Goal: Task Accomplishment & Management: Manage account settings

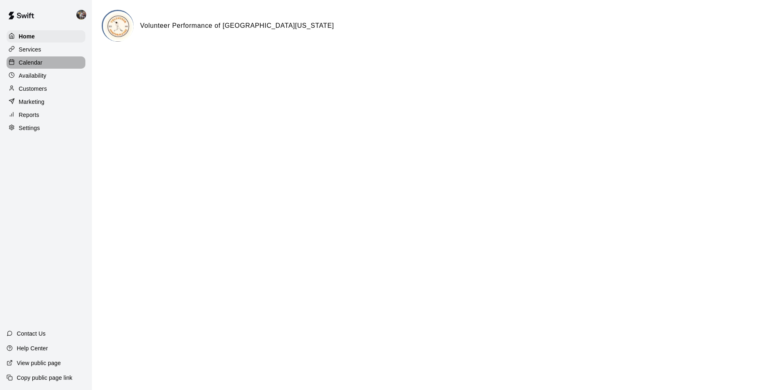
click at [39, 58] on div "Calendar" at bounding box center [46, 62] width 79 height 12
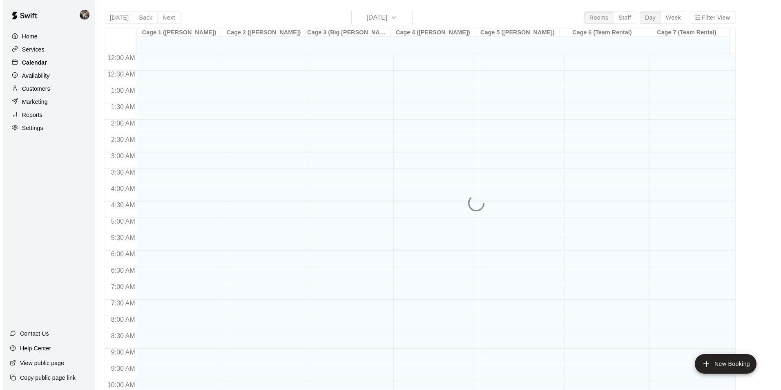
scroll to position [415, 0]
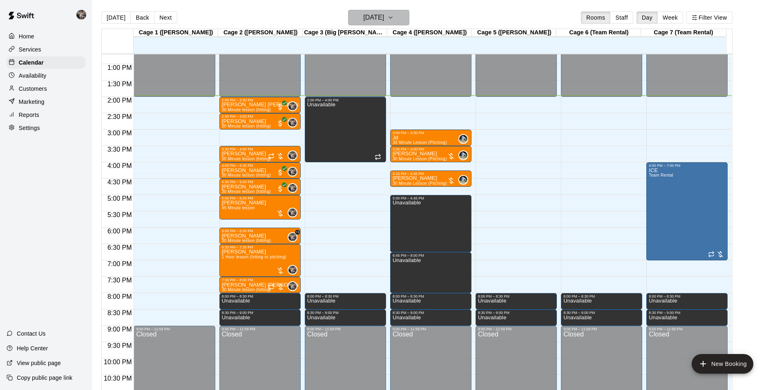
click at [369, 18] on h6 "[DATE]" at bounding box center [373, 17] width 21 height 11
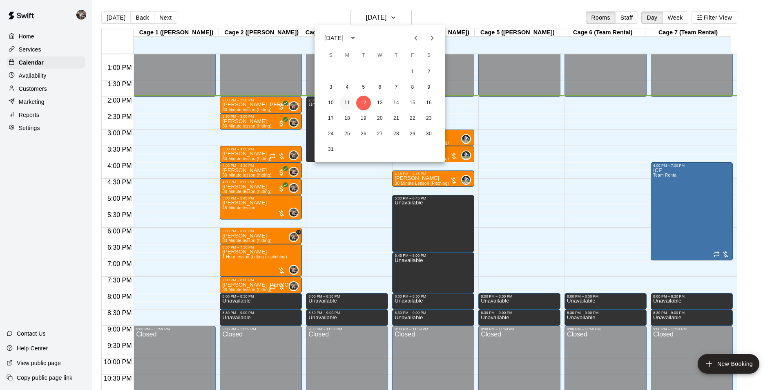
click at [349, 101] on button "11" at bounding box center [347, 103] width 15 height 15
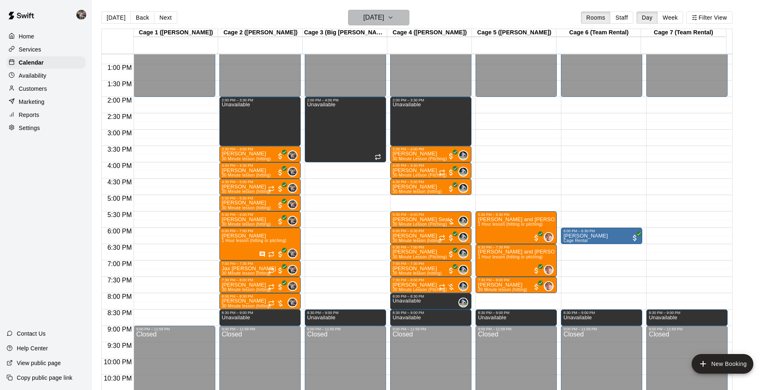
click at [368, 13] on h6 "[DATE]" at bounding box center [373, 17] width 21 height 11
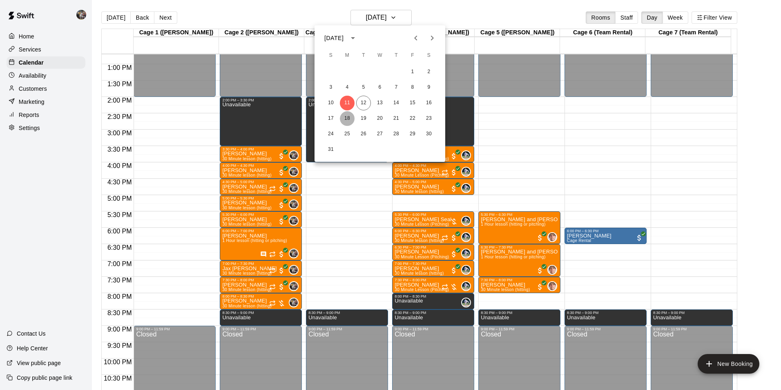
click at [350, 117] on button "18" at bounding box center [347, 118] width 15 height 15
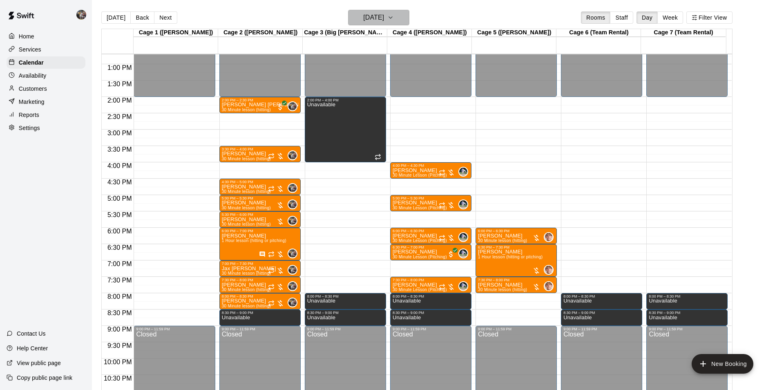
click at [367, 17] on h6 "[DATE]" at bounding box center [373, 17] width 21 height 11
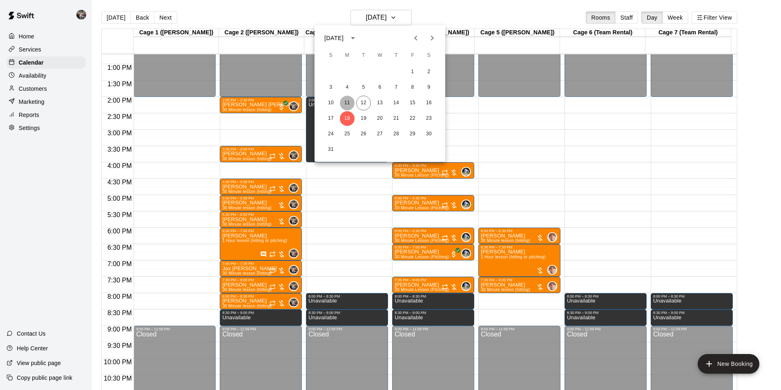
click at [347, 102] on button "11" at bounding box center [347, 103] width 15 height 15
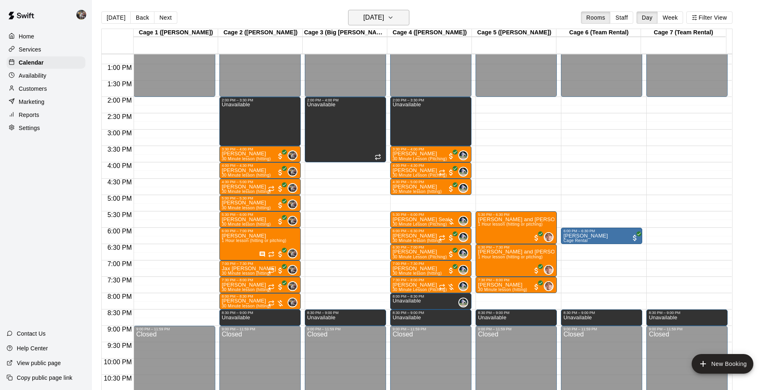
click at [372, 18] on h6 "[DATE]" at bounding box center [373, 17] width 21 height 11
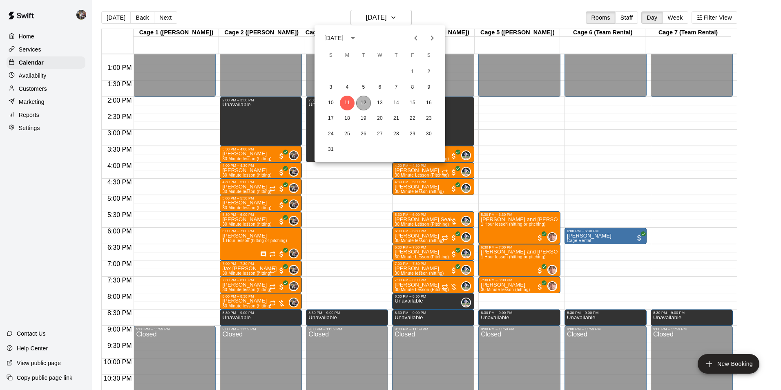
click at [364, 104] on button "12" at bounding box center [363, 103] width 15 height 15
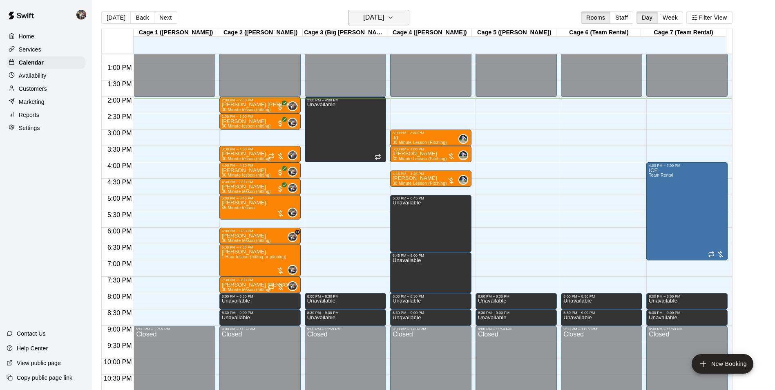
click at [368, 18] on h6 "[DATE]" at bounding box center [373, 17] width 21 height 11
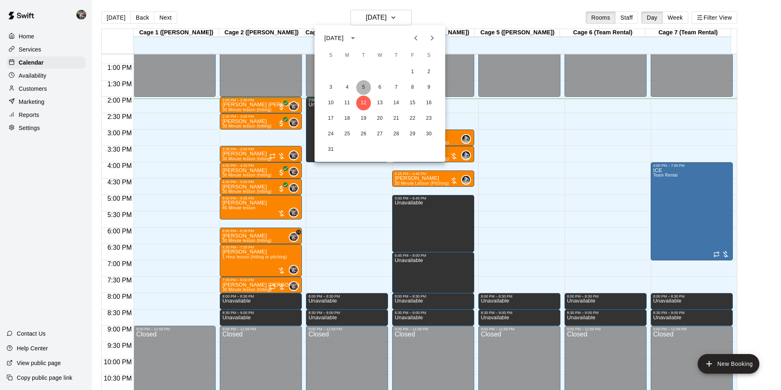
click at [363, 89] on button "5" at bounding box center [363, 87] width 15 height 15
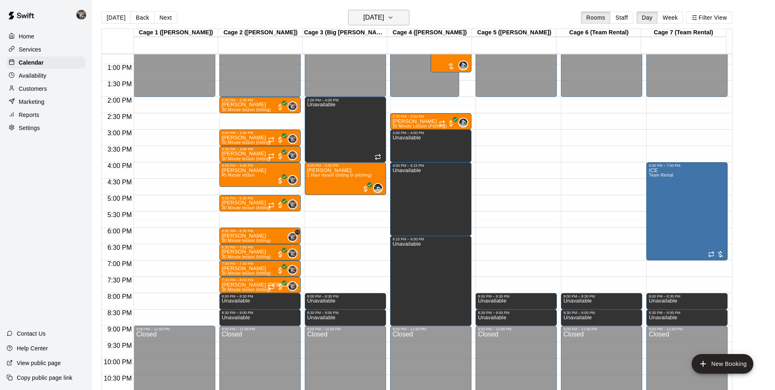
click at [365, 20] on h6 "[DATE]" at bounding box center [373, 17] width 21 height 11
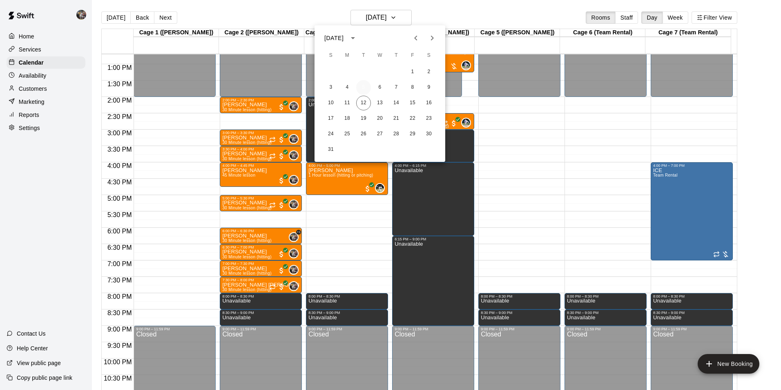
click at [366, 87] on button "5" at bounding box center [363, 87] width 15 height 15
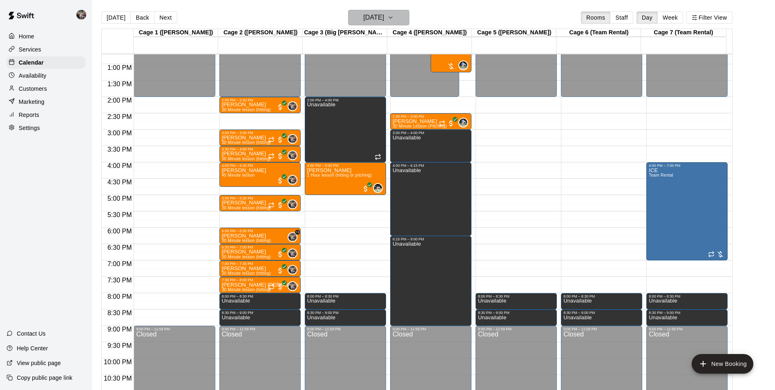
click at [369, 22] on h6 "[DATE]" at bounding box center [373, 17] width 21 height 11
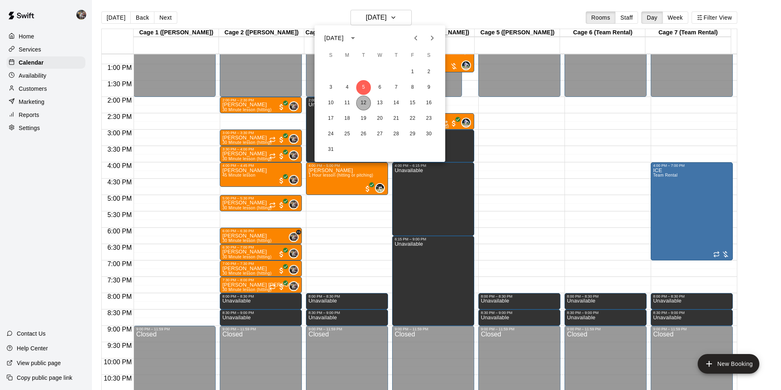
click at [364, 102] on button "12" at bounding box center [363, 103] width 15 height 15
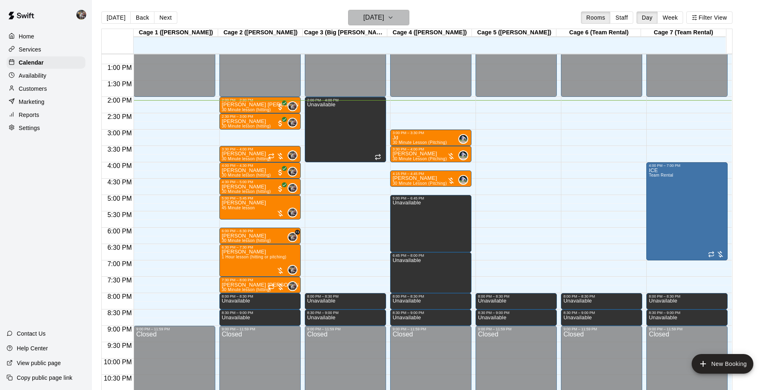
click at [371, 18] on h6 "[DATE]" at bounding box center [373, 17] width 21 height 11
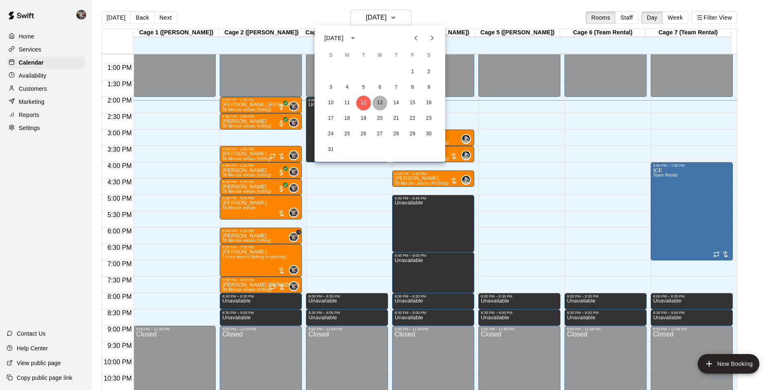
click at [379, 101] on button "13" at bounding box center [380, 103] width 15 height 15
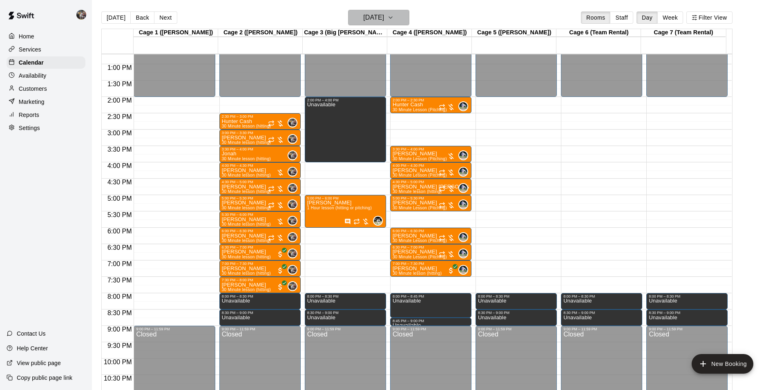
click at [363, 18] on h6 "[DATE]" at bounding box center [373, 17] width 21 height 11
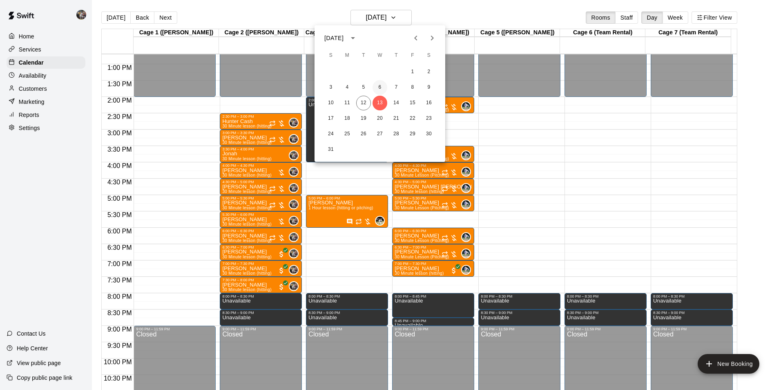
click at [380, 87] on button "6" at bounding box center [380, 87] width 15 height 15
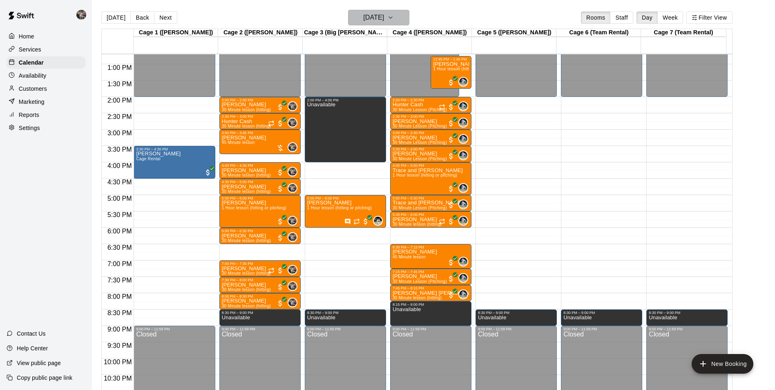
click at [369, 16] on h6 "[DATE]" at bounding box center [373, 17] width 21 height 11
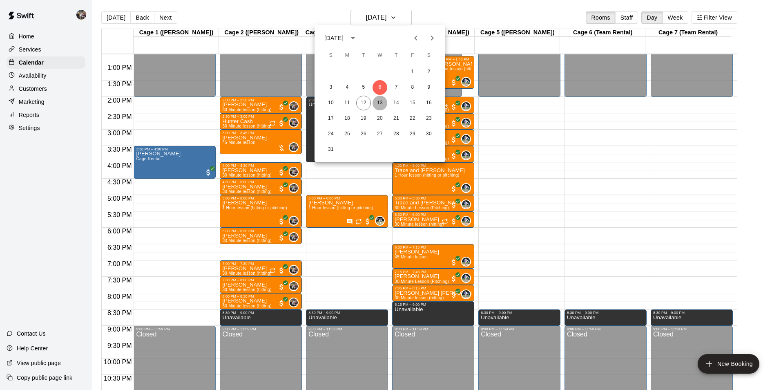
click at [379, 102] on button "13" at bounding box center [380, 103] width 15 height 15
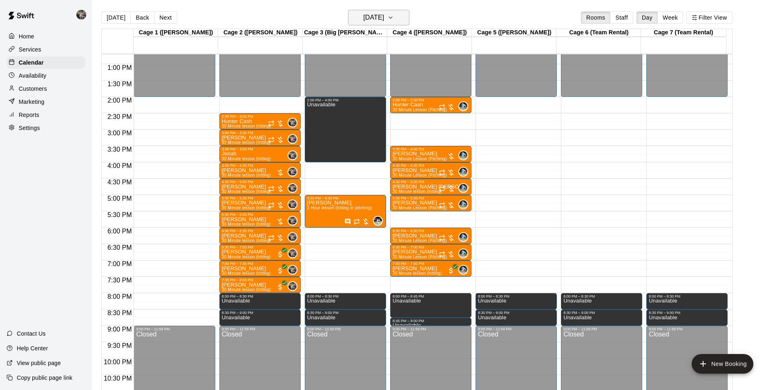
click at [363, 18] on h6 "[DATE]" at bounding box center [373, 17] width 21 height 11
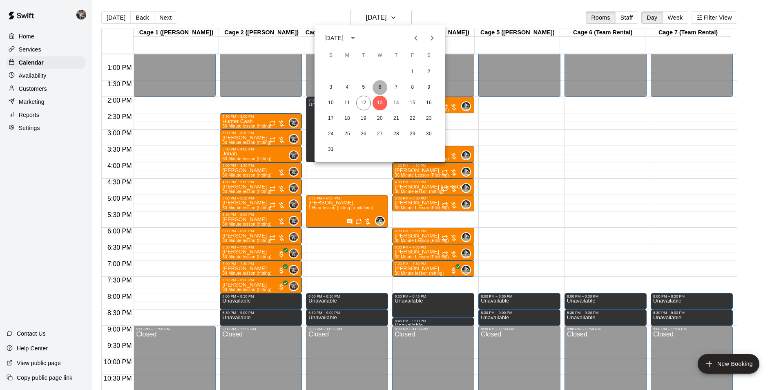
click at [380, 87] on button "6" at bounding box center [380, 87] width 15 height 15
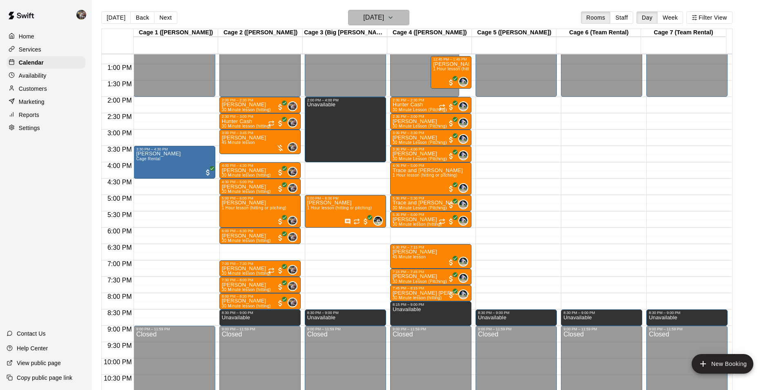
click at [373, 20] on h6 "[DATE]" at bounding box center [373, 17] width 21 height 11
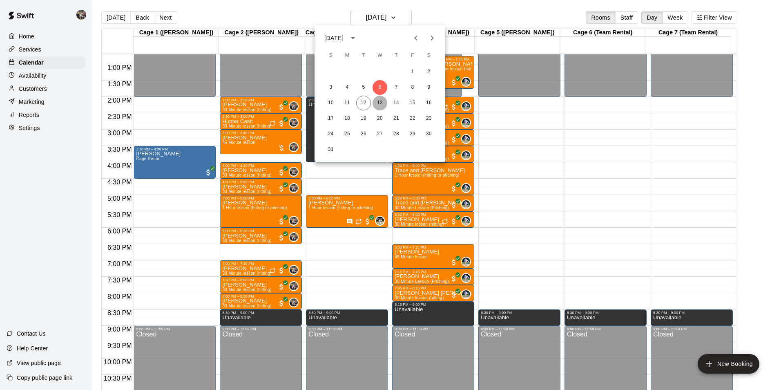
click at [379, 98] on button "13" at bounding box center [380, 103] width 15 height 15
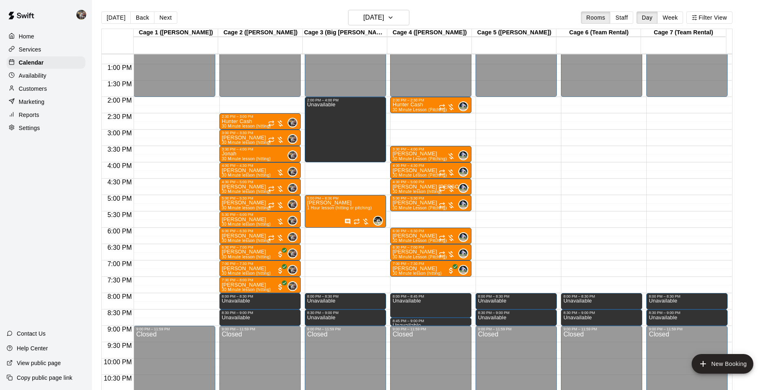
drag, startPoint x: 382, startPoint y: 3, endPoint x: 380, endPoint y: 7, distance: 4.6
click at [382, 4] on main "[DATE] Back [DATE][DATE] Rooms Staff Day Week Filter View Cage 1 ([PERSON_NAME]…" at bounding box center [433, 201] width 683 height 403
drag, startPoint x: 379, startPoint y: 15, endPoint x: 381, endPoint y: 20, distance: 4.9
click at [381, 20] on h6 "[DATE]" at bounding box center [373, 17] width 21 height 11
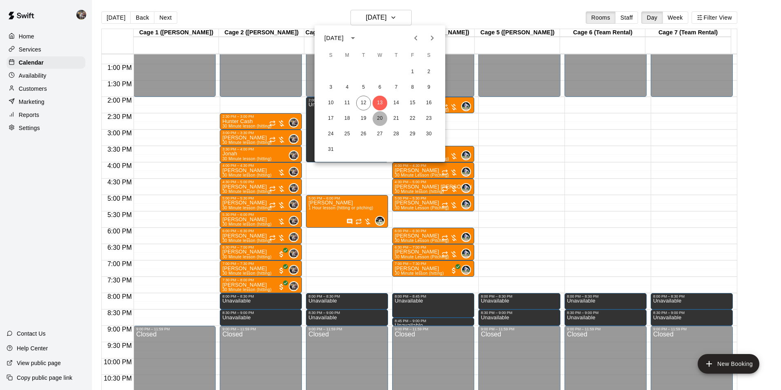
click at [382, 117] on button "20" at bounding box center [380, 118] width 15 height 15
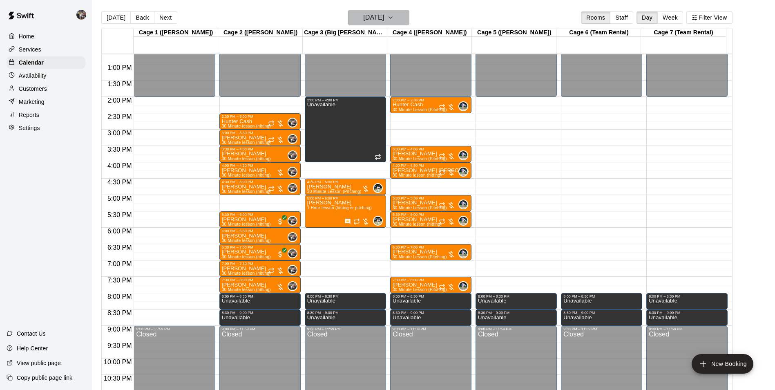
click at [365, 18] on h6 "[DATE]" at bounding box center [373, 17] width 21 height 11
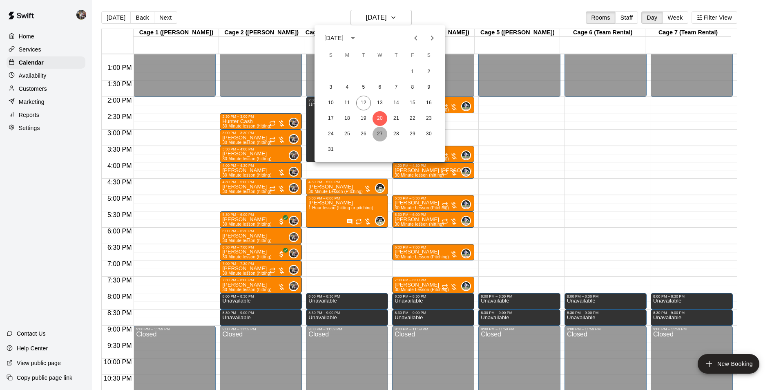
click at [379, 132] on button "27" at bounding box center [380, 134] width 15 height 15
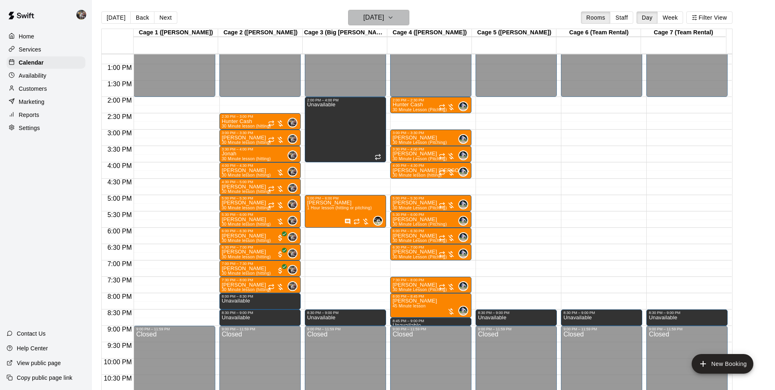
click at [373, 16] on h6 "[DATE]" at bounding box center [373, 17] width 21 height 11
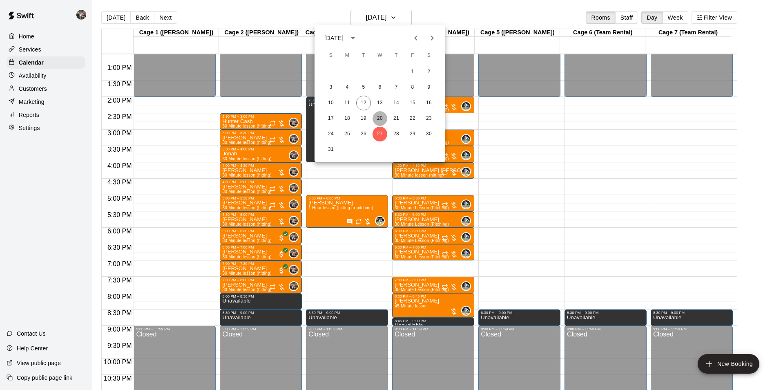
drag, startPoint x: 380, startPoint y: 118, endPoint x: 380, endPoint y: 113, distance: 4.9
click at [380, 115] on button "20" at bounding box center [380, 118] width 15 height 15
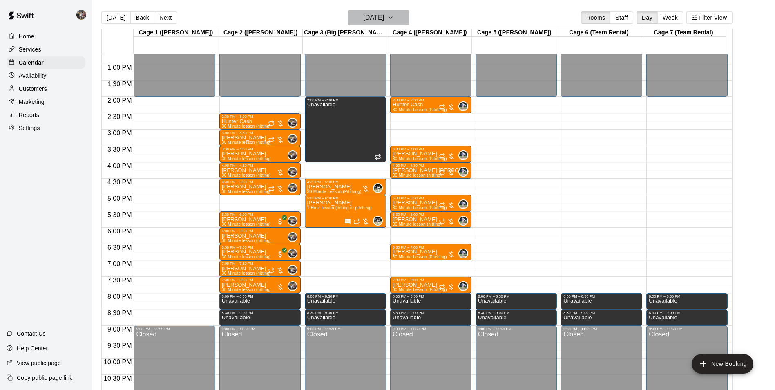
click at [372, 17] on h6 "[DATE]" at bounding box center [373, 17] width 21 height 11
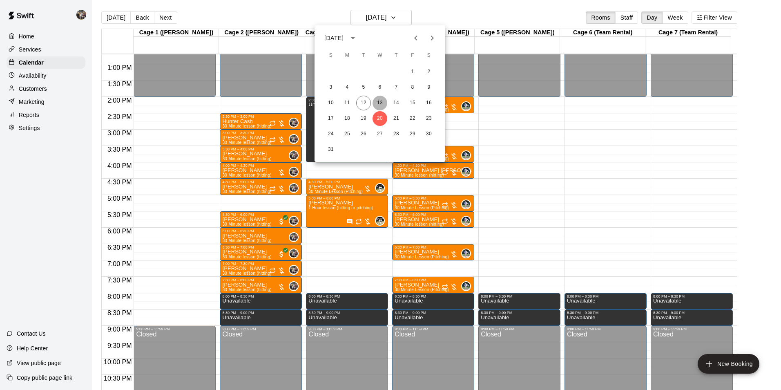
click at [381, 102] on button "13" at bounding box center [380, 103] width 15 height 15
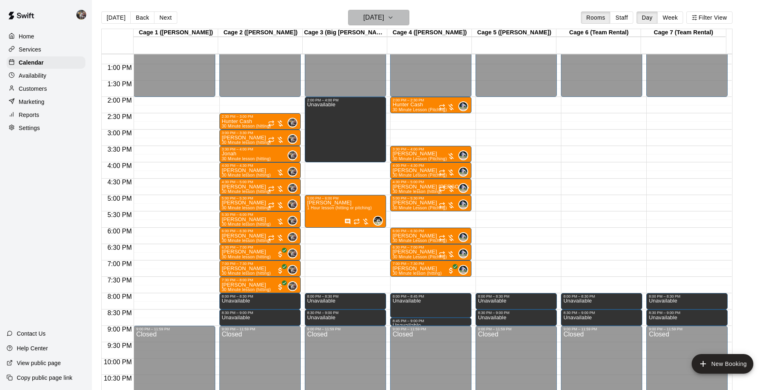
click at [363, 22] on h6 "[DATE]" at bounding box center [373, 17] width 21 height 11
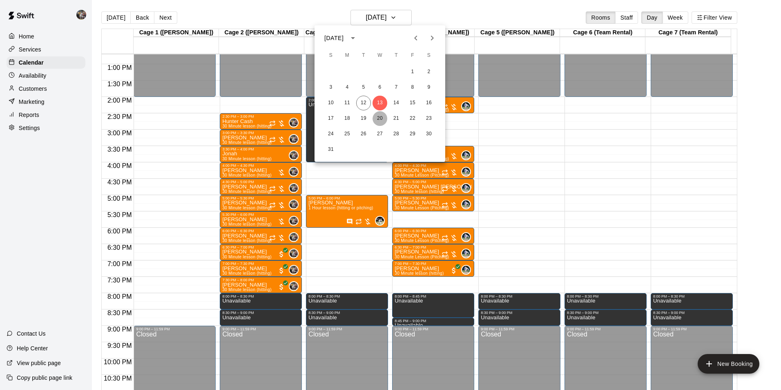
click at [379, 116] on button "20" at bounding box center [380, 118] width 15 height 15
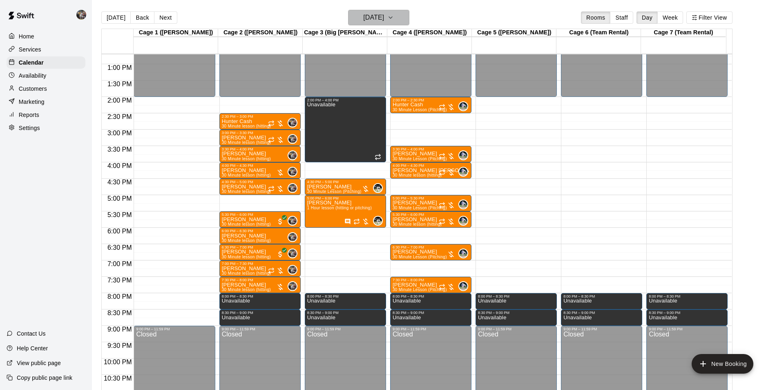
click at [364, 19] on h6 "[DATE]" at bounding box center [373, 17] width 21 height 11
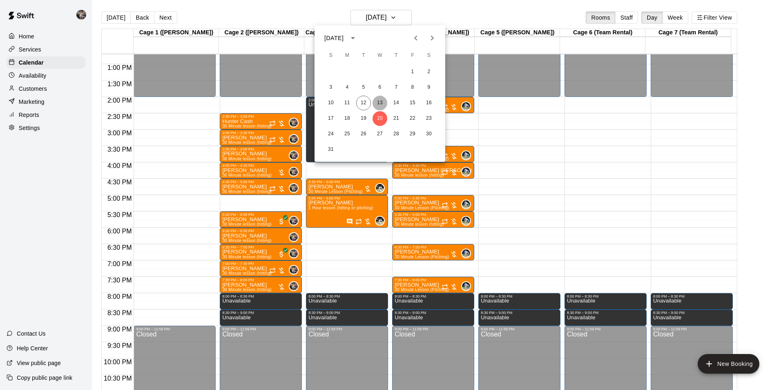
click at [378, 101] on button "13" at bounding box center [380, 103] width 15 height 15
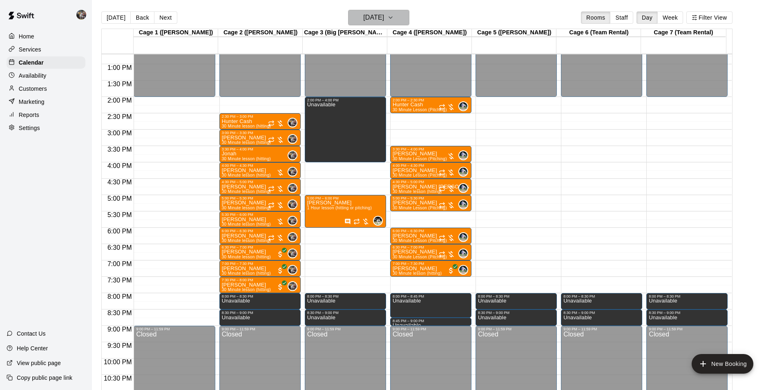
click at [373, 15] on h6 "[DATE]" at bounding box center [373, 17] width 21 height 11
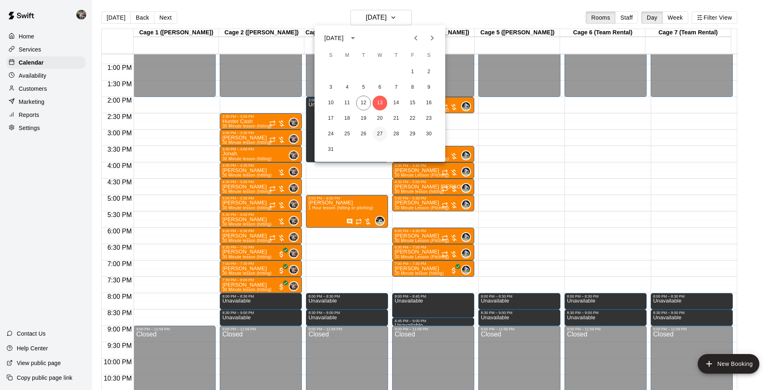
click at [377, 131] on button "27" at bounding box center [380, 134] width 15 height 15
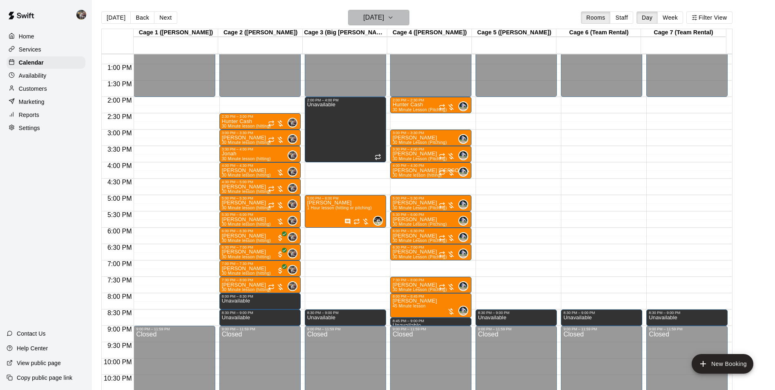
click at [377, 18] on h6 "[DATE]" at bounding box center [373, 17] width 21 height 11
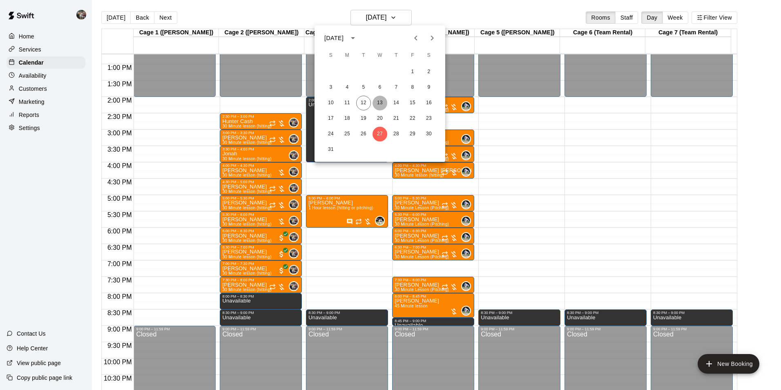
click at [380, 101] on button "13" at bounding box center [380, 103] width 15 height 15
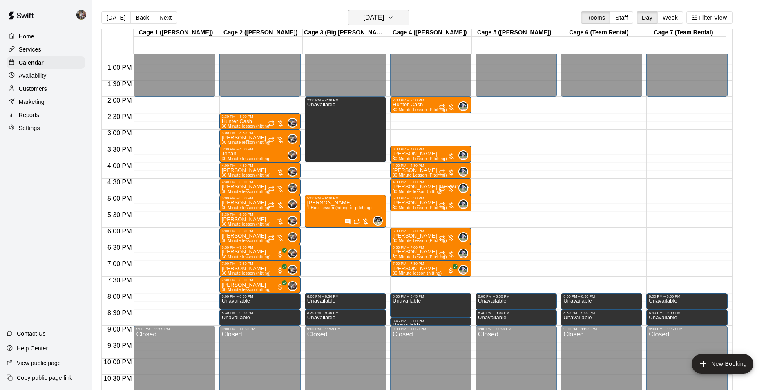
click at [373, 16] on h6 "[DATE]" at bounding box center [373, 17] width 21 height 11
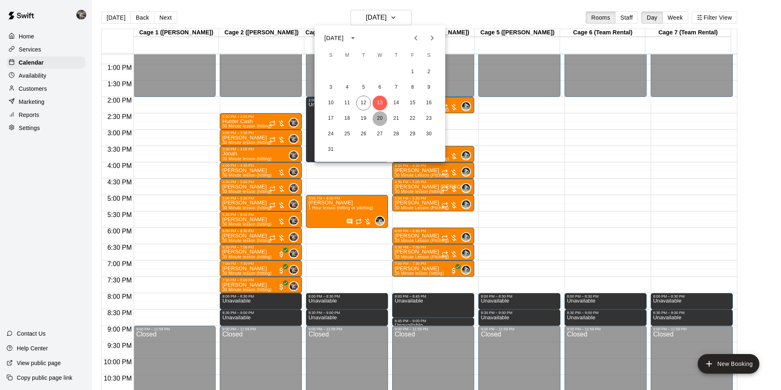
click at [378, 114] on button "20" at bounding box center [380, 118] width 15 height 15
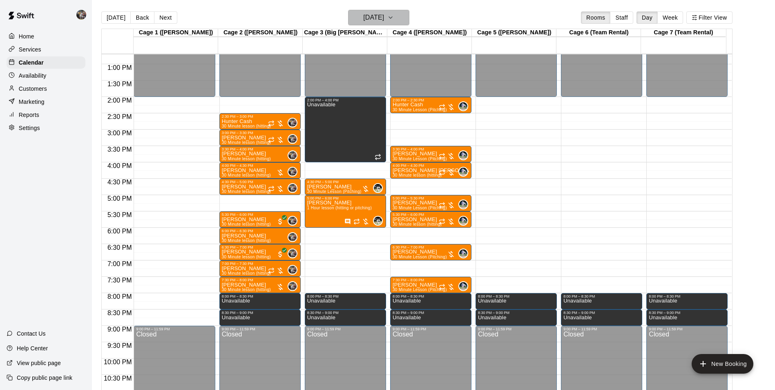
click at [376, 20] on h6 "[DATE]" at bounding box center [373, 17] width 21 height 11
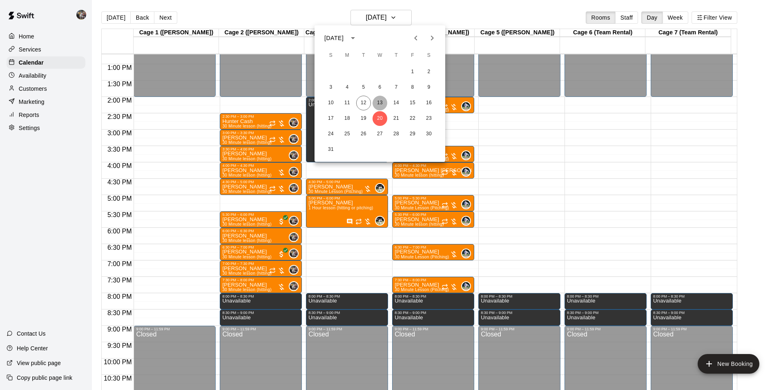
click at [379, 102] on button "13" at bounding box center [380, 103] width 15 height 15
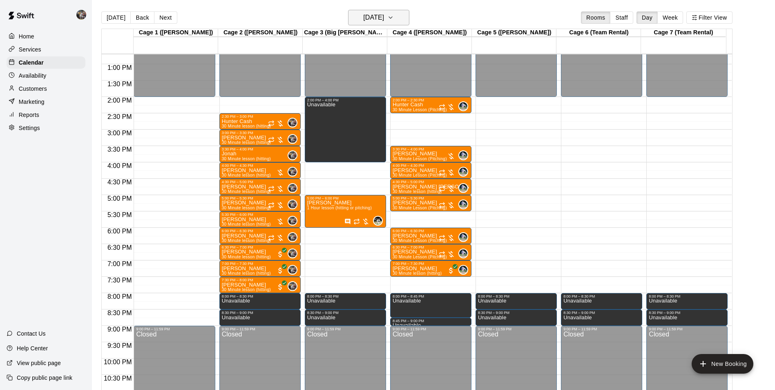
click at [363, 16] on h6 "[DATE]" at bounding box center [373, 17] width 21 height 11
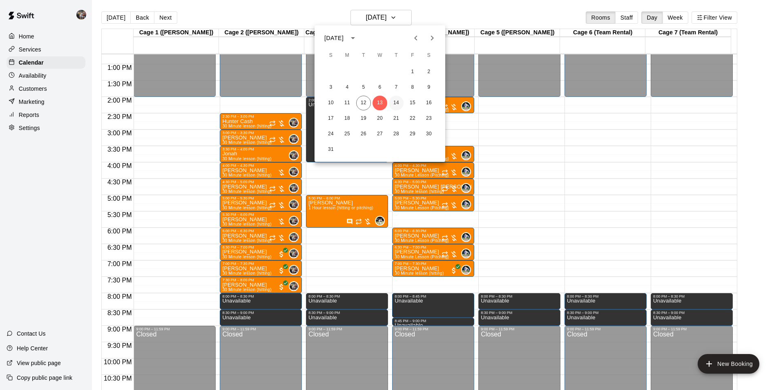
click at [399, 102] on button "14" at bounding box center [396, 103] width 15 height 15
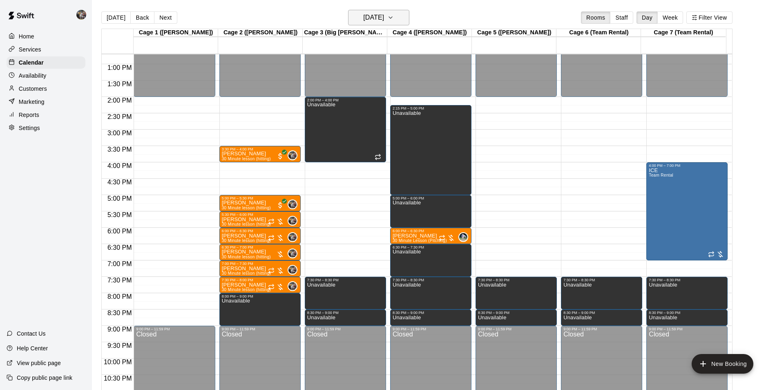
click at [382, 11] on button "[DATE]" at bounding box center [378, 18] width 61 height 16
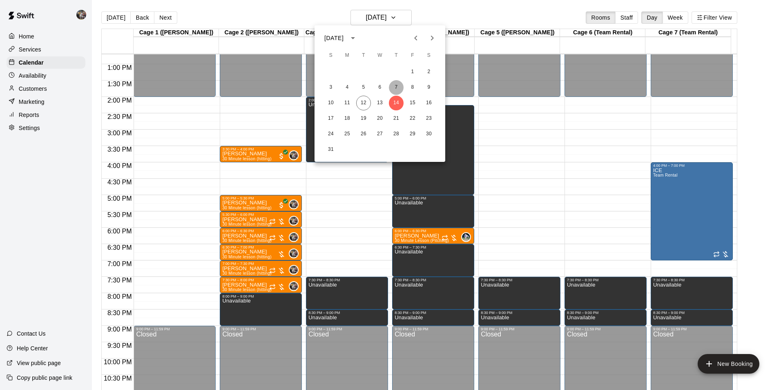
click at [393, 86] on button "7" at bounding box center [396, 87] width 15 height 15
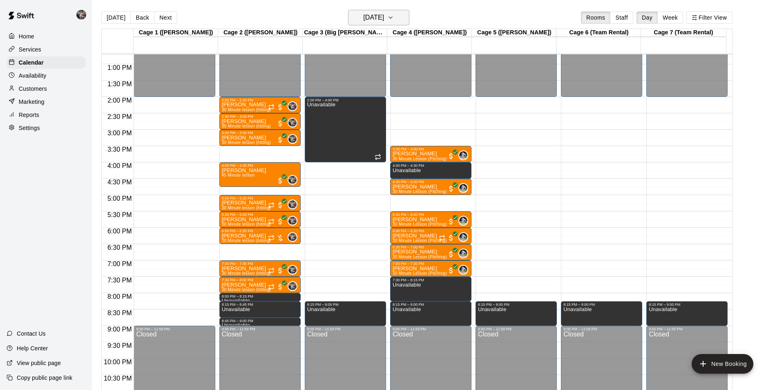
click at [372, 16] on h6 "[DATE]" at bounding box center [373, 17] width 21 height 11
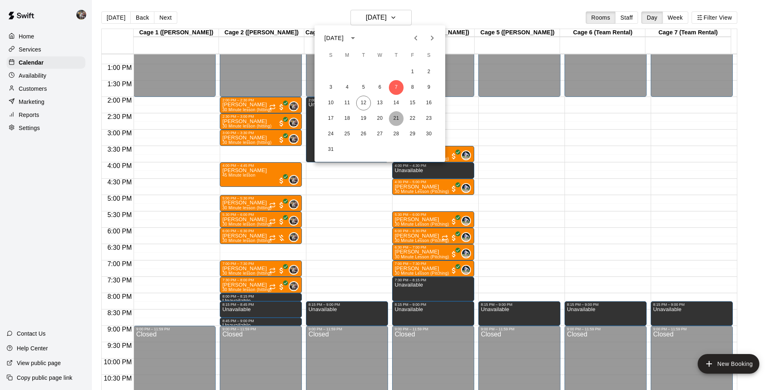
click at [396, 118] on button "21" at bounding box center [396, 118] width 15 height 15
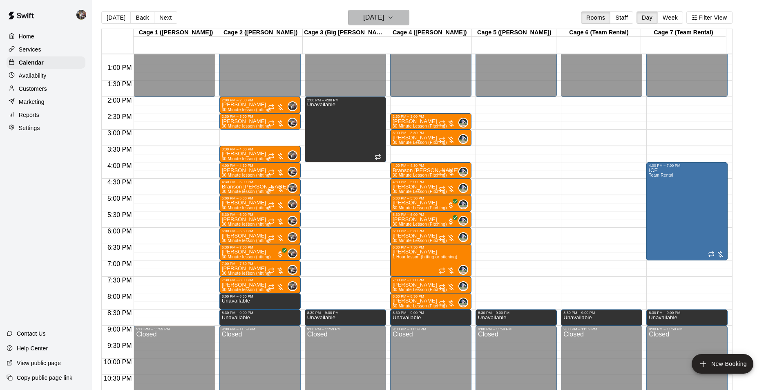
click at [372, 15] on h6 "[DATE]" at bounding box center [373, 17] width 21 height 11
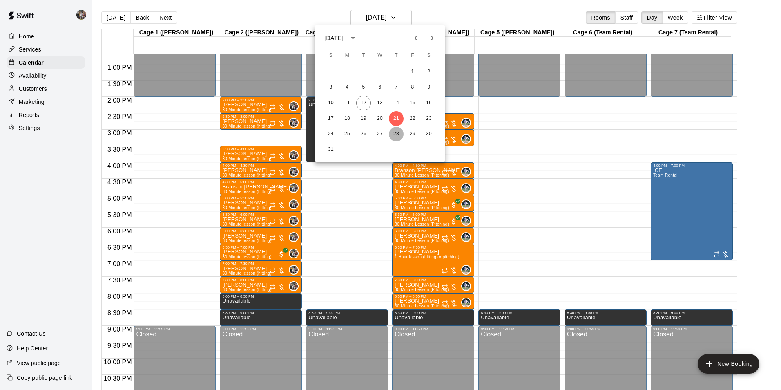
click at [395, 132] on button "28" at bounding box center [396, 134] width 15 height 15
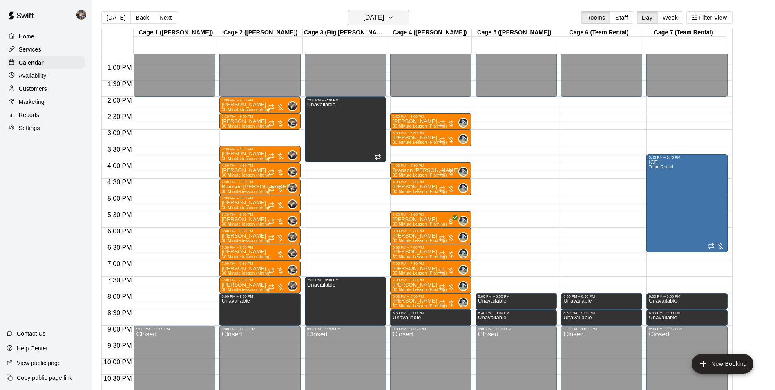
click at [378, 19] on h6 "[DATE]" at bounding box center [373, 17] width 21 height 11
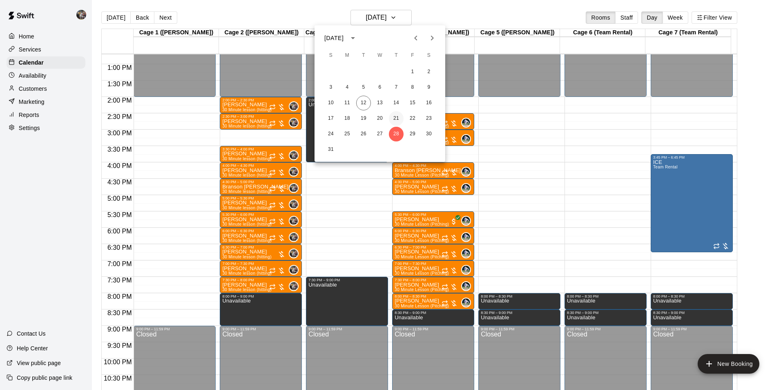
click at [396, 117] on button "21" at bounding box center [396, 118] width 15 height 15
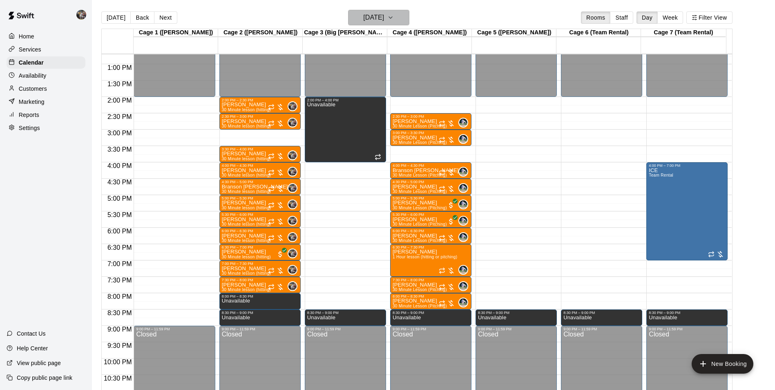
click at [380, 18] on h6 "[DATE]" at bounding box center [373, 17] width 21 height 11
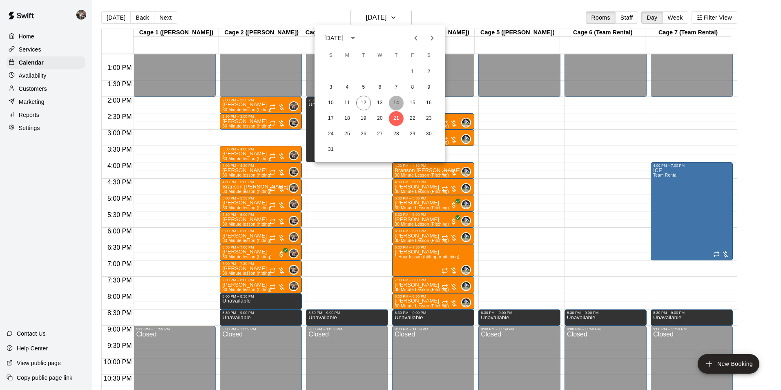
click at [399, 99] on button "14" at bounding box center [396, 103] width 15 height 15
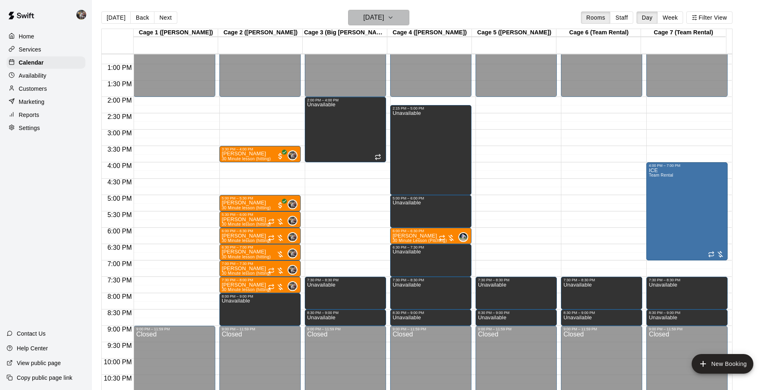
click at [378, 20] on h6 "[DATE]" at bounding box center [373, 17] width 21 height 11
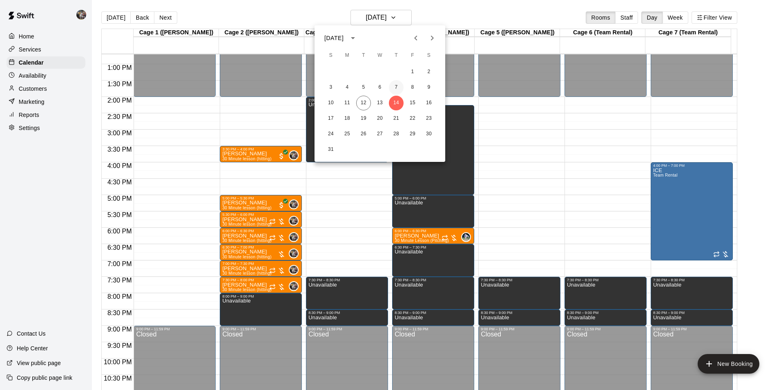
click at [396, 87] on button "7" at bounding box center [396, 87] width 15 height 15
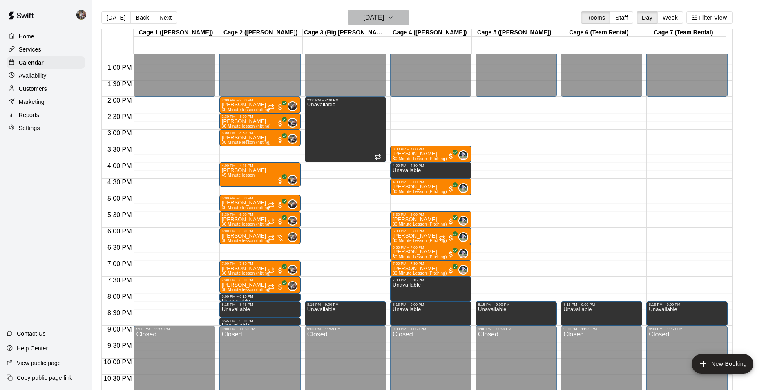
click at [379, 21] on h6 "[DATE]" at bounding box center [373, 17] width 21 height 11
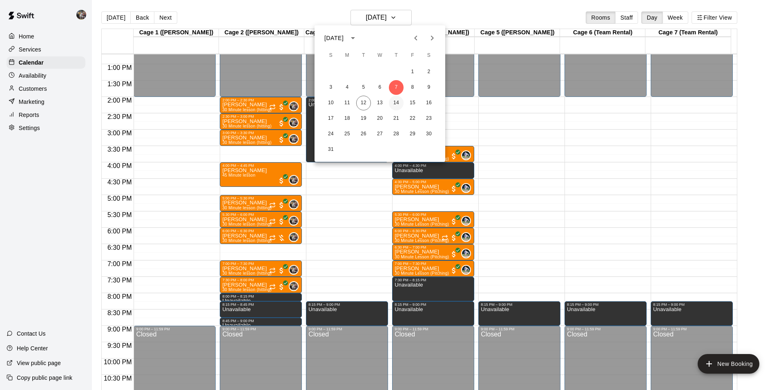
click at [396, 100] on button "14" at bounding box center [396, 103] width 15 height 15
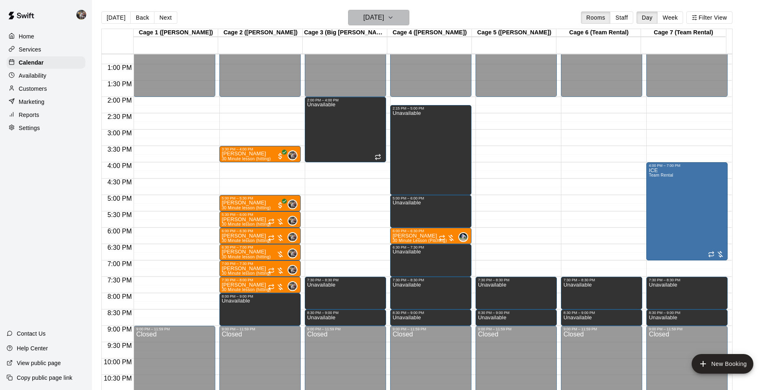
click at [384, 21] on h6 "[DATE]" at bounding box center [373, 17] width 21 height 11
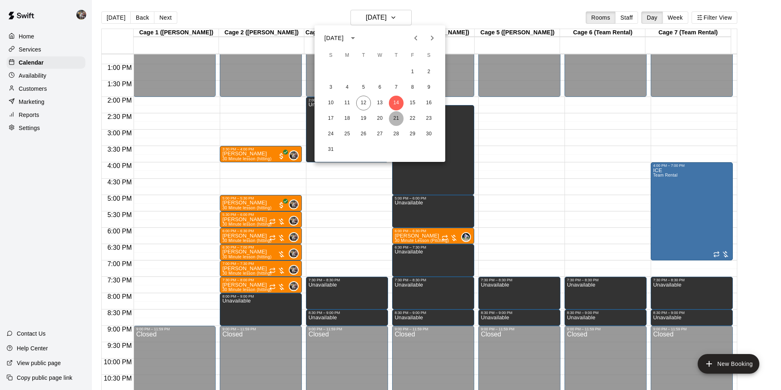
click at [394, 117] on button "21" at bounding box center [396, 118] width 15 height 15
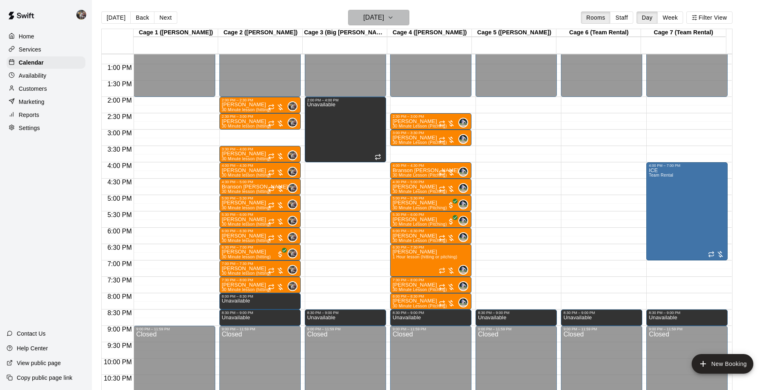
click at [379, 16] on h6 "[DATE]" at bounding box center [373, 17] width 21 height 11
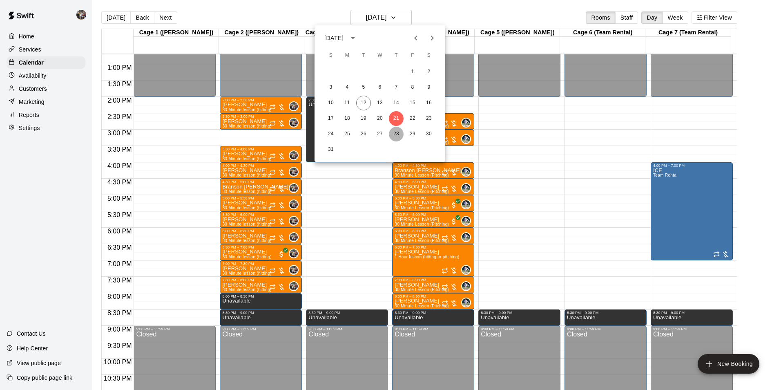
click at [397, 132] on button "28" at bounding box center [396, 134] width 15 height 15
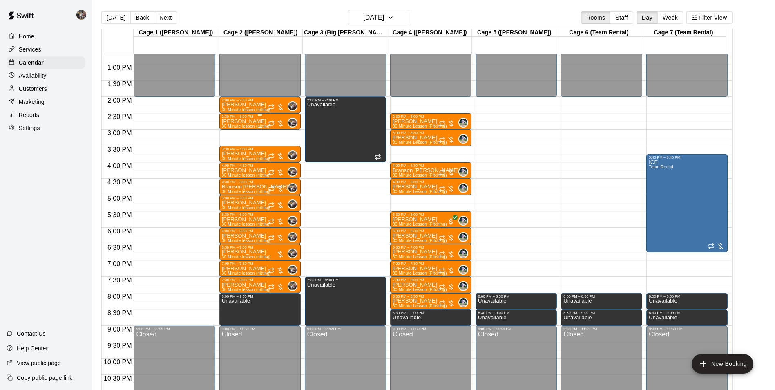
click at [250, 121] on p "[PERSON_NAME]" at bounding box center [246, 121] width 49 height 0
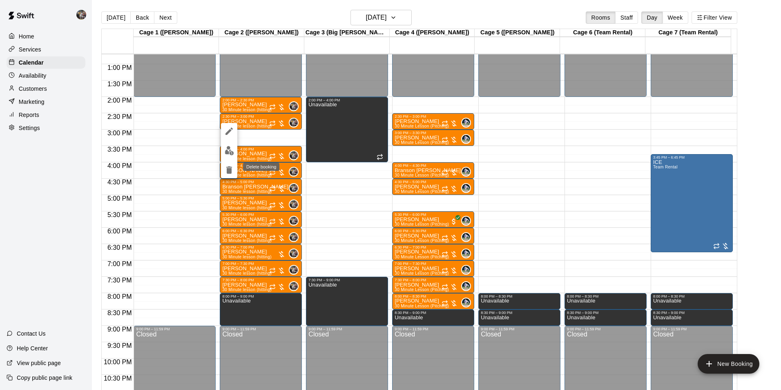
click at [231, 166] on icon "delete" at bounding box center [229, 170] width 10 height 10
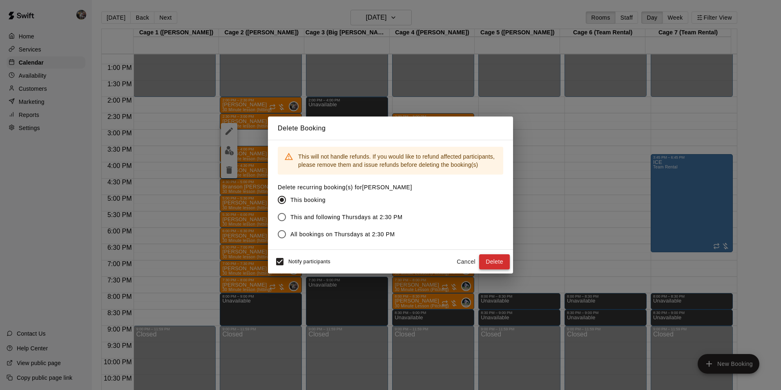
click at [492, 261] on button "Delete" at bounding box center [494, 261] width 31 height 15
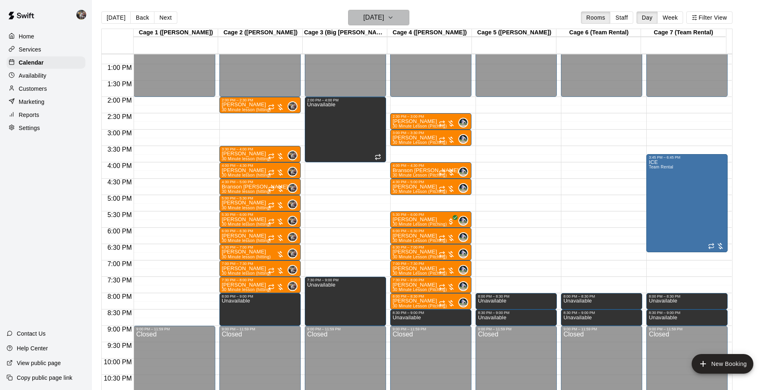
click at [365, 15] on h6 "[DATE]" at bounding box center [373, 17] width 21 height 11
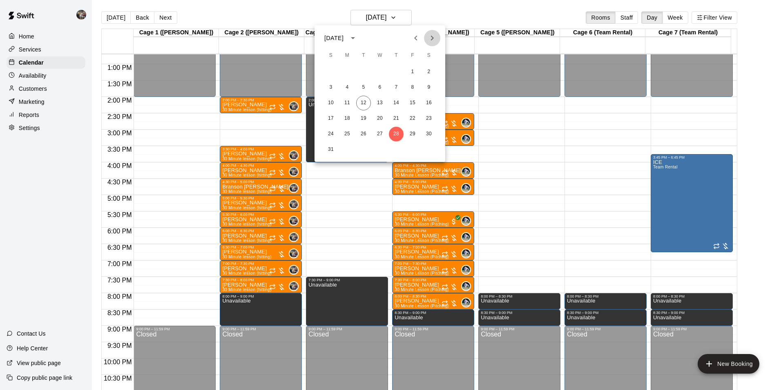
click at [431, 37] on icon "Next month" at bounding box center [432, 38] width 10 height 10
click at [398, 72] on button "4" at bounding box center [396, 72] width 15 height 15
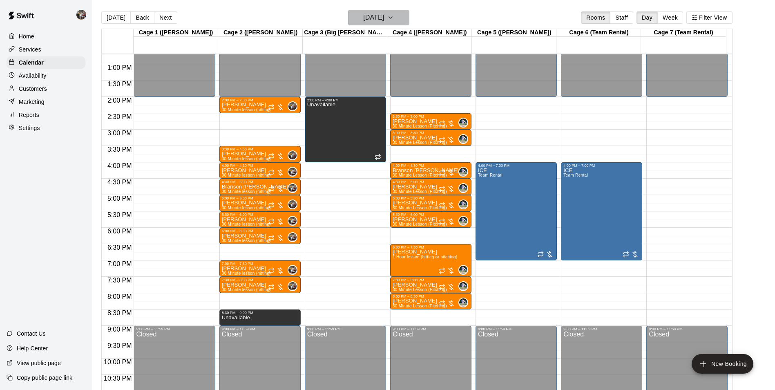
click at [369, 16] on h6 "[DATE]" at bounding box center [373, 17] width 21 height 11
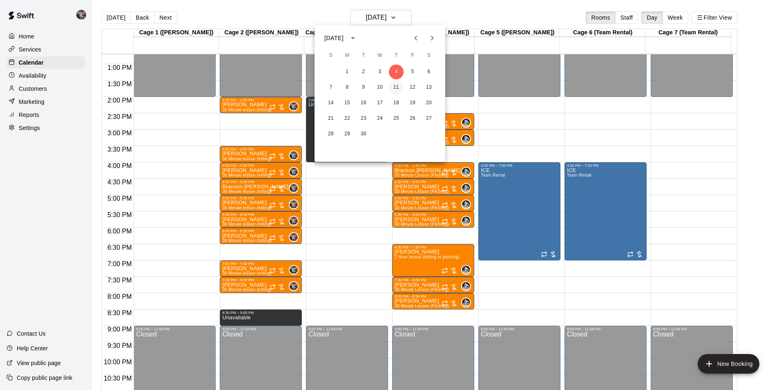
click at [396, 85] on button "11" at bounding box center [396, 87] width 15 height 15
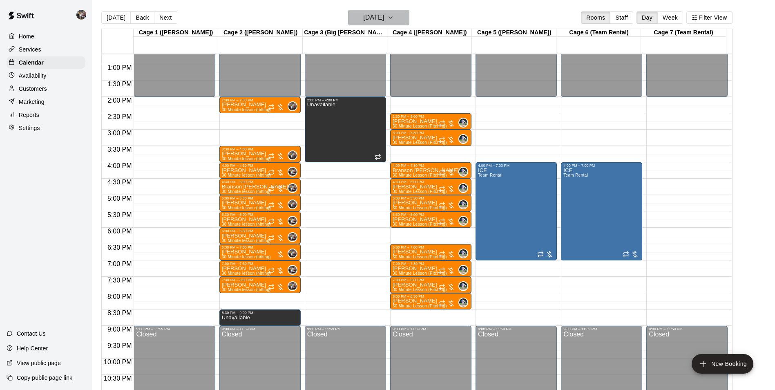
click at [369, 19] on h6 "[DATE]" at bounding box center [373, 17] width 21 height 11
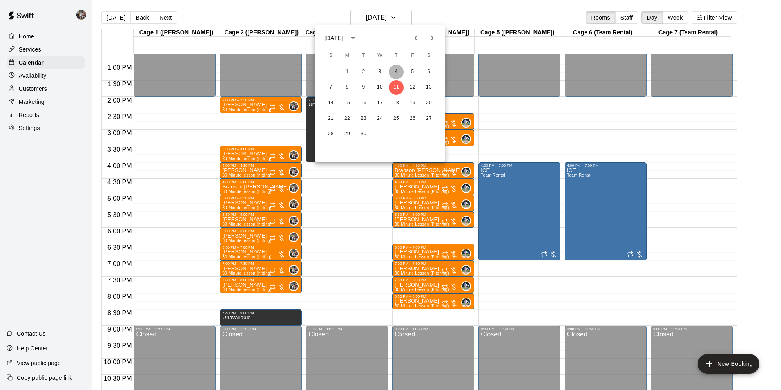
click at [397, 70] on button "4" at bounding box center [396, 72] width 15 height 15
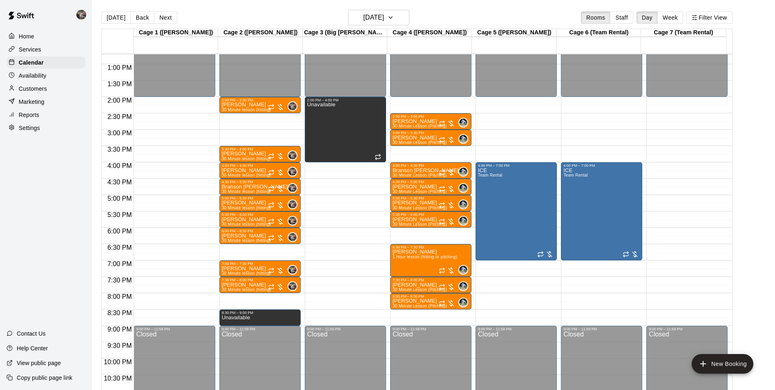
click at [234, 248] on div "12:00 AM – 2:00 PM Closed 2:00 PM – 2:30 PM [PERSON_NAME] 30 Minute lesson (hit…" at bounding box center [259, 31] width 81 height 785
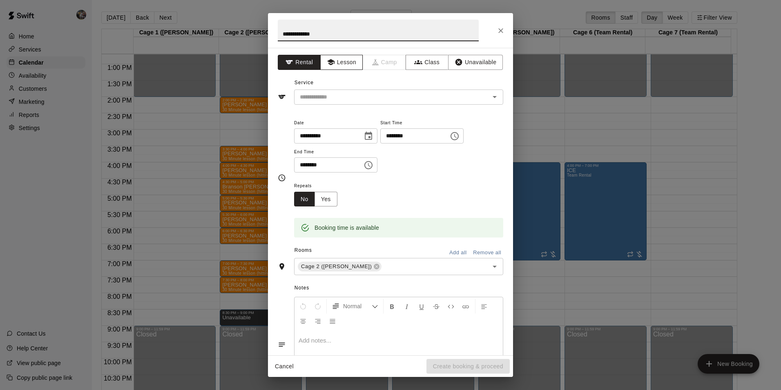
type input "**********"
click at [341, 63] on button "Lesson" at bounding box center [341, 62] width 43 height 15
click at [344, 90] on div "​" at bounding box center [398, 96] width 209 height 15
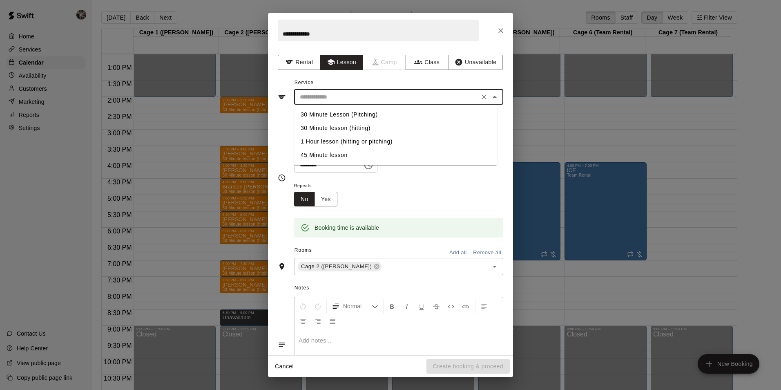
click at [353, 127] on li "30 Minute lesson (hitting)" at bounding box center [395, 127] width 203 height 13
type input "**********"
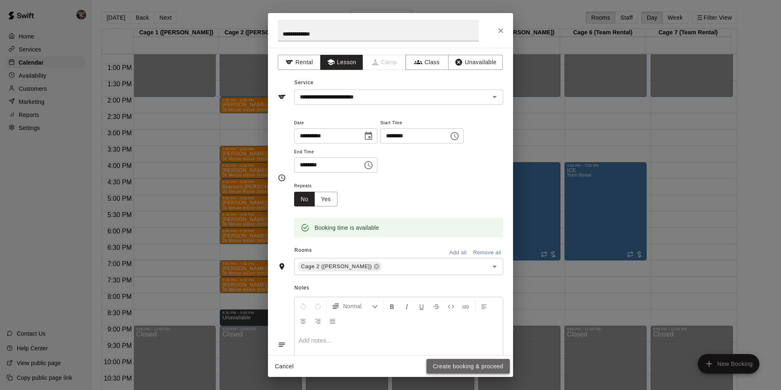
click at [447, 364] on button "Create booking & proceed" at bounding box center [468, 366] width 83 height 15
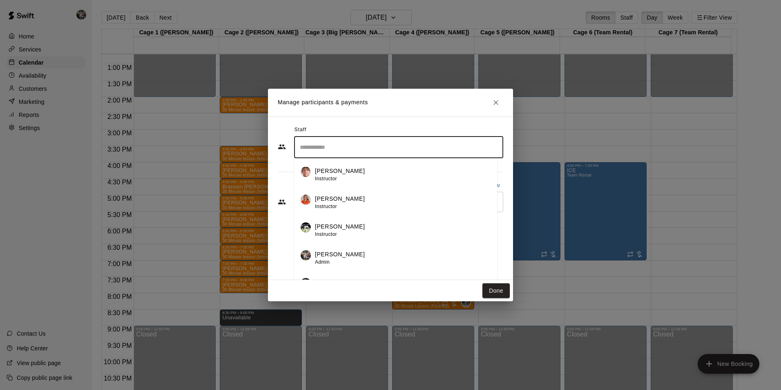
drag, startPoint x: 335, startPoint y: 149, endPoint x: 335, endPoint y: 168, distance: 19.6
click at [335, 150] on input "Search staff" at bounding box center [399, 147] width 202 height 14
click at [329, 257] on div "[PERSON_NAME] Admin" at bounding box center [340, 258] width 50 height 16
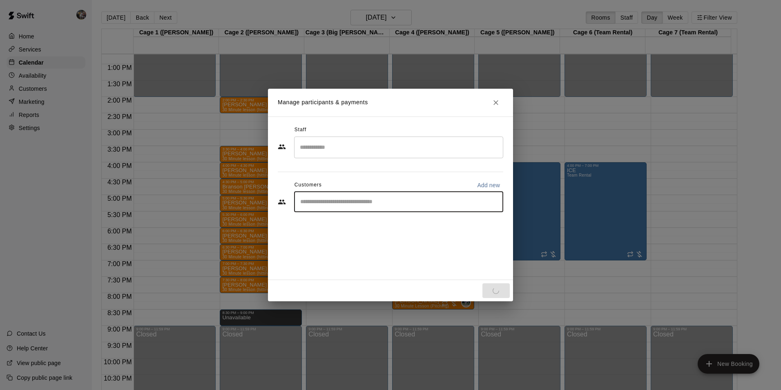
click at [344, 205] on input "Start typing to search customers..." at bounding box center [399, 202] width 202 height 8
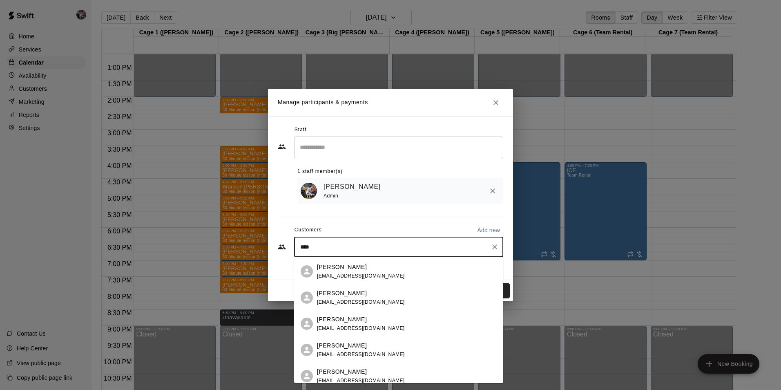
type input "*****"
click at [330, 322] on p "[PERSON_NAME]" at bounding box center [342, 319] width 50 height 9
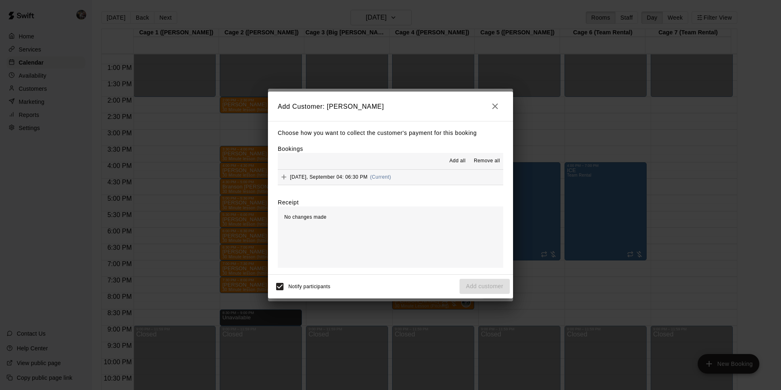
click at [459, 159] on span "Add all" at bounding box center [457, 161] width 16 height 8
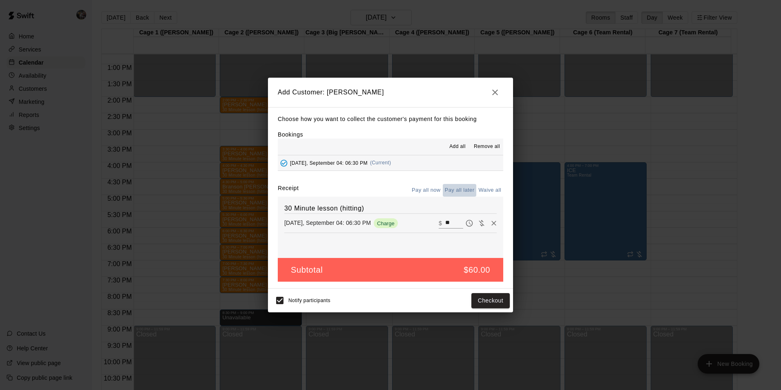
click at [460, 188] on button "Pay all later" at bounding box center [460, 190] width 34 height 13
click at [470, 300] on button "Add customer" at bounding box center [485, 300] width 50 height 15
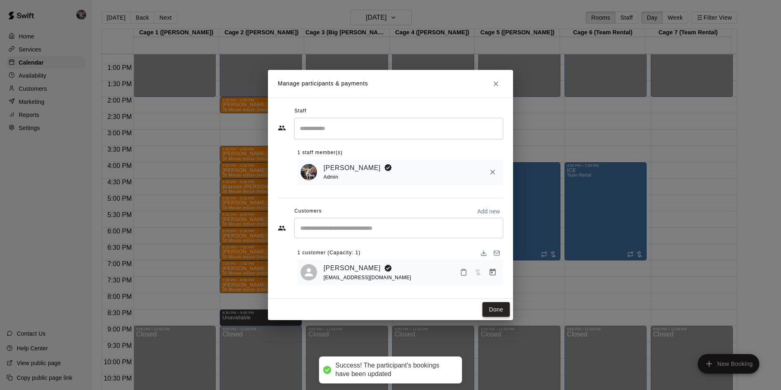
click at [498, 309] on button "Done" at bounding box center [496, 309] width 27 height 15
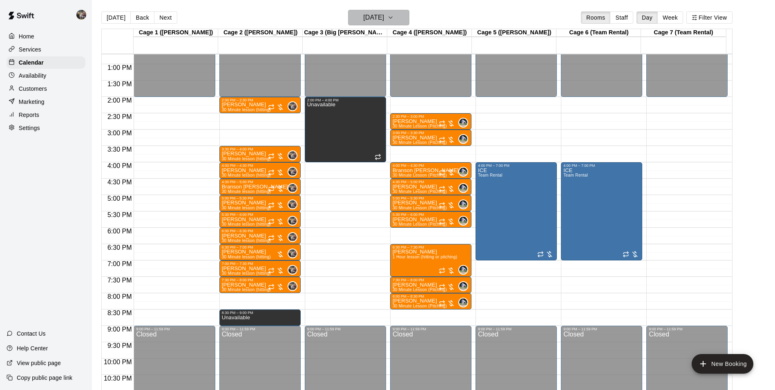
click at [377, 16] on h6 "[DATE]" at bounding box center [373, 17] width 21 height 11
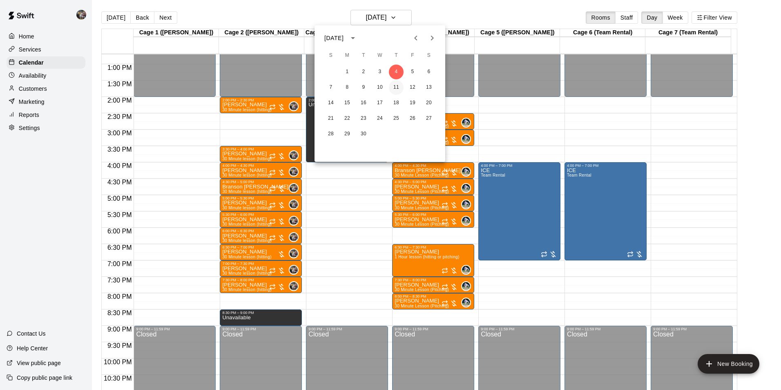
click at [398, 87] on button "11" at bounding box center [396, 87] width 15 height 15
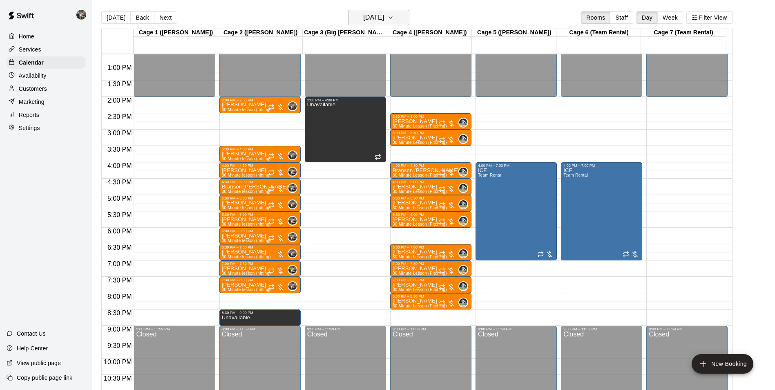
click at [378, 18] on h6 "[DATE]" at bounding box center [373, 17] width 21 height 11
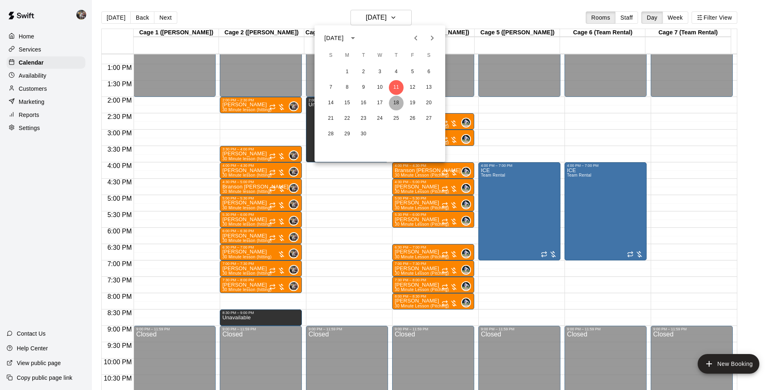
click at [394, 101] on button "18" at bounding box center [396, 103] width 15 height 15
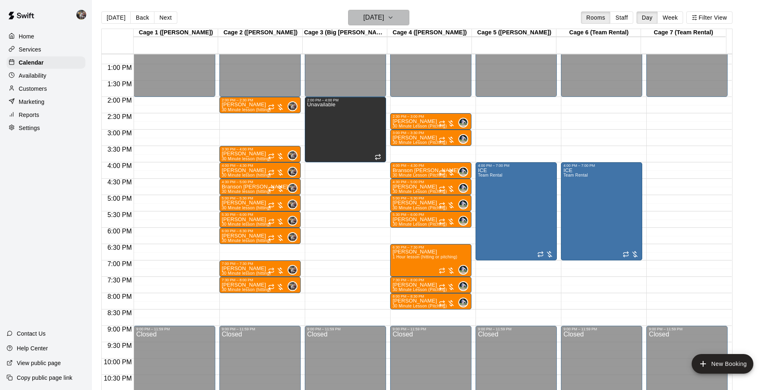
click at [378, 17] on h6 "[DATE]" at bounding box center [373, 17] width 21 height 11
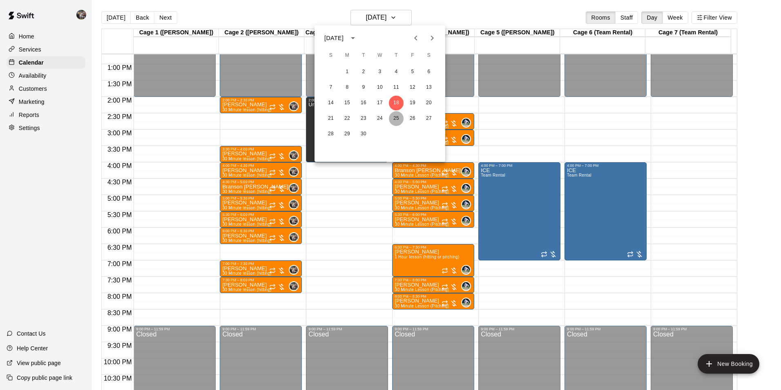
click at [396, 116] on button "25" at bounding box center [396, 118] width 15 height 15
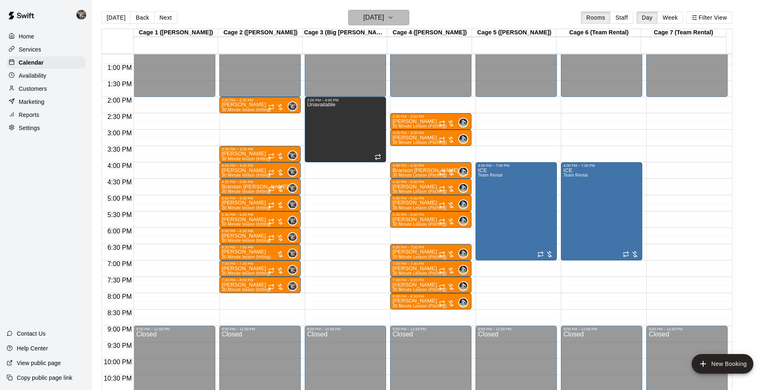
click at [380, 19] on h6 "[DATE]" at bounding box center [373, 17] width 21 height 11
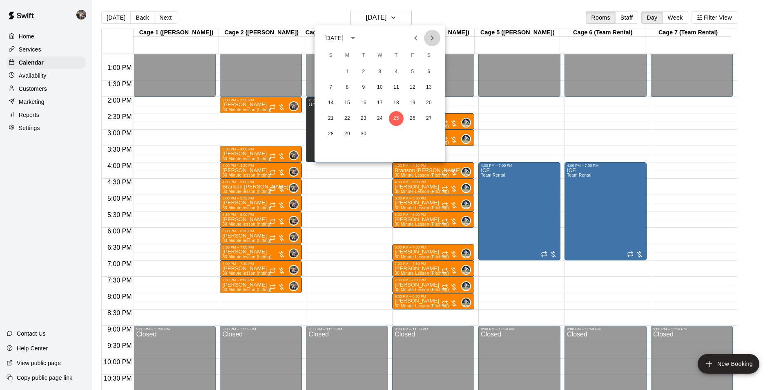
click at [435, 38] on icon "Next month" at bounding box center [432, 38] width 10 height 10
click at [395, 69] on button "2" at bounding box center [396, 72] width 15 height 15
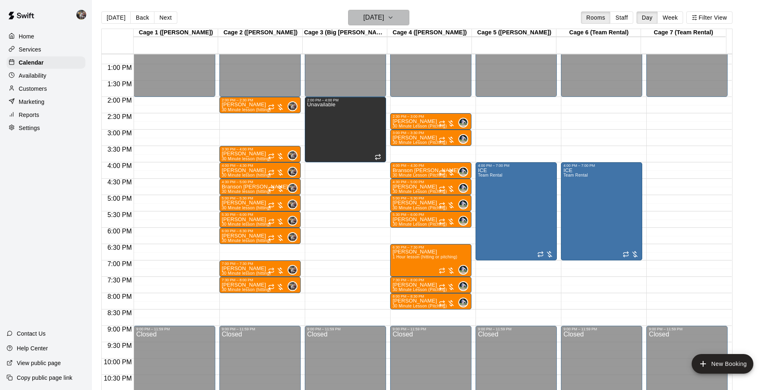
click at [383, 18] on h6 "[DATE]" at bounding box center [373, 17] width 21 height 11
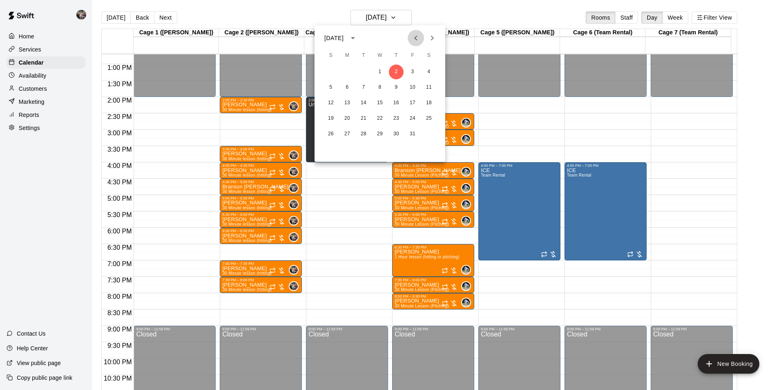
click at [414, 34] on icon "Previous month" at bounding box center [416, 38] width 10 height 10
click at [415, 39] on icon "Previous month" at bounding box center [416, 38] width 10 height 10
click at [397, 118] on button "21" at bounding box center [396, 118] width 15 height 15
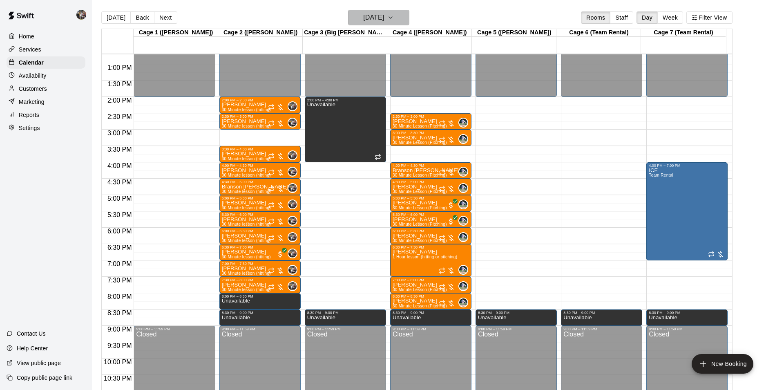
click at [384, 14] on h6 "[DATE]" at bounding box center [373, 17] width 21 height 11
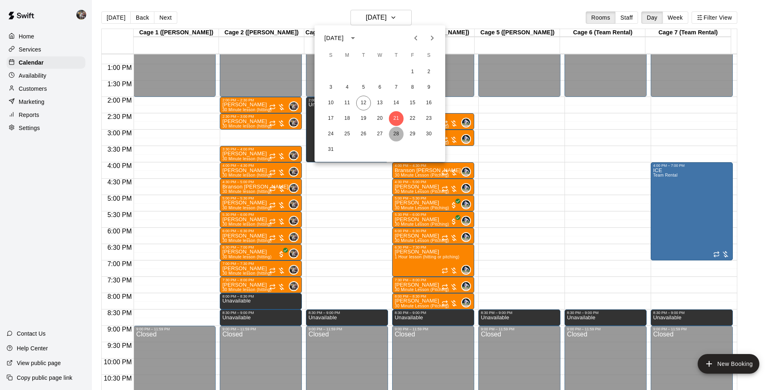
click at [396, 132] on button "28" at bounding box center [396, 134] width 15 height 15
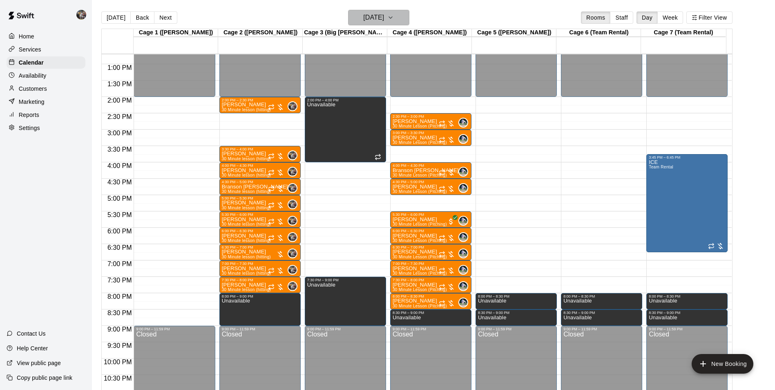
click at [374, 20] on h6 "[DATE]" at bounding box center [373, 17] width 21 height 11
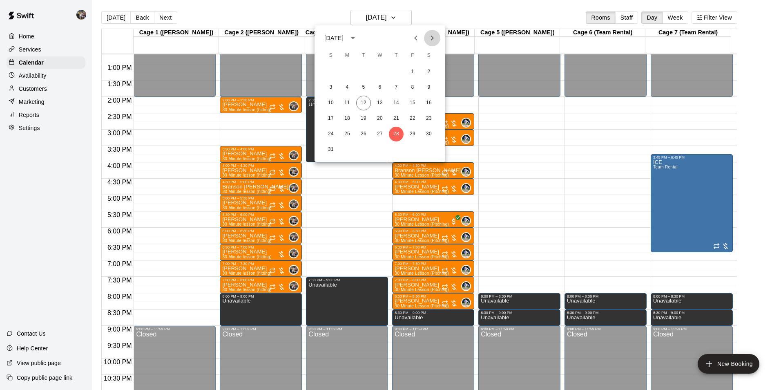
click at [431, 35] on icon "Next month" at bounding box center [432, 38] width 10 height 10
click at [396, 69] on button "4" at bounding box center [396, 72] width 15 height 15
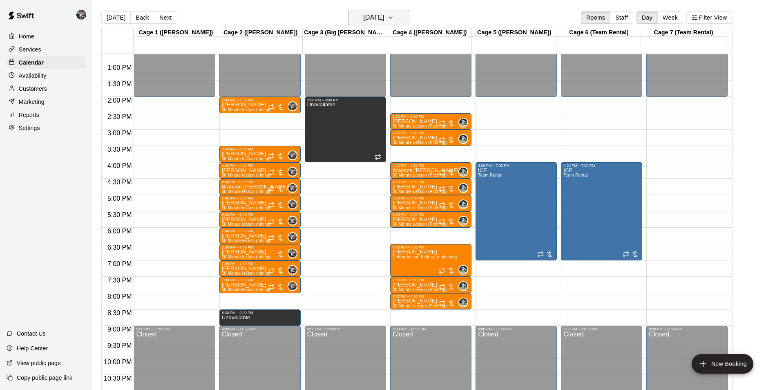
click at [376, 17] on h6 "[DATE]" at bounding box center [373, 17] width 21 height 11
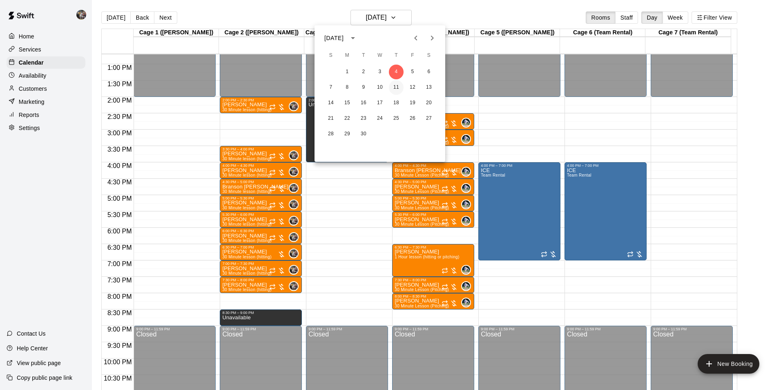
click at [395, 87] on button "11" at bounding box center [396, 87] width 15 height 15
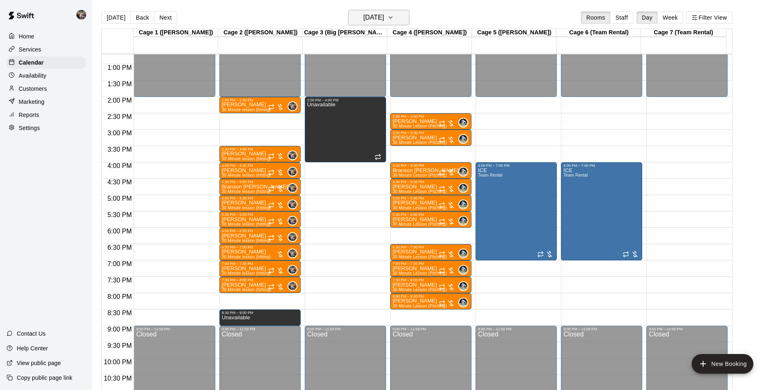
click at [372, 20] on h6 "[DATE]" at bounding box center [373, 17] width 21 height 11
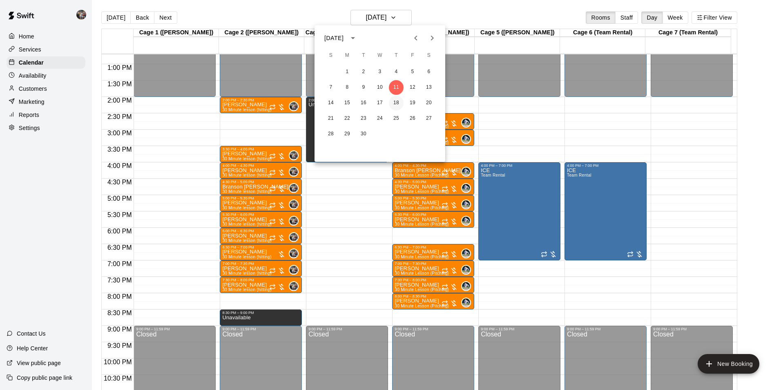
click at [395, 103] on button "18" at bounding box center [396, 103] width 15 height 15
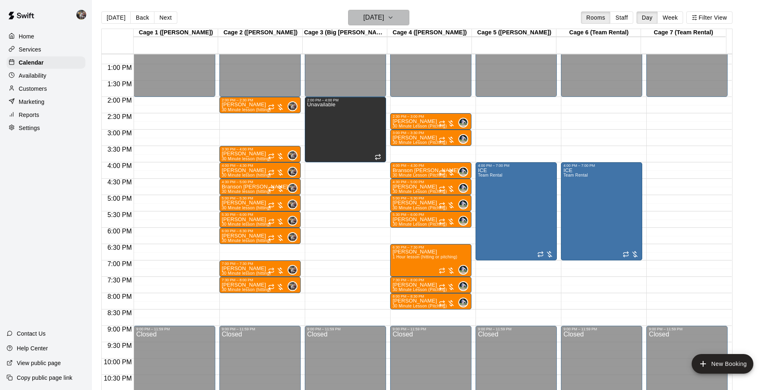
click at [383, 20] on h6 "[DATE]" at bounding box center [373, 17] width 21 height 11
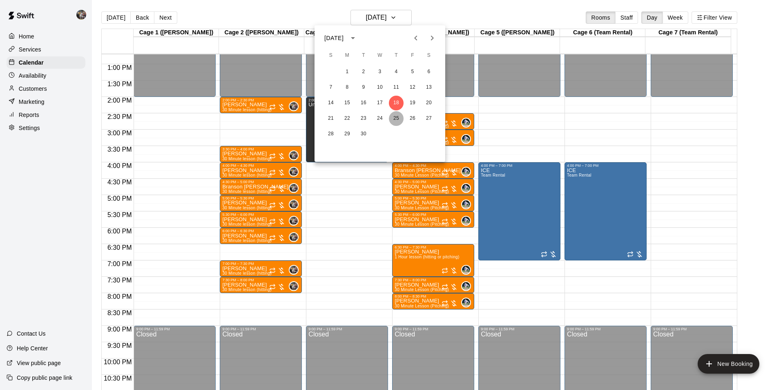
click at [396, 116] on button "25" at bounding box center [396, 118] width 15 height 15
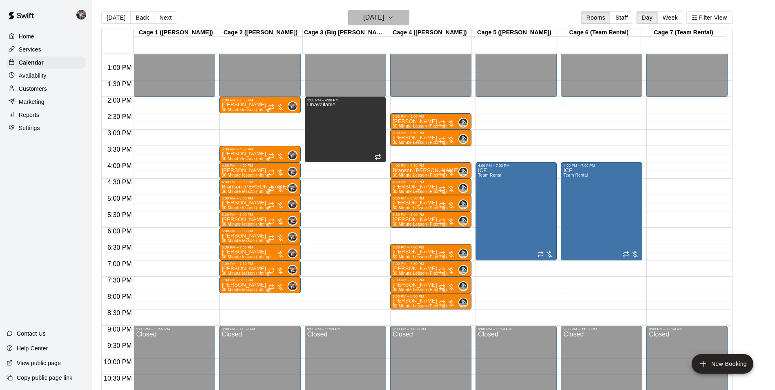
click at [384, 17] on h6 "[DATE]" at bounding box center [373, 17] width 21 height 11
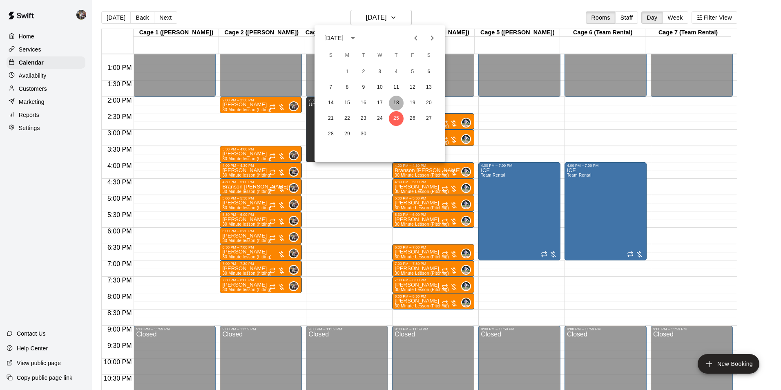
click at [393, 100] on button "18" at bounding box center [396, 103] width 15 height 15
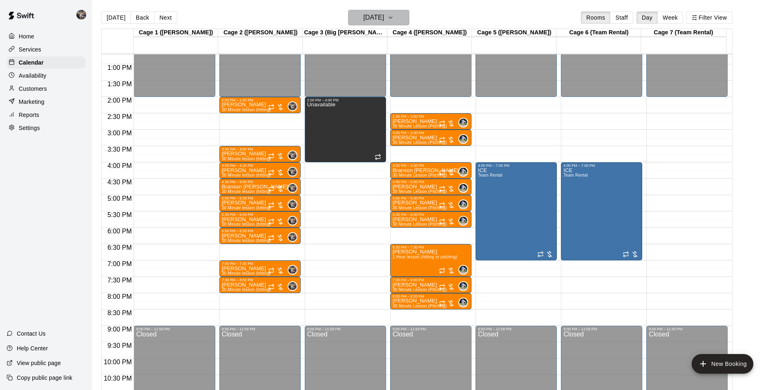
click at [380, 17] on h6 "[DATE]" at bounding box center [373, 17] width 21 height 11
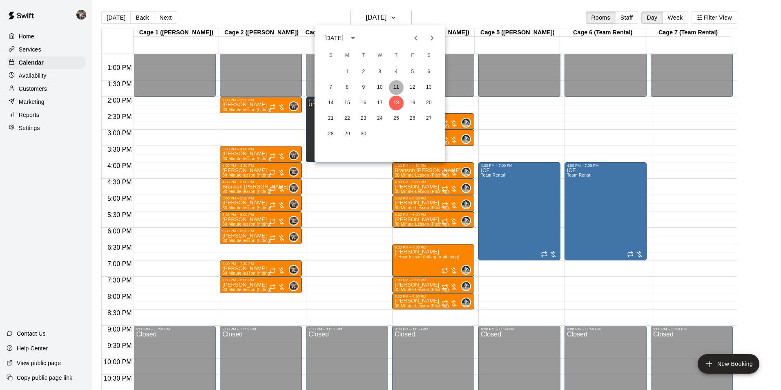
click at [394, 85] on button "11" at bounding box center [396, 87] width 15 height 15
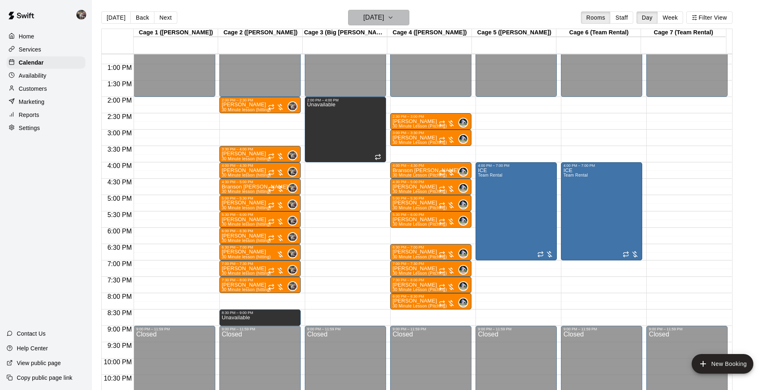
click at [384, 19] on h6 "[DATE]" at bounding box center [373, 17] width 21 height 11
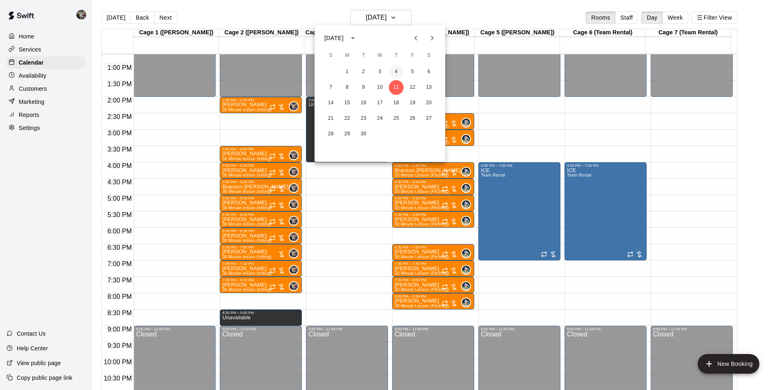
click at [396, 69] on button "4" at bounding box center [396, 72] width 15 height 15
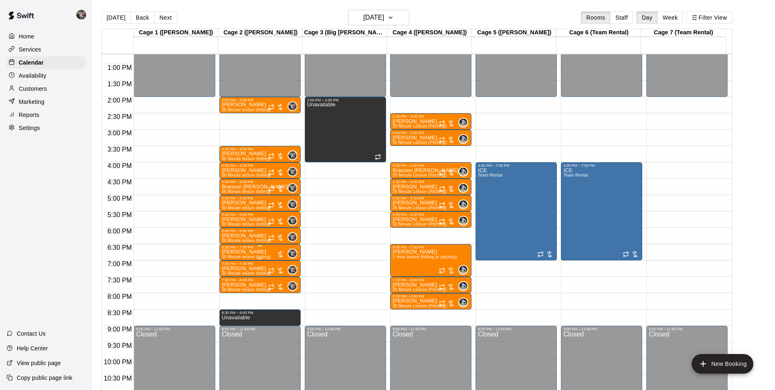
click at [269, 249] on div "6:30 PM – 7:00 PM" at bounding box center [260, 247] width 76 height 4
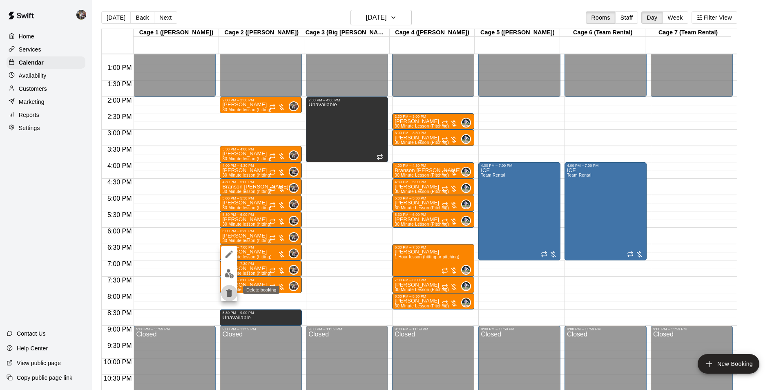
click at [228, 291] on icon "delete" at bounding box center [229, 292] width 6 height 7
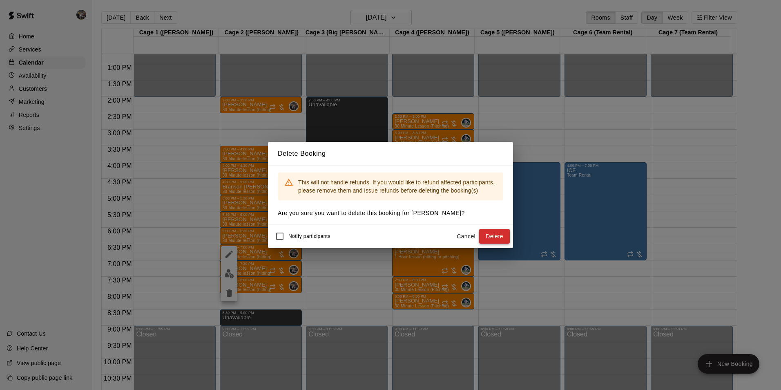
click at [489, 234] on button "Delete" at bounding box center [494, 236] width 31 height 15
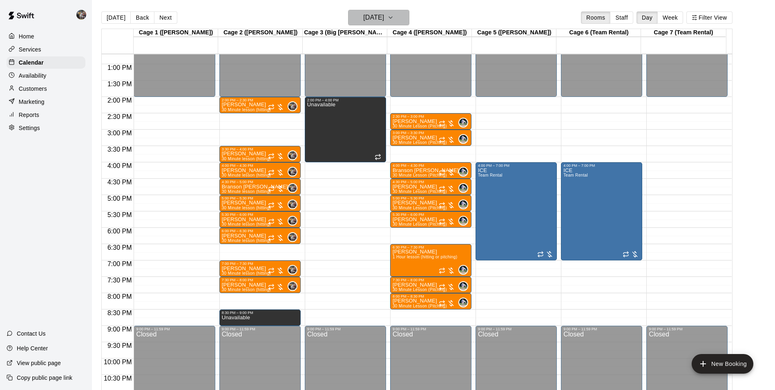
click at [378, 19] on h6 "[DATE]" at bounding box center [373, 17] width 21 height 11
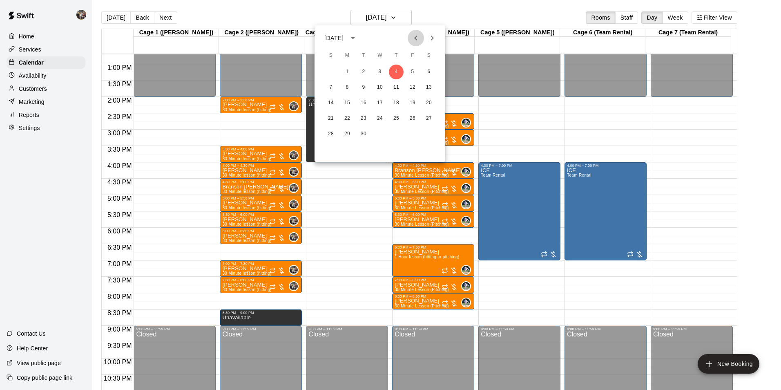
click at [417, 36] on icon "Previous month" at bounding box center [416, 38] width 10 height 10
click at [398, 134] on button "28" at bounding box center [396, 134] width 15 height 15
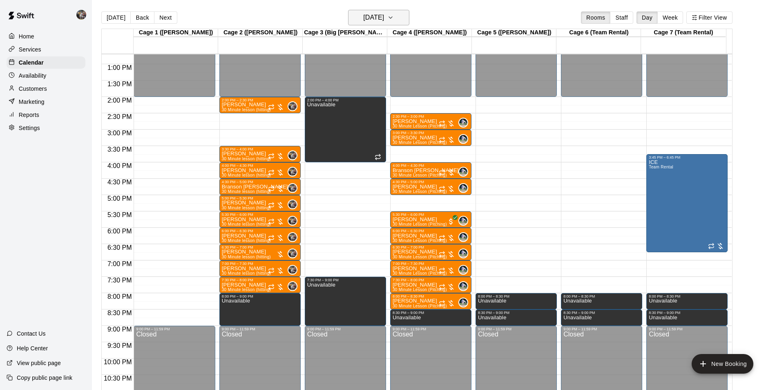
click at [383, 18] on h6 "[DATE]" at bounding box center [373, 17] width 21 height 11
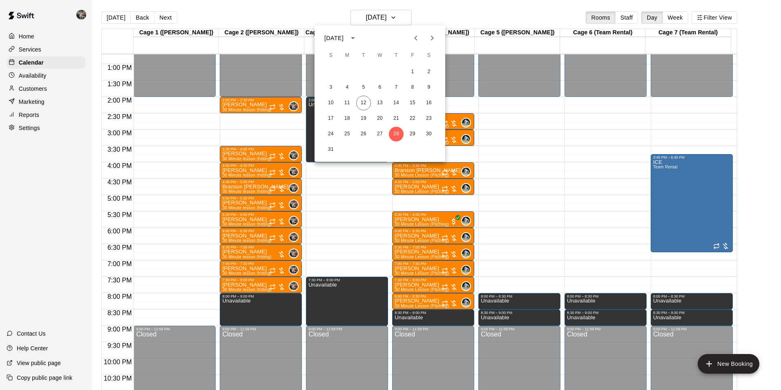
click at [432, 36] on icon "Next month" at bounding box center [432, 38] width 3 height 5
click at [397, 70] on button "4" at bounding box center [396, 72] width 15 height 15
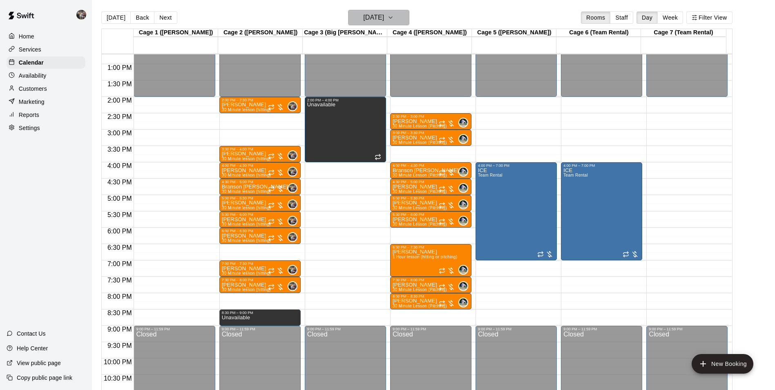
click at [384, 20] on h6 "[DATE]" at bounding box center [373, 17] width 21 height 11
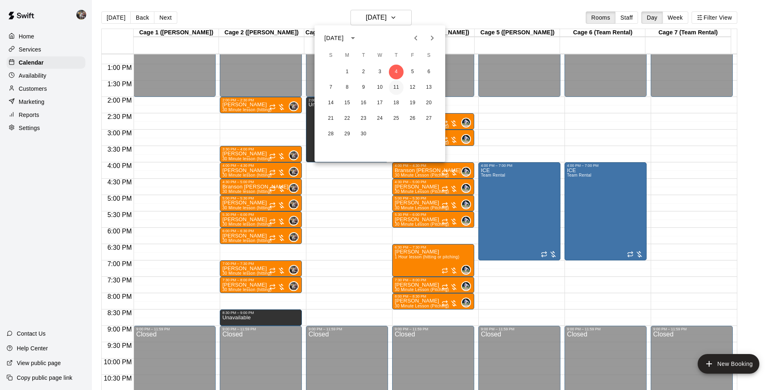
click at [396, 87] on button "11" at bounding box center [396, 87] width 15 height 15
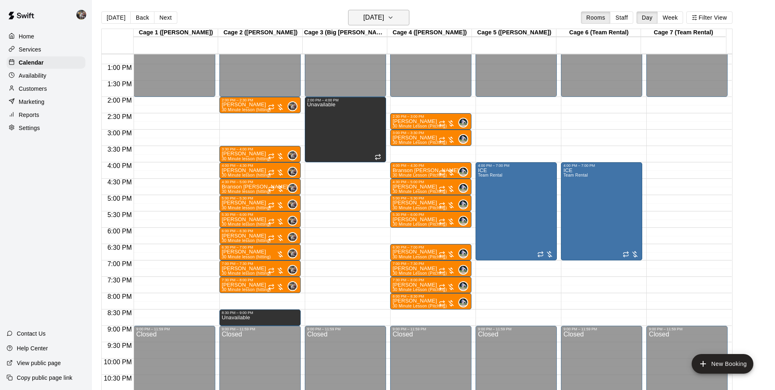
click at [373, 19] on h6 "[DATE]" at bounding box center [373, 17] width 21 height 11
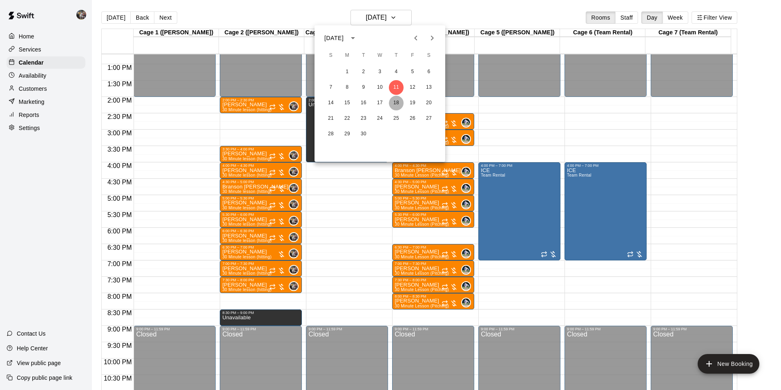
click at [394, 99] on button "18" at bounding box center [396, 103] width 15 height 15
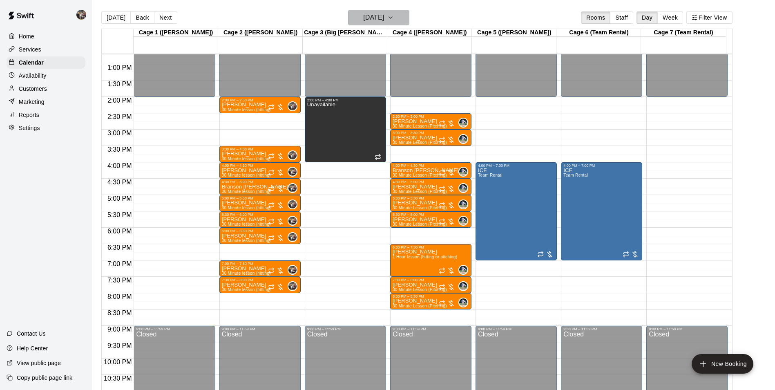
click at [373, 18] on h6 "[DATE]" at bounding box center [373, 17] width 21 height 11
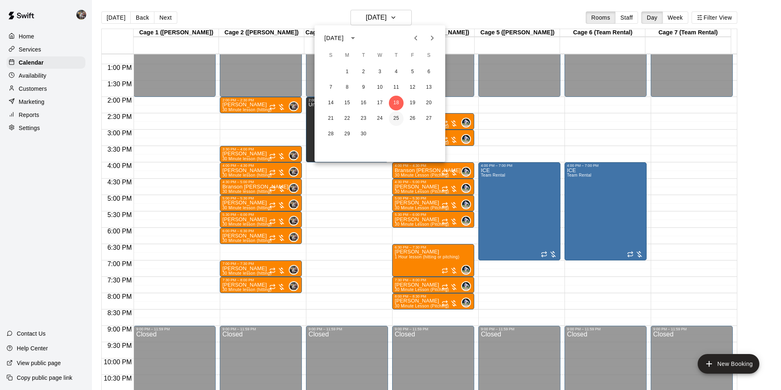
click at [397, 116] on button "25" at bounding box center [396, 118] width 15 height 15
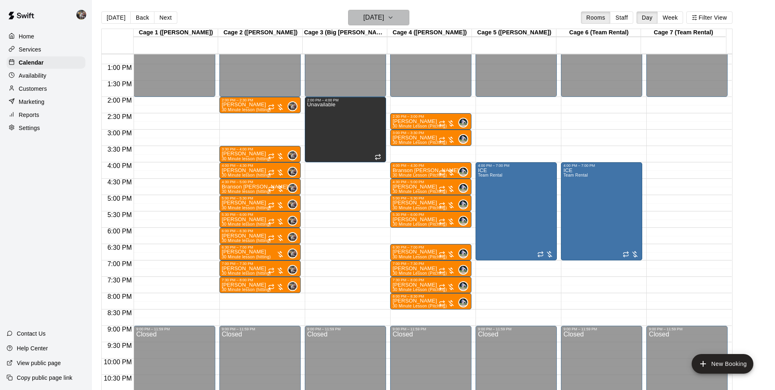
click at [384, 19] on h6 "[DATE]" at bounding box center [373, 17] width 21 height 11
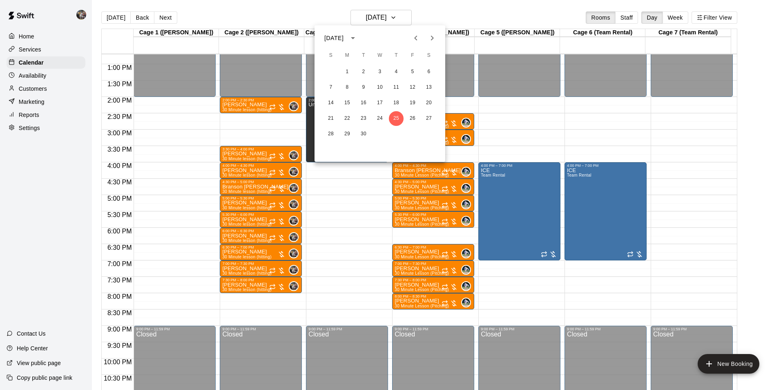
click at [431, 36] on icon "Next month" at bounding box center [432, 38] width 10 height 10
click at [397, 69] on button "2" at bounding box center [396, 72] width 15 height 15
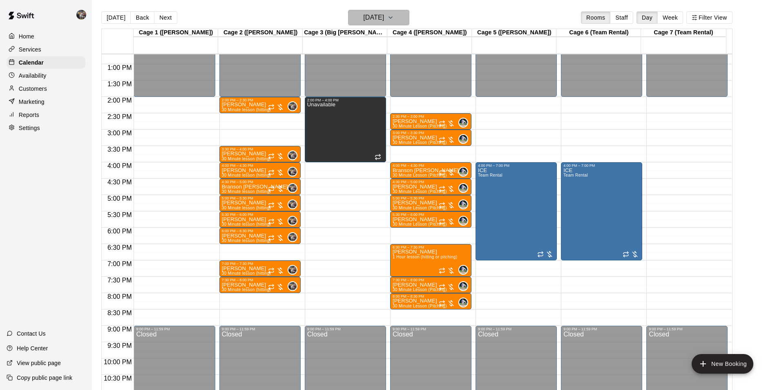
click at [384, 18] on h6 "[DATE]" at bounding box center [373, 17] width 21 height 11
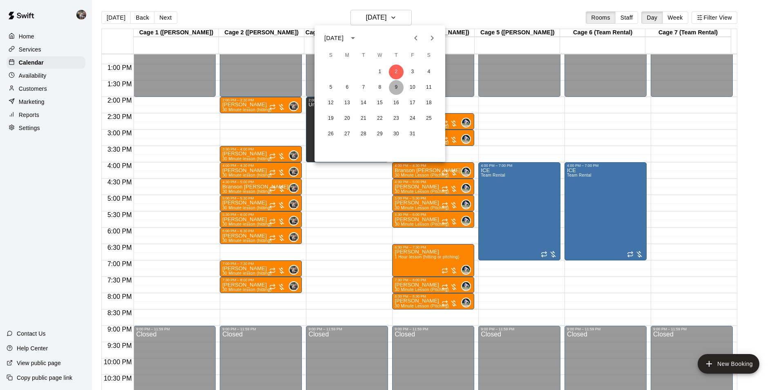
click at [393, 86] on button "9" at bounding box center [396, 87] width 15 height 15
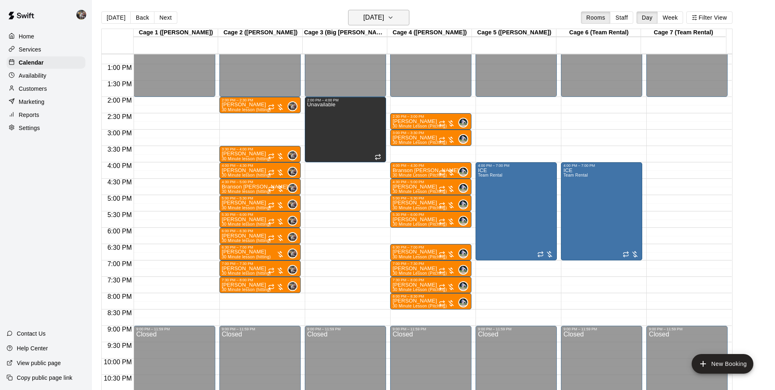
click at [380, 17] on h6 "[DATE]" at bounding box center [373, 17] width 21 height 11
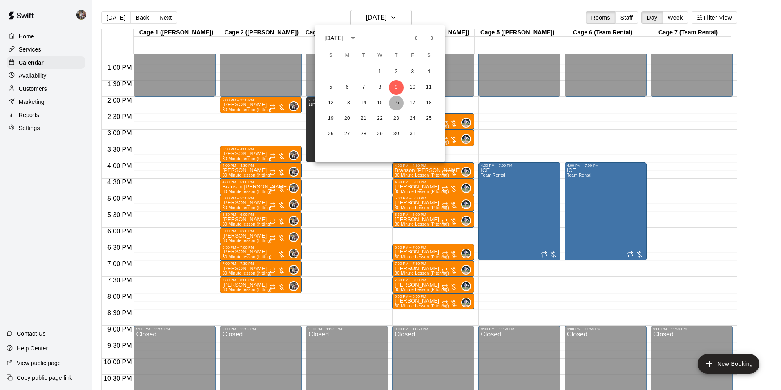
click at [399, 102] on button "16" at bounding box center [396, 103] width 15 height 15
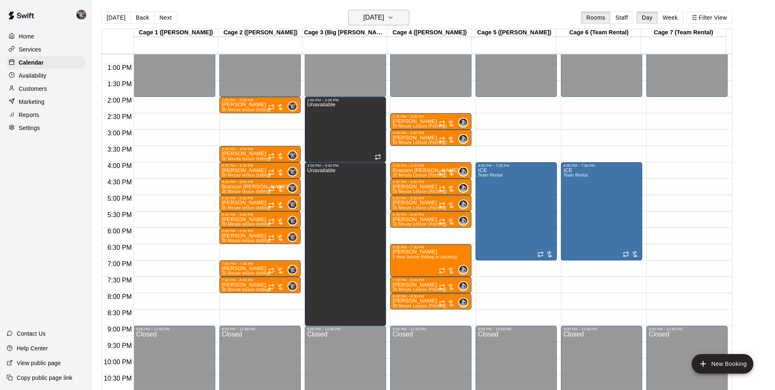
click at [376, 16] on h6 "[DATE]" at bounding box center [373, 17] width 21 height 11
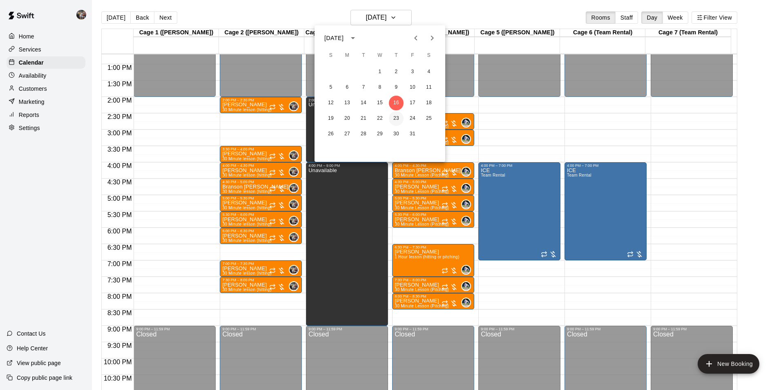
click at [394, 116] on button "23" at bounding box center [396, 118] width 15 height 15
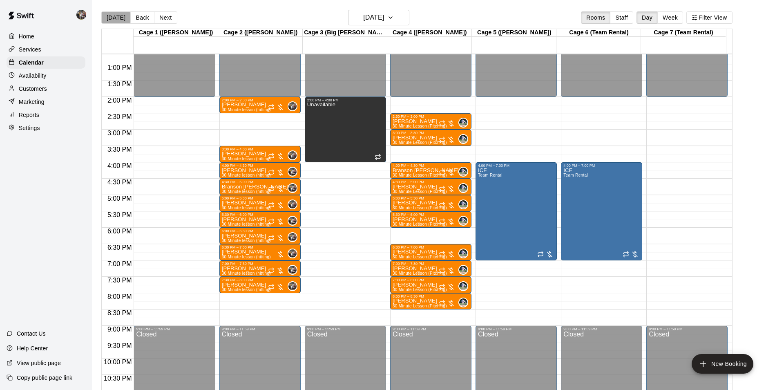
click at [115, 17] on button "[DATE]" at bounding box center [115, 17] width 29 height 12
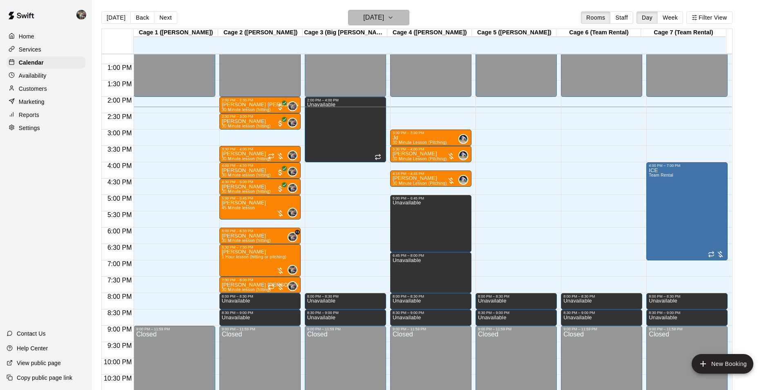
click at [378, 21] on h6 "[DATE]" at bounding box center [373, 17] width 21 height 11
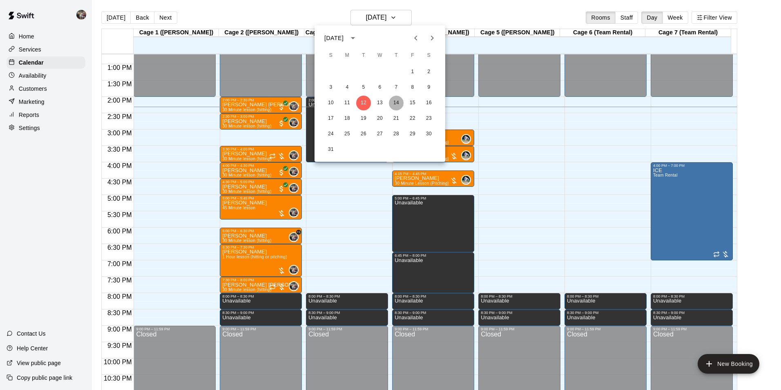
click at [397, 102] on button "14" at bounding box center [396, 103] width 15 height 15
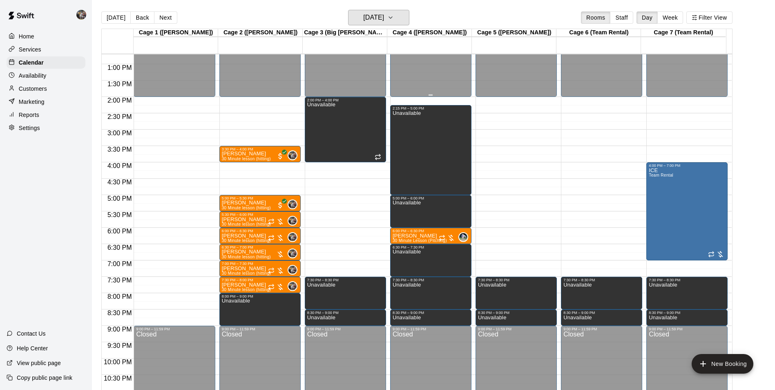
drag, startPoint x: 378, startPoint y: 18, endPoint x: 399, endPoint y: 58, distance: 46.2
click at [390, 40] on div "[DATE] Back [DATE][DATE] Rooms Staff Day Week Filter View Cage 1 ([PERSON_NAME]…" at bounding box center [416, 205] width 631 height 390
click at [382, 18] on h6 "[DATE]" at bounding box center [373, 17] width 21 height 11
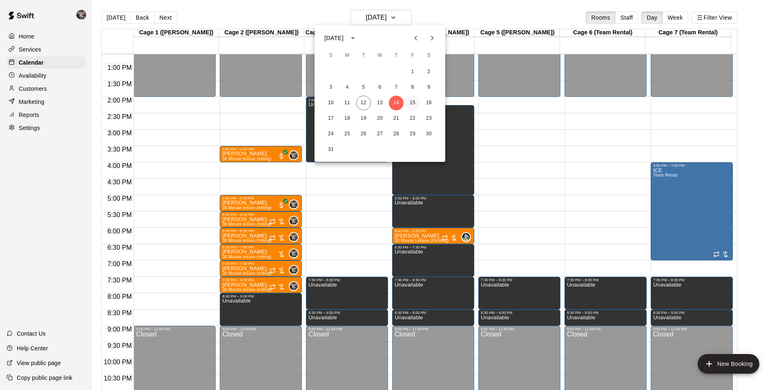
click at [412, 103] on button "15" at bounding box center [412, 103] width 15 height 15
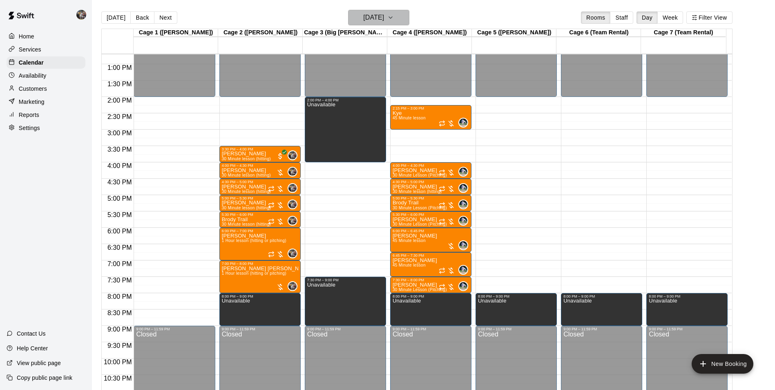
click at [367, 16] on h6 "[DATE]" at bounding box center [373, 17] width 21 height 11
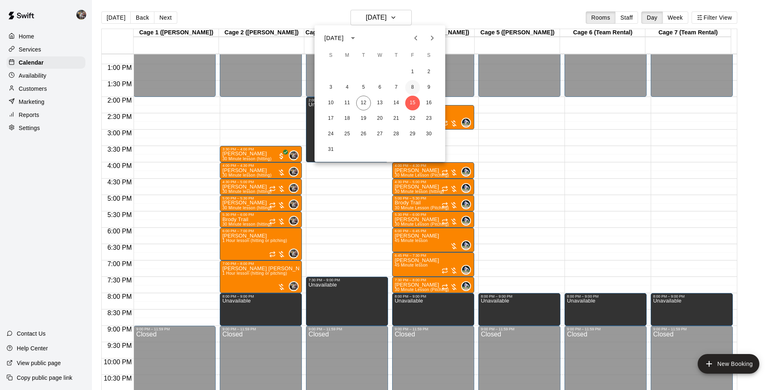
click at [414, 87] on button "8" at bounding box center [412, 87] width 15 height 15
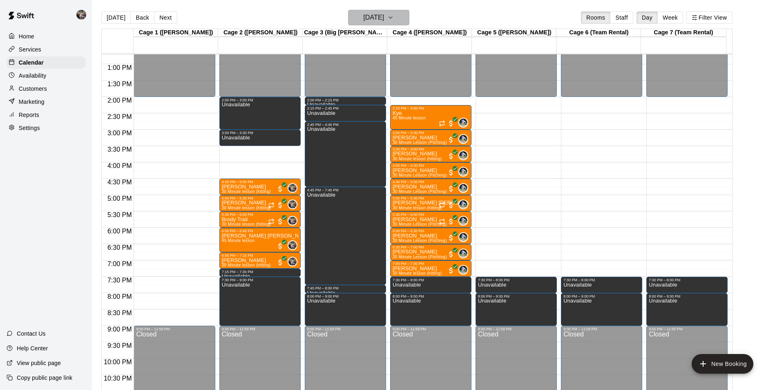
click at [380, 17] on h6 "[DATE]" at bounding box center [373, 17] width 21 height 11
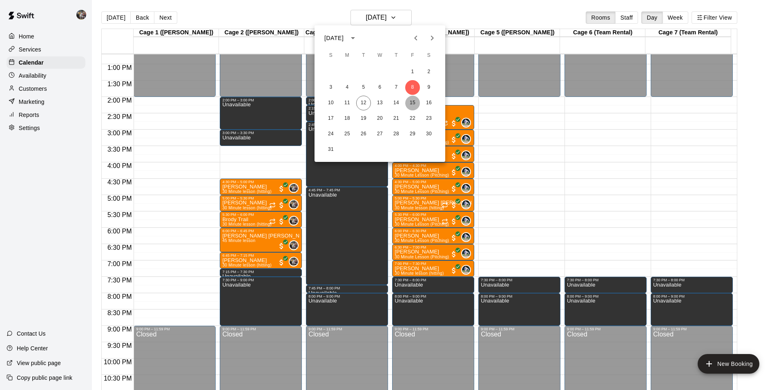
click at [410, 101] on button "15" at bounding box center [412, 103] width 15 height 15
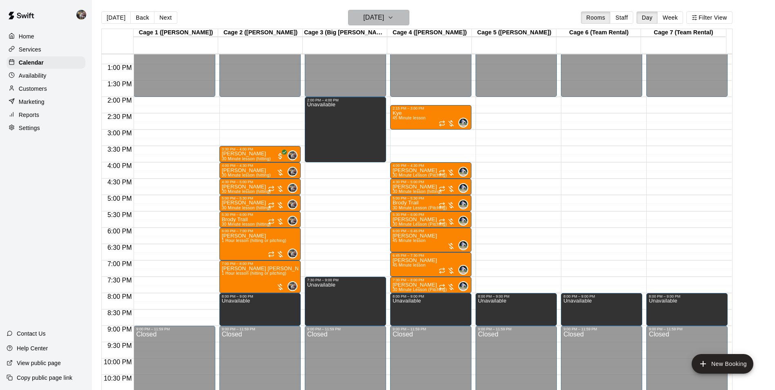
drag, startPoint x: 367, startPoint y: 21, endPoint x: 371, endPoint y: 25, distance: 5.2
click at [371, 25] on button "[DATE]" at bounding box center [378, 18] width 61 height 16
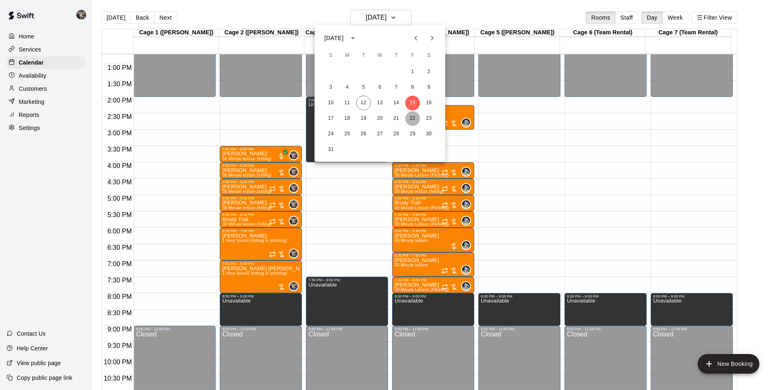
click at [414, 118] on button "22" at bounding box center [412, 118] width 15 height 15
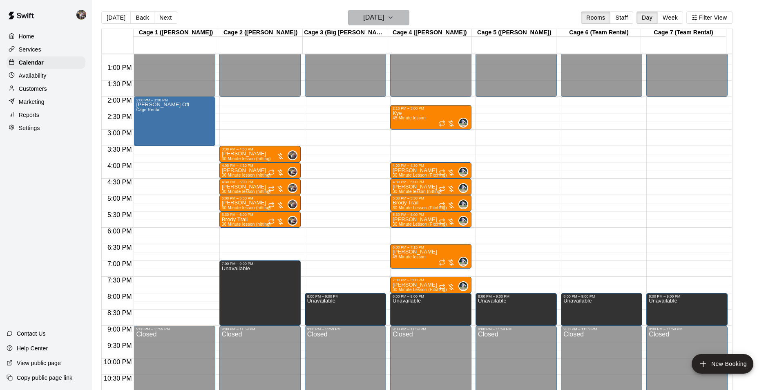
drag, startPoint x: 385, startPoint y: 15, endPoint x: 387, endPoint y: 20, distance: 5.5
click at [384, 20] on h6 "[DATE]" at bounding box center [373, 17] width 21 height 11
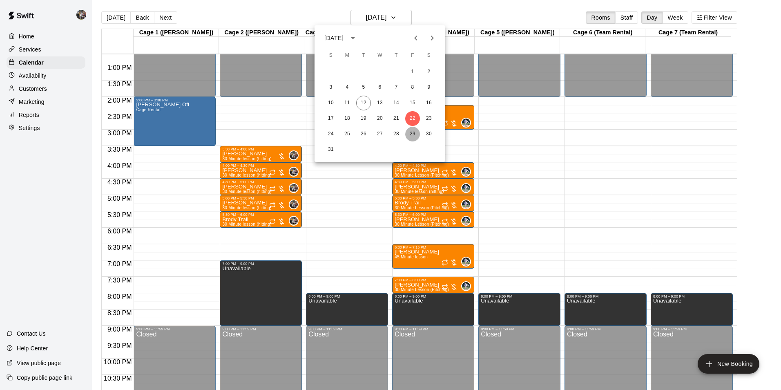
click at [413, 132] on button "29" at bounding box center [412, 134] width 15 height 15
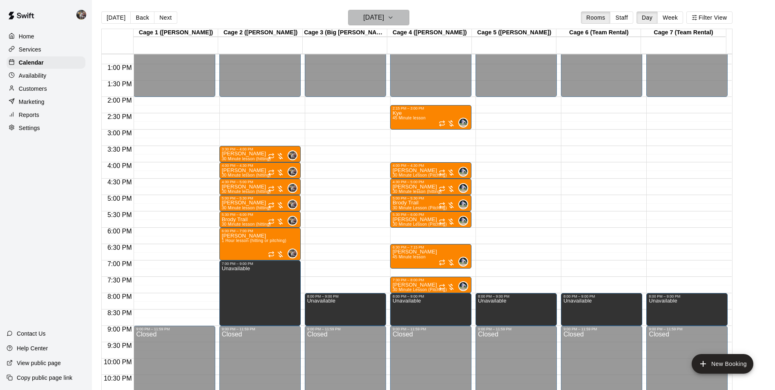
click at [373, 20] on h6 "[DATE]" at bounding box center [373, 17] width 21 height 11
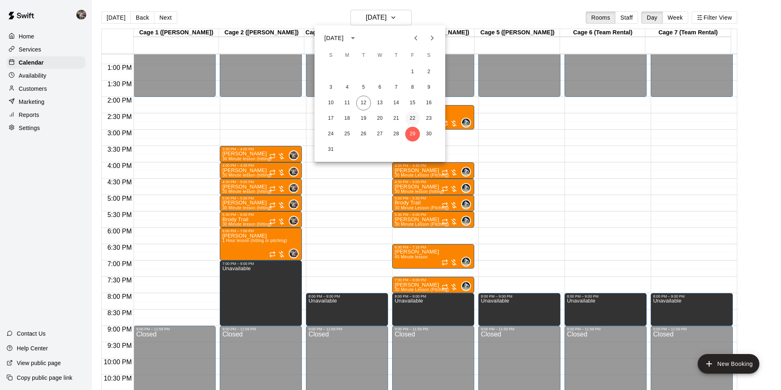
click at [411, 116] on button "22" at bounding box center [412, 118] width 15 height 15
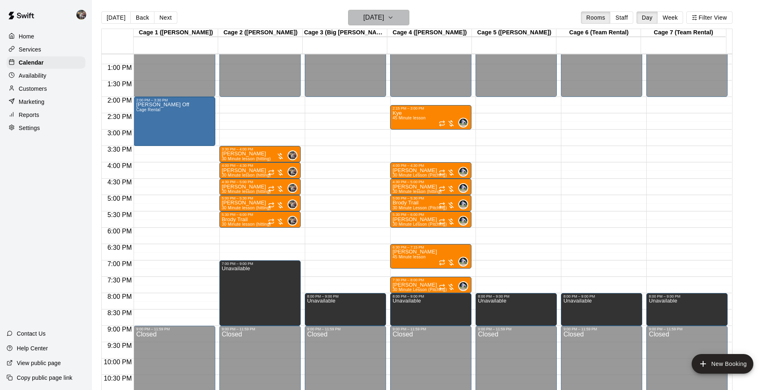
click at [376, 15] on h6 "[DATE]" at bounding box center [373, 17] width 21 height 11
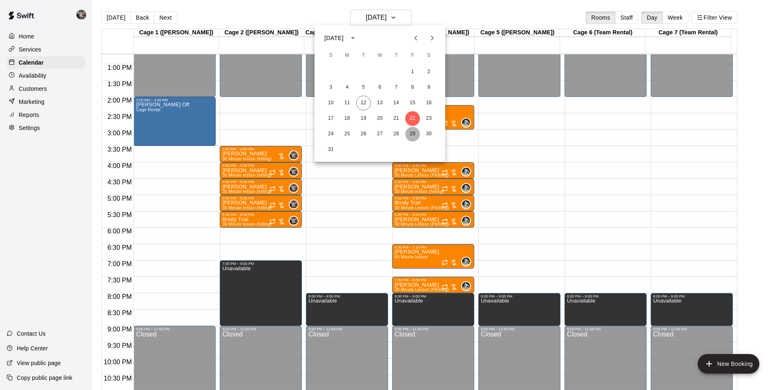
click at [413, 134] on button "29" at bounding box center [412, 134] width 15 height 15
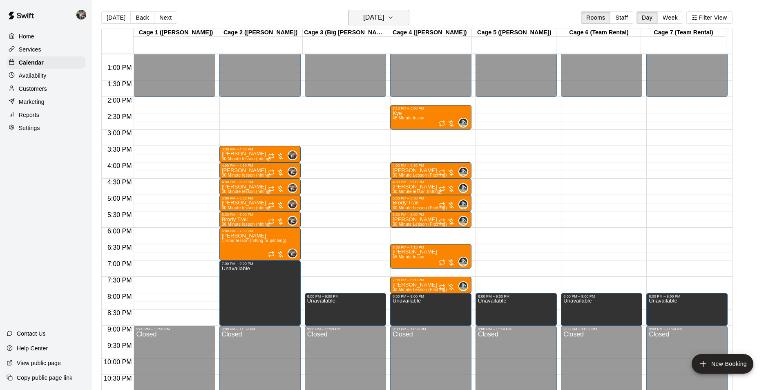
click at [384, 20] on h6 "[DATE]" at bounding box center [373, 17] width 21 height 11
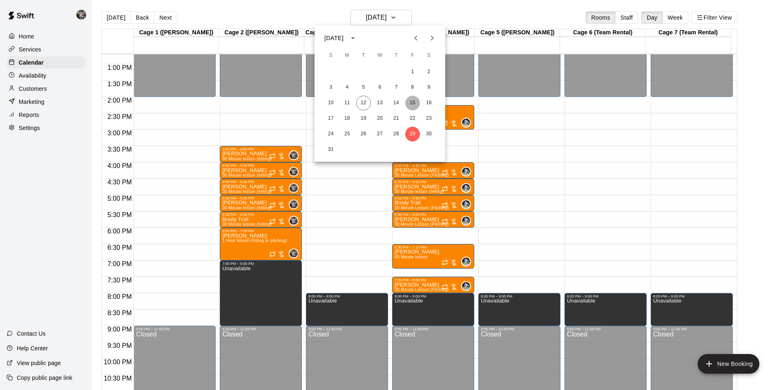
click at [413, 102] on button "15" at bounding box center [412, 103] width 15 height 15
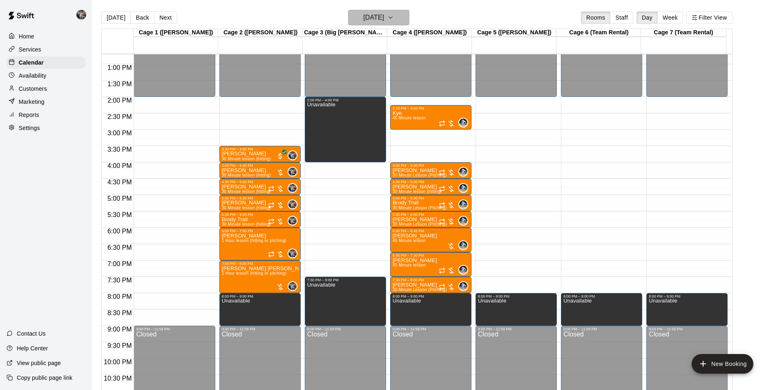
click at [380, 20] on h6 "[DATE]" at bounding box center [373, 17] width 21 height 11
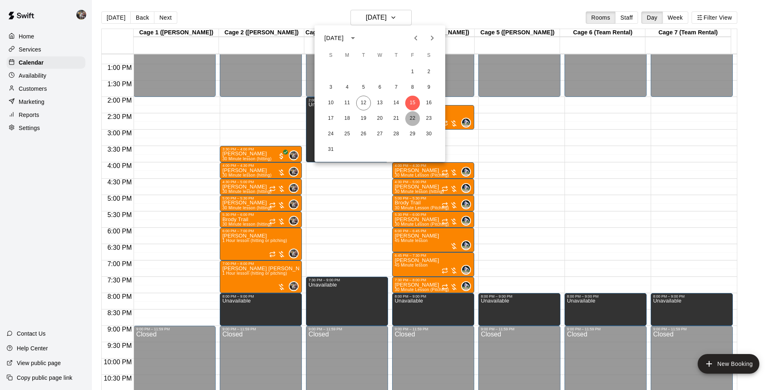
click at [411, 118] on button "22" at bounding box center [412, 118] width 15 height 15
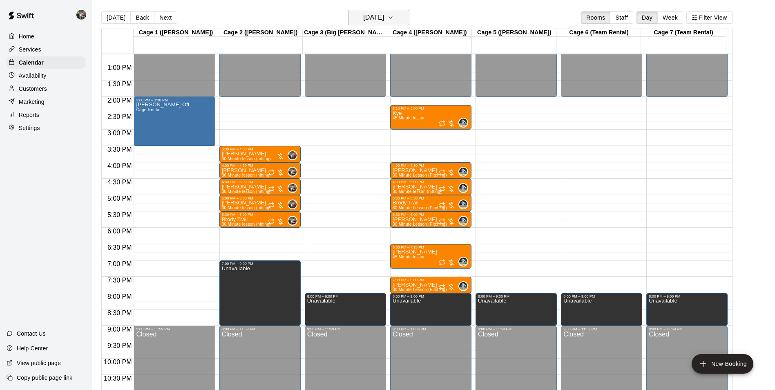
click at [373, 18] on h6 "[DATE]" at bounding box center [373, 17] width 21 height 11
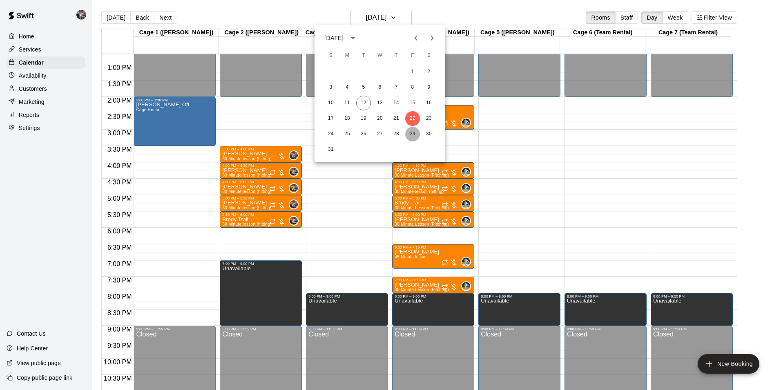
click at [412, 132] on button "29" at bounding box center [412, 134] width 15 height 15
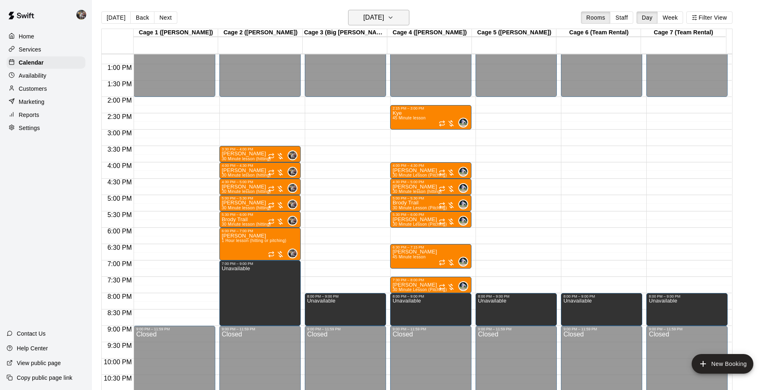
click at [382, 17] on h6 "[DATE]" at bounding box center [373, 17] width 21 height 11
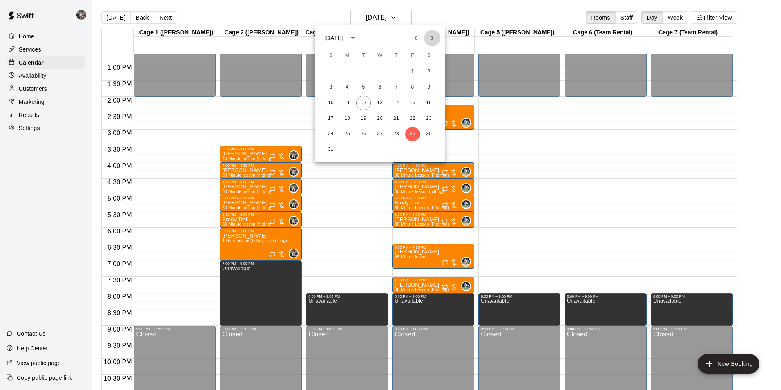
click at [432, 34] on icon "Next month" at bounding box center [432, 38] width 10 height 10
click at [413, 69] on button "5" at bounding box center [412, 72] width 15 height 15
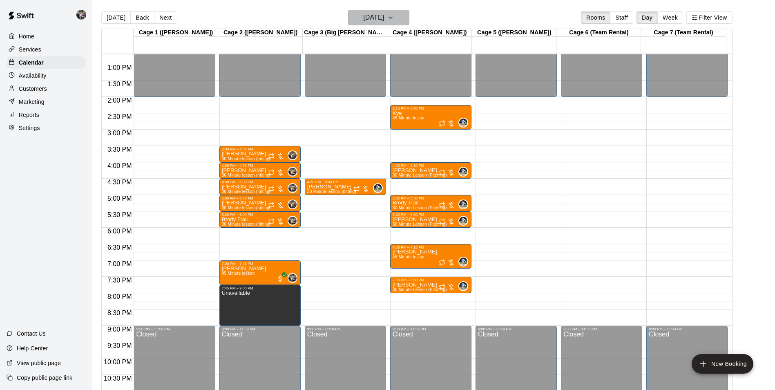
click at [378, 19] on h6 "[DATE]" at bounding box center [373, 17] width 21 height 11
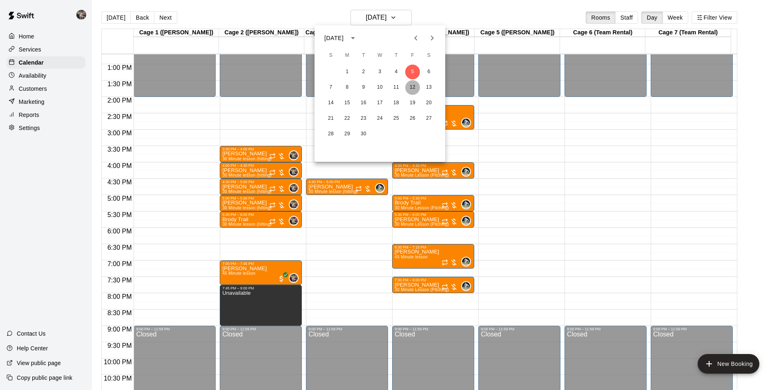
click at [413, 87] on button "12" at bounding box center [412, 87] width 15 height 15
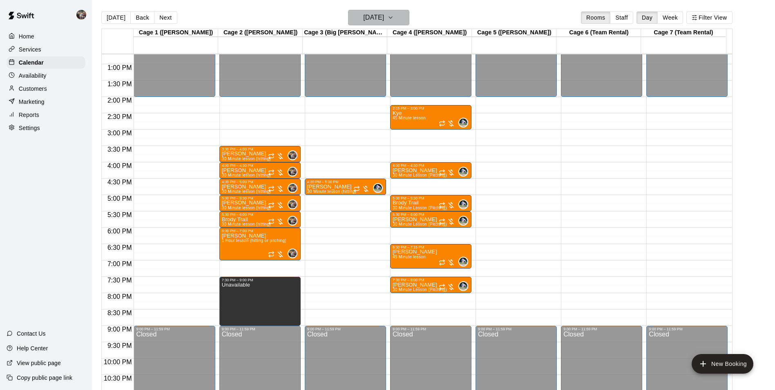
click at [382, 18] on h6 "[DATE]" at bounding box center [373, 17] width 21 height 11
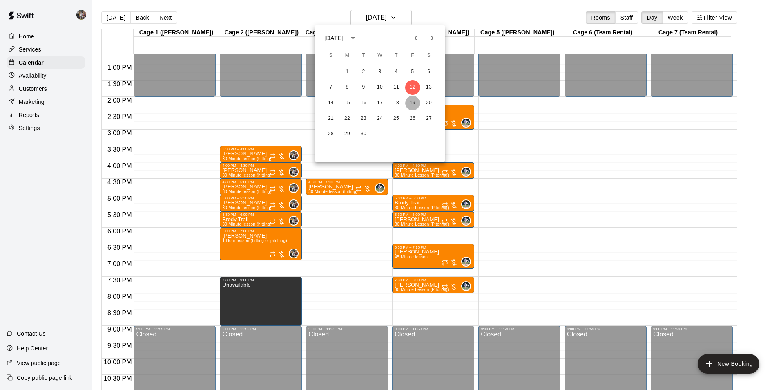
click at [412, 102] on button "19" at bounding box center [412, 103] width 15 height 15
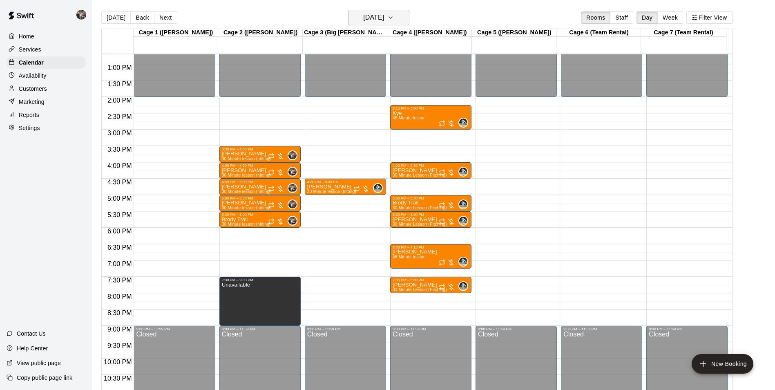
click at [376, 13] on h6 "[DATE]" at bounding box center [373, 17] width 21 height 11
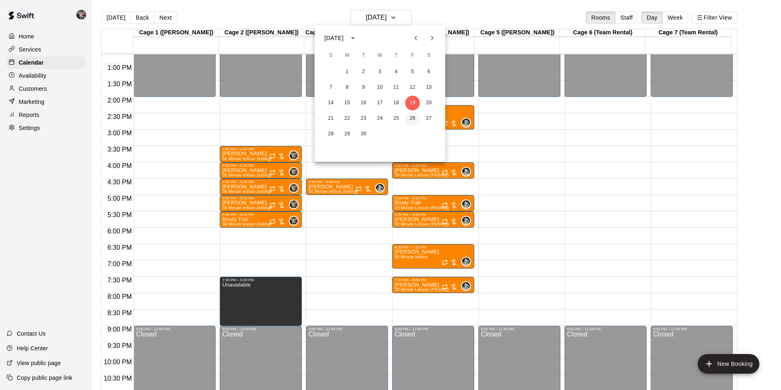
click at [411, 117] on button "26" at bounding box center [412, 118] width 15 height 15
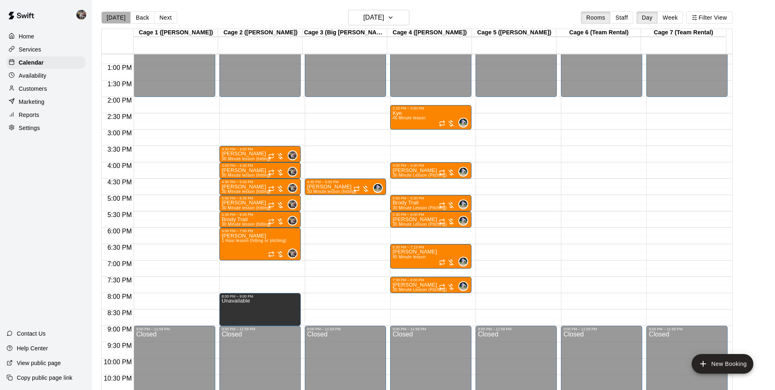
click at [117, 16] on button "[DATE]" at bounding box center [115, 17] width 29 height 12
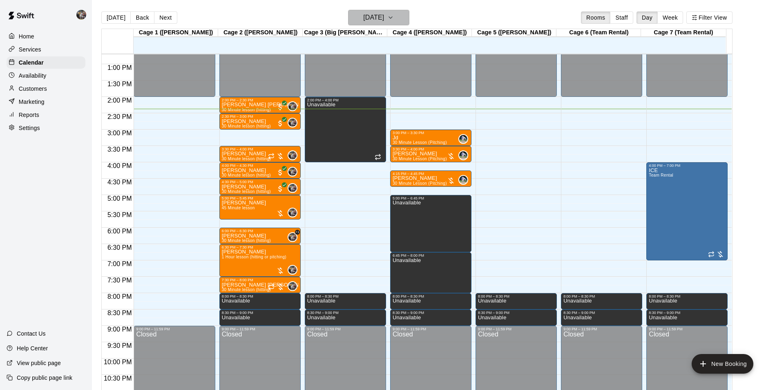
click at [374, 14] on h6 "[DATE]" at bounding box center [373, 17] width 21 height 11
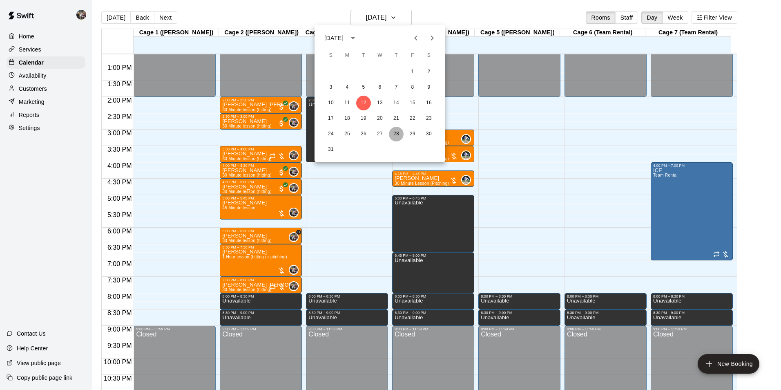
click at [394, 134] on button "28" at bounding box center [396, 134] width 15 height 15
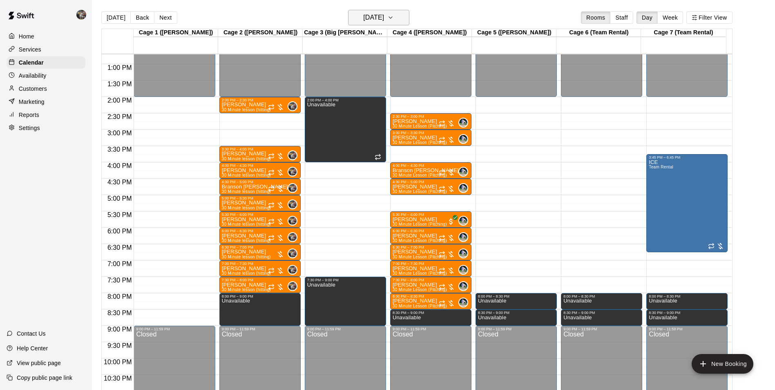
click at [363, 16] on h6 "[DATE]" at bounding box center [373, 17] width 21 height 11
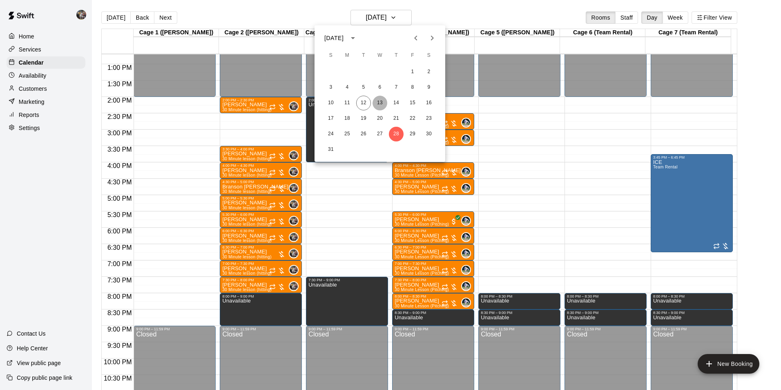
click at [380, 102] on button "13" at bounding box center [380, 103] width 15 height 15
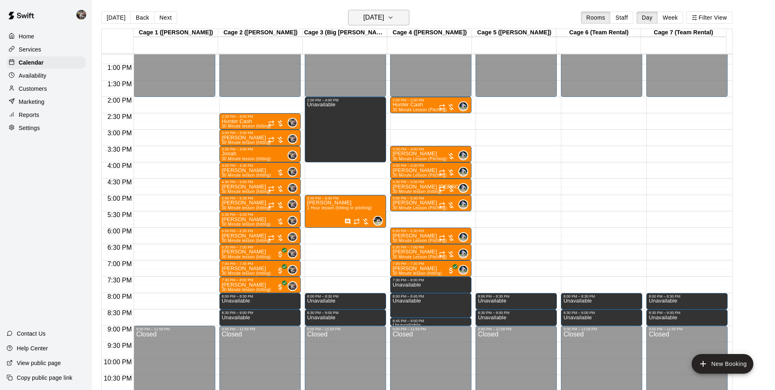
click at [384, 18] on h6 "[DATE]" at bounding box center [373, 17] width 21 height 11
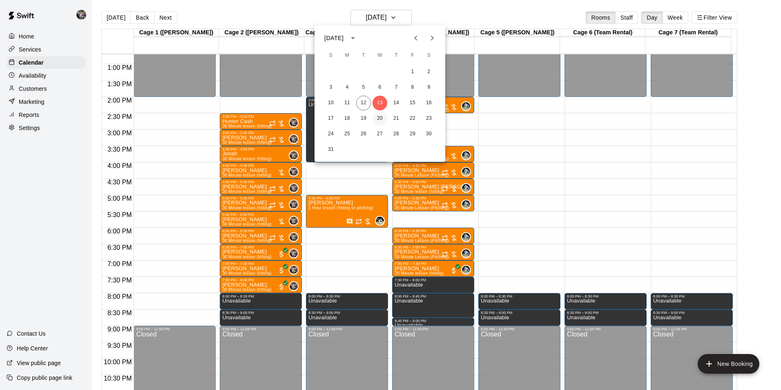
click at [379, 115] on button "20" at bounding box center [380, 118] width 15 height 15
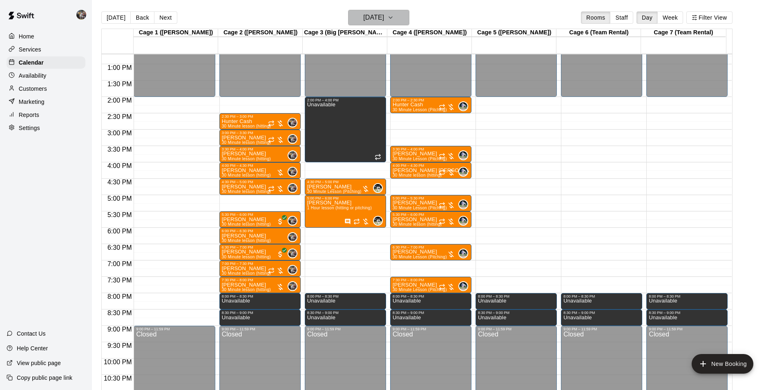
click at [377, 17] on h6 "[DATE]" at bounding box center [373, 17] width 21 height 11
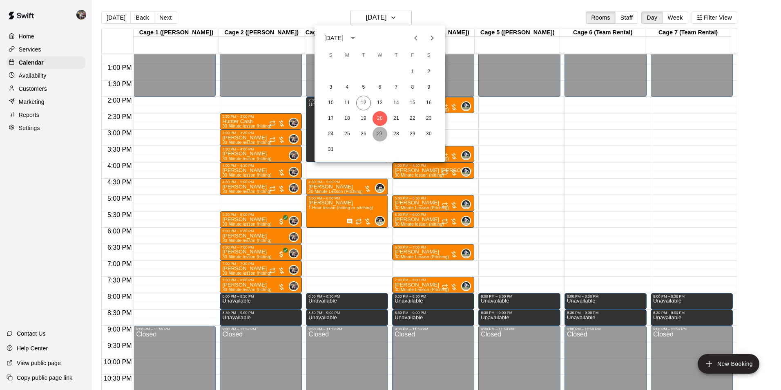
click at [381, 134] on button "27" at bounding box center [380, 134] width 15 height 15
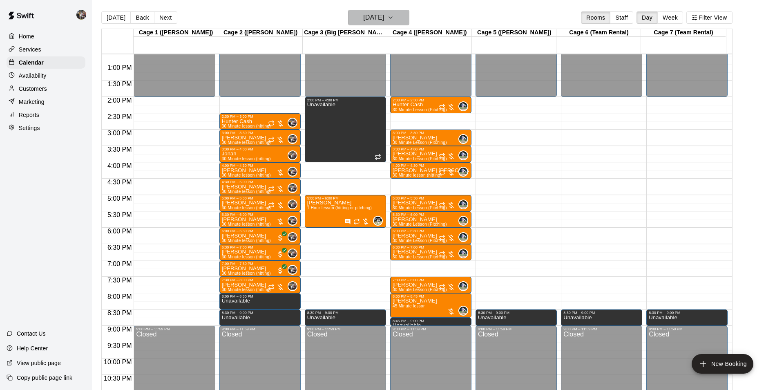
click at [374, 16] on h6 "[DATE]" at bounding box center [373, 17] width 21 height 11
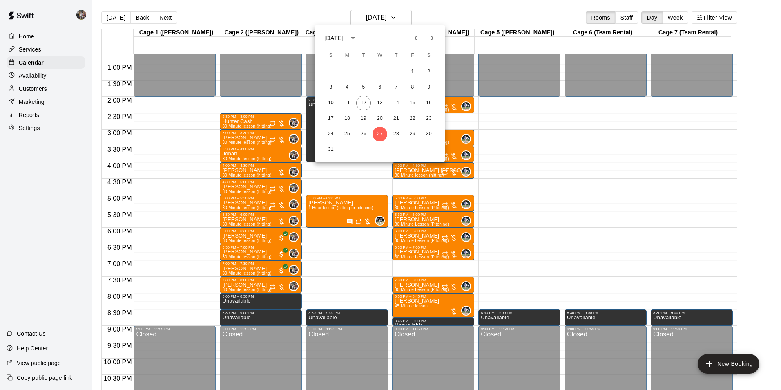
click at [436, 37] on icon "Next month" at bounding box center [432, 38] width 10 height 10
click at [379, 70] on button "3" at bounding box center [380, 72] width 15 height 15
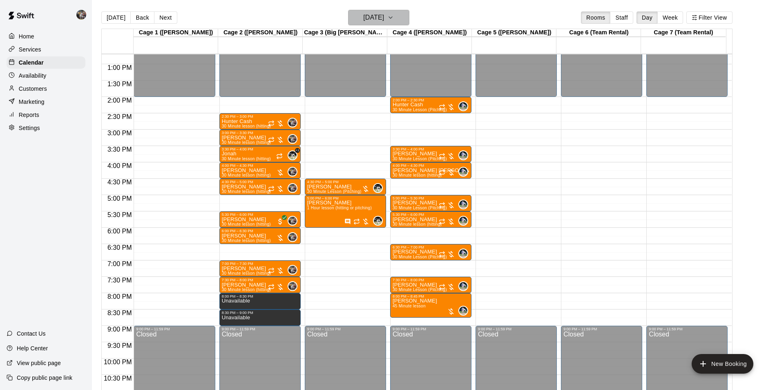
click at [374, 18] on h6 "[DATE]" at bounding box center [373, 17] width 21 height 11
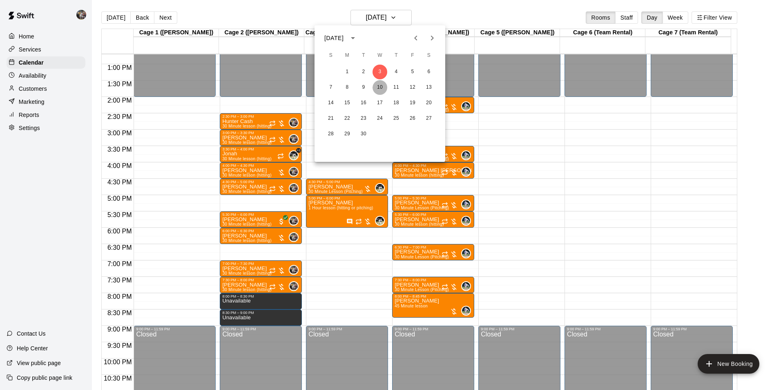
click at [379, 85] on button "10" at bounding box center [380, 87] width 15 height 15
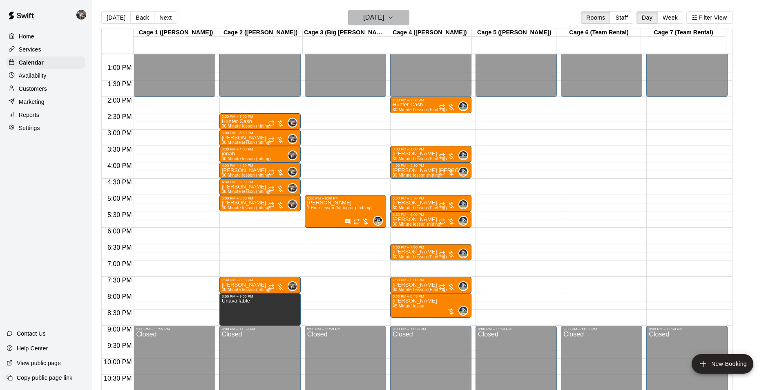
click at [378, 20] on h6 "[DATE]" at bounding box center [373, 17] width 21 height 11
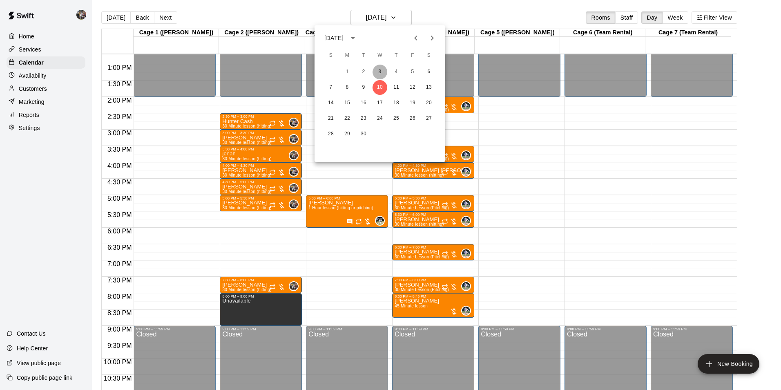
click at [380, 71] on button "3" at bounding box center [380, 72] width 15 height 15
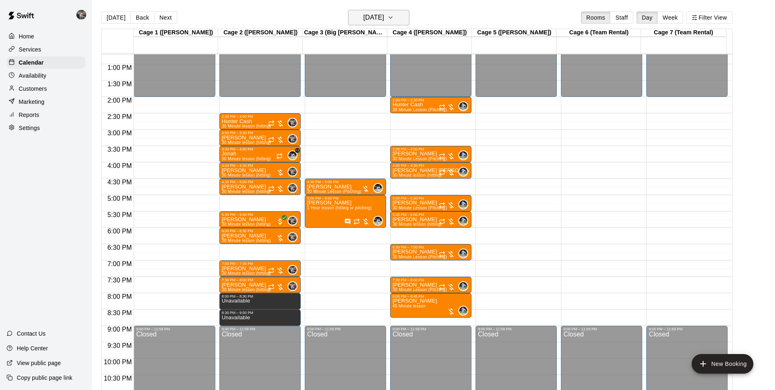
click at [377, 21] on h6 "[DATE]" at bounding box center [373, 17] width 21 height 11
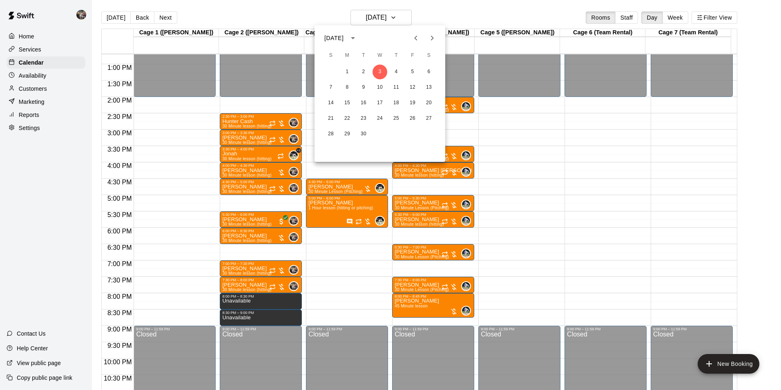
click at [121, 18] on div at bounding box center [390, 195] width 781 height 390
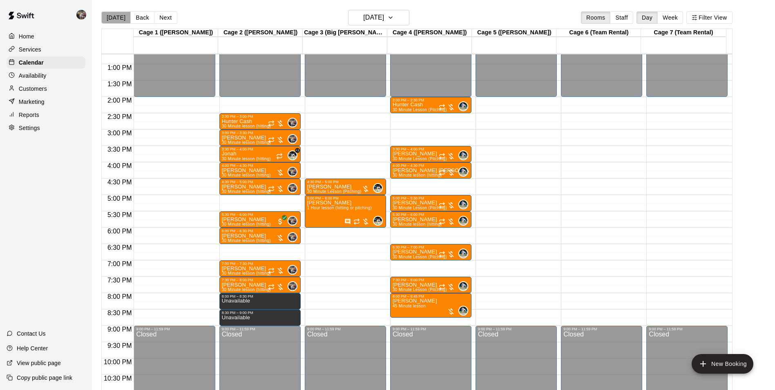
click at [121, 18] on button "[DATE]" at bounding box center [115, 17] width 29 height 12
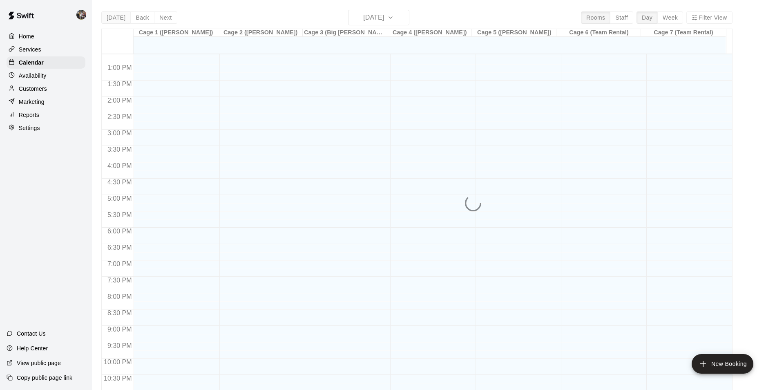
click at [121, 18] on div "[DATE] Back [DATE][DATE] Rooms Staff Day Week Filter View Cage 1 ([PERSON_NAME]…" at bounding box center [416, 205] width 631 height 390
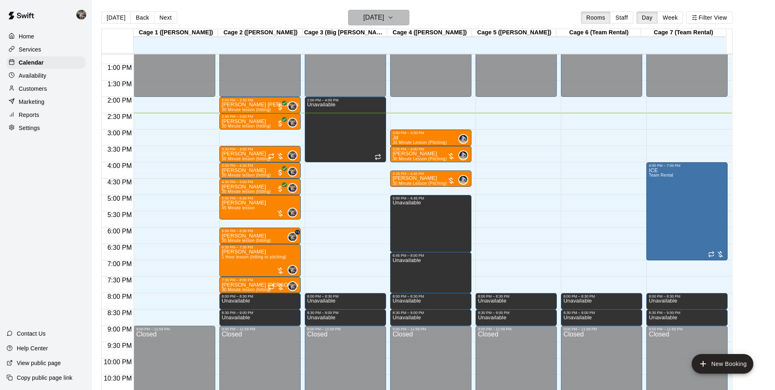
click at [373, 18] on h6 "[DATE]" at bounding box center [373, 17] width 21 height 11
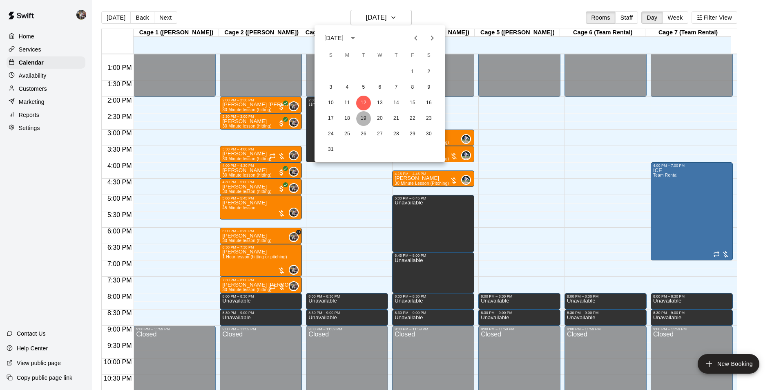
click at [362, 117] on button "19" at bounding box center [363, 118] width 15 height 15
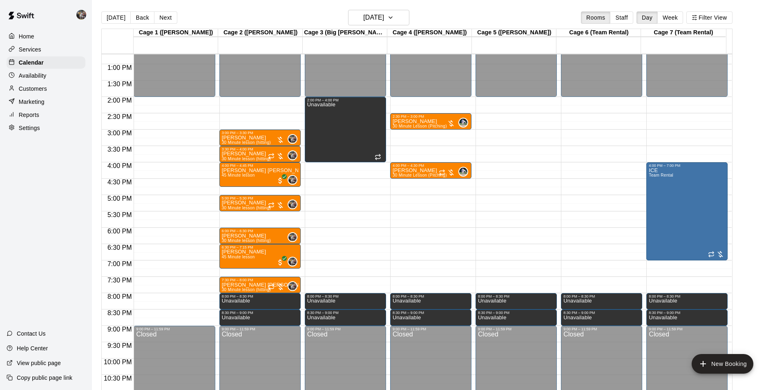
click at [364, 8] on main "[DATE] Back [DATE][DATE] Rooms Staff Day Week Filter View Cage 1 ([PERSON_NAME]…" at bounding box center [433, 201] width 683 height 403
click at [364, 9] on main "[DATE] Back [DATE][DATE] Rooms Staff Day Week Filter View Cage 1 ([PERSON_NAME]…" at bounding box center [433, 201] width 683 height 403
click at [363, 19] on h6 "[DATE]" at bounding box center [373, 17] width 21 height 11
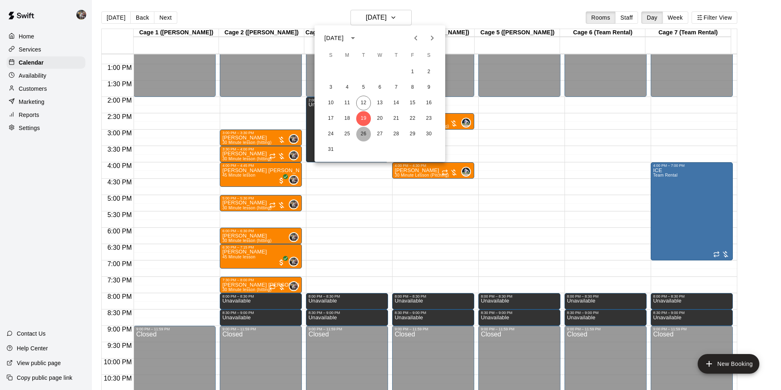
click at [365, 134] on button "26" at bounding box center [363, 134] width 15 height 15
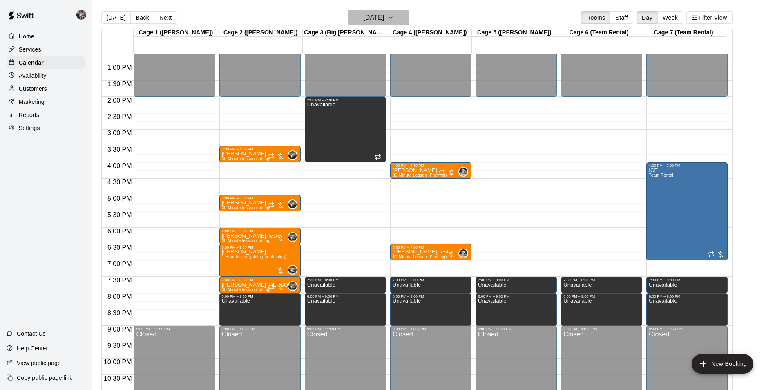
click at [367, 16] on h6 "[DATE]" at bounding box center [373, 17] width 21 height 11
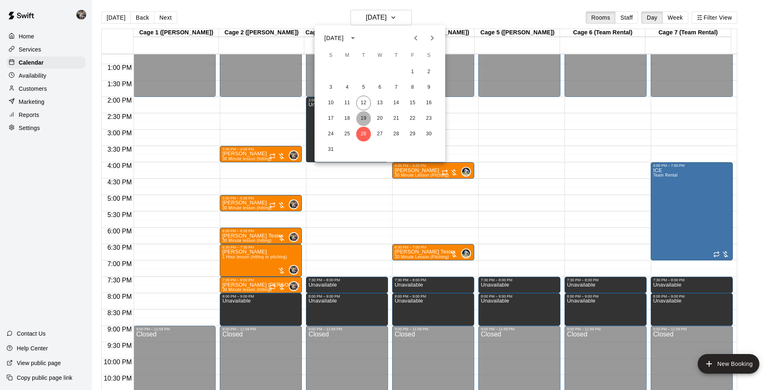
click at [365, 116] on button "19" at bounding box center [363, 118] width 15 height 15
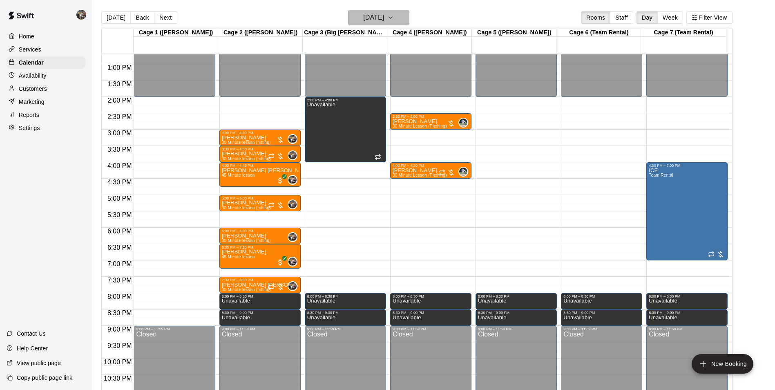
click at [370, 16] on h6 "[DATE]" at bounding box center [373, 17] width 21 height 11
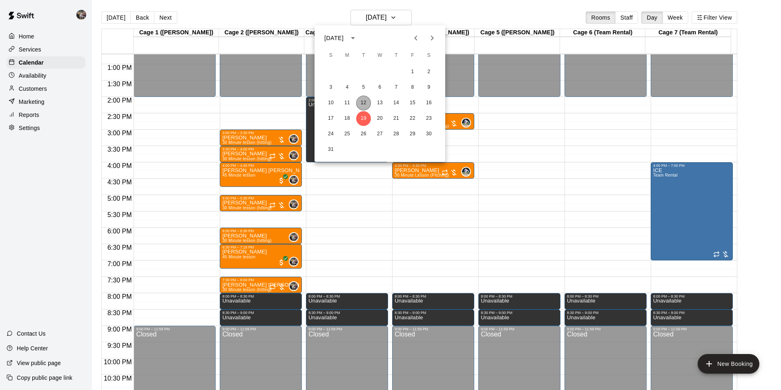
click at [362, 96] on button "12" at bounding box center [363, 103] width 15 height 15
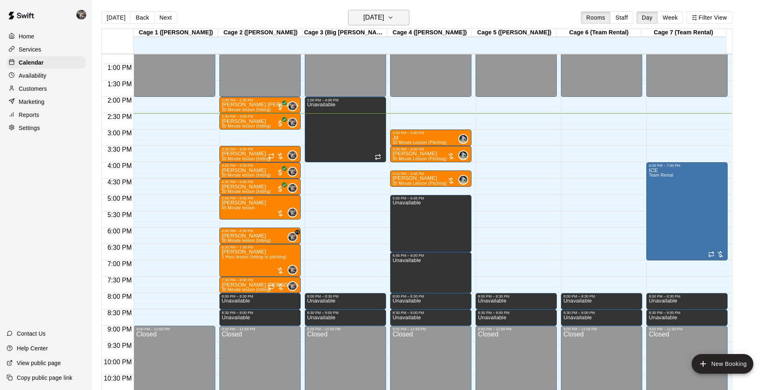
click at [371, 14] on h6 "[DATE]" at bounding box center [373, 17] width 21 height 11
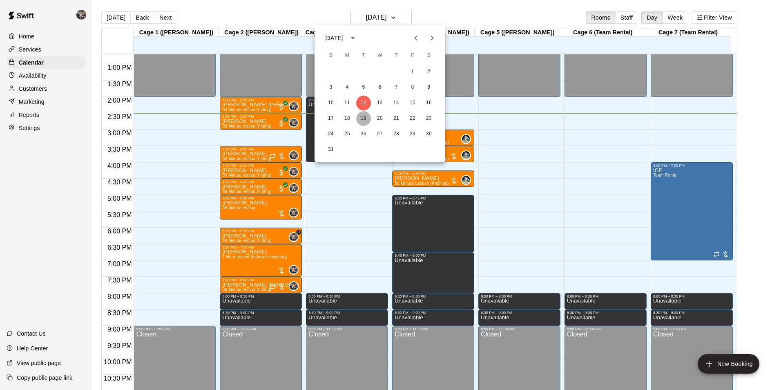
drag, startPoint x: 365, startPoint y: 118, endPoint x: 381, endPoint y: 123, distance: 16.8
click at [366, 118] on button "19" at bounding box center [363, 118] width 15 height 15
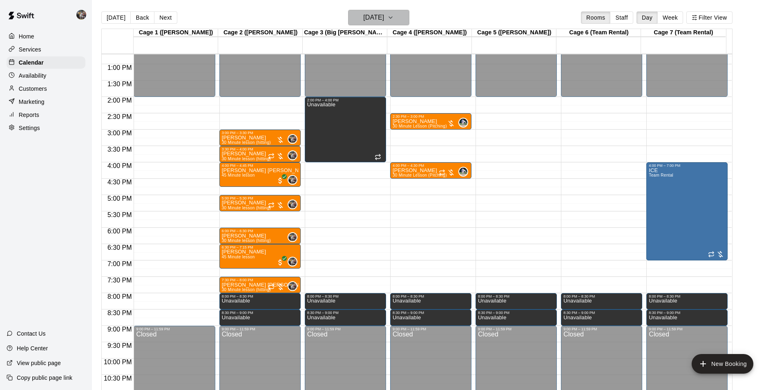
click at [378, 17] on h6 "[DATE]" at bounding box center [373, 17] width 21 height 11
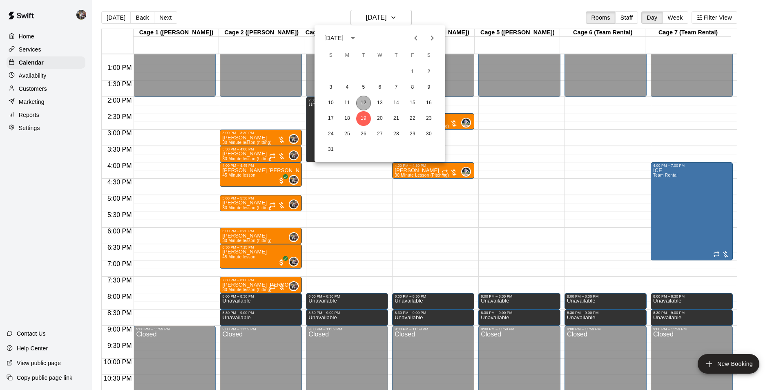
click at [362, 101] on button "12" at bounding box center [363, 103] width 15 height 15
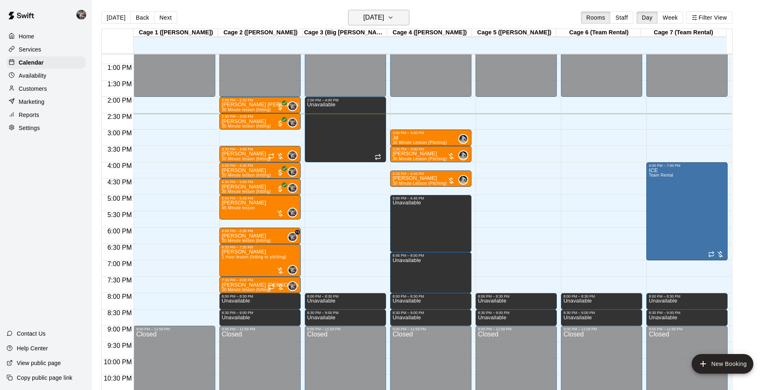
click at [382, 16] on h6 "[DATE]" at bounding box center [373, 17] width 21 height 11
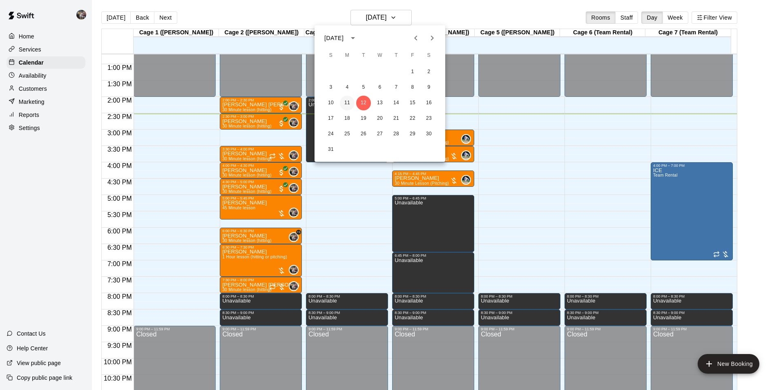
click at [344, 102] on button "11" at bounding box center [347, 103] width 15 height 15
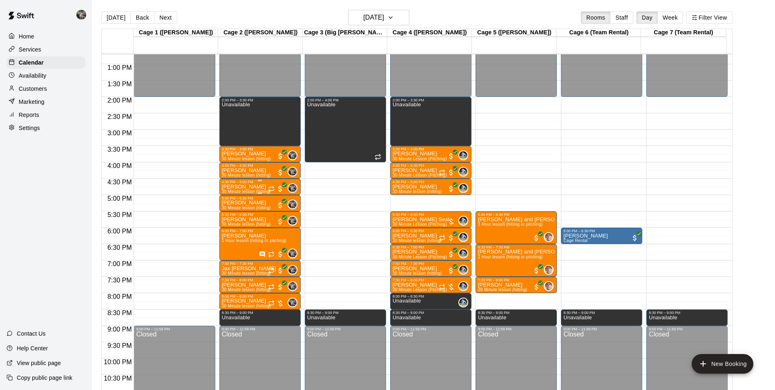
click at [252, 187] on div "[PERSON_NAME] 30 Minute lesson (hitting)" at bounding box center [246, 379] width 49 height 390
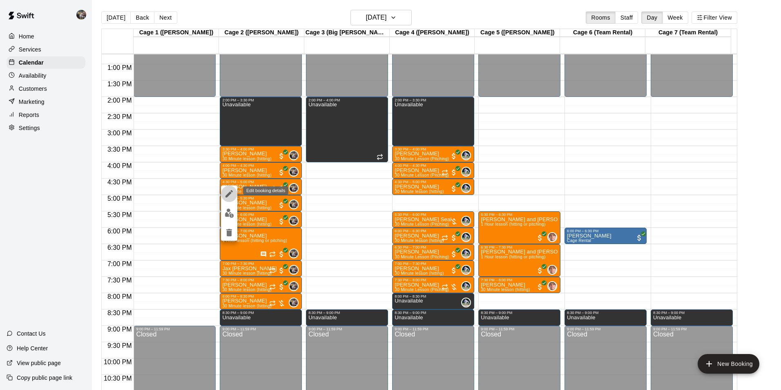
click at [231, 193] on icon "edit" at bounding box center [229, 193] width 7 height 7
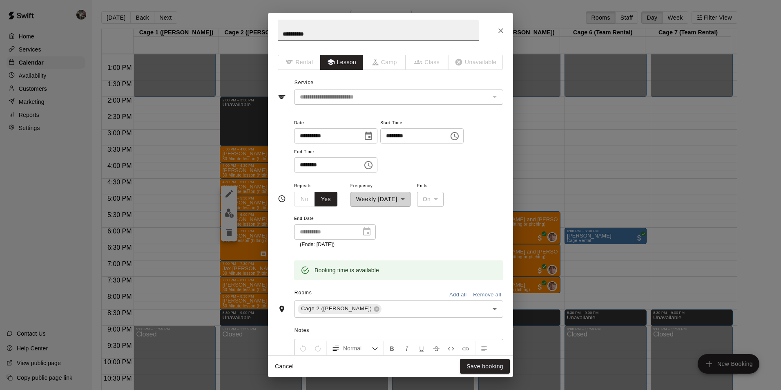
click at [369, 231] on div "**********" at bounding box center [335, 231] width 82 height 15
click at [355, 245] on p "(Ends: [DATE])" at bounding box center [335, 245] width 70 height 8
click at [372, 231] on div "**********" at bounding box center [335, 231] width 82 height 15
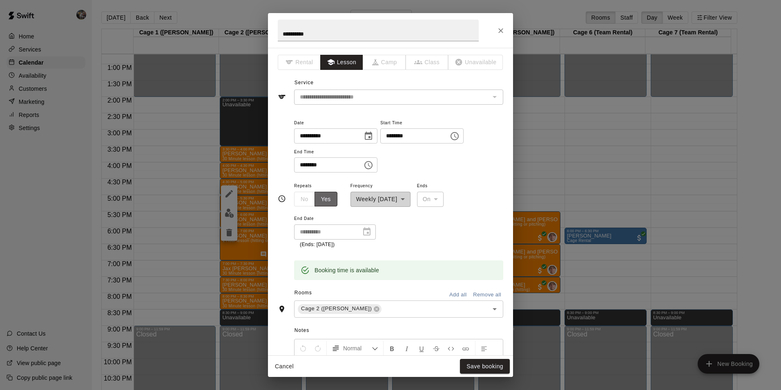
click at [327, 200] on button "Yes" at bounding box center [326, 199] width 23 height 15
click at [336, 244] on p "(Ends: [DATE])" at bounding box center [335, 245] width 70 height 8
click at [501, 29] on icon "Close" at bounding box center [501, 31] width 8 height 8
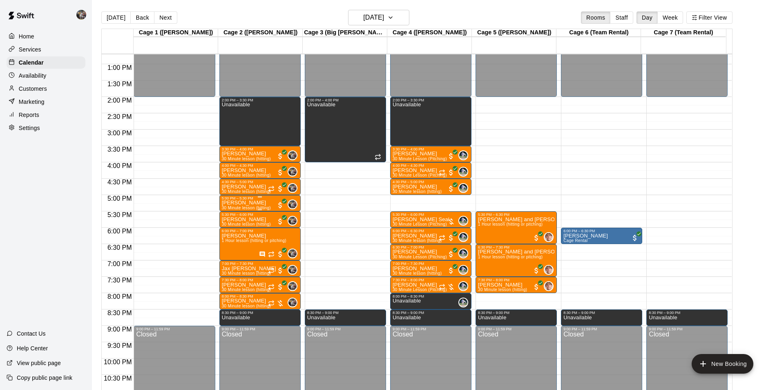
click at [240, 203] on p "[PERSON_NAME]" at bounding box center [246, 203] width 49 height 0
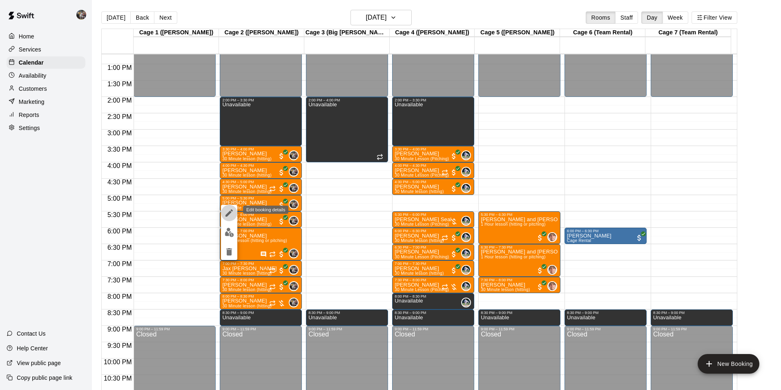
click at [232, 212] on icon "edit" at bounding box center [229, 213] width 10 height 10
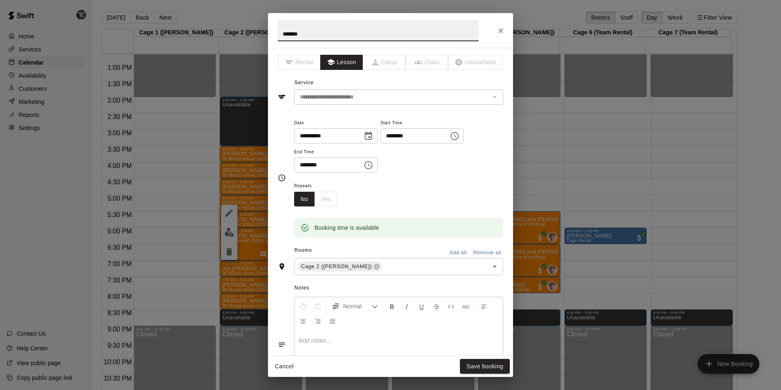
click at [45, 223] on div "**********" at bounding box center [390, 195] width 781 height 390
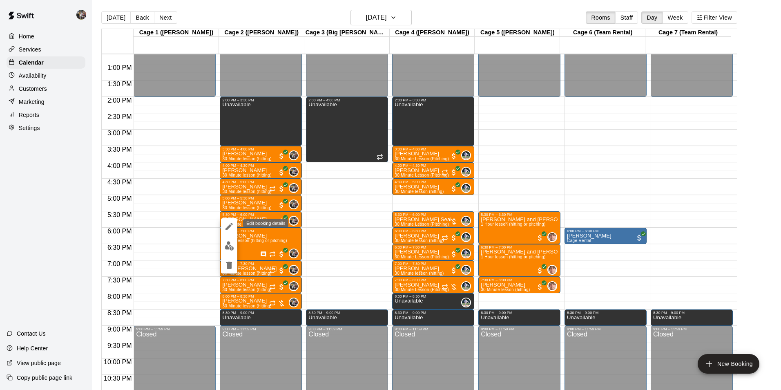
click at [226, 225] on icon "edit" at bounding box center [229, 226] width 10 height 10
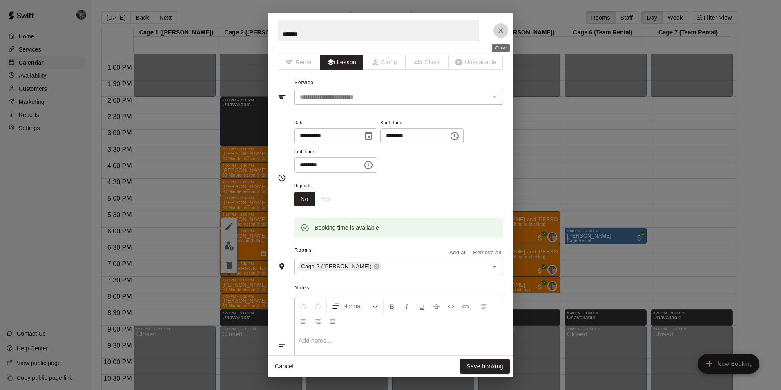
click at [501, 32] on icon "Close" at bounding box center [501, 31] width 8 height 8
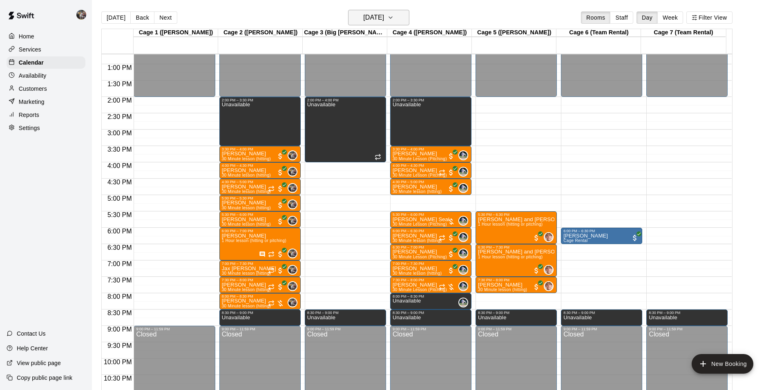
click at [382, 20] on h6 "[DATE]" at bounding box center [373, 17] width 21 height 11
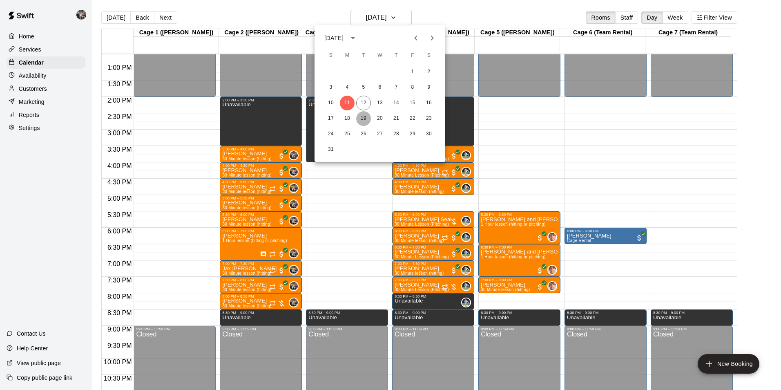
click at [365, 118] on button "19" at bounding box center [363, 118] width 15 height 15
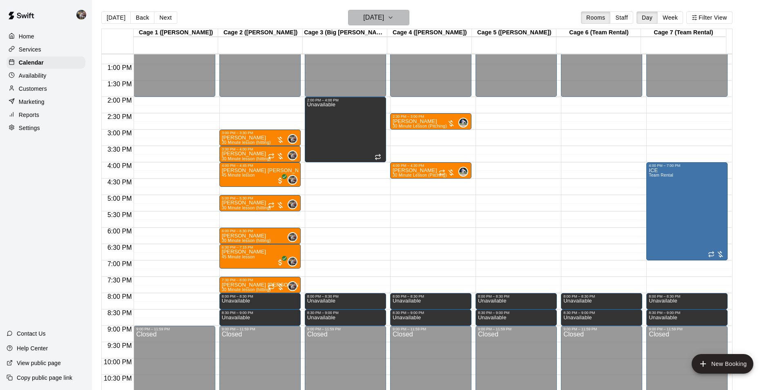
click at [367, 13] on h6 "[DATE]" at bounding box center [373, 17] width 21 height 11
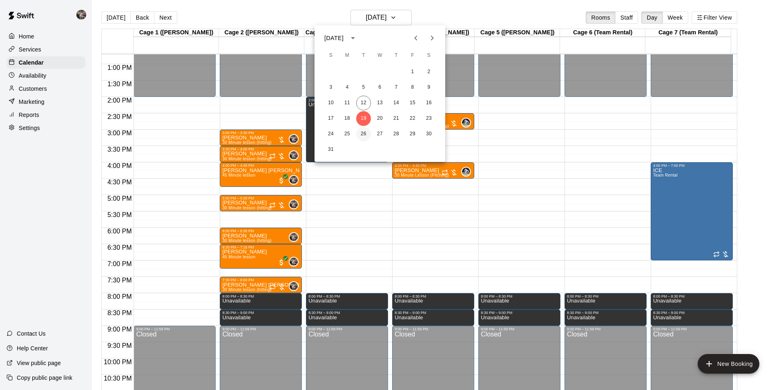
click at [364, 132] on button "26" at bounding box center [363, 134] width 15 height 15
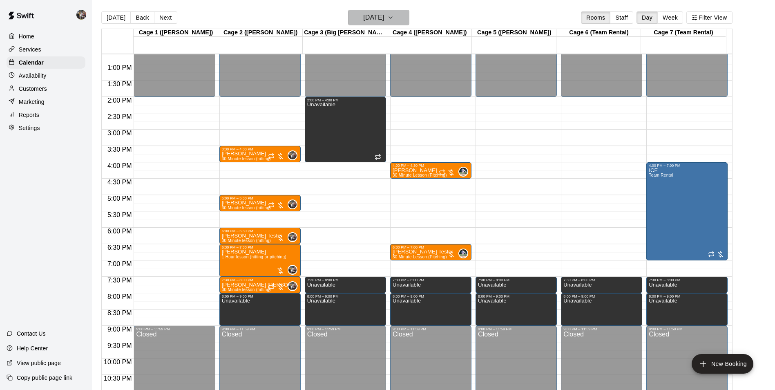
click at [376, 19] on h6 "[DATE]" at bounding box center [373, 17] width 21 height 11
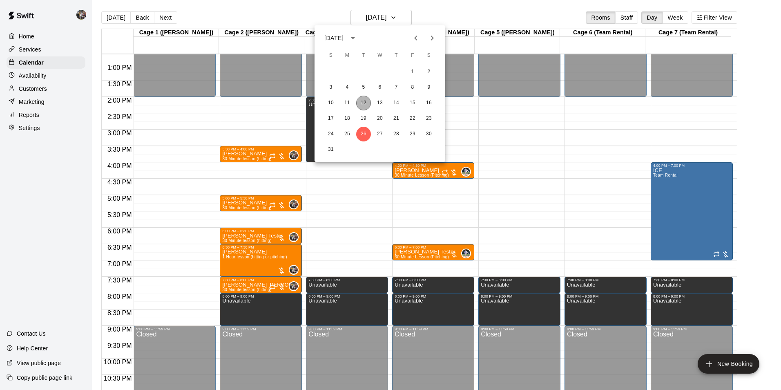
click at [363, 101] on button "12" at bounding box center [363, 103] width 15 height 15
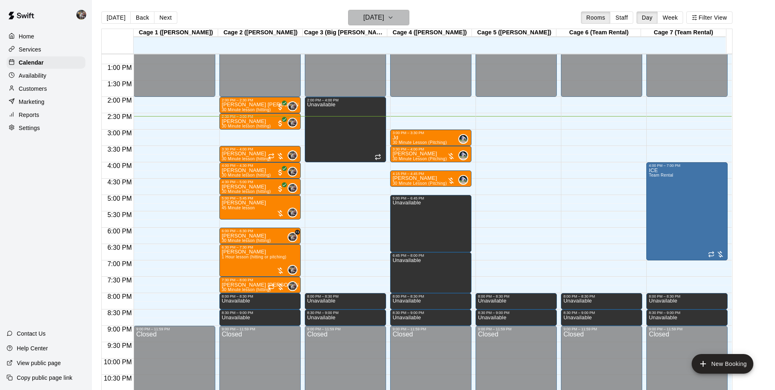
click at [376, 16] on h6 "[DATE]" at bounding box center [373, 17] width 21 height 11
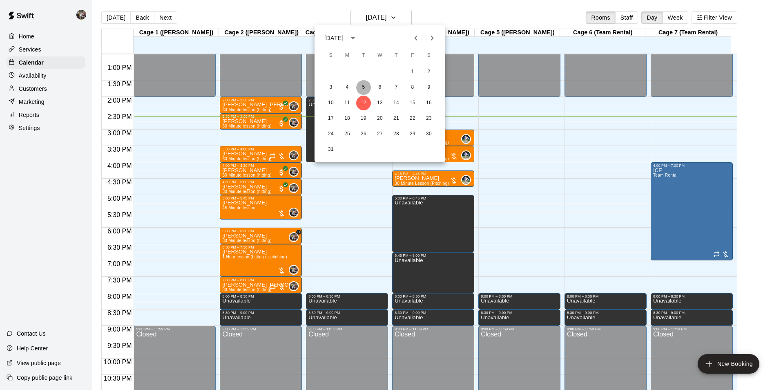
click at [364, 86] on button "5" at bounding box center [363, 87] width 15 height 15
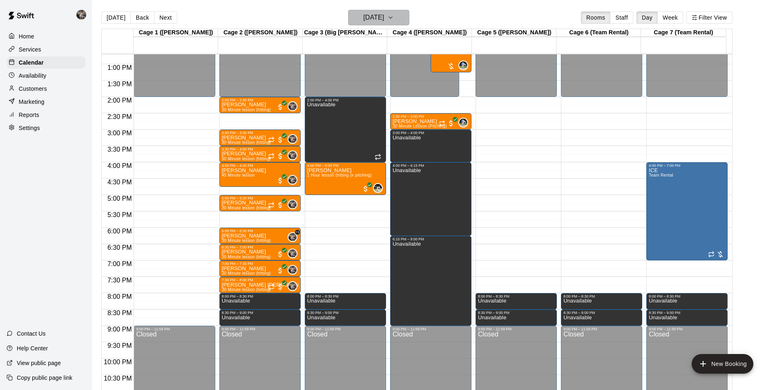
click at [367, 17] on h6 "[DATE]" at bounding box center [373, 17] width 21 height 11
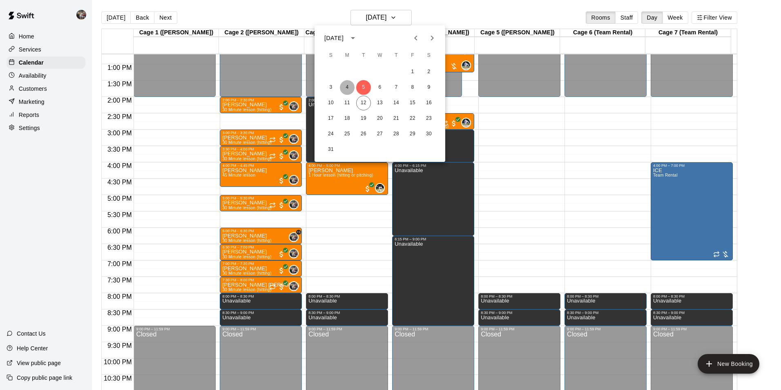
click at [346, 85] on button "4" at bounding box center [347, 87] width 15 height 15
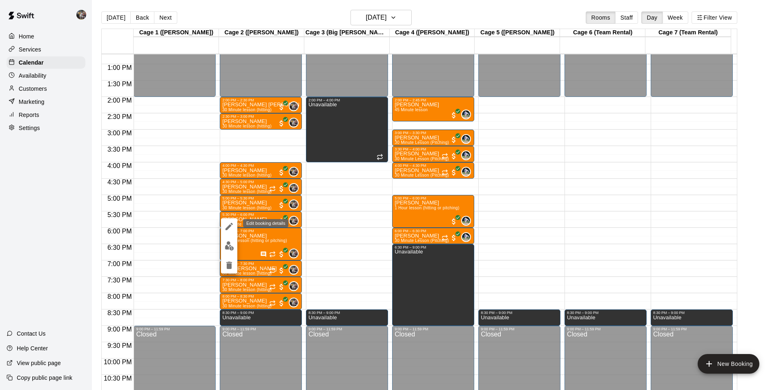
click at [227, 226] on icon "edit" at bounding box center [229, 226] width 10 height 10
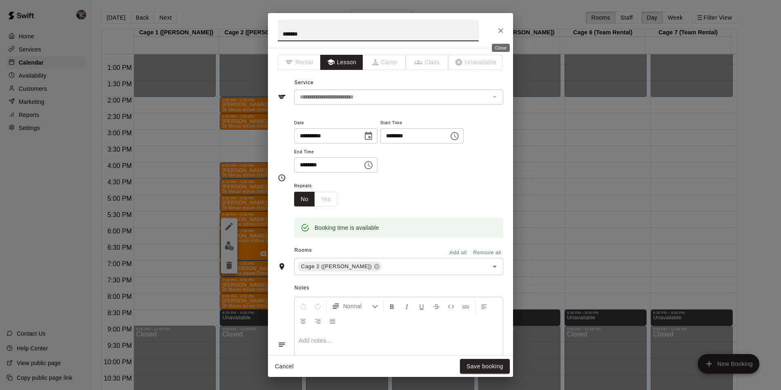
click at [501, 28] on icon "Close" at bounding box center [501, 31] width 8 height 8
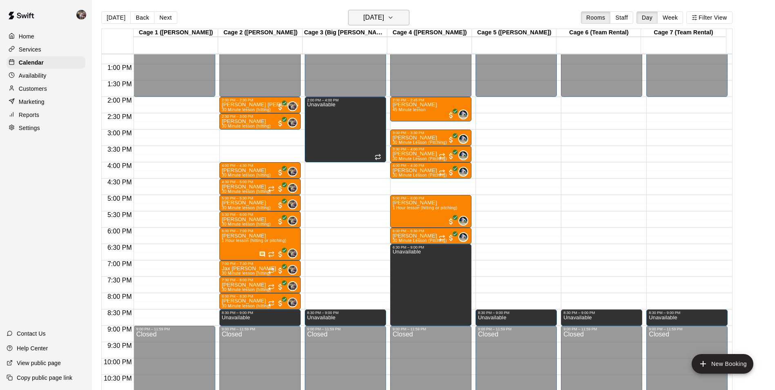
click at [373, 13] on h6 "[DATE]" at bounding box center [373, 17] width 21 height 11
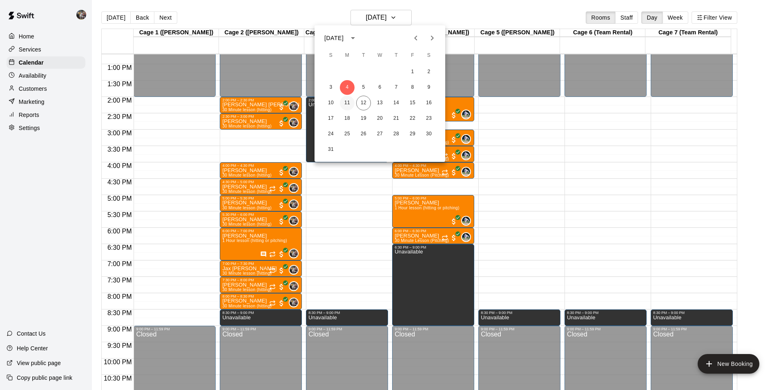
click at [347, 101] on button "11" at bounding box center [347, 103] width 15 height 15
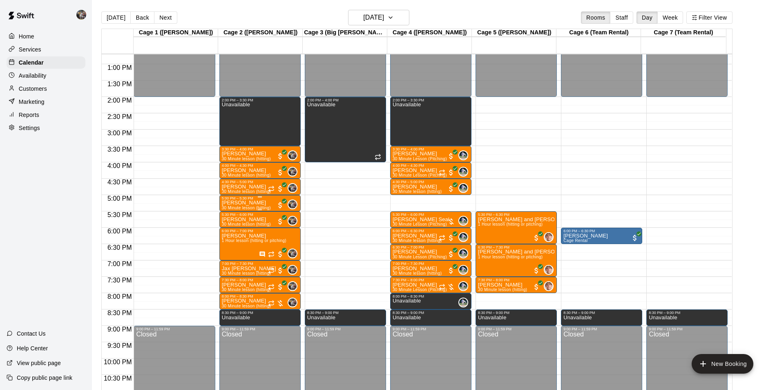
click at [243, 203] on div "[PERSON_NAME] 30 Minute lesson (hitting)" at bounding box center [246, 395] width 49 height 390
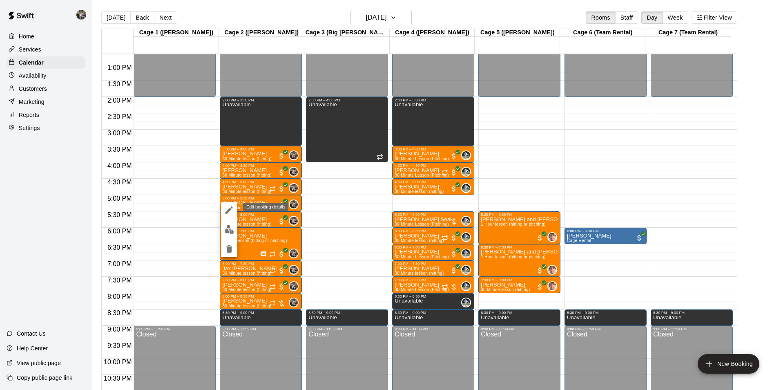
click at [232, 208] on icon "edit" at bounding box center [229, 209] width 7 height 7
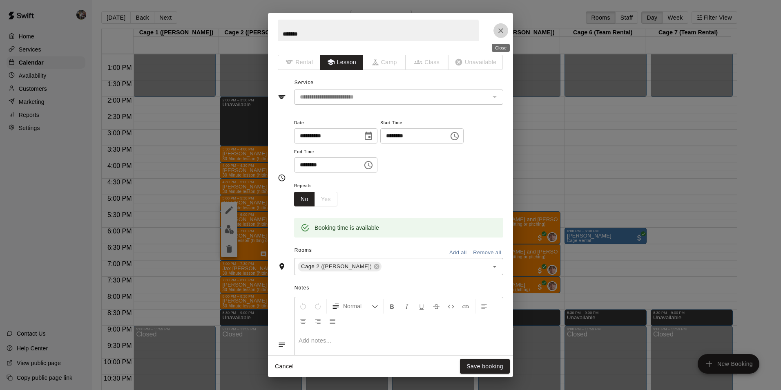
click at [498, 29] on icon "Close" at bounding box center [501, 31] width 8 height 8
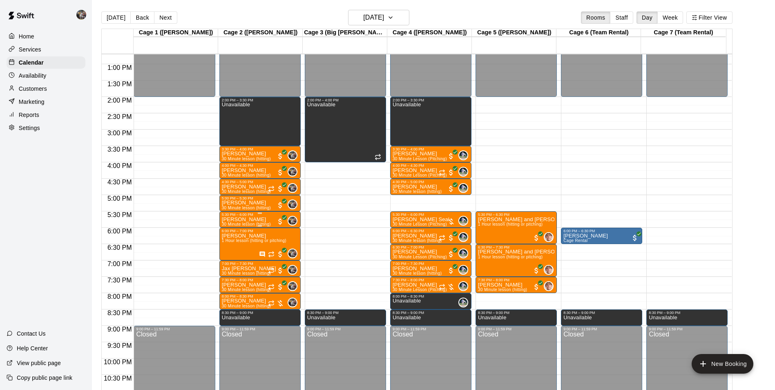
click at [240, 219] on p "[PERSON_NAME]" at bounding box center [246, 219] width 49 height 0
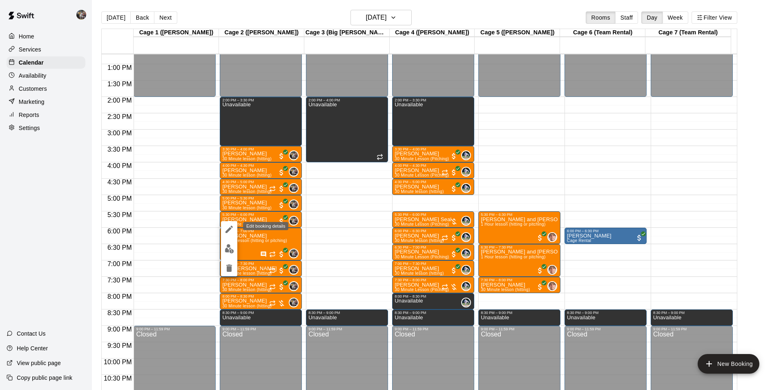
click at [226, 229] on icon "edit" at bounding box center [229, 229] width 10 height 10
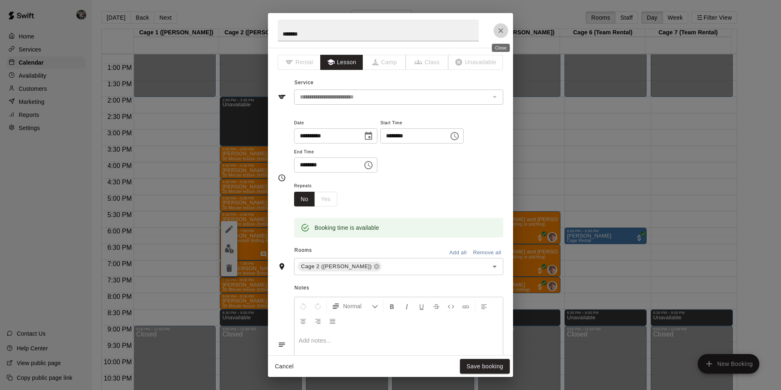
click at [501, 30] on icon "Close" at bounding box center [500, 30] width 5 height 5
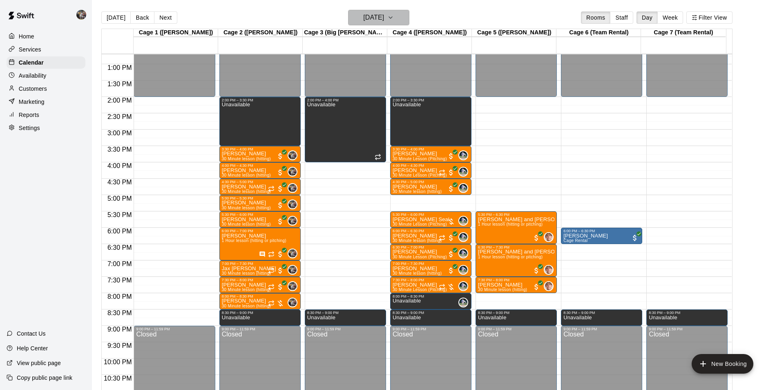
click at [378, 20] on h6 "[DATE]" at bounding box center [373, 17] width 21 height 11
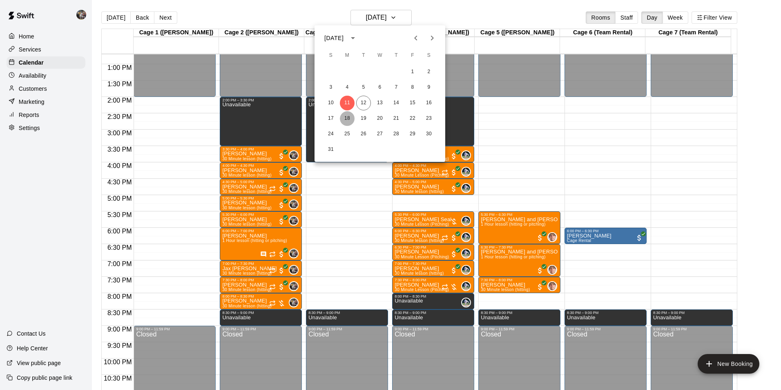
click at [347, 116] on button "18" at bounding box center [347, 118] width 15 height 15
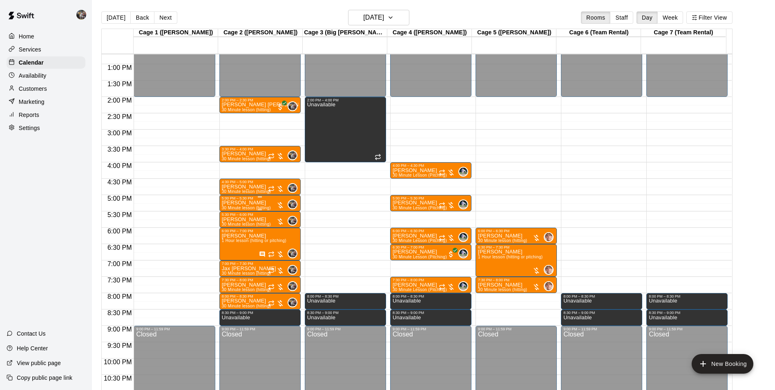
click at [242, 200] on div "5:00 PM – 5:30 PM" at bounding box center [260, 198] width 76 height 4
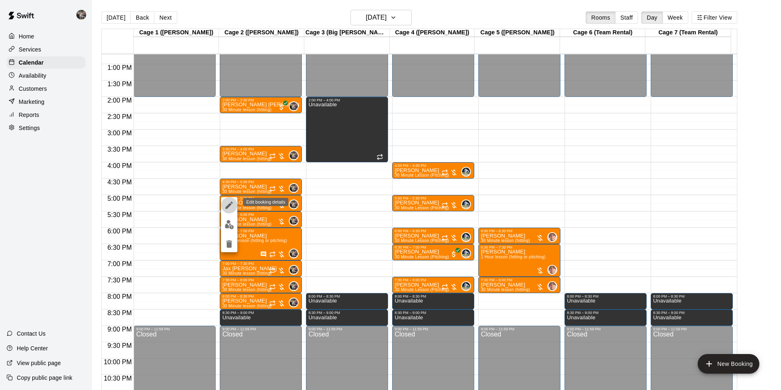
click at [224, 206] on icon "edit" at bounding box center [229, 205] width 10 height 10
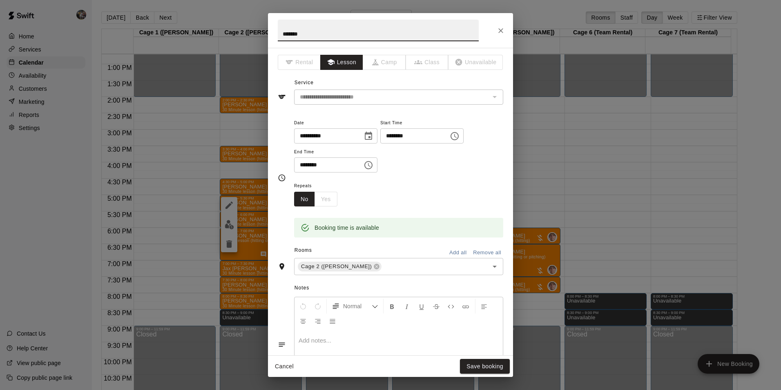
click at [330, 199] on div "No Yes" at bounding box center [315, 199] width 43 height 15
click at [350, 189] on div "Repeats No Yes" at bounding box center [398, 194] width 209 height 26
click at [502, 30] on icon "Close" at bounding box center [500, 30] width 5 height 5
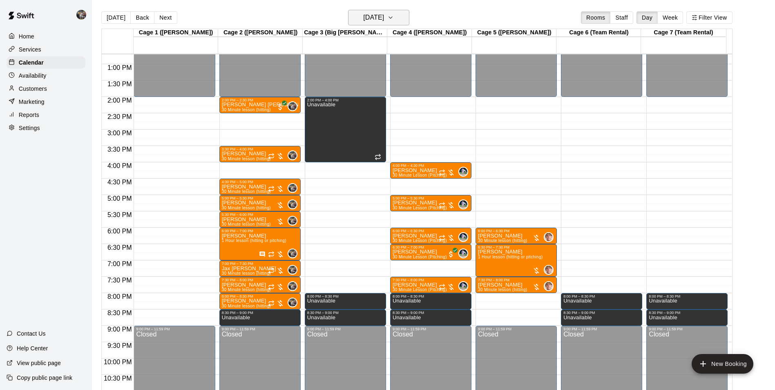
click at [369, 14] on h6 "[DATE]" at bounding box center [373, 17] width 21 height 11
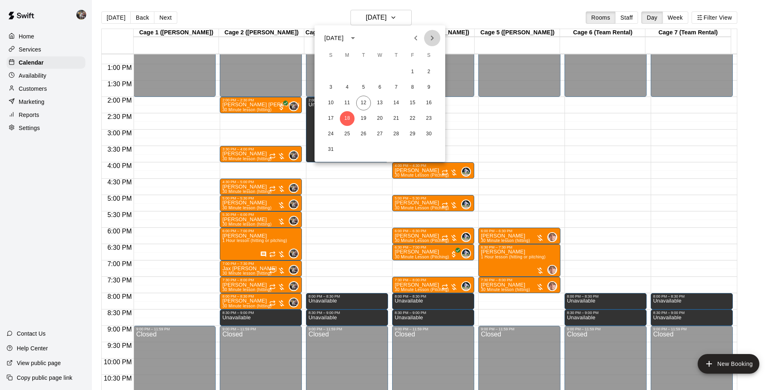
click at [431, 37] on icon "Next month" at bounding box center [432, 38] width 10 height 10
click at [346, 71] on button "1" at bounding box center [347, 72] width 15 height 15
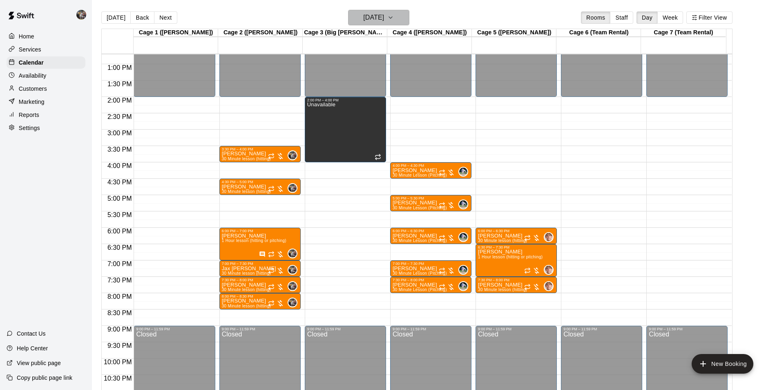
click at [371, 14] on h6 "[DATE]" at bounding box center [373, 17] width 21 height 11
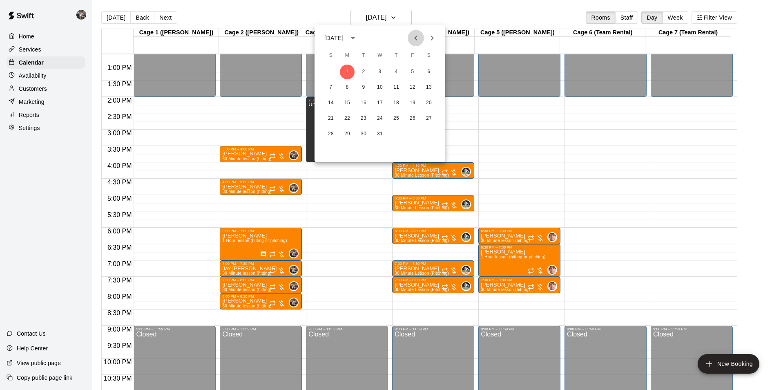
click at [414, 36] on icon "Previous month" at bounding box center [416, 38] width 10 height 10
click at [346, 85] on button "3" at bounding box center [347, 87] width 15 height 15
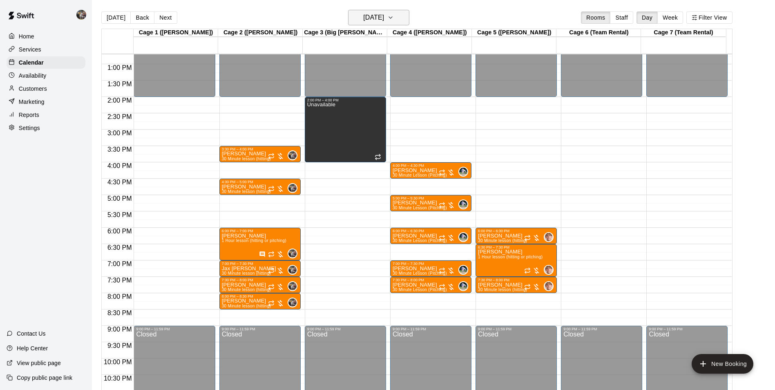
click at [364, 21] on h6 "[DATE]" at bounding box center [373, 17] width 21 height 11
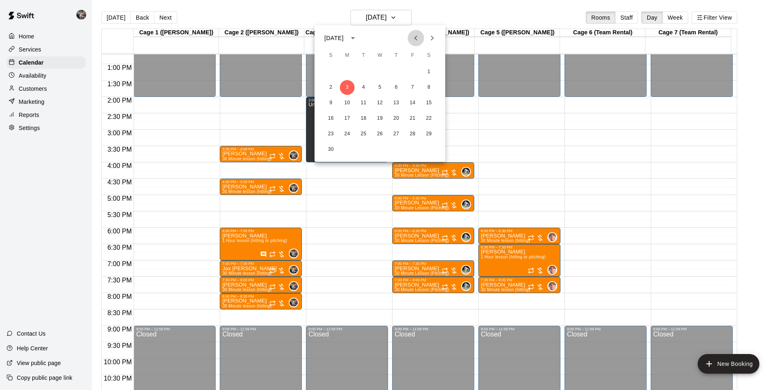
click at [416, 39] on icon "Previous month" at bounding box center [415, 38] width 3 height 5
click at [347, 85] on button "6" at bounding box center [347, 87] width 15 height 15
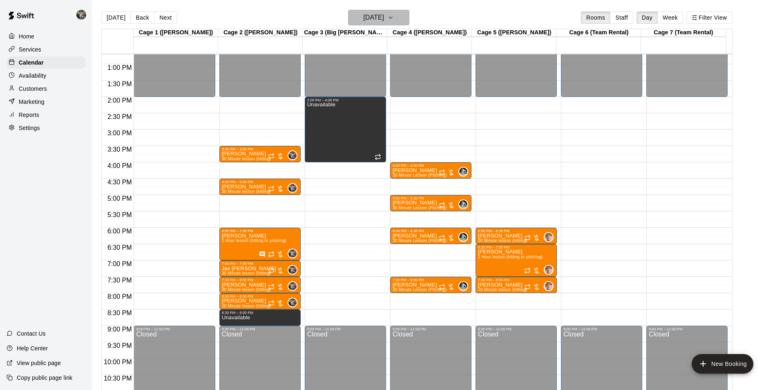
click at [368, 20] on h6 "[DATE]" at bounding box center [373, 17] width 21 height 11
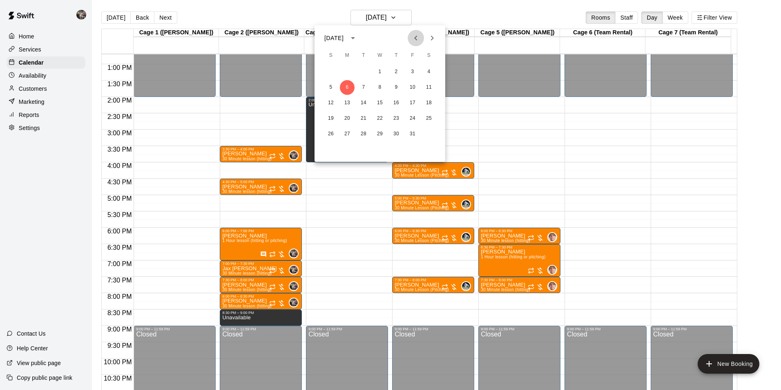
click at [414, 37] on icon "Previous month" at bounding box center [416, 38] width 10 height 10
click at [346, 67] on button "1" at bounding box center [347, 72] width 15 height 15
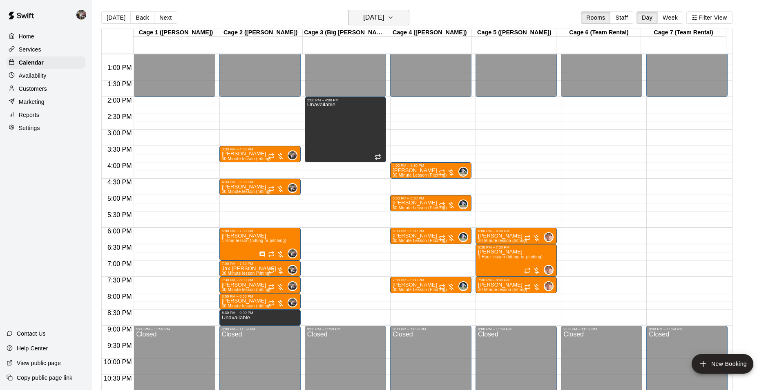
click at [363, 19] on h6 "[DATE]" at bounding box center [373, 17] width 21 height 11
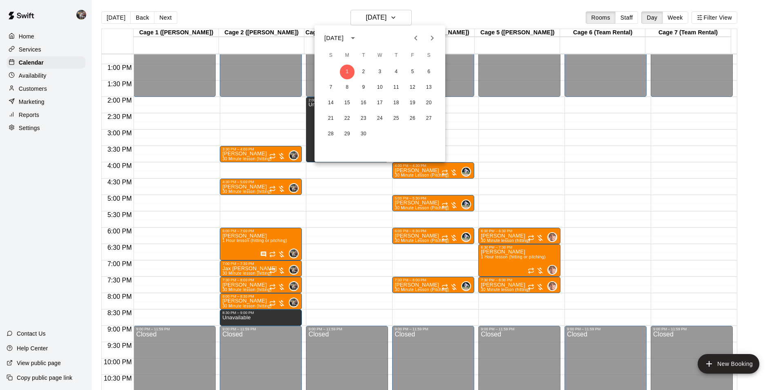
click at [415, 36] on icon "Previous month" at bounding box center [416, 38] width 10 height 10
click at [347, 85] on button "4" at bounding box center [347, 87] width 15 height 15
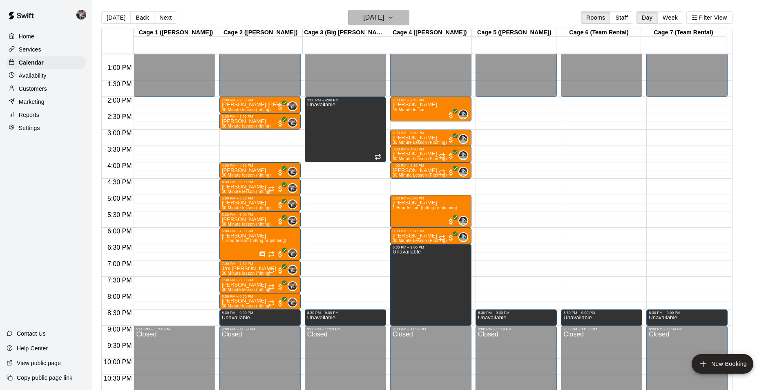
click at [369, 14] on h6 "[DATE]" at bounding box center [373, 17] width 21 height 11
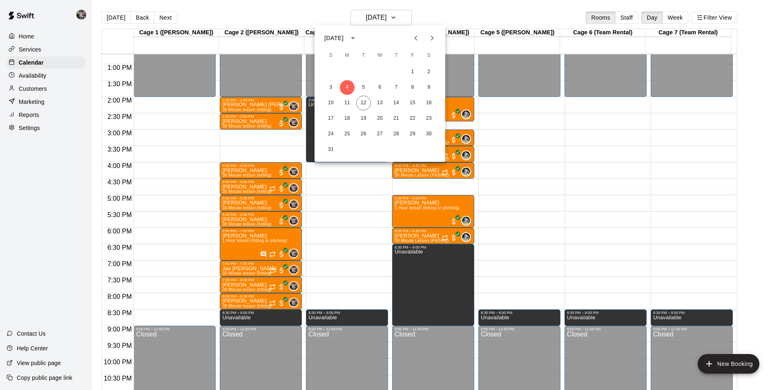
click at [433, 36] on icon "Next month" at bounding box center [432, 38] width 10 height 10
click at [363, 72] on button "2" at bounding box center [363, 72] width 15 height 15
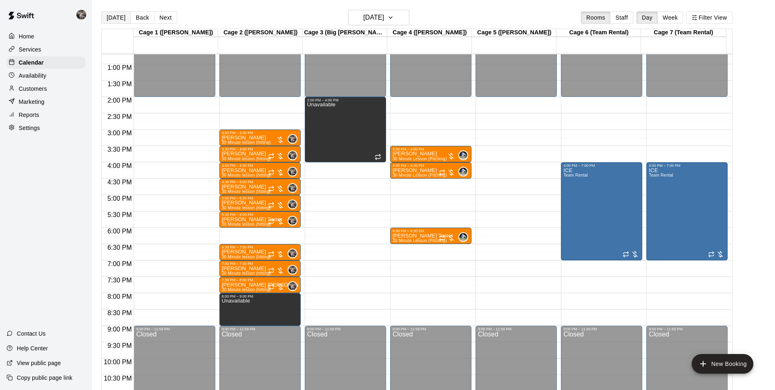
click at [118, 16] on button "[DATE]" at bounding box center [115, 17] width 29 height 12
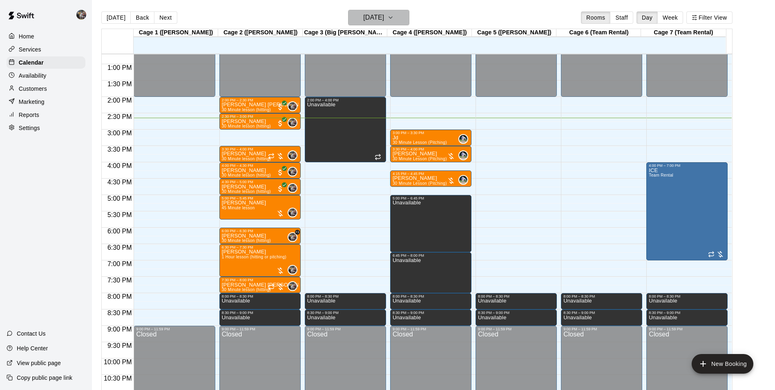
click at [364, 15] on h6 "[DATE]" at bounding box center [373, 17] width 21 height 11
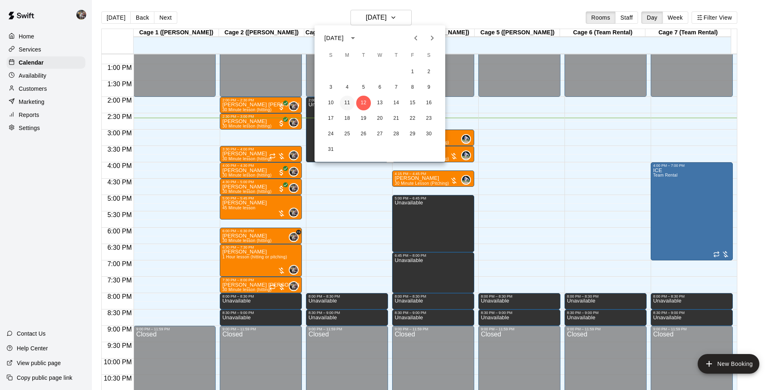
click at [345, 102] on button "11" at bounding box center [347, 103] width 15 height 15
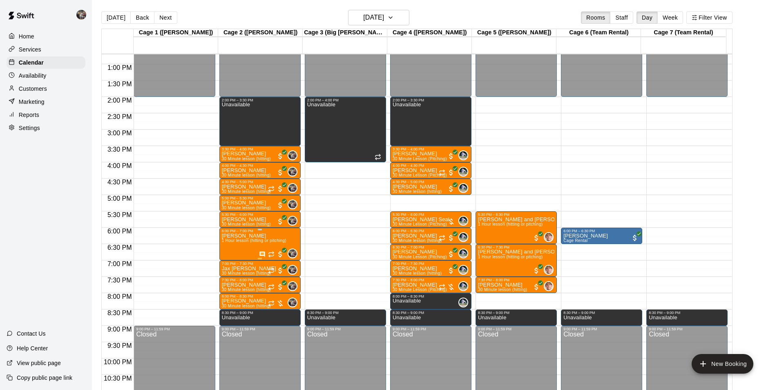
click at [246, 243] on span "1 Hour lesson (hitting or pitching)" at bounding box center [254, 240] width 65 height 4
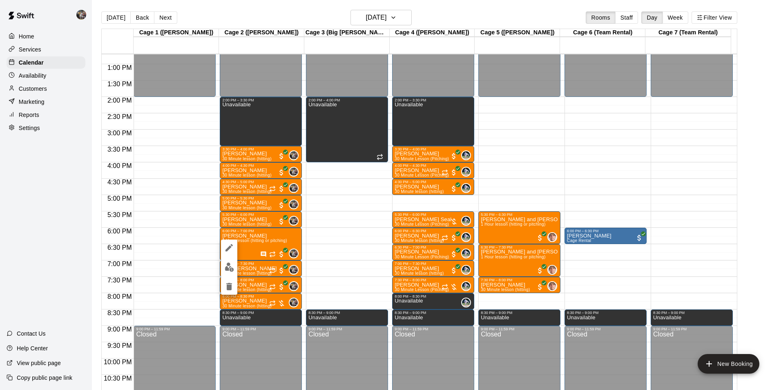
click at [228, 248] on icon "edit" at bounding box center [229, 248] width 10 height 10
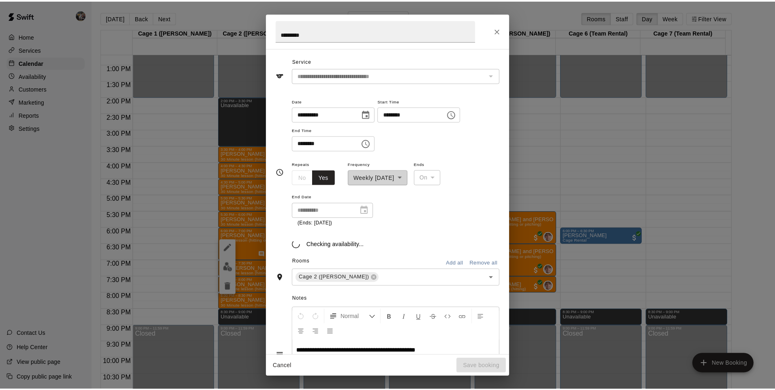
scroll to position [31, 0]
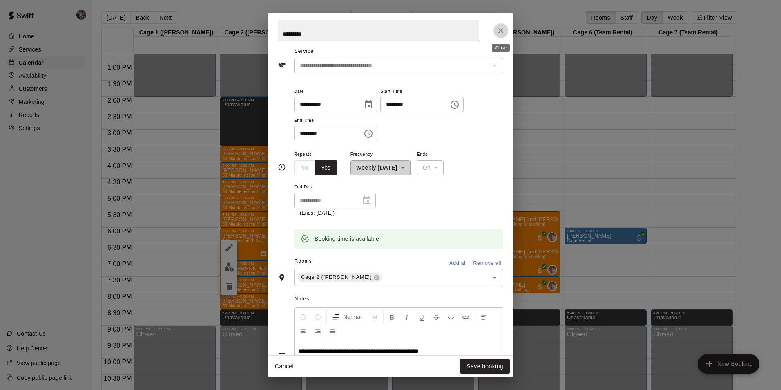
click at [499, 30] on icon "Close" at bounding box center [501, 31] width 8 height 8
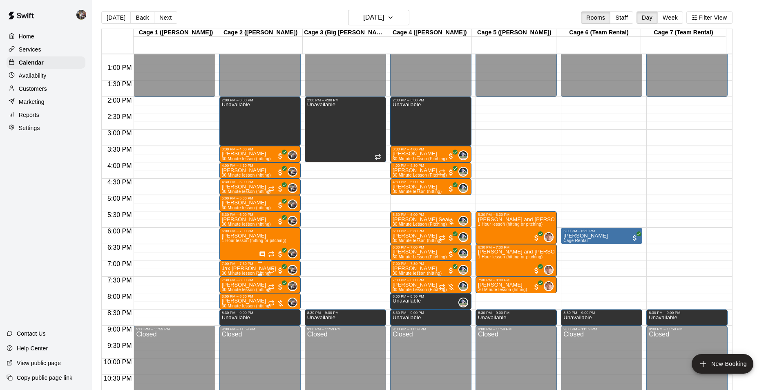
click at [252, 268] on p "Jax [PERSON_NAME]" at bounding box center [249, 268] width 54 height 0
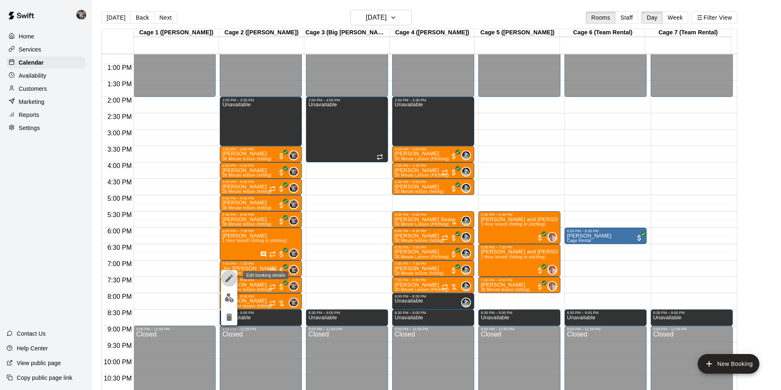
click at [229, 278] on icon "edit" at bounding box center [229, 278] width 7 height 7
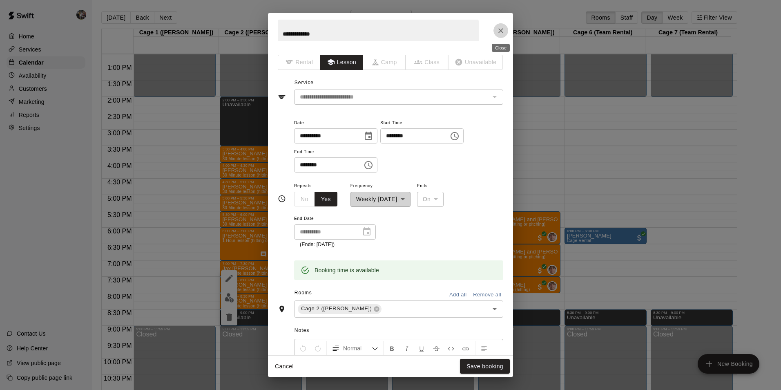
click at [503, 29] on icon "Close" at bounding box center [501, 31] width 8 height 8
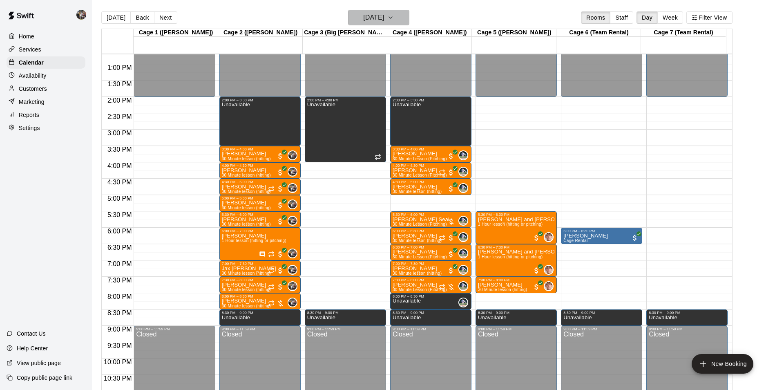
click at [375, 15] on h6 "[DATE]" at bounding box center [373, 17] width 21 height 11
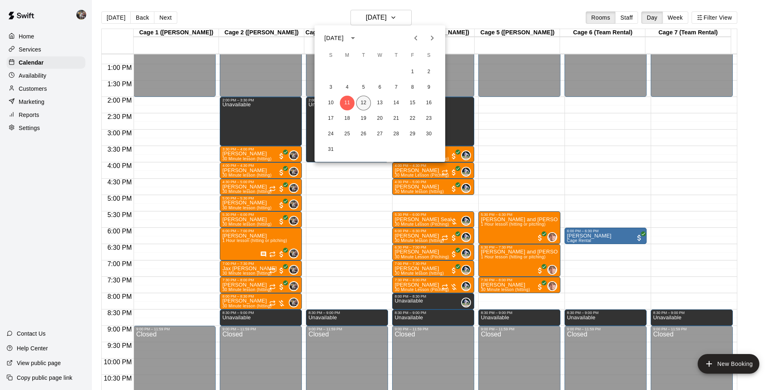
click at [364, 101] on button "12" at bounding box center [363, 103] width 15 height 15
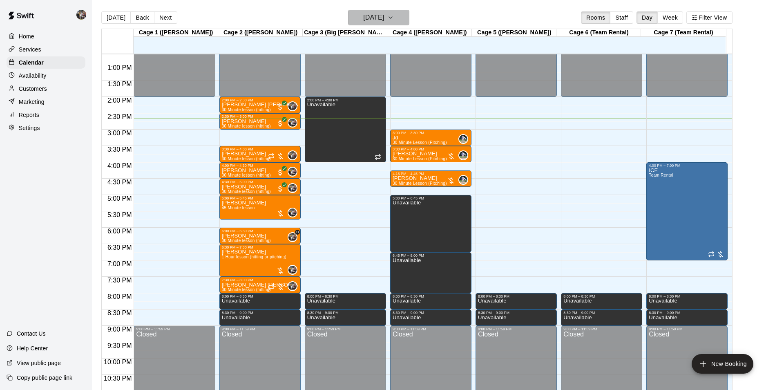
click at [374, 17] on h6 "[DATE]" at bounding box center [373, 17] width 21 height 11
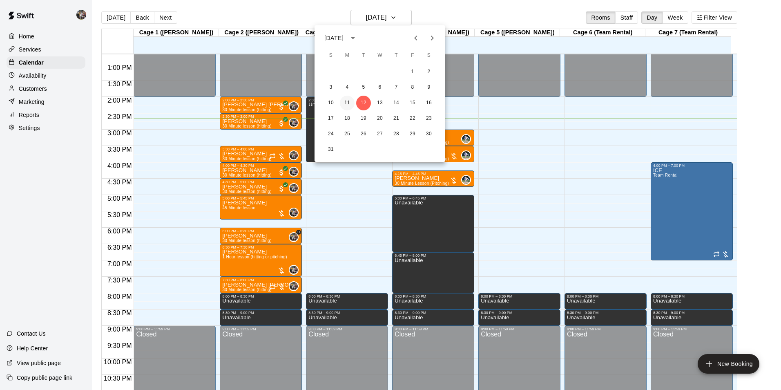
click at [347, 101] on button "11" at bounding box center [347, 103] width 15 height 15
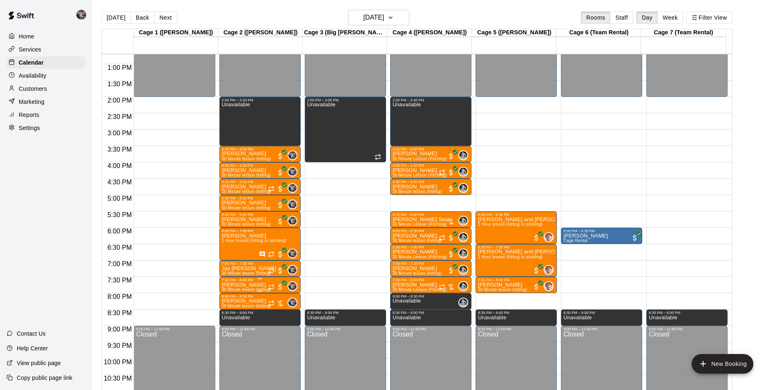
click at [249, 285] on p "[PERSON_NAME]" at bounding box center [246, 285] width 49 height 0
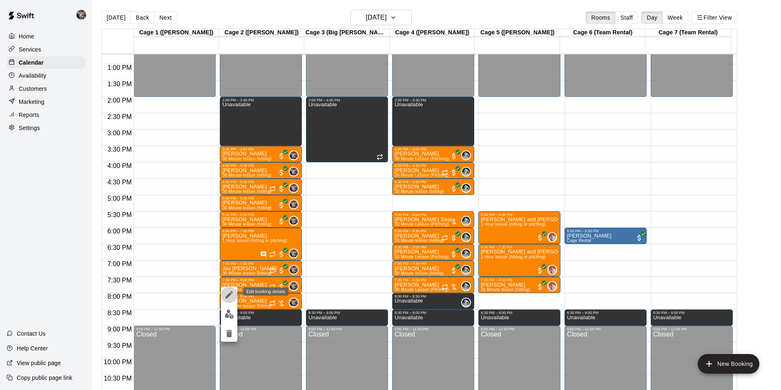
click at [230, 295] on icon "edit" at bounding box center [229, 294] width 7 height 7
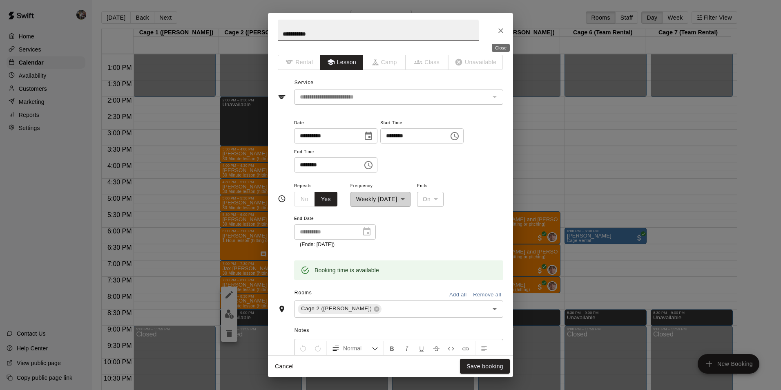
click at [501, 30] on icon "Close" at bounding box center [500, 30] width 5 height 5
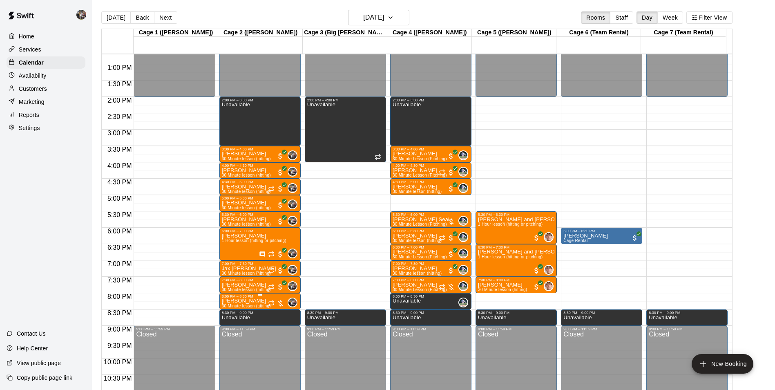
click at [262, 298] on div "8:00 PM – 8:30 PM" at bounding box center [260, 296] width 76 height 4
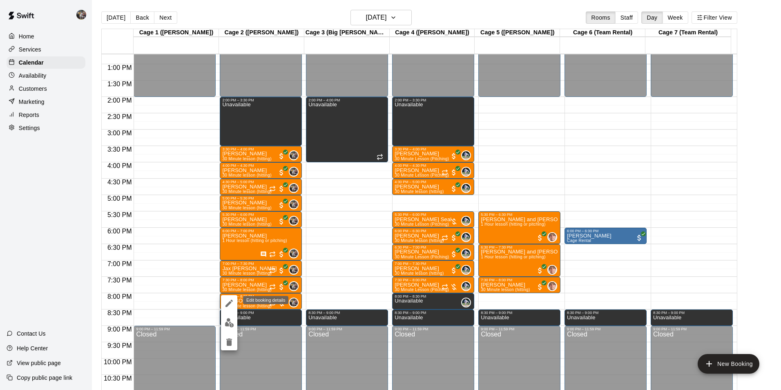
click at [229, 302] on icon "edit" at bounding box center [229, 303] width 10 height 10
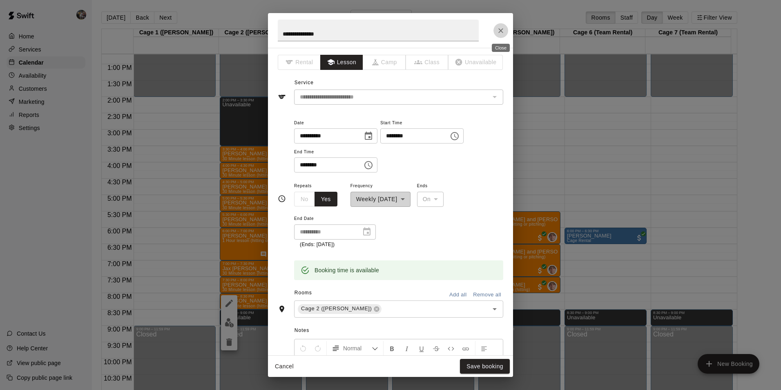
click at [502, 30] on icon "Close" at bounding box center [500, 30] width 5 height 5
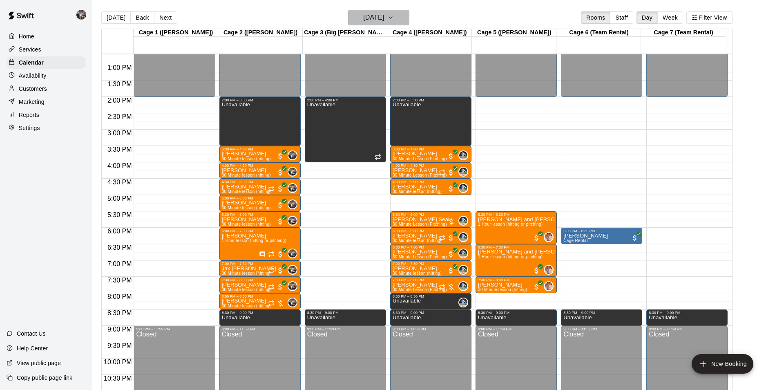
click at [374, 18] on h6 "[DATE]" at bounding box center [373, 17] width 21 height 11
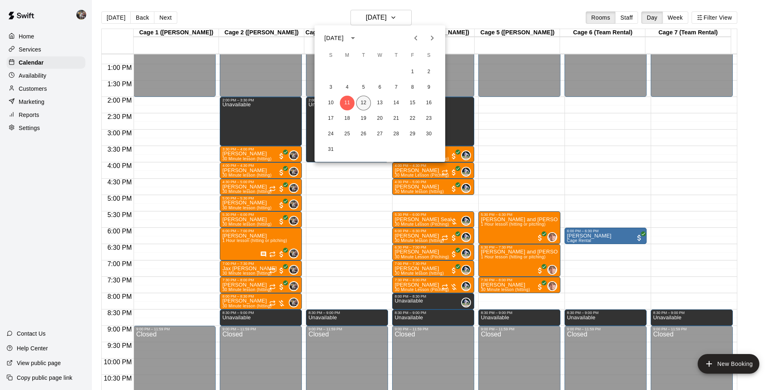
click at [363, 103] on button "12" at bounding box center [363, 103] width 15 height 15
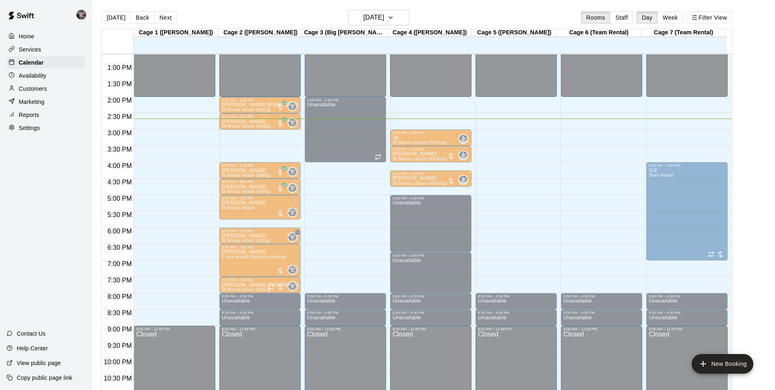
click at [254, 154] on p "[PERSON_NAME]" at bounding box center [246, 154] width 49 height 0
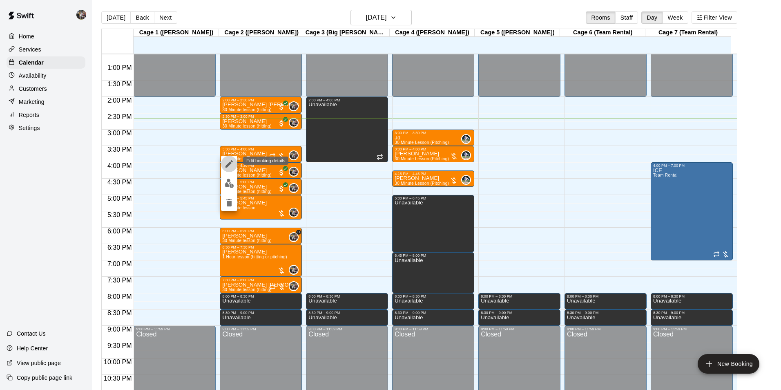
click at [229, 162] on icon "edit" at bounding box center [229, 164] width 10 height 10
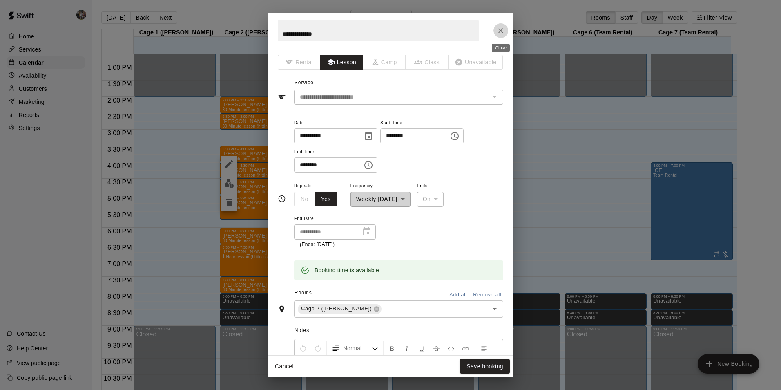
click at [503, 29] on icon "Close" at bounding box center [501, 31] width 8 height 8
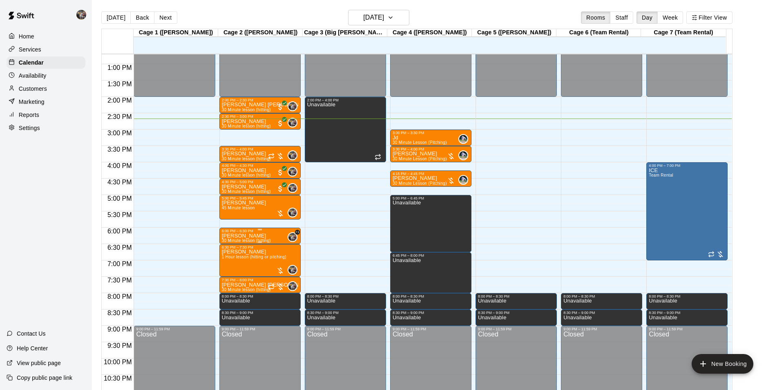
click at [250, 236] on p "[PERSON_NAME]" at bounding box center [246, 236] width 49 height 0
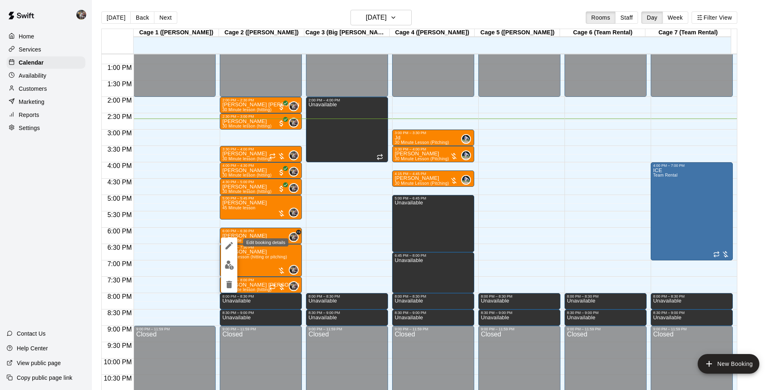
click at [226, 246] on icon "edit" at bounding box center [229, 246] width 10 height 10
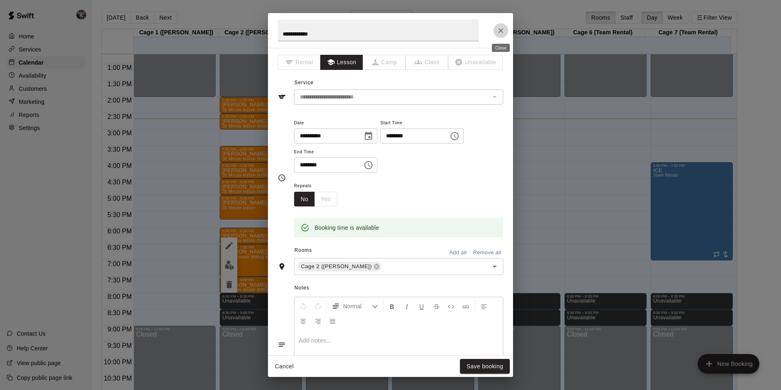
click at [503, 30] on icon "Close" at bounding box center [501, 31] width 8 height 8
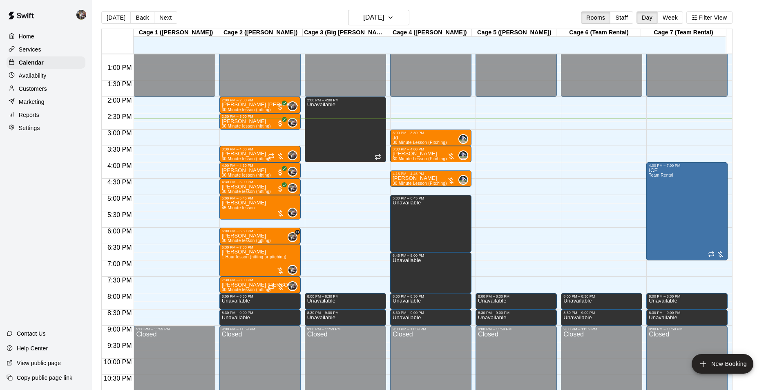
click at [249, 236] on p "[PERSON_NAME]" at bounding box center [246, 236] width 49 height 0
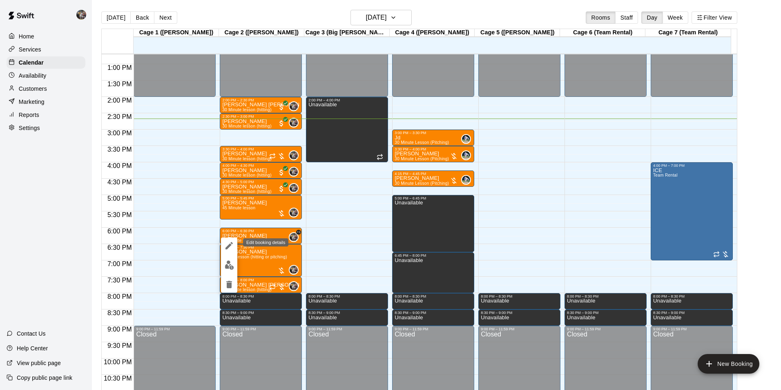
click at [229, 244] on icon "edit" at bounding box center [229, 246] width 10 height 10
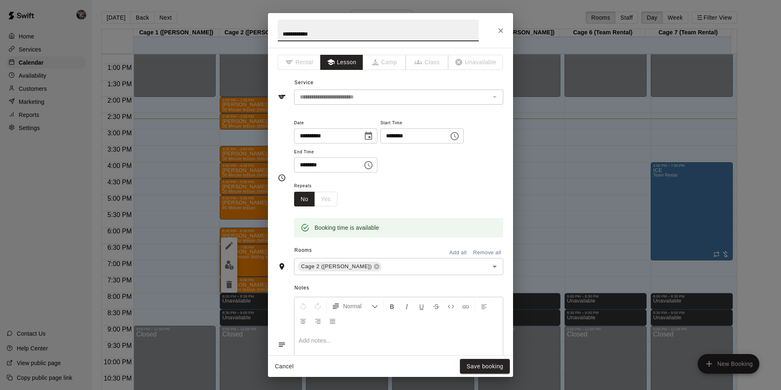
click at [499, 28] on icon "Close" at bounding box center [501, 31] width 8 height 8
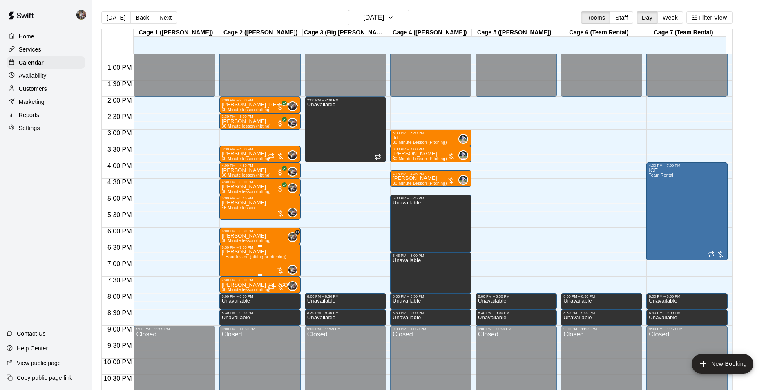
click at [249, 259] on span "1 Hour lesson (hitting or pitching)" at bounding box center [254, 257] width 65 height 4
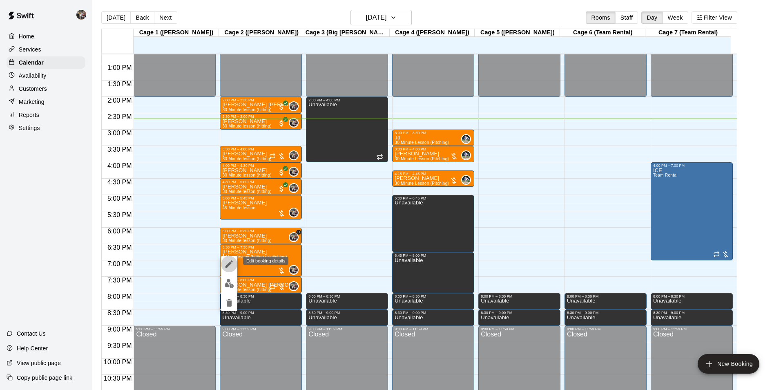
click at [228, 261] on icon "edit" at bounding box center [229, 264] width 10 height 10
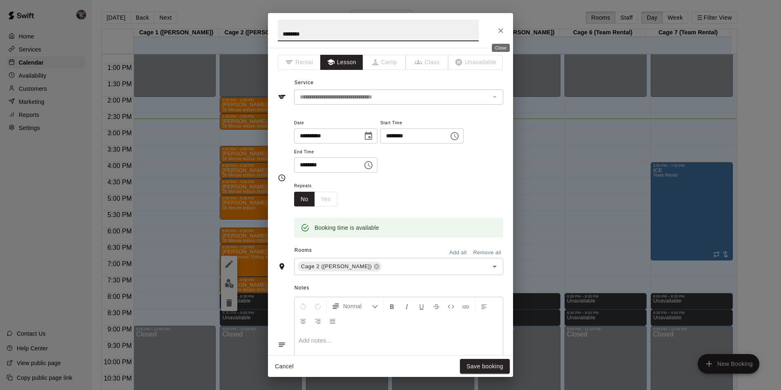
click at [499, 29] on icon "Close" at bounding box center [501, 31] width 8 height 8
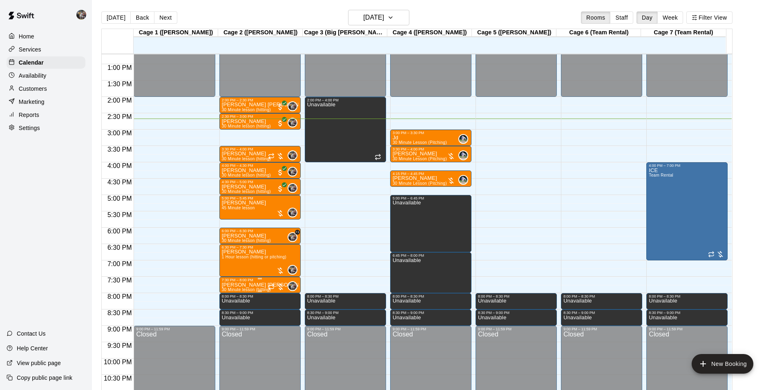
click at [266, 282] on div "7:30 PM – 8:00 PM" at bounding box center [260, 280] width 76 height 4
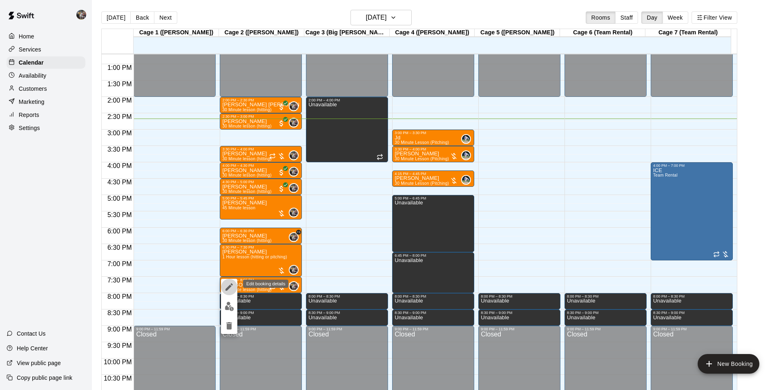
click at [227, 287] on icon "edit" at bounding box center [229, 287] width 10 height 10
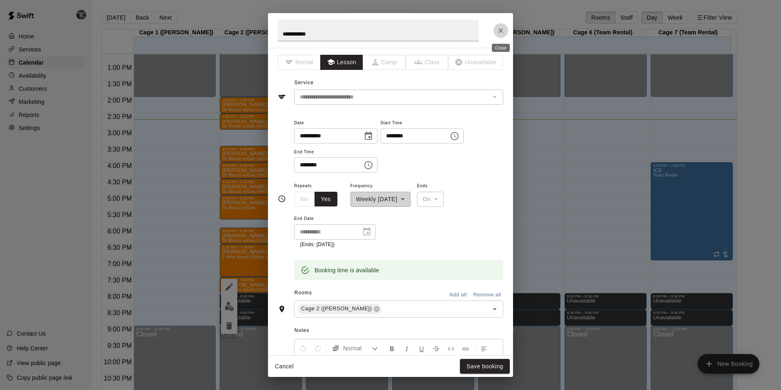
click at [498, 31] on icon "Close" at bounding box center [501, 31] width 8 height 8
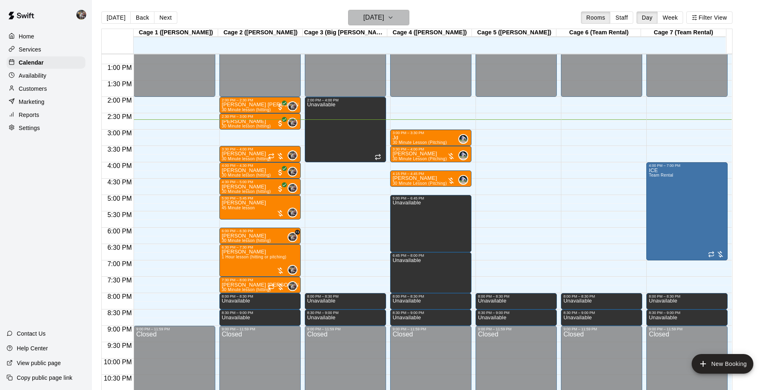
click at [363, 15] on h6 "[DATE]" at bounding box center [373, 17] width 21 height 11
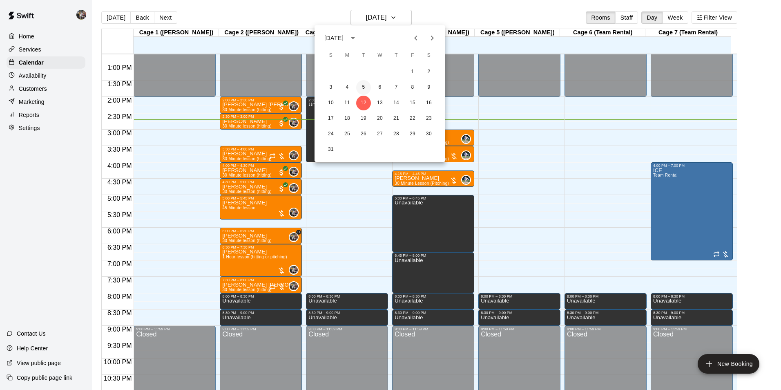
click at [362, 86] on button "5" at bounding box center [363, 87] width 15 height 15
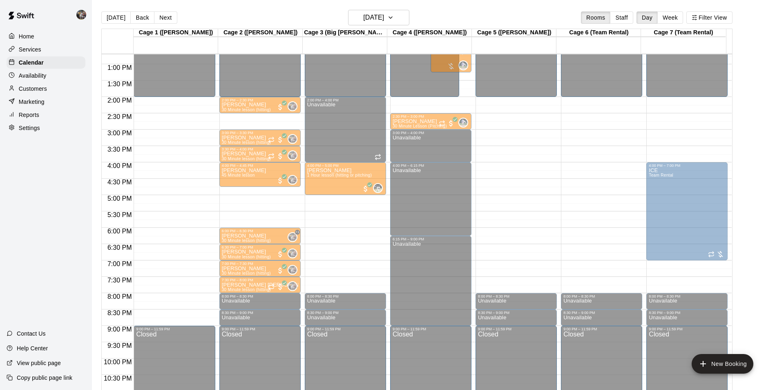
click at [241, 203] on p "[PERSON_NAME]" at bounding box center [246, 203] width 49 height 0
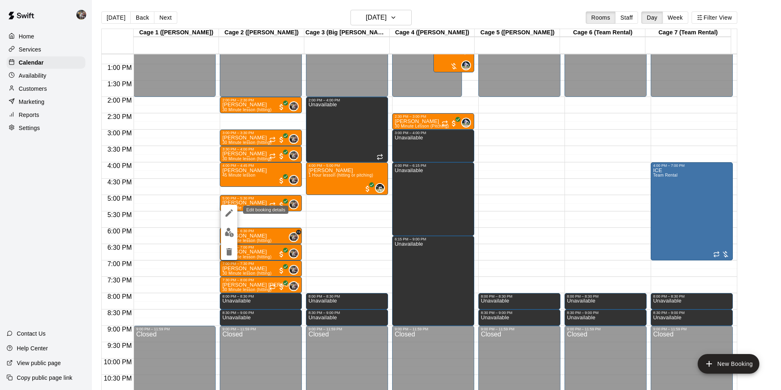
click at [228, 214] on icon "edit" at bounding box center [229, 212] width 7 height 7
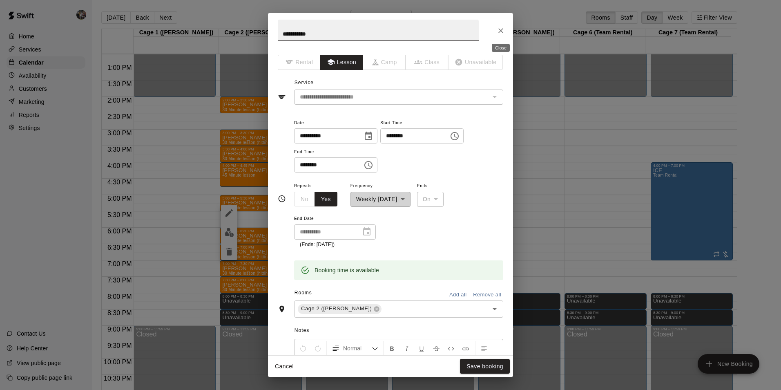
click at [498, 29] on icon "Close" at bounding box center [501, 31] width 8 height 8
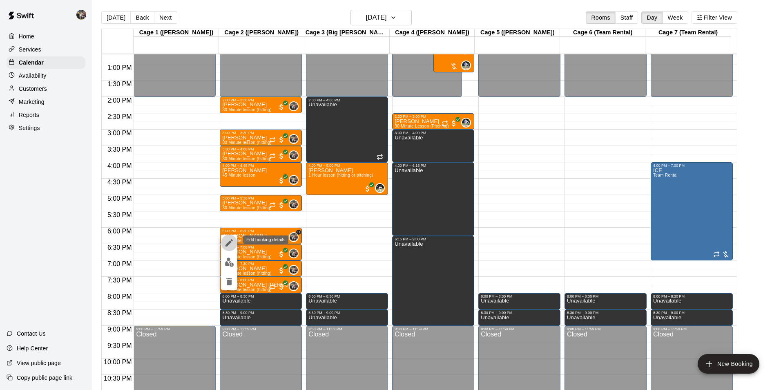
click at [232, 241] on icon "edit" at bounding box center [229, 242] width 7 height 7
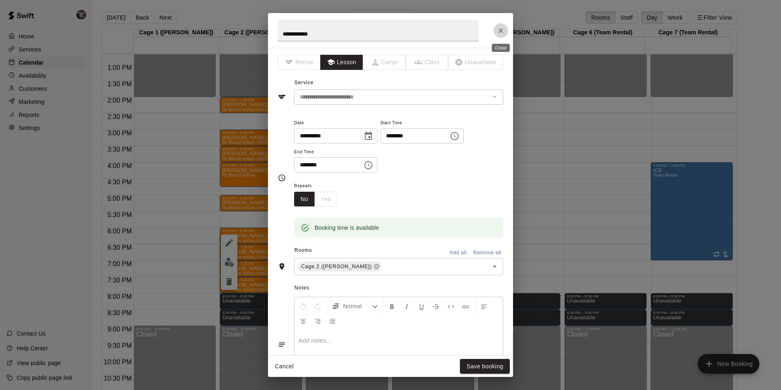
click at [504, 29] on icon "Close" at bounding box center [501, 31] width 8 height 8
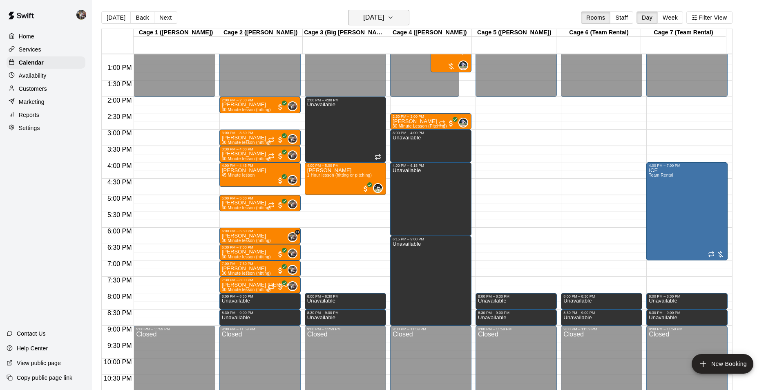
click at [378, 20] on h6 "[DATE]" at bounding box center [373, 17] width 21 height 11
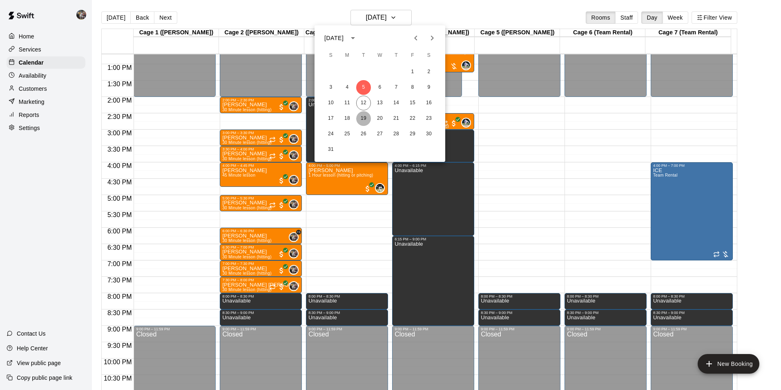
click at [363, 116] on button "19" at bounding box center [363, 118] width 15 height 15
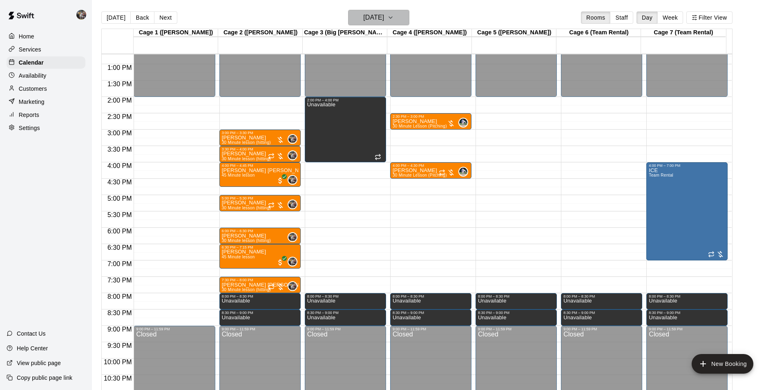
click at [363, 20] on h6 "[DATE]" at bounding box center [373, 17] width 21 height 11
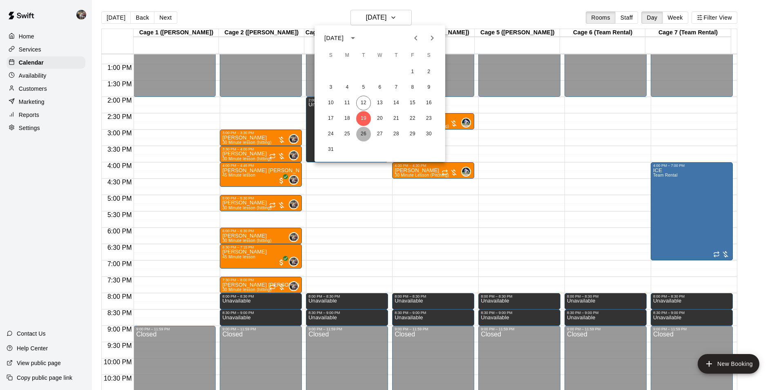
click at [362, 134] on button "26" at bounding box center [363, 134] width 15 height 15
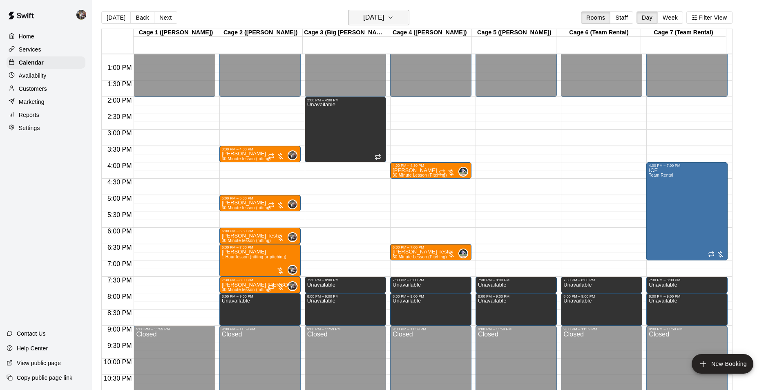
click at [363, 20] on h6 "[DATE]" at bounding box center [373, 17] width 21 height 11
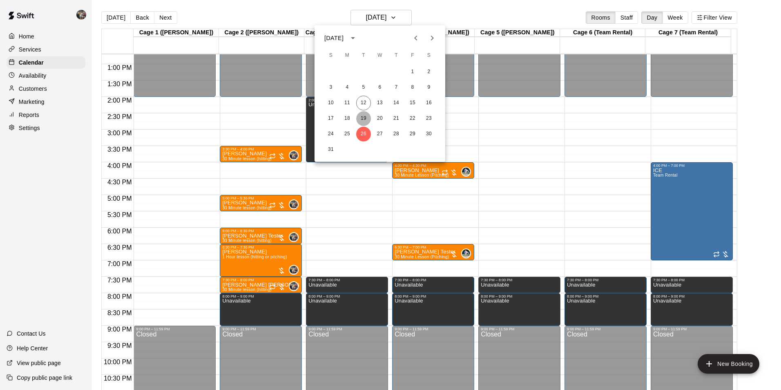
click at [369, 117] on button "19" at bounding box center [363, 118] width 15 height 15
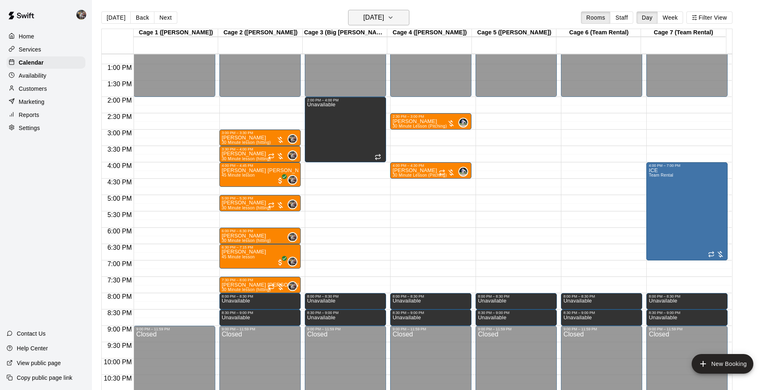
click at [378, 19] on h6 "[DATE]" at bounding box center [373, 17] width 21 height 11
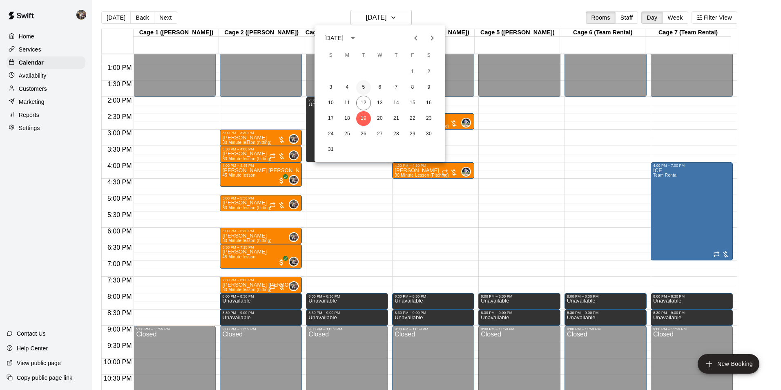
click at [363, 87] on button "5" at bounding box center [363, 87] width 15 height 15
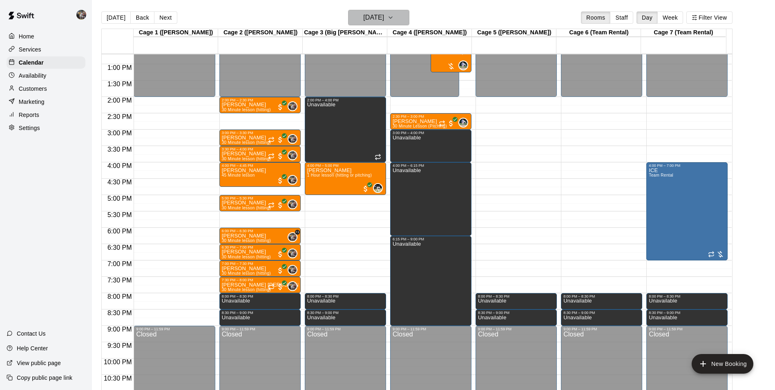
click at [365, 22] on h6 "[DATE]" at bounding box center [373, 17] width 21 height 11
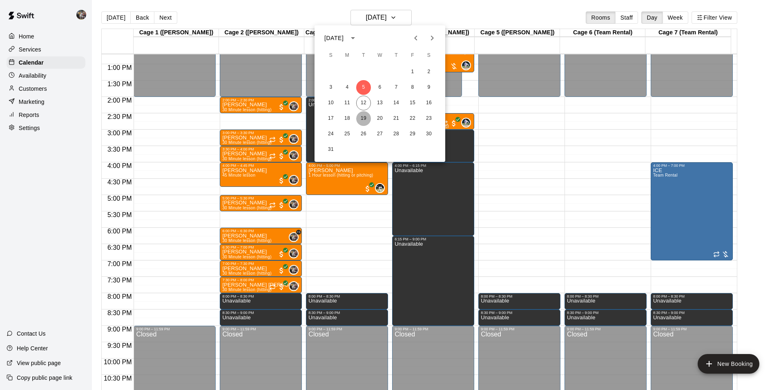
click at [363, 116] on button "19" at bounding box center [363, 118] width 15 height 15
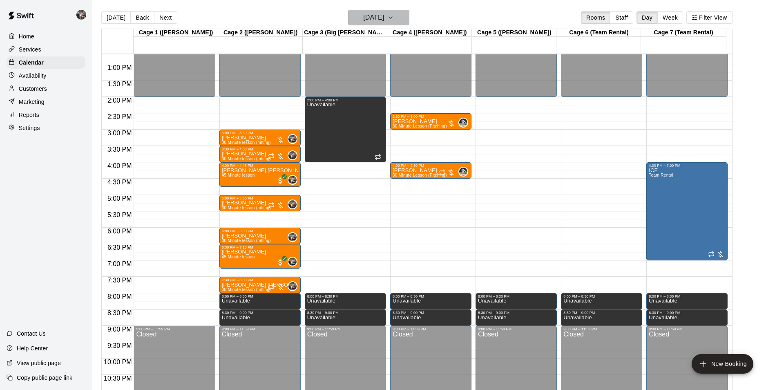
click at [370, 19] on h6 "[DATE]" at bounding box center [373, 17] width 21 height 11
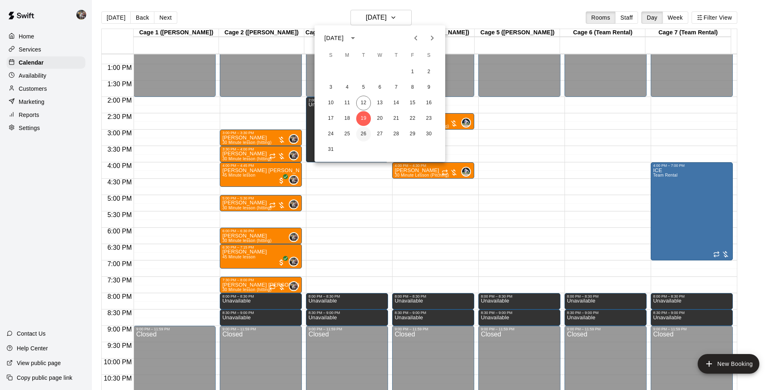
click at [365, 134] on button "26" at bounding box center [363, 134] width 15 height 15
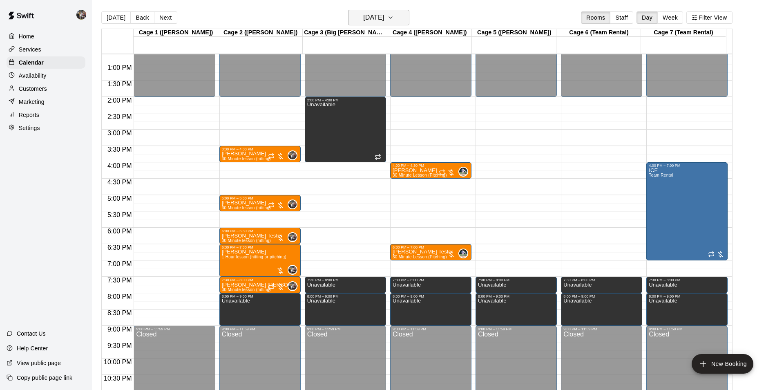
click at [363, 20] on h6 "[DATE]" at bounding box center [373, 17] width 21 height 11
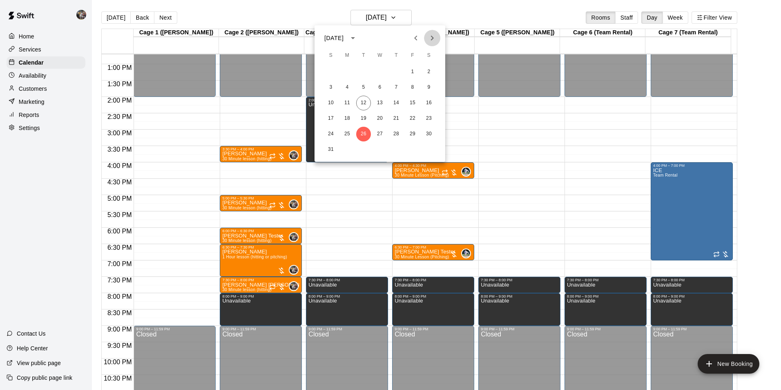
click at [431, 37] on icon "Next month" at bounding box center [432, 38] width 10 height 10
click at [363, 70] on button "2" at bounding box center [363, 72] width 15 height 15
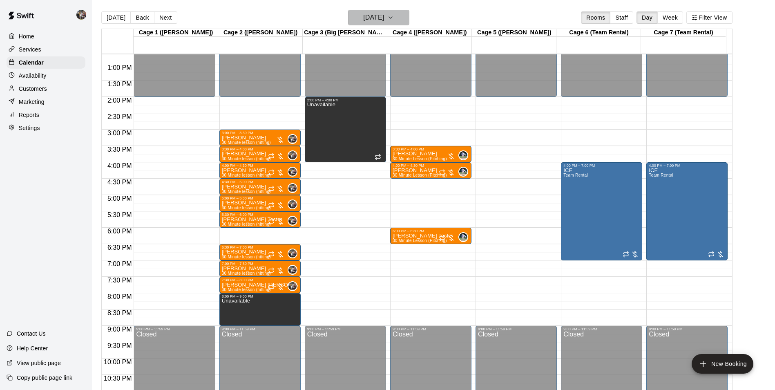
click at [368, 18] on h6 "[DATE]" at bounding box center [373, 17] width 21 height 11
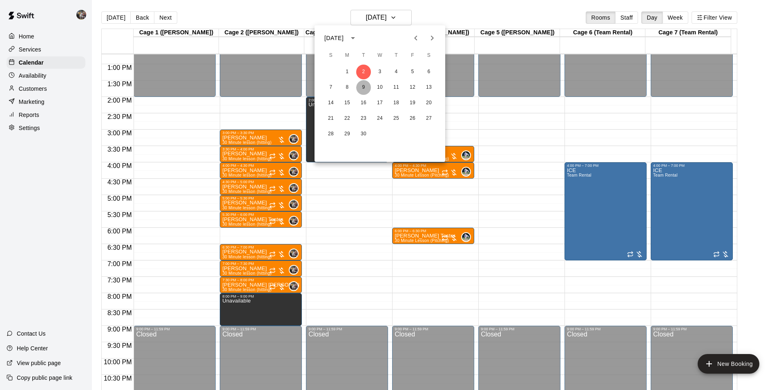
click at [365, 87] on button "9" at bounding box center [363, 87] width 15 height 15
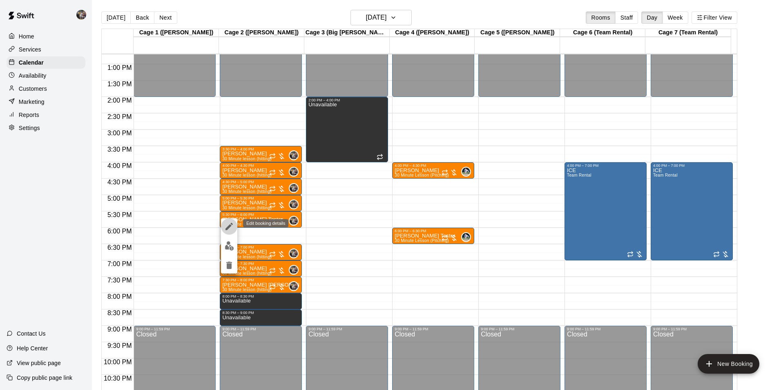
click at [229, 226] on icon "edit" at bounding box center [229, 226] width 7 height 7
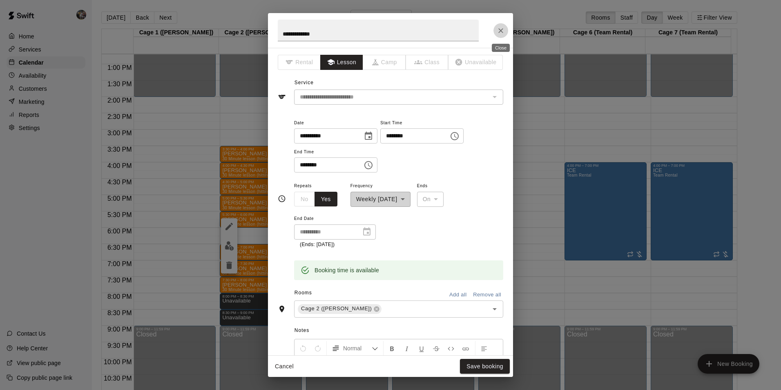
click at [501, 29] on icon "Close" at bounding box center [501, 31] width 8 height 8
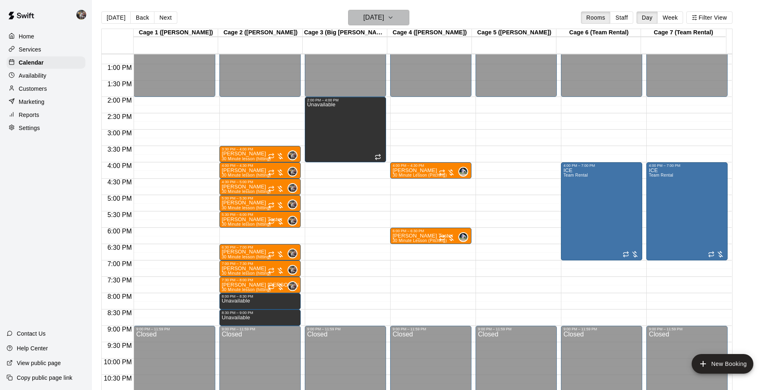
click at [367, 17] on h6 "[DATE]" at bounding box center [373, 17] width 21 height 11
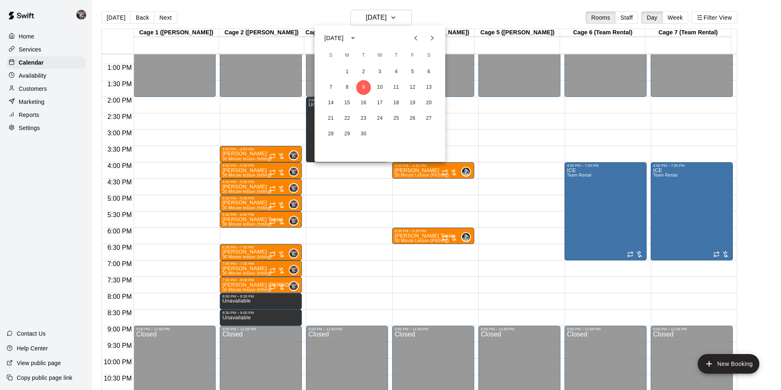
click at [117, 16] on div at bounding box center [390, 195] width 781 height 390
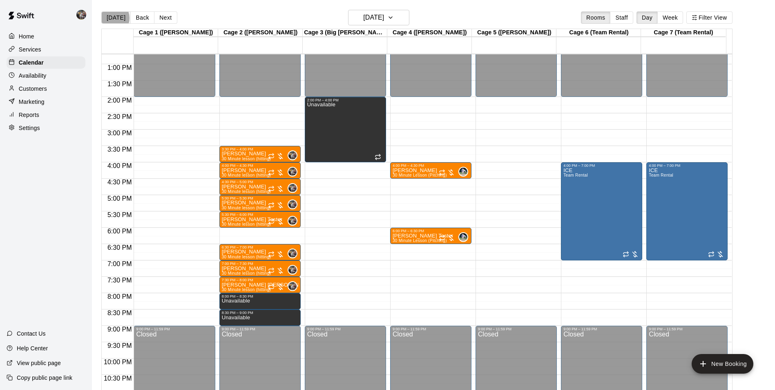
click at [111, 18] on button "[DATE]" at bounding box center [115, 17] width 29 height 12
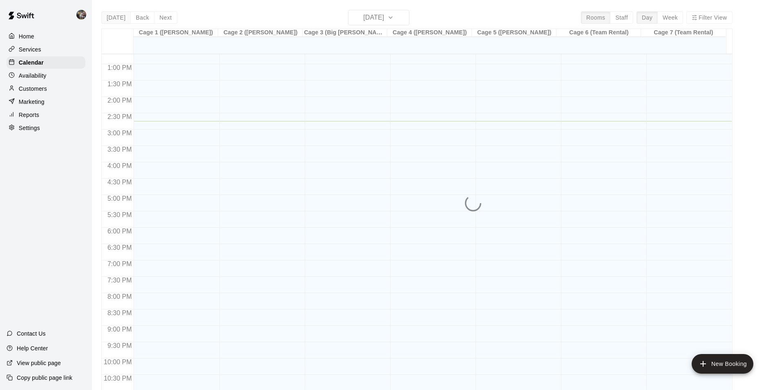
click at [111, 18] on div "[DATE] Back [DATE][DATE] Rooms Staff Day Week Filter View Cage 1 ([PERSON_NAME]…" at bounding box center [416, 205] width 631 height 390
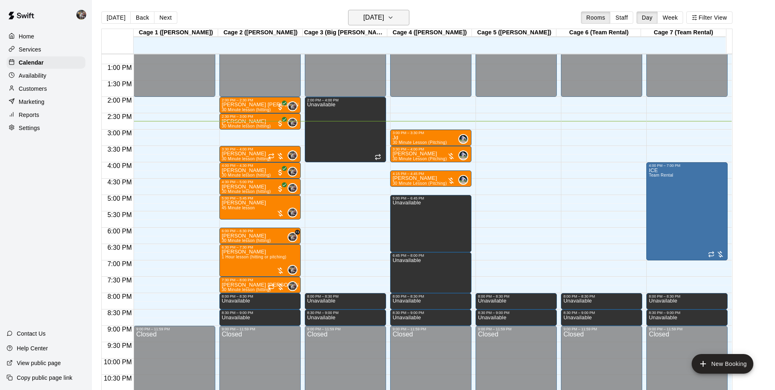
click at [384, 18] on h6 "[DATE]" at bounding box center [373, 17] width 21 height 11
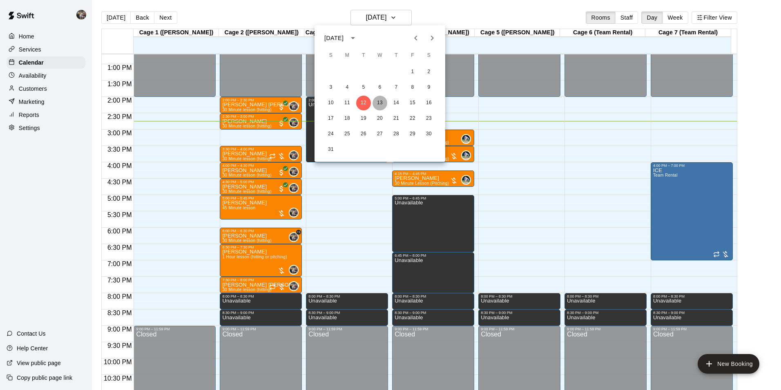
click at [380, 100] on button "13" at bounding box center [380, 103] width 15 height 15
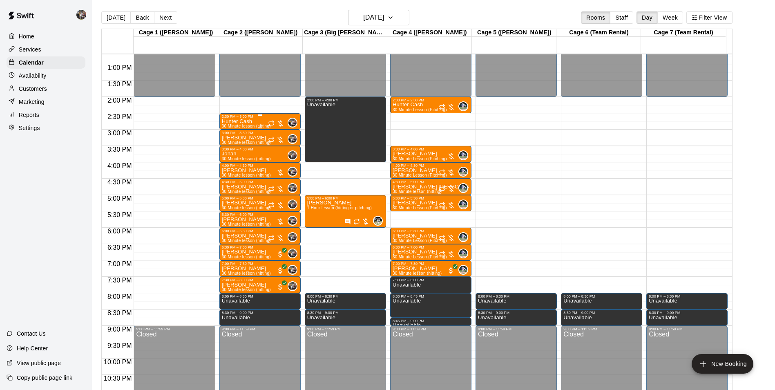
click at [244, 121] on p "Hunter Cash" at bounding box center [246, 121] width 49 height 0
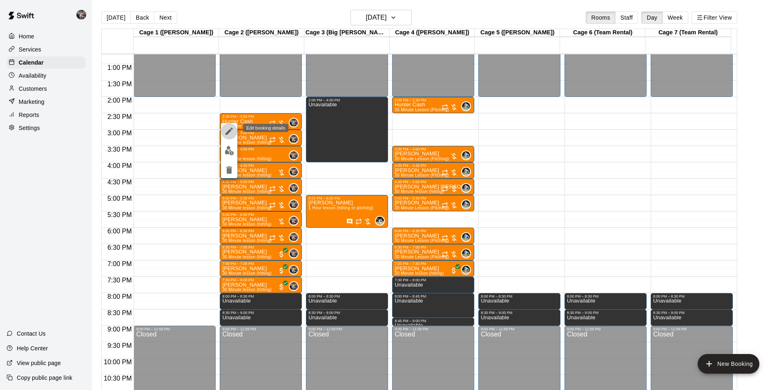
click at [228, 132] on icon "edit" at bounding box center [229, 130] width 7 height 7
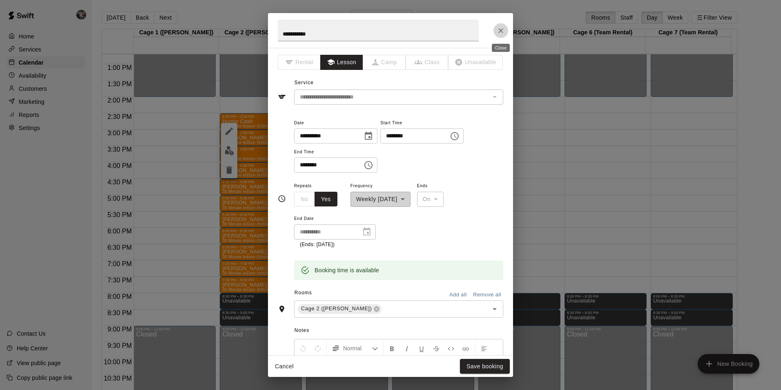
click at [500, 27] on icon "Close" at bounding box center [501, 31] width 8 height 8
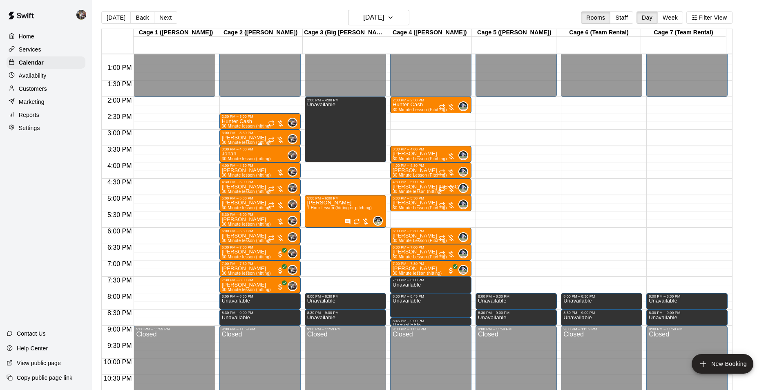
click at [252, 139] on div "[PERSON_NAME] 30 Minute lesson (hitting)" at bounding box center [246, 330] width 49 height 390
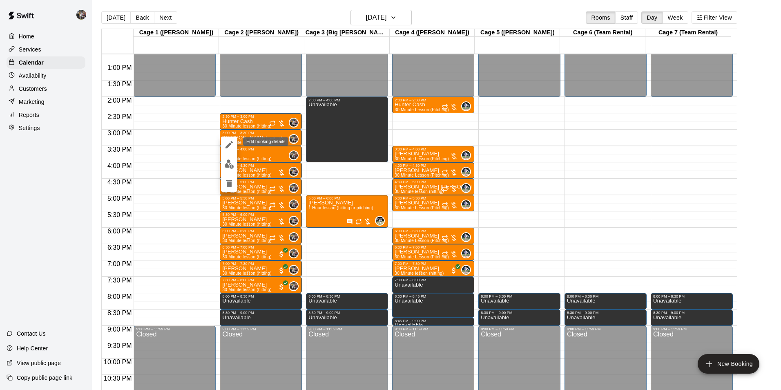
click at [226, 145] on icon "edit" at bounding box center [229, 145] width 10 height 10
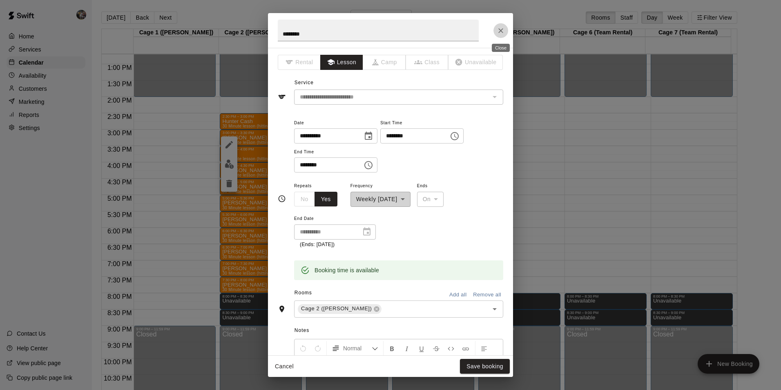
click at [499, 31] on icon "Close" at bounding box center [501, 31] width 8 height 8
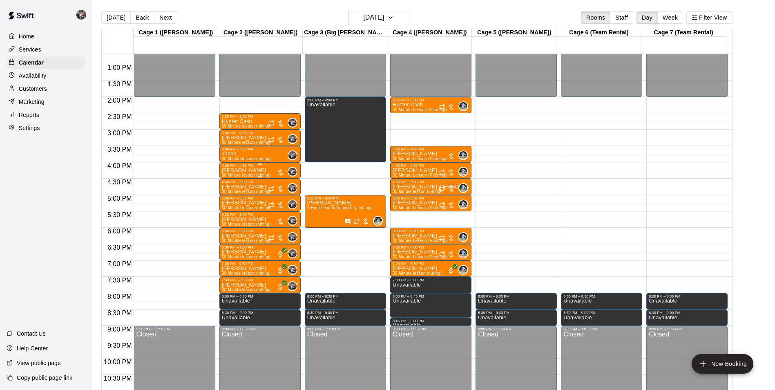
click at [251, 170] on p "[PERSON_NAME]" at bounding box center [246, 170] width 49 height 0
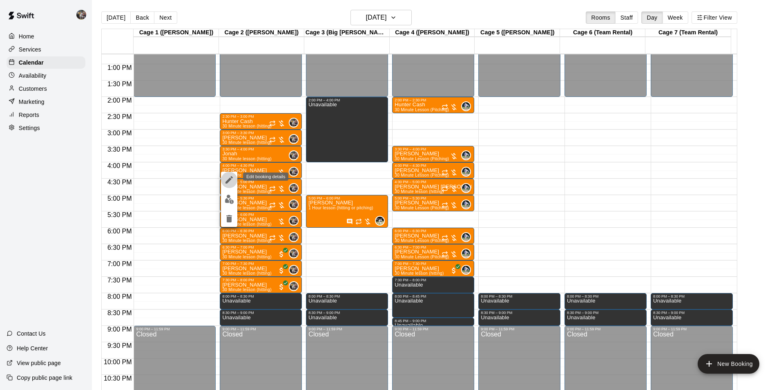
click at [228, 181] on icon "edit" at bounding box center [229, 179] width 7 height 7
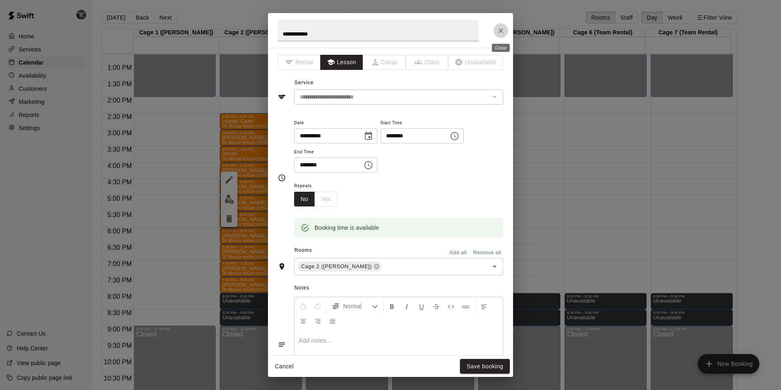
click at [496, 29] on button "Close" at bounding box center [501, 30] width 15 height 15
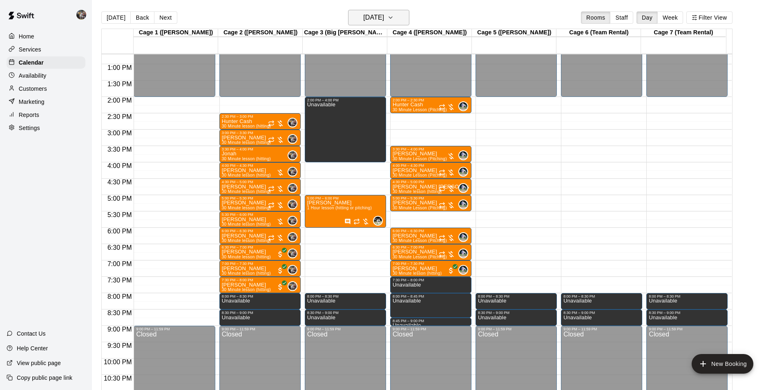
click at [379, 15] on h6 "[DATE]" at bounding box center [373, 17] width 21 height 11
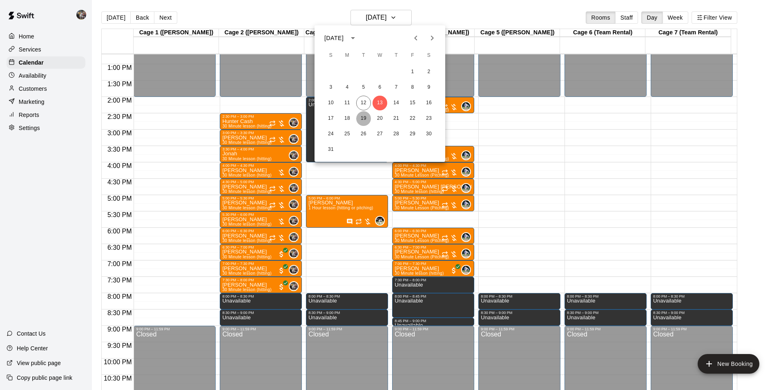
click at [364, 117] on button "19" at bounding box center [363, 118] width 15 height 15
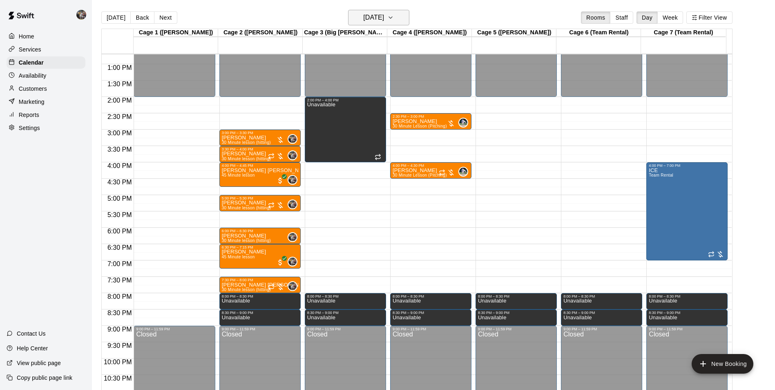
click at [384, 16] on h6 "[DATE]" at bounding box center [373, 17] width 21 height 11
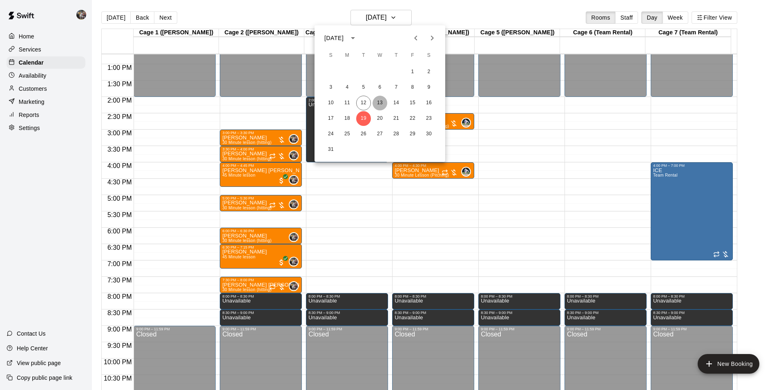
click at [380, 100] on button "13" at bounding box center [380, 103] width 15 height 15
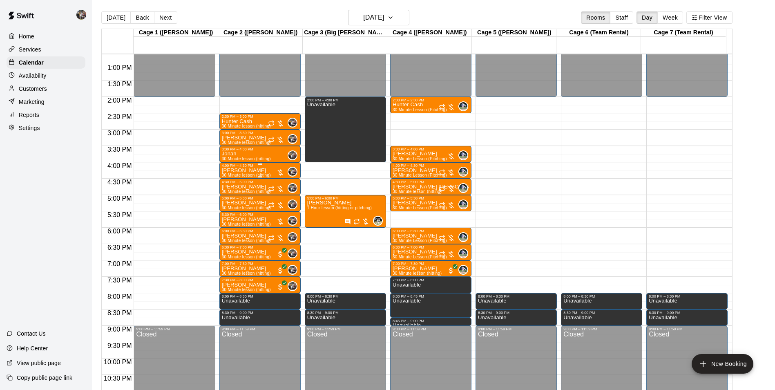
click at [241, 170] on p "[PERSON_NAME]" at bounding box center [246, 170] width 49 height 0
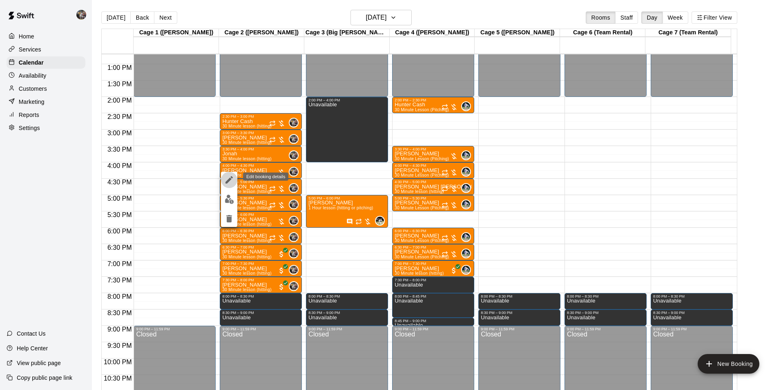
click at [226, 177] on icon "edit" at bounding box center [229, 180] width 10 height 10
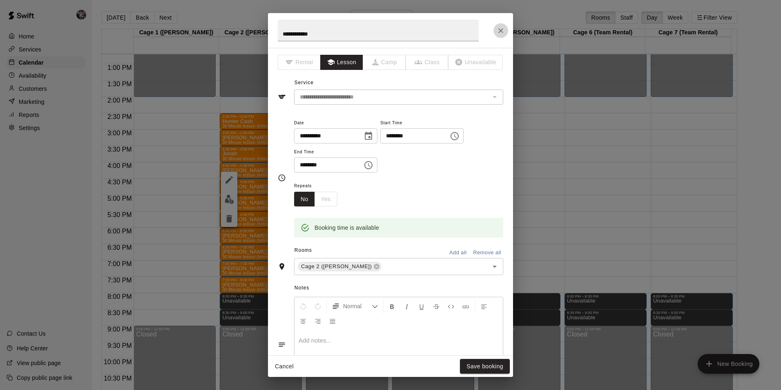
click at [501, 29] on icon "Close" at bounding box center [501, 31] width 8 height 8
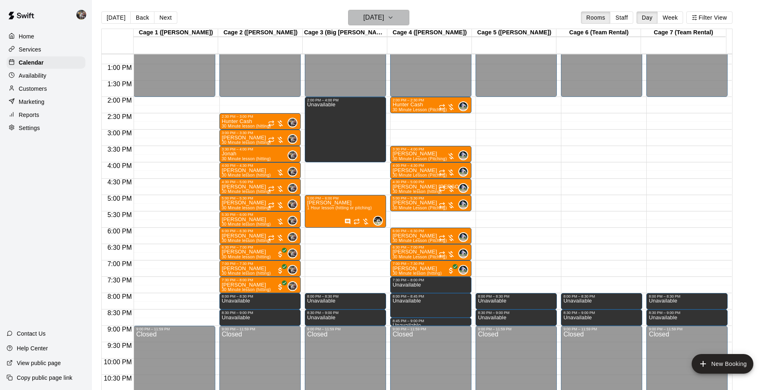
click at [369, 20] on h6 "[DATE]" at bounding box center [373, 17] width 21 height 11
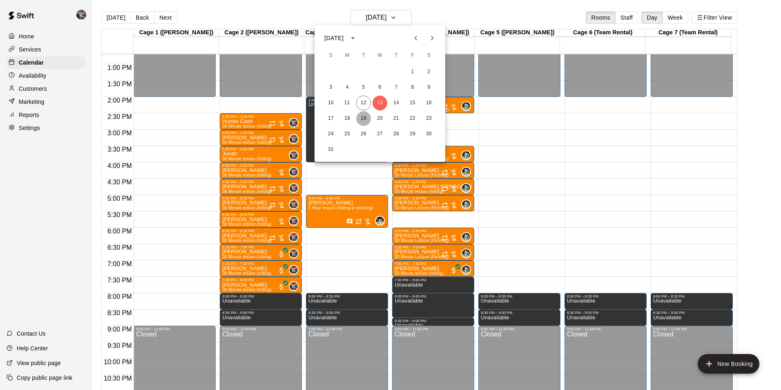
click at [363, 117] on button "19" at bounding box center [363, 118] width 15 height 15
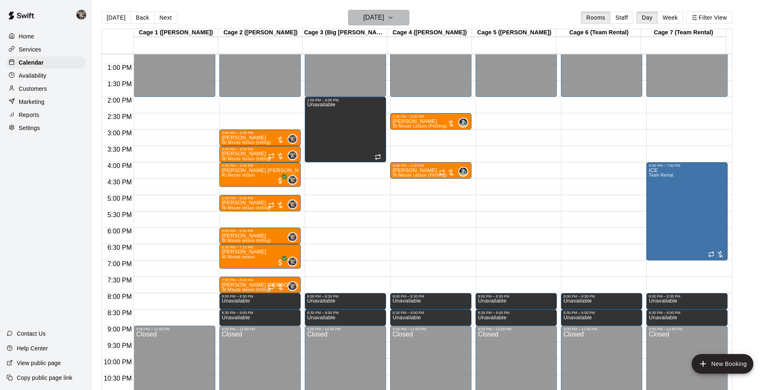
click at [372, 16] on h6 "[DATE]" at bounding box center [373, 17] width 21 height 11
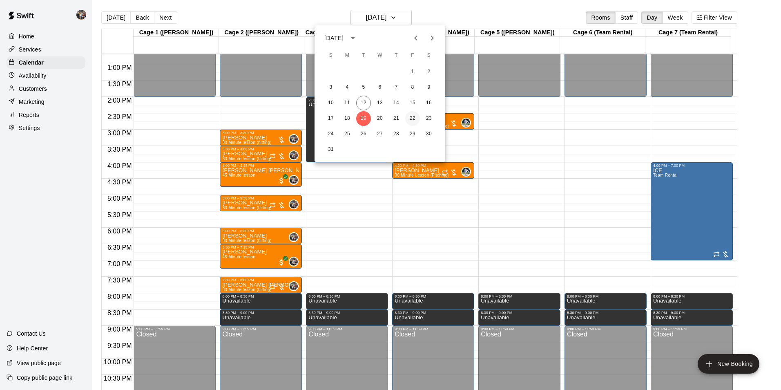
click at [411, 117] on button "22" at bounding box center [412, 118] width 15 height 15
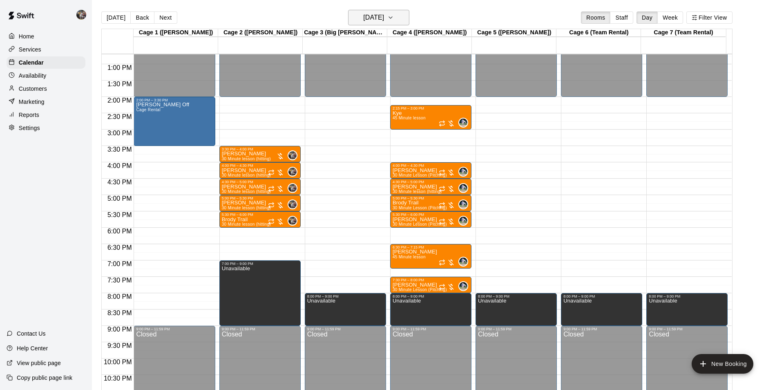
click at [390, 10] on button "[DATE]" at bounding box center [378, 18] width 61 height 16
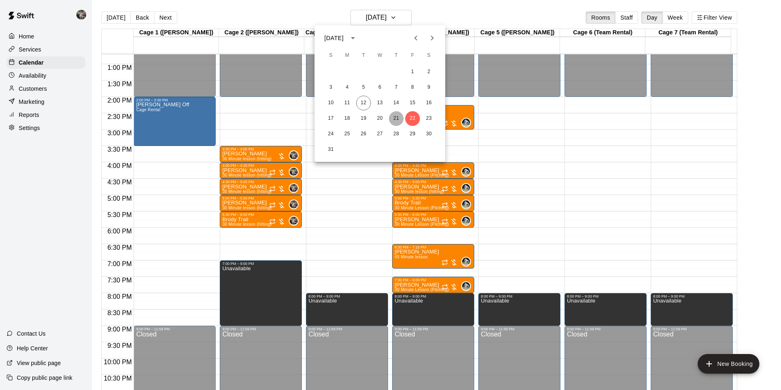
click at [394, 114] on button "21" at bounding box center [396, 118] width 15 height 15
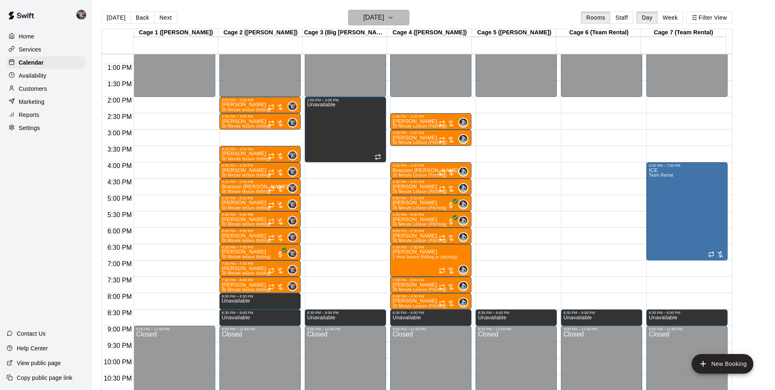
click at [373, 17] on h6 "[DATE]" at bounding box center [373, 17] width 21 height 11
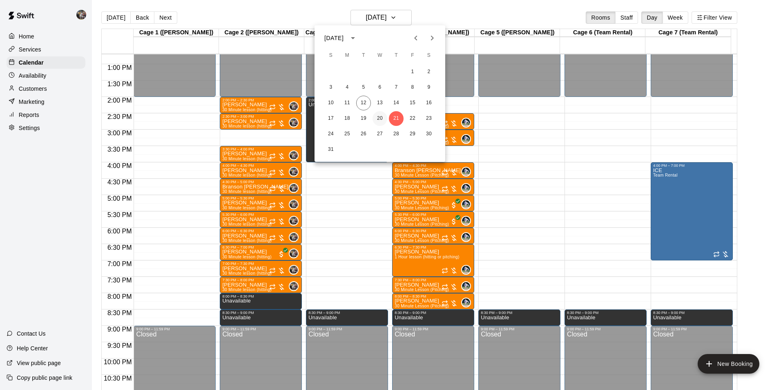
click at [378, 119] on button "20" at bounding box center [380, 118] width 15 height 15
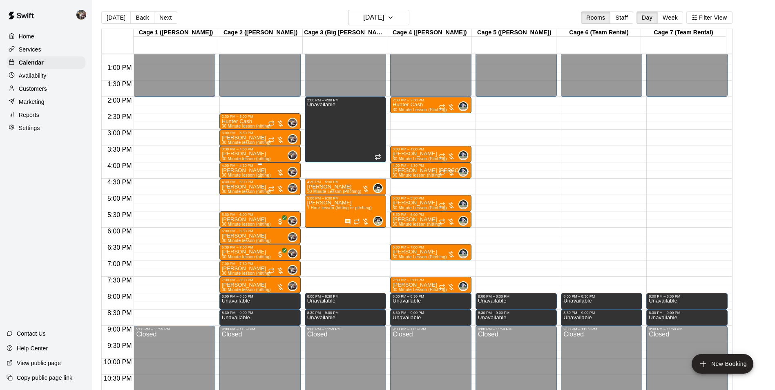
click at [251, 167] on div "4:00 PM – 4:30 PM" at bounding box center [260, 165] width 76 height 4
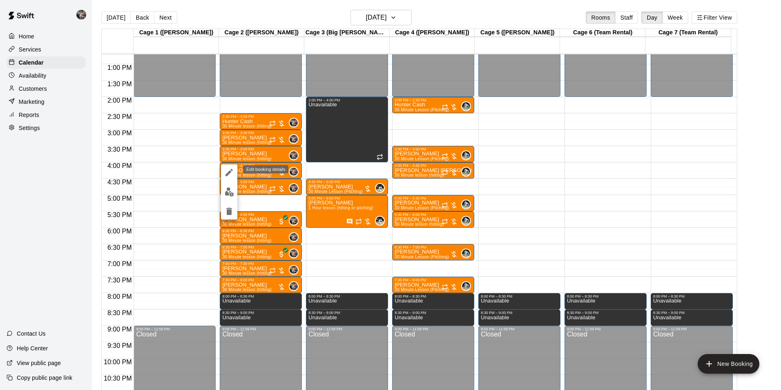
click at [227, 169] on icon "edit" at bounding box center [229, 173] width 10 height 10
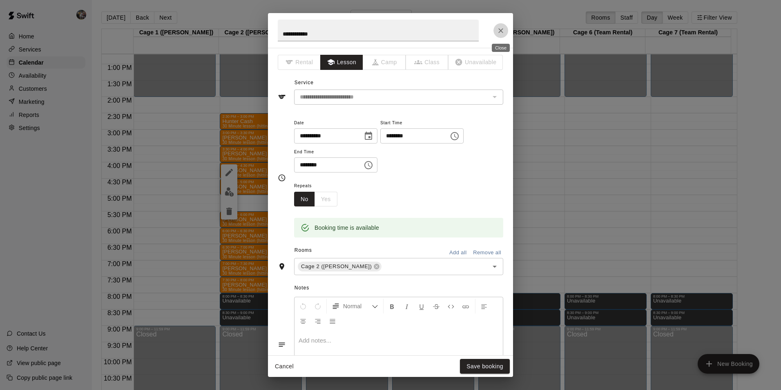
click at [499, 29] on icon "Close" at bounding box center [501, 31] width 8 height 8
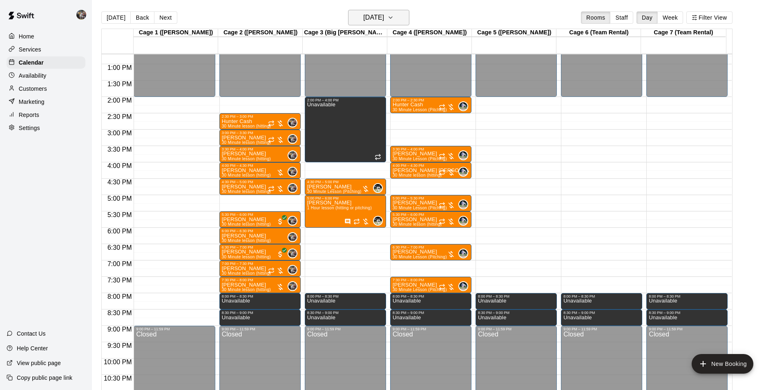
click at [367, 16] on h6 "[DATE]" at bounding box center [373, 17] width 21 height 11
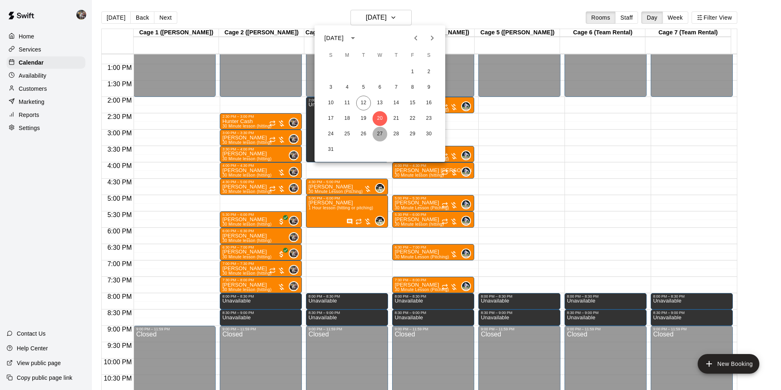
click at [382, 133] on button "27" at bounding box center [380, 134] width 15 height 15
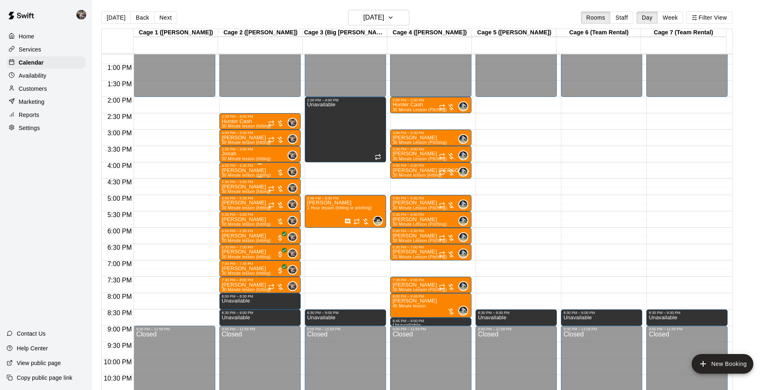
click at [262, 172] on div "[PERSON_NAME] 30 Minute lesson (hitting)" at bounding box center [246, 363] width 49 height 390
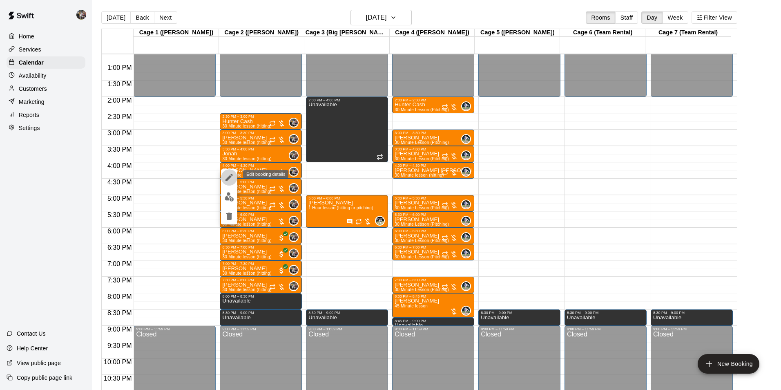
click at [228, 178] on icon "edit" at bounding box center [229, 177] width 7 height 7
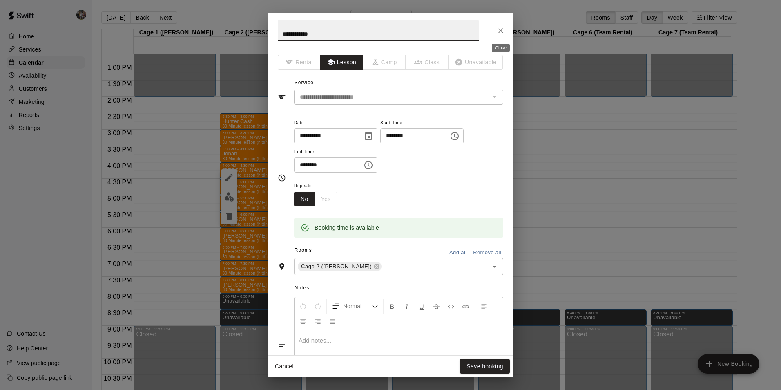
click at [499, 30] on icon "Close" at bounding box center [501, 31] width 8 height 8
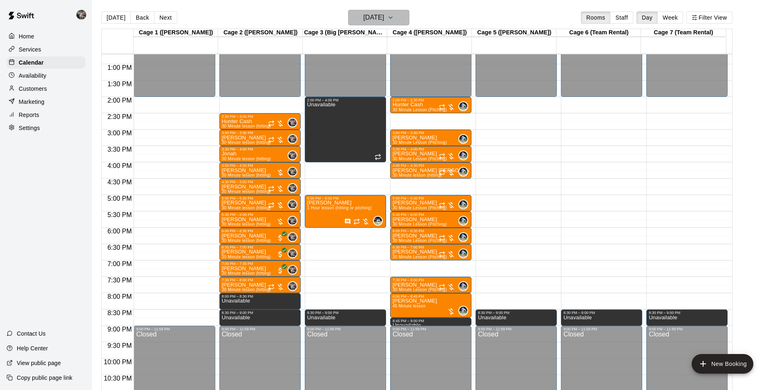
click at [373, 15] on h6 "[DATE]" at bounding box center [373, 17] width 21 height 11
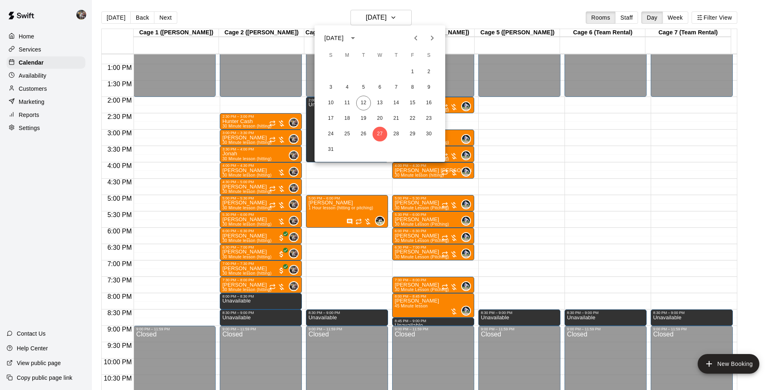
click at [435, 36] on icon "Next month" at bounding box center [432, 38] width 10 height 10
click at [362, 69] on button "2" at bounding box center [363, 72] width 15 height 15
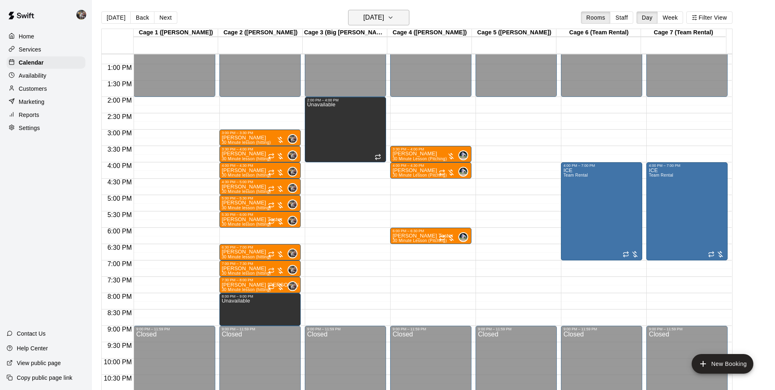
click at [368, 19] on h6 "[DATE]" at bounding box center [373, 17] width 21 height 11
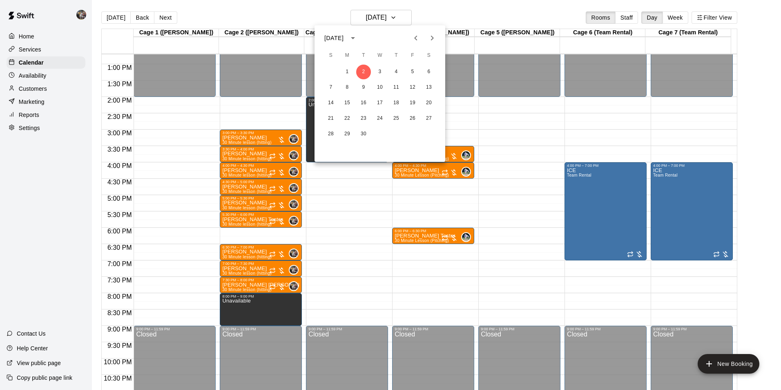
click at [378, 13] on div at bounding box center [390, 195] width 781 height 390
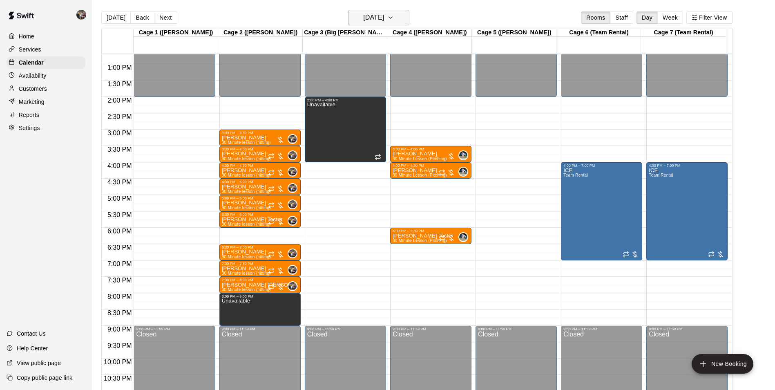
click at [376, 17] on h6 "[DATE]" at bounding box center [373, 17] width 21 height 11
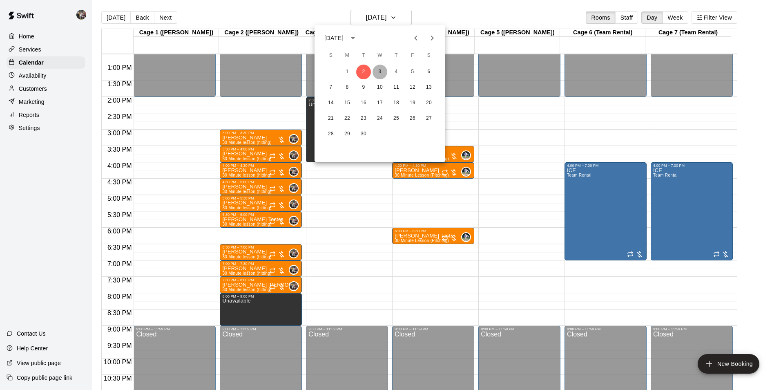
click at [379, 70] on button "3" at bounding box center [380, 72] width 15 height 15
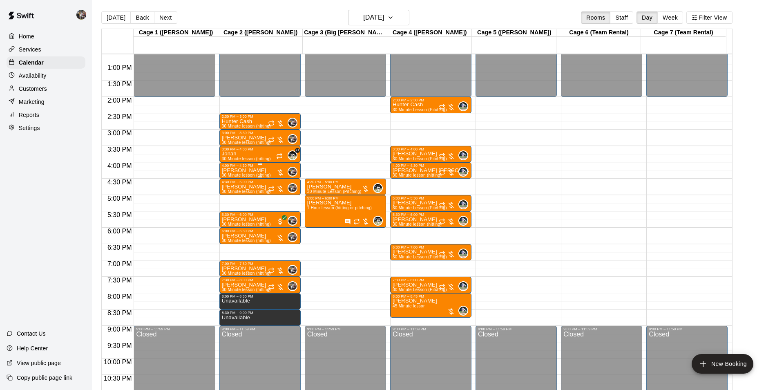
click at [248, 168] on div "4:00 PM – 4:30 PM" at bounding box center [260, 165] width 76 height 4
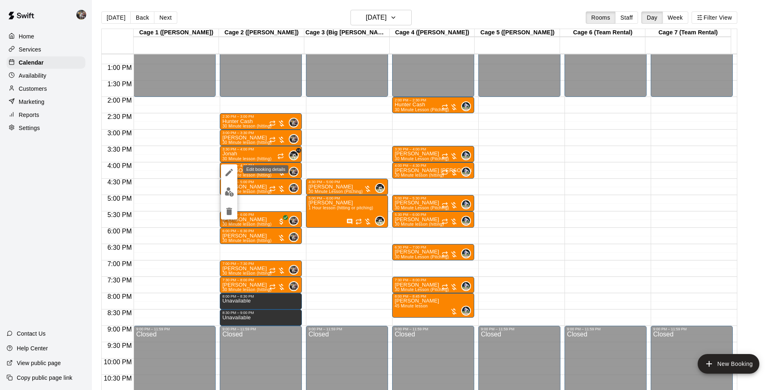
click at [229, 171] on icon "edit" at bounding box center [229, 173] width 10 height 10
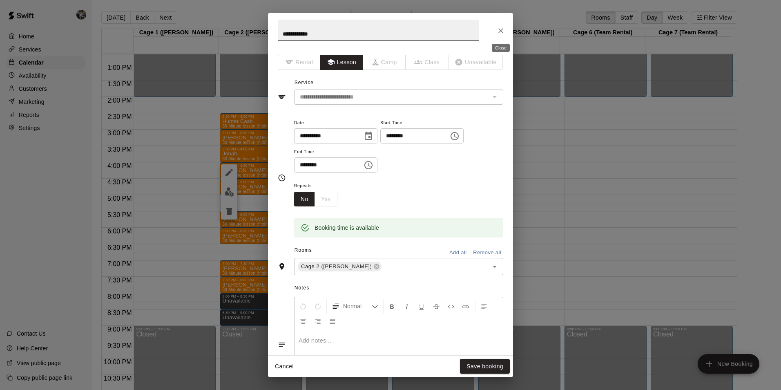
click at [501, 29] on icon "Close" at bounding box center [501, 31] width 8 height 8
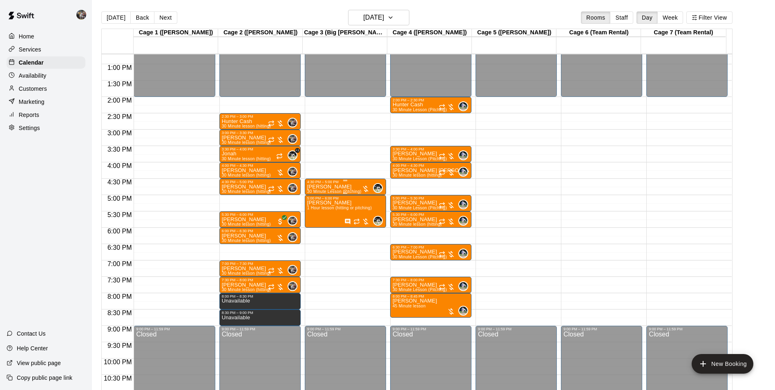
click at [331, 187] on p "[PERSON_NAME]" at bounding box center [334, 187] width 54 height 0
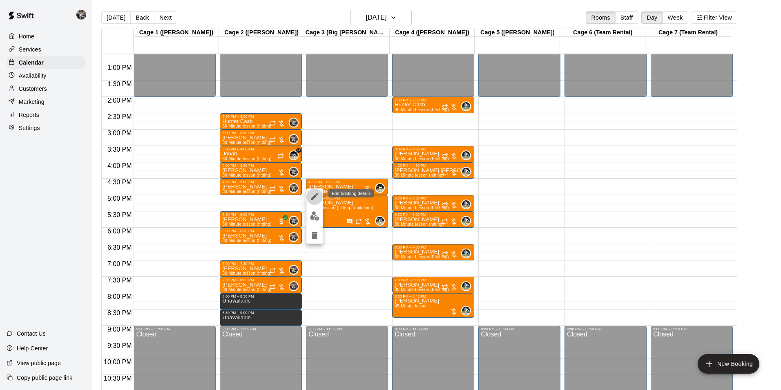
click at [316, 194] on icon "edit" at bounding box center [315, 197] width 10 height 10
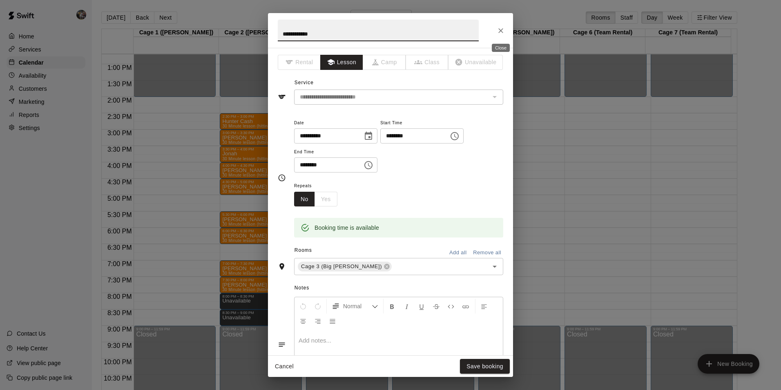
click at [503, 29] on icon "Close" at bounding box center [500, 30] width 5 height 5
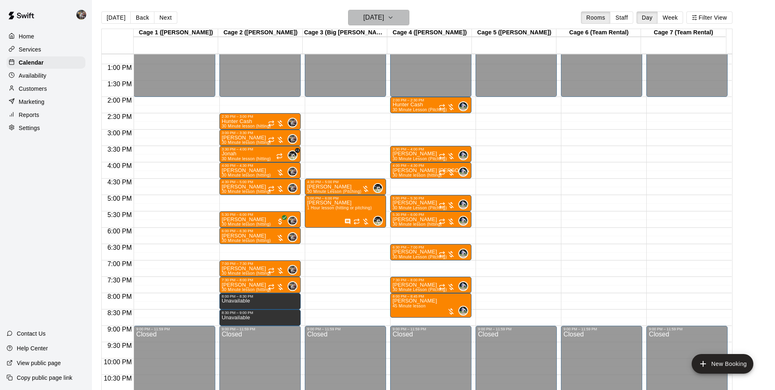
click at [384, 20] on h6 "[DATE]" at bounding box center [373, 17] width 21 height 11
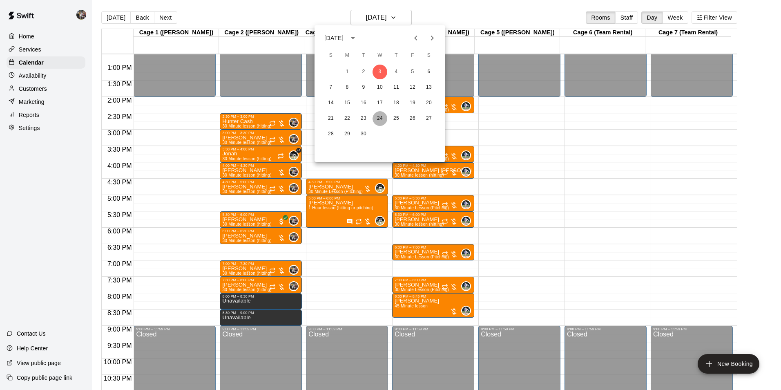
click at [378, 117] on button "24" at bounding box center [380, 118] width 15 height 15
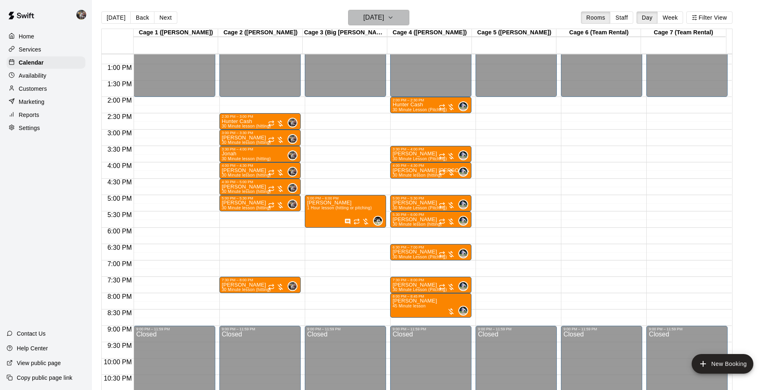
click at [380, 17] on h6 "[DATE]" at bounding box center [373, 17] width 21 height 11
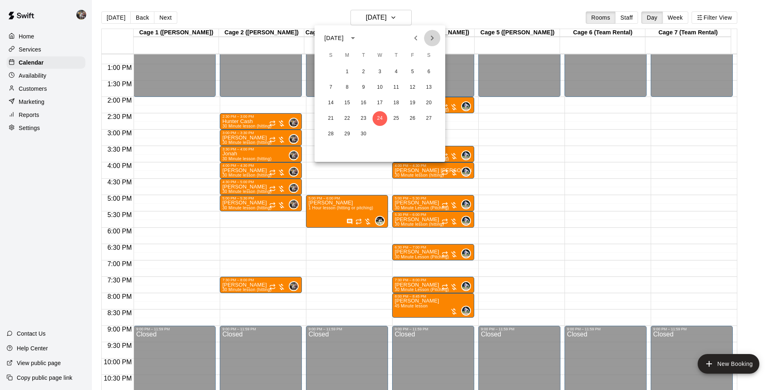
click at [433, 38] on icon "Next month" at bounding box center [432, 38] width 10 height 10
click at [378, 117] on button "22" at bounding box center [380, 118] width 15 height 15
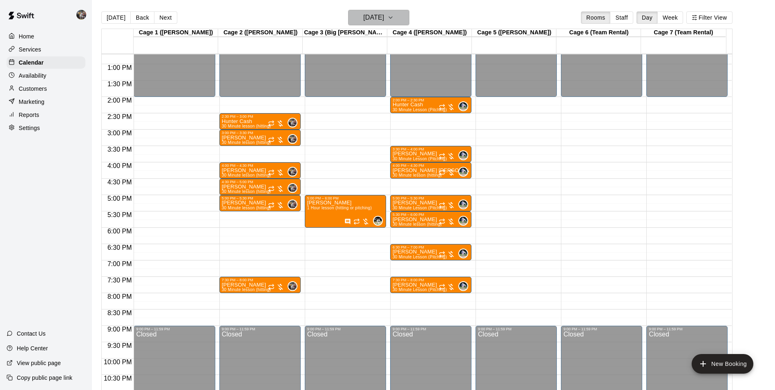
click at [394, 15] on icon "button" at bounding box center [390, 18] width 7 height 10
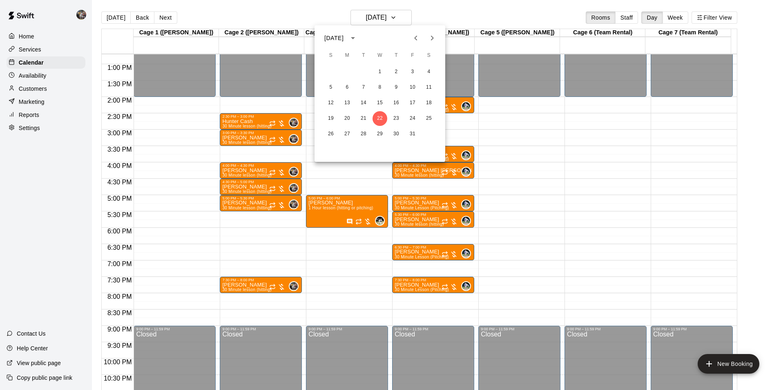
click at [437, 36] on icon "Next month" at bounding box center [432, 38] width 10 height 10
click at [378, 133] on button "26" at bounding box center [380, 134] width 15 height 15
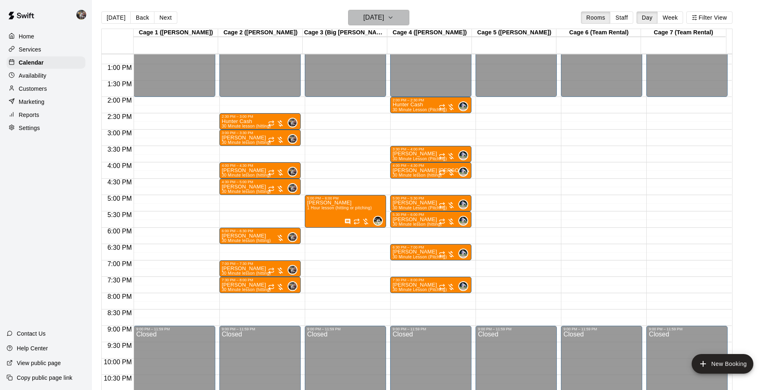
click at [378, 18] on h6 "[DATE]" at bounding box center [373, 17] width 21 height 11
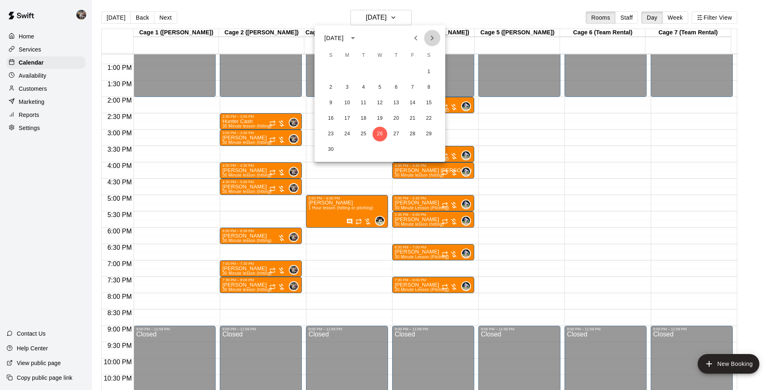
click at [430, 34] on icon "Next month" at bounding box center [432, 38] width 10 height 10
click at [380, 132] on button "31" at bounding box center [380, 134] width 15 height 15
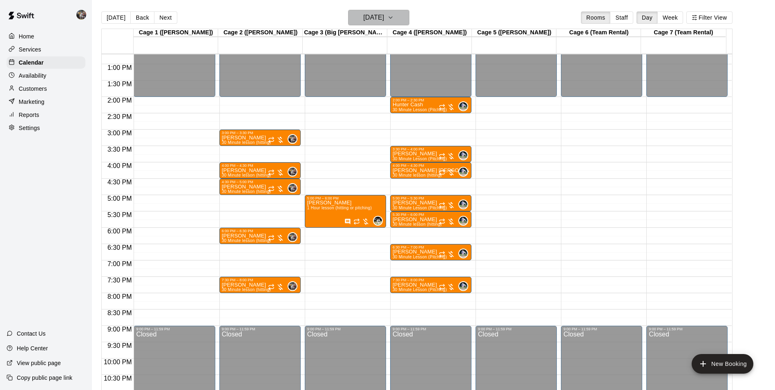
click at [374, 16] on h6 "[DATE]" at bounding box center [373, 17] width 21 height 11
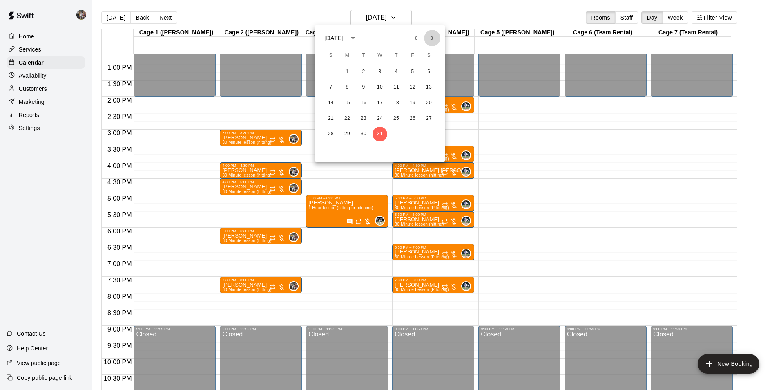
click at [433, 36] on icon "Next month" at bounding box center [432, 38] width 10 height 10
click at [380, 133] on button "28" at bounding box center [380, 134] width 15 height 15
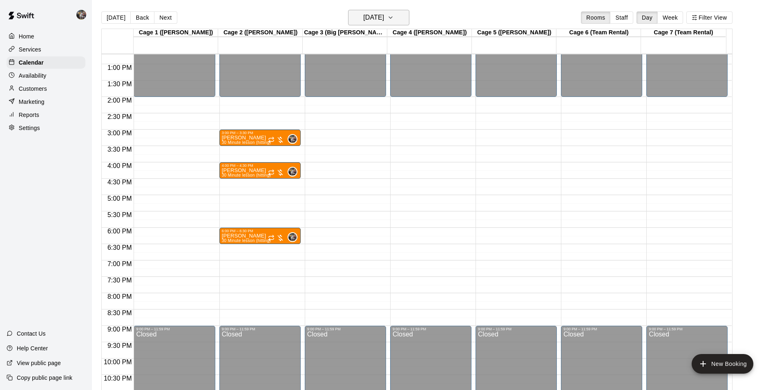
click at [374, 15] on h6 "[DATE]" at bounding box center [373, 17] width 21 height 11
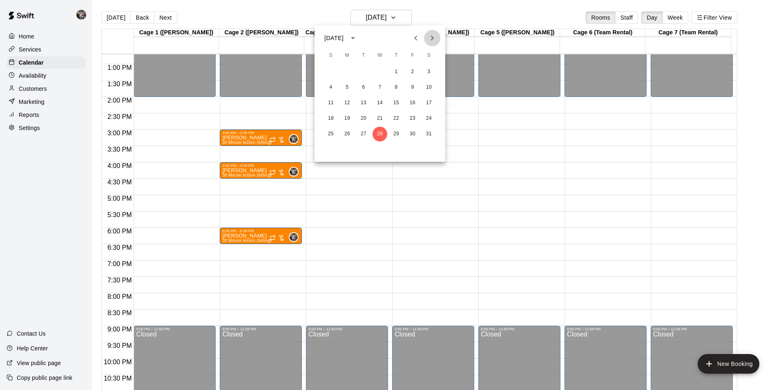
click at [432, 34] on icon "Next month" at bounding box center [432, 38] width 10 height 10
click at [380, 70] on button "4" at bounding box center [380, 72] width 15 height 15
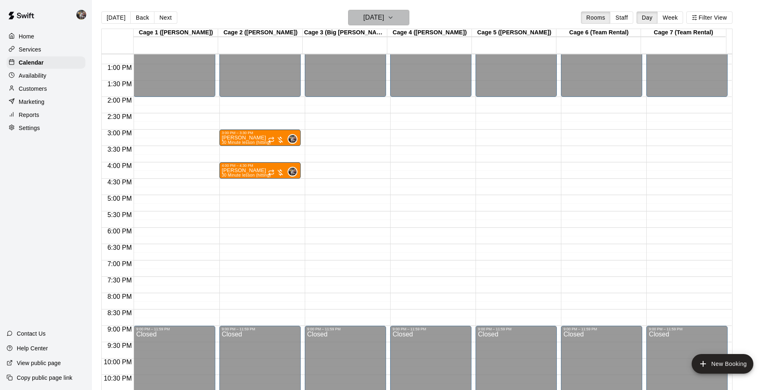
click at [374, 15] on h6 "[DATE]" at bounding box center [373, 17] width 21 height 11
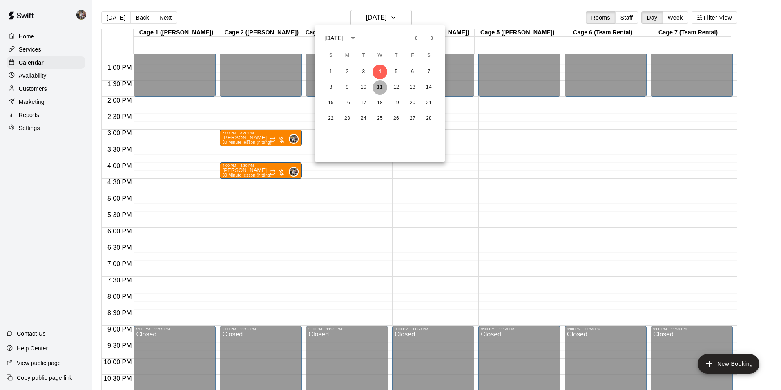
click at [382, 87] on button "11" at bounding box center [380, 87] width 15 height 15
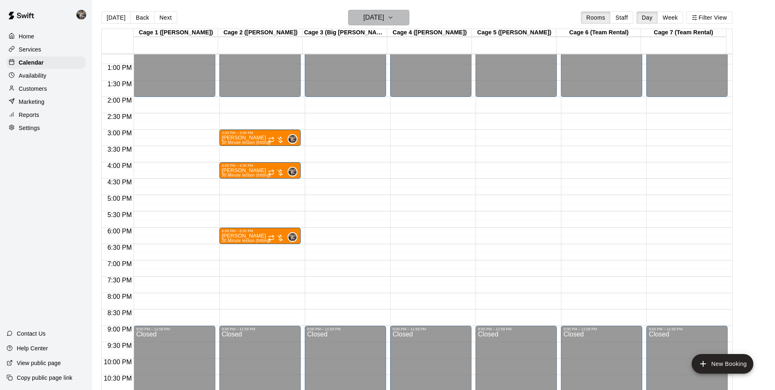
click at [377, 18] on h6 "[DATE]" at bounding box center [373, 17] width 21 height 11
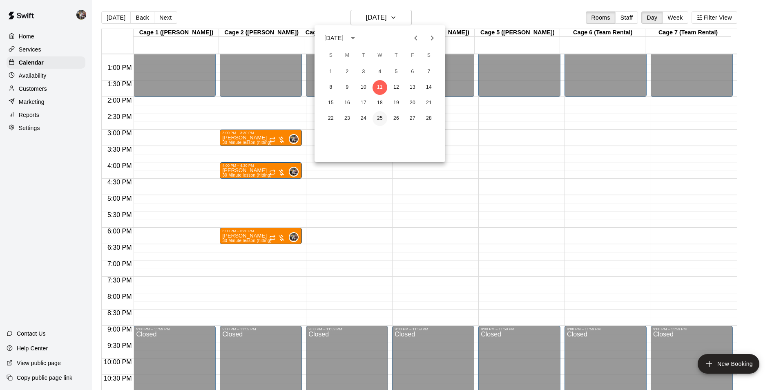
click at [381, 116] on button "25" at bounding box center [380, 118] width 15 height 15
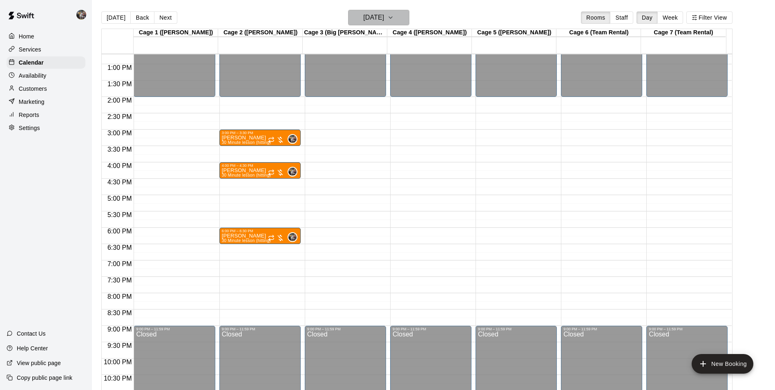
click at [369, 11] on button "[DATE]" at bounding box center [378, 18] width 61 height 16
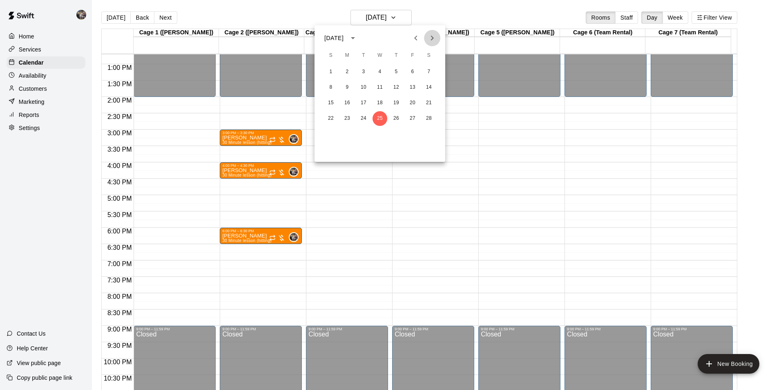
click at [430, 37] on icon "Next month" at bounding box center [432, 38] width 10 height 10
click at [378, 72] on button "4" at bounding box center [380, 72] width 15 height 15
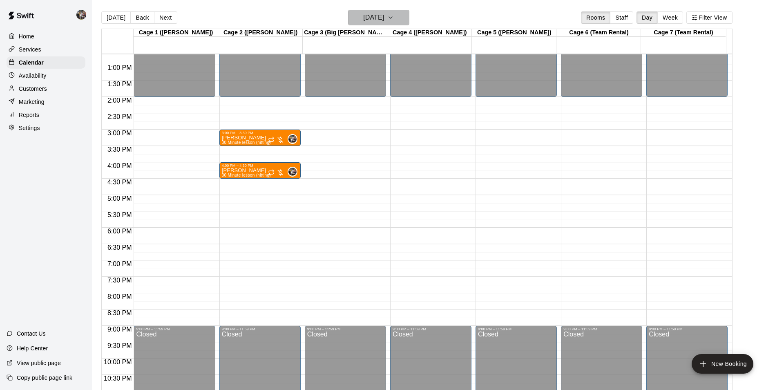
click at [379, 19] on h6 "[DATE]" at bounding box center [373, 17] width 21 height 11
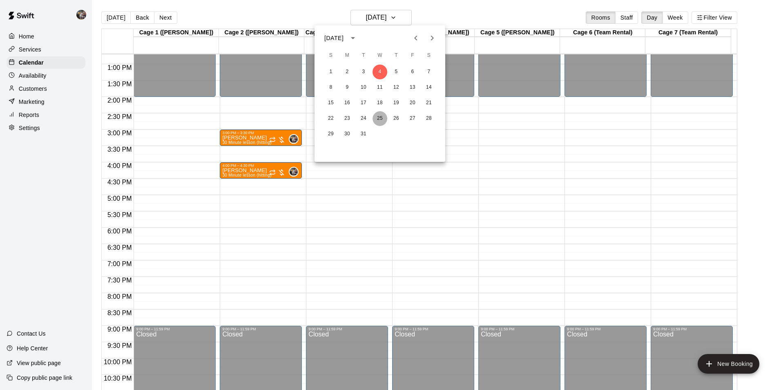
click at [380, 119] on button "25" at bounding box center [380, 118] width 15 height 15
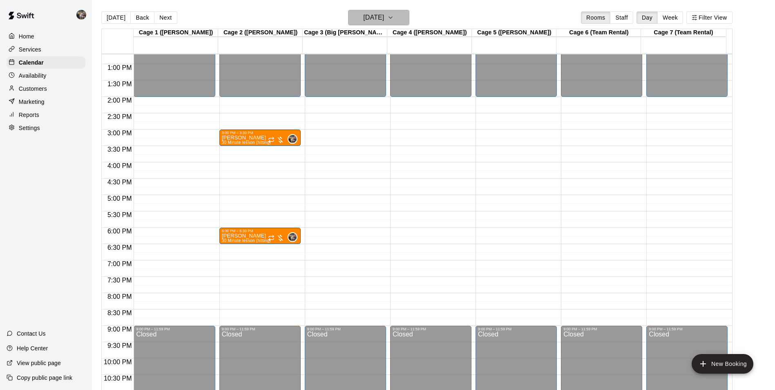
click at [378, 15] on h6 "[DATE]" at bounding box center [373, 17] width 21 height 11
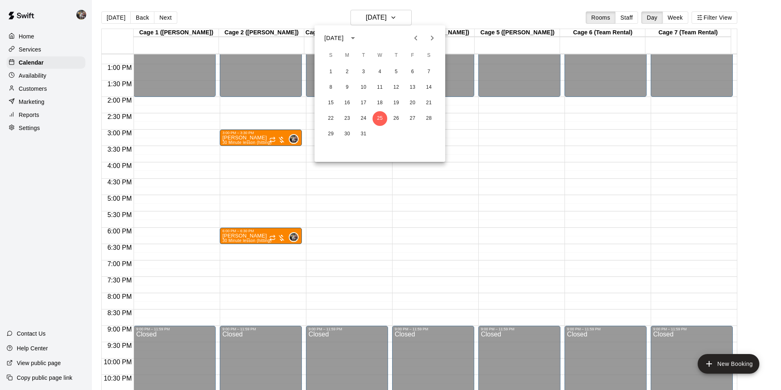
click at [117, 16] on div at bounding box center [390, 195] width 781 height 390
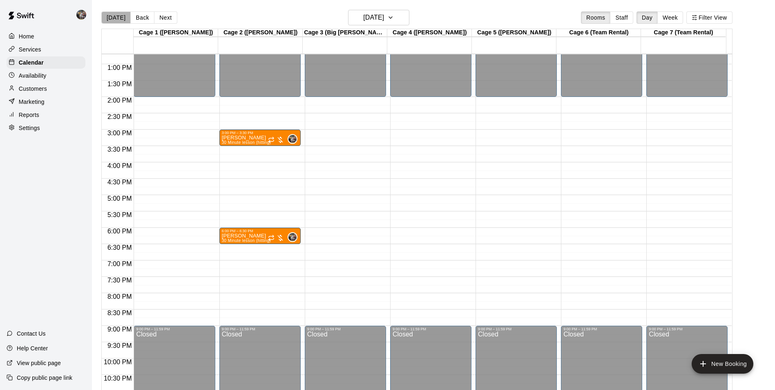
click at [117, 16] on button "[DATE]" at bounding box center [115, 17] width 29 height 12
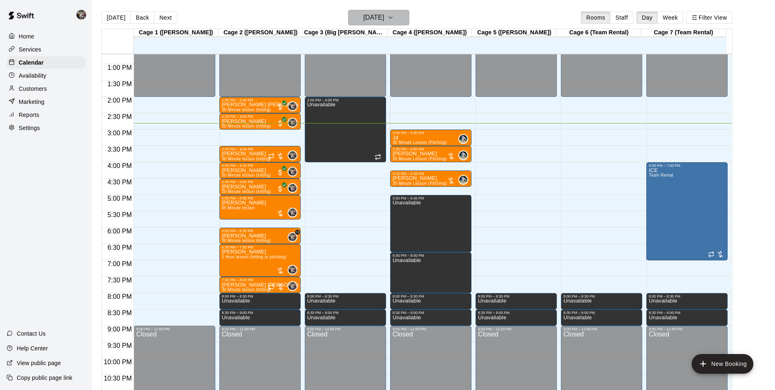
click at [363, 18] on h6 "[DATE]" at bounding box center [373, 17] width 21 height 11
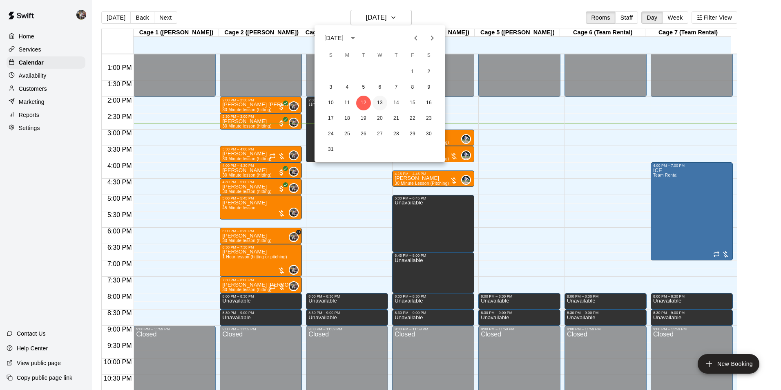
click at [378, 101] on button "13" at bounding box center [380, 103] width 15 height 15
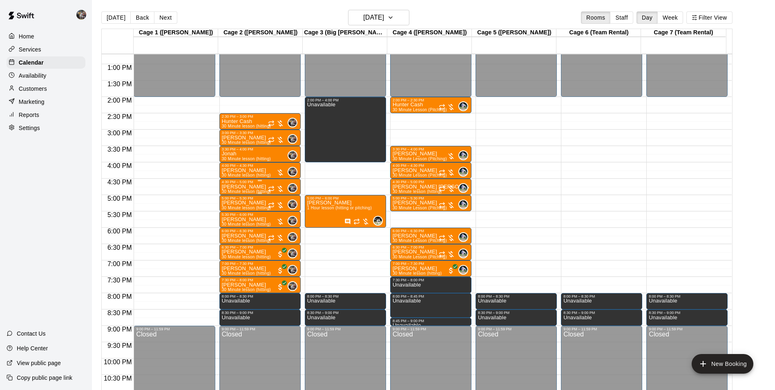
click at [250, 187] on p "[PERSON_NAME]" at bounding box center [246, 187] width 49 height 0
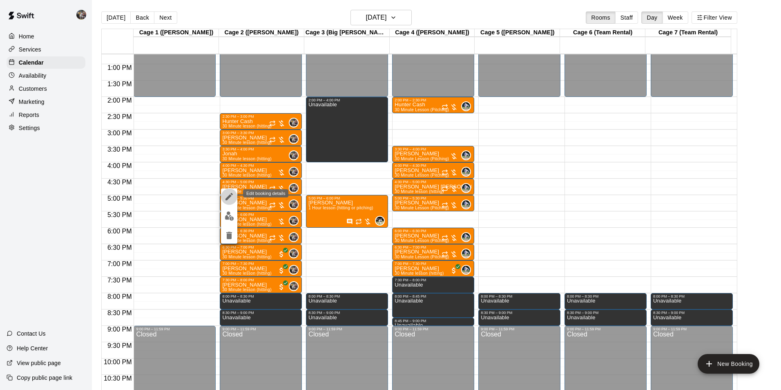
click at [231, 196] on icon "edit" at bounding box center [229, 196] width 7 height 7
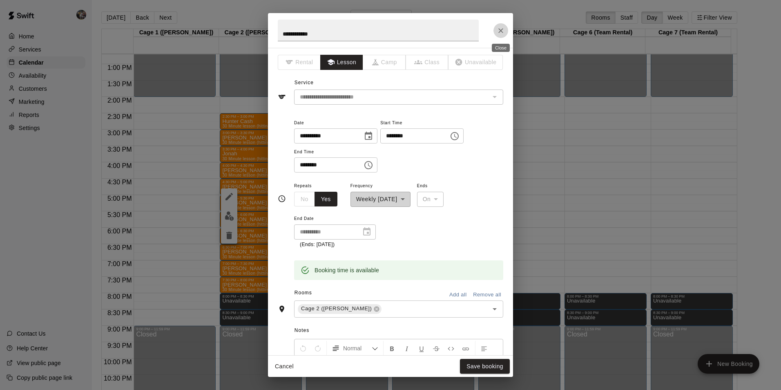
click at [502, 31] on icon "Close" at bounding box center [501, 31] width 8 height 8
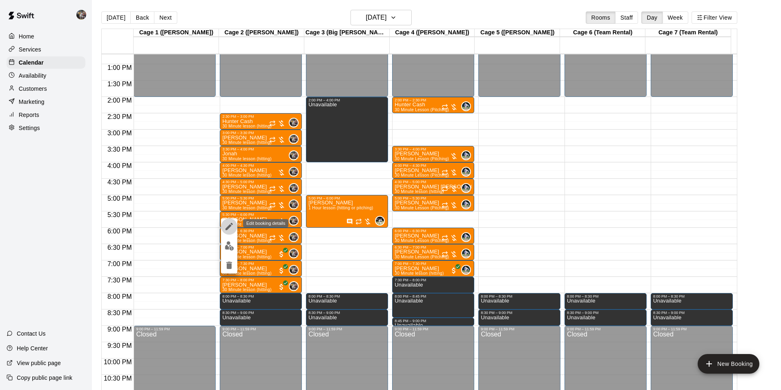
click at [226, 226] on icon "edit" at bounding box center [229, 226] width 10 height 10
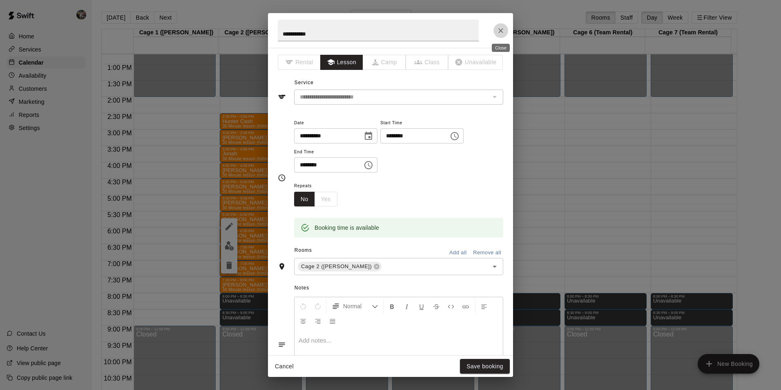
click at [503, 31] on icon "Close" at bounding box center [501, 31] width 8 height 8
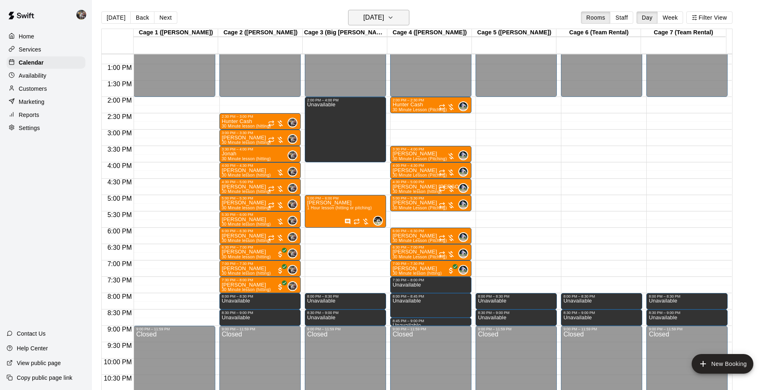
click at [368, 17] on h6 "[DATE]" at bounding box center [373, 17] width 21 height 11
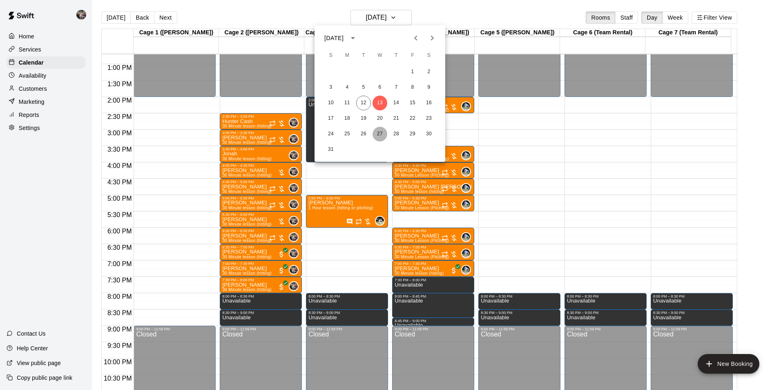
click at [377, 132] on button "27" at bounding box center [380, 134] width 15 height 15
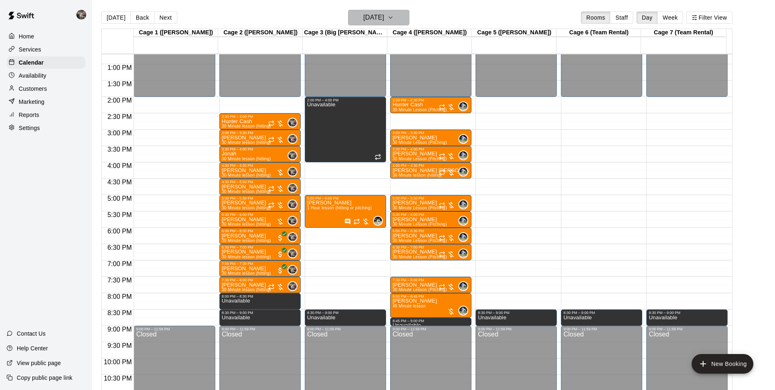
click at [383, 16] on h6 "[DATE]" at bounding box center [373, 17] width 21 height 11
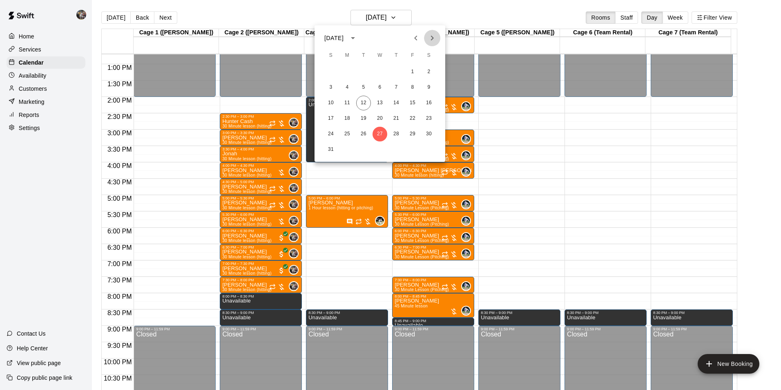
click at [432, 36] on icon "Next month" at bounding box center [432, 38] width 3 height 5
click at [378, 118] on button "24" at bounding box center [380, 118] width 15 height 15
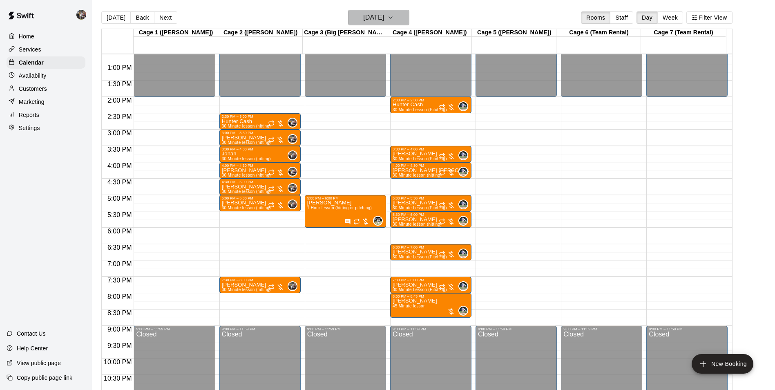
click at [375, 20] on h6 "[DATE]" at bounding box center [373, 17] width 21 height 11
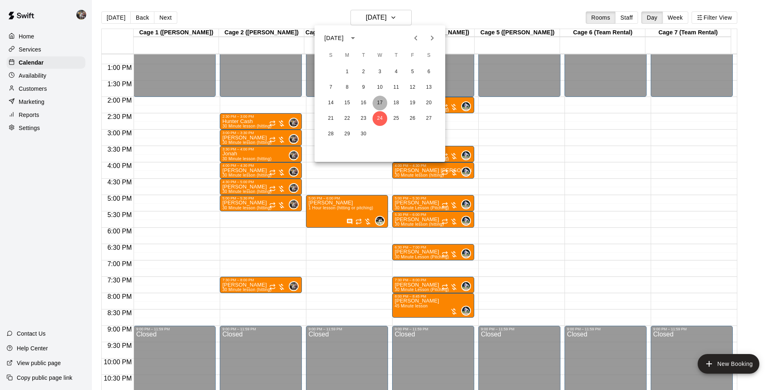
click at [379, 102] on button "17" at bounding box center [380, 103] width 15 height 15
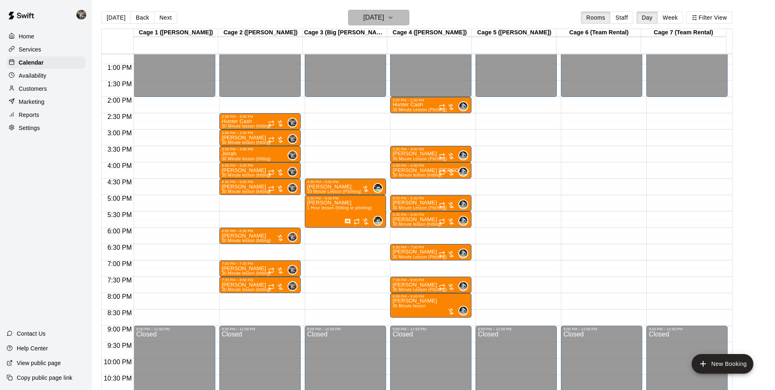
click at [366, 14] on h6 "[DATE]" at bounding box center [373, 17] width 21 height 11
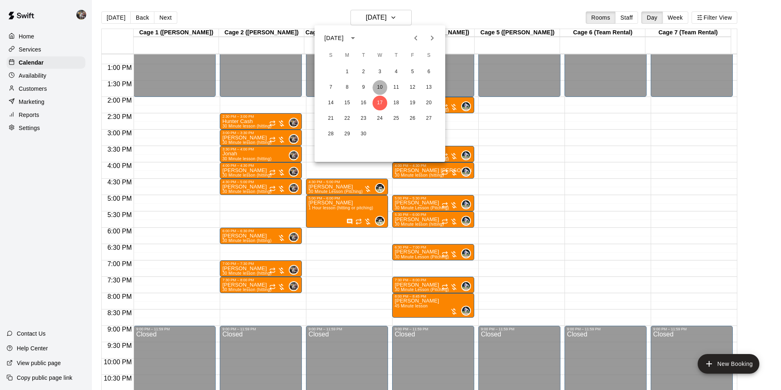
click at [383, 88] on button "10" at bounding box center [380, 87] width 15 height 15
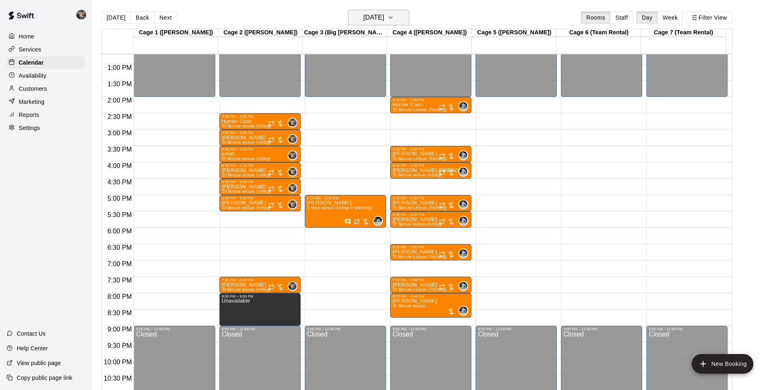
click at [384, 21] on h6 "[DATE]" at bounding box center [373, 17] width 21 height 11
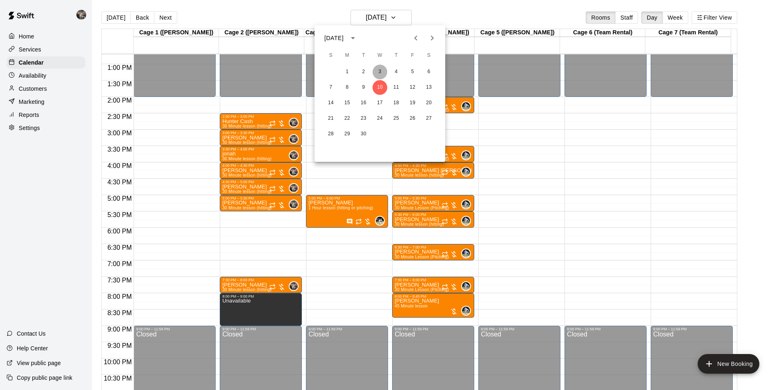
click at [382, 71] on button "3" at bounding box center [380, 72] width 15 height 15
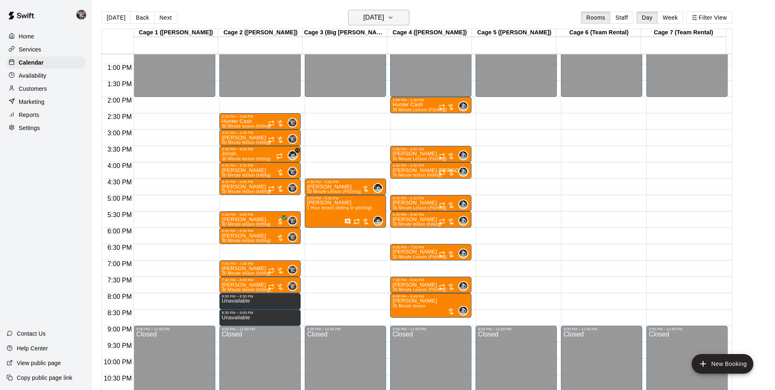
click at [363, 19] on h6 "[DATE]" at bounding box center [373, 17] width 21 height 11
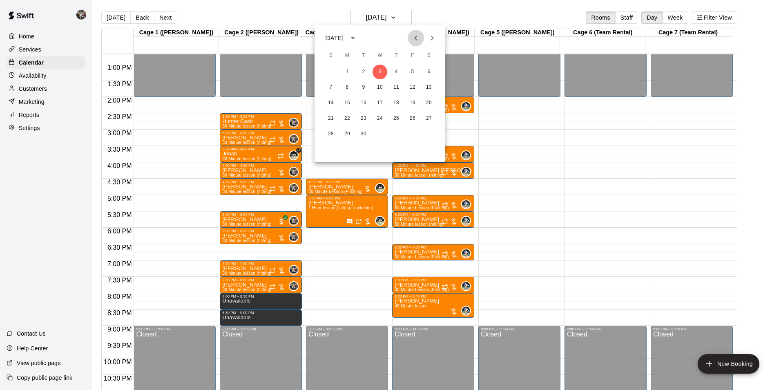
click at [414, 36] on icon "Previous month" at bounding box center [416, 38] width 10 height 10
click at [380, 132] on button "27" at bounding box center [380, 134] width 15 height 15
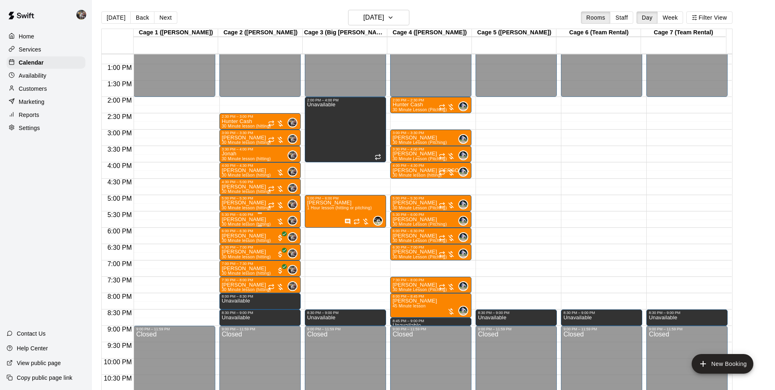
click at [253, 215] on div "5:30 PM – 6:00 PM" at bounding box center [260, 214] width 76 height 4
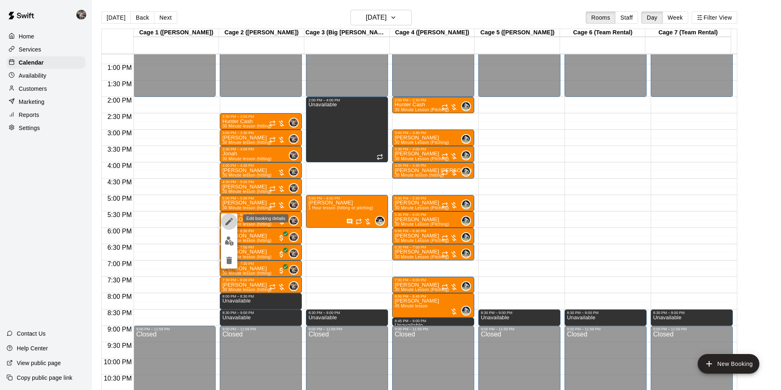
click at [227, 221] on icon "edit" at bounding box center [229, 222] width 10 height 10
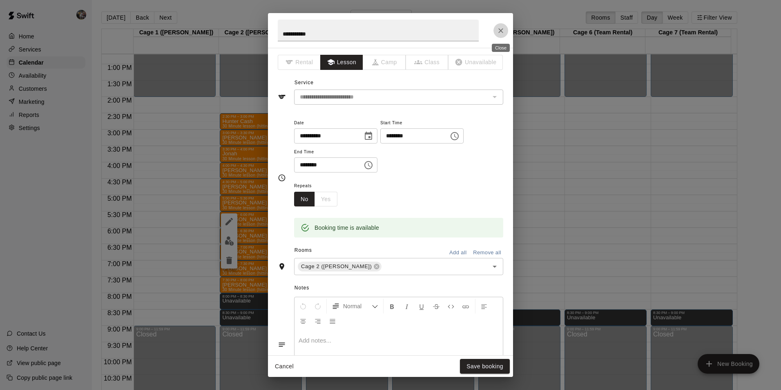
click at [502, 31] on icon "Close" at bounding box center [501, 31] width 8 height 8
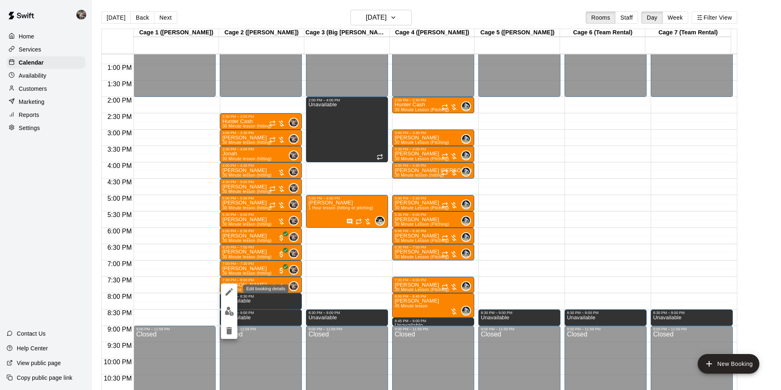
click at [228, 290] on icon "edit" at bounding box center [229, 292] width 10 height 10
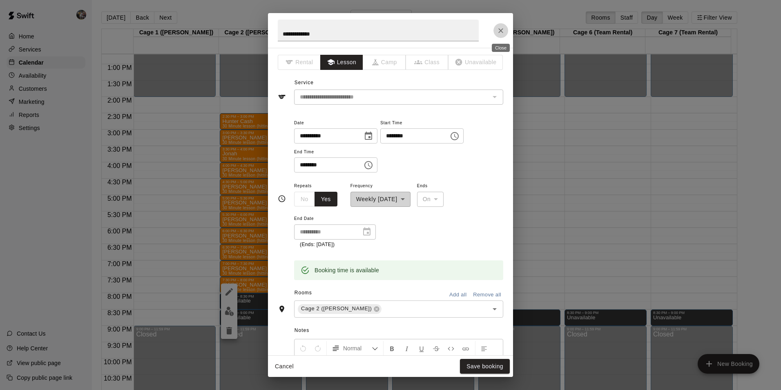
click at [506, 30] on button "Close" at bounding box center [501, 30] width 15 height 15
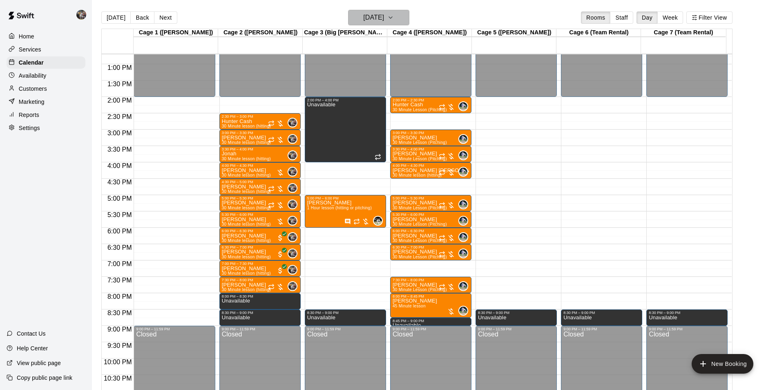
click at [364, 13] on h6 "[DATE]" at bounding box center [373, 17] width 21 height 11
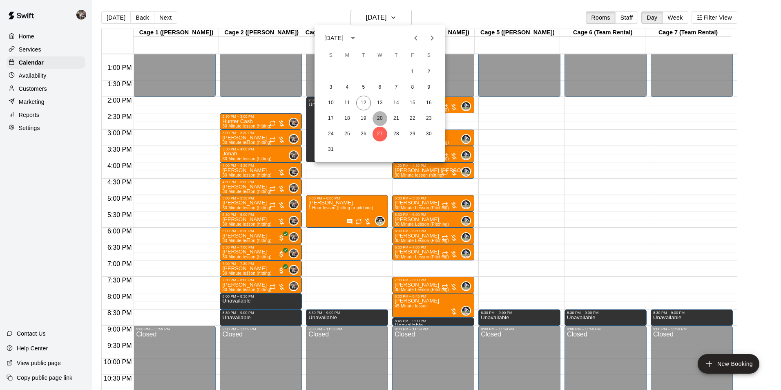
click at [382, 116] on button "20" at bounding box center [380, 118] width 15 height 15
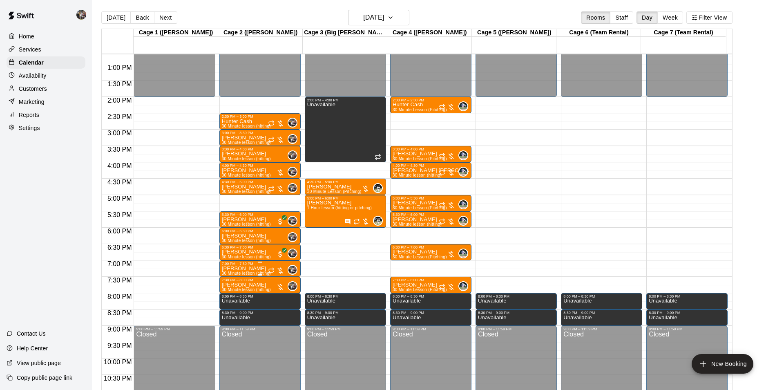
click at [248, 268] on p "[PERSON_NAME]" at bounding box center [246, 268] width 49 height 0
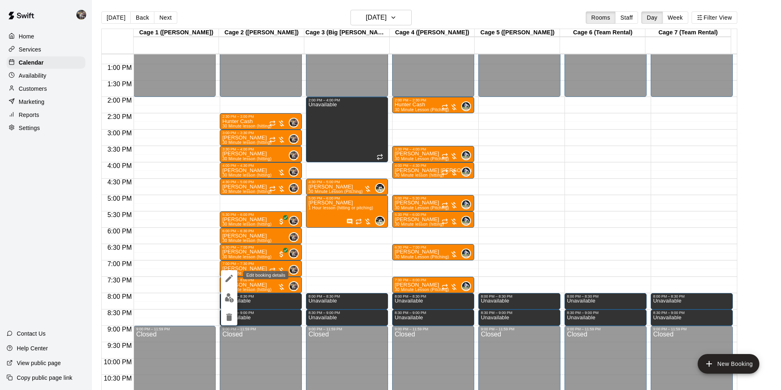
click at [230, 278] on icon "edit" at bounding box center [229, 278] width 7 height 7
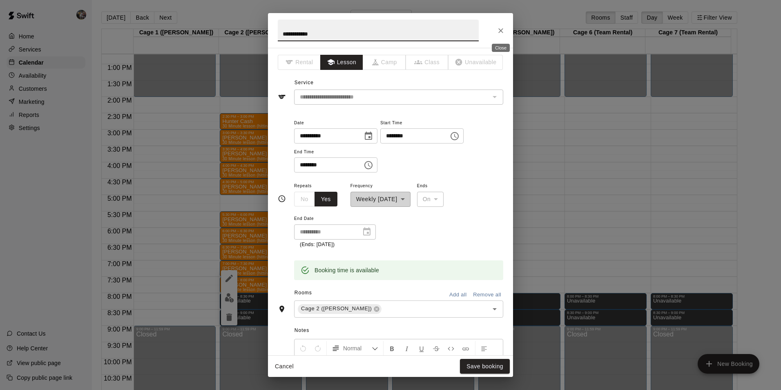
click at [501, 29] on icon "Close" at bounding box center [501, 31] width 8 height 8
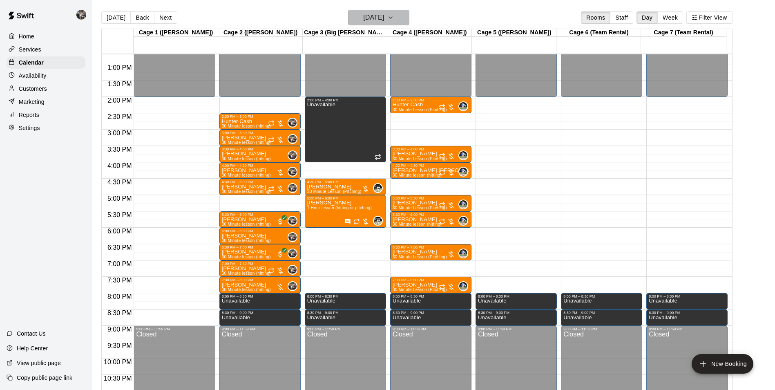
click at [369, 18] on h6 "[DATE]" at bounding box center [373, 17] width 21 height 11
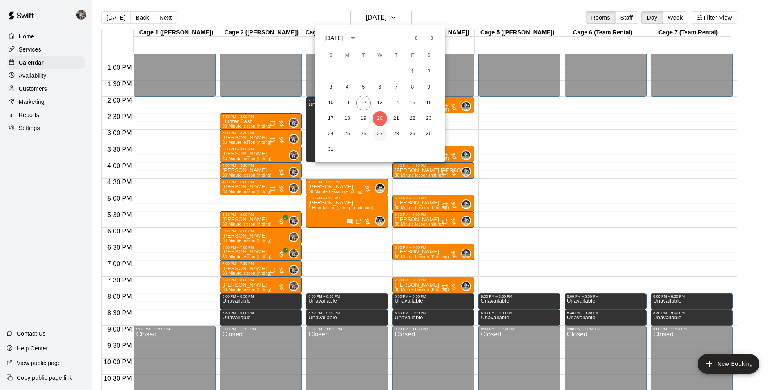
click at [380, 133] on button "27" at bounding box center [380, 134] width 15 height 15
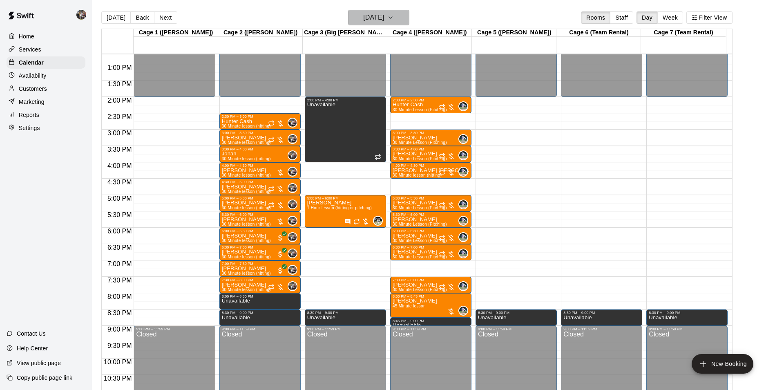
click at [365, 20] on h6 "[DATE]" at bounding box center [373, 17] width 21 height 11
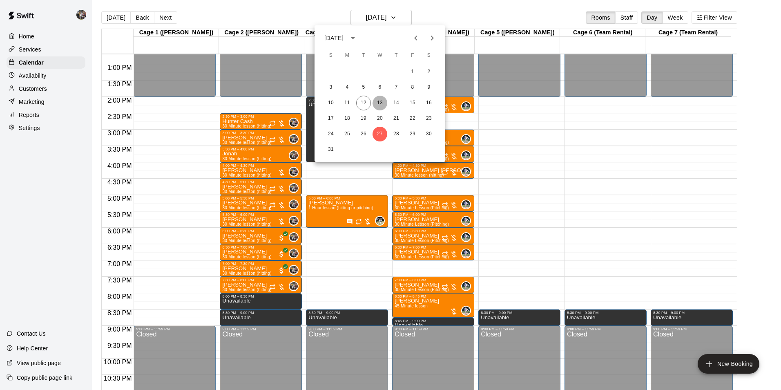
click at [381, 104] on button "13" at bounding box center [380, 103] width 15 height 15
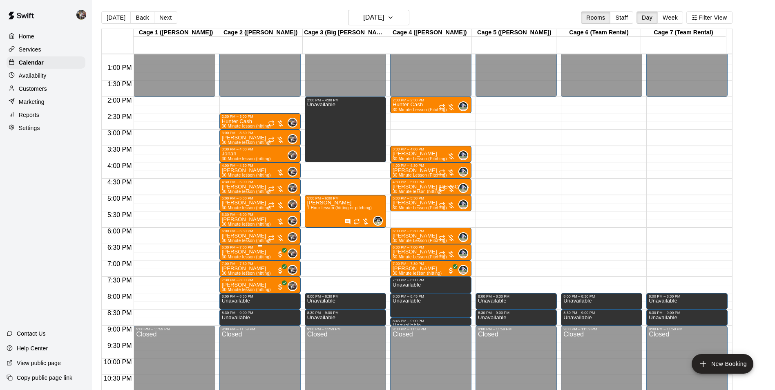
click at [249, 252] on p "[PERSON_NAME]" at bounding box center [246, 252] width 49 height 0
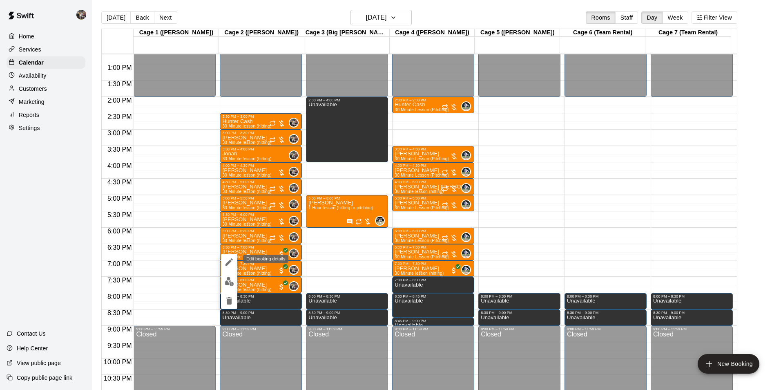
click at [226, 262] on icon "edit" at bounding box center [229, 262] width 10 height 10
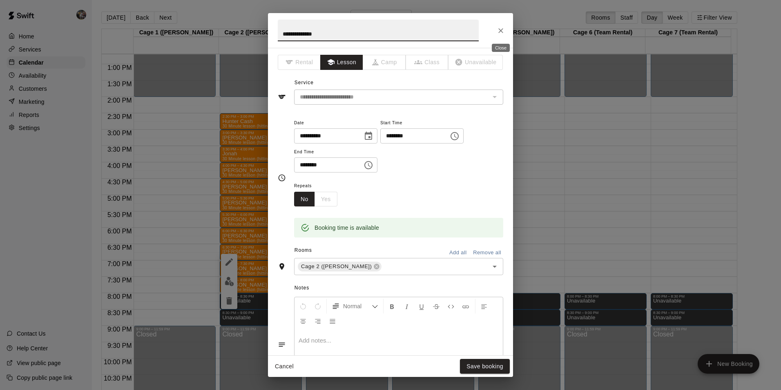
click at [499, 30] on icon "Close" at bounding box center [501, 31] width 8 height 8
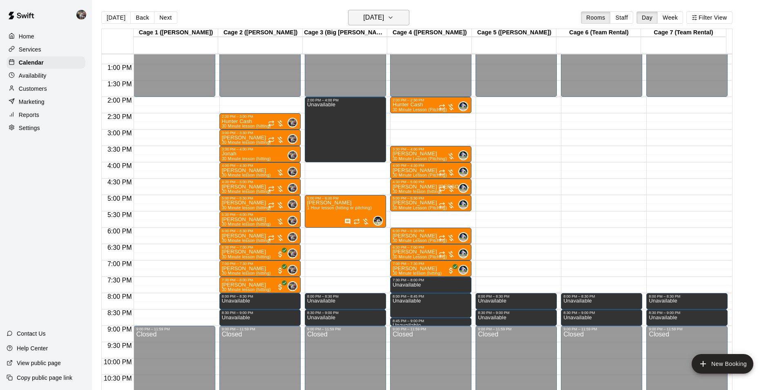
click at [378, 15] on h6 "[DATE]" at bounding box center [373, 17] width 21 height 11
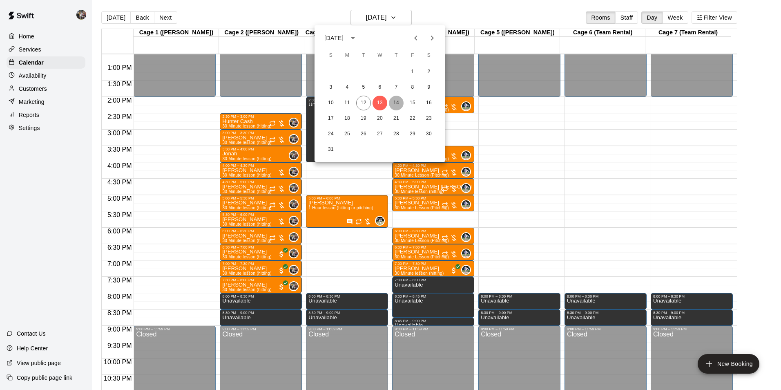
click at [395, 101] on button "14" at bounding box center [396, 103] width 15 height 15
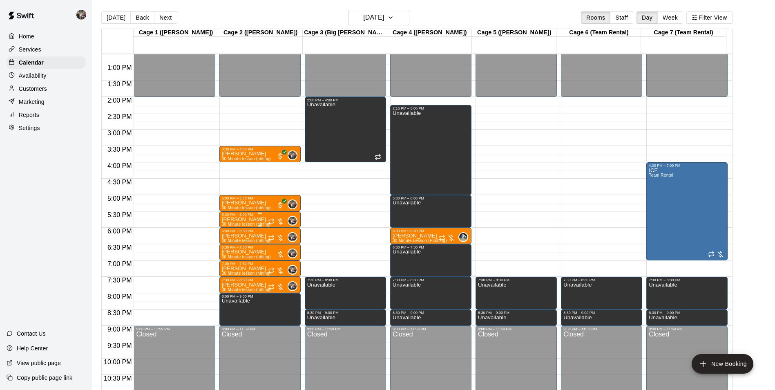
click at [252, 219] on p "[PERSON_NAME]" at bounding box center [246, 219] width 49 height 0
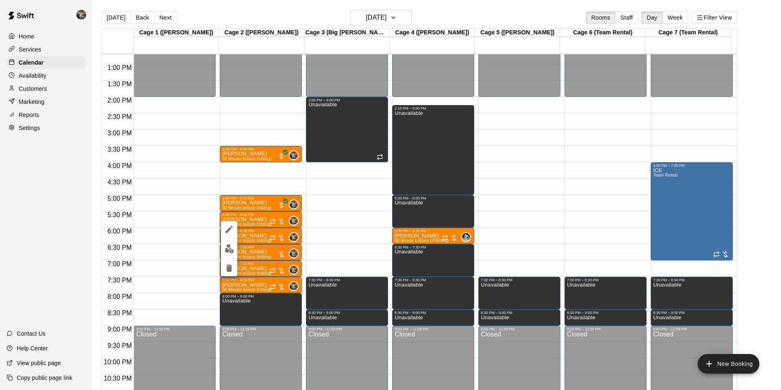
click at [225, 230] on icon "edit" at bounding box center [229, 229] width 10 height 10
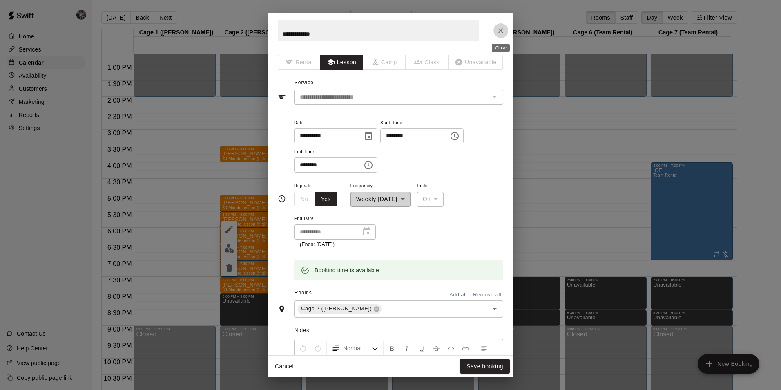
click at [500, 30] on icon "Close" at bounding box center [501, 31] width 8 height 8
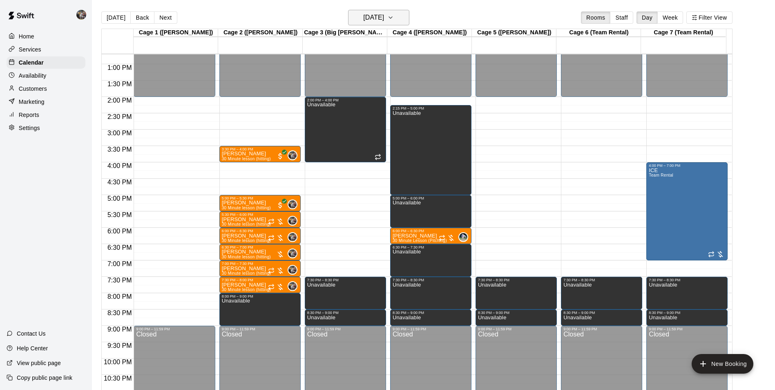
click at [394, 20] on icon "button" at bounding box center [390, 18] width 7 height 10
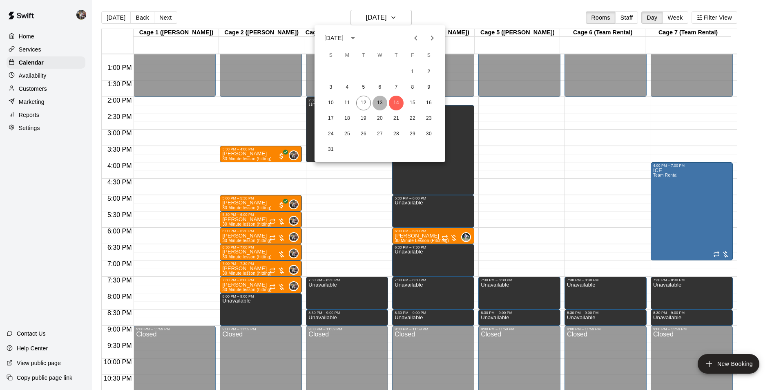
click at [382, 100] on button "13" at bounding box center [380, 103] width 15 height 15
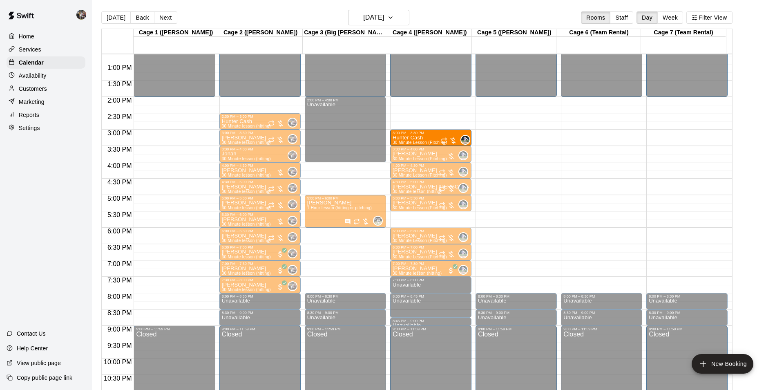
drag, startPoint x: 424, startPoint y: 105, endPoint x: 425, endPoint y: 142, distance: 37.6
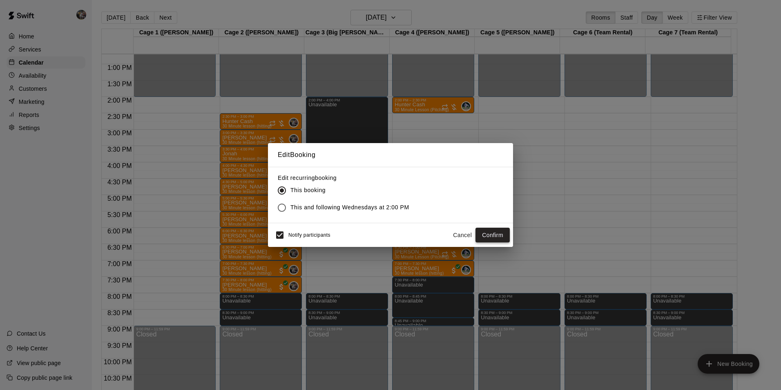
click at [497, 236] on button "Confirm" at bounding box center [493, 235] width 34 height 15
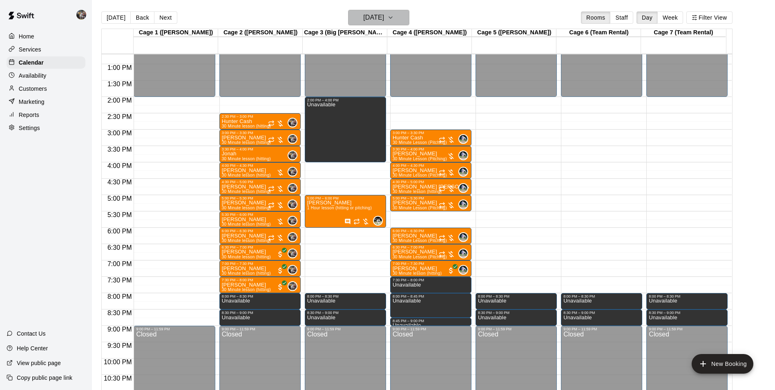
click at [394, 19] on icon "button" at bounding box center [390, 18] width 7 height 10
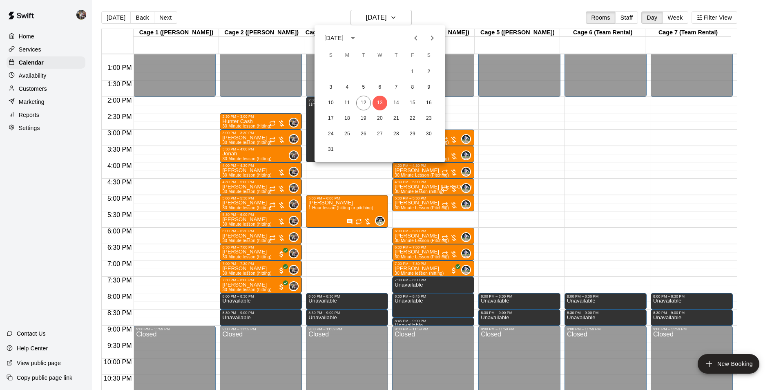
click at [437, 15] on div at bounding box center [390, 195] width 781 height 390
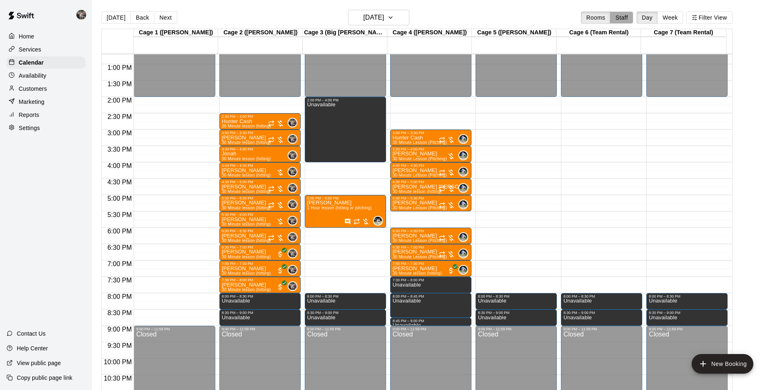
click at [632, 20] on button "Staff" at bounding box center [621, 17] width 23 height 12
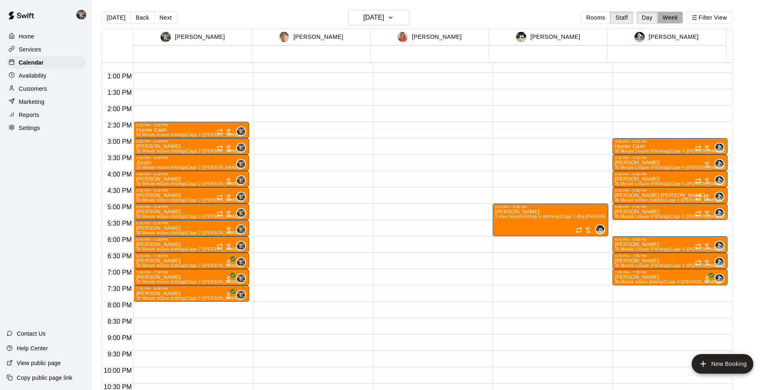
click at [677, 16] on button "Week" at bounding box center [670, 17] width 26 height 12
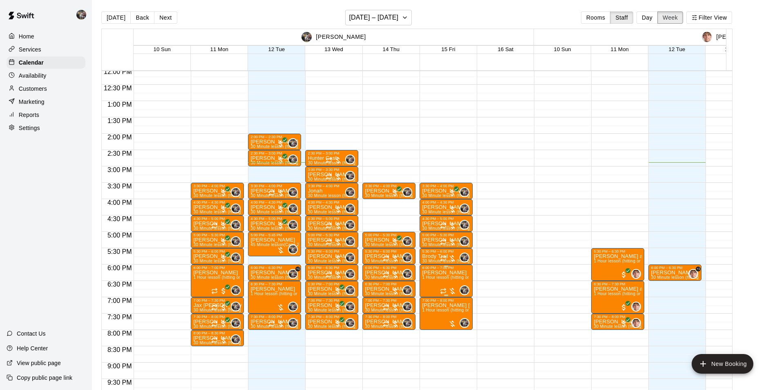
scroll to position [381, 0]
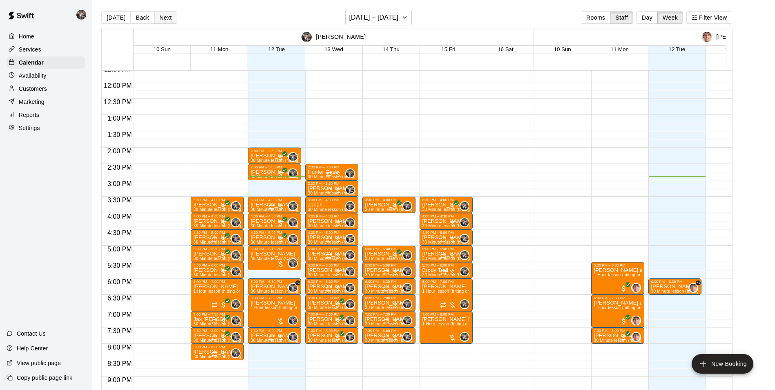
click at [165, 17] on button "Next" at bounding box center [165, 17] width 23 height 12
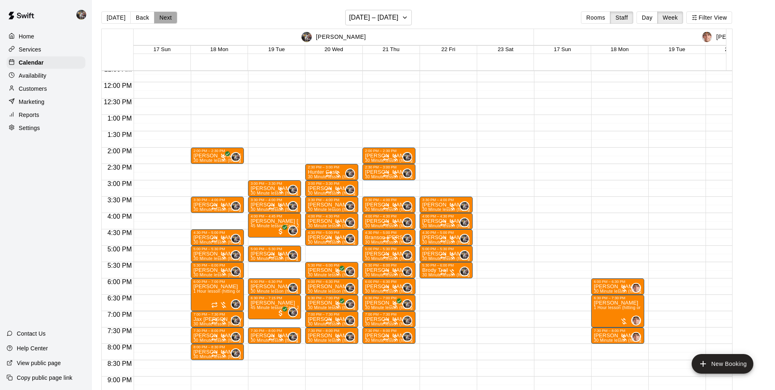
click at [165, 17] on button "Next" at bounding box center [165, 17] width 23 height 12
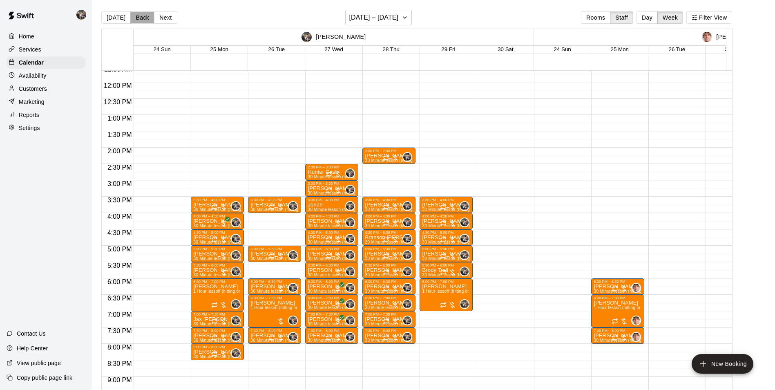
click at [142, 17] on button "Back" at bounding box center [142, 17] width 24 height 12
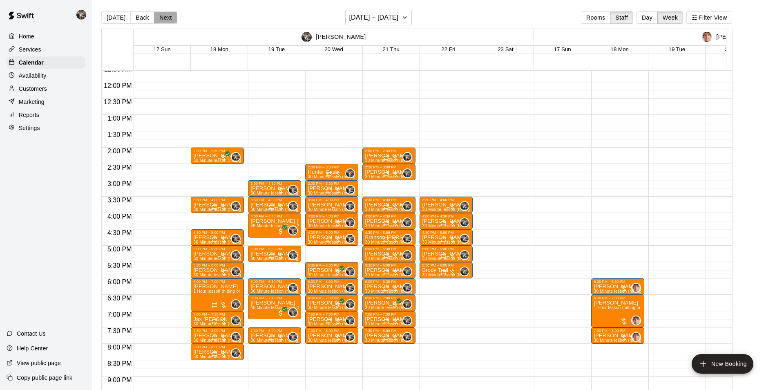
click at [163, 20] on button "Next" at bounding box center [165, 17] width 23 height 12
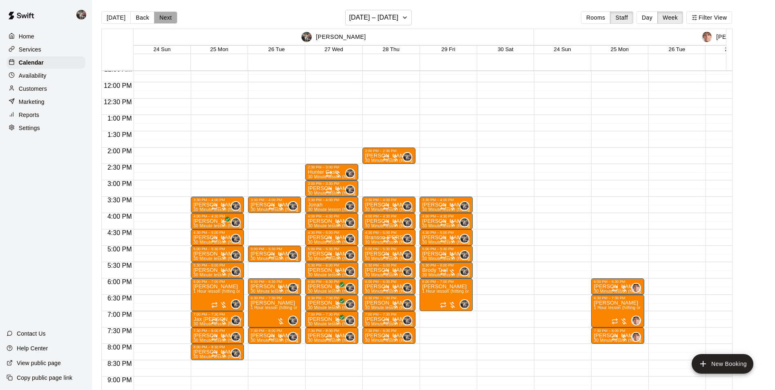
click at [163, 20] on button "Next" at bounding box center [165, 17] width 23 height 12
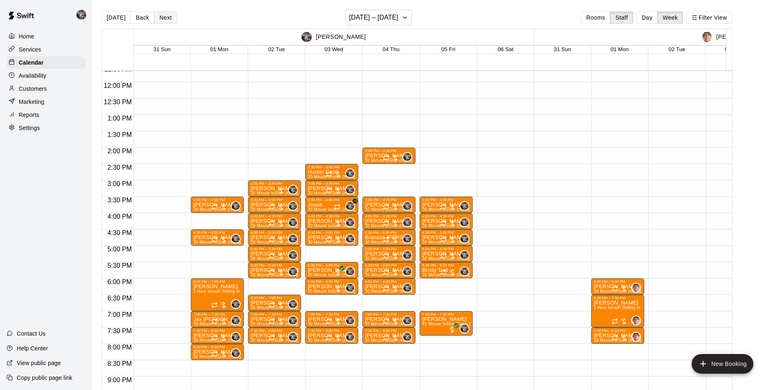
click at [163, 20] on button "Next" at bounding box center [165, 17] width 23 height 12
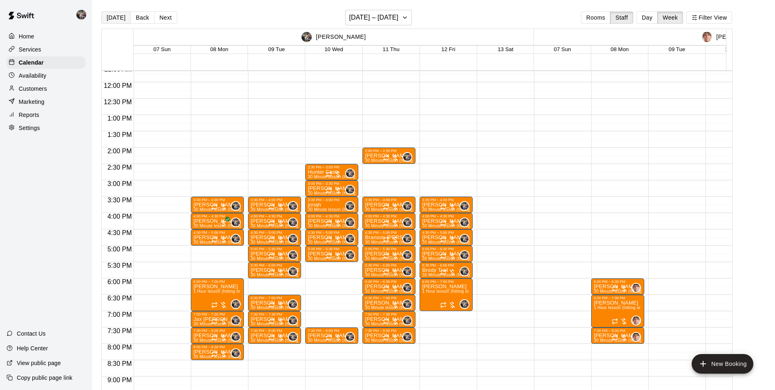
click at [117, 17] on button "[DATE]" at bounding box center [115, 17] width 29 height 12
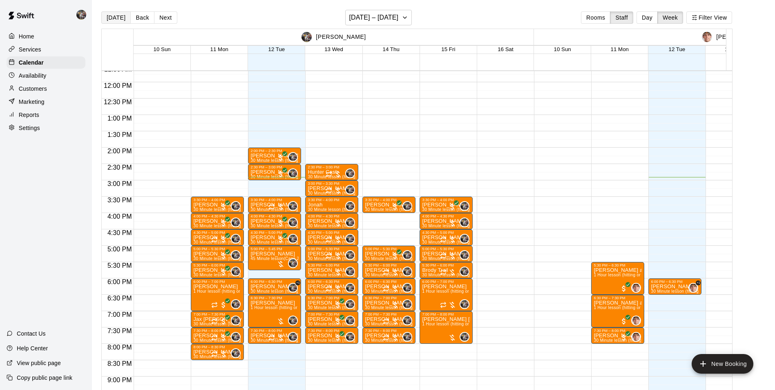
click at [115, 17] on button "[DATE]" at bounding box center [115, 17] width 29 height 12
click at [601, 16] on button "Rooms" at bounding box center [595, 17] width 29 height 12
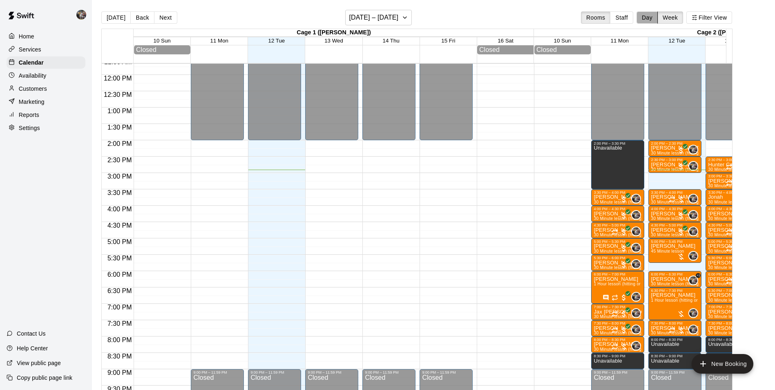
click at [649, 20] on button "Day" at bounding box center [647, 17] width 21 height 12
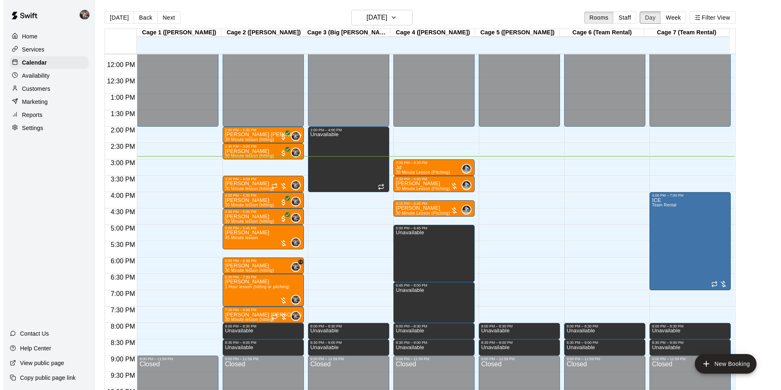
scroll to position [400, 0]
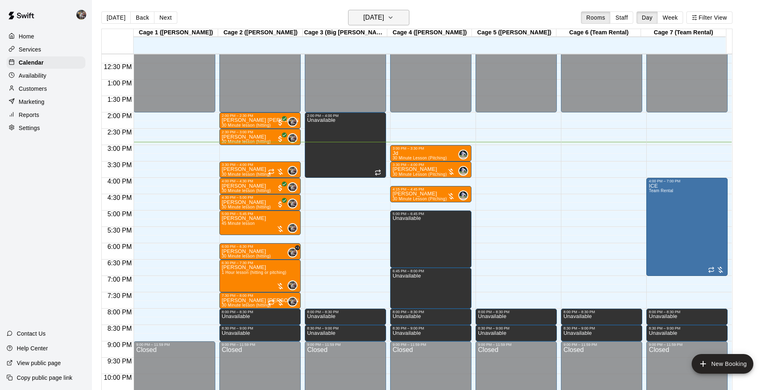
click at [365, 16] on h6 "[DATE]" at bounding box center [373, 17] width 21 height 11
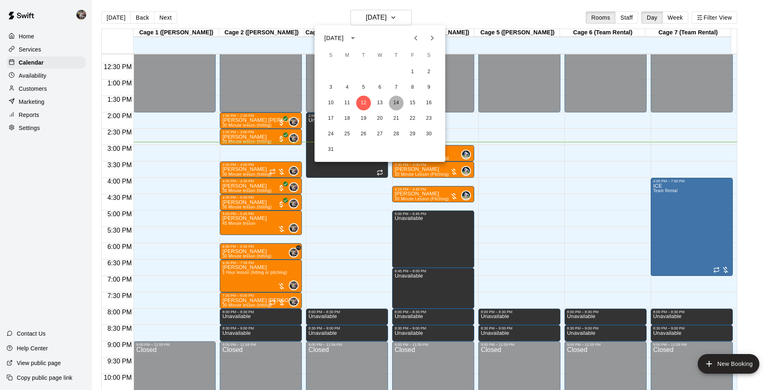
click at [397, 102] on button "14" at bounding box center [396, 103] width 15 height 15
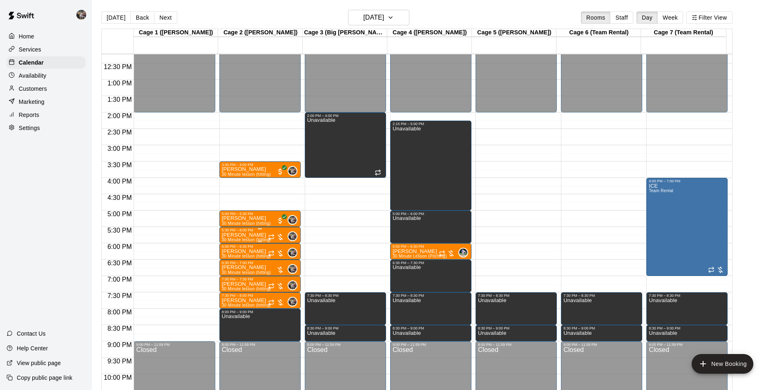
click at [244, 235] on p "[PERSON_NAME]" at bounding box center [246, 235] width 49 height 0
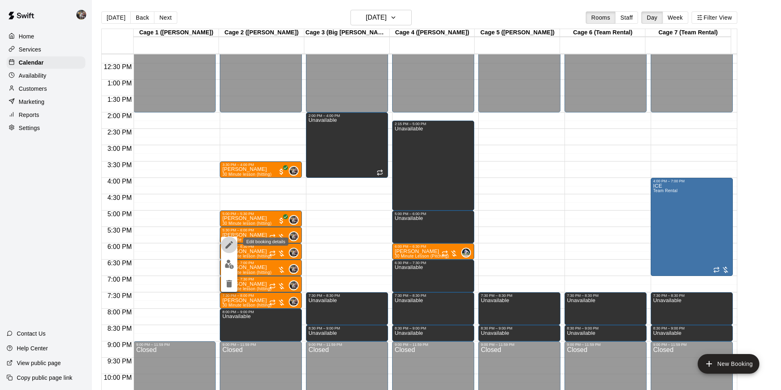
click at [227, 244] on icon "edit" at bounding box center [229, 245] width 10 height 10
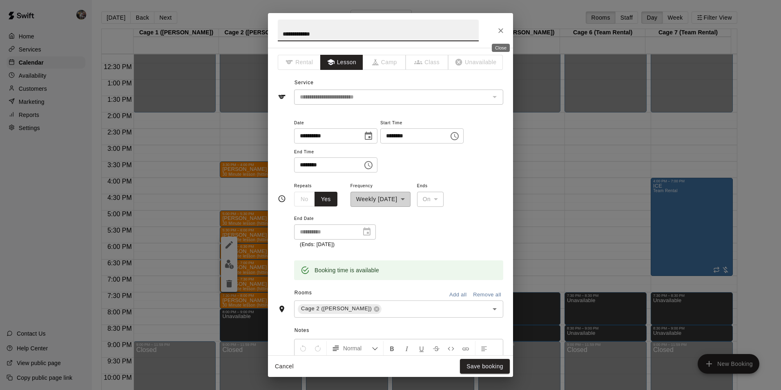
click at [497, 28] on icon "Close" at bounding box center [501, 31] width 8 height 8
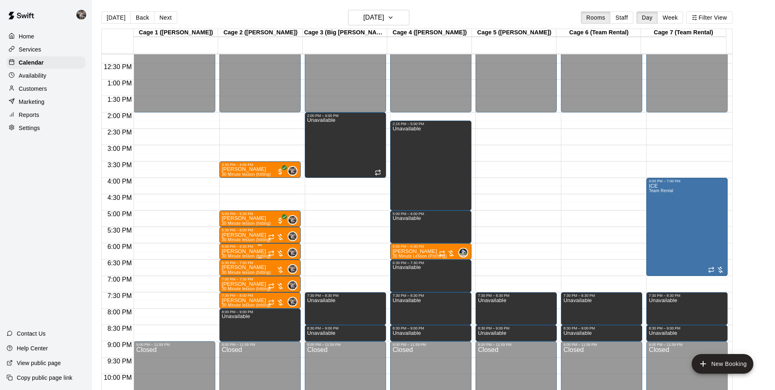
click at [240, 251] on p "[PERSON_NAME]" at bounding box center [246, 251] width 49 height 0
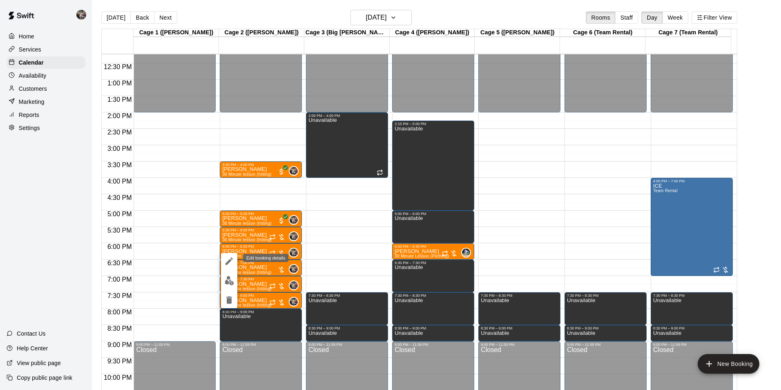
click at [227, 259] on icon "edit" at bounding box center [229, 261] width 10 height 10
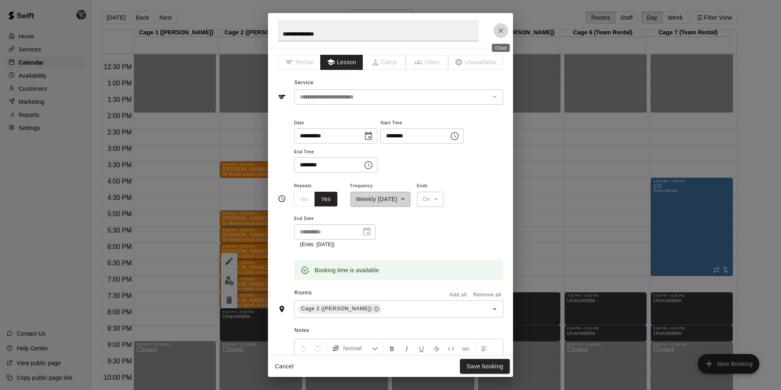
drag, startPoint x: 499, startPoint y: 29, endPoint x: 400, endPoint y: 166, distance: 169.0
click at [498, 31] on icon "Close" at bounding box center [501, 31] width 8 height 8
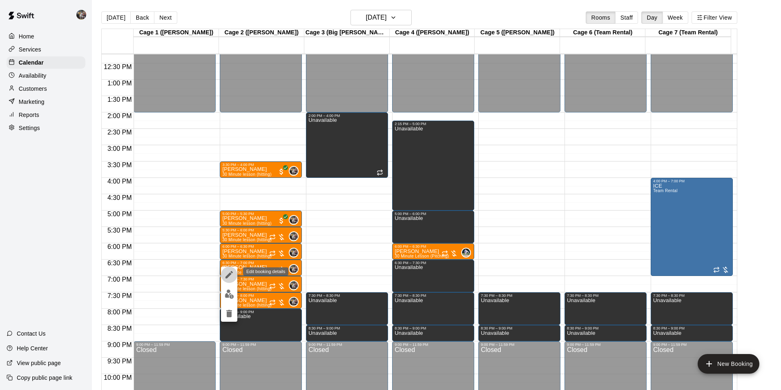
click at [229, 275] on icon "edit" at bounding box center [229, 274] width 7 height 7
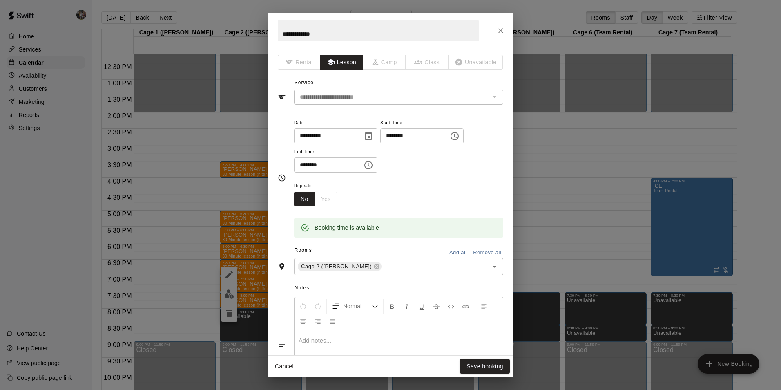
click at [72, 309] on div "**********" at bounding box center [390, 195] width 781 height 390
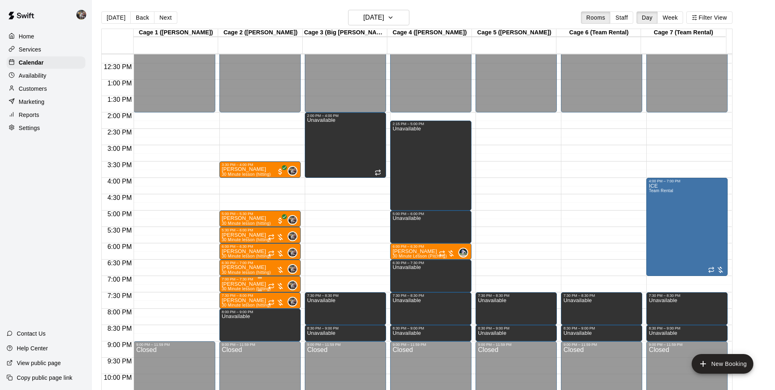
click at [255, 284] on p "[PERSON_NAME]" at bounding box center [246, 284] width 49 height 0
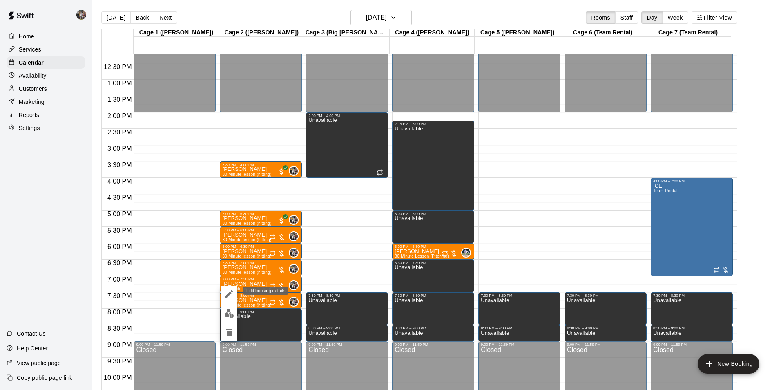
click at [228, 296] on icon "edit" at bounding box center [229, 293] width 7 height 7
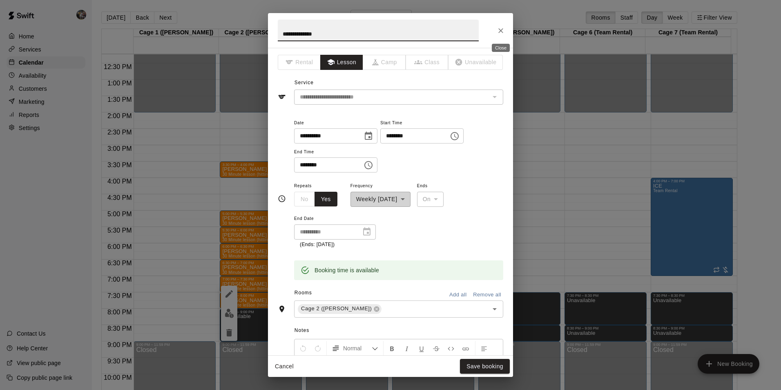
click at [500, 29] on icon "Close" at bounding box center [501, 31] width 8 height 8
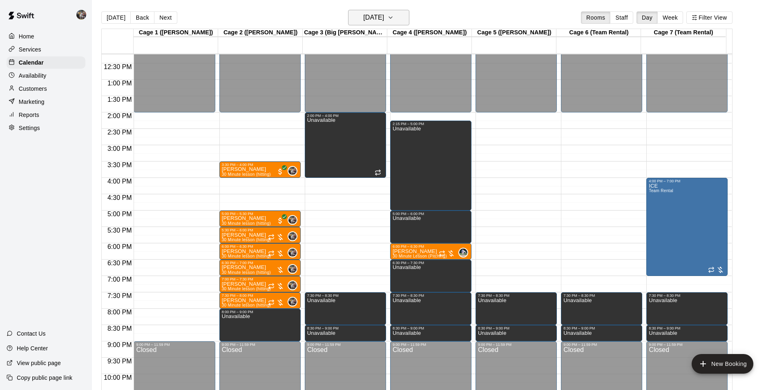
click at [382, 18] on h6 "[DATE]" at bounding box center [373, 17] width 21 height 11
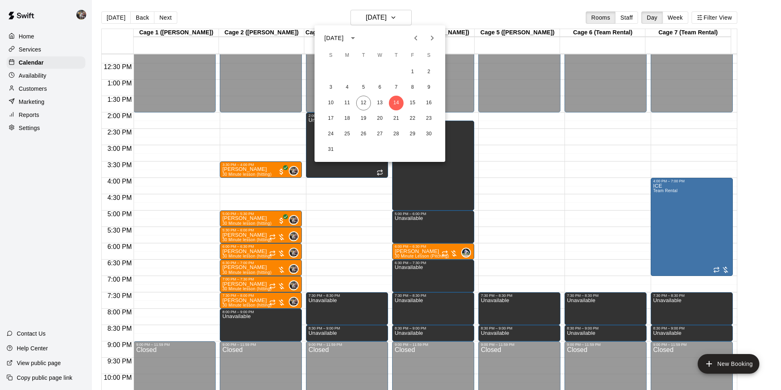
click at [434, 36] on icon "Next month" at bounding box center [432, 38] width 10 height 10
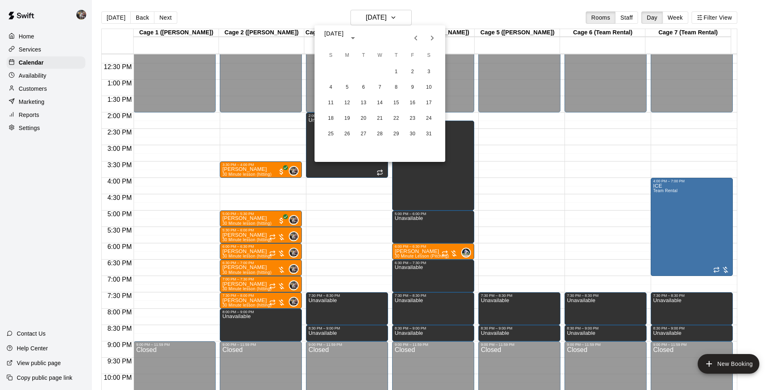
click at [434, 36] on icon "Next month" at bounding box center [432, 38] width 10 height 10
click at [396, 69] on button "5" at bounding box center [396, 72] width 15 height 15
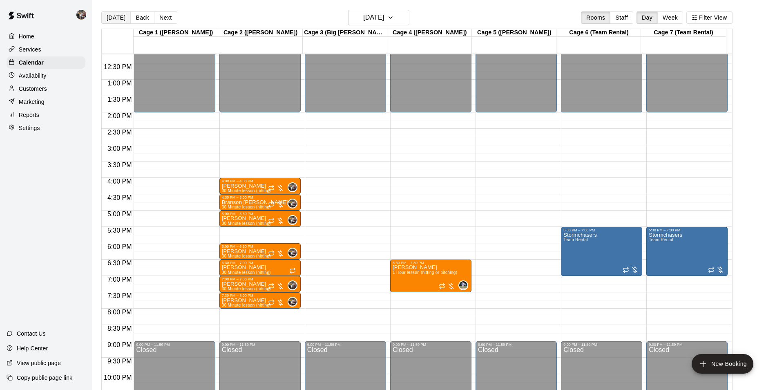
click at [117, 17] on button "[DATE]" at bounding box center [115, 17] width 29 height 12
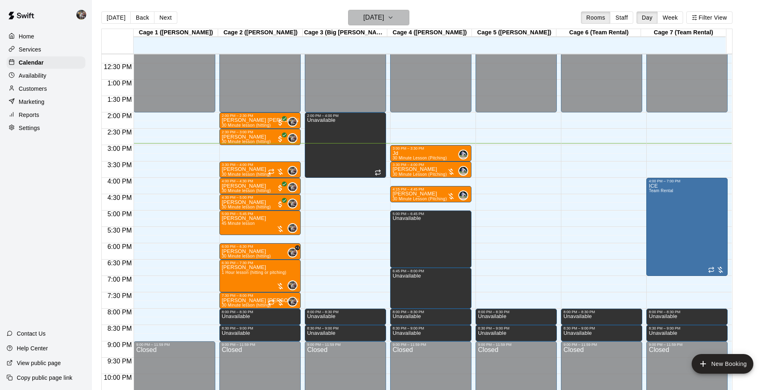
click at [376, 18] on h6 "[DATE]" at bounding box center [373, 17] width 21 height 11
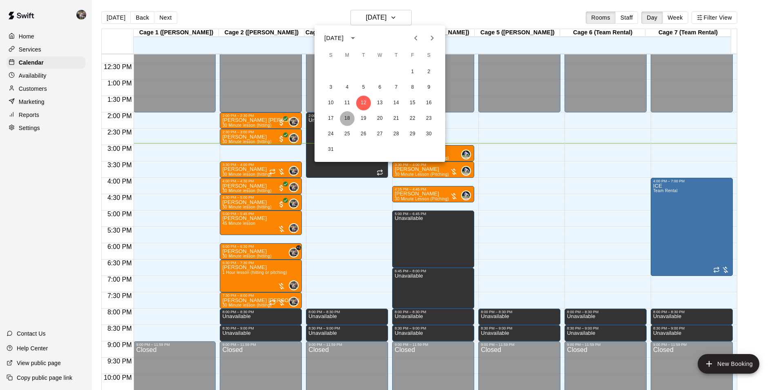
click at [349, 116] on button "18" at bounding box center [347, 118] width 15 height 15
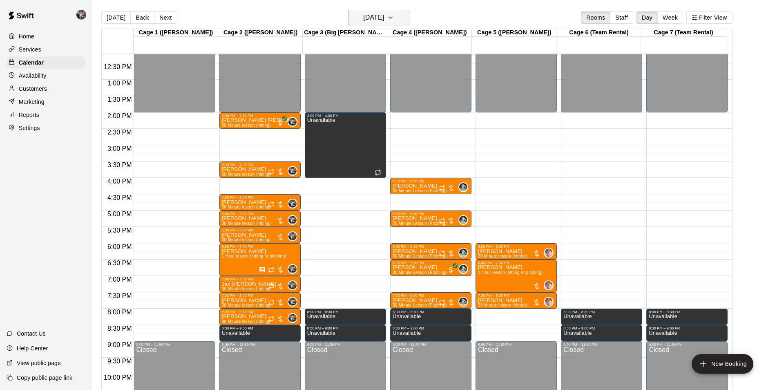
click at [376, 17] on h6 "[DATE]" at bounding box center [373, 17] width 21 height 11
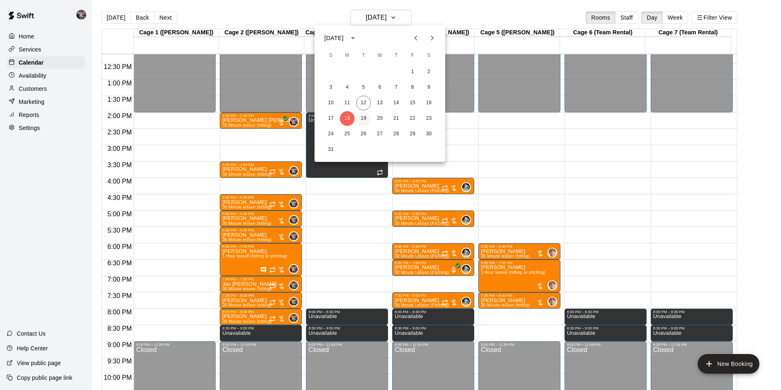
click at [365, 118] on button "19" at bounding box center [363, 118] width 15 height 15
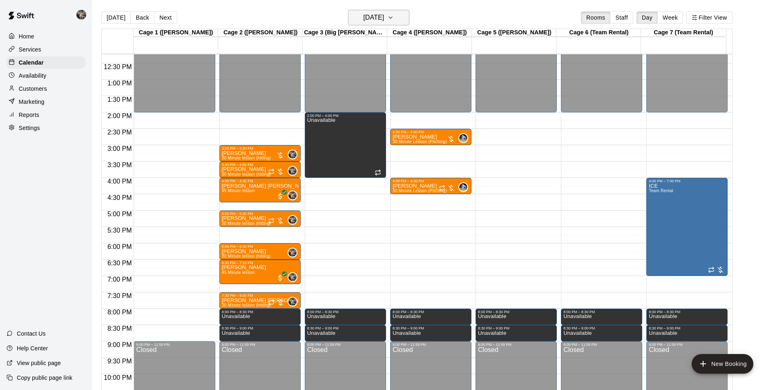
click at [367, 17] on h6 "[DATE]" at bounding box center [373, 17] width 21 height 11
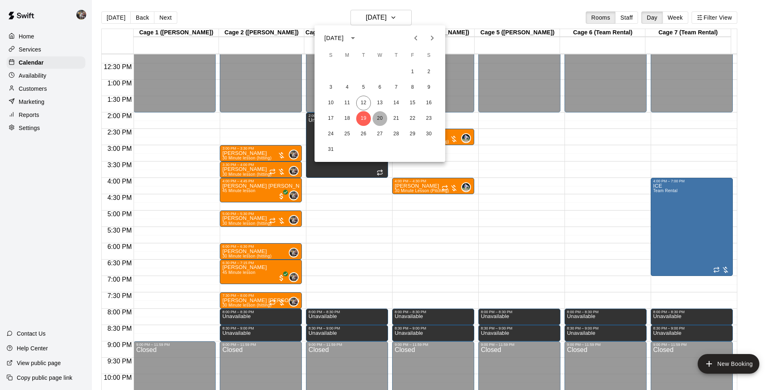
click at [379, 117] on button "20" at bounding box center [380, 118] width 15 height 15
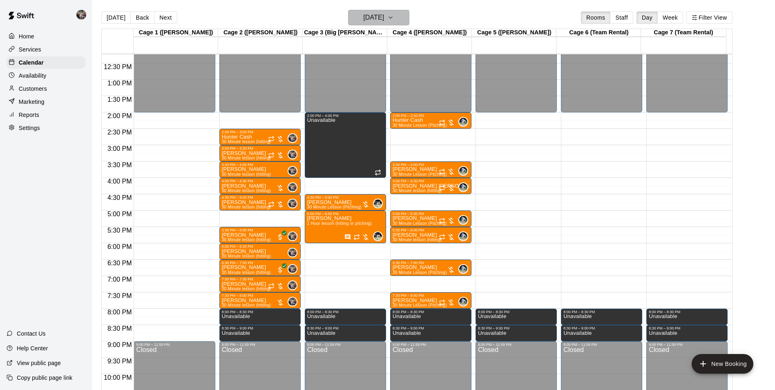
click at [376, 17] on h6 "[DATE]" at bounding box center [373, 17] width 21 height 11
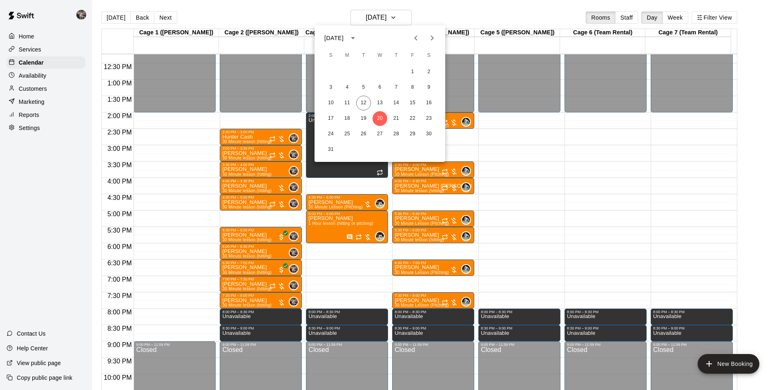
click at [435, 11] on div at bounding box center [390, 195] width 781 height 390
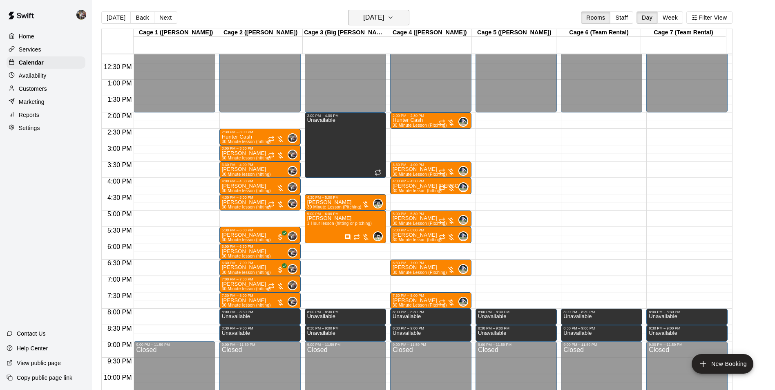
click at [369, 18] on h6 "[DATE]" at bounding box center [373, 17] width 21 height 11
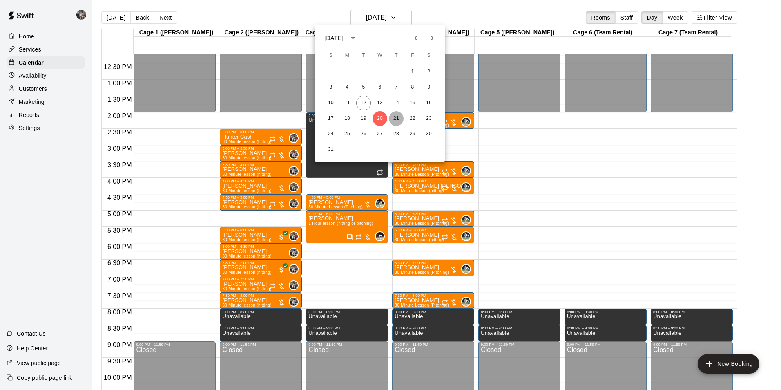
click at [396, 118] on button "21" at bounding box center [396, 118] width 15 height 15
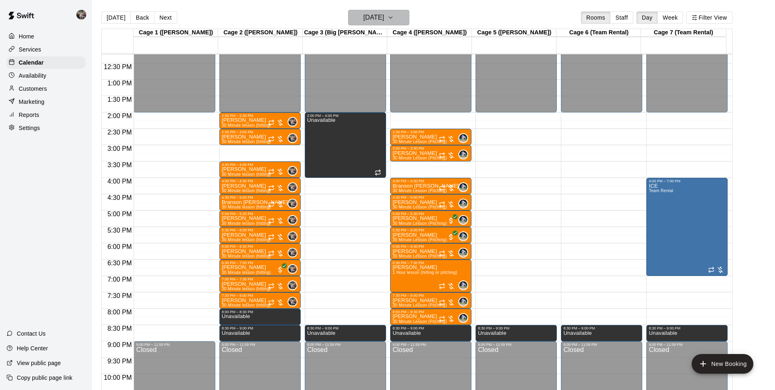
click at [364, 18] on h6 "[DATE]" at bounding box center [373, 17] width 21 height 11
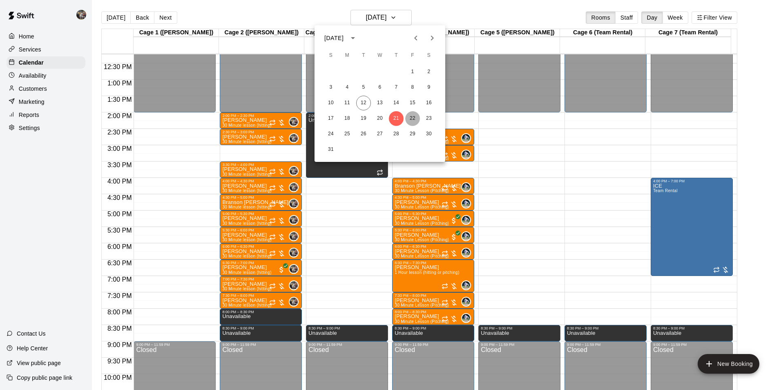
click at [413, 118] on button "22" at bounding box center [412, 118] width 15 height 15
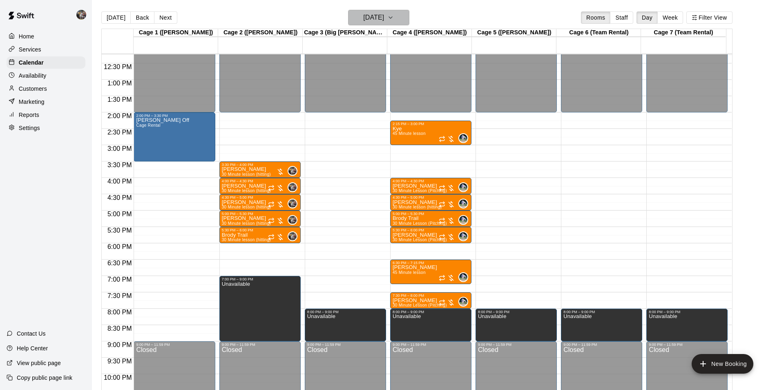
click at [374, 23] on button "[DATE]" at bounding box center [378, 18] width 61 height 16
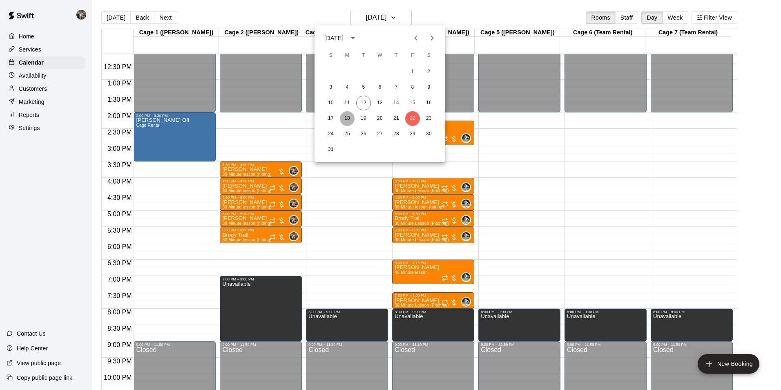
click at [348, 118] on button "18" at bounding box center [347, 118] width 15 height 15
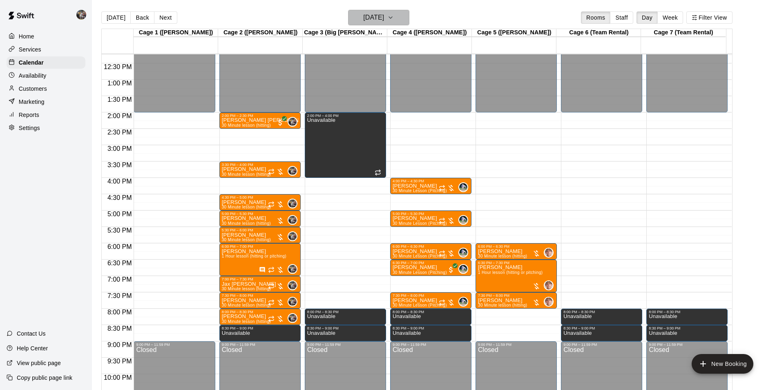
click at [384, 14] on h6 "[DATE]" at bounding box center [373, 17] width 21 height 11
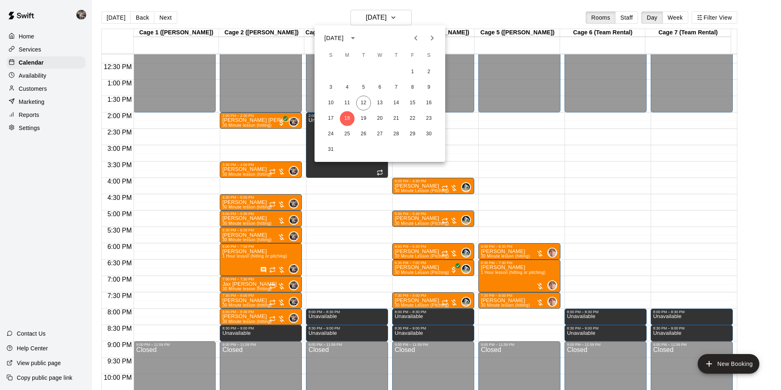
drag, startPoint x: 428, startPoint y: 219, endPoint x: 429, endPoint y: 247, distance: 27.4
click at [429, 247] on div at bounding box center [390, 195] width 781 height 390
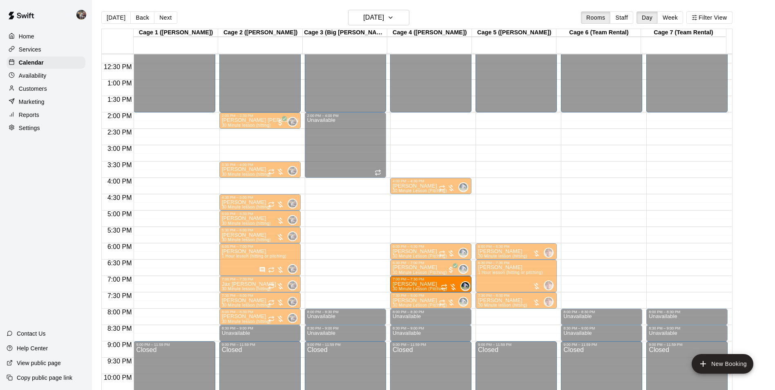
drag, startPoint x: 423, startPoint y: 217, endPoint x: 426, endPoint y: 284, distance: 67.5
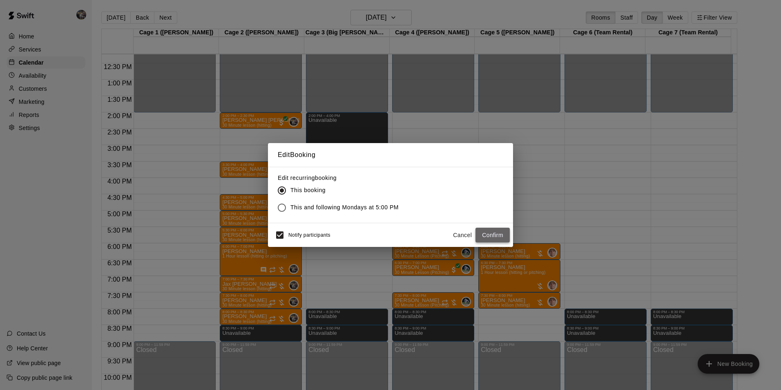
click at [491, 235] on button "Confirm" at bounding box center [493, 235] width 34 height 15
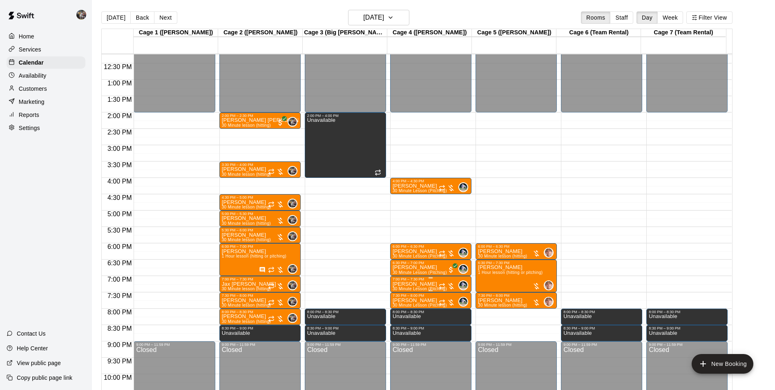
click at [398, 284] on p "[PERSON_NAME]" at bounding box center [420, 284] width 54 height 0
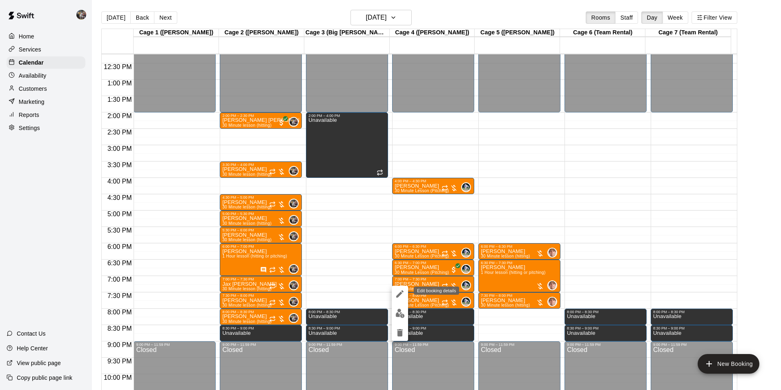
click at [398, 292] on icon "edit" at bounding box center [400, 294] width 10 height 10
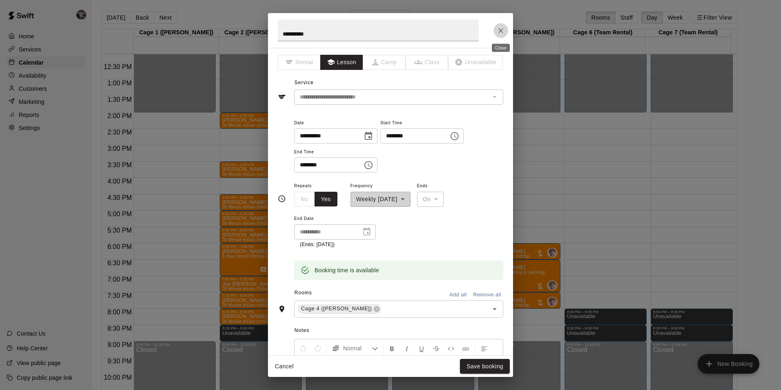
click at [500, 28] on icon "Close" at bounding box center [501, 31] width 8 height 8
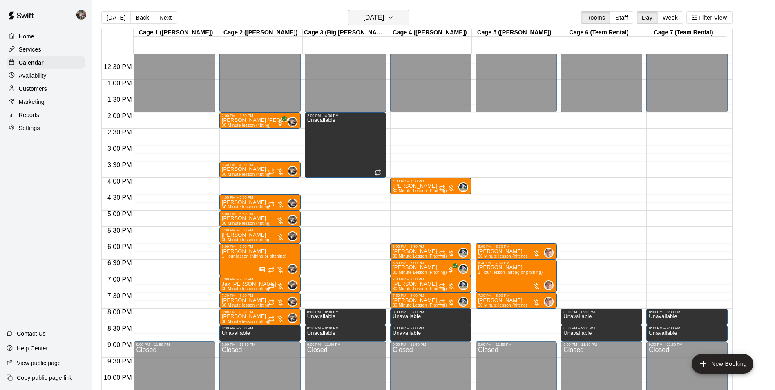
click at [382, 20] on h6 "[DATE]" at bounding box center [373, 17] width 21 height 11
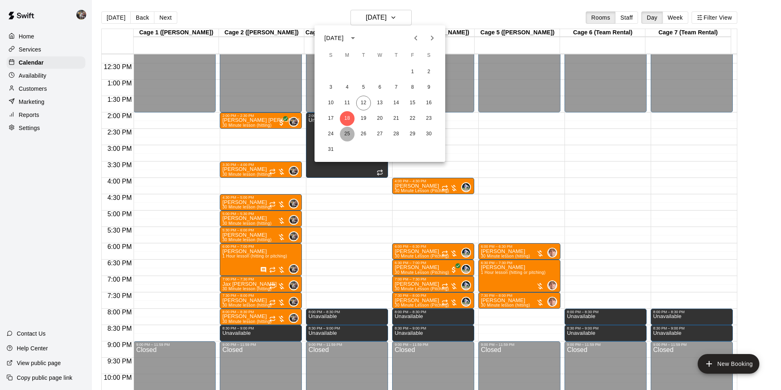
click at [346, 132] on button "25" at bounding box center [347, 134] width 15 height 15
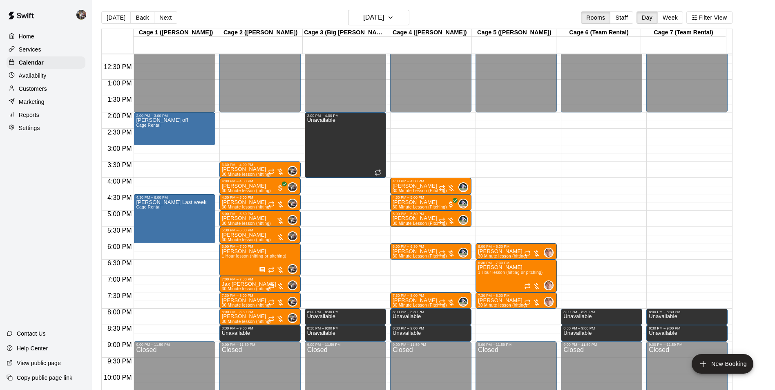
click at [420, 282] on div "12:00 AM – 2:00 PM Closed 4:00 PM – 4:30 PM [PERSON_NAME] 30 Minute Lesson (Pit…" at bounding box center [430, 47] width 81 height 785
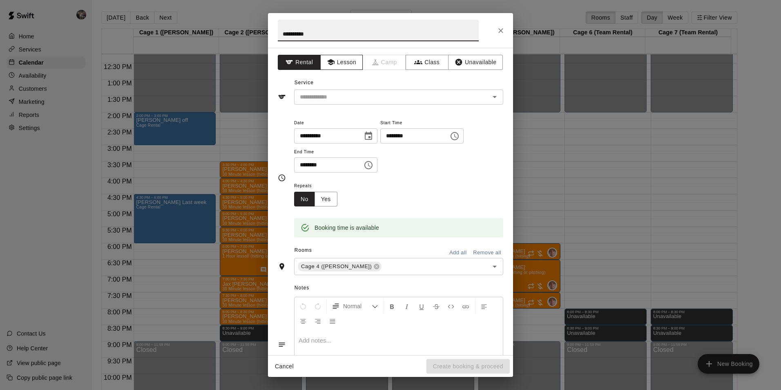
type input "**********"
click at [327, 60] on icon "button" at bounding box center [330, 62] width 7 height 6
click at [331, 91] on div "​" at bounding box center [398, 96] width 209 height 15
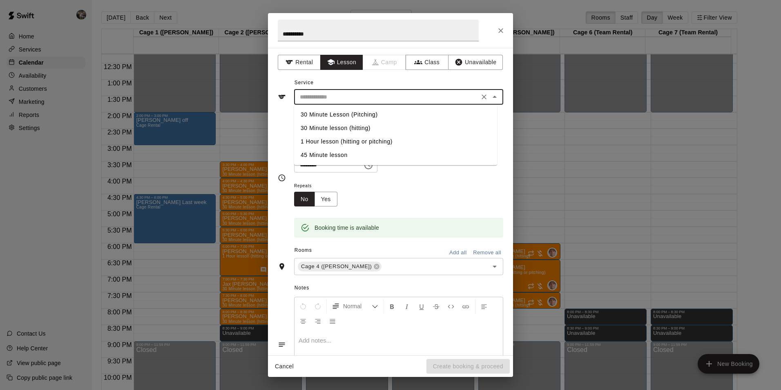
click at [370, 114] on li "30 Minute Lesson (Pitching)" at bounding box center [395, 114] width 203 height 13
type input "**********"
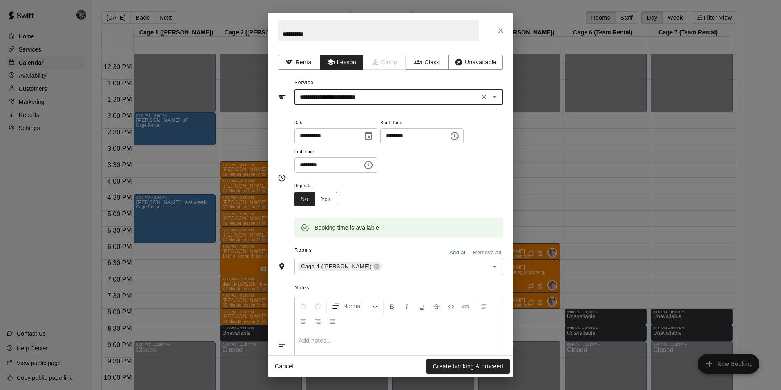
click at [329, 202] on button "Yes" at bounding box center [326, 199] width 23 height 15
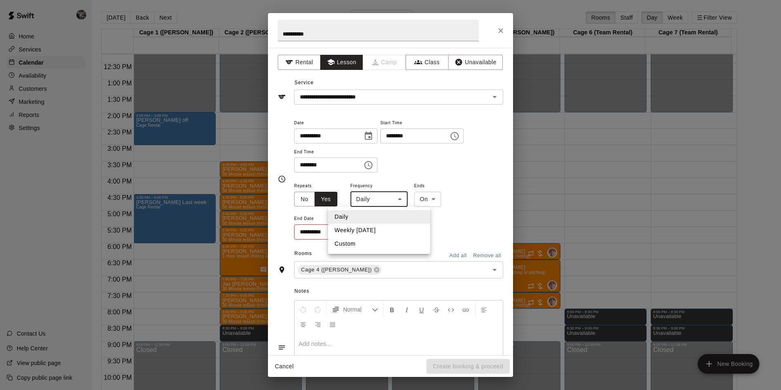
click at [398, 198] on body "Home Services Calendar Availability Customers Marketing Reports Settings Contac…" at bounding box center [390, 201] width 781 height 403
click at [382, 229] on li "Weekly [DATE]" at bounding box center [379, 230] width 102 height 13
type input "******"
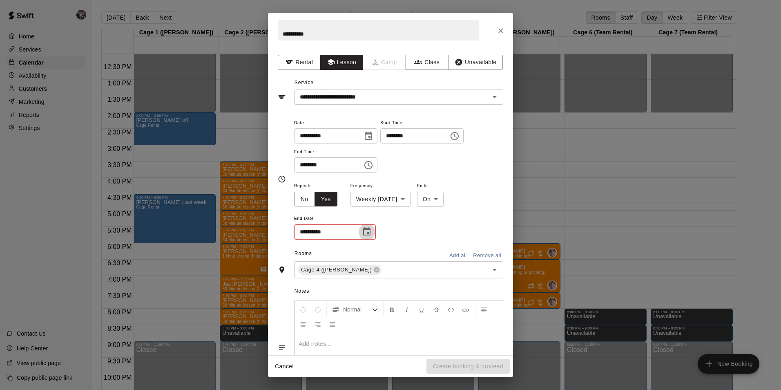
click at [366, 234] on icon "Choose date" at bounding box center [367, 232] width 10 height 10
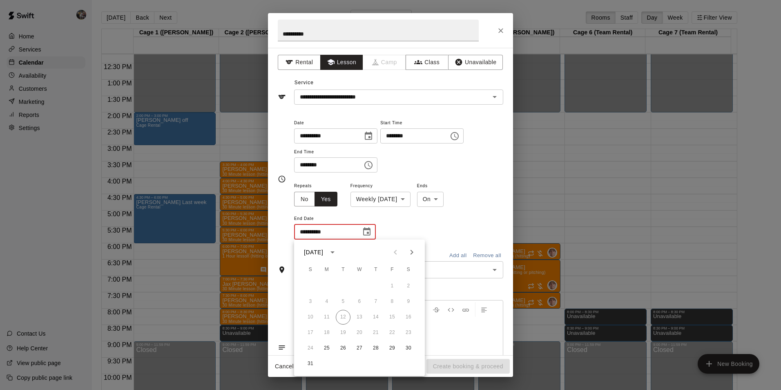
click at [411, 252] on icon "Next month" at bounding box center [412, 252] width 10 height 10
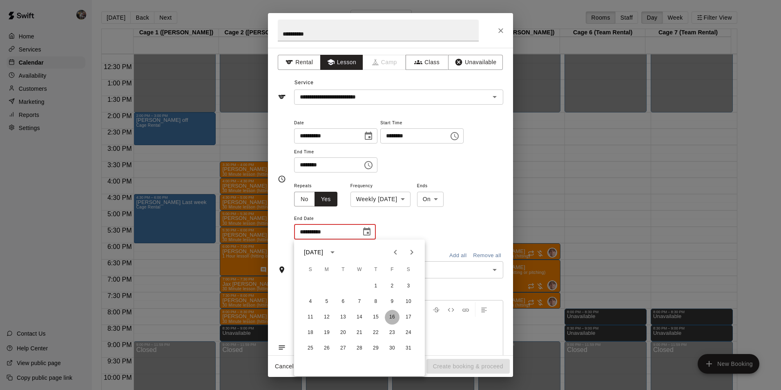
click at [393, 314] on button "16" at bounding box center [392, 317] width 15 height 15
type input "**********"
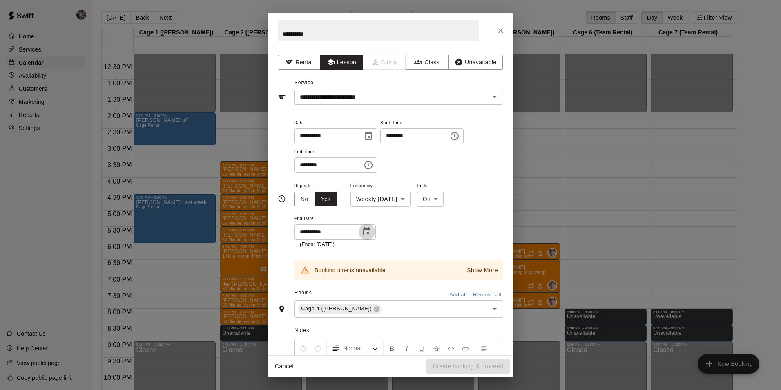
click at [370, 231] on icon "Choose date, selected date is Jan 16, 2026" at bounding box center [366, 231] width 7 height 8
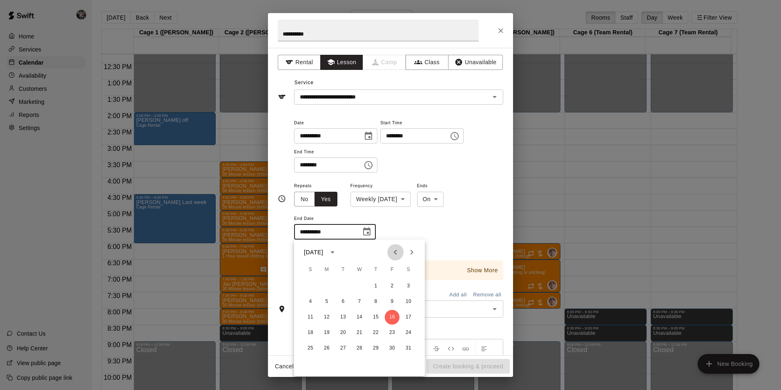
click at [395, 250] on icon "Previous month" at bounding box center [396, 252] width 10 height 10
click at [451, 231] on div "**********" at bounding box center [398, 215] width 209 height 68
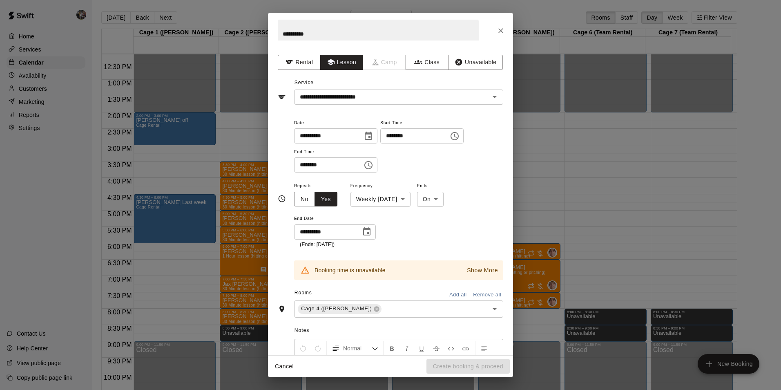
click at [463, 366] on div "Cancel Create booking & proceed" at bounding box center [390, 366] width 245 height 22
click at [501, 29] on icon "Close" at bounding box center [501, 31] width 8 height 8
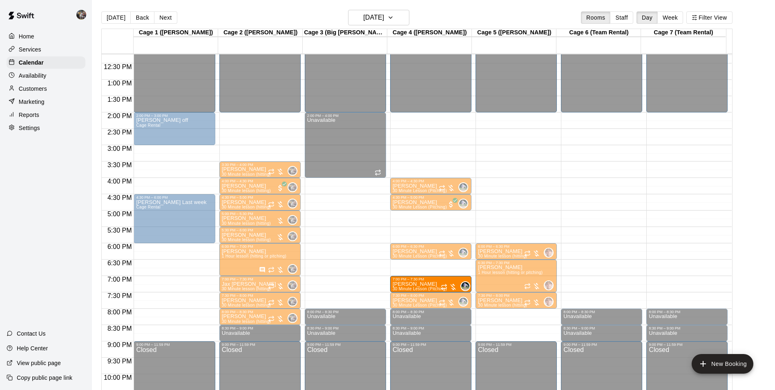
drag, startPoint x: 410, startPoint y: 217, endPoint x: 417, endPoint y: 287, distance: 70.2
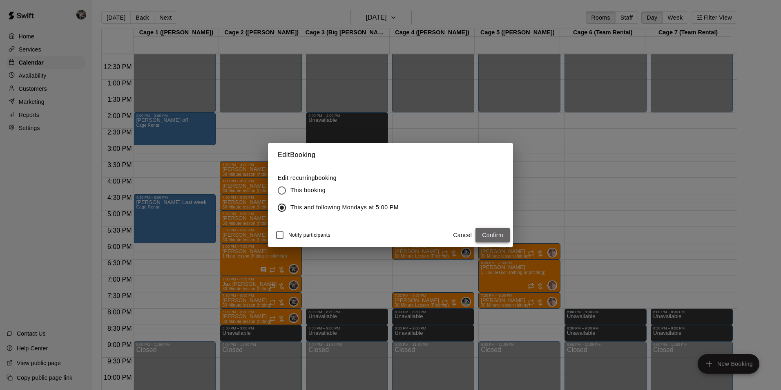
click at [484, 230] on button "Confirm" at bounding box center [493, 235] width 34 height 15
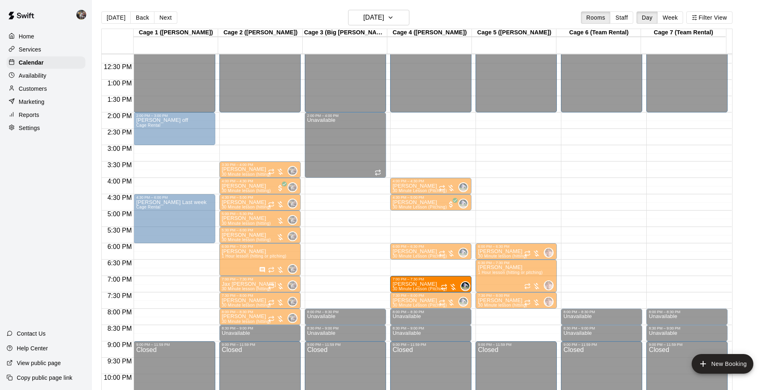
drag, startPoint x: 413, startPoint y: 219, endPoint x: 421, endPoint y: 286, distance: 67.5
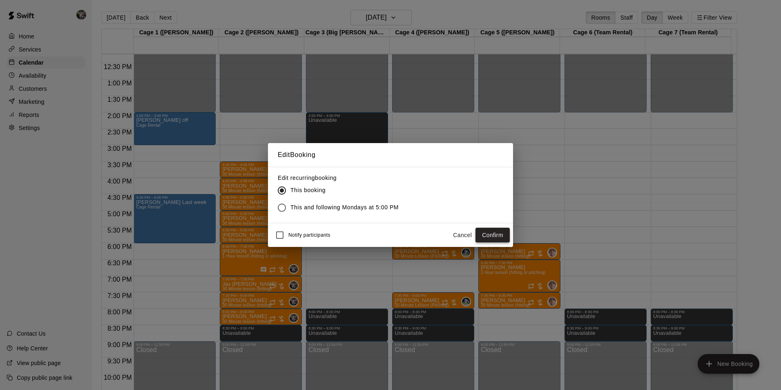
click at [484, 235] on button "Confirm" at bounding box center [493, 235] width 34 height 15
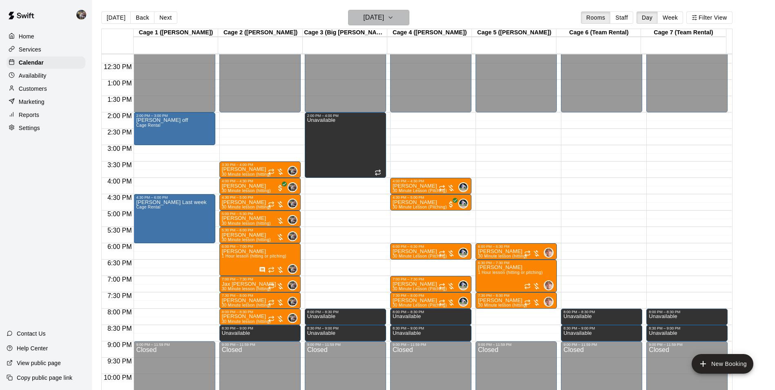
click at [373, 18] on h6 "[DATE]" at bounding box center [373, 17] width 21 height 11
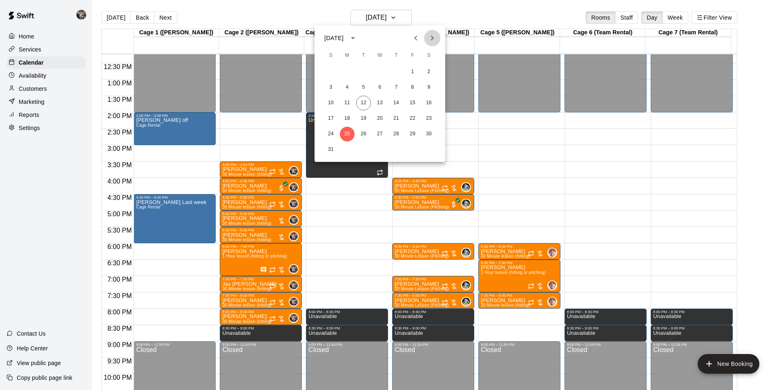
click at [430, 38] on icon "Next month" at bounding box center [432, 38] width 10 height 10
click at [346, 69] on button "1" at bounding box center [347, 72] width 15 height 15
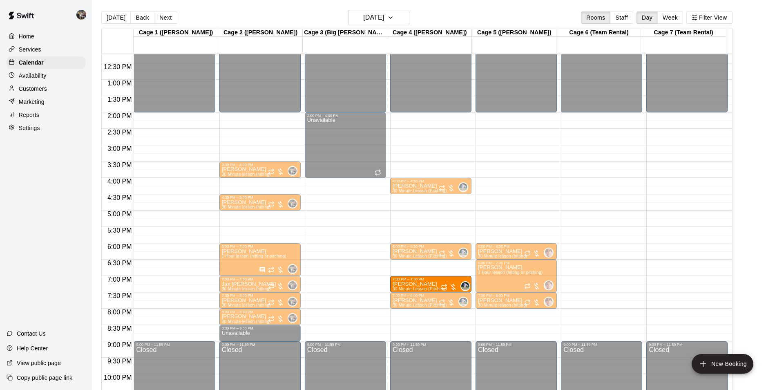
drag, startPoint x: 407, startPoint y: 215, endPoint x: 410, endPoint y: 284, distance: 69.6
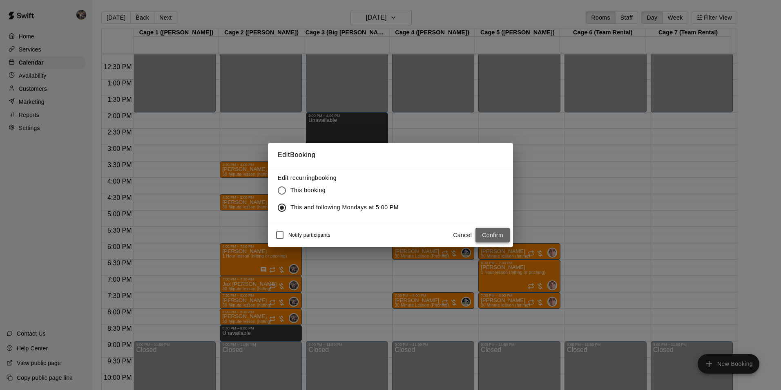
click at [484, 232] on button "Confirm" at bounding box center [493, 235] width 34 height 15
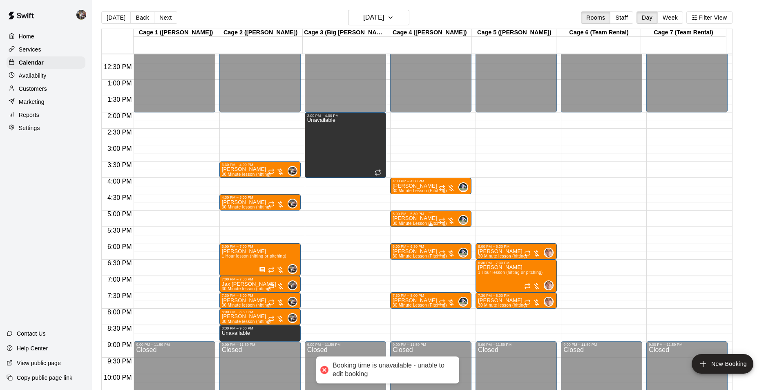
click at [416, 215] on div "5:00 PM – 5:30 PM" at bounding box center [431, 214] width 76 height 4
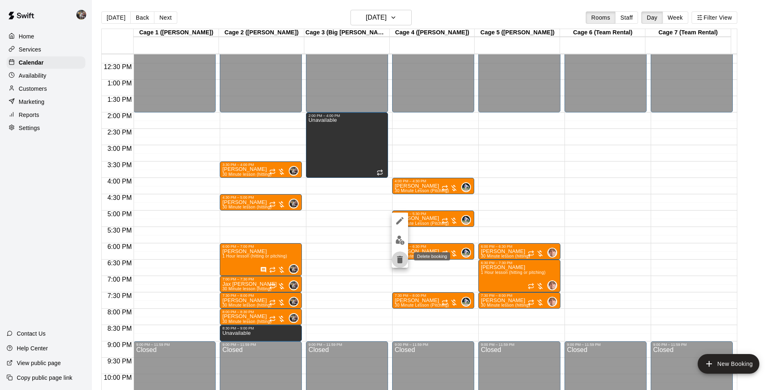
click at [396, 258] on icon "delete" at bounding box center [400, 260] width 10 height 10
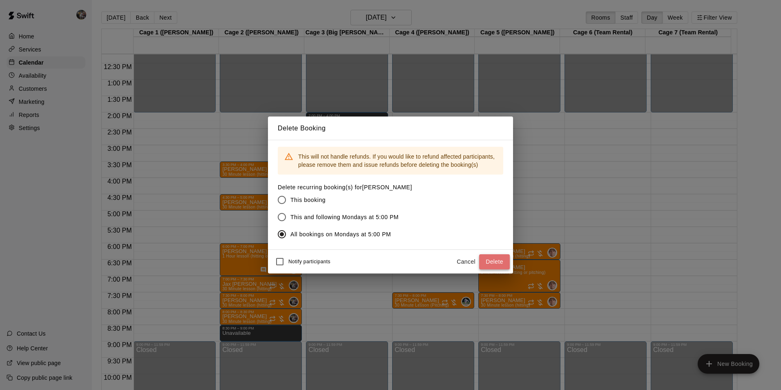
click at [490, 260] on button "Delete" at bounding box center [494, 261] width 31 height 15
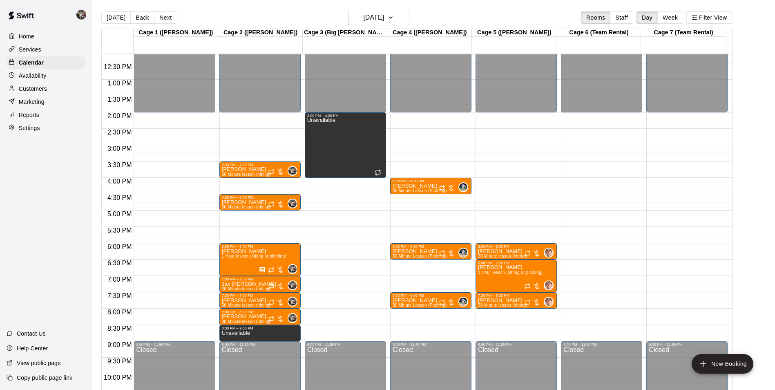
click at [411, 279] on div "12:00 AM – 2:00 PM Closed 4:00 PM – 4:30 PM [PERSON_NAME] 30 Minute Lesson (Pit…" at bounding box center [430, 47] width 81 height 785
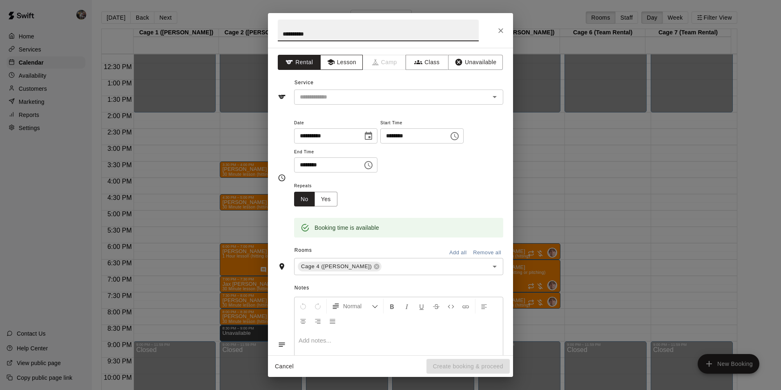
type input "**********"
click at [335, 61] on button "Lesson" at bounding box center [341, 62] width 43 height 15
click at [339, 96] on input "text" at bounding box center [387, 97] width 180 height 10
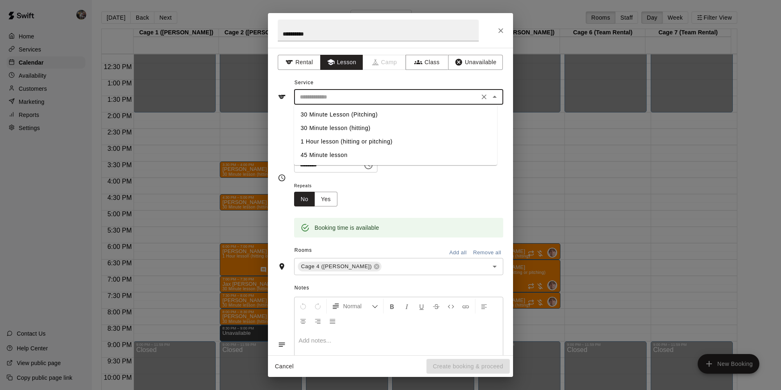
click at [344, 111] on li "30 Minute Lesson (Pitching)" at bounding box center [395, 114] width 203 height 13
type input "**********"
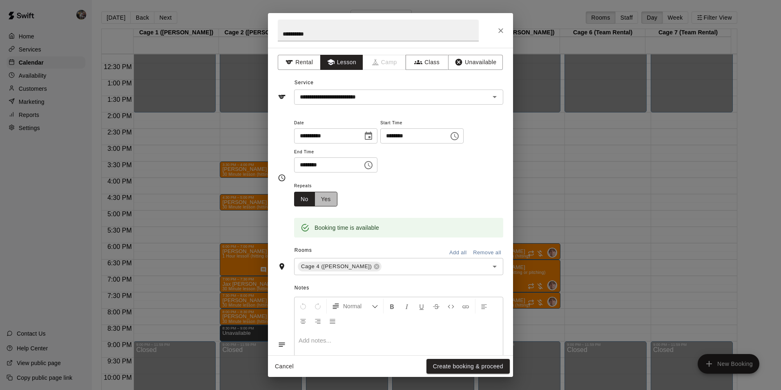
click at [326, 199] on button "Yes" at bounding box center [326, 199] width 23 height 15
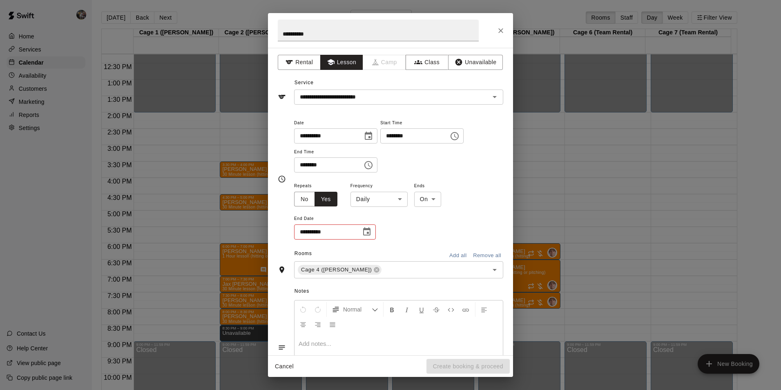
click at [384, 198] on body "Home Services Calendar Availability Customers Marketing Reports Settings Contac…" at bounding box center [390, 201] width 781 height 403
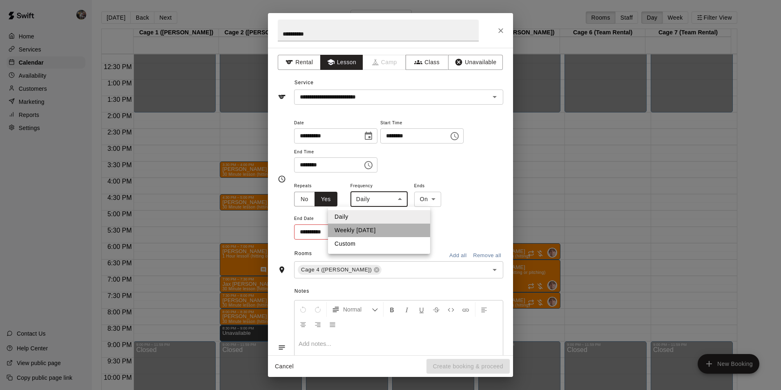
click at [385, 227] on li "Weekly [DATE]" at bounding box center [379, 230] width 102 height 13
type input "******"
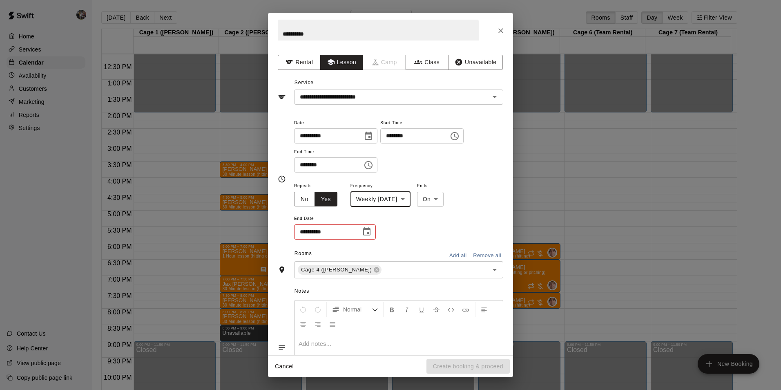
click at [364, 232] on icon "Choose date" at bounding box center [367, 232] width 10 height 10
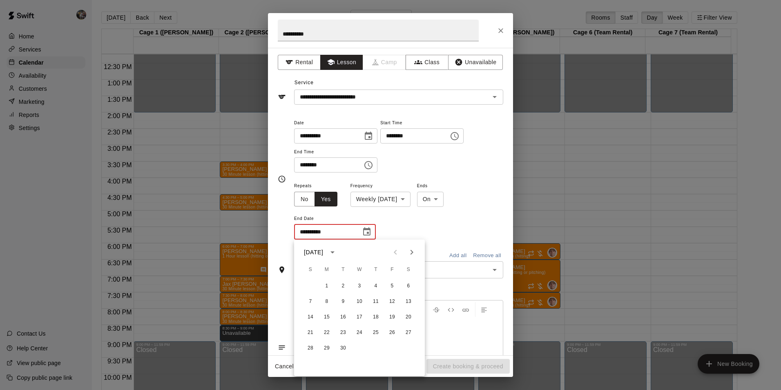
click at [409, 252] on icon "Next month" at bounding box center [412, 252] width 10 height 10
click at [357, 347] on button "31" at bounding box center [359, 348] width 15 height 15
type input "**********"
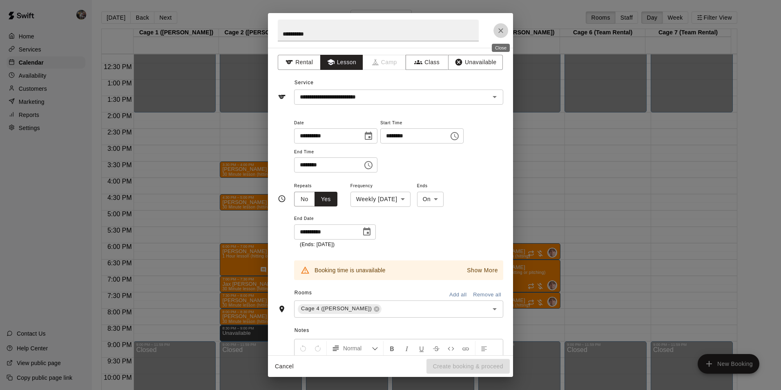
click at [500, 28] on icon "Close" at bounding box center [501, 31] width 8 height 8
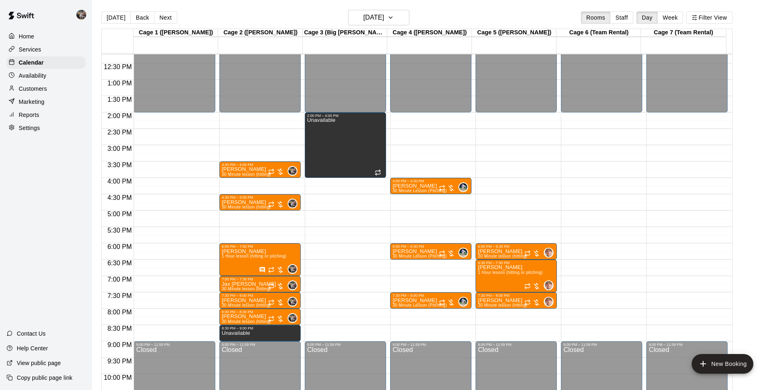
click at [409, 279] on div "12:00 AM – 2:00 PM Closed 4:00 PM – 4:30 PM [PERSON_NAME] 30 Minute Lesson (Pit…" at bounding box center [430, 47] width 81 height 785
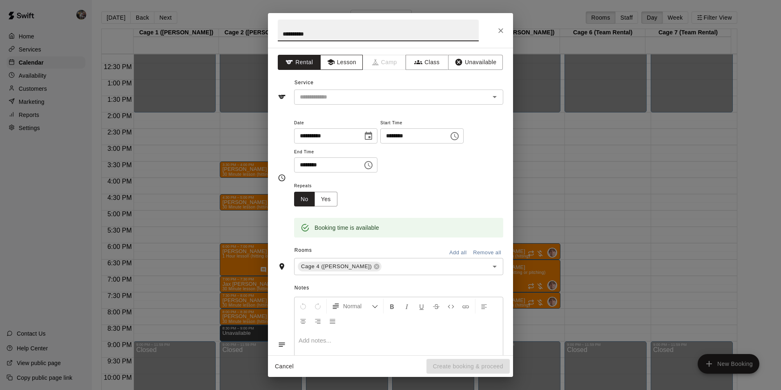
type input "**********"
click at [340, 59] on button "Lesson" at bounding box center [341, 62] width 43 height 15
click at [346, 91] on div "​" at bounding box center [398, 96] width 209 height 15
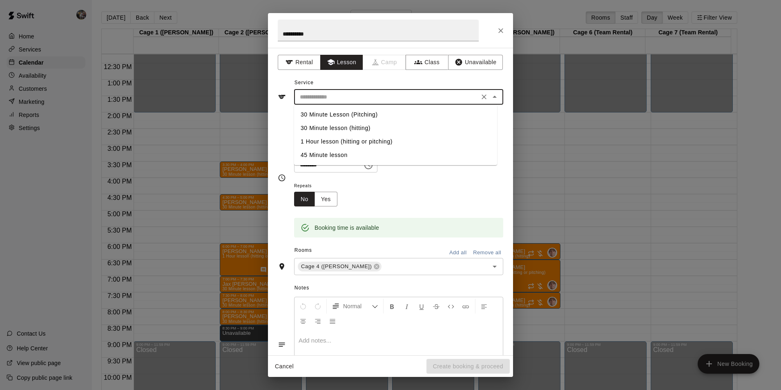
click at [363, 112] on li "30 Minute Lesson (Pitching)" at bounding box center [395, 114] width 203 height 13
type input "**********"
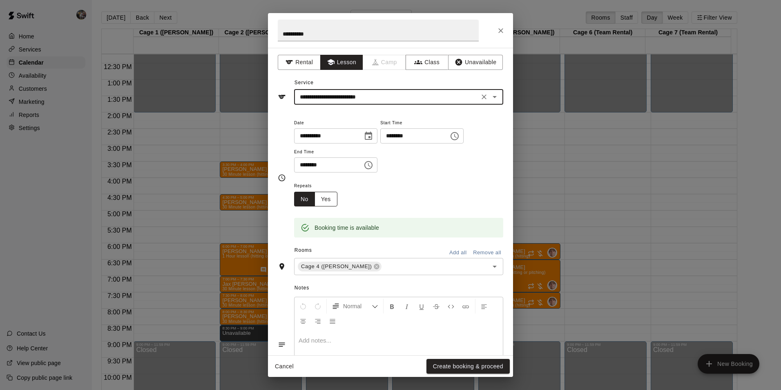
click at [328, 199] on button "Yes" at bounding box center [326, 199] width 23 height 15
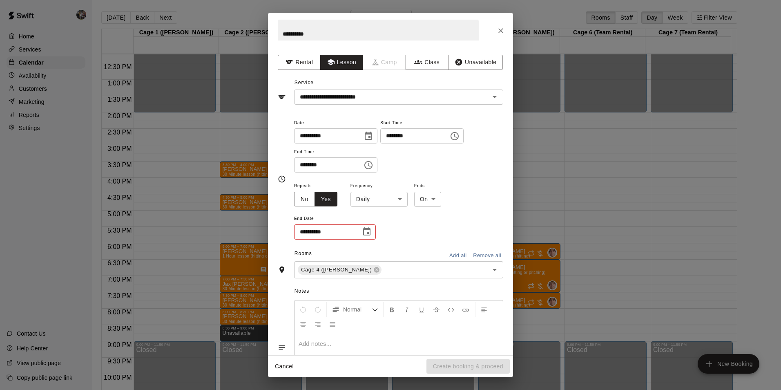
click at [361, 231] on button "Choose date" at bounding box center [367, 232] width 16 height 16
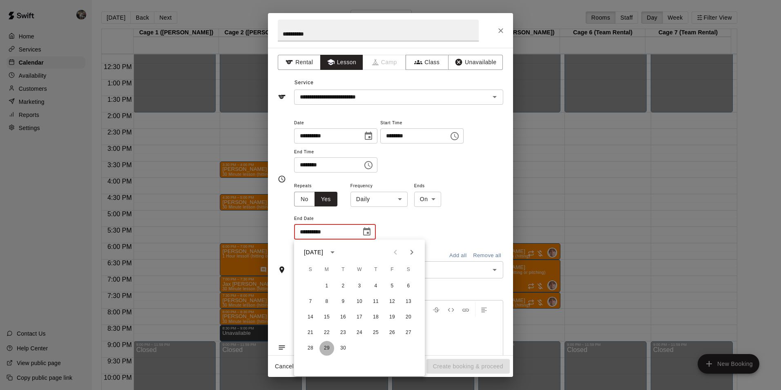
click at [324, 346] on button "29" at bounding box center [327, 348] width 15 height 15
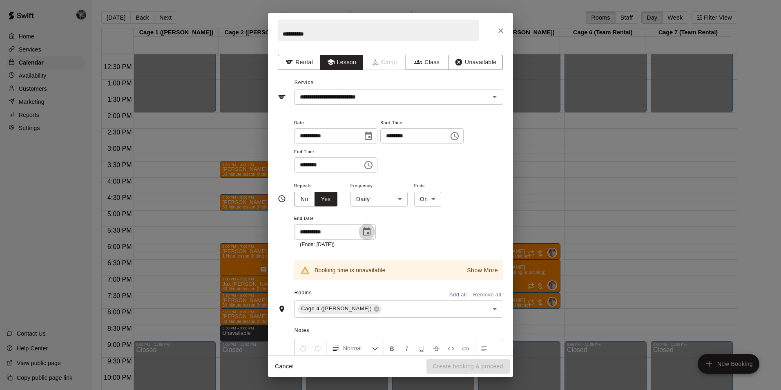
click at [368, 227] on icon "Choose date, selected date is Sep 29, 2025" at bounding box center [367, 232] width 10 height 10
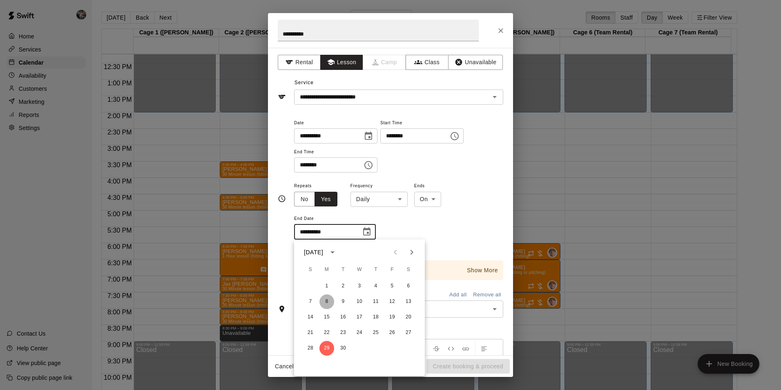
click at [326, 301] on button "8" at bounding box center [327, 301] width 15 height 15
type input "**********"
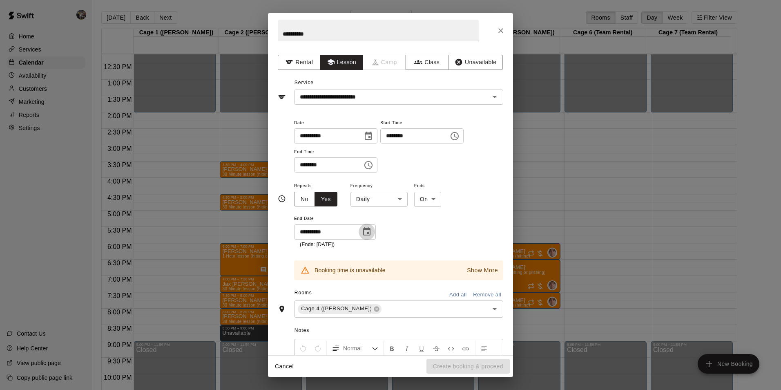
click at [367, 232] on icon "Choose date, selected date is Sep 8, 2025" at bounding box center [366, 231] width 7 height 8
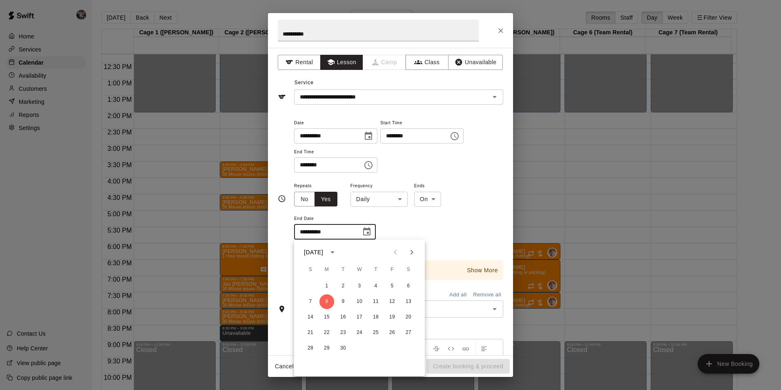
click at [394, 252] on div at bounding box center [403, 252] width 33 height 16
click at [498, 30] on icon "Close" at bounding box center [501, 31] width 8 height 8
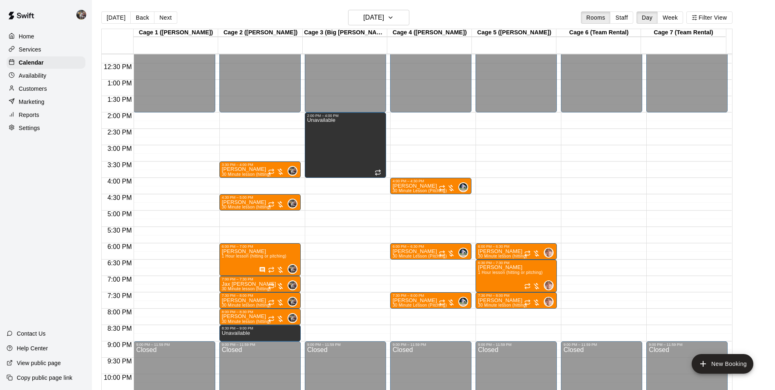
click at [407, 281] on div "12:00 AM – 2:00 PM Closed 4:00 PM – 4:30 PM [PERSON_NAME] 30 Minute Lesson (Pit…" at bounding box center [430, 47] width 81 height 785
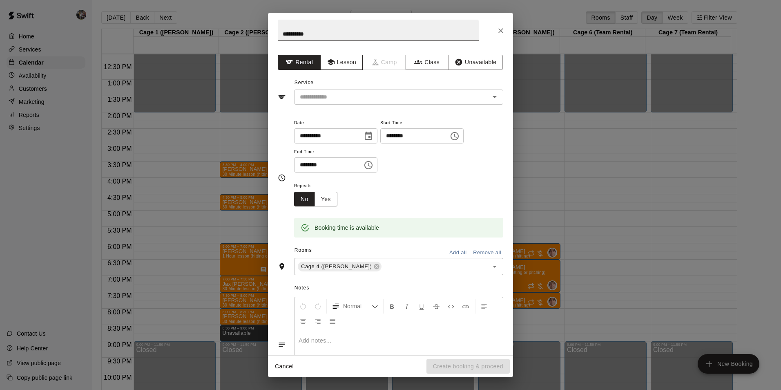
type input "**********"
click at [340, 60] on button "Lesson" at bounding box center [341, 62] width 43 height 15
click at [333, 95] on input "text" at bounding box center [387, 97] width 180 height 10
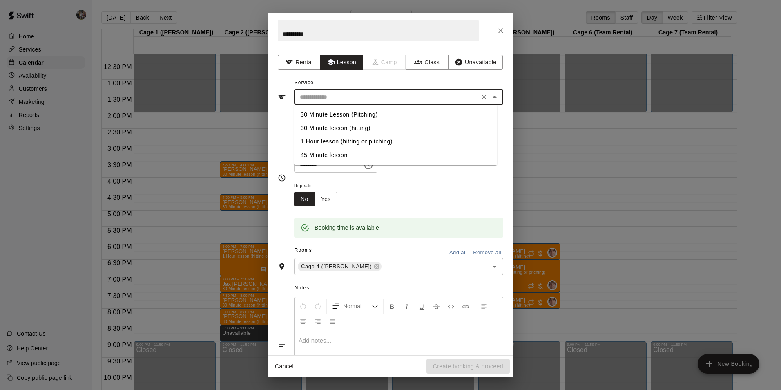
click at [347, 113] on li "30 Minute Lesson (Pitching)" at bounding box center [395, 114] width 203 height 13
type input "**********"
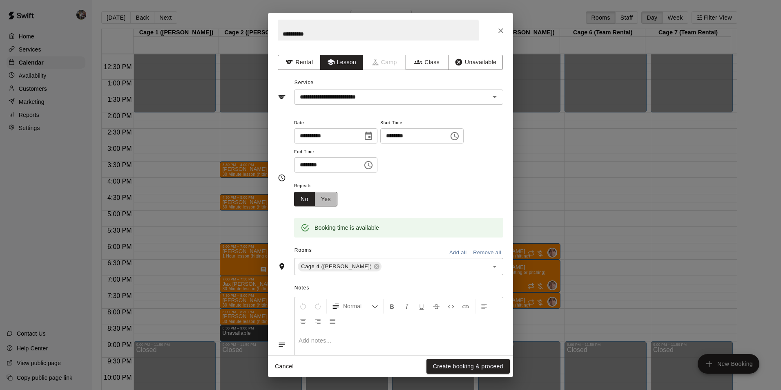
click at [325, 199] on button "Yes" at bounding box center [326, 199] width 23 height 15
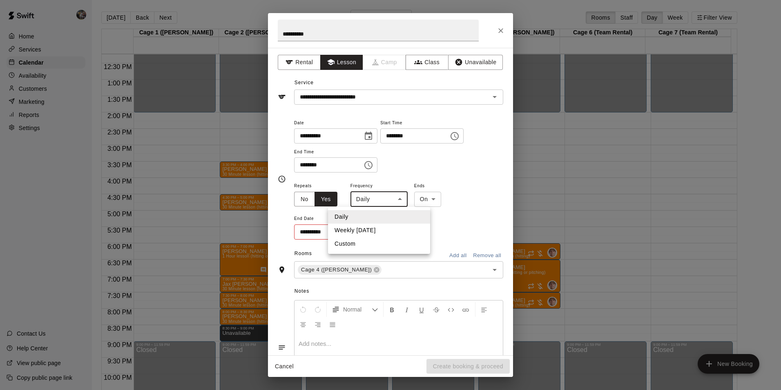
click at [389, 199] on body "Home Services Calendar Availability Customers Marketing Reports Settings Contac…" at bounding box center [390, 201] width 781 height 403
click at [393, 226] on li "Weekly [DATE]" at bounding box center [379, 230] width 102 height 13
type input "******"
click at [367, 233] on icon "Choose date" at bounding box center [367, 232] width 10 height 10
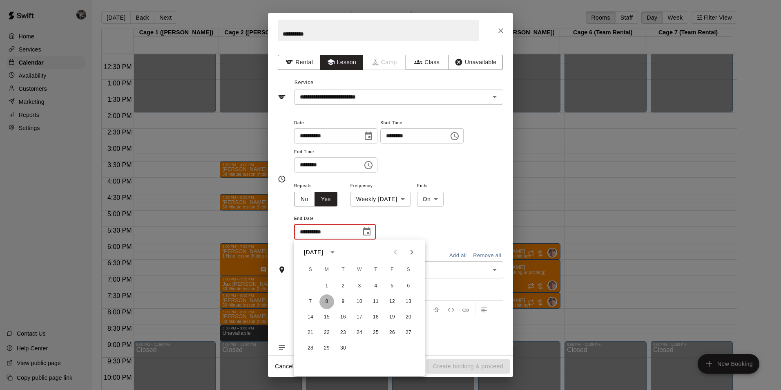
click at [325, 300] on button "8" at bounding box center [327, 301] width 15 height 15
type input "**********"
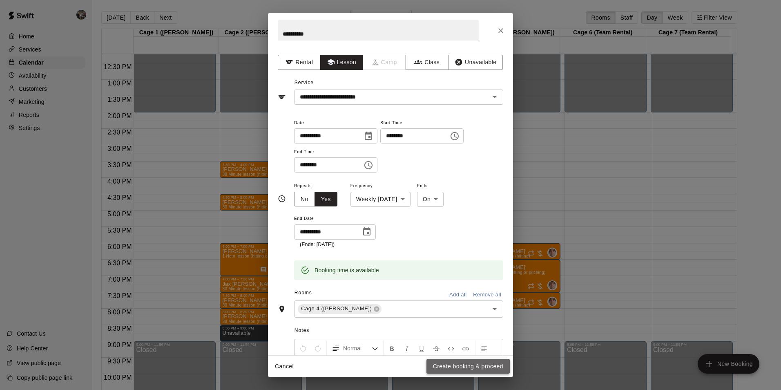
click at [444, 368] on button "Create booking & proceed" at bounding box center [468, 366] width 83 height 15
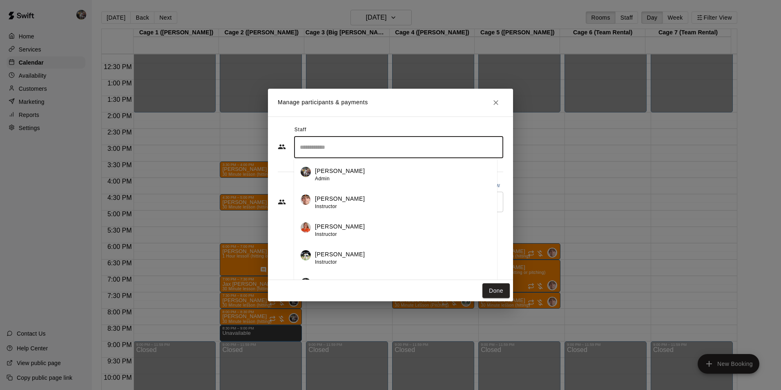
click at [331, 144] on input "Search staff" at bounding box center [399, 147] width 202 height 14
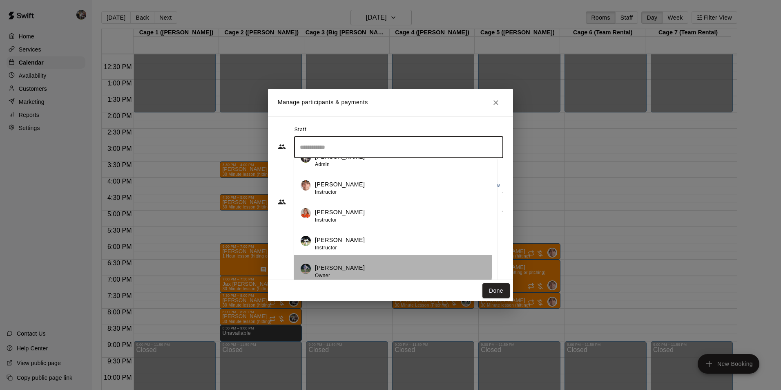
click at [334, 266] on p "[PERSON_NAME]" at bounding box center [340, 268] width 50 height 9
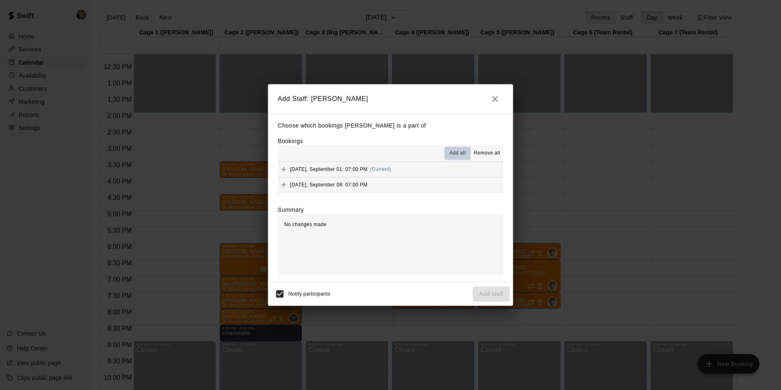
click at [455, 153] on span "Add all" at bounding box center [457, 153] width 16 height 8
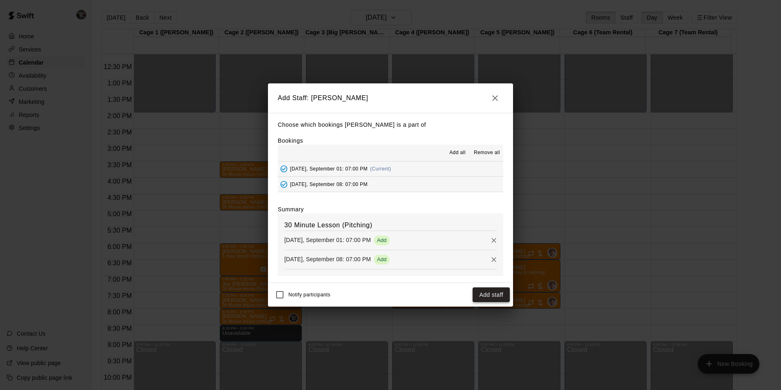
click at [490, 292] on button "Add staff" at bounding box center [491, 294] width 37 height 15
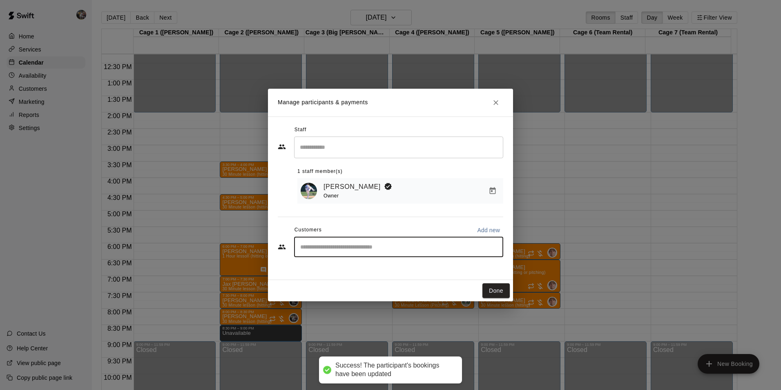
click at [354, 249] on input "Start typing to search customers..." at bounding box center [399, 247] width 202 height 8
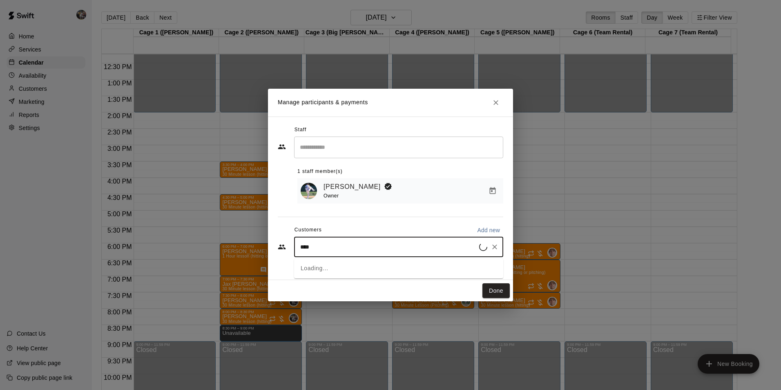
type input "*****"
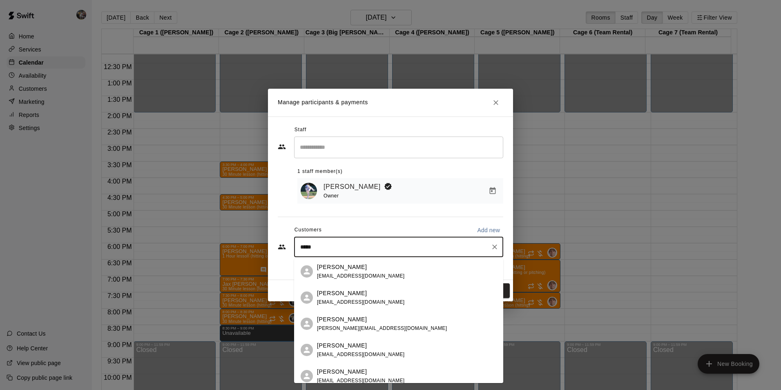
click at [345, 267] on p "[PERSON_NAME]" at bounding box center [342, 267] width 50 height 9
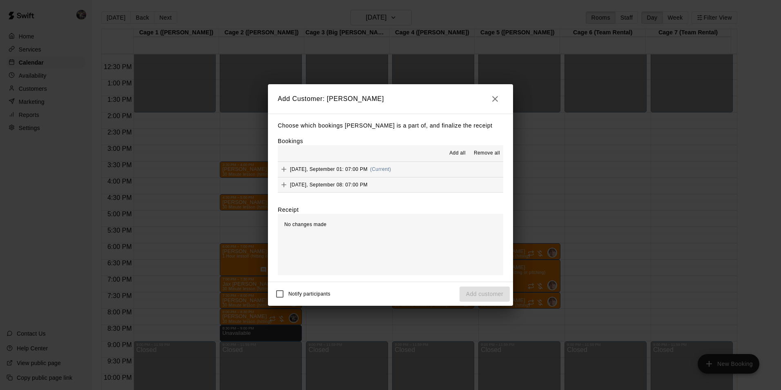
click at [455, 152] on span "Add all" at bounding box center [457, 153] width 16 height 8
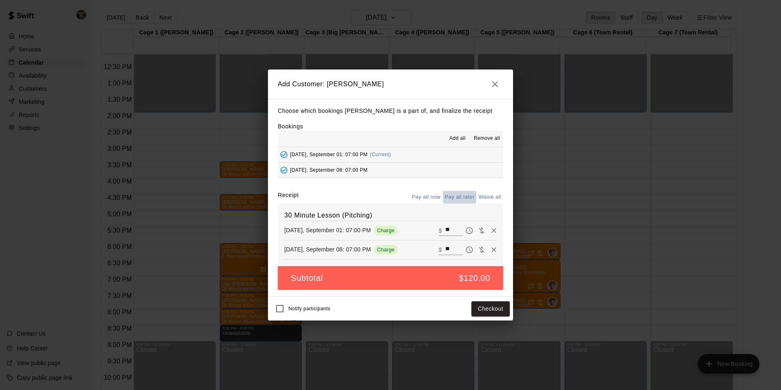
click at [463, 196] on button "Pay all later" at bounding box center [460, 197] width 34 height 13
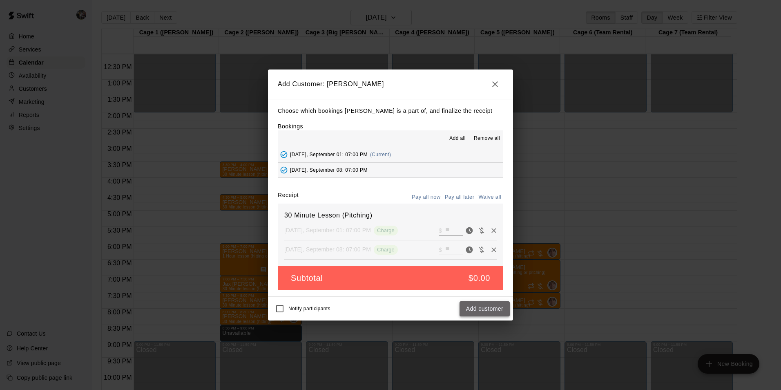
click at [469, 307] on button "Add customer" at bounding box center [485, 308] width 50 height 15
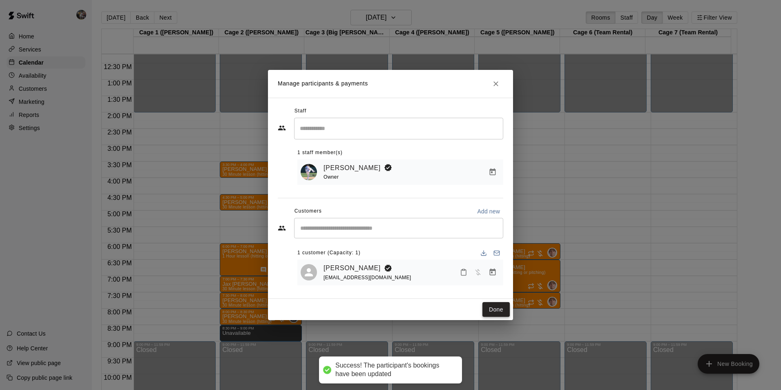
click at [493, 307] on button "Done" at bounding box center [496, 309] width 27 height 15
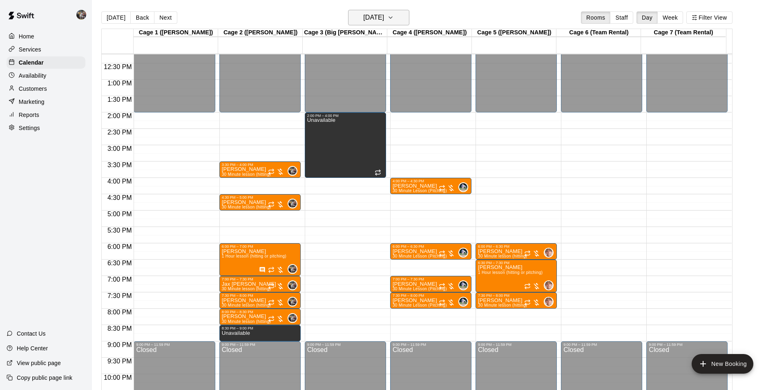
click at [374, 17] on h6 "[DATE]" at bounding box center [373, 17] width 21 height 11
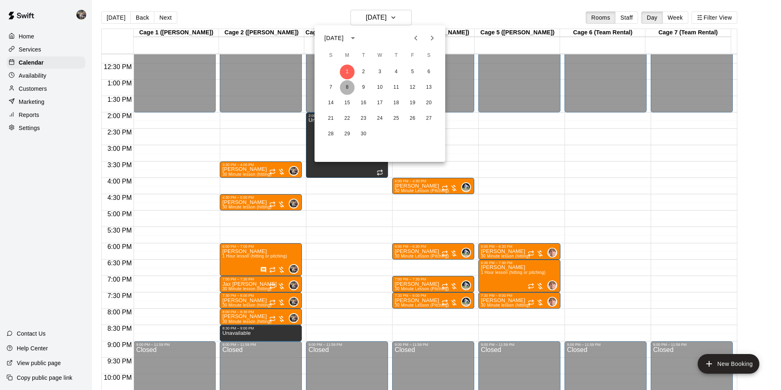
click at [349, 86] on button "8" at bounding box center [347, 87] width 15 height 15
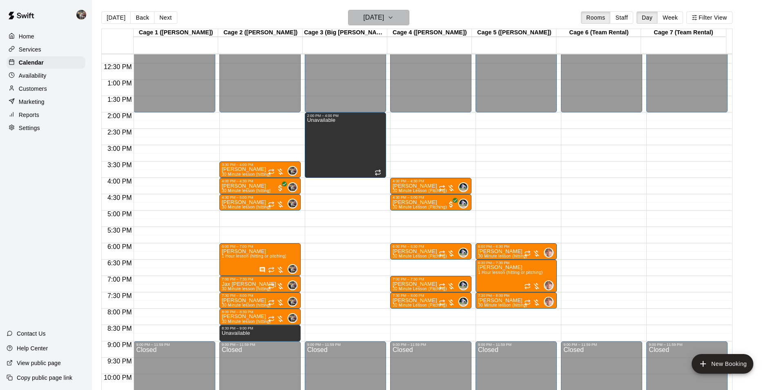
click at [363, 16] on h6 "[DATE]" at bounding box center [373, 17] width 21 height 11
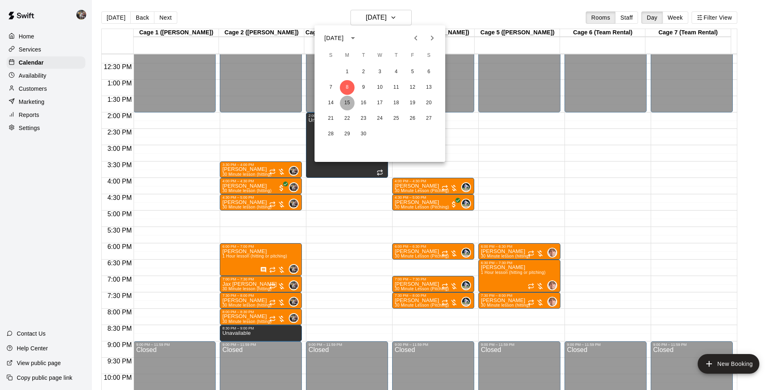
click at [348, 102] on button "15" at bounding box center [347, 103] width 15 height 15
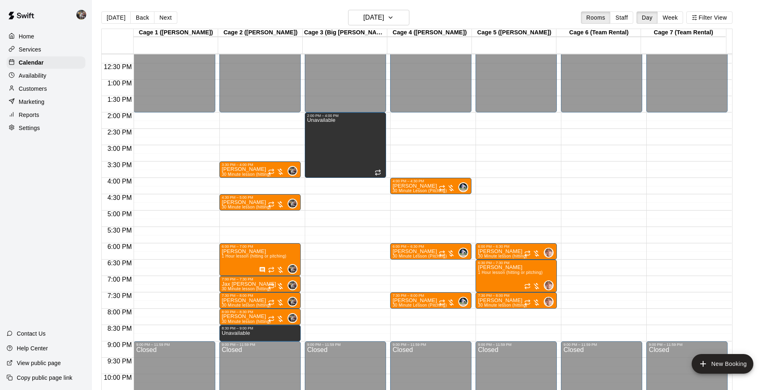
click at [408, 279] on div "12:00 AM – 2:00 PM Closed 4:00 PM – 4:30 PM [PERSON_NAME] 30 Minute Lesson (Pit…" at bounding box center [430, 47] width 81 height 785
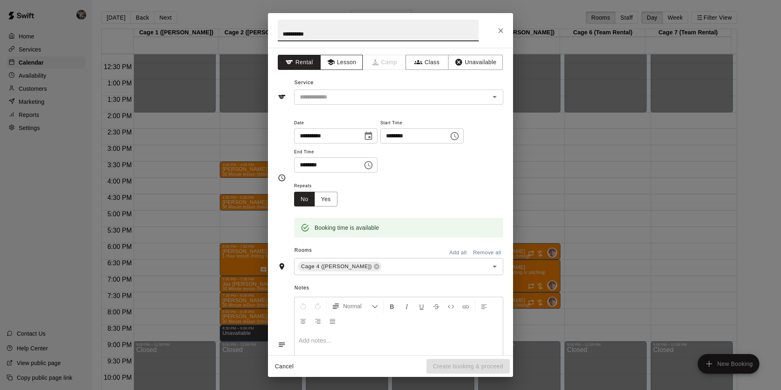
type input "**********"
click at [332, 60] on icon "button" at bounding box center [331, 62] width 8 height 8
click at [346, 90] on div "​" at bounding box center [398, 96] width 209 height 15
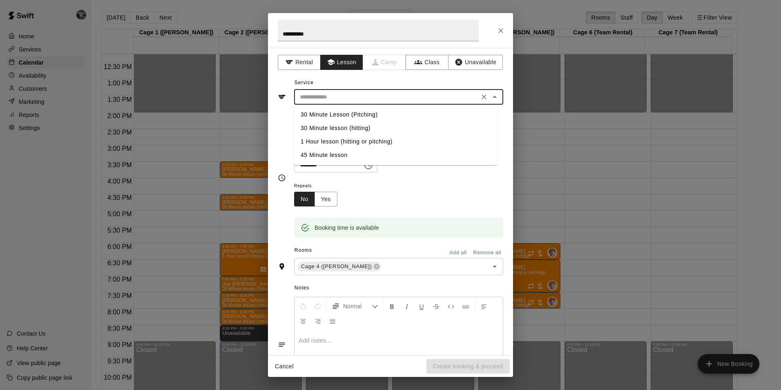
click at [347, 112] on li "30 Minute Lesson (Pitching)" at bounding box center [395, 114] width 203 height 13
type input "**********"
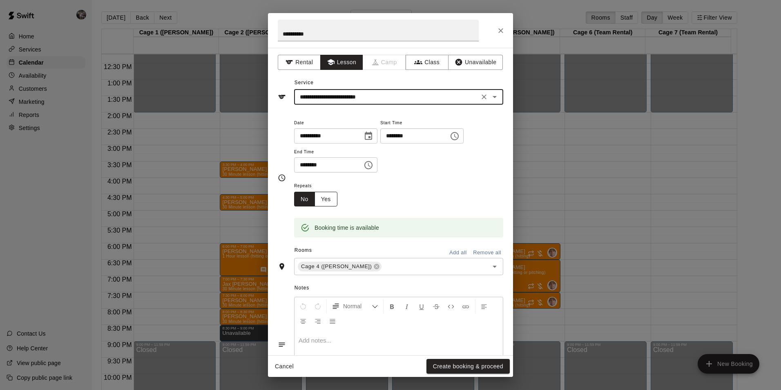
click at [331, 199] on button "Yes" at bounding box center [326, 199] width 23 height 15
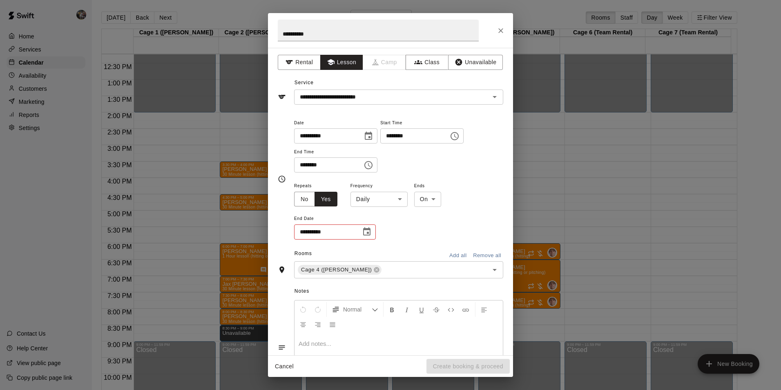
click at [376, 198] on body "Home Services Calendar Availability Customers Marketing Reports Settings Contac…" at bounding box center [390, 201] width 781 height 403
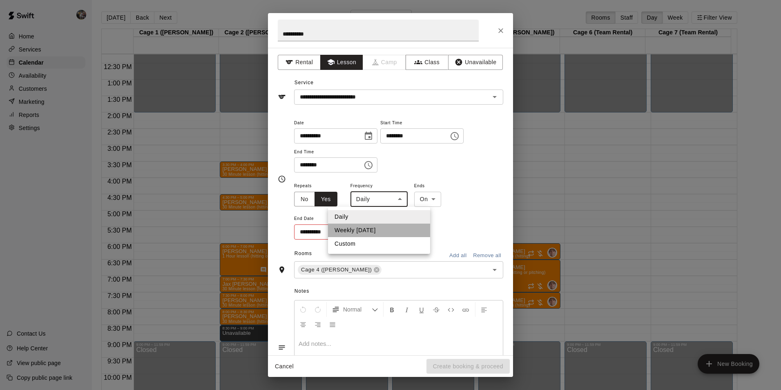
click at [381, 228] on li "Weekly [DATE]" at bounding box center [379, 230] width 102 height 13
type input "******"
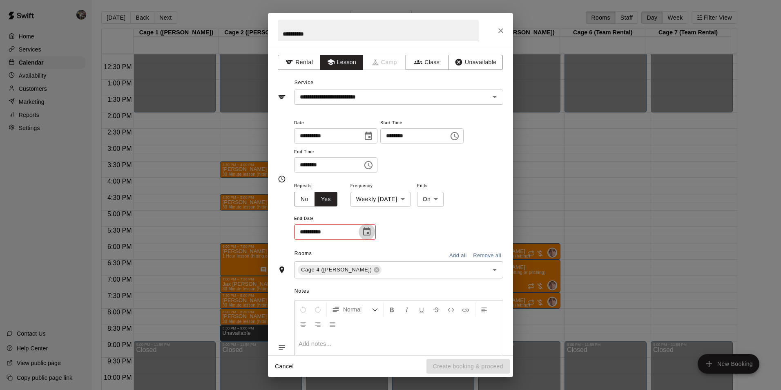
click at [368, 231] on icon "Choose date" at bounding box center [367, 232] width 10 height 10
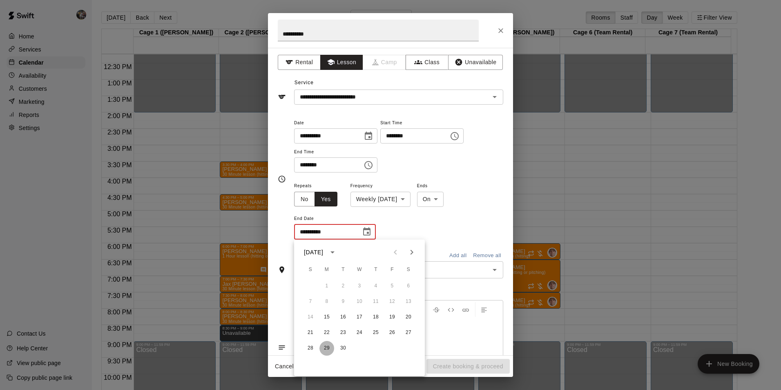
click at [327, 348] on button "29" at bounding box center [327, 348] width 15 height 15
type input "**********"
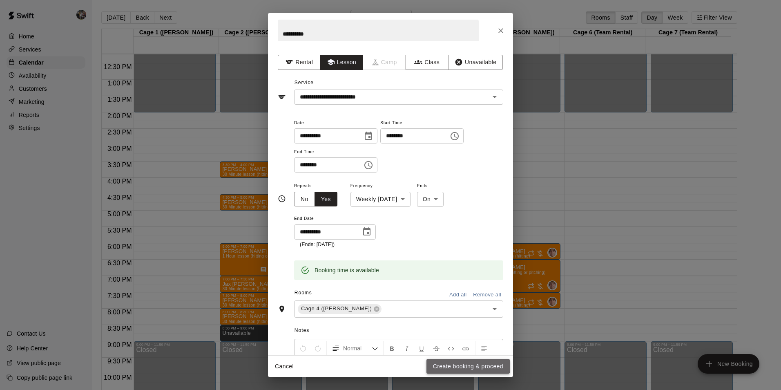
click at [443, 363] on button "Create booking & proceed" at bounding box center [468, 366] width 83 height 15
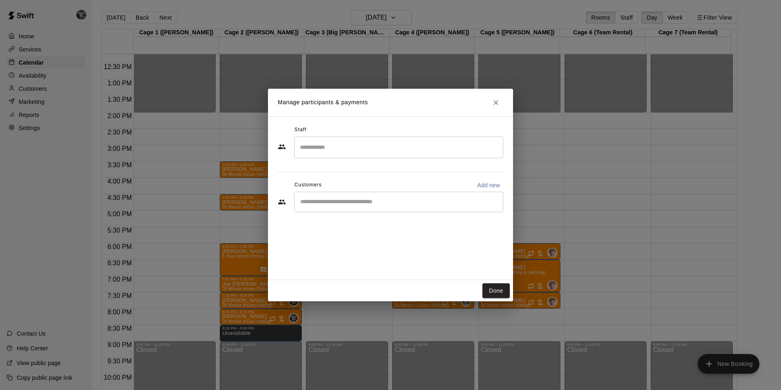
click at [313, 142] on input "Search staff" at bounding box center [399, 147] width 202 height 14
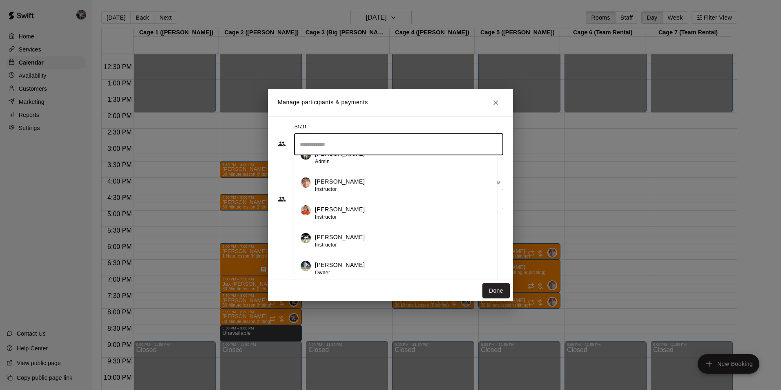
scroll to position [3, 0]
click at [351, 260] on div "[PERSON_NAME] Owner" at bounding box center [403, 268] width 176 height 16
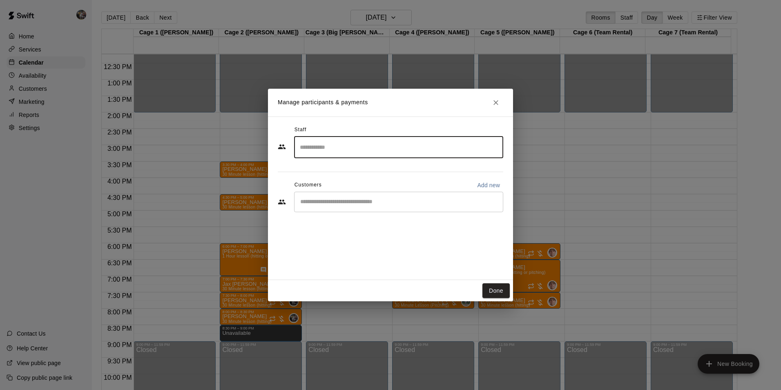
scroll to position [0, 0]
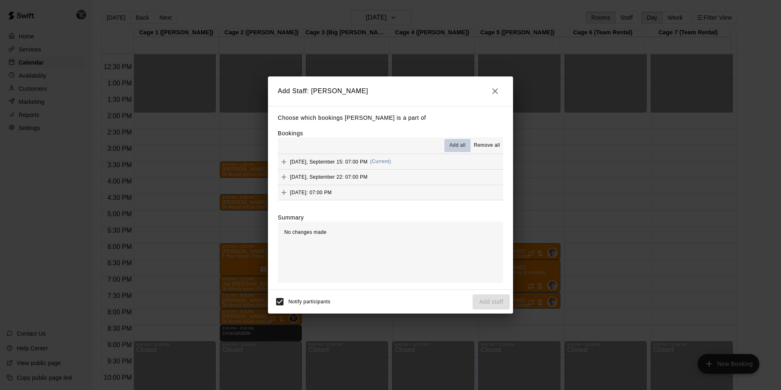
click at [456, 143] on span "Add all" at bounding box center [457, 145] width 16 height 8
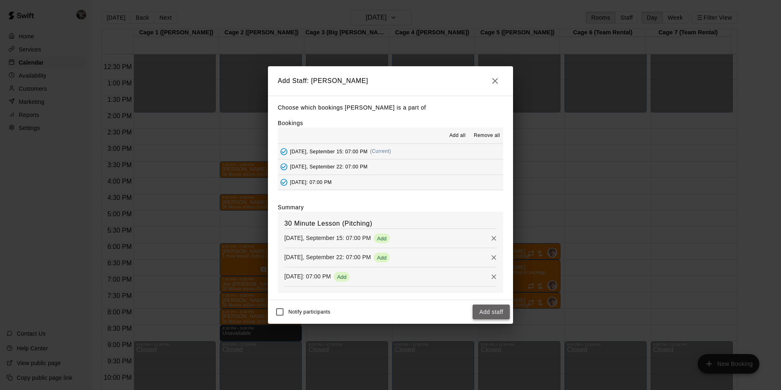
click at [485, 311] on button "Add staff" at bounding box center [491, 311] width 37 height 15
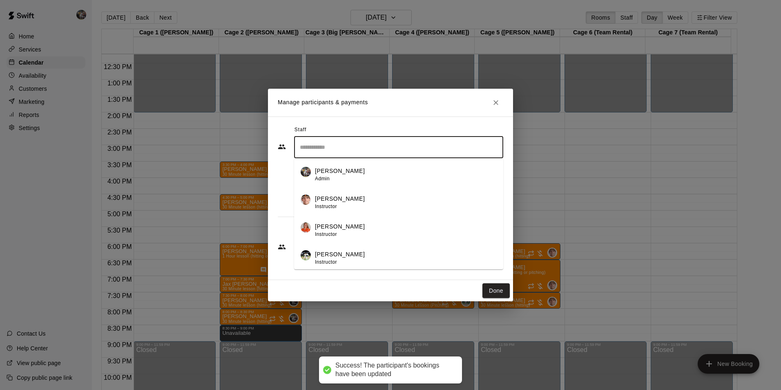
click at [340, 148] on input "Search staff" at bounding box center [399, 147] width 202 height 14
click at [388, 289] on div "Done" at bounding box center [390, 291] width 245 height 22
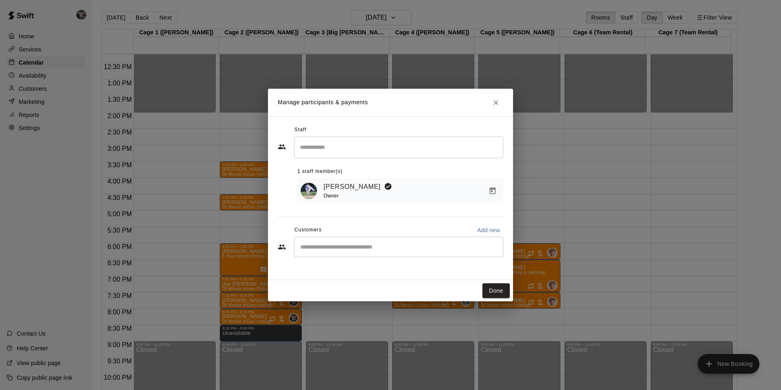
click at [335, 245] on input "Start typing to search customers..." at bounding box center [399, 247] width 202 height 8
type input "*****"
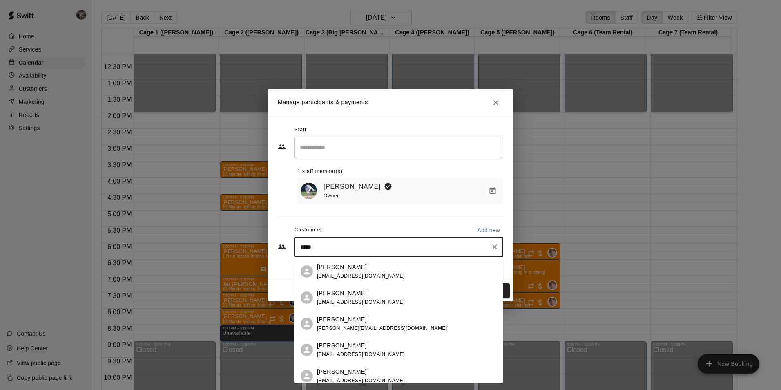
click at [335, 270] on p "[PERSON_NAME]" at bounding box center [342, 267] width 50 height 9
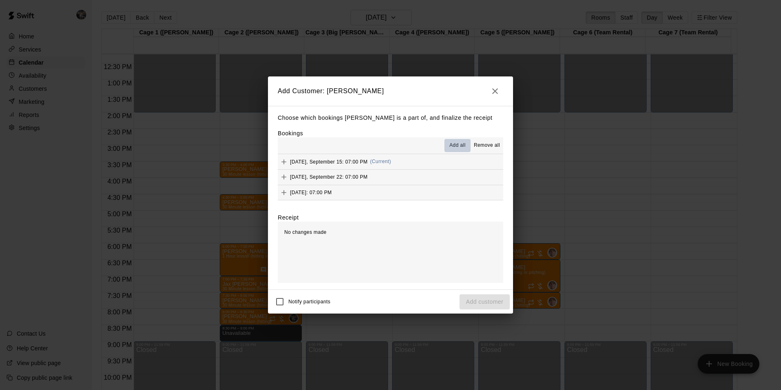
click at [452, 143] on span "Add all" at bounding box center [457, 145] width 16 height 8
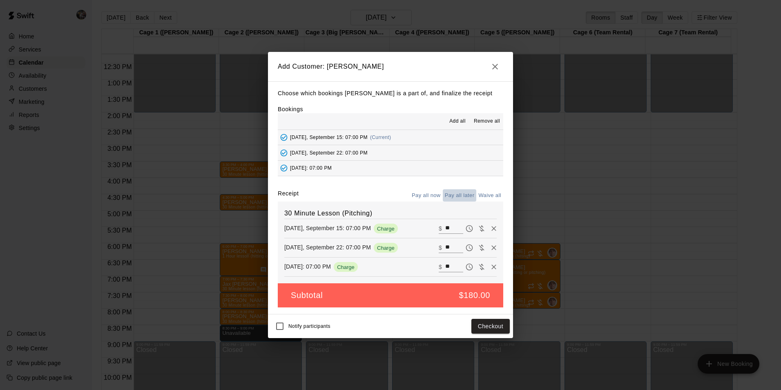
click at [460, 191] on button "Pay all later" at bounding box center [460, 195] width 34 height 13
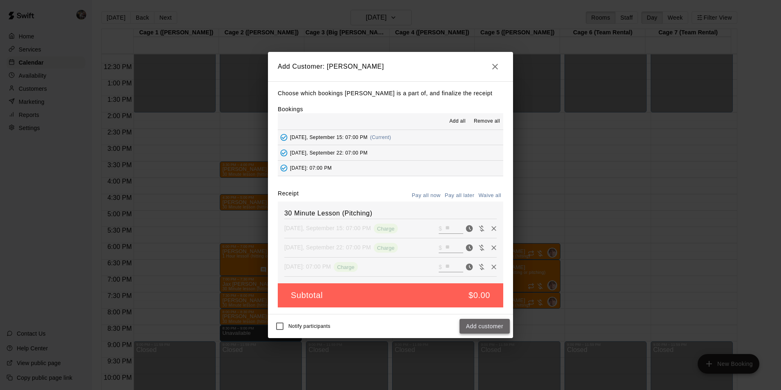
click at [481, 326] on button "Add customer" at bounding box center [485, 326] width 50 height 15
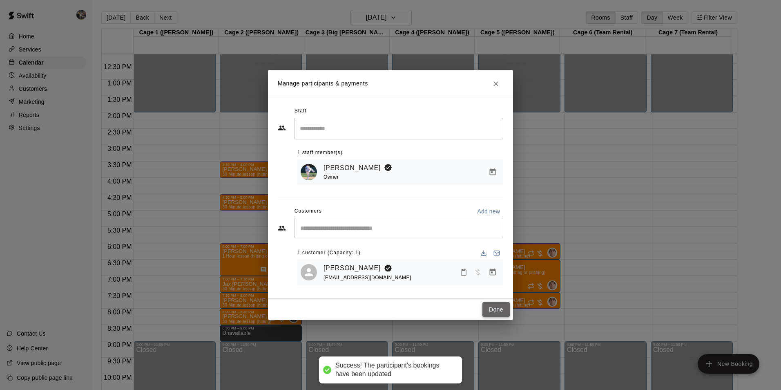
click at [502, 311] on button "Done" at bounding box center [496, 309] width 27 height 15
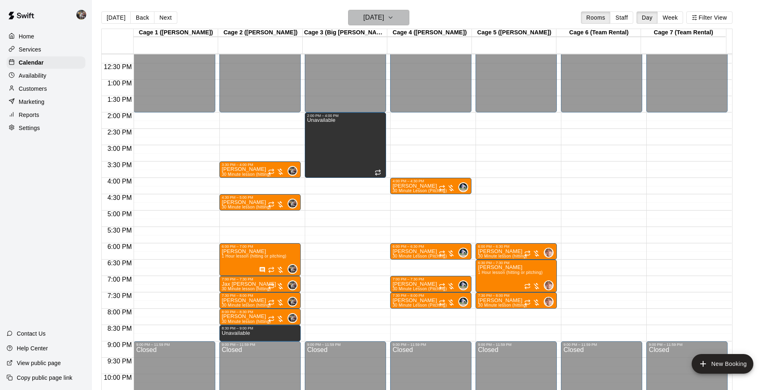
click at [372, 17] on h6 "[DATE]" at bounding box center [373, 17] width 21 height 11
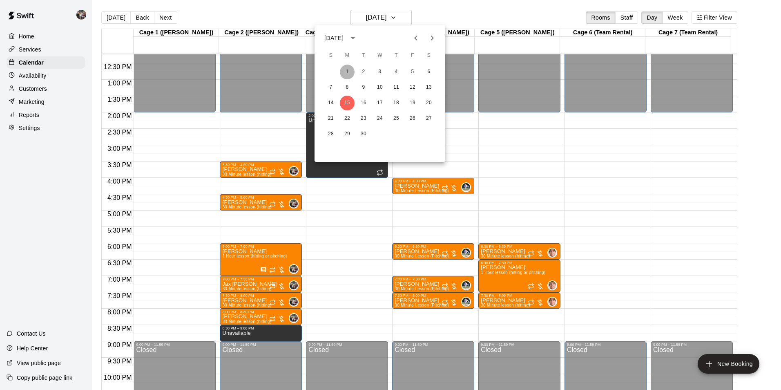
click at [348, 69] on button "1" at bounding box center [347, 72] width 15 height 15
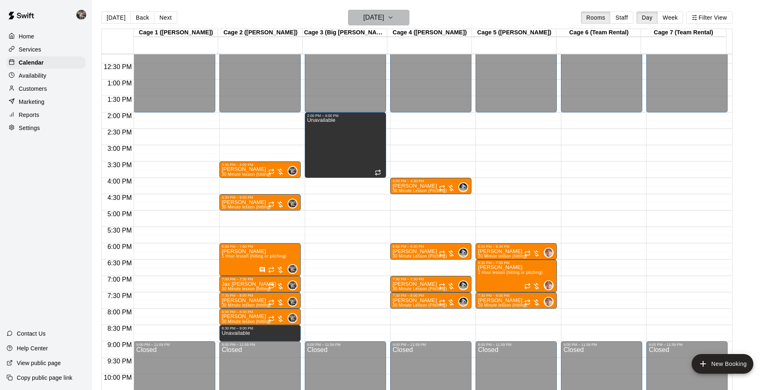
click at [363, 18] on h6 "[DATE]" at bounding box center [373, 17] width 21 height 11
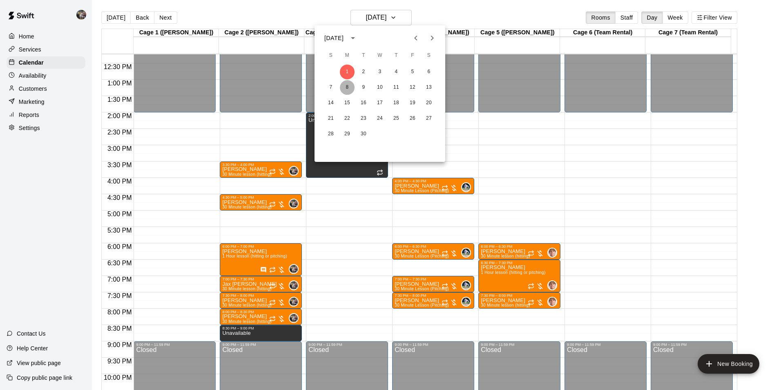
click at [350, 88] on button "8" at bounding box center [347, 87] width 15 height 15
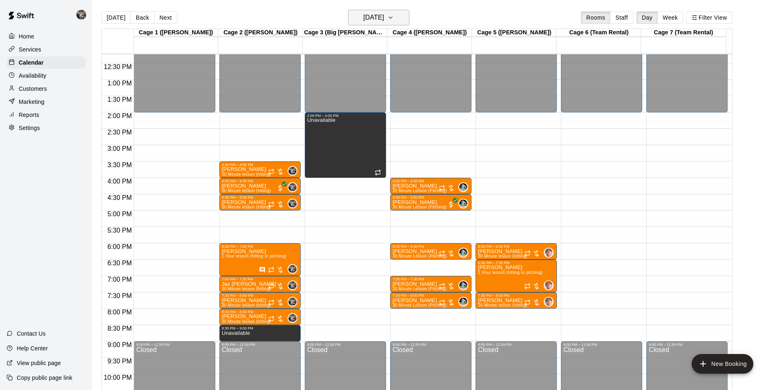
click at [370, 18] on h6 "[DATE]" at bounding box center [373, 17] width 21 height 11
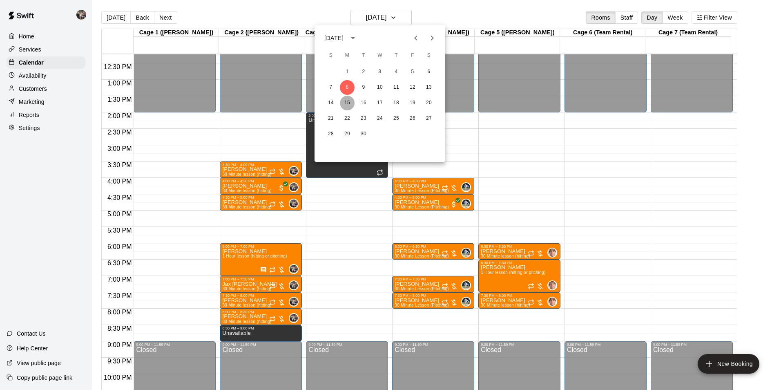
click at [348, 103] on button "15" at bounding box center [347, 103] width 15 height 15
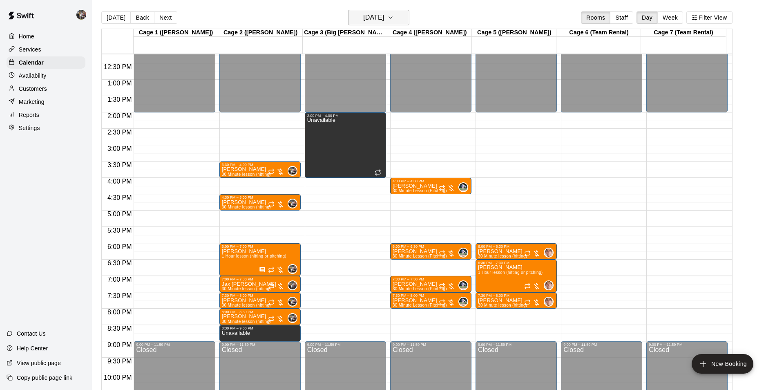
click at [367, 18] on h6 "[DATE]" at bounding box center [373, 17] width 21 height 11
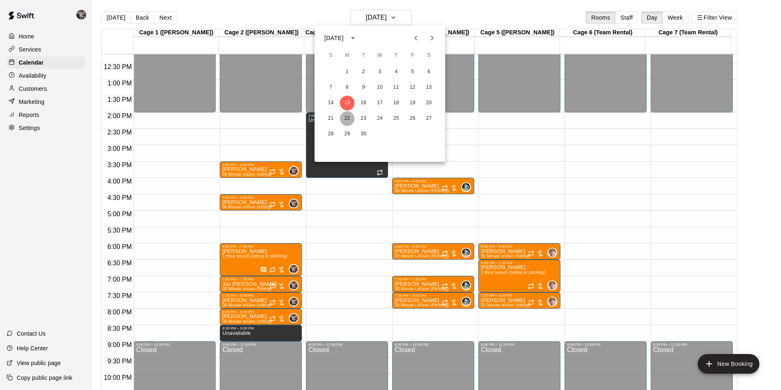
click at [351, 118] on button "22" at bounding box center [347, 118] width 15 height 15
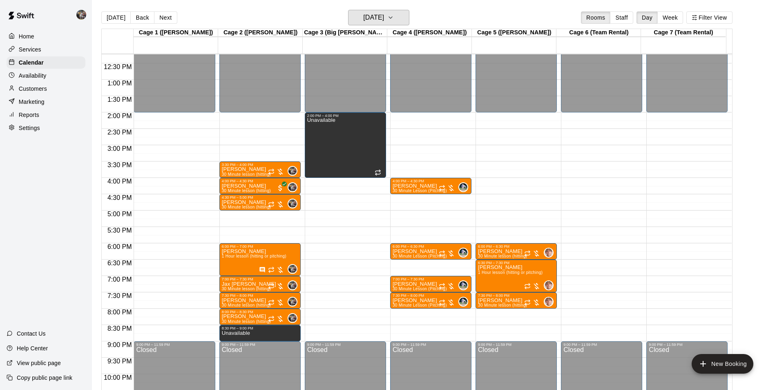
click at [370, 16] on h6 "[DATE]" at bounding box center [373, 17] width 21 height 11
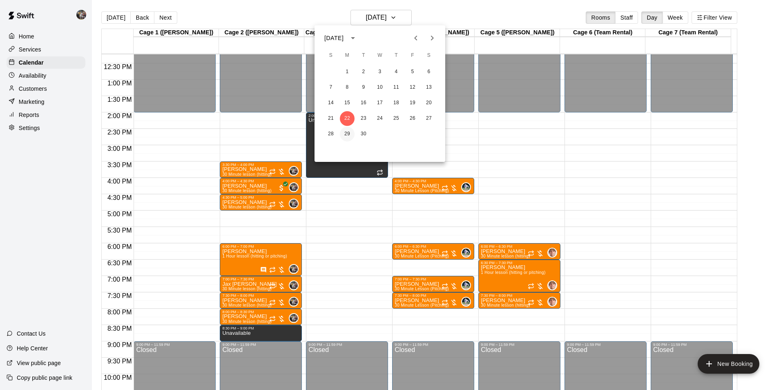
click at [345, 134] on button "29" at bounding box center [347, 134] width 15 height 15
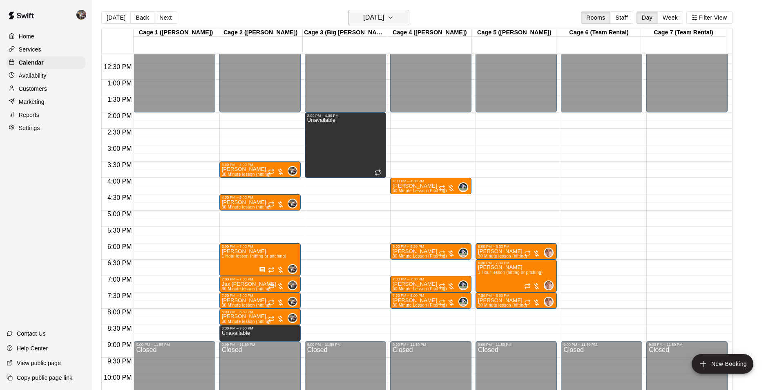
click at [360, 10] on main "[DATE] Back [DATE][DATE] Rooms Staff Day Week Filter View Cage 1 ([PERSON_NAME]…" at bounding box center [433, 201] width 683 height 403
click at [365, 19] on h6 "[DATE]" at bounding box center [373, 17] width 21 height 11
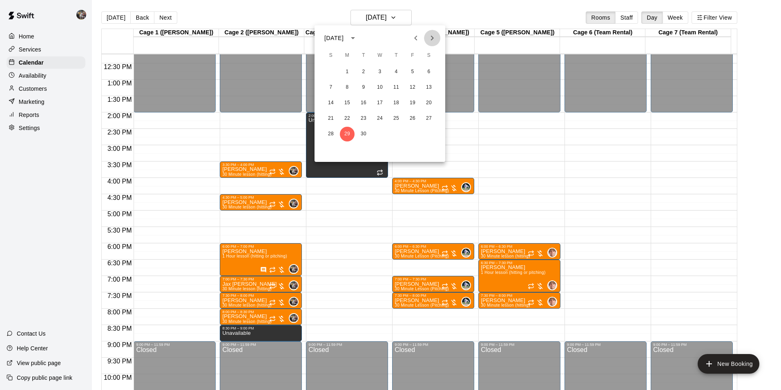
click at [430, 37] on icon "Next month" at bounding box center [432, 38] width 10 height 10
click at [346, 87] on button "6" at bounding box center [347, 87] width 15 height 15
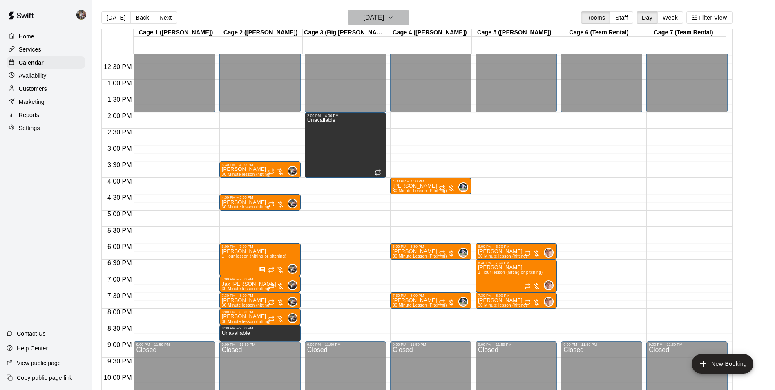
click at [363, 17] on h6 "[DATE]" at bounding box center [373, 17] width 21 height 11
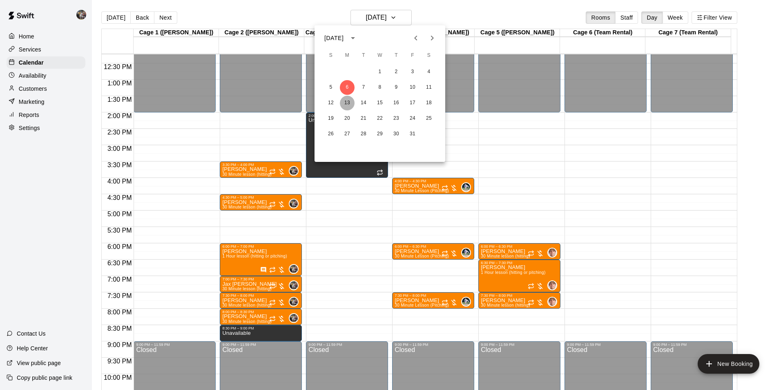
click at [350, 101] on button "13" at bounding box center [347, 103] width 15 height 15
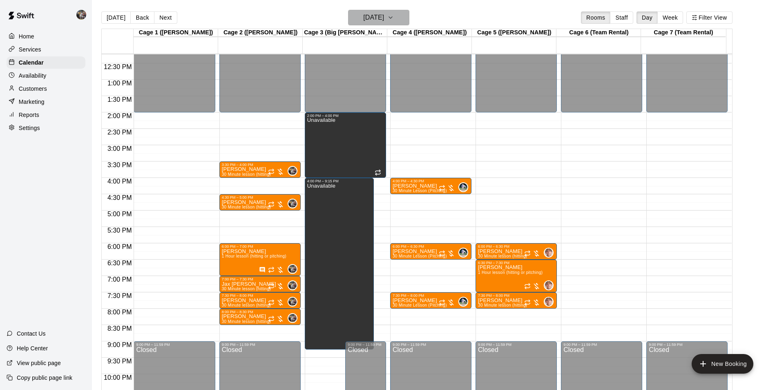
click at [367, 19] on h6 "[DATE]" at bounding box center [373, 17] width 21 height 11
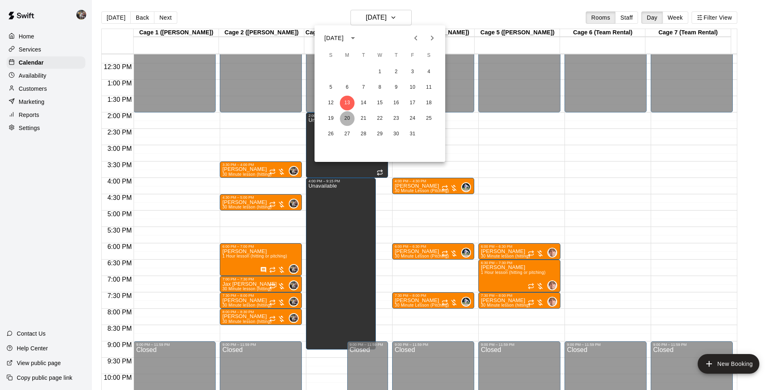
click at [345, 118] on button "20" at bounding box center [347, 118] width 15 height 15
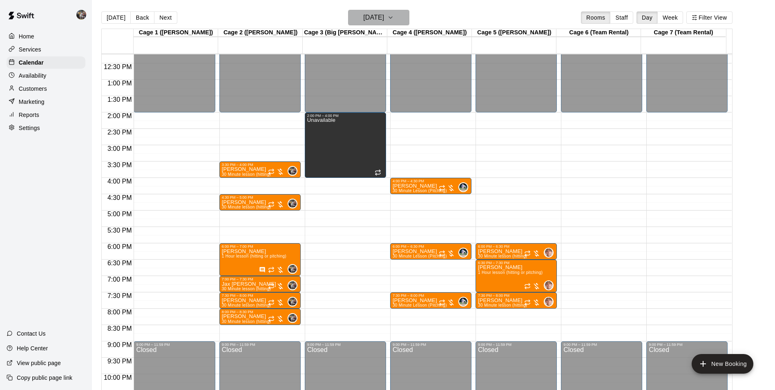
click at [368, 18] on h6 "[DATE]" at bounding box center [373, 17] width 21 height 11
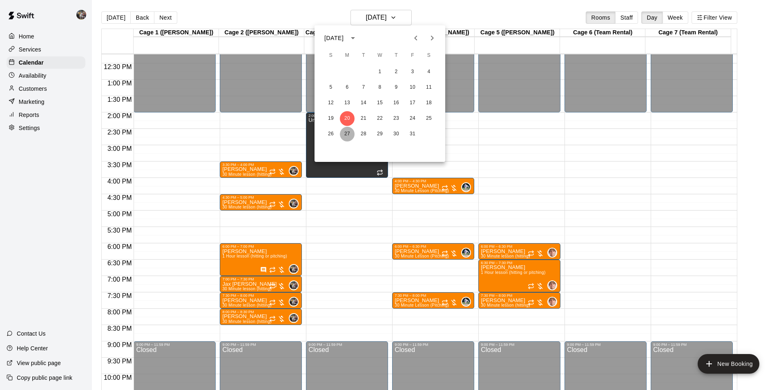
click at [347, 132] on button "27" at bounding box center [347, 134] width 15 height 15
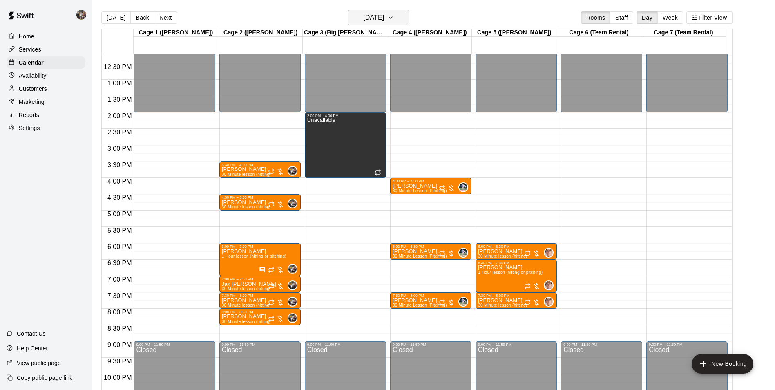
click at [367, 16] on h6 "[DATE]" at bounding box center [373, 17] width 21 height 11
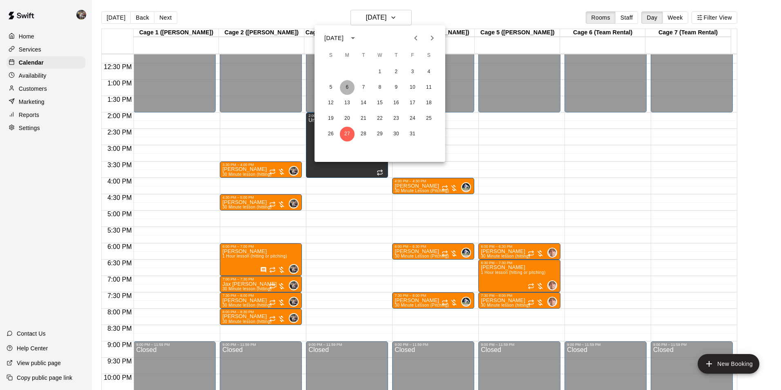
click at [348, 85] on button "6" at bounding box center [347, 87] width 15 height 15
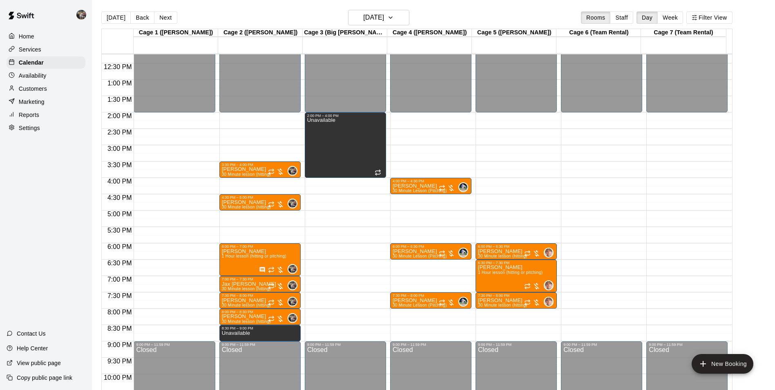
click at [407, 279] on div "12:00 AM – 2:00 PM Closed 4:00 PM – 4:30 PM [PERSON_NAME] 30 Minute Lesson (Pit…" at bounding box center [430, 47] width 81 height 785
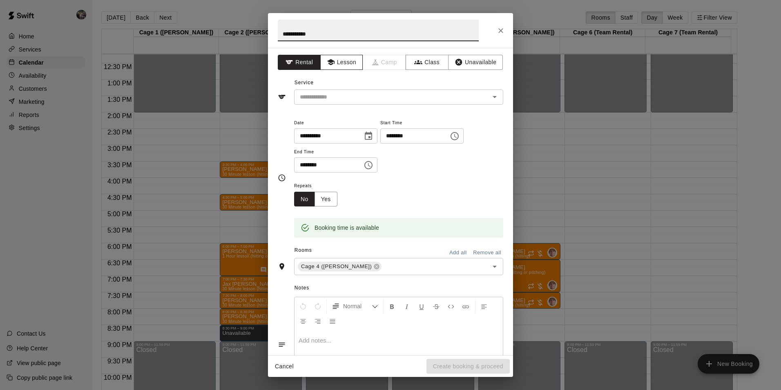
type input "**********"
click at [331, 65] on icon "button" at bounding box center [331, 62] width 8 height 8
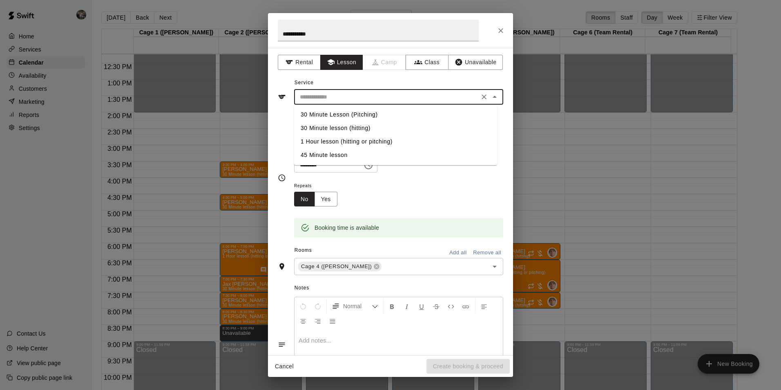
click at [331, 93] on input "text" at bounding box center [387, 97] width 180 height 10
click at [320, 112] on li "30 Minute Lesson (Pitching)" at bounding box center [395, 114] width 203 height 13
type input "**********"
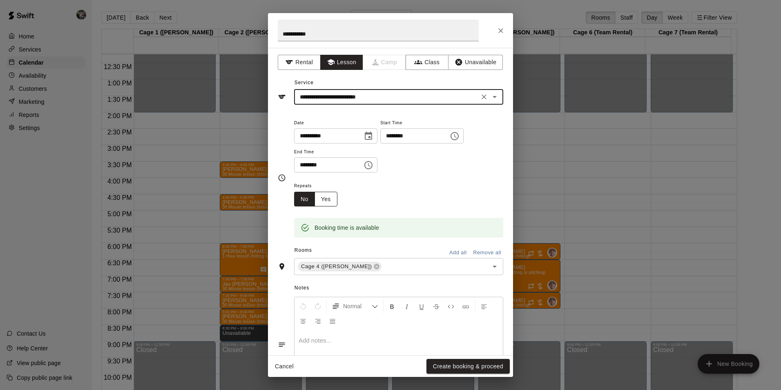
click at [328, 197] on button "Yes" at bounding box center [326, 199] width 23 height 15
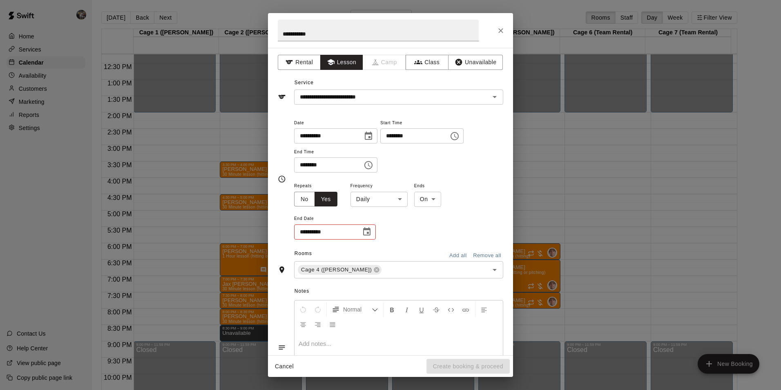
click at [388, 197] on body "Home Services Calendar Availability Customers Marketing Reports Settings Contac…" at bounding box center [390, 201] width 781 height 403
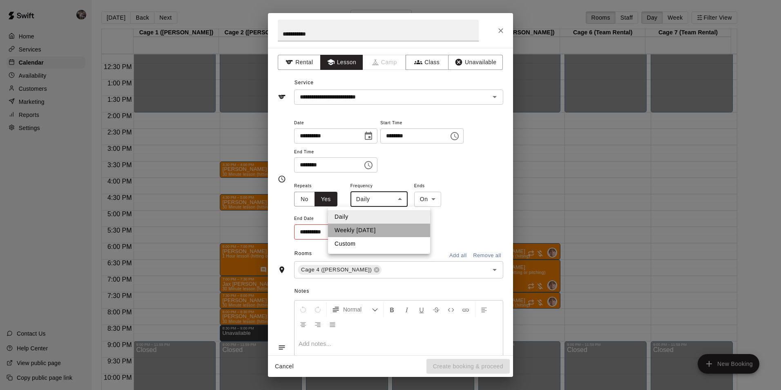
click at [376, 227] on li "Weekly [DATE]" at bounding box center [379, 230] width 102 height 13
type input "******"
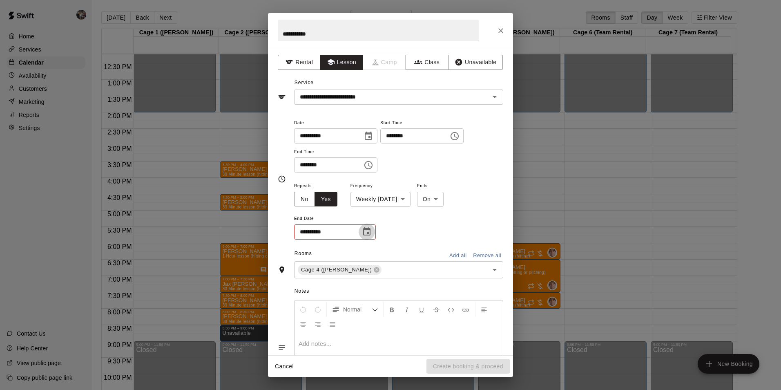
click at [367, 230] on icon "Choose date" at bounding box center [367, 232] width 10 height 10
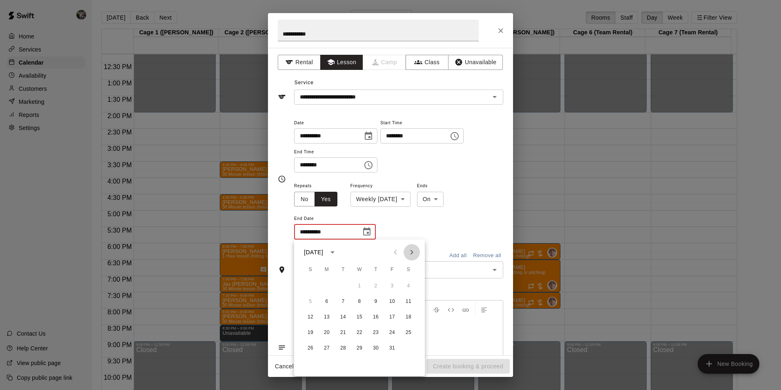
click at [412, 251] on icon "Next month" at bounding box center [412, 252] width 3 height 5
click at [357, 347] on button "31" at bounding box center [359, 348] width 15 height 15
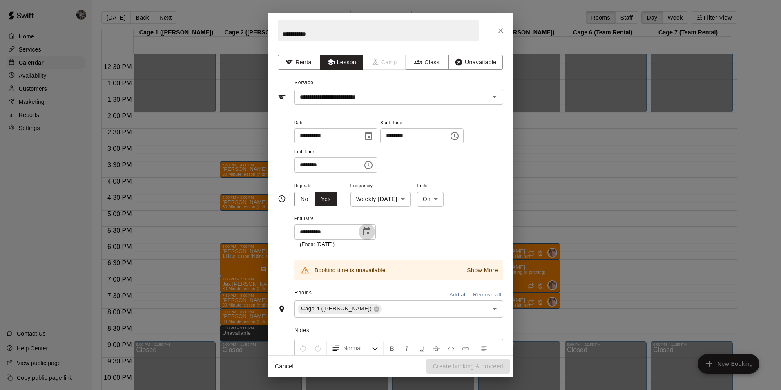
click at [362, 231] on button "Choose date, selected date is Dec 31, 2025" at bounding box center [367, 232] width 16 height 16
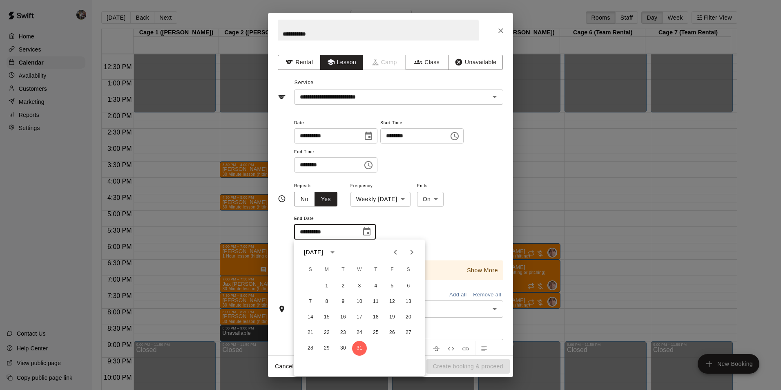
click at [396, 251] on icon "Previous month" at bounding box center [396, 252] width 10 height 10
click at [328, 349] on button "27" at bounding box center [327, 348] width 15 height 15
type input "**********"
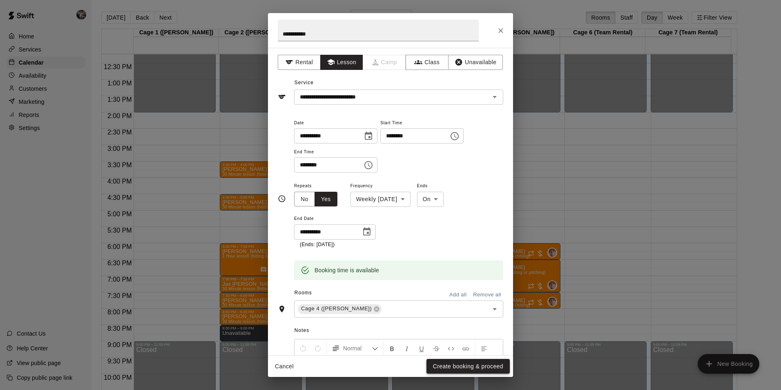
click at [451, 365] on button "Create booking & proceed" at bounding box center [468, 366] width 83 height 15
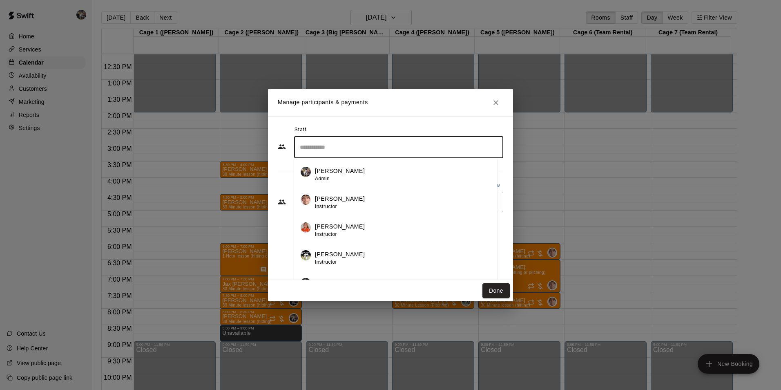
click at [321, 152] on input "Search staff" at bounding box center [399, 147] width 202 height 14
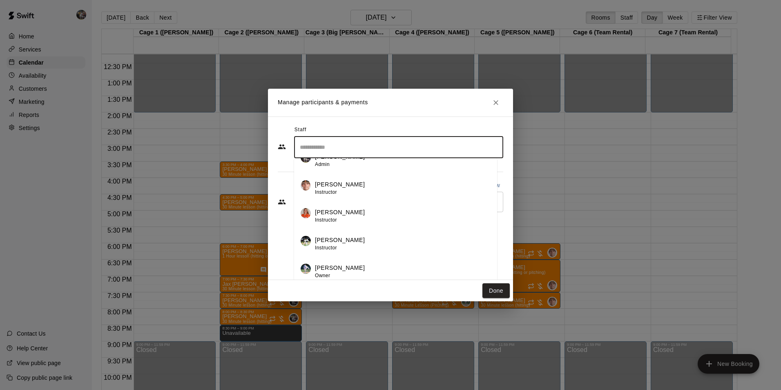
click at [347, 265] on div "[PERSON_NAME] Owner" at bounding box center [403, 272] width 176 height 16
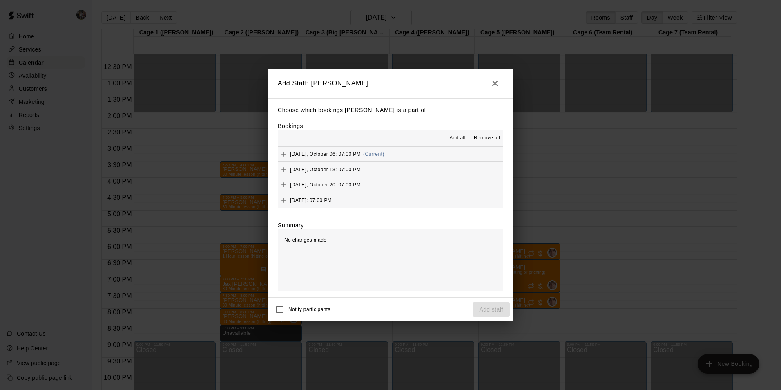
click at [458, 136] on span "Add all" at bounding box center [457, 138] width 16 height 8
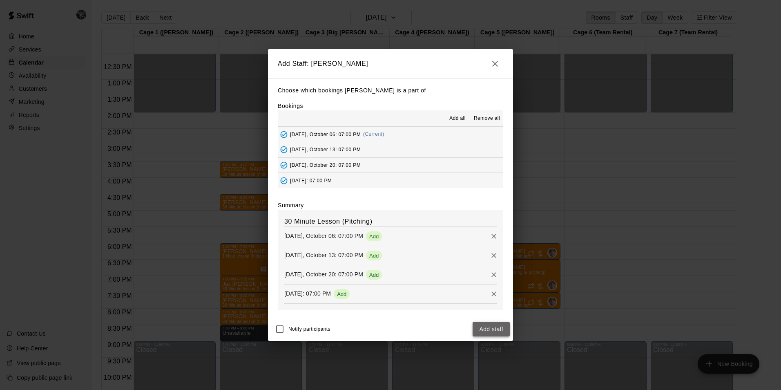
click at [479, 330] on button "Add staff" at bounding box center [491, 329] width 37 height 15
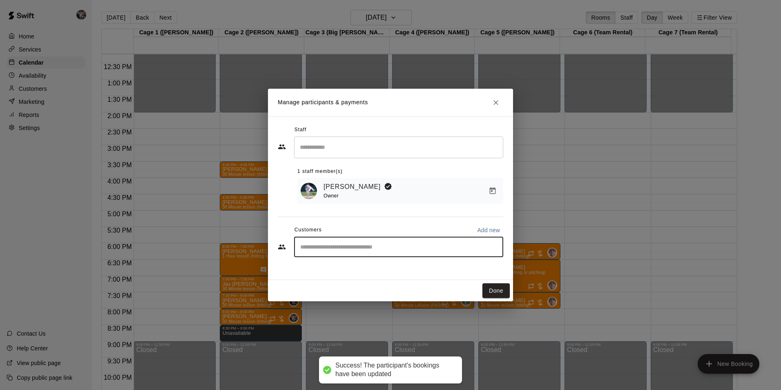
click at [355, 250] on input "Start typing to search customers..." at bounding box center [399, 247] width 202 height 8
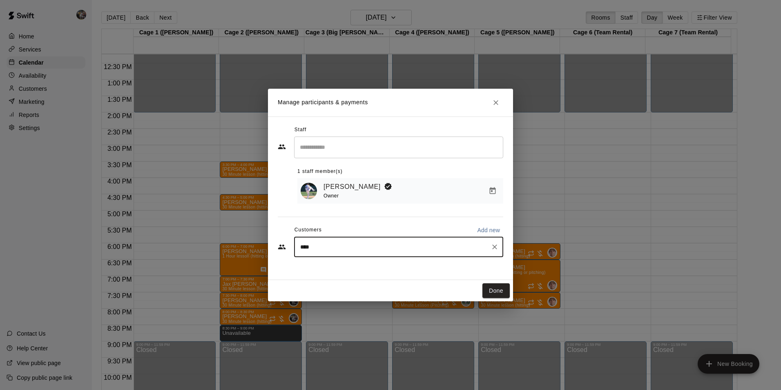
type input "*****"
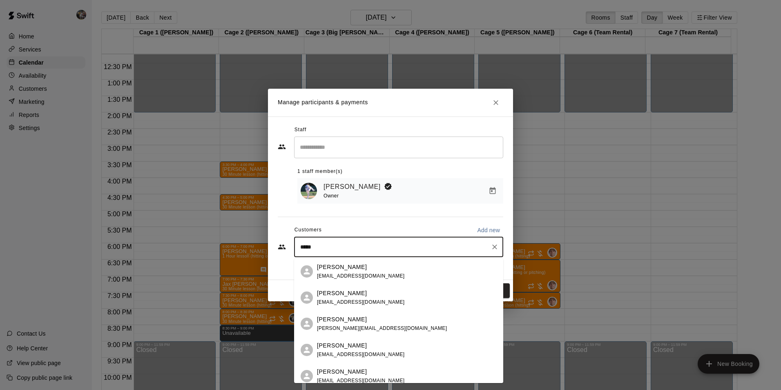
click at [346, 270] on p "[PERSON_NAME]" at bounding box center [342, 267] width 50 height 9
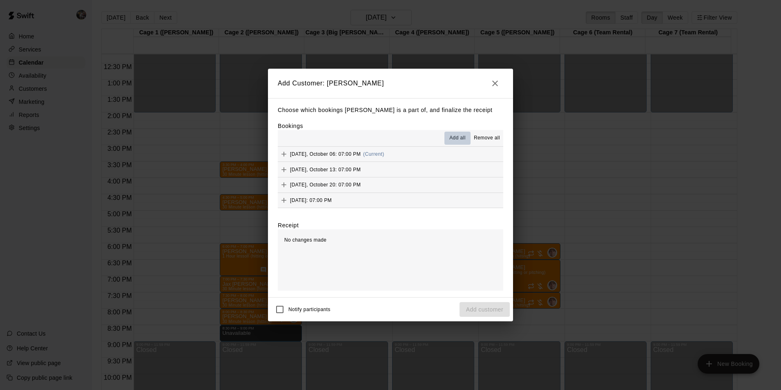
click at [461, 136] on span "Add all" at bounding box center [457, 138] width 16 height 8
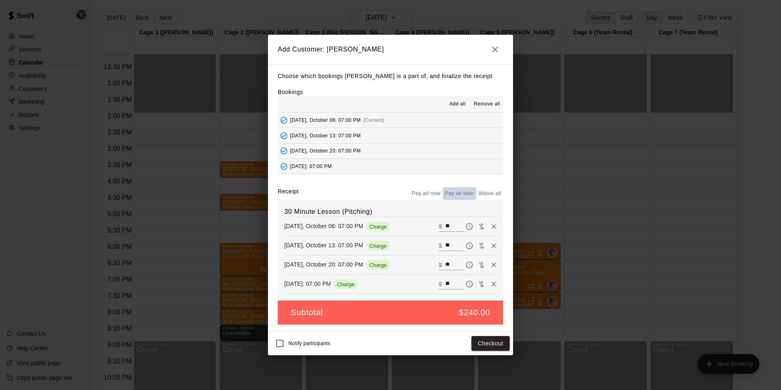
click at [461, 191] on button "Pay all later" at bounding box center [460, 193] width 34 height 13
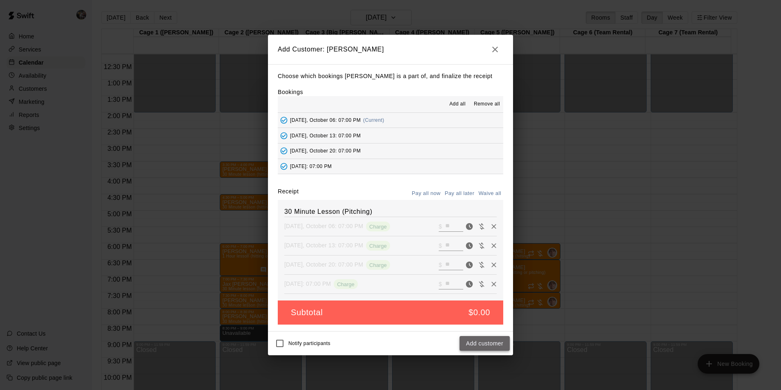
click at [476, 343] on button "Add customer" at bounding box center [485, 343] width 50 height 15
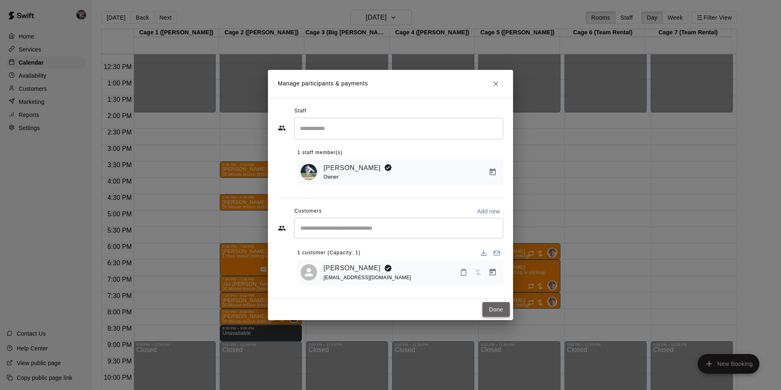
click at [498, 310] on button "Done" at bounding box center [496, 309] width 27 height 15
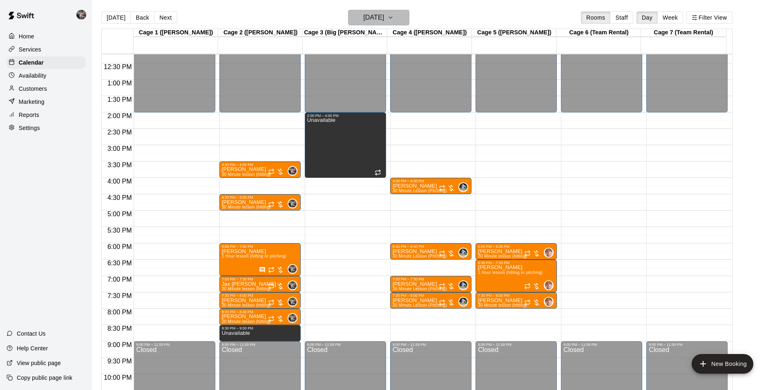
click at [366, 14] on h6 "[DATE]" at bounding box center [373, 17] width 21 height 11
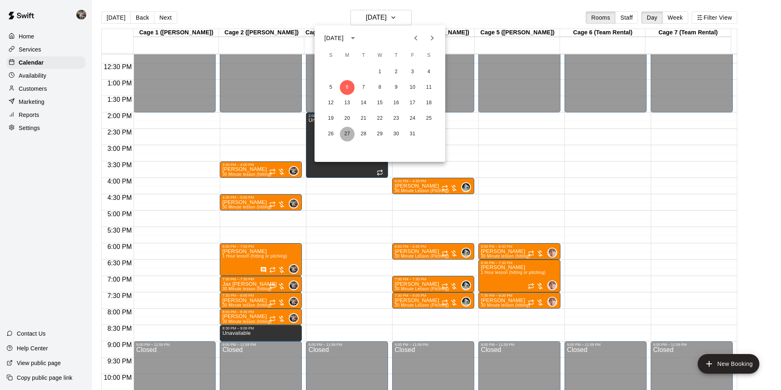
click at [346, 133] on button "27" at bounding box center [347, 134] width 15 height 15
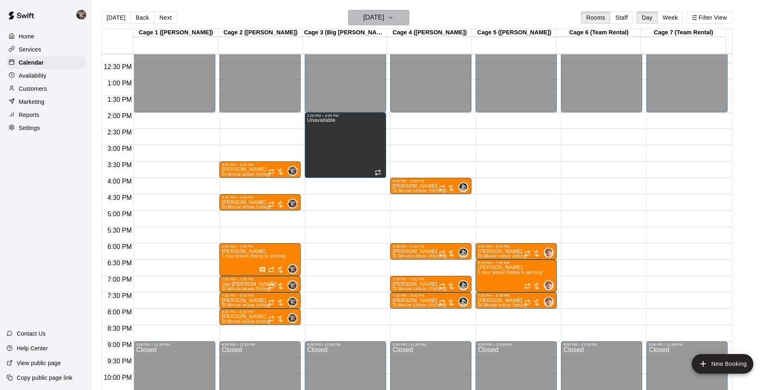
click at [368, 18] on h6 "[DATE]" at bounding box center [373, 17] width 21 height 11
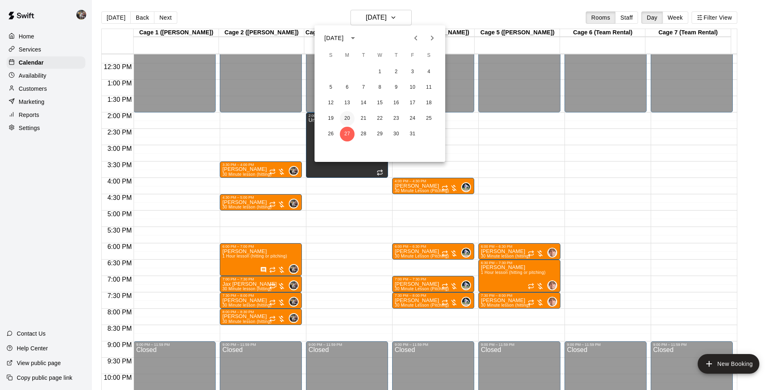
click at [348, 117] on button "20" at bounding box center [347, 118] width 15 height 15
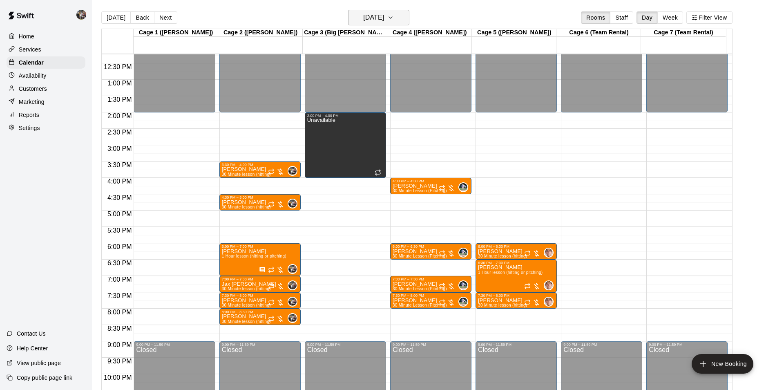
click at [364, 16] on h6 "[DATE]" at bounding box center [373, 17] width 21 height 11
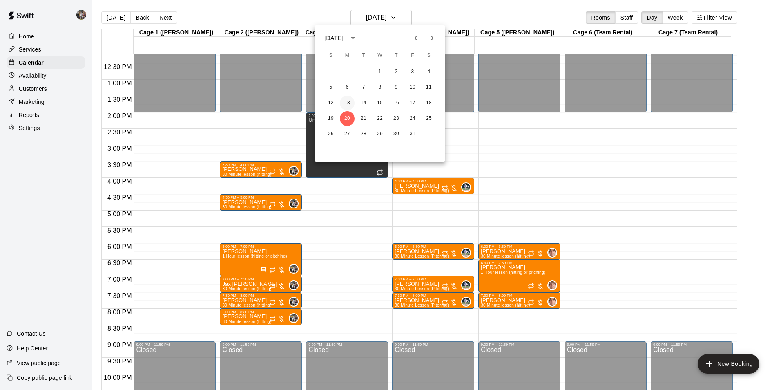
click at [349, 101] on button "13" at bounding box center [347, 103] width 15 height 15
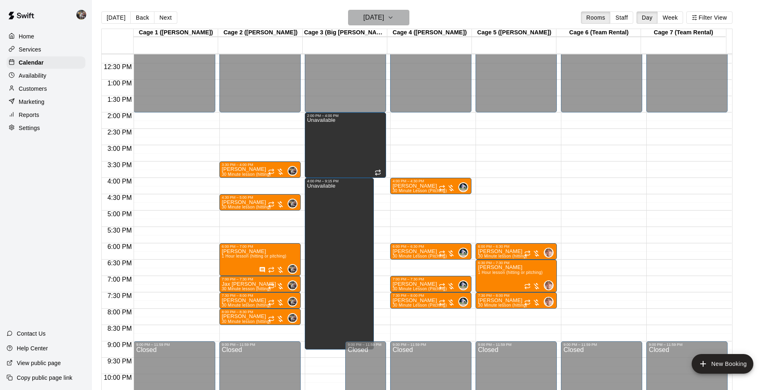
click at [377, 18] on h6 "[DATE]" at bounding box center [373, 17] width 21 height 11
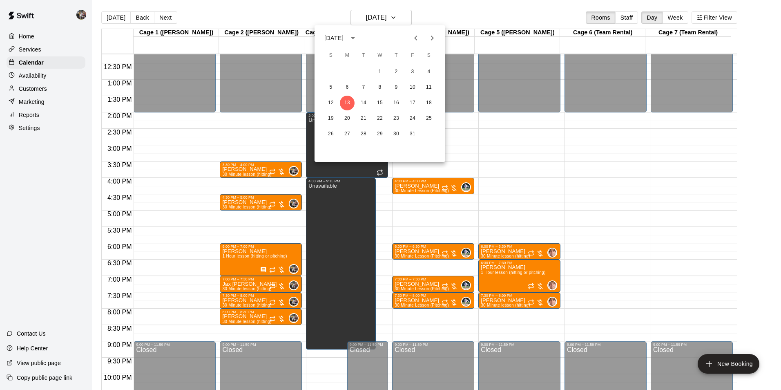
click at [432, 37] on icon "Next month" at bounding box center [432, 38] width 10 height 10
click at [348, 87] on button "3" at bounding box center [347, 87] width 15 height 15
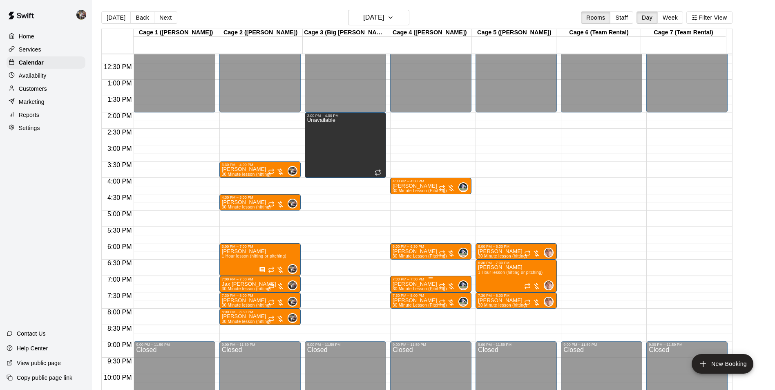
click at [426, 284] on p "[PERSON_NAME]" at bounding box center [420, 284] width 54 height 0
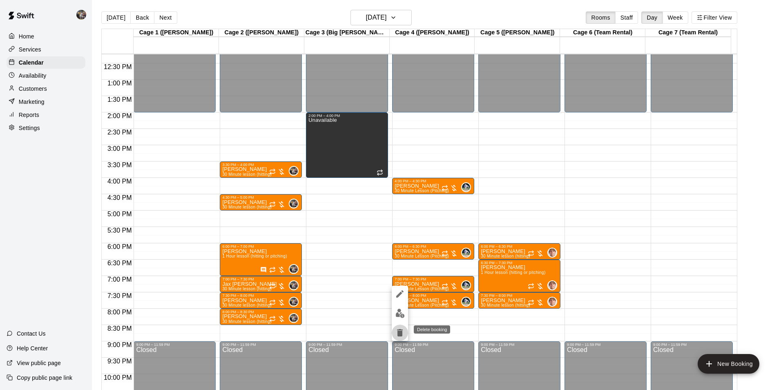
click at [400, 332] on icon "delete" at bounding box center [400, 332] width 6 height 7
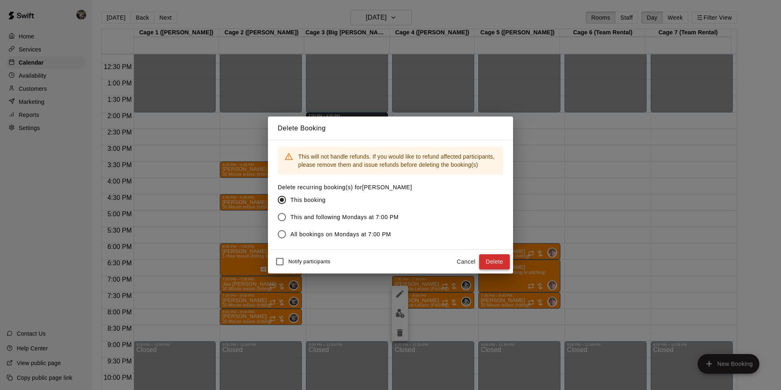
click at [492, 262] on button "Delete" at bounding box center [494, 261] width 31 height 15
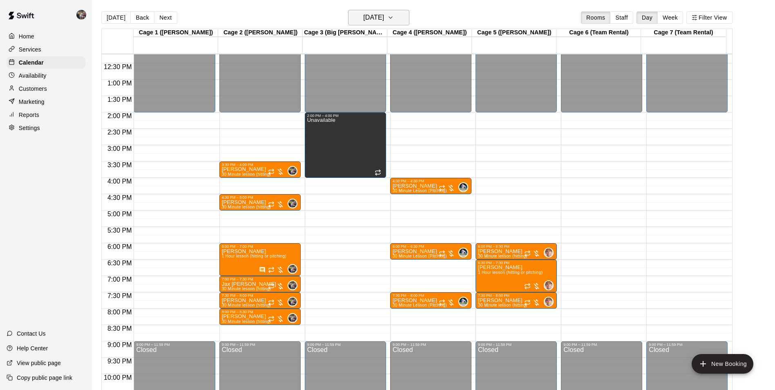
click at [363, 22] on h6 "[DATE]" at bounding box center [373, 17] width 21 height 11
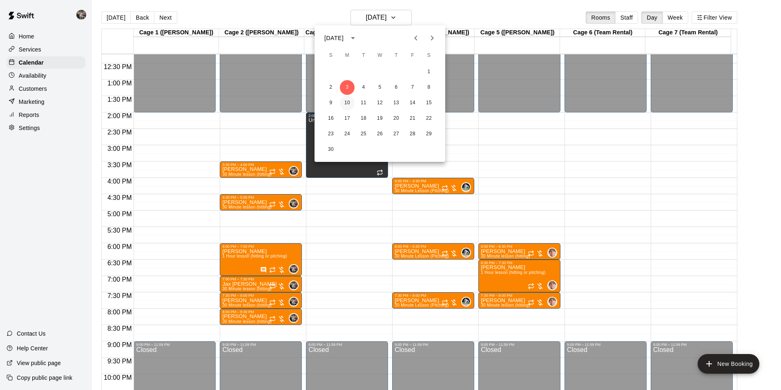
click at [346, 99] on button "10" at bounding box center [347, 103] width 15 height 15
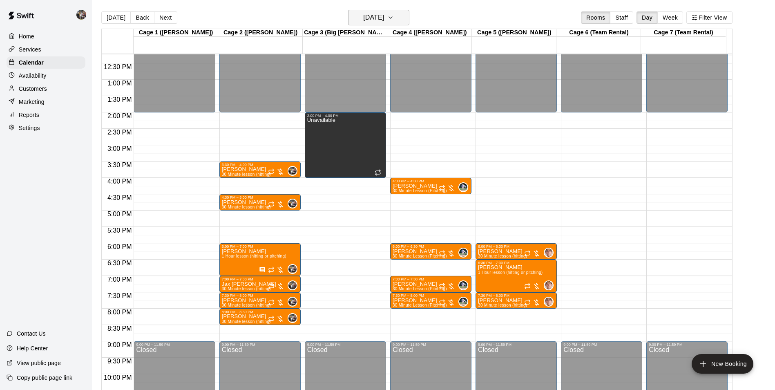
click at [363, 20] on h6 "[DATE]" at bounding box center [373, 17] width 21 height 11
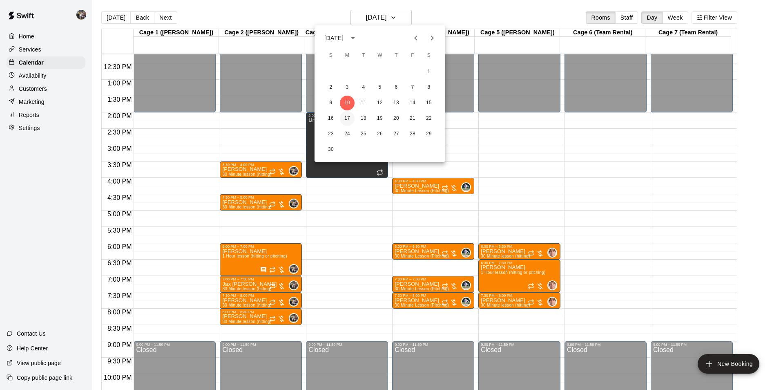
click at [346, 116] on button "17" at bounding box center [347, 118] width 15 height 15
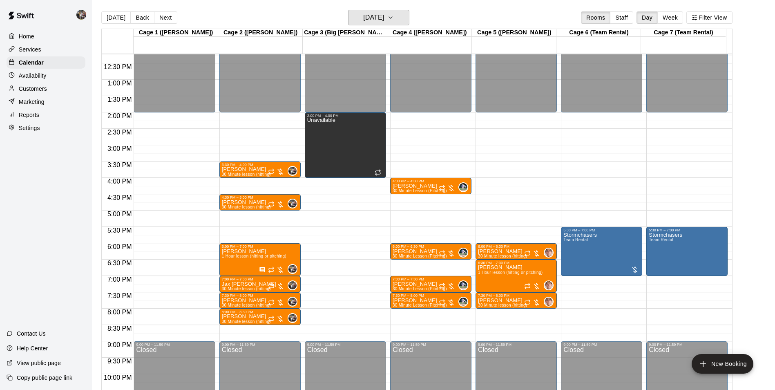
click at [376, 16] on h6 "[DATE]" at bounding box center [373, 17] width 21 height 11
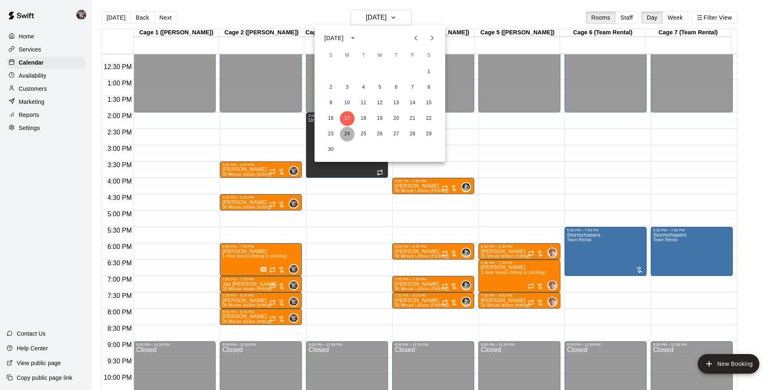
click at [347, 135] on button "24" at bounding box center [347, 134] width 15 height 15
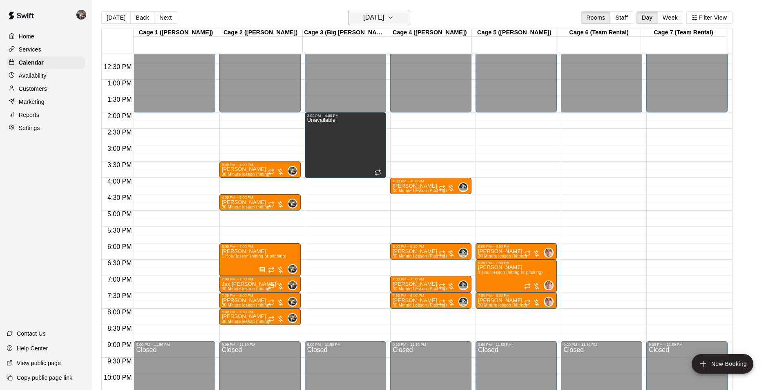
click at [374, 20] on h6 "[DATE]" at bounding box center [373, 17] width 21 height 11
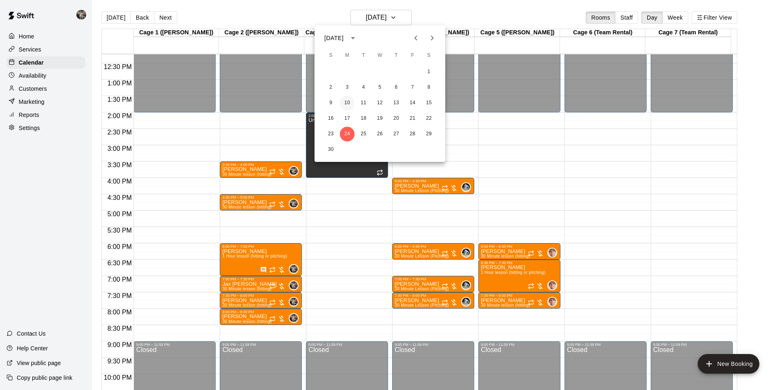
click at [344, 101] on button "10" at bounding box center [347, 103] width 15 height 15
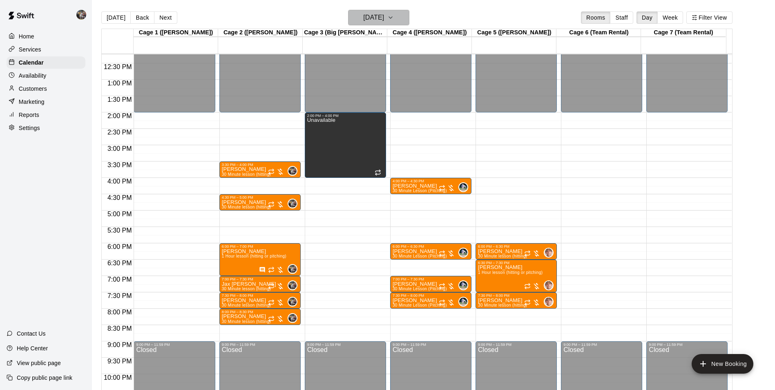
click at [377, 17] on h6 "[DATE]" at bounding box center [373, 17] width 21 height 11
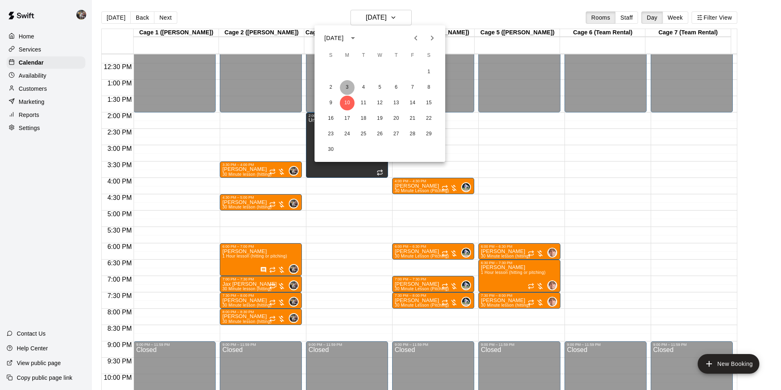
click at [346, 86] on button "3" at bounding box center [347, 87] width 15 height 15
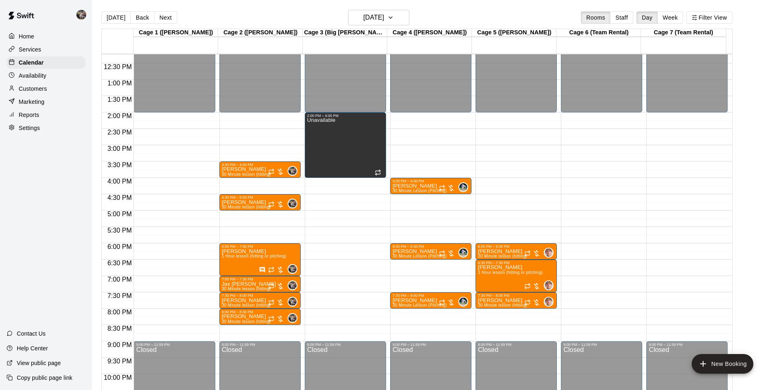
click at [419, 279] on div "12:00 AM – 2:00 PM Closed 4:00 PM – 4:30 PM [PERSON_NAME] 30 Minute Lesson (Pit…" at bounding box center [430, 47] width 81 height 785
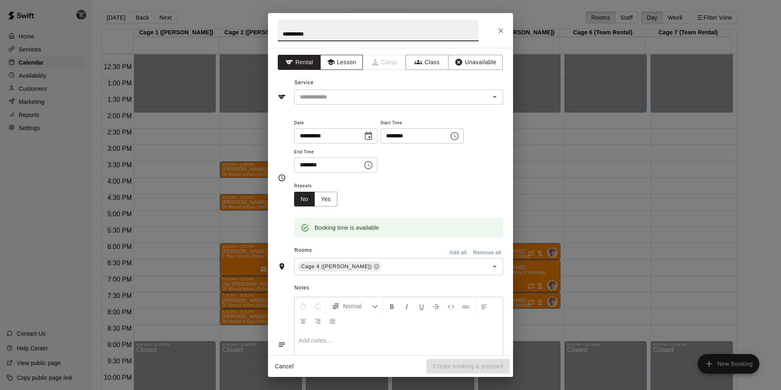
type input "**********"
click at [343, 63] on button "Lesson" at bounding box center [341, 62] width 43 height 15
click at [344, 92] on input "text" at bounding box center [387, 97] width 180 height 10
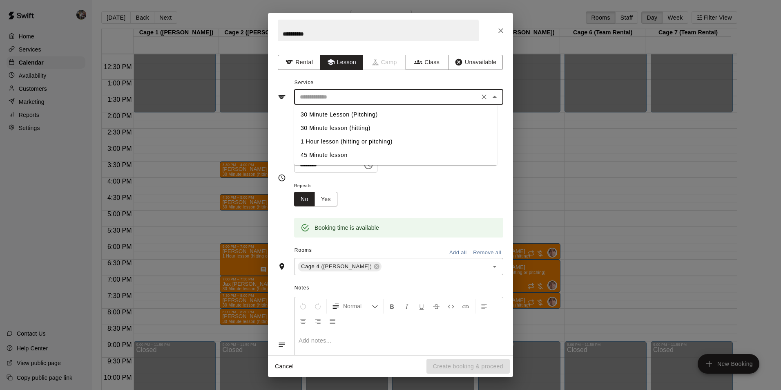
click at [353, 114] on li "30 Minute Lesson (Pitching)" at bounding box center [395, 114] width 203 height 13
type input "**********"
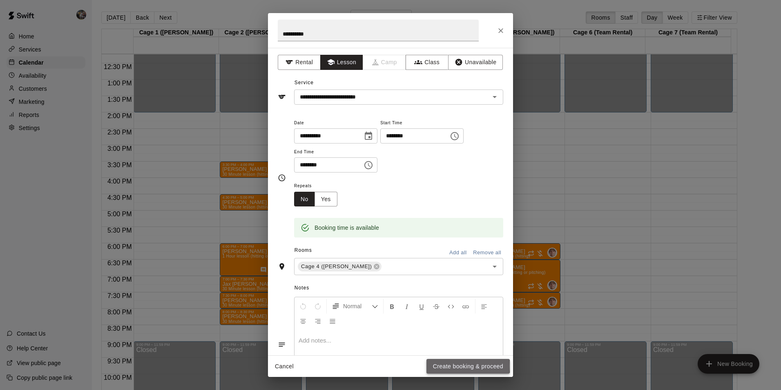
click at [443, 365] on button "Create booking & proceed" at bounding box center [468, 366] width 83 height 15
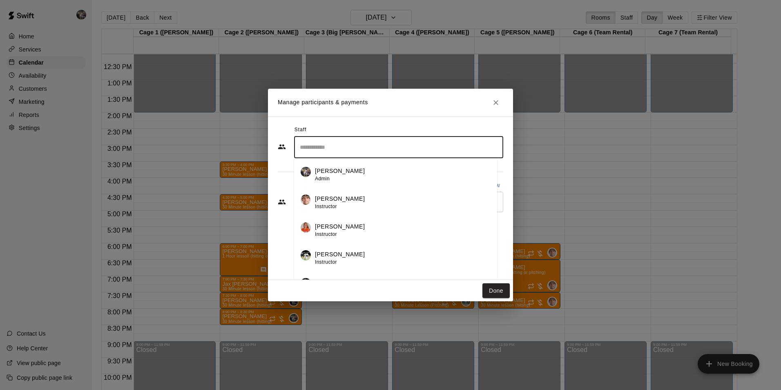
drag, startPoint x: 332, startPoint y: 152, endPoint x: 336, endPoint y: 167, distance: 16.2
click at [332, 152] on input "Search staff" at bounding box center [399, 147] width 202 height 14
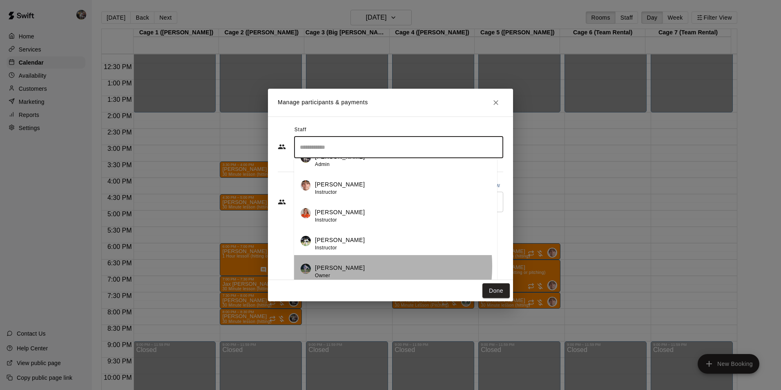
click at [347, 266] on div "[PERSON_NAME] Owner" at bounding box center [403, 272] width 176 height 16
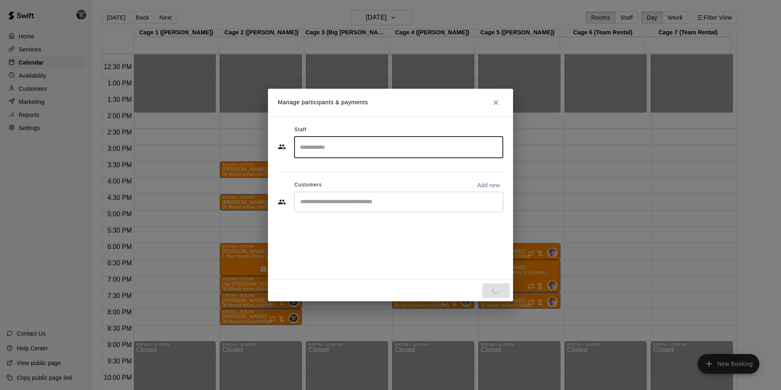
click at [348, 202] on input "Start typing to search customers..." at bounding box center [399, 202] width 202 height 8
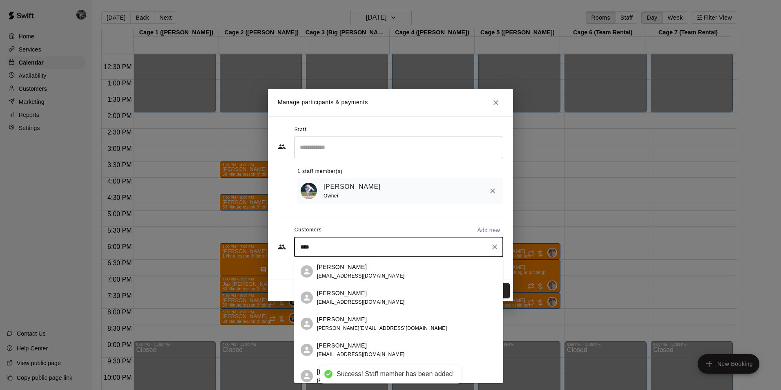
type input "*****"
click at [341, 267] on p "[PERSON_NAME]" at bounding box center [342, 267] width 50 height 9
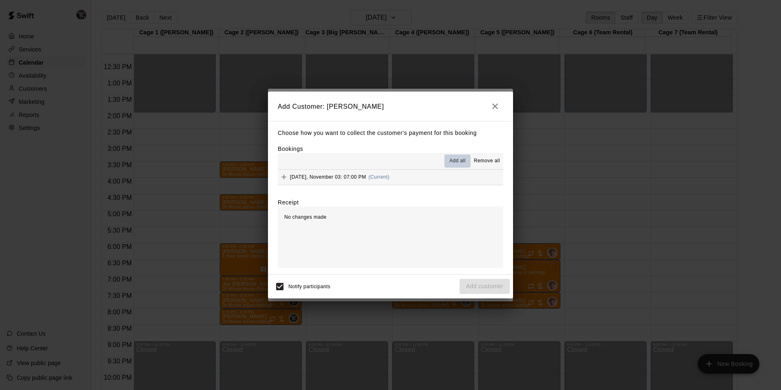
click at [456, 158] on span "Add all" at bounding box center [457, 161] width 16 height 8
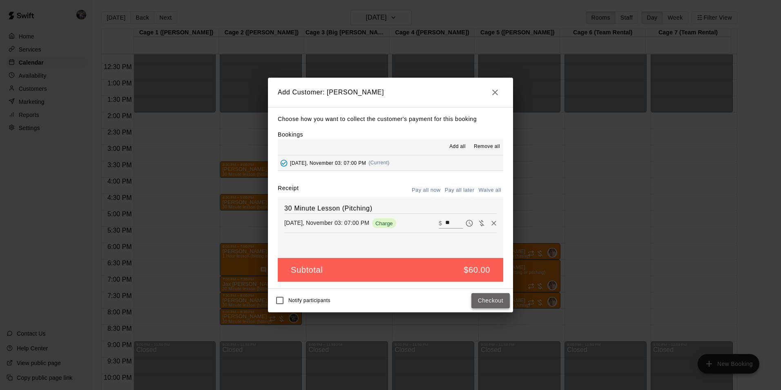
click at [487, 297] on button "Checkout" at bounding box center [491, 300] width 38 height 15
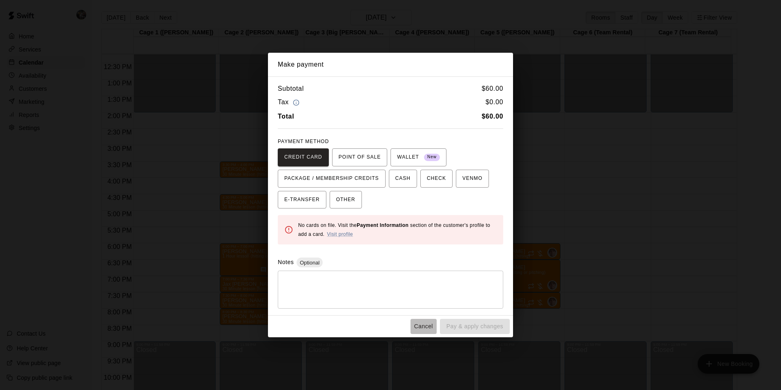
click at [425, 323] on button "Cancel" at bounding box center [424, 326] width 26 height 15
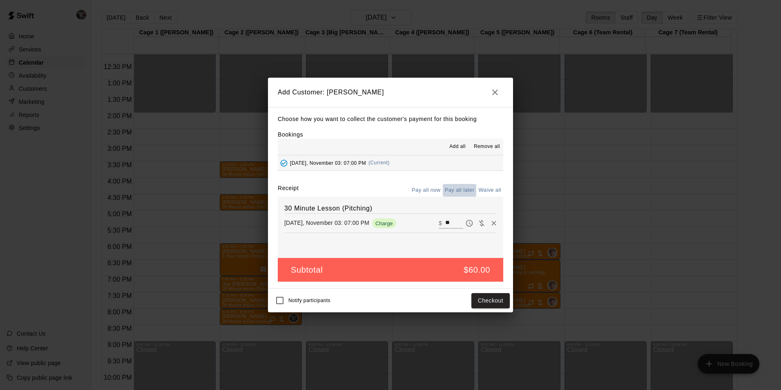
click at [459, 191] on button "Pay all later" at bounding box center [460, 190] width 34 height 13
click at [477, 298] on button "Add customer" at bounding box center [485, 300] width 50 height 15
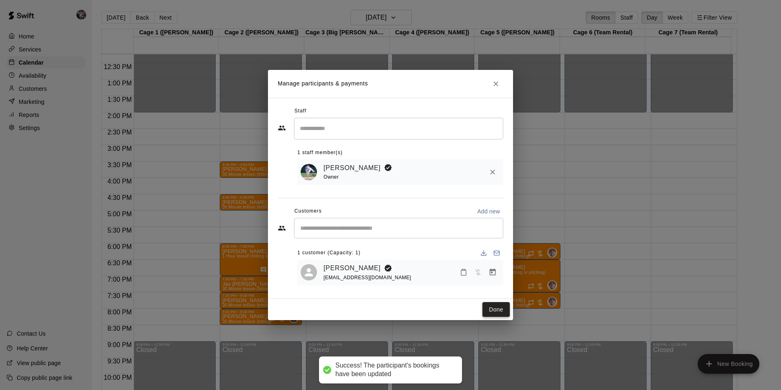
click at [495, 310] on button "Done" at bounding box center [496, 309] width 27 height 15
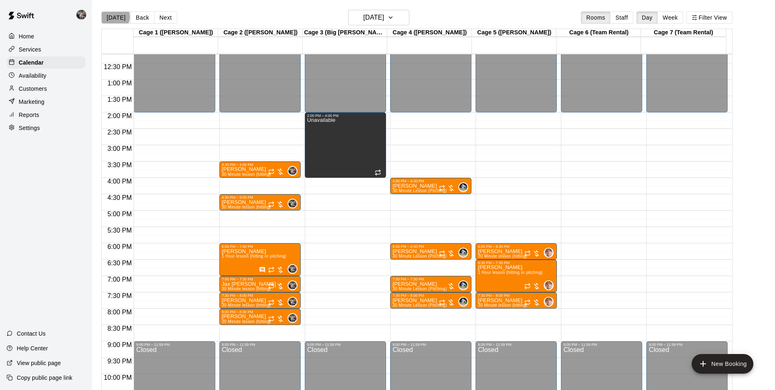
click at [114, 16] on button "[DATE]" at bounding box center [115, 17] width 29 height 12
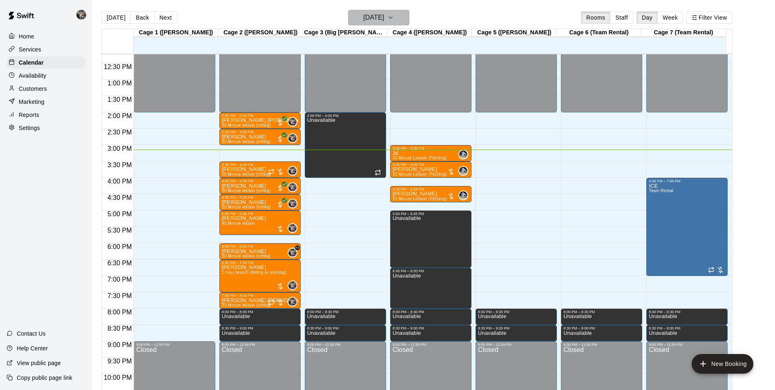
click at [366, 13] on h6 "[DATE]" at bounding box center [373, 17] width 21 height 11
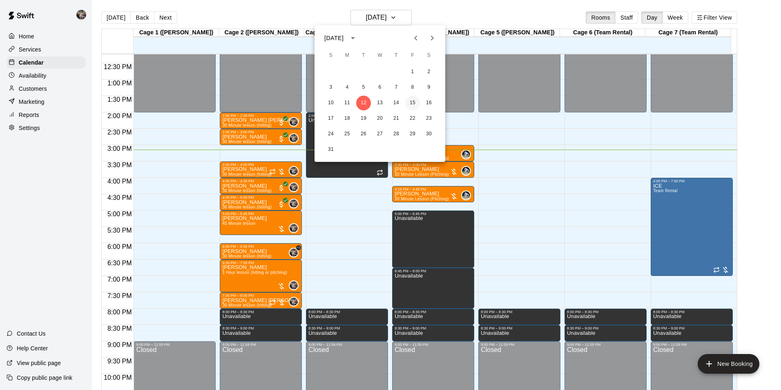
click at [416, 103] on button "15" at bounding box center [412, 103] width 15 height 15
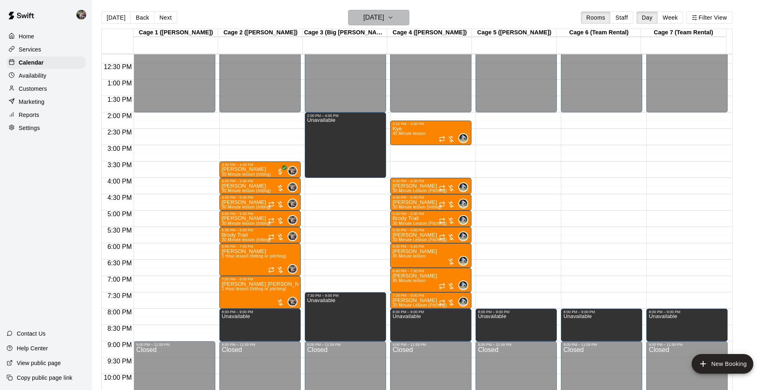
click at [371, 20] on h6 "[DATE]" at bounding box center [373, 17] width 21 height 11
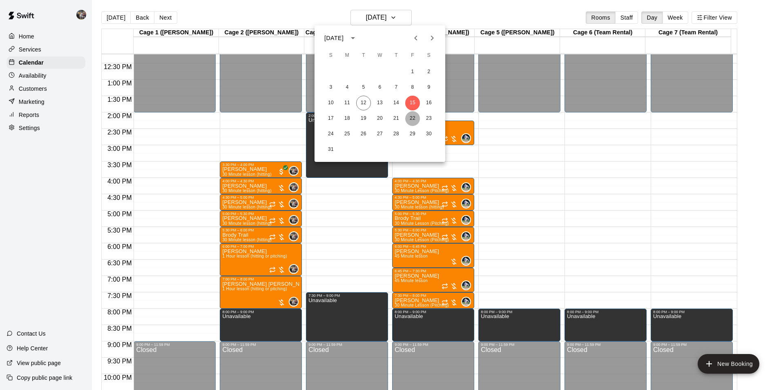
click at [414, 118] on button "22" at bounding box center [412, 118] width 15 height 15
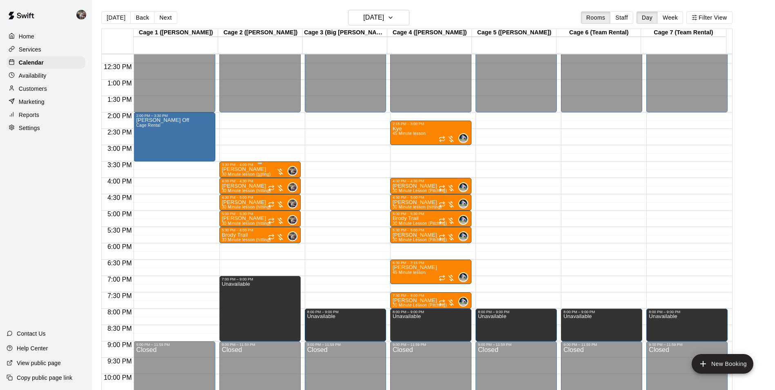
click at [260, 169] on div "[PERSON_NAME] 30 Minute lesson (hitting)" at bounding box center [246, 362] width 49 height 390
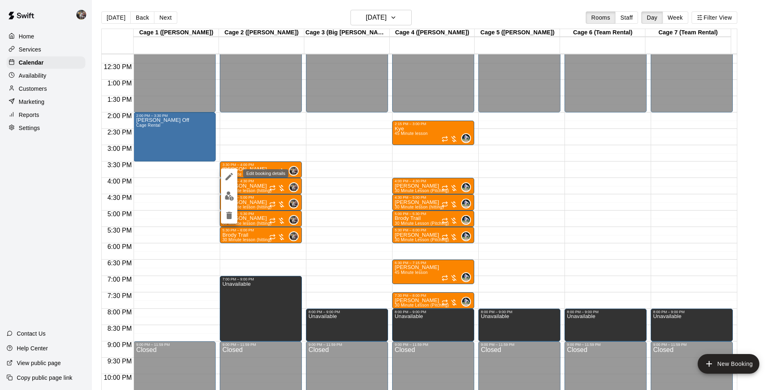
click at [228, 176] on icon "edit" at bounding box center [229, 177] width 10 height 10
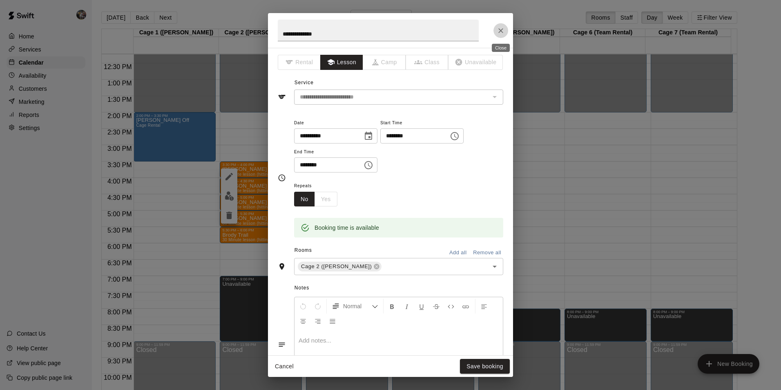
click at [499, 29] on icon "Close" at bounding box center [501, 31] width 8 height 8
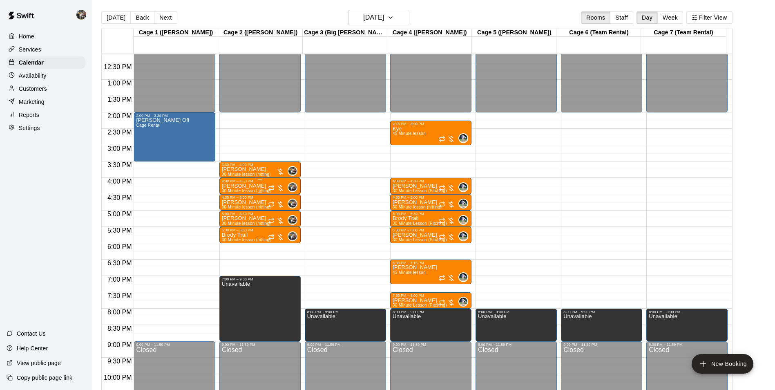
click at [252, 186] on div "[PERSON_NAME] 30 Minute lesson (hitting)" at bounding box center [246, 378] width 49 height 390
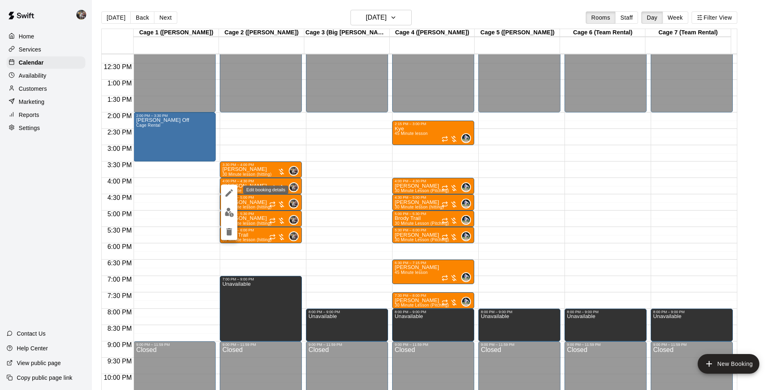
click at [229, 193] on icon "edit" at bounding box center [229, 192] width 7 height 7
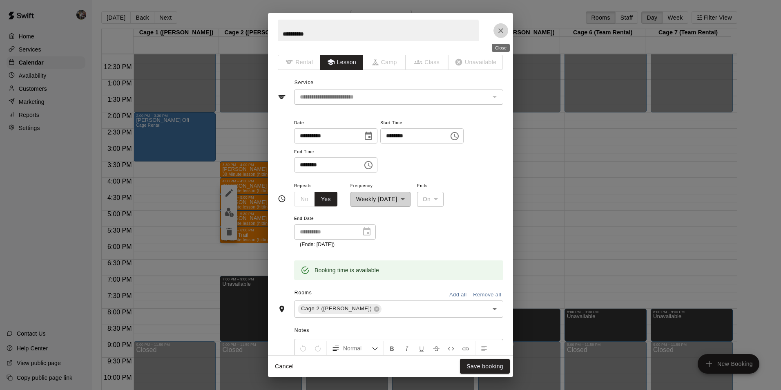
click at [498, 27] on icon "Close" at bounding box center [501, 31] width 8 height 8
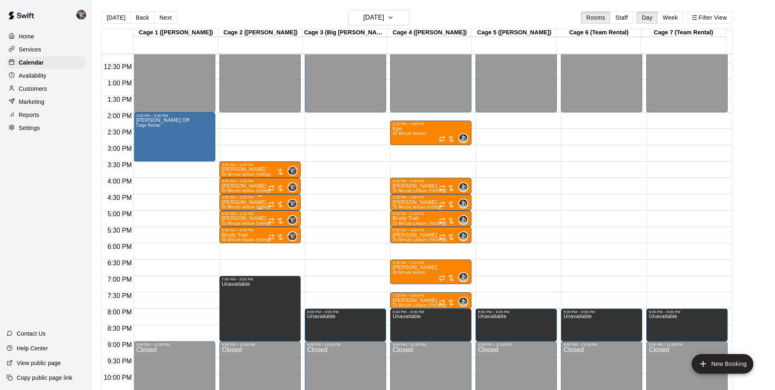
click at [247, 199] on div "4:30 PM – 5:00 PM" at bounding box center [260, 197] width 76 height 4
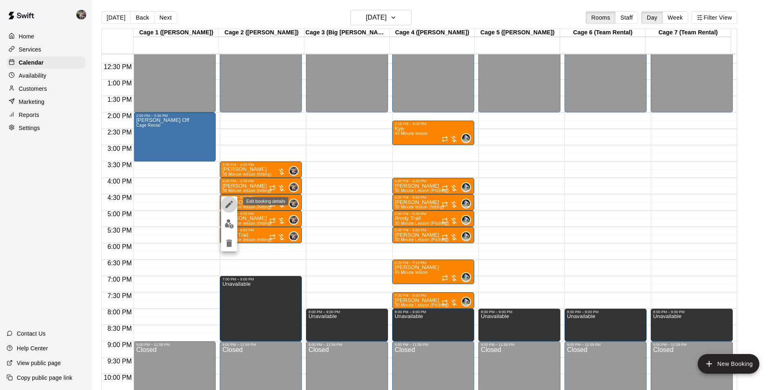
click at [226, 204] on icon "edit" at bounding box center [229, 204] width 10 height 10
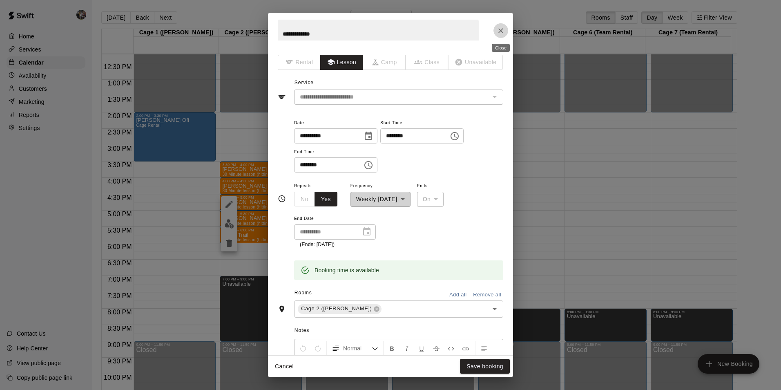
click at [496, 27] on button "Close" at bounding box center [501, 30] width 15 height 15
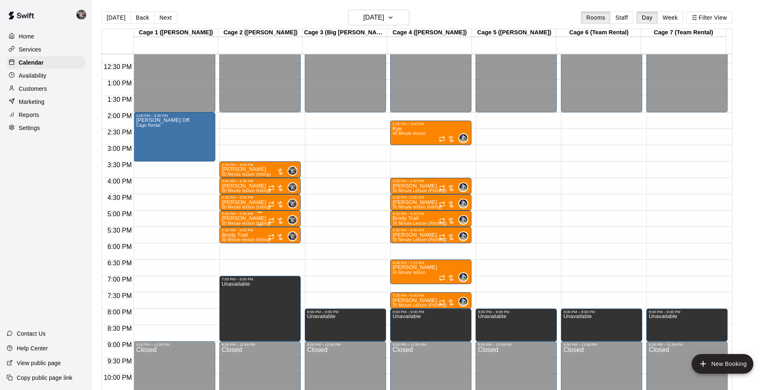
click at [243, 215] on div "5:00 PM – 5:30 PM" at bounding box center [260, 214] width 76 height 4
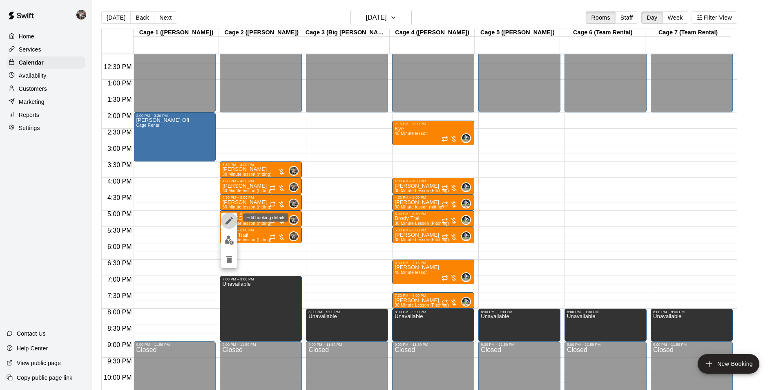
click at [229, 218] on icon "edit" at bounding box center [229, 221] width 10 height 10
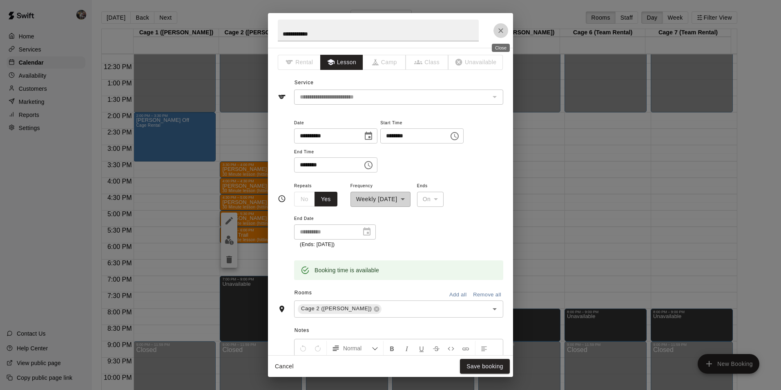
click at [501, 30] on icon "Close" at bounding box center [500, 30] width 5 height 5
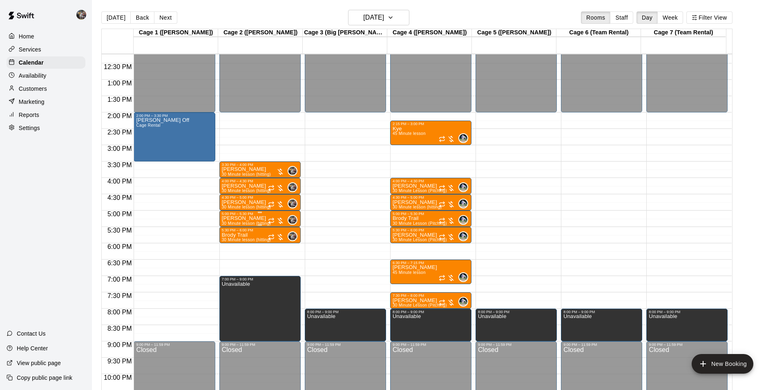
click at [275, 215] on div "5:00 PM – 5:30 PM" at bounding box center [260, 214] width 76 height 4
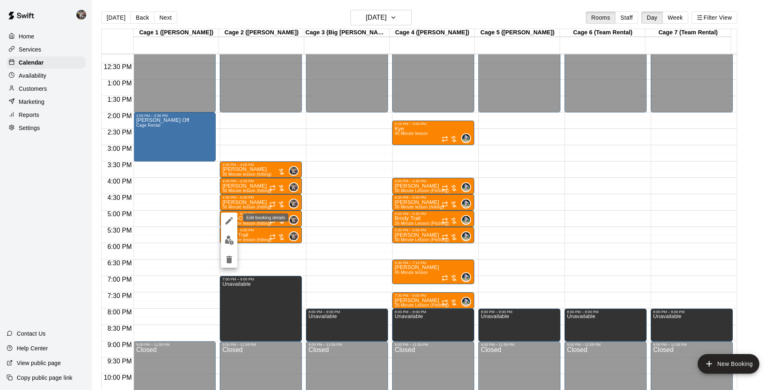
click at [230, 219] on icon "edit" at bounding box center [229, 221] width 10 height 10
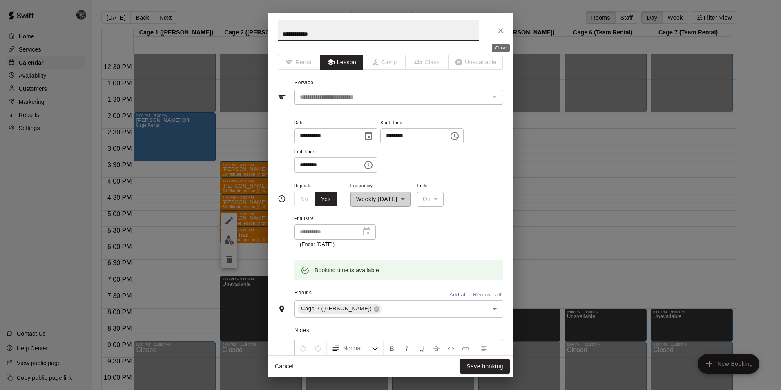
click at [497, 30] on icon "Close" at bounding box center [501, 31] width 8 height 8
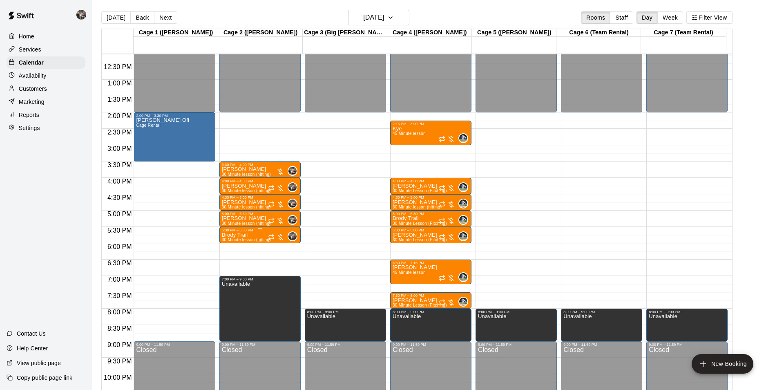
click at [251, 232] on div "5:30 PM – 6:00 PM" at bounding box center [260, 230] width 76 height 4
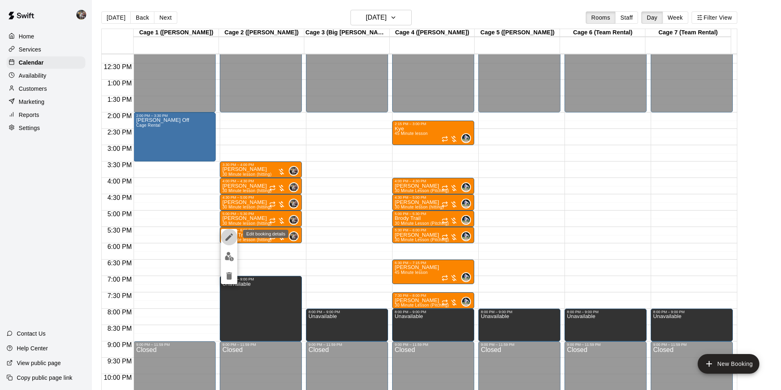
click at [227, 235] on icon "edit" at bounding box center [229, 237] width 10 height 10
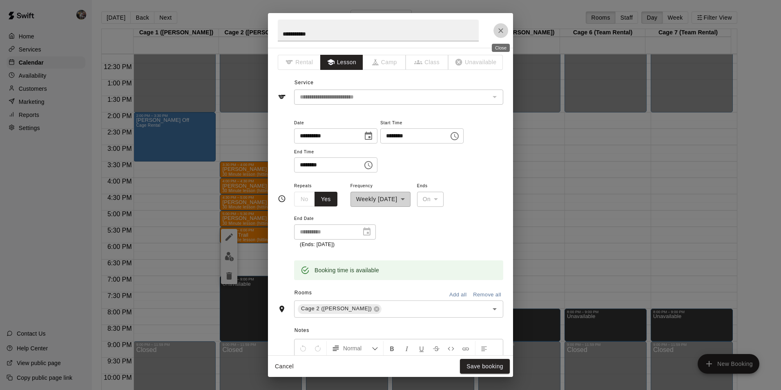
click at [503, 30] on icon "Close" at bounding box center [501, 31] width 8 height 8
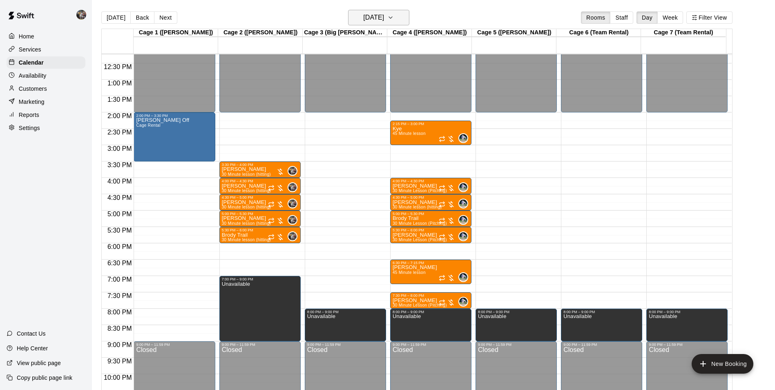
click at [365, 19] on h6 "[DATE]" at bounding box center [373, 17] width 21 height 11
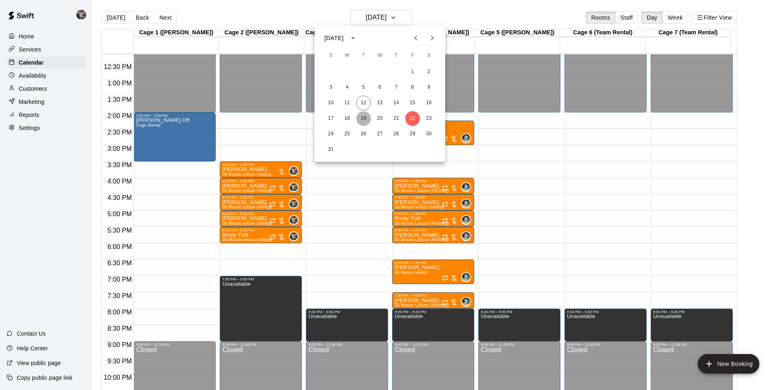
click at [361, 117] on button "19" at bounding box center [363, 118] width 15 height 15
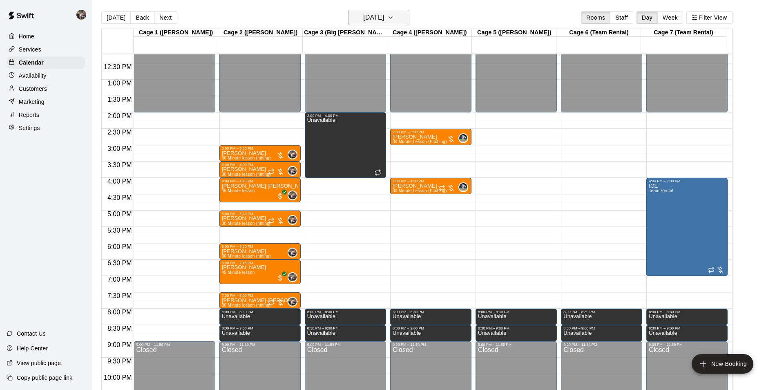
click at [380, 19] on h6 "[DATE]" at bounding box center [373, 17] width 21 height 11
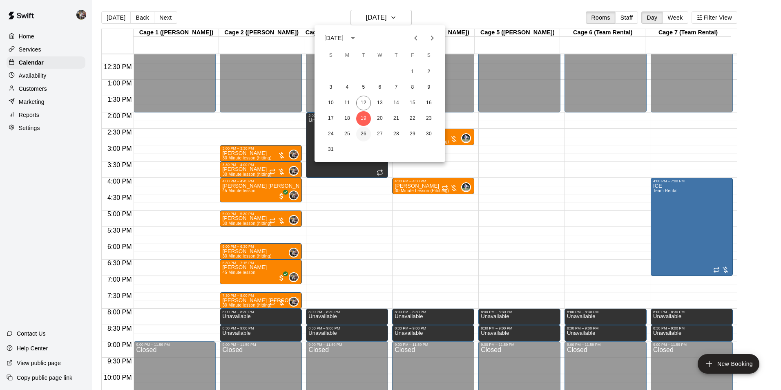
click at [365, 134] on button "26" at bounding box center [363, 134] width 15 height 15
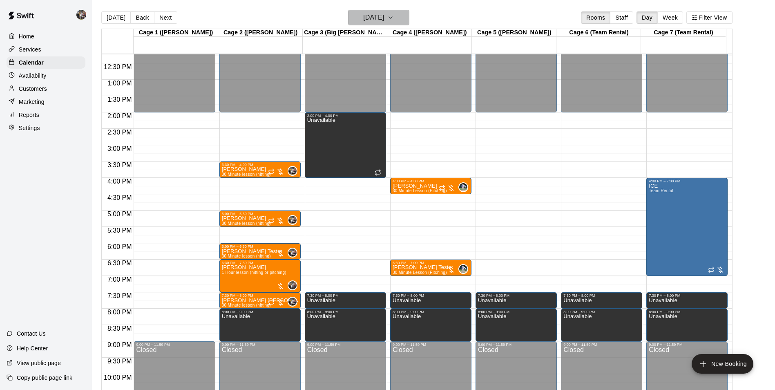
click at [378, 12] on h6 "[DATE]" at bounding box center [373, 17] width 21 height 11
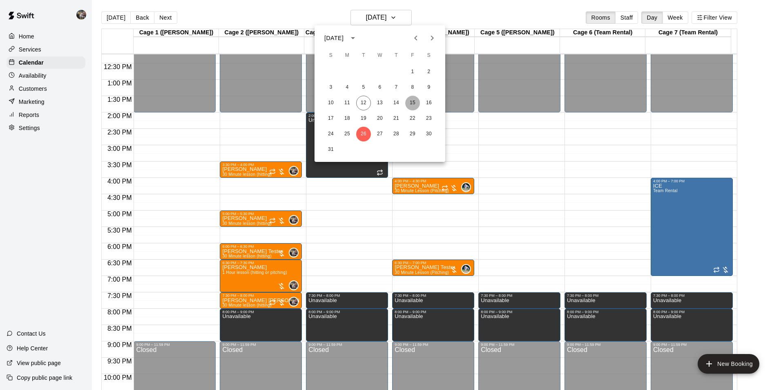
click at [412, 102] on button "15" at bounding box center [412, 103] width 15 height 15
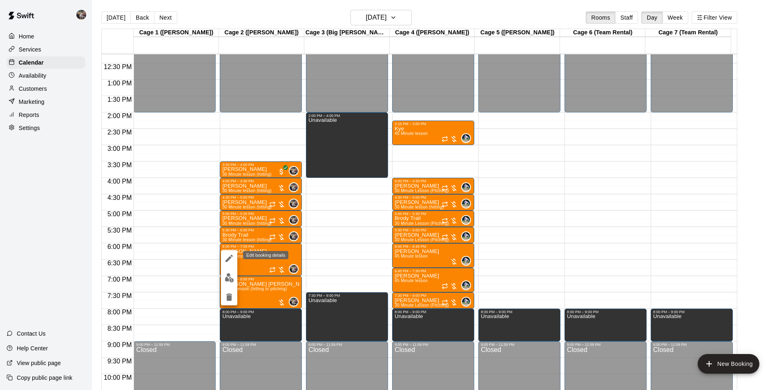
click at [227, 257] on icon "edit" at bounding box center [229, 258] width 10 height 10
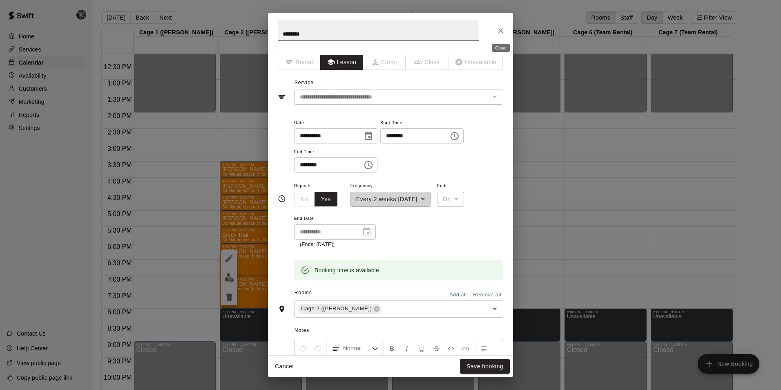
click at [501, 27] on icon "Close" at bounding box center [501, 31] width 8 height 8
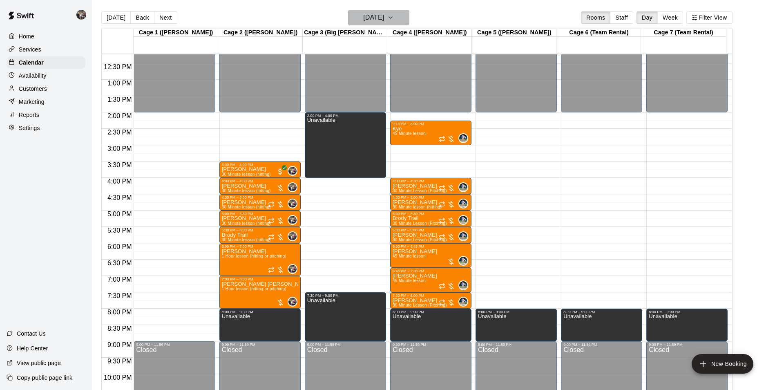
click at [369, 14] on h6 "[DATE]" at bounding box center [373, 17] width 21 height 11
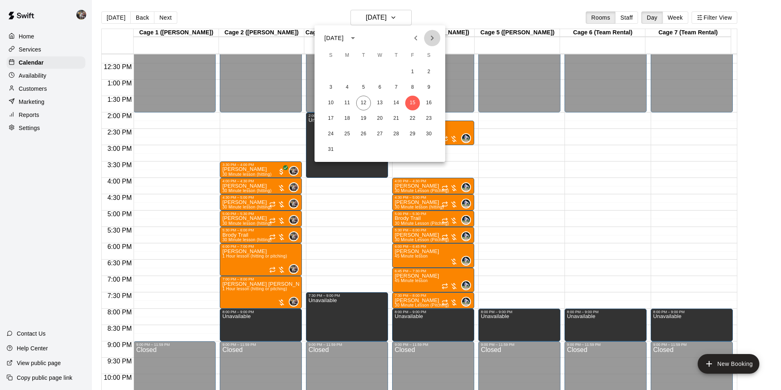
click at [432, 37] on icon "Next month" at bounding box center [432, 38] width 10 height 10
click at [430, 37] on icon "Next month" at bounding box center [432, 38] width 10 height 10
click at [413, 86] on button "7" at bounding box center [412, 87] width 15 height 15
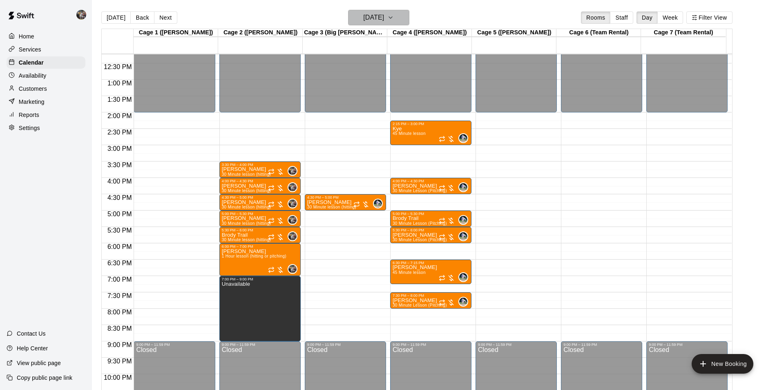
click at [384, 19] on h6 "[DATE]" at bounding box center [373, 17] width 21 height 11
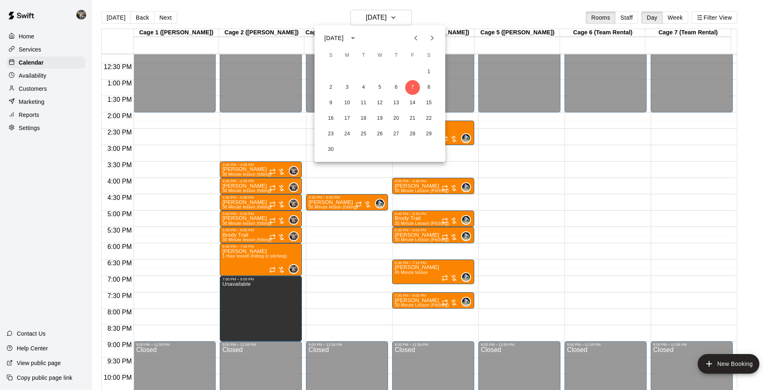
click at [430, 37] on icon "Next month" at bounding box center [432, 38] width 10 height 10
click at [413, 72] on button "5" at bounding box center [412, 72] width 15 height 15
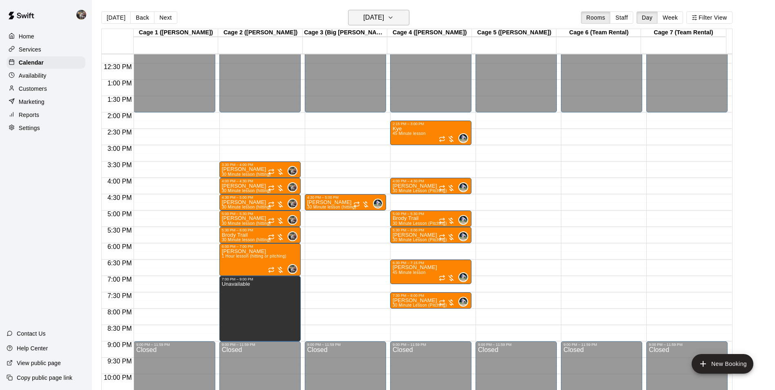
click at [384, 18] on h6 "[DATE]" at bounding box center [373, 17] width 21 height 11
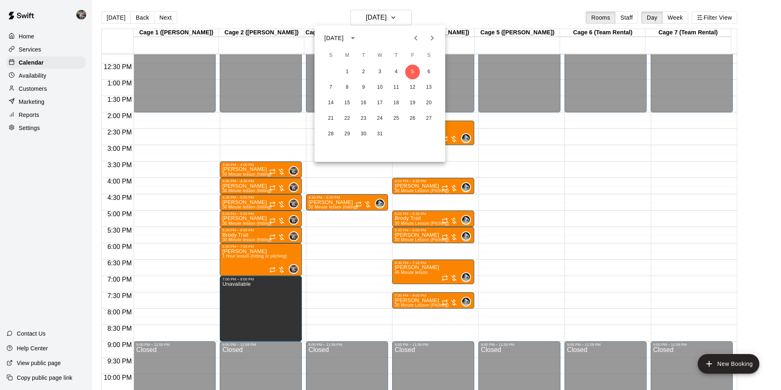
click at [433, 37] on icon "Next month" at bounding box center [432, 38] width 3 height 5
click at [412, 71] on button "2" at bounding box center [412, 72] width 15 height 15
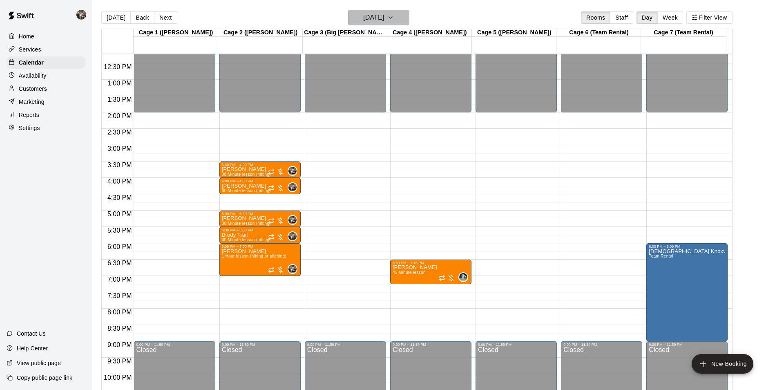
click at [384, 19] on h6 "[DATE]" at bounding box center [373, 17] width 21 height 11
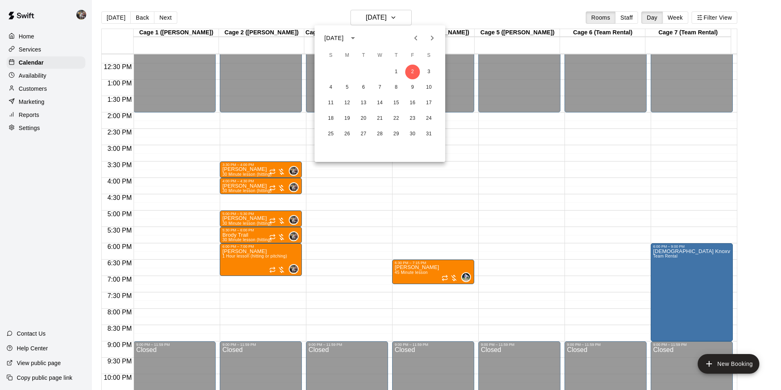
click at [434, 37] on icon "Next month" at bounding box center [432, 38] width 10 height 10
click at [411, 70] on button "6" at bounding box center [412, 72] width 15 height 15
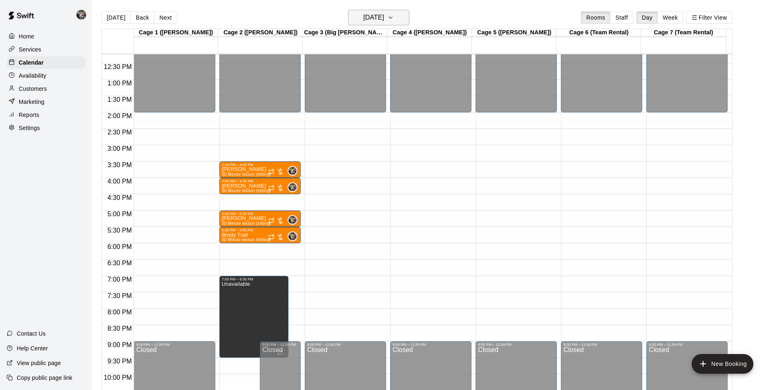
click at [396, 16] on button "[DATE]" at bounding box center [378, 18] width 61 height 16
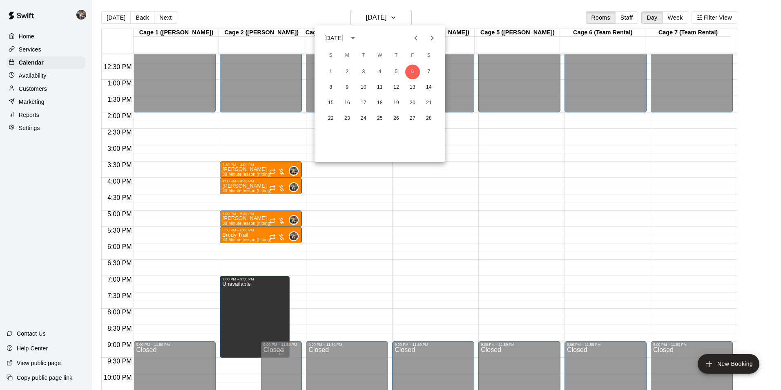
click at [430, 38] on icon "Next month" at bounding box center [432, 38] width 10 height 10
click at [410, 54] on span "F" at bounding box center [412, 55] width 15 height 16
click at [411, 54] on span "F" at bounding box center [412, 55] width 15 height 16
click at [410, 54] on span "F" at bounding box center [412, 55] width 15 height 16
click at [433, 37] on icon "Next month" at bounding box center [432, 38] width 3 height 5
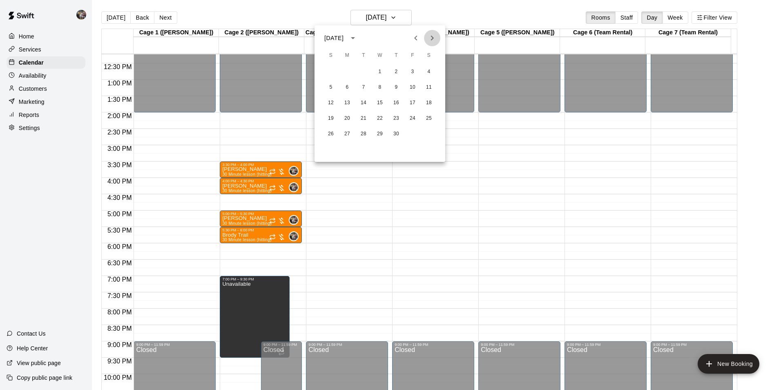
click at [433, 37] on icon "Next month" at bounding box center [432, 38] width 3 height 5
click at [414, 70] on button "1" at bounding box center [412, 72] width 15 height 15
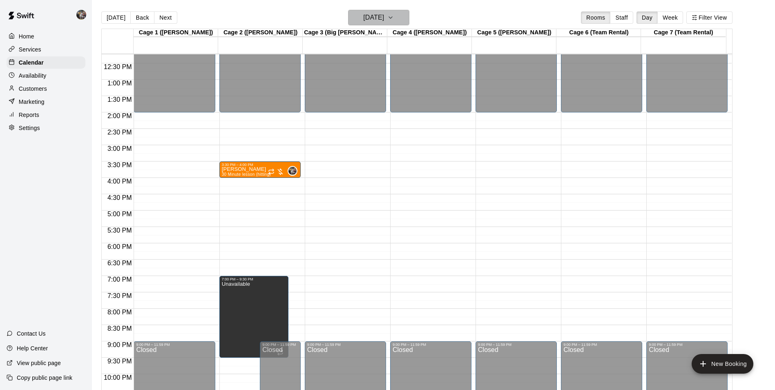
click at [382, 18] on h6 "[DATE]" at bounding box center [373, 17] width 21 height 11
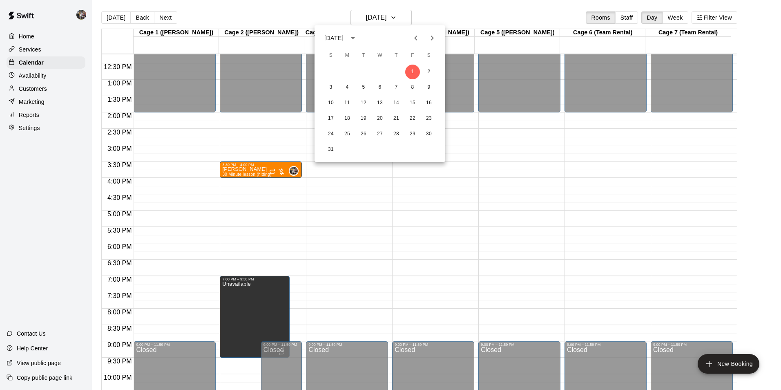
click at [433, 37] on icon "Next month" at bounding box center [432, 38] width 10 height 10
click at [414, 69] on button "5" at bounding box center [412, 72] width 15 height 15
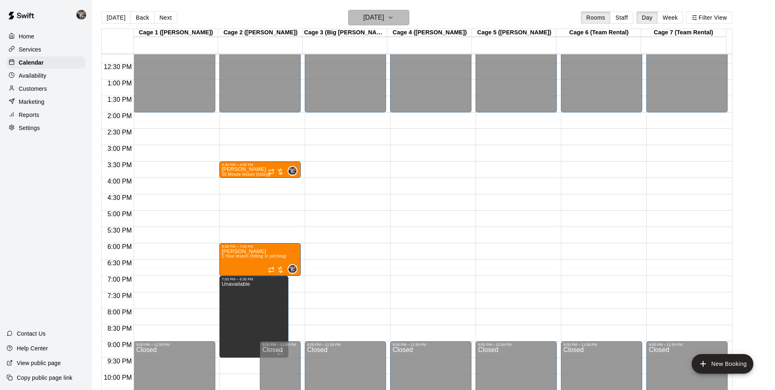
click at [369, 18] on h6 "[DATE]" at bounding box center [373, 17] width 21 height 11
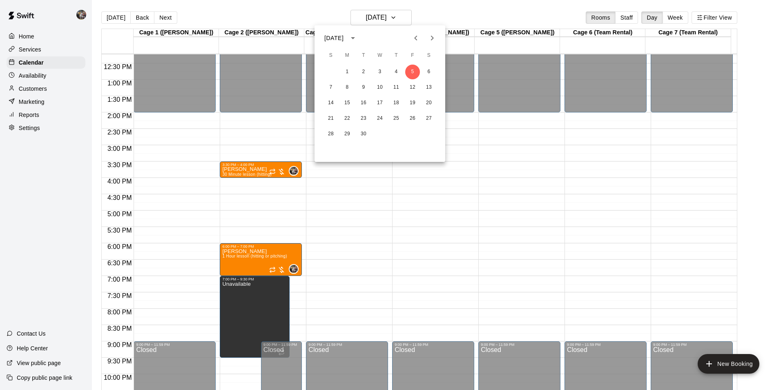
click at [430, 38] on icon "Next month" at bounding box center [432, 38] width 10 height 10
click at [413, 70] on button "3" at bounding box center [412, 72] width 15 height 15
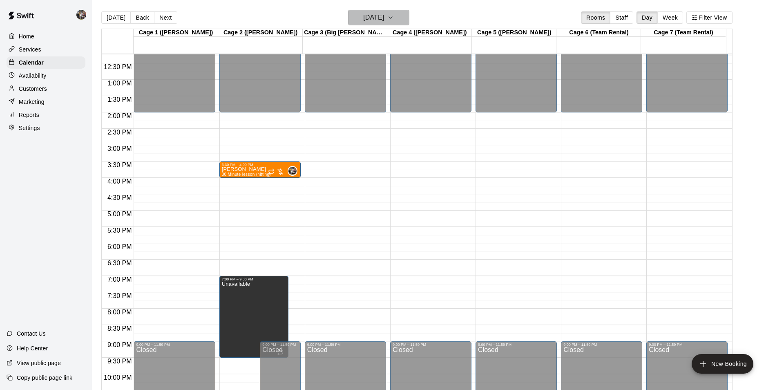
click at [381, 18] on h6 "[DATE]" at bounding box center [373, 17] width 21 height 11
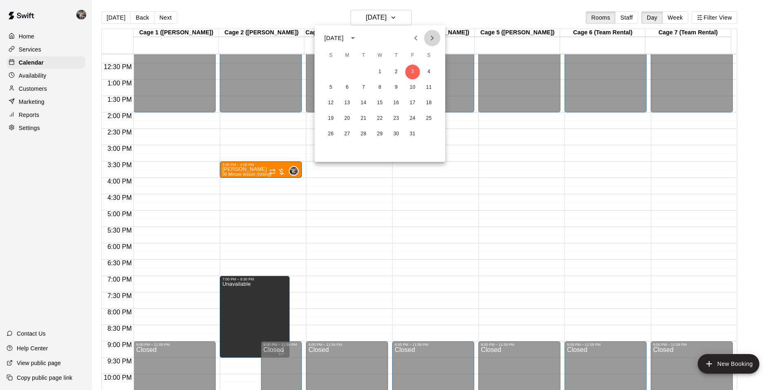
click at [434, 35] on icon "Next month" at bounding box center [432, 38] width 10 height 10
click at [413, 85] on button "7" at bounding box center [412, 87] width 15 height 15
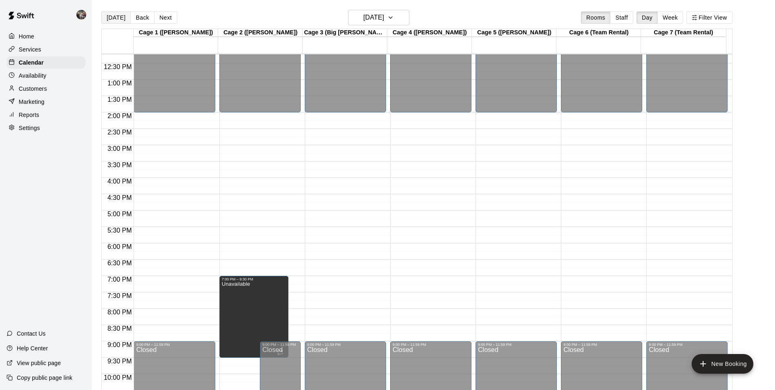
click at [112, 17] on button "[DATE]" at bounding box center [115, 17] width 29 height 12
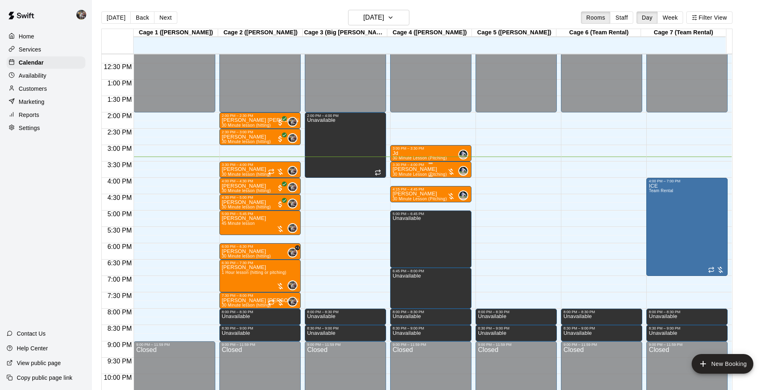
click at [416, 166] on div "3:30 PM – 4:00 PM" at bounding box center [431, 165] width 76 height 4
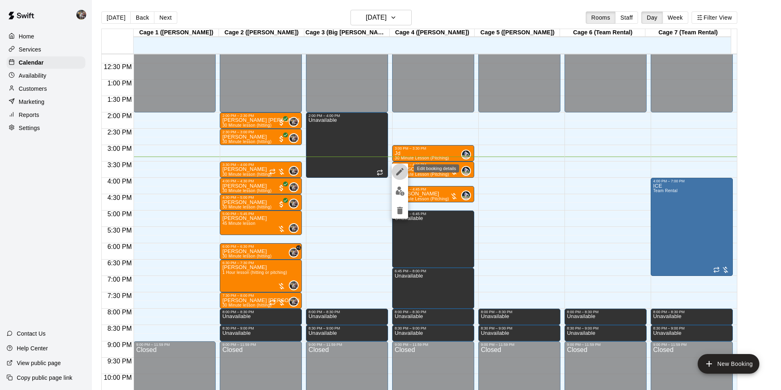
click at [398, 174] on icon "edit" at bounding box center [399, 171] width 7 height 7
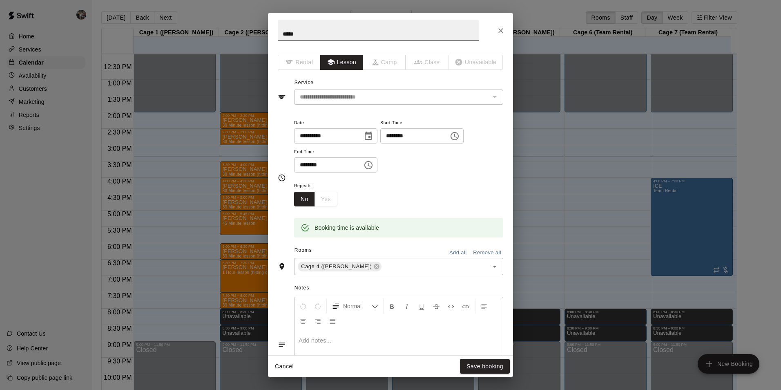
click at [279, 33] on input "*****" at bounding box center [378, 31] width 201 height 22
type input "**********"
click at [476, 363] on button "Save booking" at bounding box center [485, 366] width 50 height 15
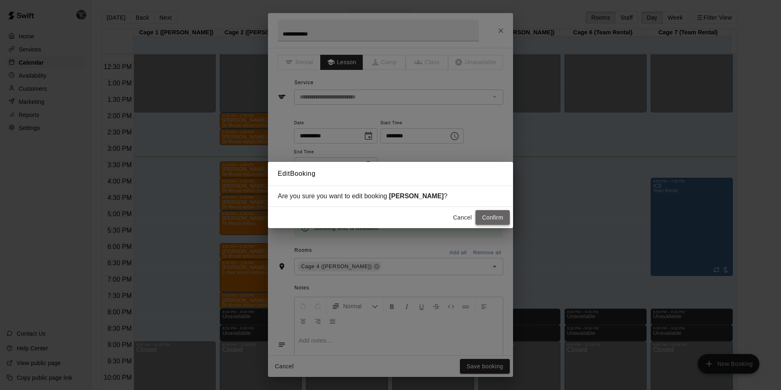
click at [485, 217] on button "Confirm" at bounding box center [493, 217] width 34 height 15
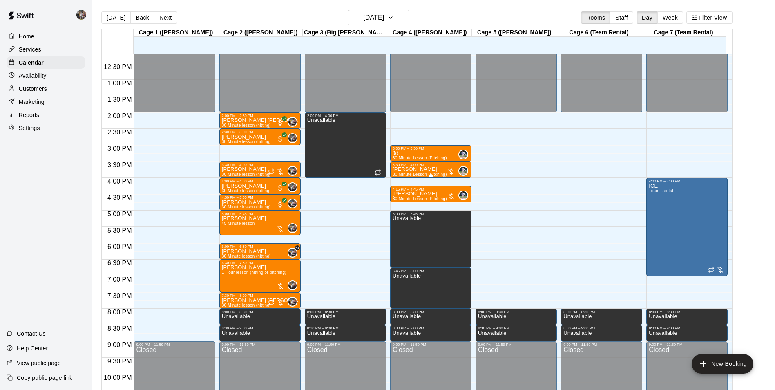
click at [425, 172] on div "[PERSON_NAME] 30 Minute Lesson (Pitching)" at bounding box center [420, 362] width 54 height 390
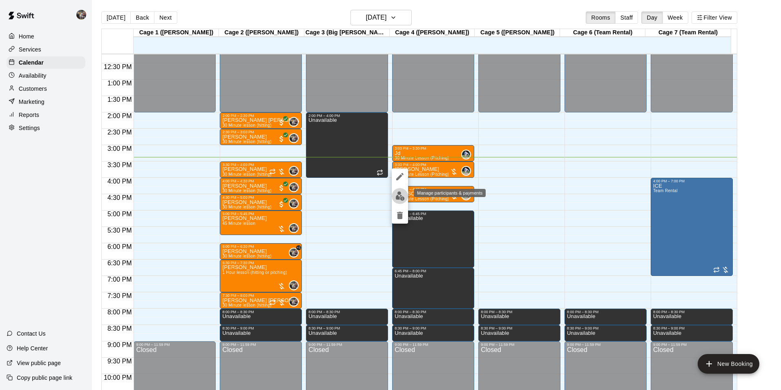
click at [398, 197] on img "edit" at bounding box center [400, 195] width 9 height 9
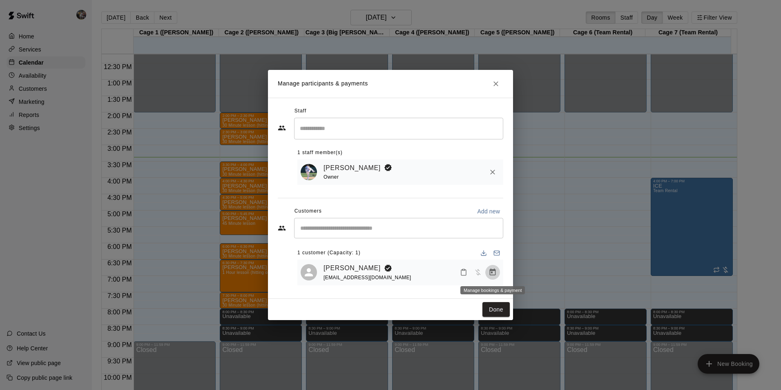
click at [496, 274] on icon "Manage bookings & payment" at bounding box center [493, 272] width 8 height 8
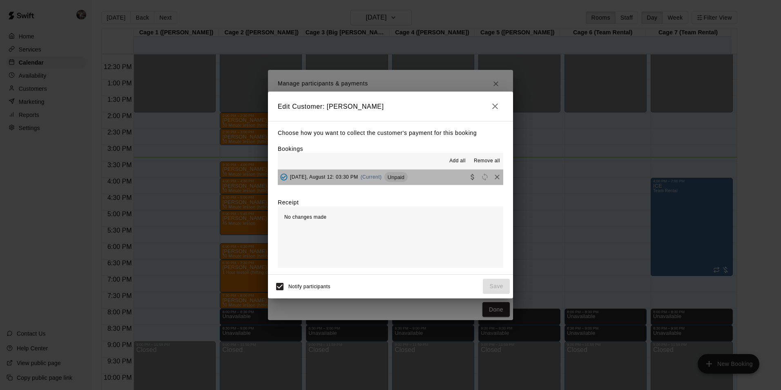
click at [436, 178] on button "[DATE], August 12: 03:30 PM (Current) Unpaid" at bounding box center [391, 177] width 226 height 15
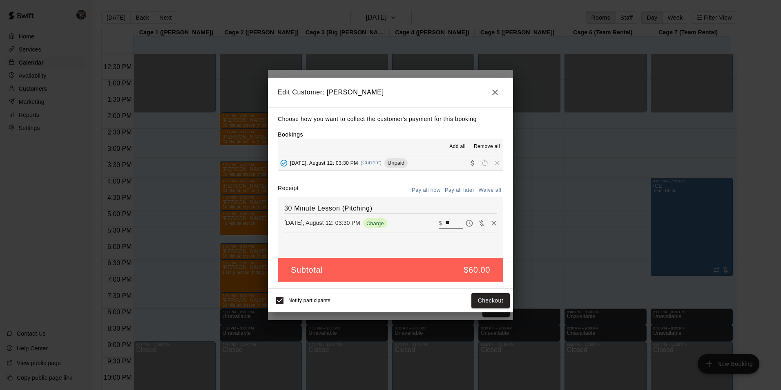
click at [448, 221] on input "**" at bounding box center [454, 223] width 18 height 11
type input "*"
type input "**"
click at [486, 300] on button "Checkout" at bounding box center [491, 300] width 38 height 15
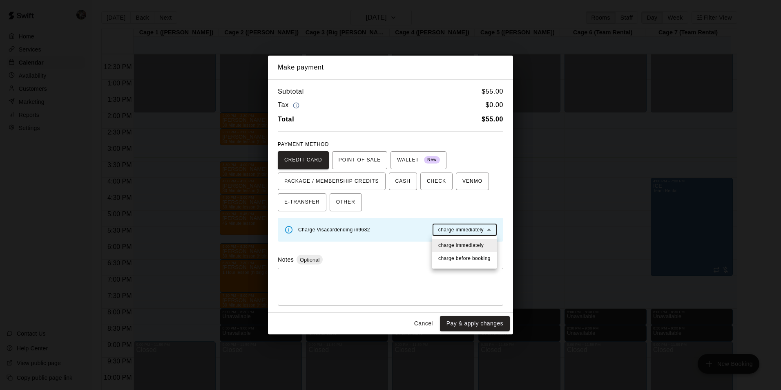
click at [448, 230] on body "Home Services Calendar Availability Customers Marketing Reports Settings Contac…" at bounding box center [390, 201] width 781 height 403
click at [449, 244] on span "charge immediately" at bounding box center [460, 245] width 45 height 8
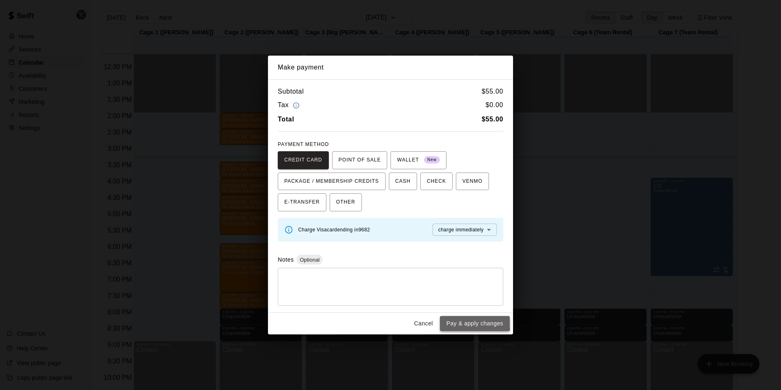
click at [467, 319] on button "Pay & apply changes" at bounding box center [475, 323] width 70 height 15
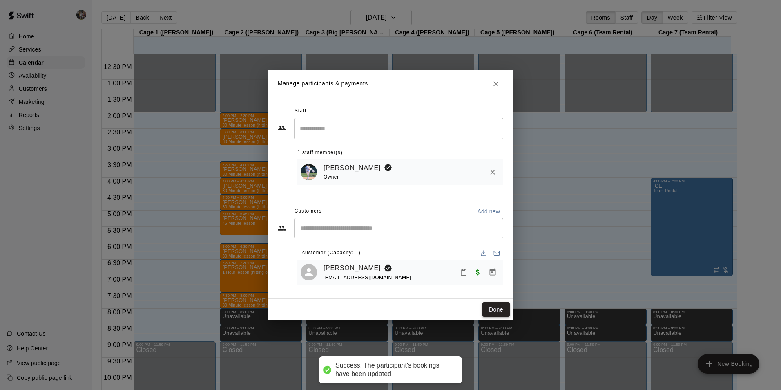
click at [498, 305] on button "Done" at bounding box center [496, 309] width 27 height 15
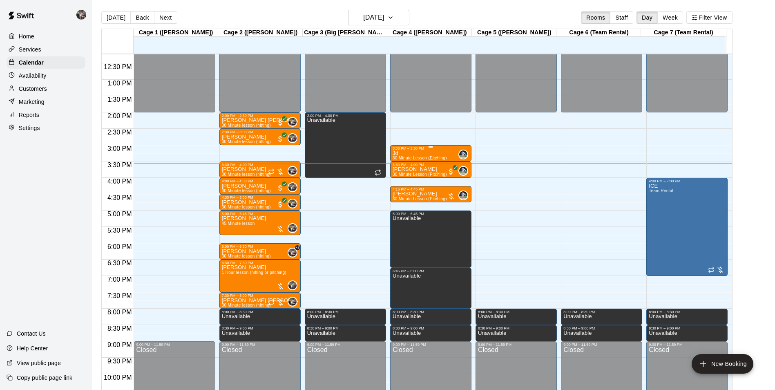
click at [422, 154] on div "Jd 30 Minute Lesson (Pitching)" at bounding box center [420, 345] width 54 height 390
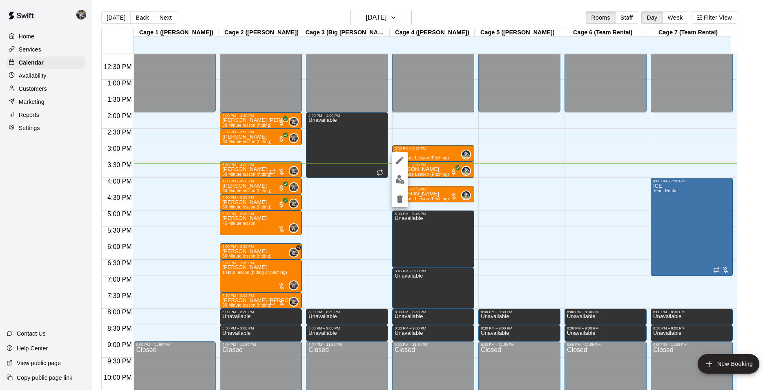
click at [440, 5] on div at bounding box center [390, 195] width 781 height 390
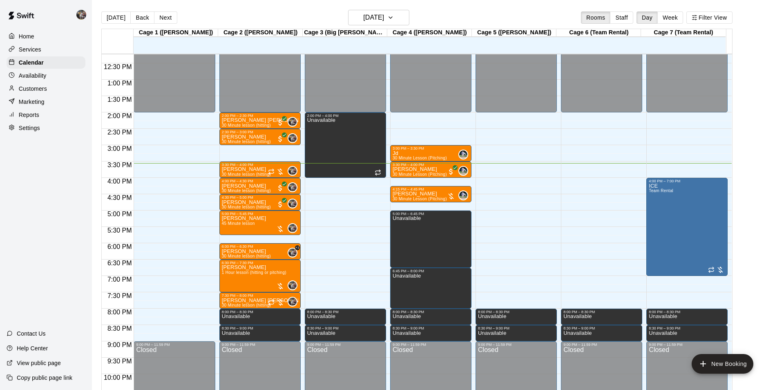
click at [314, 17] on div "[DATE] Back [DATE][DATE] Rooms Staff Day Week Filter View" at bounding box center [416, 19] width 631 height 19
click at [368, 20] on h6 "[DATE]" at bounding box center [373, 17] width 21 height 11
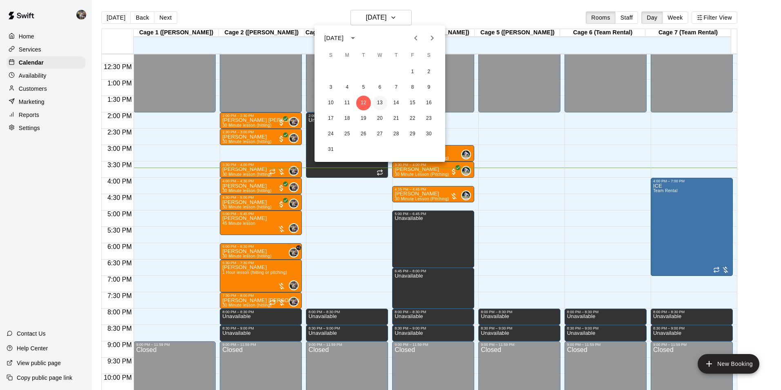
click at [380, 103] on button "13" at bounding box center [380, 103] width 15 height 15
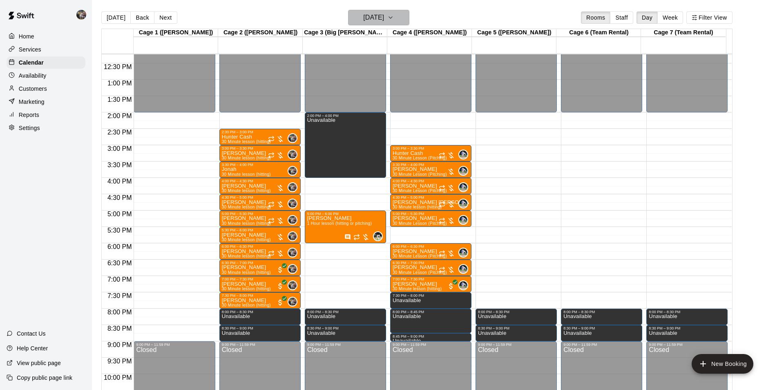
click at [364, 18] on h6 "[DATE]" at bounding box center [373, 17] width 21 height 11
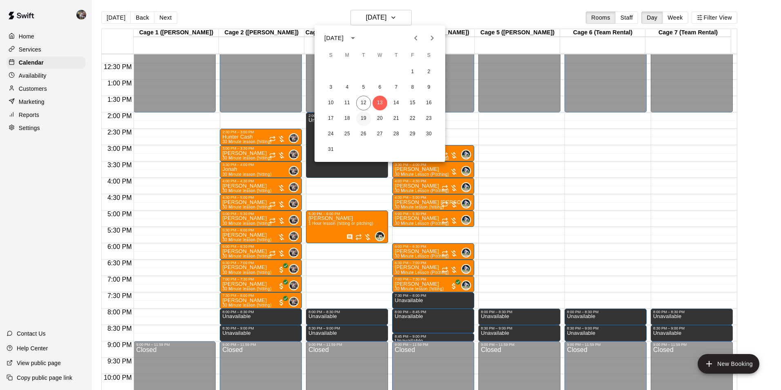
click at [364, 115] on button "19" at bounding box center [363, 118] width 15 height 15
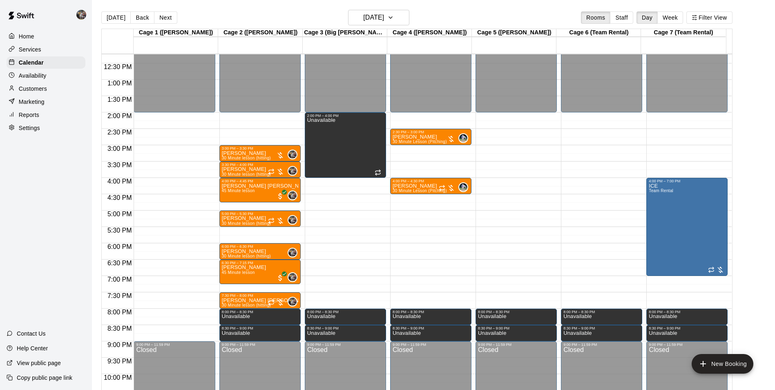
click at [422, 117] on div "12:00 AM – 2:00 PM Closed 2:30 PM – 3:00 PM [PERSON_NAME] 30 Minute Lesson (Pit…" at bounding box center [430, 47] width 81 height 785
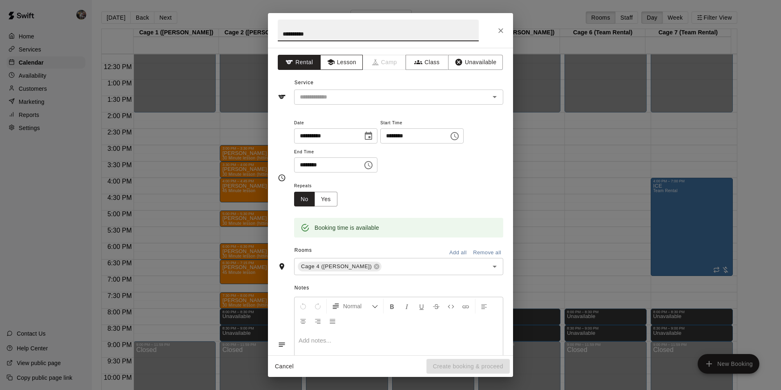
type input "**********"
click at [335, 58] on button "Lesson" at bounding box center [341, 62] width 43 height 15
click at [335, 89] on div "​" at bounding box center [398, 96] width 209 height 15
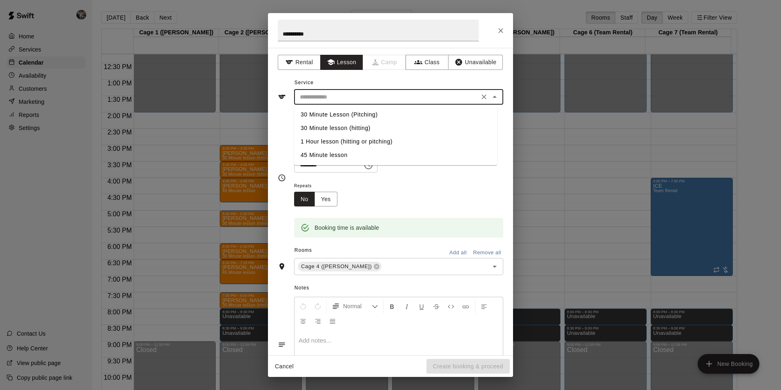
click at [355, 110] on li "30 Minute Lesson (Pitching)" at bounding box center [395, 114] width 203 height 13
type input "**********"
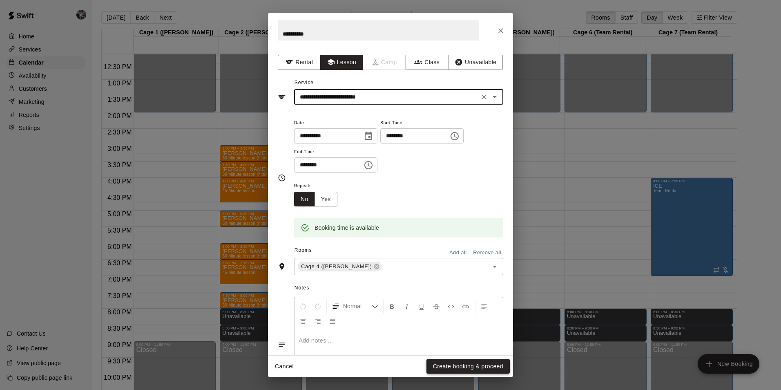
click at [448, 366] on button "Create booking & proceed" at bounding box center [468, 366] width 83 height 15
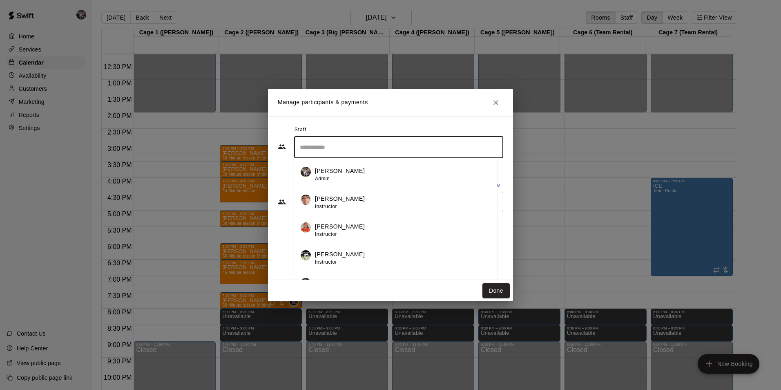
click at [329, 148] on input "Search staff" at bounding box center [399, 147] width 202 height 14
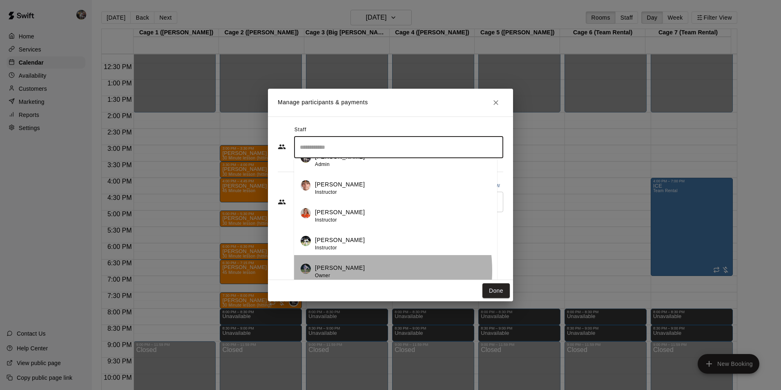
click at [346, 270] on div "[PERSON_NAME] Owner" at bounding box center [403, 272] width 176 height 16
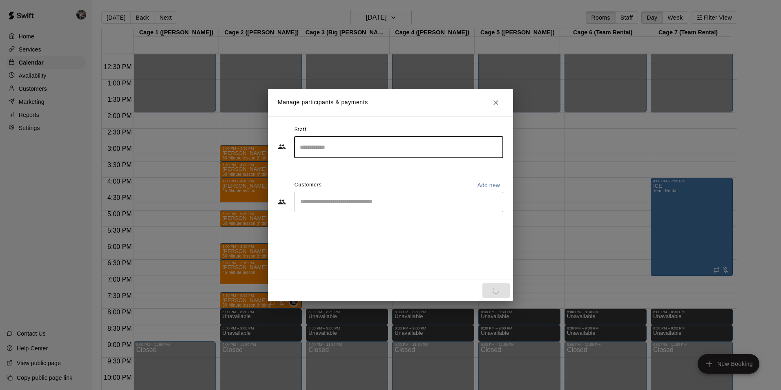
click at [317, 200] on input "Start typing to search customers..." at bounding box center [399, 202] width 202 height 8
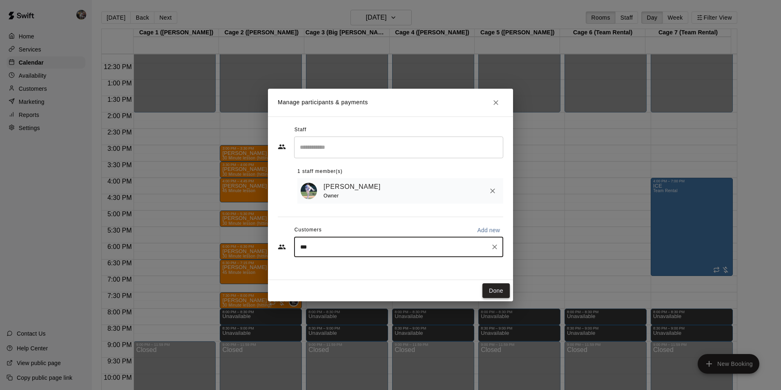
type input "***"
click at [495, 286] on button "Done" at bounding box center [496, 290] width 27 height 15
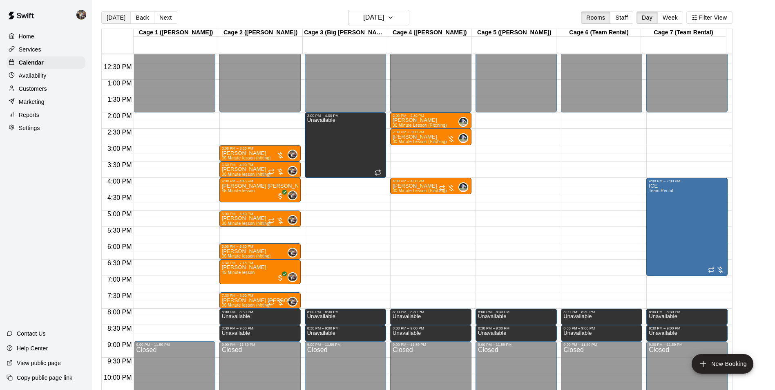
click at [117, 18] on button "[DATE]" at bounding box center [115, 17] width 29 height 12
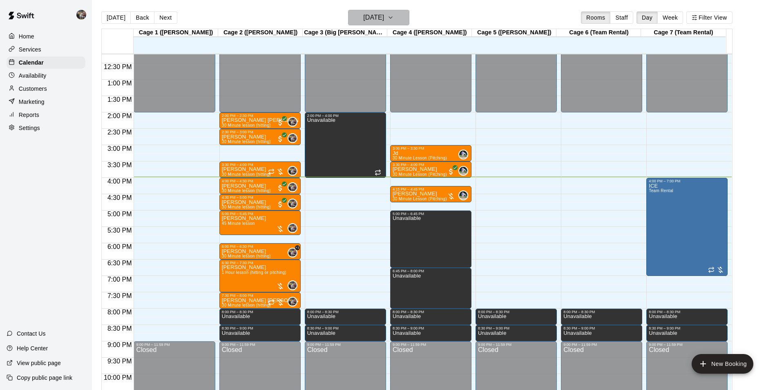
click at [386, 11] on button "[DATE]" at bounding box center [378, 18] width 61 height 16
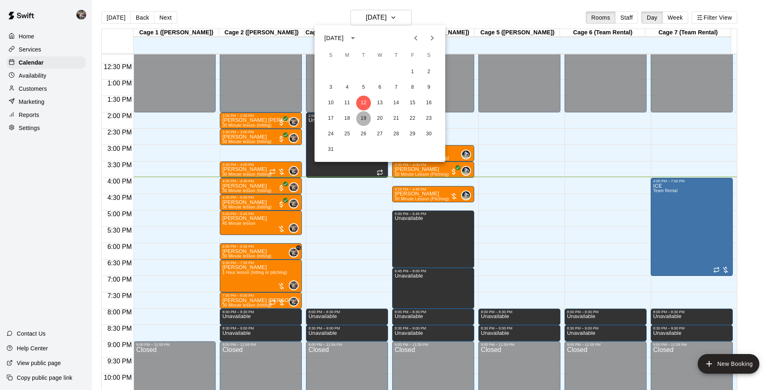
click at [364, 116] on button "19" at bounding box center [363, 118] width 15 height 15
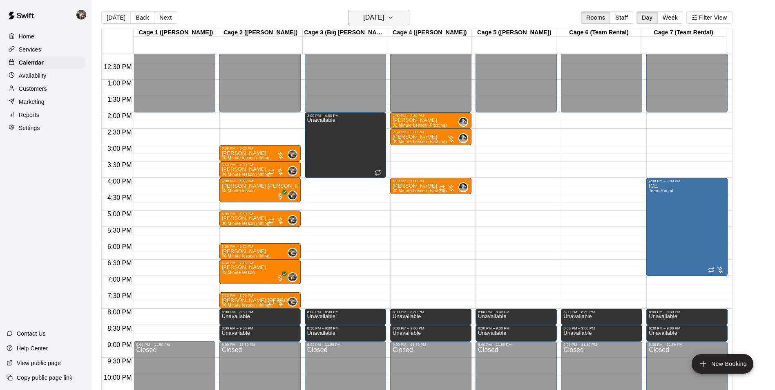
click at [381, 20] on h6 "[DATE]" at bounding box center [373, 17] width 21 height 11
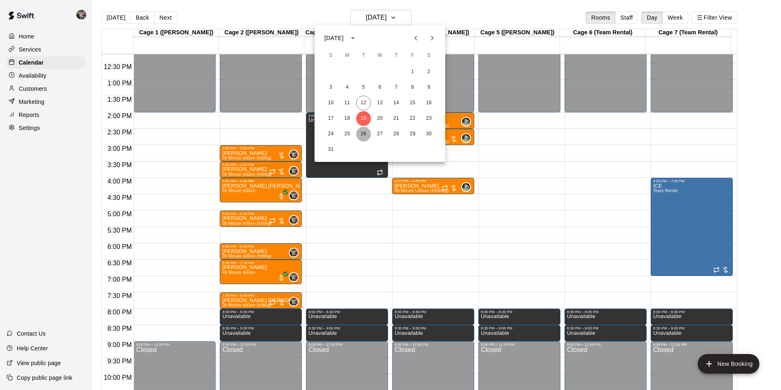
click at [362, 133] on button "26" at bounding box center [363, 134] width 15 height 15
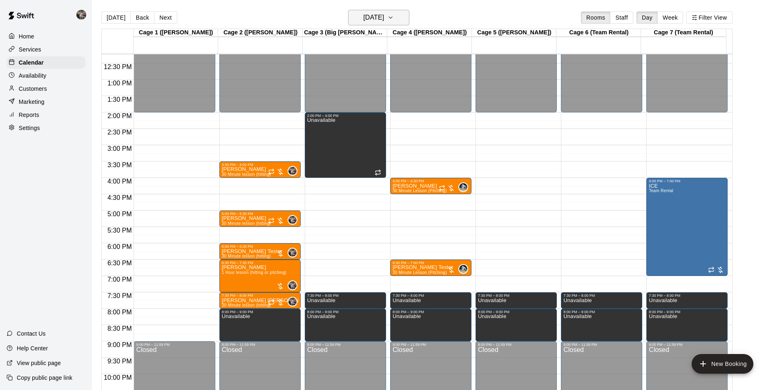
click at [365, 18] on h6 "[DATE]" at bounding box center [373, 17] width 21 height 11
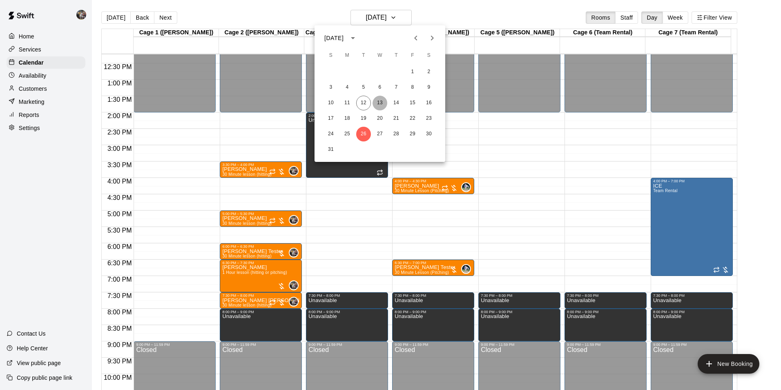
click at [378, 103] on button "13" at bounding box center [380, 103] width 15 height 15
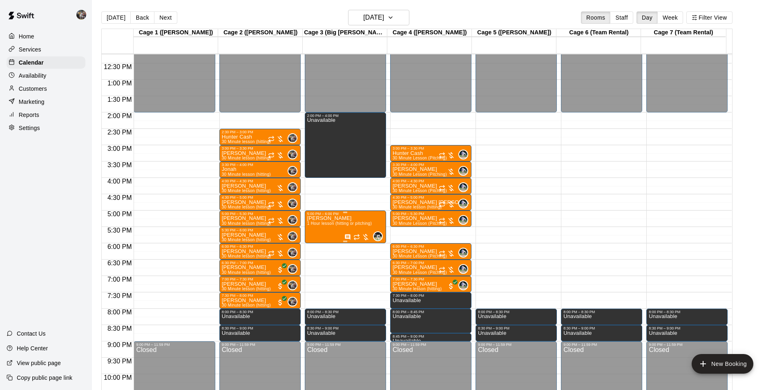
click at [339, 226] on span "1 Hour lesson (hitting or pitching)" at bounding box center [339, 223] width 65 height 4
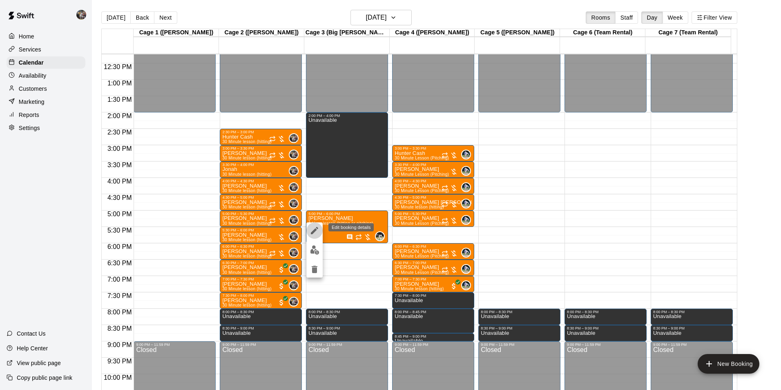
click at [314, 231] on icon "edit" at bounding box center [314, 230] width 7 height 7
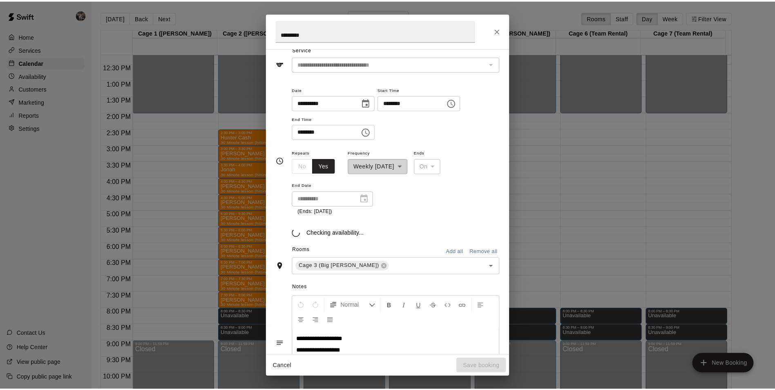
scroll to position [43, 0]
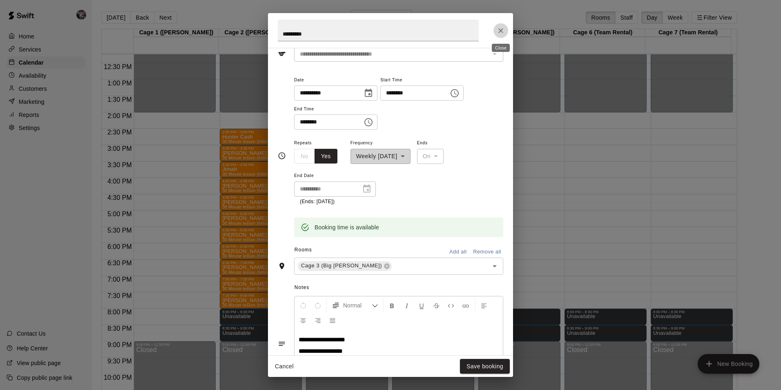
click at [500, 28] on icon "Close" at bounding box center [501, 31] width 8 height 8
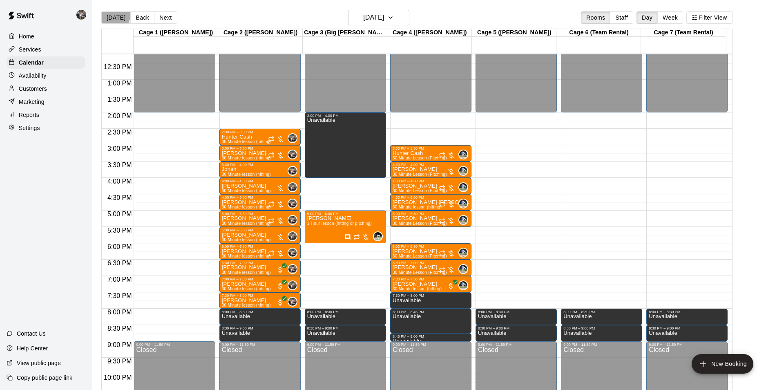
click at [110, 14] on button "[DATE]" at bounding box center [115, 17] width 29 height 12
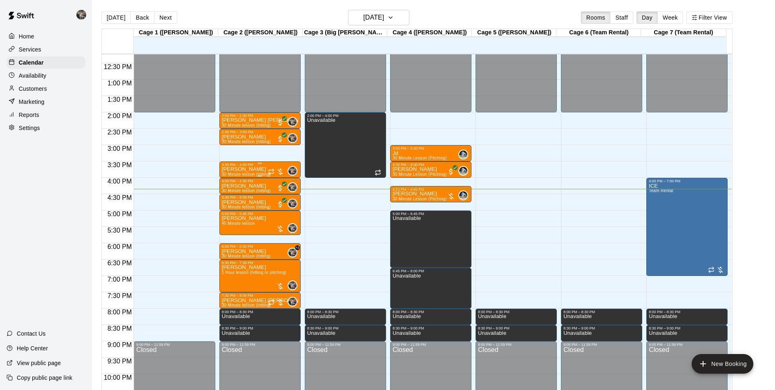
click at [253, 167] on div "3:30 PM – 4:00 PM" at bounding box center [260, 165] width 76 height 4
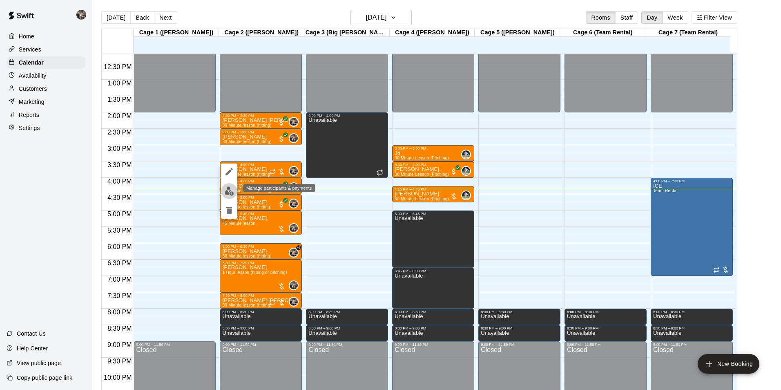
click at [229, 192] on img "edit" at bounding box center [229, 190] width 9 height 9
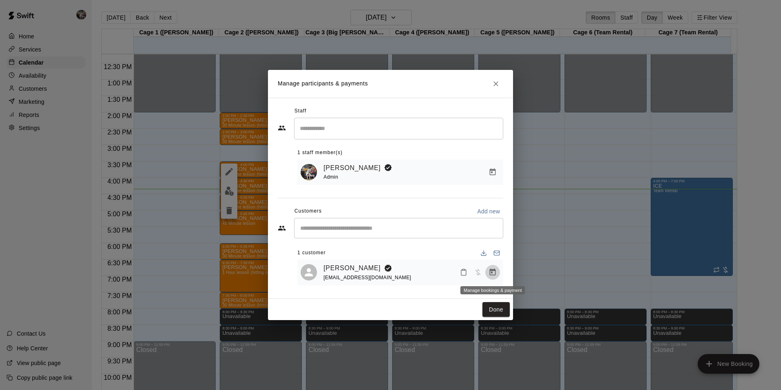
click at [489, 272] on icon "Manage bookings & payment" at bounding box center [493, 272] width 8 height 8
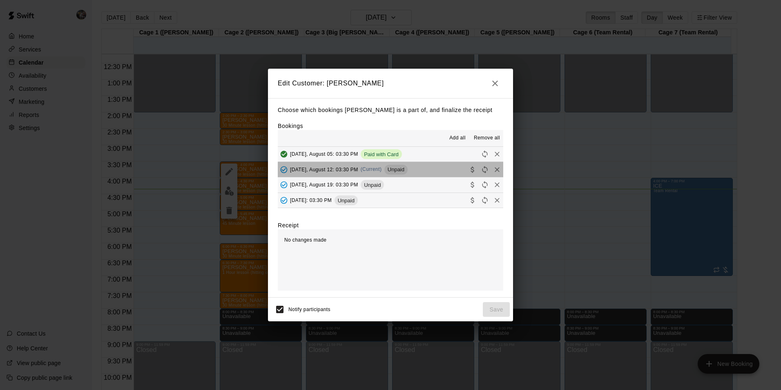
click at [414, 168] on button "[DATE], August 12: 03:30 PM (Current) Unpaid" at bounding box center [391, 169] width 226 height 15
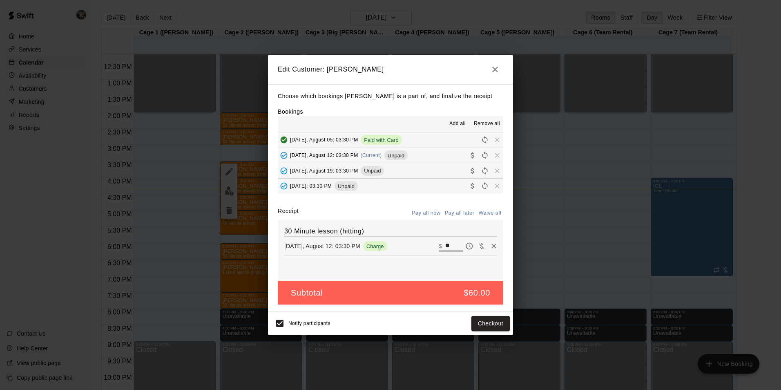
click at [453, 245] on input "**" at bounding box center [454, 246] width 18 height 11
type input "*"
type input "**"
click at [483, 323] on button "Checkout" at bounding box center [491, 323] width 38 height 15
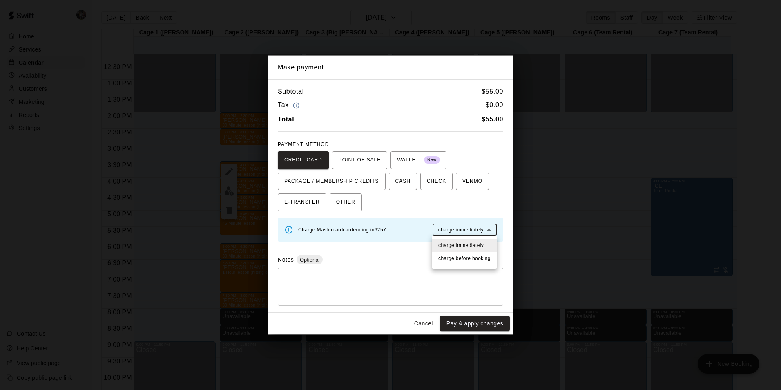
click at [452, 227] on body "Home Services Calendar Availability Customers Marketing Reports Settings Contac…" at bounding box center [390, 201] width 781 height 403
click at [449, 244] on span "charge immediately" at bounding box center [460, 245] width 45 height 8
click at [456, 323] on button "Pay & apply changes" at bounding box center [475, 323] width 70 height 15
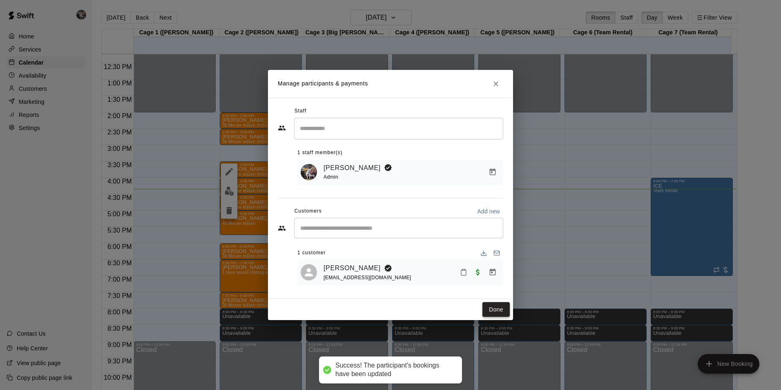
click at [495, 311] on button "Done" at bounding box center [496, 309] width 27 height 15
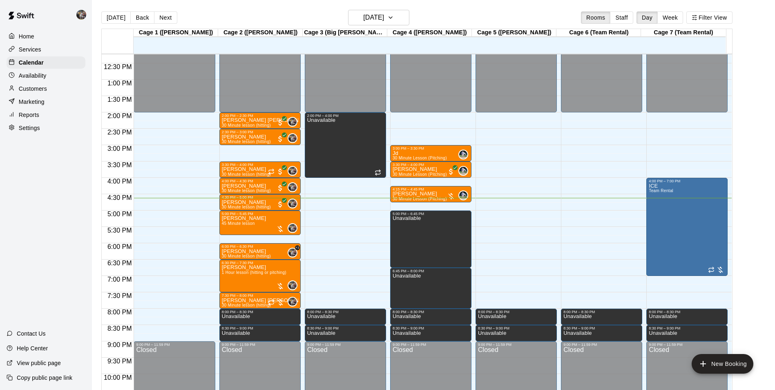
drag, startPoint x: -2, startPoint y: 339, endPoint x: 532, endPoint y: 288, distance: 536.1
click at [532, 288] on div "12:00 AM 12:30 AM 1:00 AM 1:30 AM 2:00 AM 2:30 AM 3:00 AM 3:30 AM 4:00 AM 4:30 …" at bounding box center [417, 227] width 630 height 346
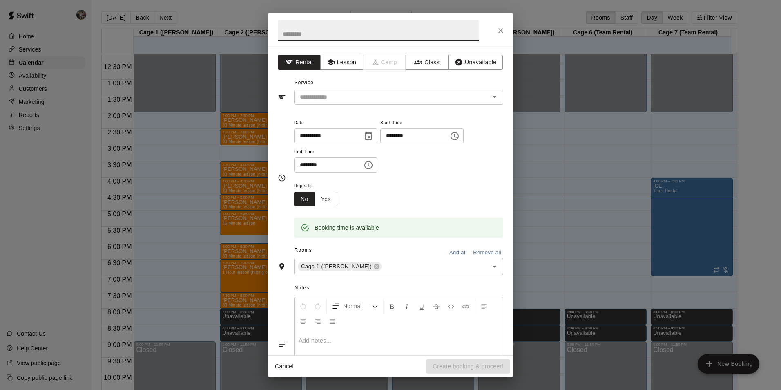
click at [528, 5] on div "**********" at bounding box center [390, 195] width 781 height 390
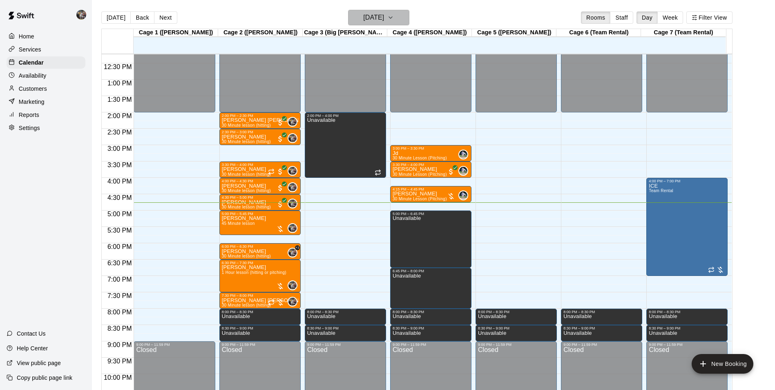
click at [371, 18] on h6 "[DATE]" at bounding box center [373, 17] width 21 height 11
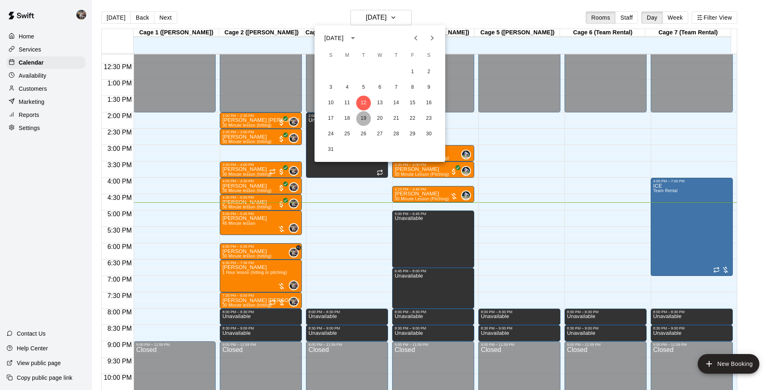
click at [360, 114] on button "19" at bounding box center [363, 118] width 15 height 15
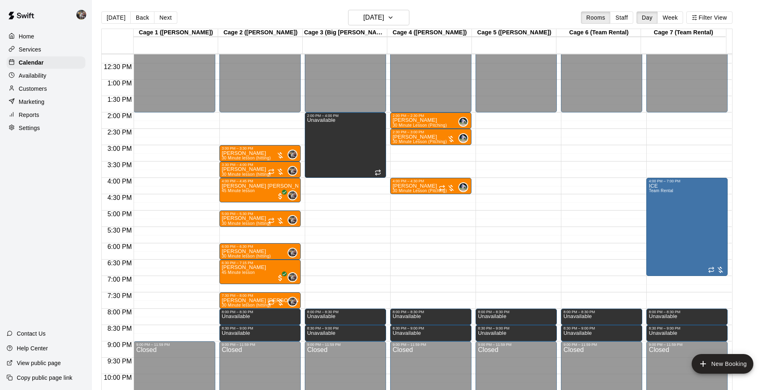
click at [241, 231] on div "12:00 AM – 2:00 PM Closed 3:00 PM – 3:30 PM [PERSON_NAME] 30 Minute lesson (hit…" at bounding box center [259, 47] width 81 height 785
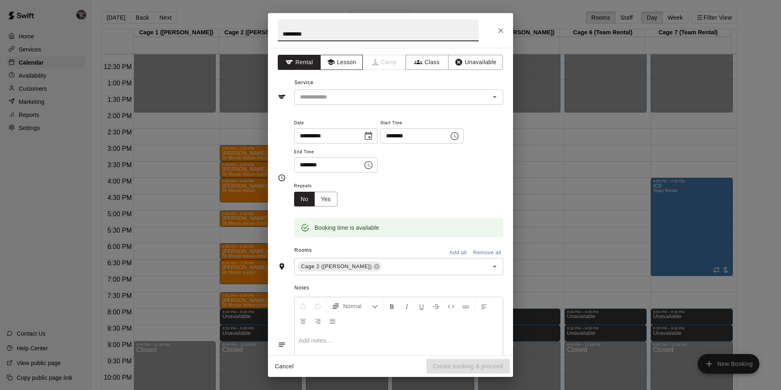
type input "*********"
click at [340, 58] on button "Lesson" at bounding box center [341, 62] width 43 height 15
click at [343, 92] on input "text" at bounding box center [387, 97] width 180 height 10
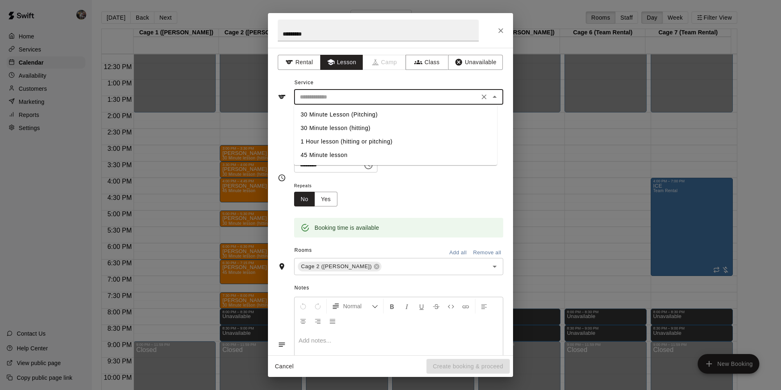
click at [350, 125] on li "30 Minute lesson (hitting)" at bounding box center [395, 127] width 203 height 13
type input "**********"
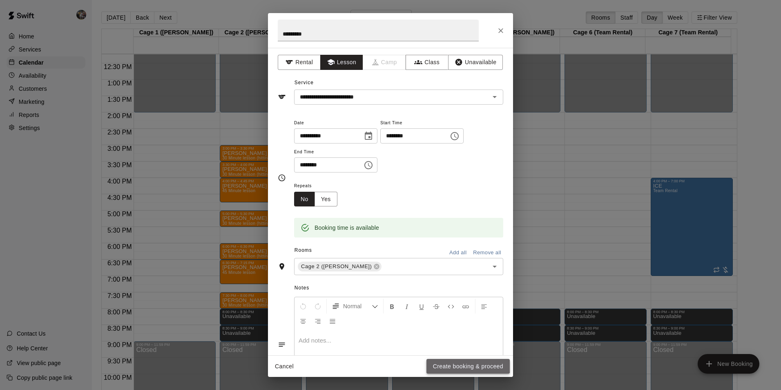
click at [449, 364] on button "Create booking & proceed" at bounding box center [468, 366] width 83 height 15
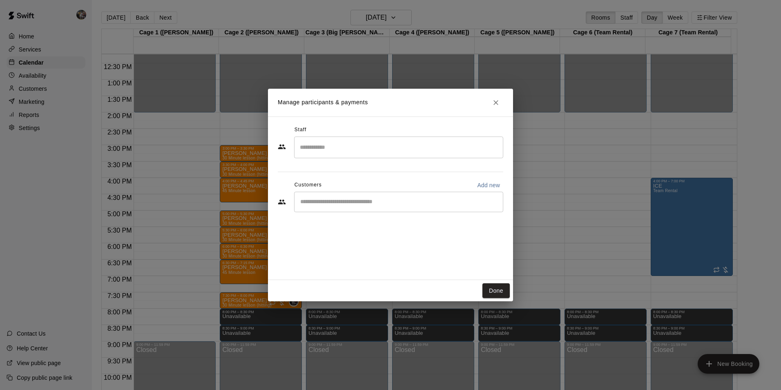
click at [343, 149] on input "Search staff" at bounding box center [399, 147] width 202 height 14
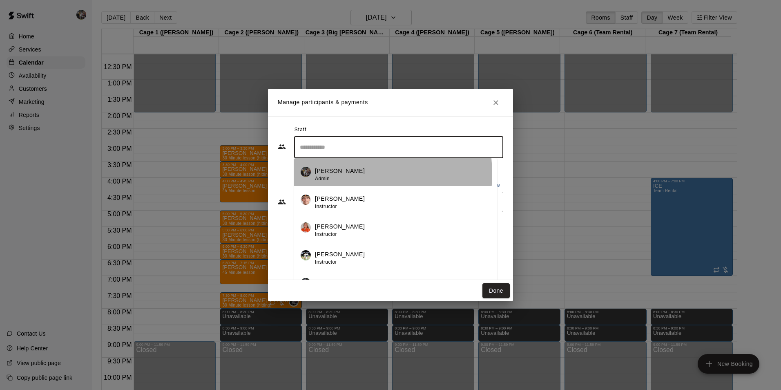
click at [343, 174] on p "[PERSON_NAME]" at bounding box center [340, 171] width 50 height 9
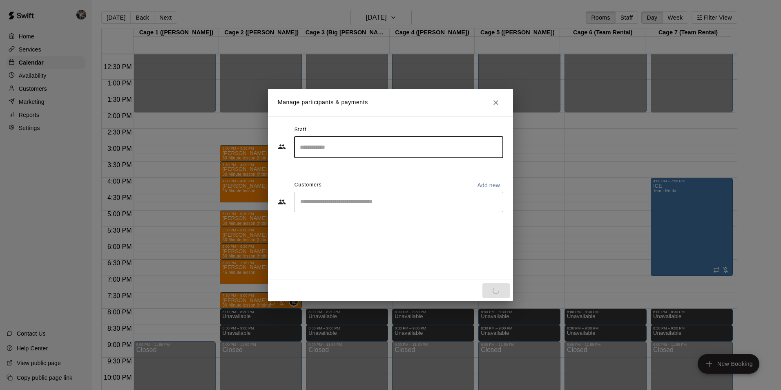
click at [335, 199] on input "Start typing to search customers..." at bounding box center [399, 202] width 202 height 8
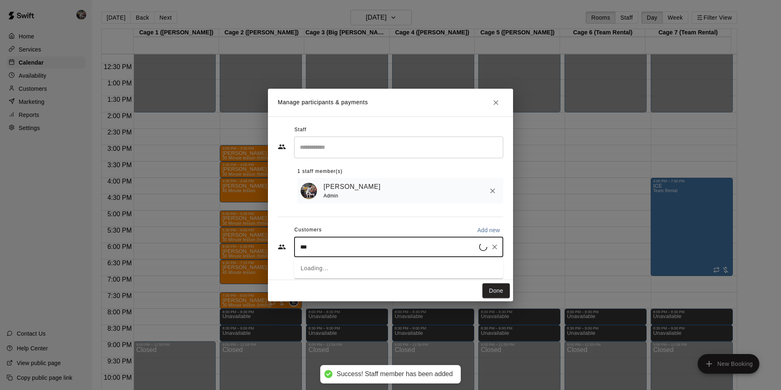
type input "****"
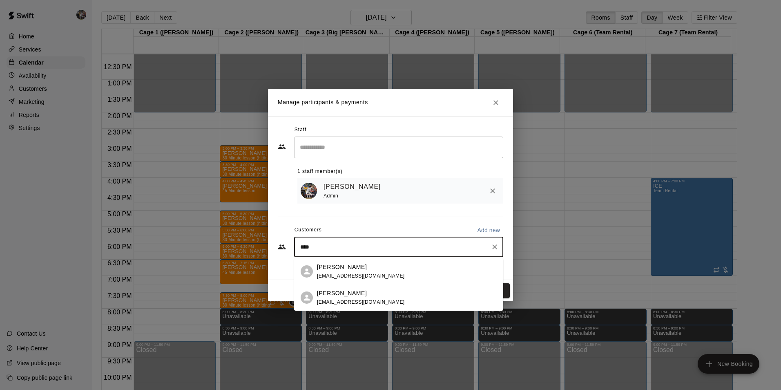
click at [335, 273] on span "[EMAIL_ADDRESS][DOMAIN_NAME]" at bounding box center [361, 276] width 88 height 6
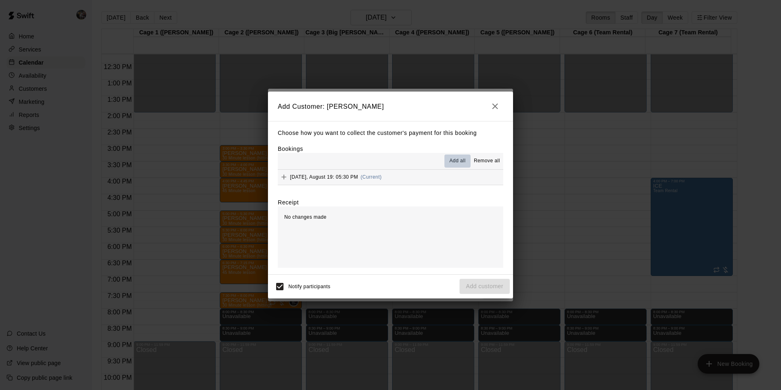
click at [449, 161] on button "Add all" at bounding box center [458, 160] width 26 height 13
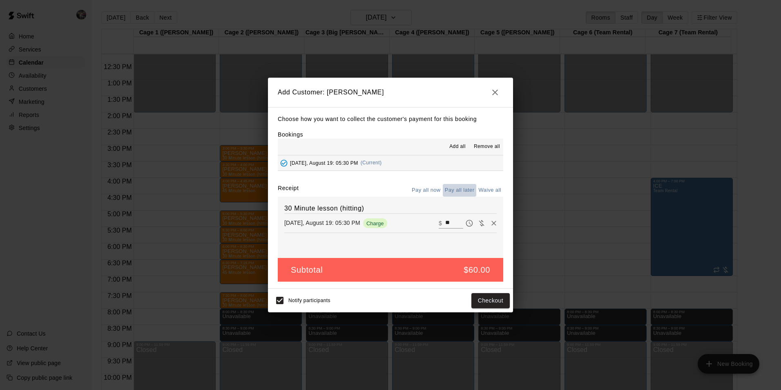
click at [451, 188] on button "Pay all later" at bounding box center [460, 190] width 34 height 13
click at [476, 296] on button "Add customer" at bounding box center [485, 300] width 50 height 15
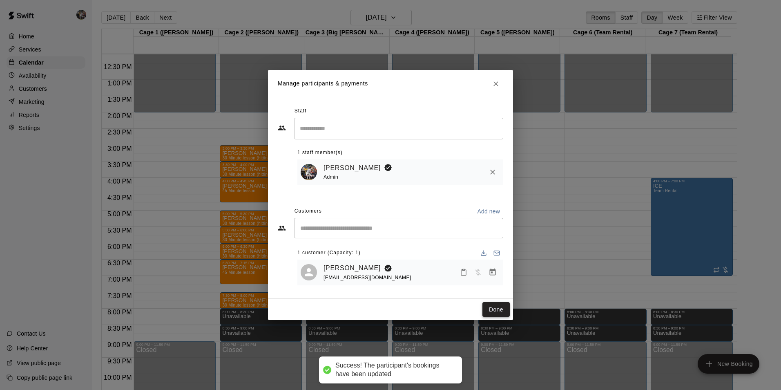
click at [493, 312] on button "Done" at bounding box center [496, 309] width 27 height 15
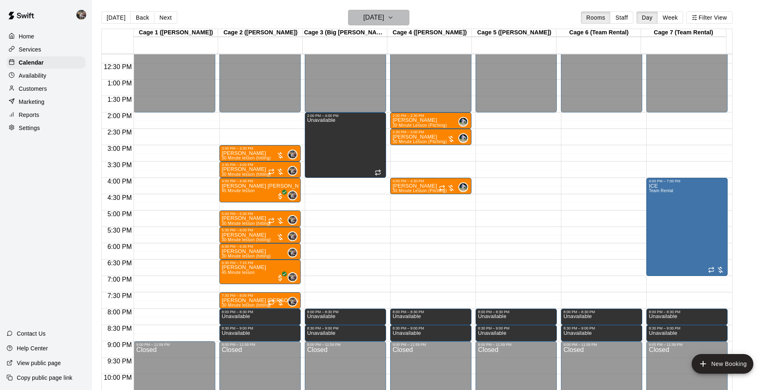
click at [367, 13] on h6 "[DATE]" at bounding box center [373, 17] width 21 height 11
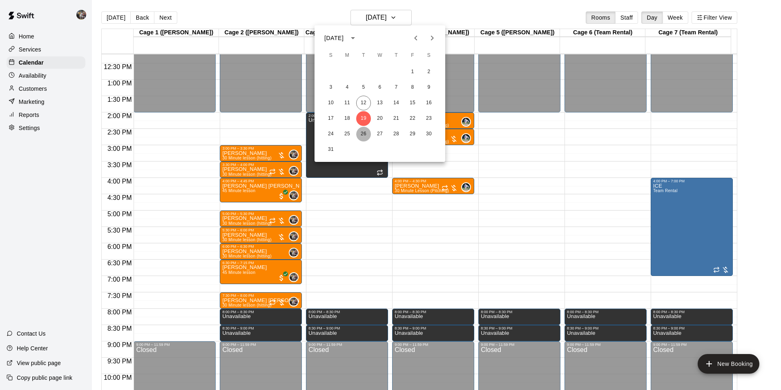
click at [363, 133] on button "26" at bounding box center [363, 134] width 15 height 15
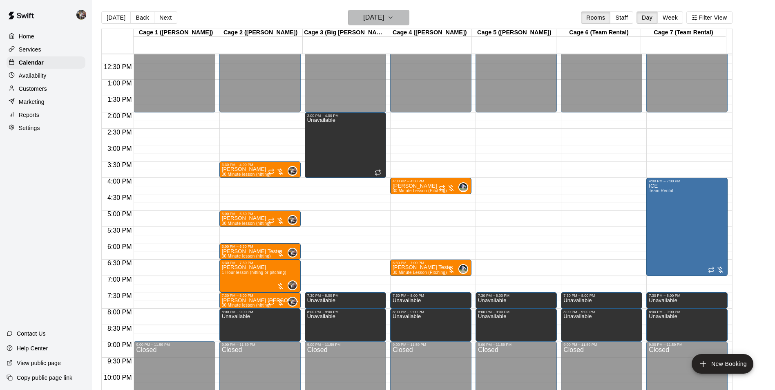
click at [384, 18] on h6 "[DATE]" at bounding box center [373, 17] width 21 height 11
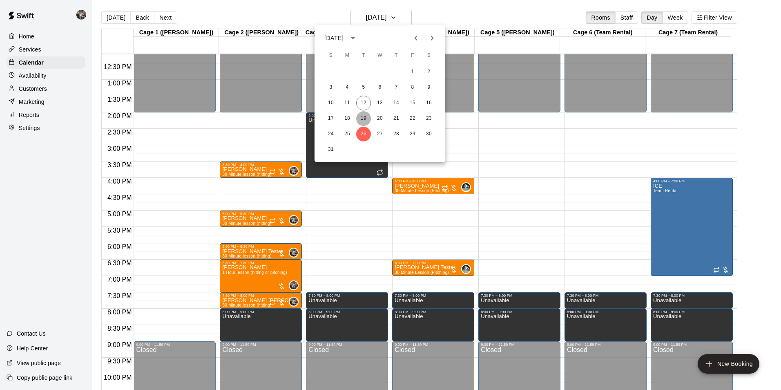
click at [364, 119] on button "19" at bounding box center [363, 118] width 15 height 15
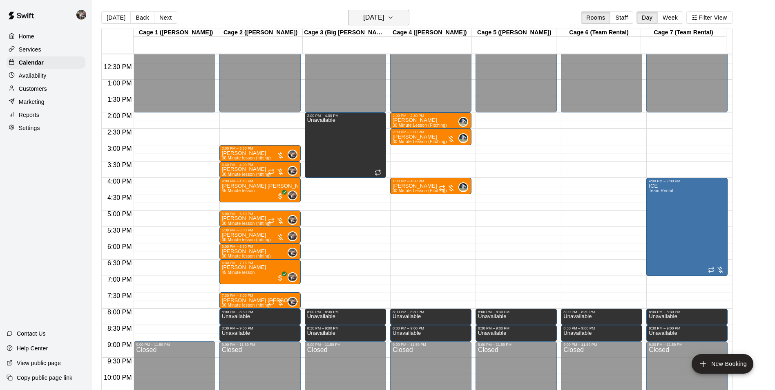
click at [368, 15] on h6 "[DATE]" at bounding box center [373, 17] width 21 height 11
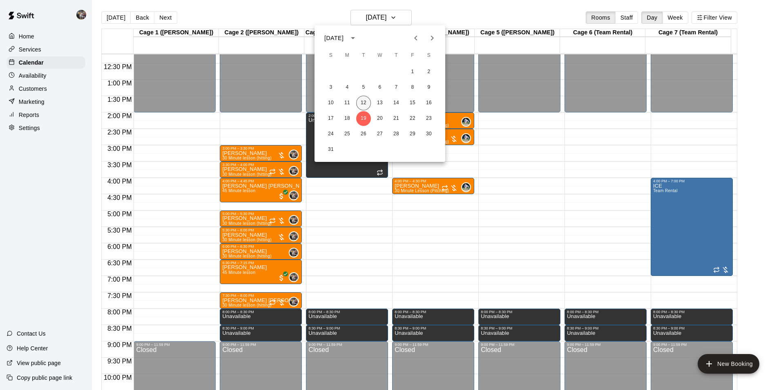
click at [362, 101] on button "12" at bounding box center [363, 103] width 15 height 15
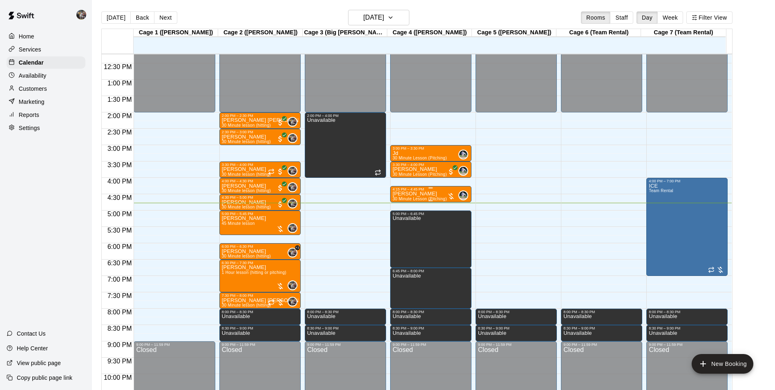
click at [429, 190] on div "4:15 PM – 4:45 PM" at bounding box center [431, 189] width 76 height 4
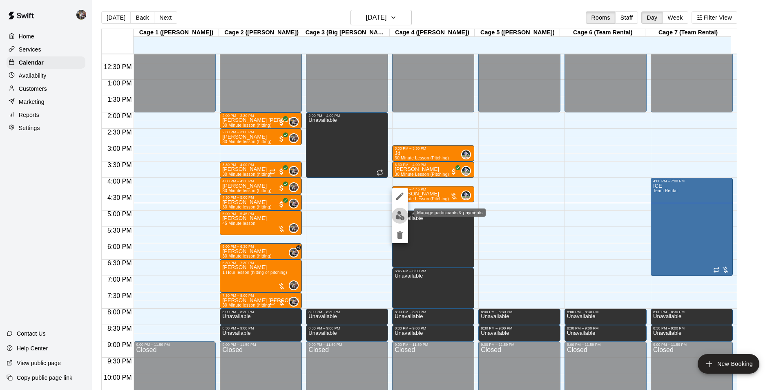
click at [399, 217] on img "edit" at bounding box center [400, 215] width 9 height 9
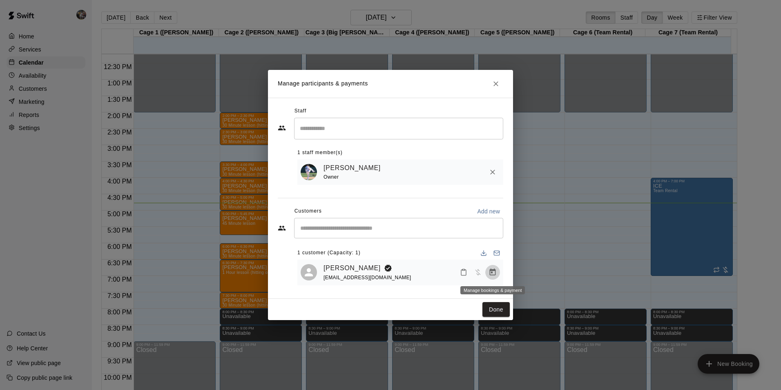
click at [493, 272] on icon "Manage bookings & payment" at bounding box center [493, 272] width 8 height 8
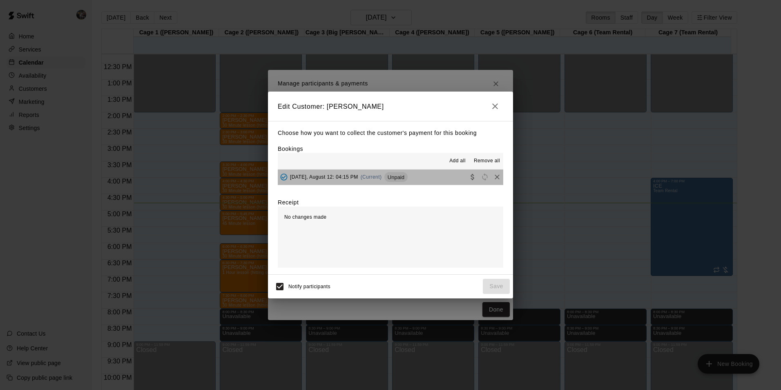
click at [448, 174] on button "[DATE], August 12: 04:15 PM (Current) Unpaid" at bounding box center [391, 177] width 226 height 15
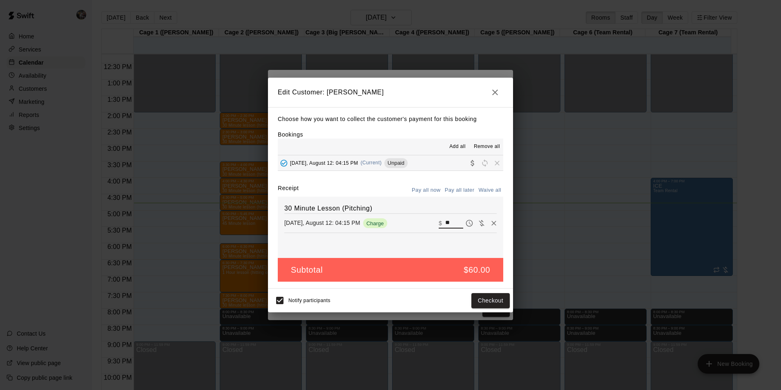
click at [450, 225] on input "**" at bounding box center [454, 223] width 18 height 11
type input "*"
type input "**"
click at [481, 300] on button "Checkout" at bounding box center [491, 300] width 38 height 15
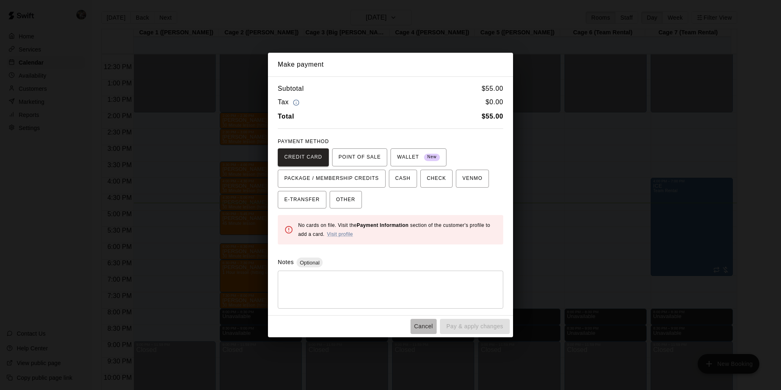
click at [424, 324] on button "Cancel" at bounding box center [424, 326] width 26 height 15
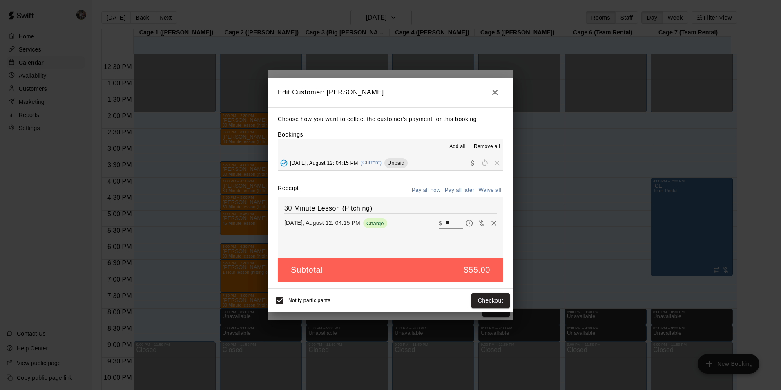
click at [493, 89] on icon "button" at bounding box center [495, 92] width 6 height 6
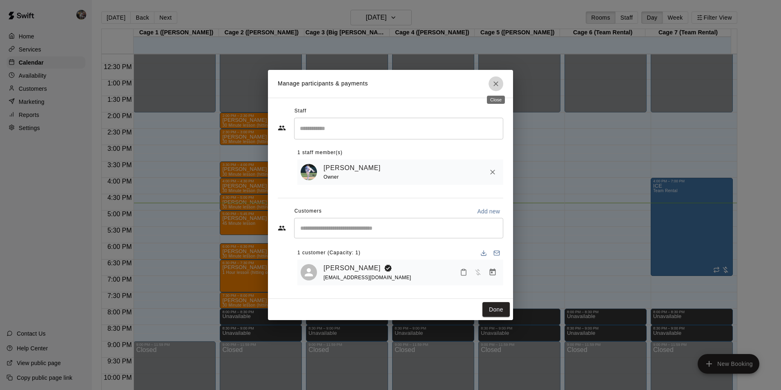
click at [497, 80] on icon "Close" at bounding box center [496, 84] width 8 height 8
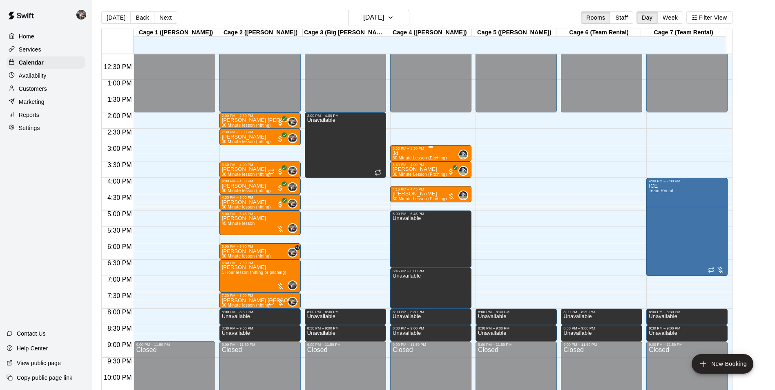
click at [410, 153] on div "Jd 30 Minute Lesson (Pitching)" at bounding box center [420, 345] width 54 height 390
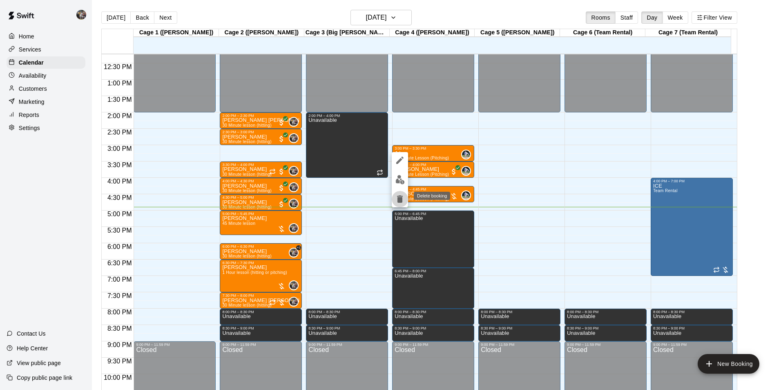
click at [398, 194] on icon "delete" at bounding box center [400, 199] width 10 height 10
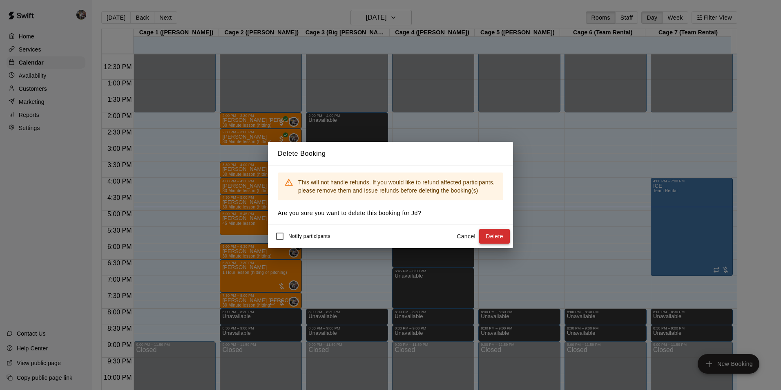
click at [486, 237] on button "Delete" at bounding box center [494, 236] width 31 height 15
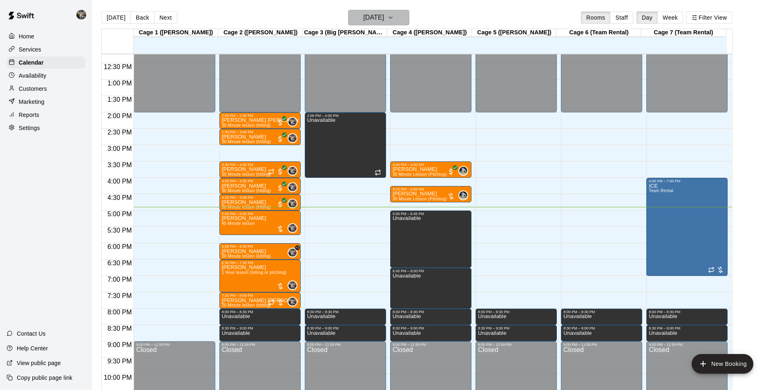
click at [363, 17] on h6 "[DATE]" at bounding box center [373, 17] width 21 height 11
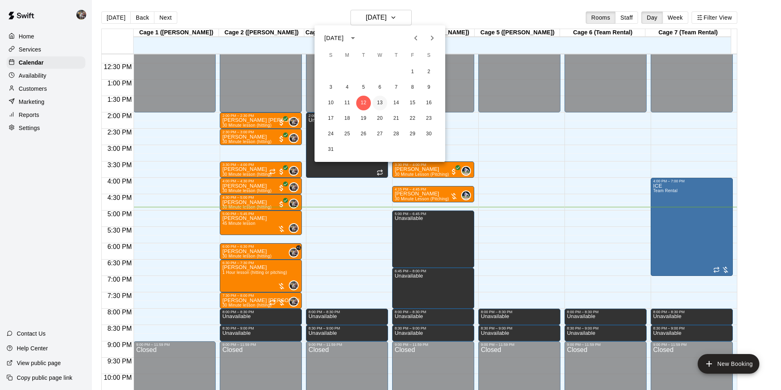
click at [381, 99] on button "13" at bounding box center [380, 103] width 15 height 15
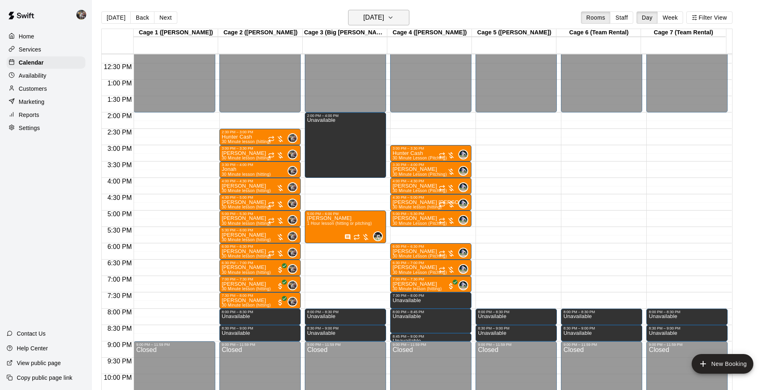
click at [363, 14] on h6 "[DATE]" at bounding box center [373, 17] width 21 height 11
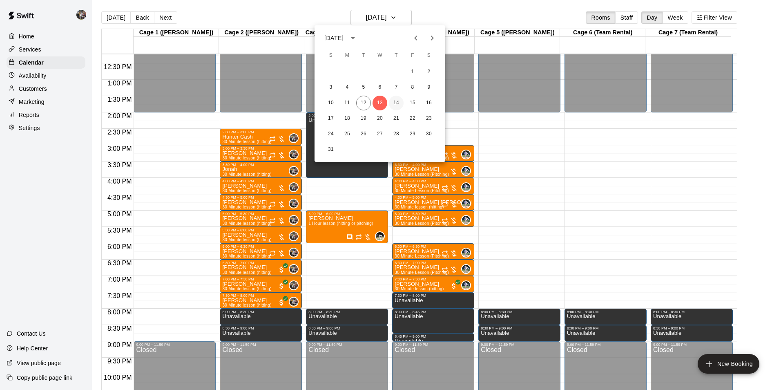
click at [397, 102] on button "14" at bounding box center [396, 103] width 15 height 15
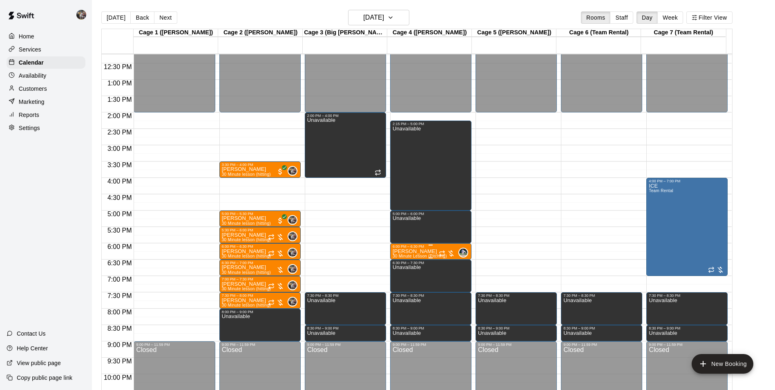
click at [416, 248] on div "6:00 PM – 6:30 PM" at bounding box center [431, 246] width 76 height 4
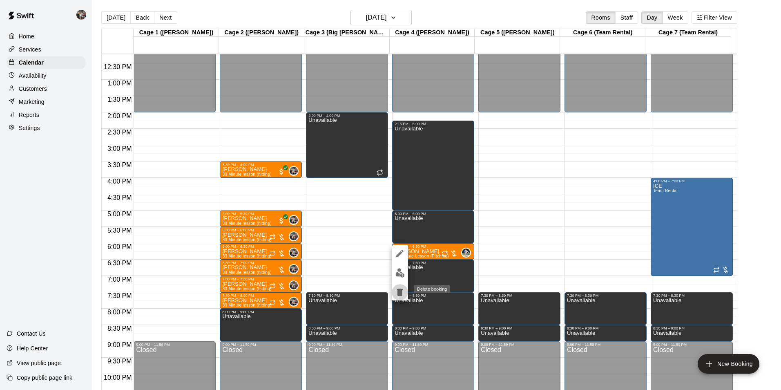
click at [401, 289] on icon "delete" at bounding box center [400, 291] width 6 height 7
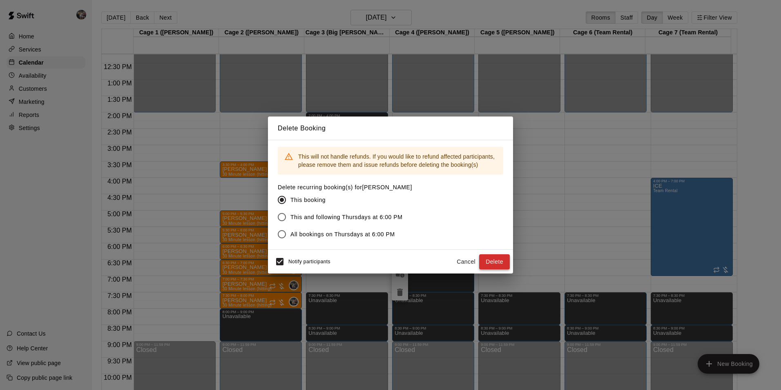
click at [490, 264] on button "Delete" at bounding box center [494, 261] width 31 height 15
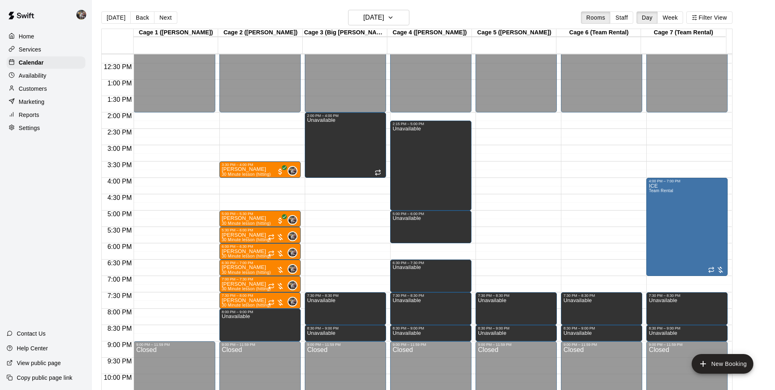
click at [421, 250] on div "12:00 AM – 2:00 PM Closed 2:15 PM – 5:00 PM Unavailable 5:00 PM – 6:00 PM Unava…" at bounding box center [430, 47] width 81 height 785
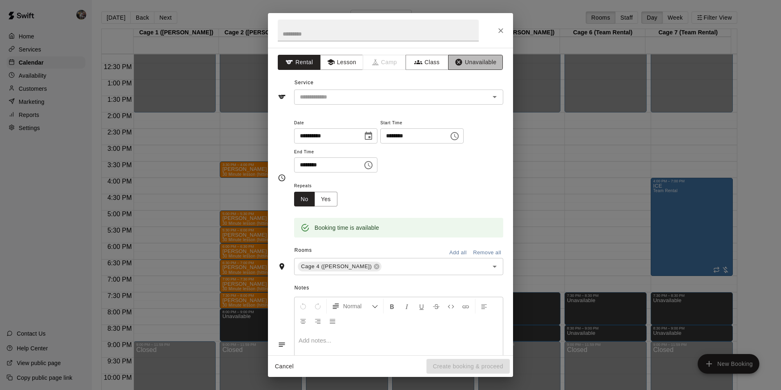
click at [471, 62] on button "Unavailable" at bounding box center [475, 62] width 55 height 15
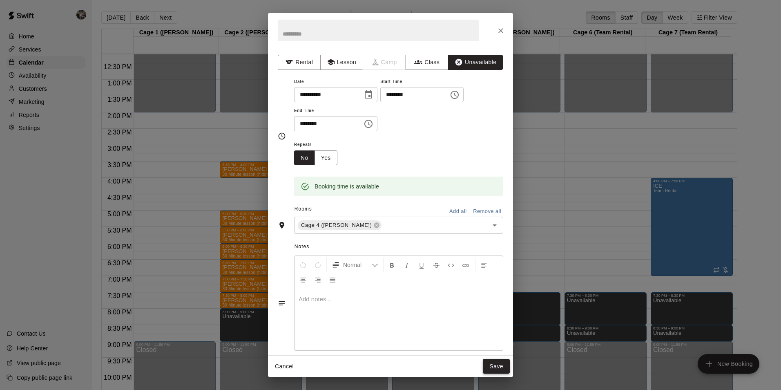
click at [501, 367] on button "Save" at bounding box center [496, 366] width 27 height 15
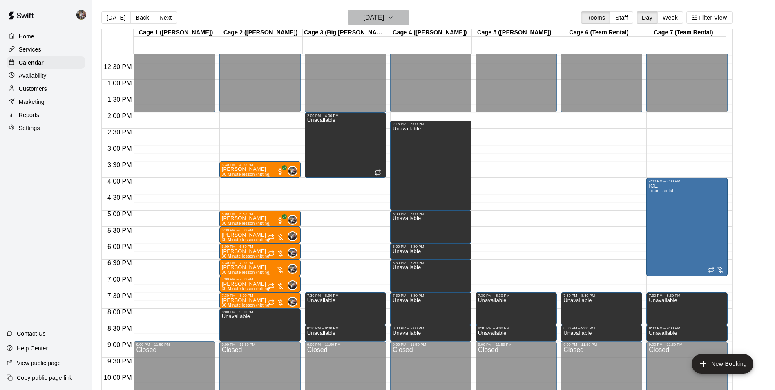
click at [374, 15] on h6 "[DATE]" at bounding box center [373, 17] width 21 height 11
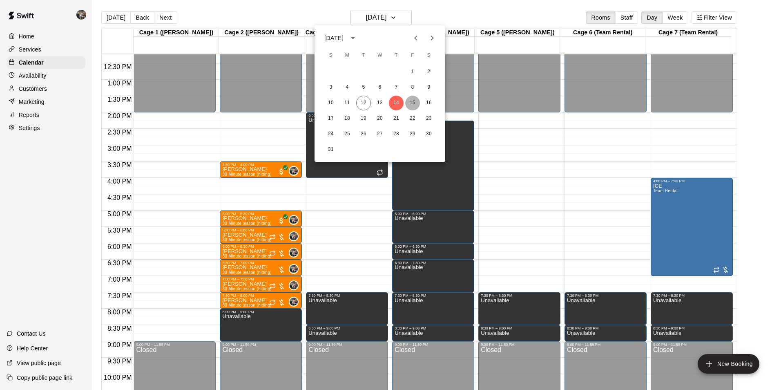
click at [412, 103] on button "15" at bounding box center [412, 103] width 15 height 15
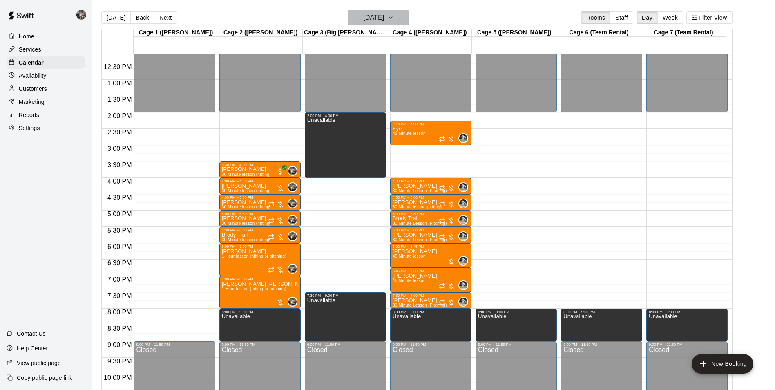
click at [376, 18] on h6 "[DATE]" at bounding box center [373, 17] width 21 height 11
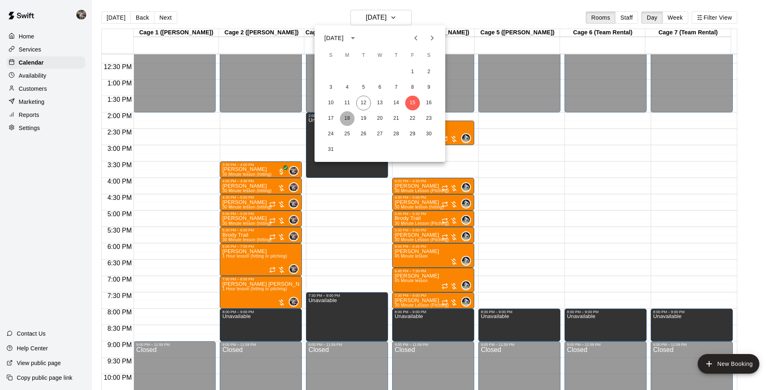
click at [349, 116] on button "18" at bounding box center [347, 118] width 15 height 15
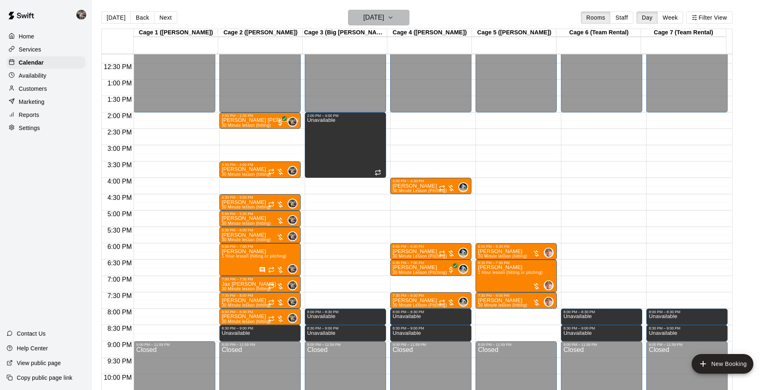
click at [373, 18] on h6 "[DATE]" at bounding box center [373, 17] width 21 height 11
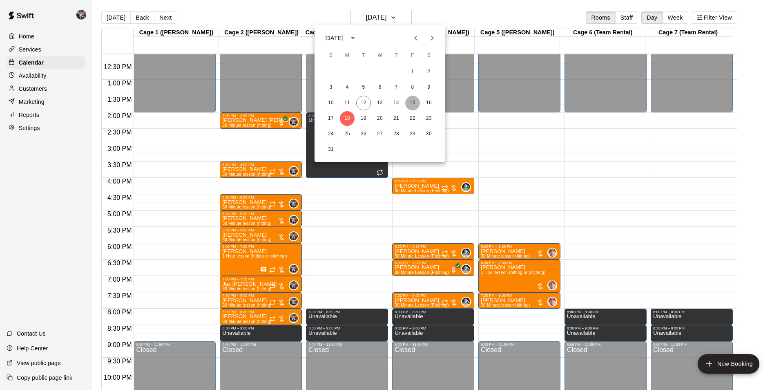
click at [414, 103] on button "15" at bounding box center [412, 103] width 15 height 15
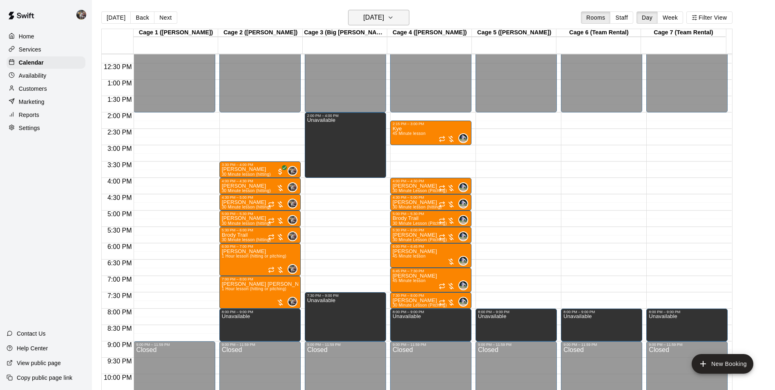
click at [384, 18] on h6 "[DATE]" at bounding box center [373, 17] width 21 height 11
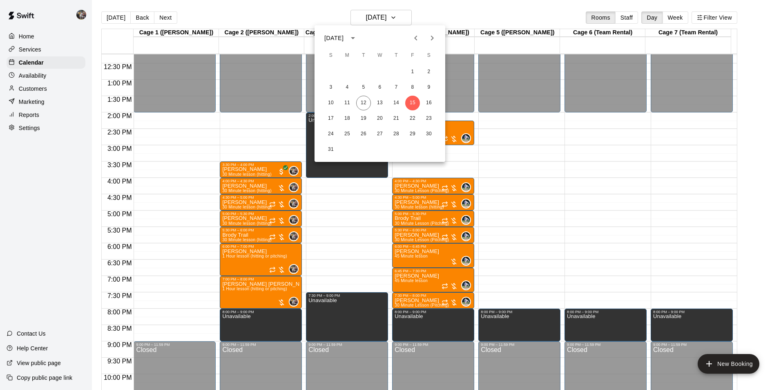
click at [379, 18] on div at bounding box center [390, 195] width 781 height 390
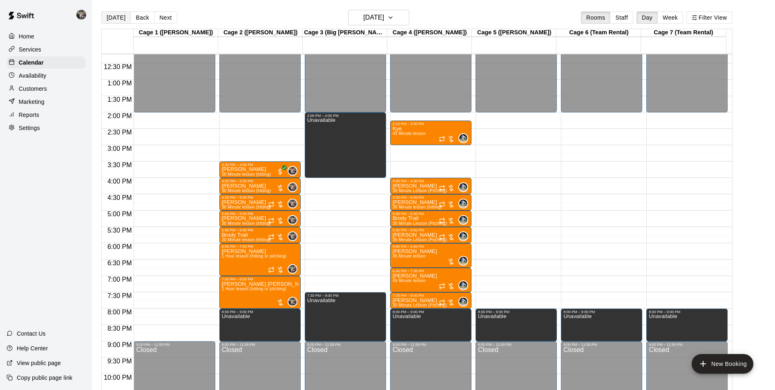
click at [117, 16] on button "[DATE]" at bounding box center [115, 17] width 29 height 12
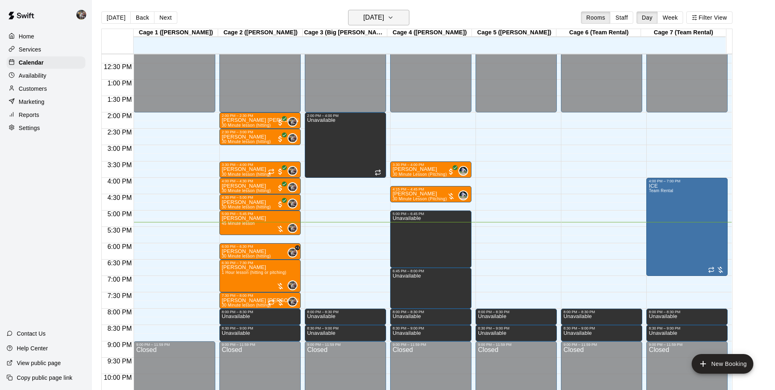
click at [384, 17] on h6 "[DATE]" at bounding box center [373, 17] width 21 height 11
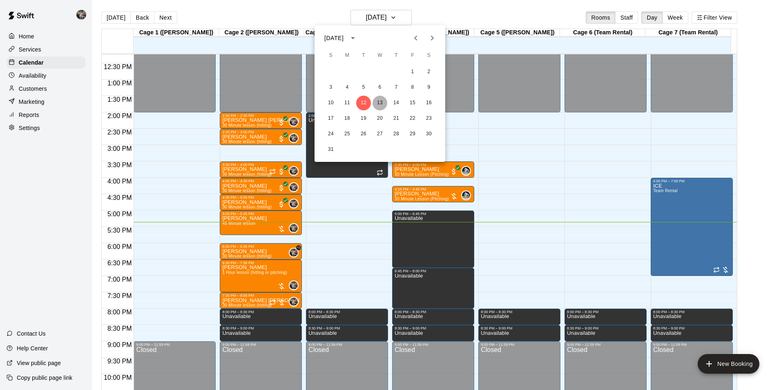
click at [382, 102] on button "13" at bounding box center [380, 103] width 15 height 15
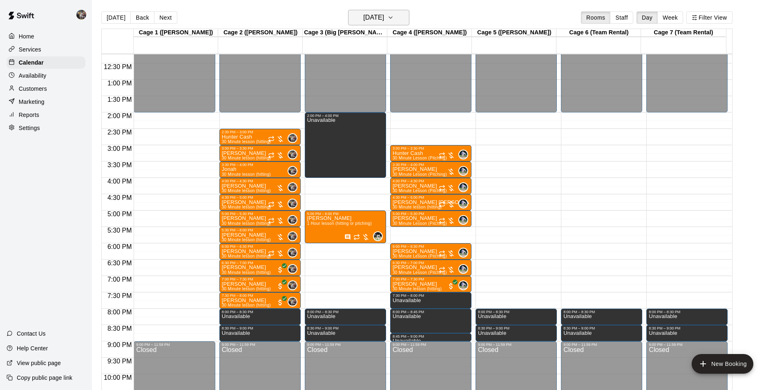
click at [364, 16] on h6 "[DATE]" at bounding box center [373, 17] width 21 height 11
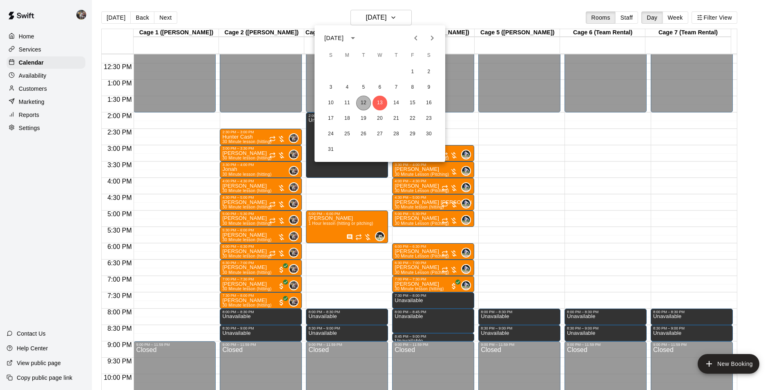
click at [364, 104] on button "12" at bounding box center [363, 103] width 15 height 15
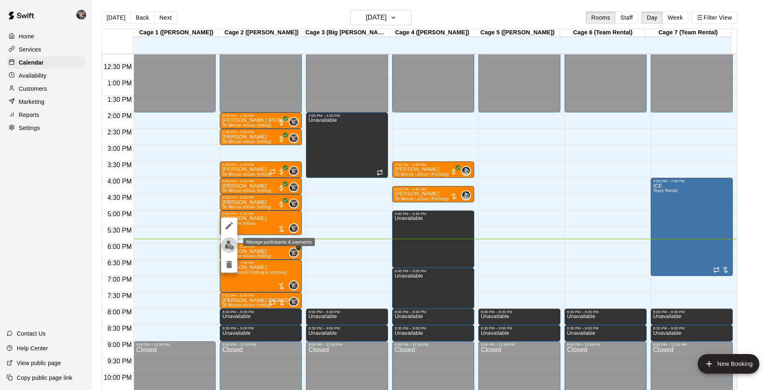
click at [226, 246] on img "edit" at bounding box center [229, 244] width 9 height 9
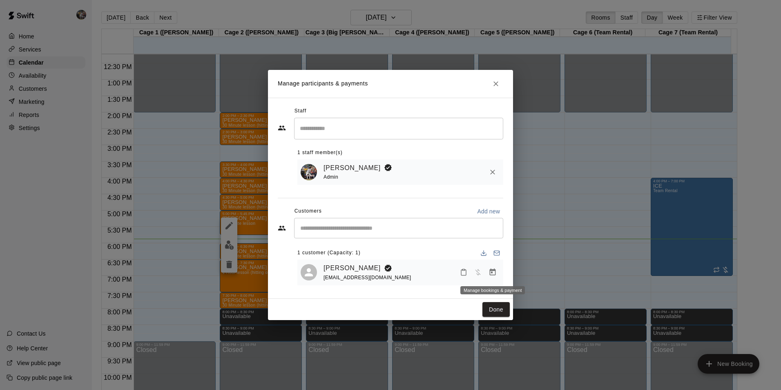
click at [492, 273] on icon "Manage bookings & payment" at bounding box center [493, 271] width 6 height 7
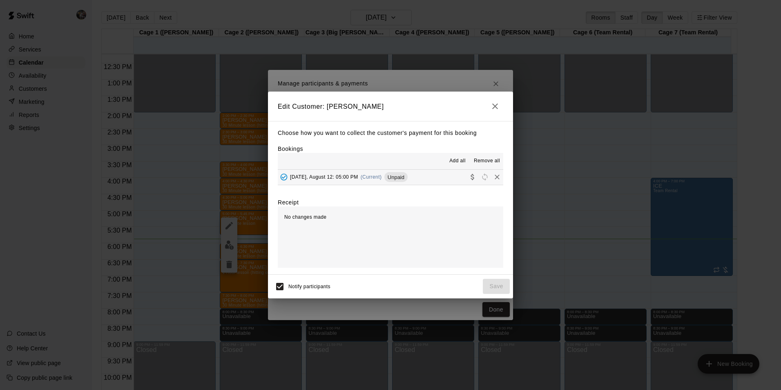
click at [436, 179] on button "[DATE], August 12: 05:00 PM (Current) Unpaid" at bounding box center [391, 177] width 226 height 15
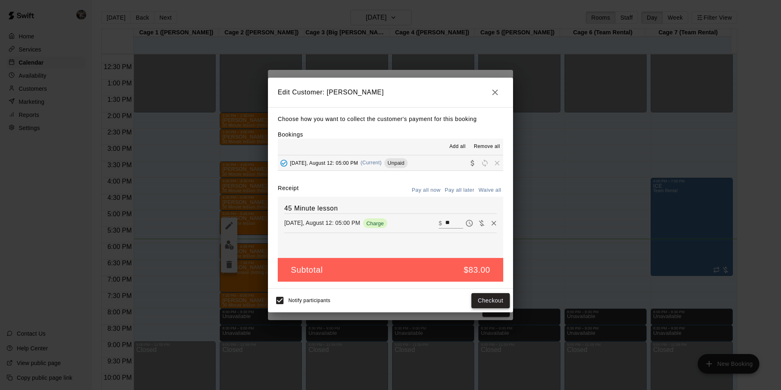
click at [485, 299] on button "Checkout" at bounding box center [491, 300] width 38 height 15
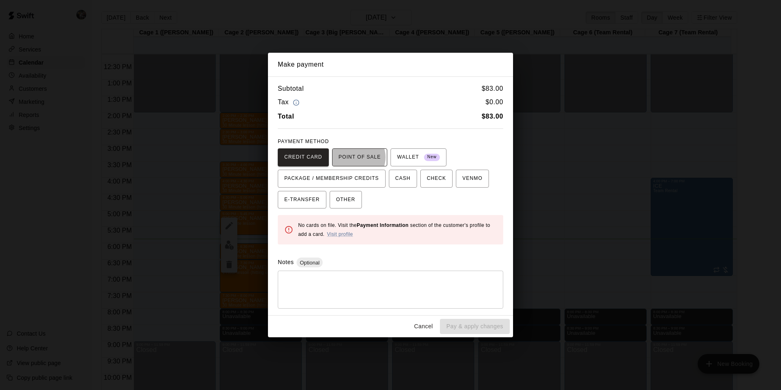
click at [354, 157] on span "POINT OF SALE" at bounding box center [360, 157] width 42 height 13
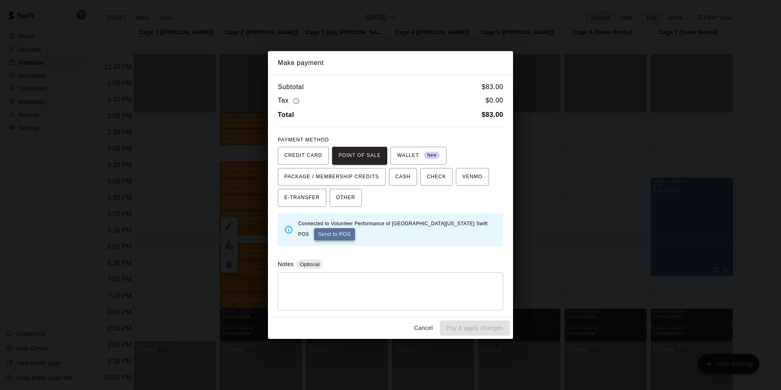
click at [323, 230] on button "Send to POS" at bounding box center [334, 234] width 41 height 12
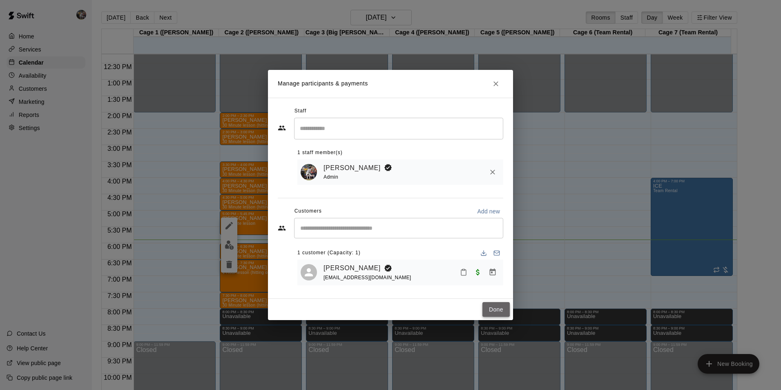
click at [498, 311] on button "Done" at bounding box center [496, 309] width 27 height 15
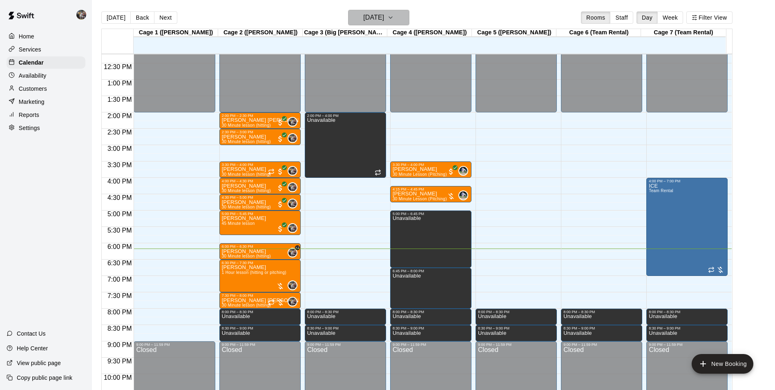
click at [363, 15] on h6 "[DATE]" at bounding box center [373, 17] width 21 height 11
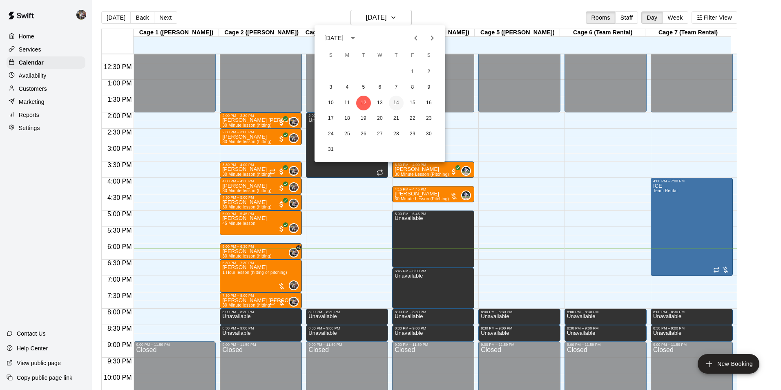
click at [396, 100] on button "14" at bounding box center [396, 103] width 15 height 15
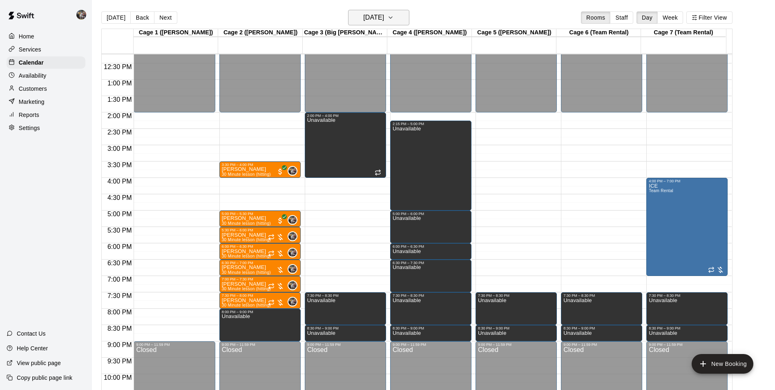
click at [363, 21] on h6 "[DATE]" at bounding box center [373, 17] width 21 height 11
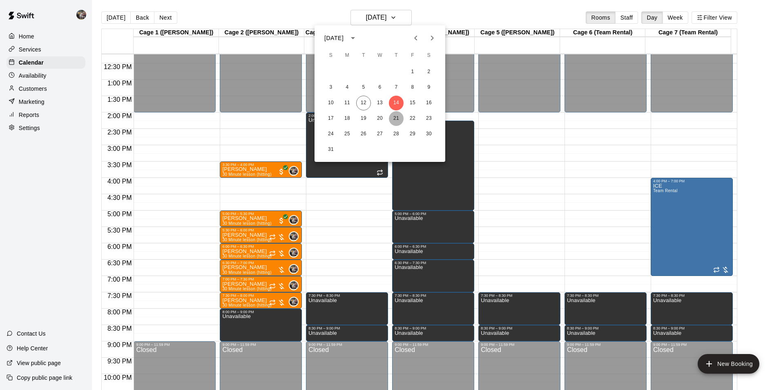
click at [395, 118] on button "21" at bounding box center [396, 118] width 15 height 15
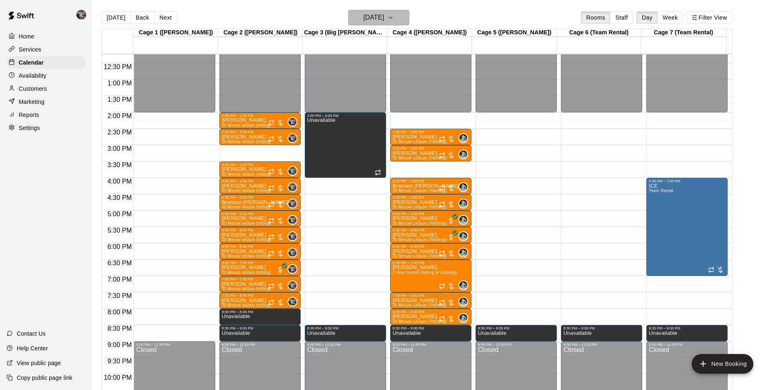
click at [382, 20] on h6 "[DATE]" at bounding box center [373, 17] width 21 height 11
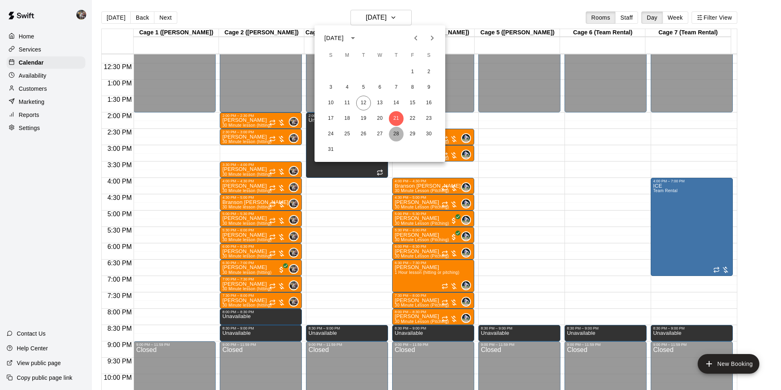
click at [400, 134] on button "28" at bounding box center [396, 134] width 15 height 15
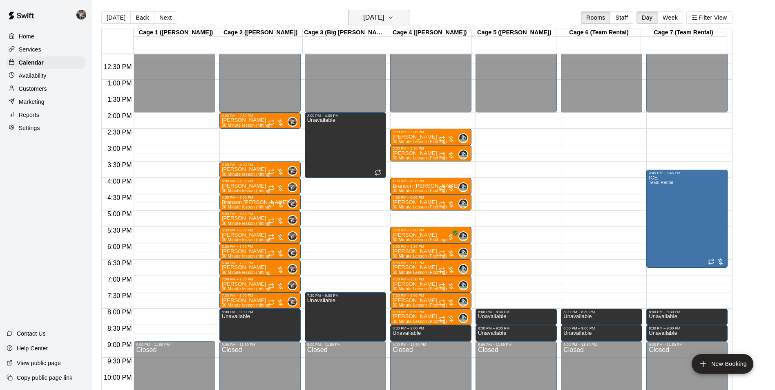
click at [377, 22] on h6 "[DATE]" at bounding box center [373, 17] width 21 height 11
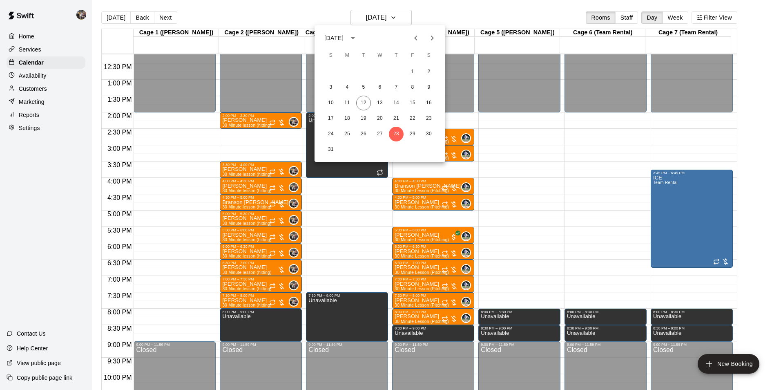
click at [311, 13] on div at bounding box center [390, 195] width 781 height 390
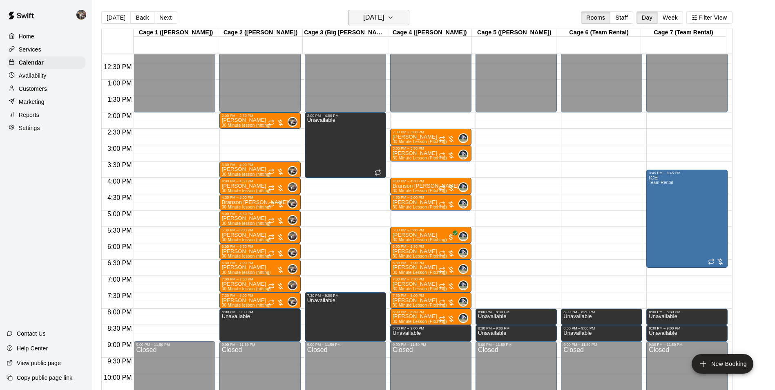
click at [369, 20] on h6 "[DATE]" at bounding box center [373, 17] width 21 height 11
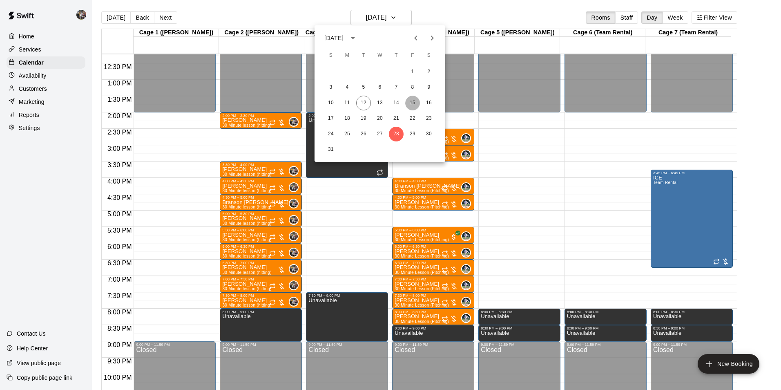
click at [413, 100] on button "15" at bounding box center [412, 103] width 15 height 15
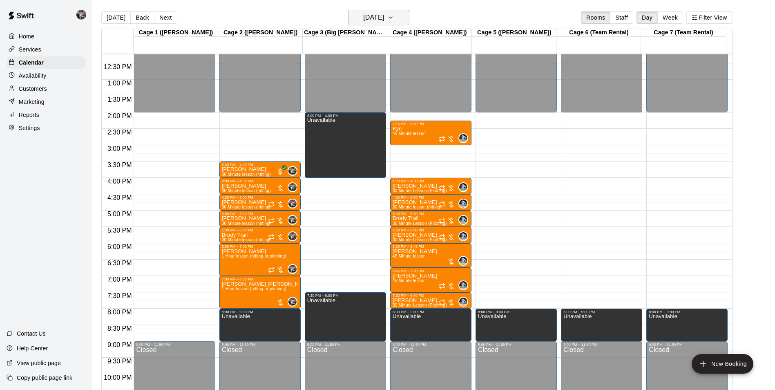
click at [376, 18] on h6 "[DATE]" at bounding box center [373, 17] width 21 height 11
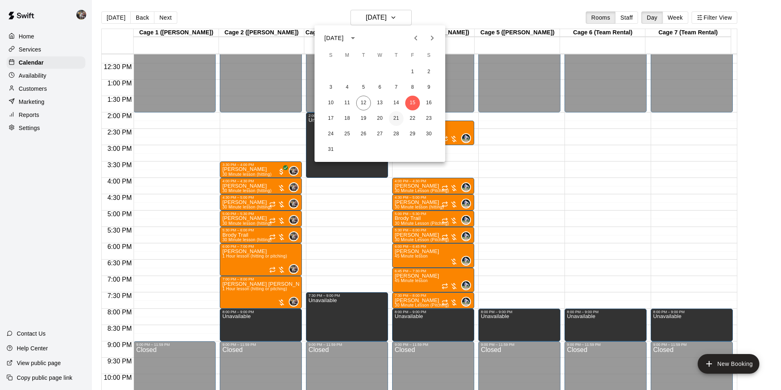
click at [396, 116] on button "21" at bounding box center [396, 118] width 15 height 15
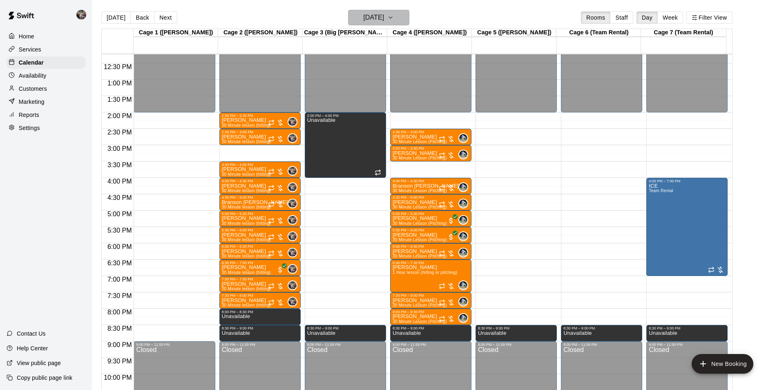
click at [378, 16] on h6 "[DATE]" at bounding box center [373, 17] width 21 height 11
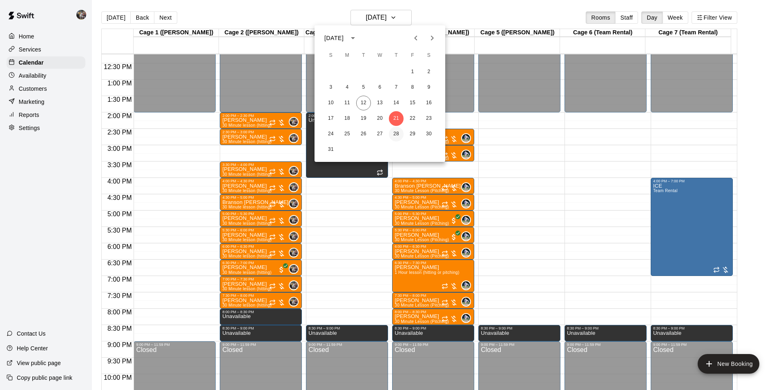
click at [396, 133] on button "28" at bounding box center [396, 134] width 15 height 15
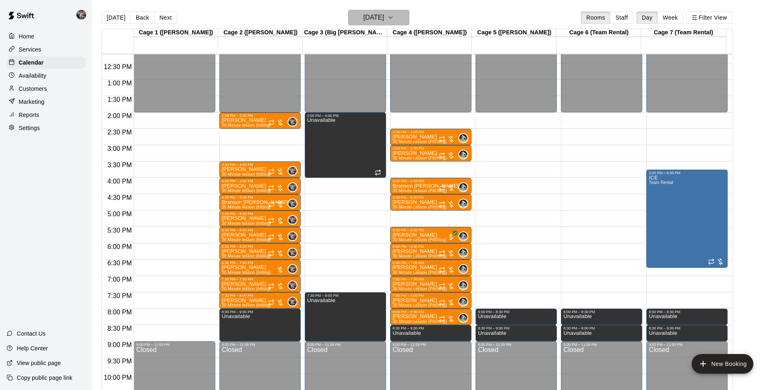
click at [363, 22] on h6 "[DATE]" at bounding box center [373, 17] width 21 height 11
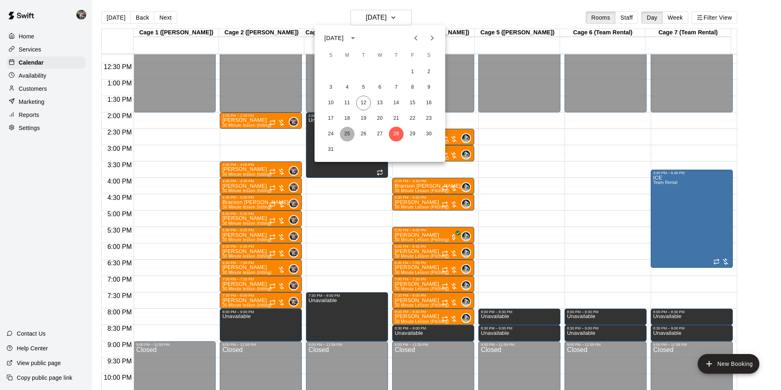
click at [346, 134] on button "25" at bounding box center [347, 134] width 15 height 15
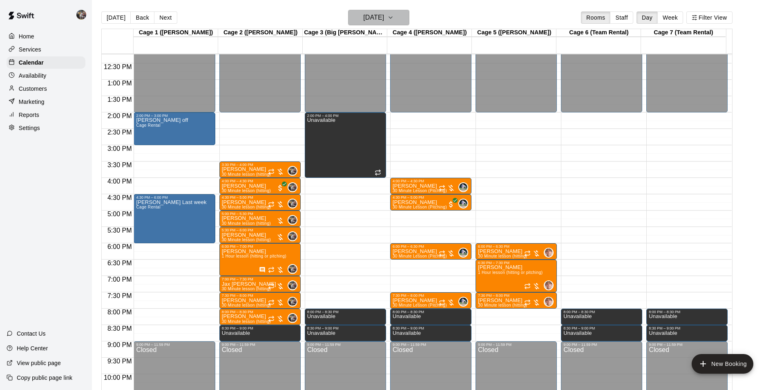
click at [363, 20] on h6 "[DATE]" at bounding box center [373, 17] width 21 height 11
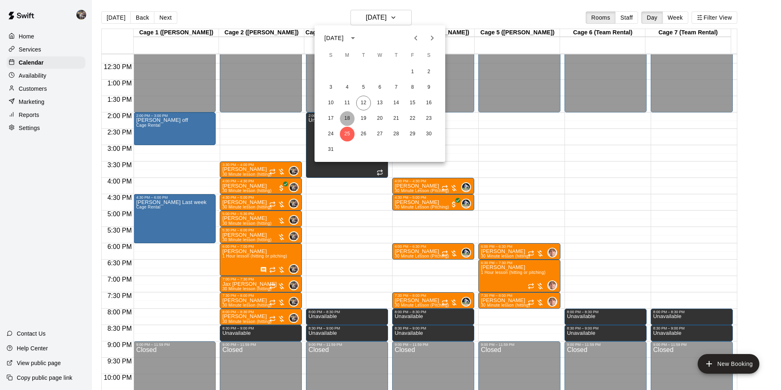
click at [348, 118] on button "18" at bounding box center [347, 118] width 15 height 15
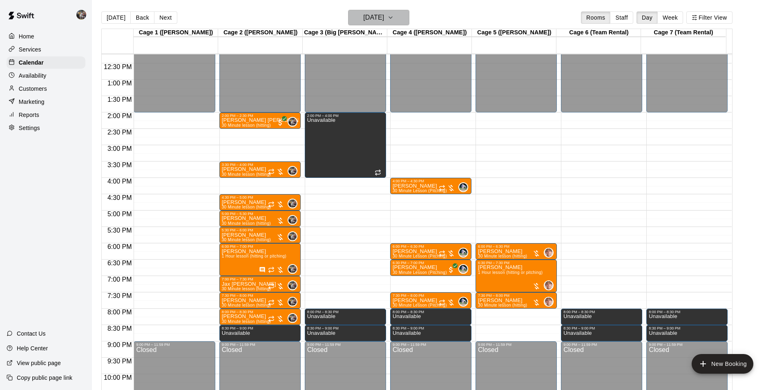
click at [363, 17] on h6 "[DATE]" at bounding box center [373, 17] width 21 height 11
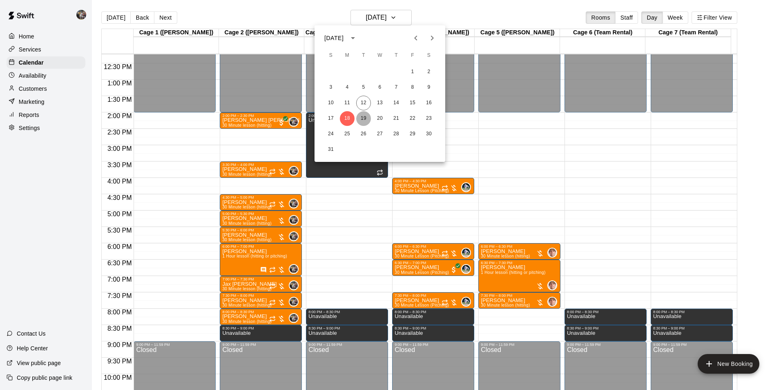
click at [364, 118] on button "19" at bounding box center [363, 118] width 15 height 15
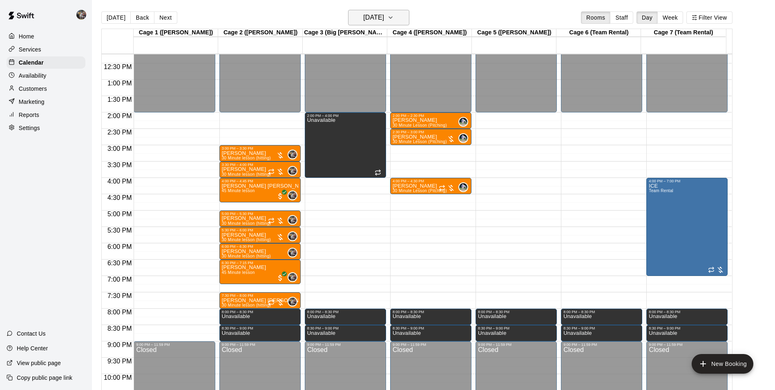
click at [363, 20] on h6 "[DATE]" at bounding box center [373, 17] width 21 height 11
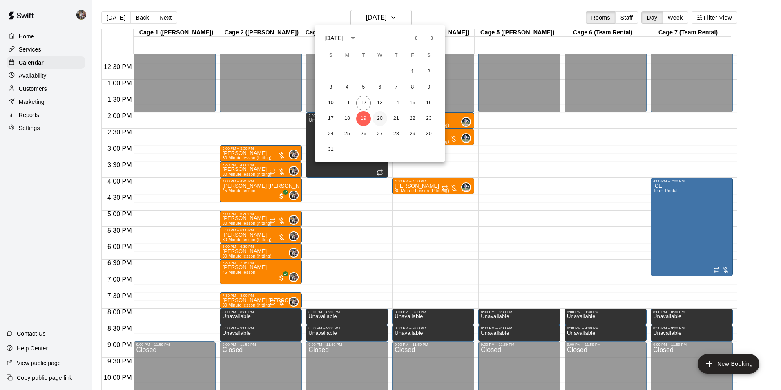
click at [377, 117] on button "20" at bounding box center [380, 118] width 15 height 15
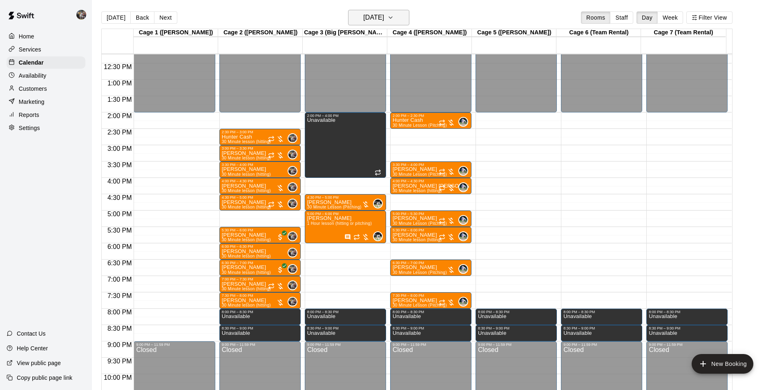
click at [374, 18] on h6 "[DATE]" at bounding box center [373, 17] width 21 height 11
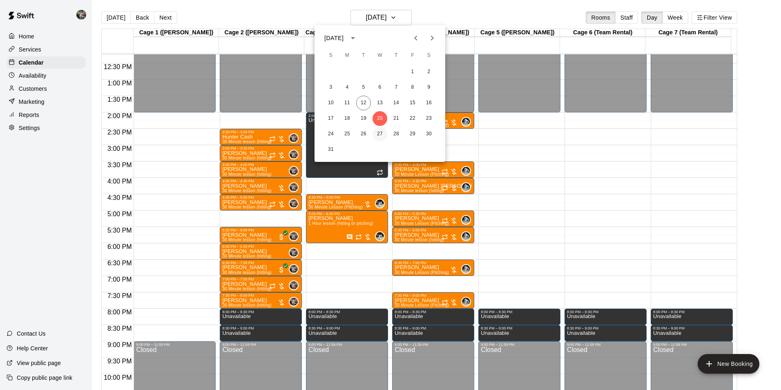
click at [380, 130] on button "27" at bounding box center [380, 134] width 15 height 15
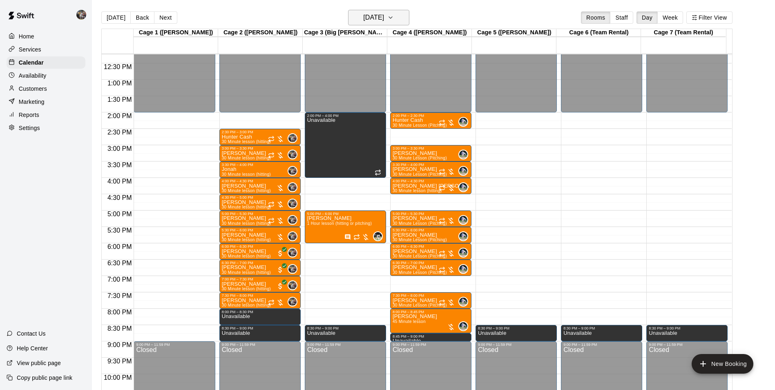
click at [379, 12] on h6 "[DATE]" at bounding box center [373, 17] width 21 height 11
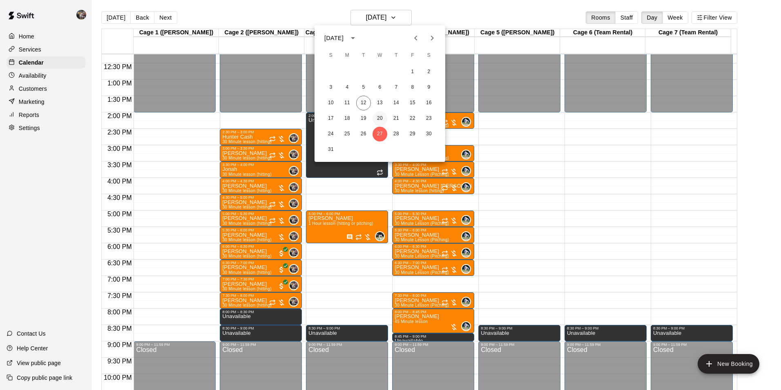
click at [379, 117] on button "20" at bounding box center [380, 118] width 15 height 15
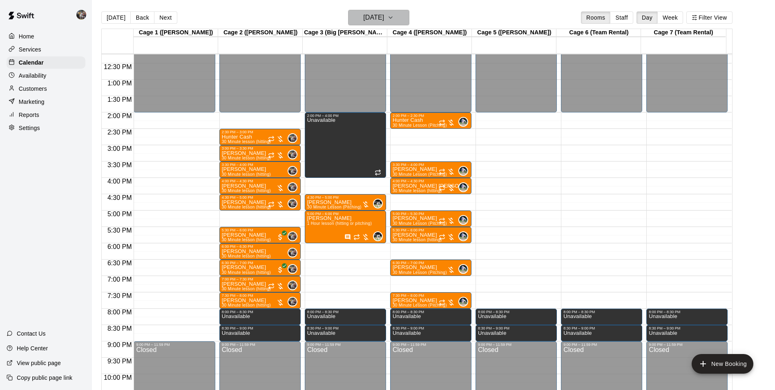
click at [384, 13] on h6 "[DATE]" at bounding box center [373, 17] width 21 height 11
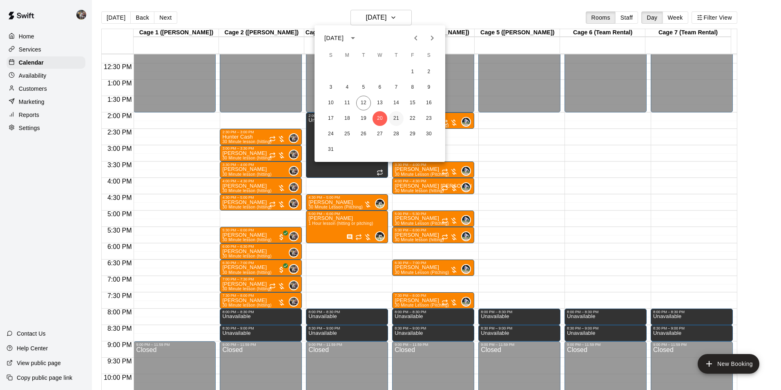
click at [394, 117] on button "21" at bounding box center [396, 118] width 15 height 15
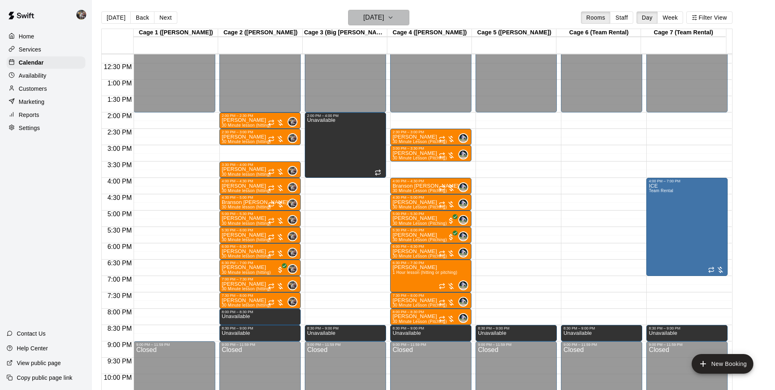
click at [382, 17] on h6 "[DATE]" at bounding box center [373, 17] width 21 height 11
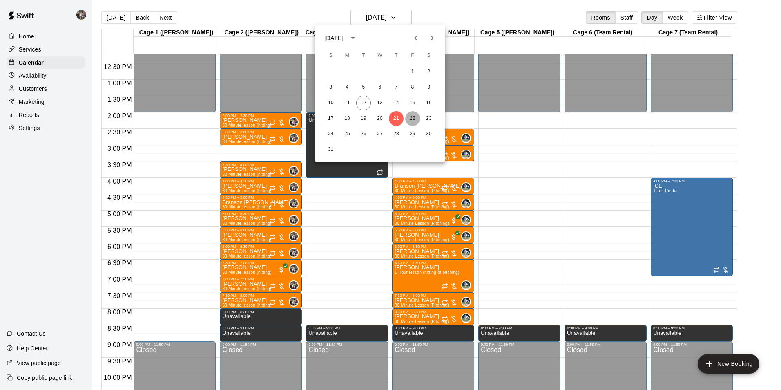
click at [415, 116] on button "22" at bounding box center [412, 118] width 15 height 15
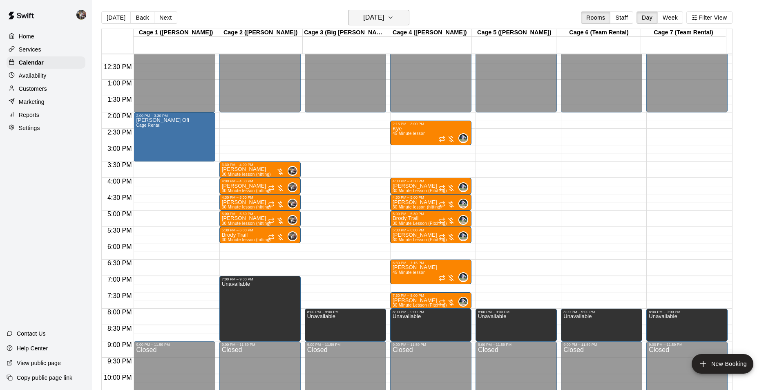
click at [377, 14] on h6 "[DATE]" at bounding box center [373, 17] width 21 height 11
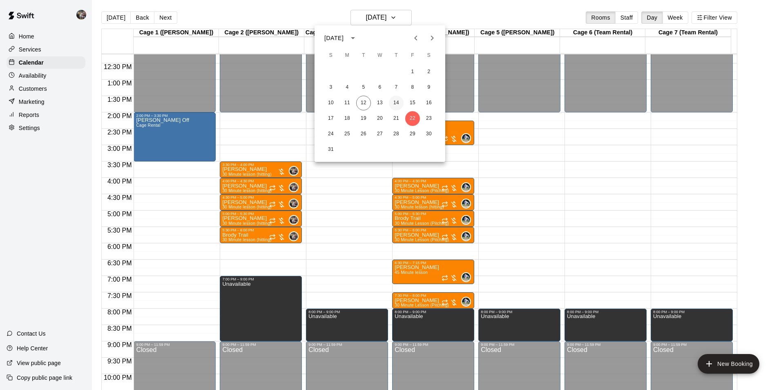
click at [396, 102] on button "14" at bounding box center [396, 103] width 15 height 15
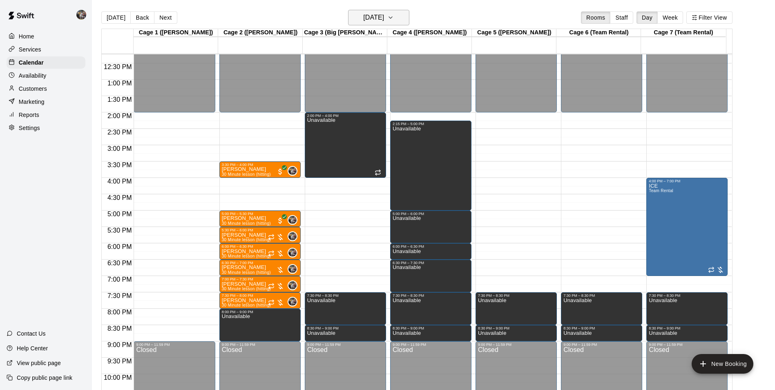
click at [372, 18] on h6 "[DATE]" at bounding box center [373, 17] width 21 height 11
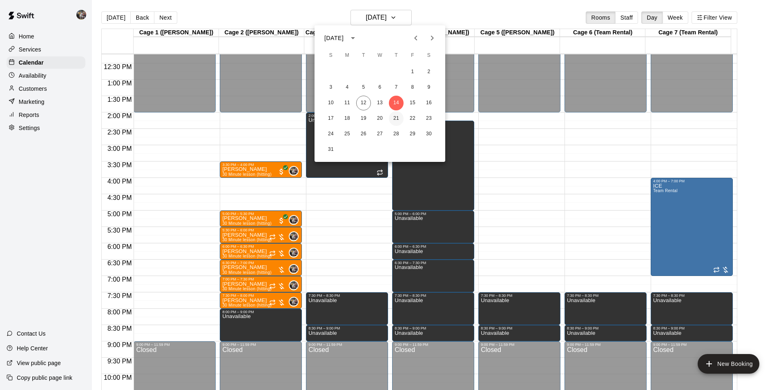
click at [396, 118] on button "21" at bounding box center [396, 118] width 15 height 15
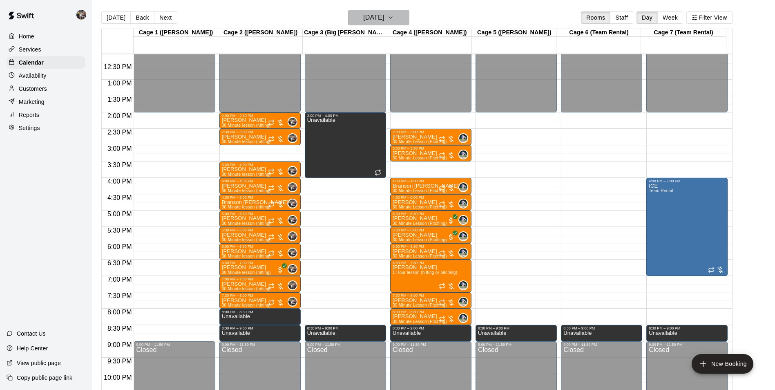
click at [369, 14] on h6 "[DATE]" at bounding box center [373, 17] width 21 height 11
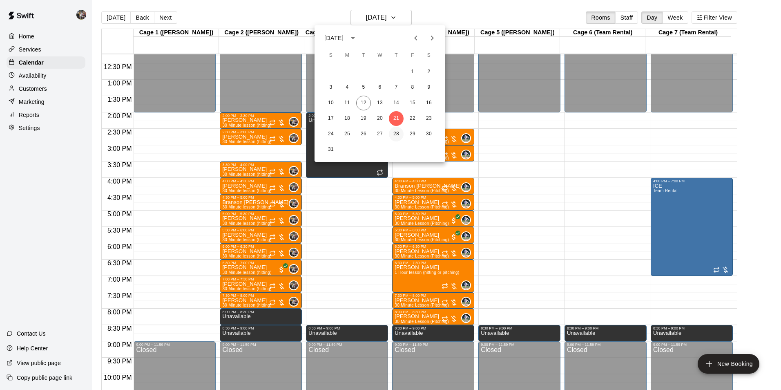
click at [399, 134] on button "28" at bounding box center [396, 134] width 15 height 15
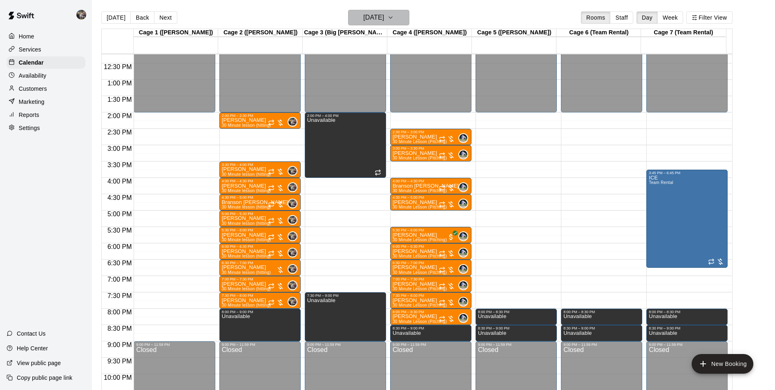
drag, startPoint x: 370, startPoint y: 15, endPoint x: 373, endPoint y: 24, distance: 9.6
click at [373, 24] on button "[DATE]" at bounding box center [378, 18] width 61 height 16
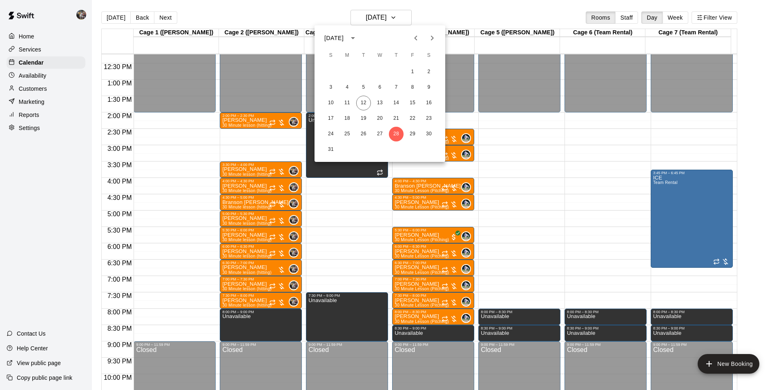
click at [431, 39] on icon "Next month" at bounding box center [432, 38] width 10 height 10
click at [394, 70] on button "4" at bounding box center [396, 72] width 15 height 15
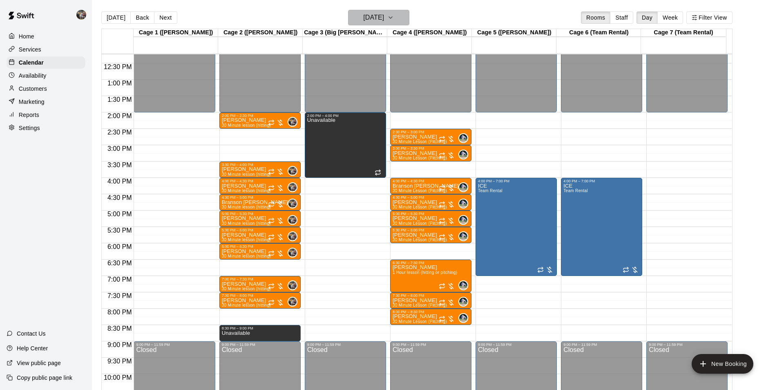
click at [384, 19] on h6 "[DATE]" at bounding box center [373, 17] width 21 height 11
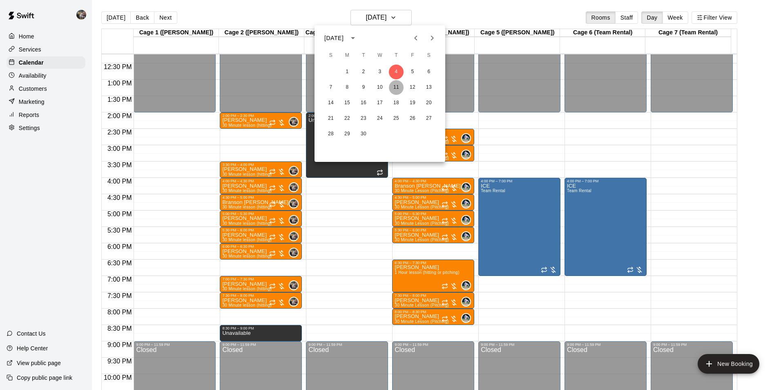
click at [393, 85] on button "11" at bounding box center [396, 87] width 15 height 15
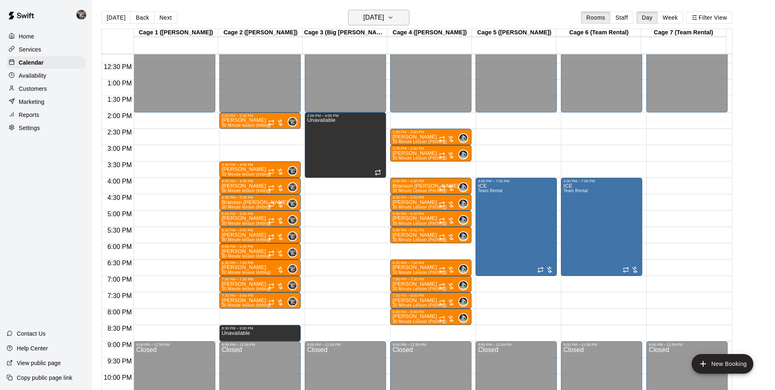
click at [371, 17] on h6 "[DATE]" at bounding box center [373, 17] width 21 height 11
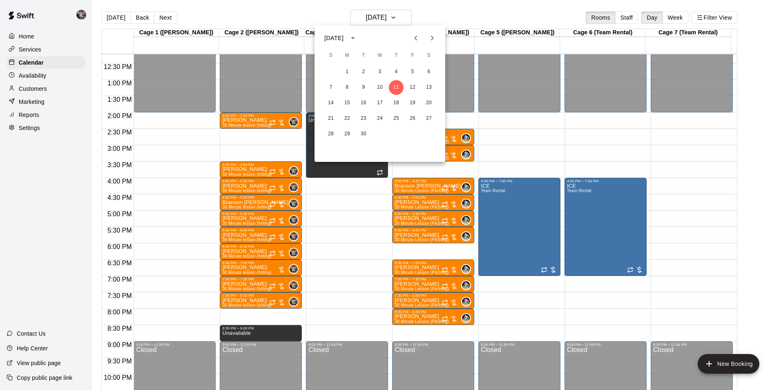
click at [414, 38] on icon "Previous month" at bounding box center [416, 38] width 10 height 10
click at [365, 119] on button "19" at bounding box center [363, 118] width 15 height 15
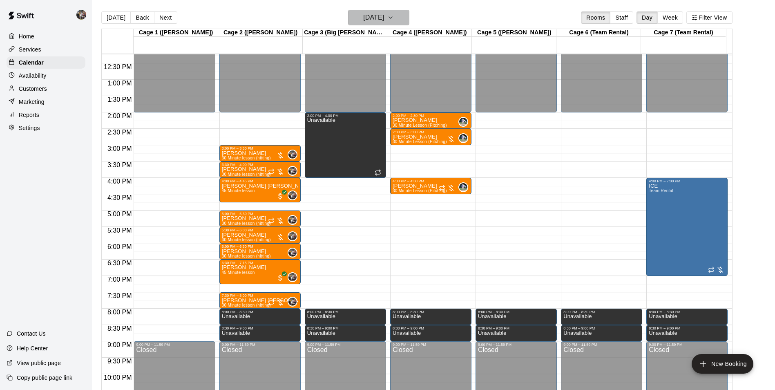
click at [360, 12] on button "[DATE]" at bounding box center [378, 18] width 61 height 16
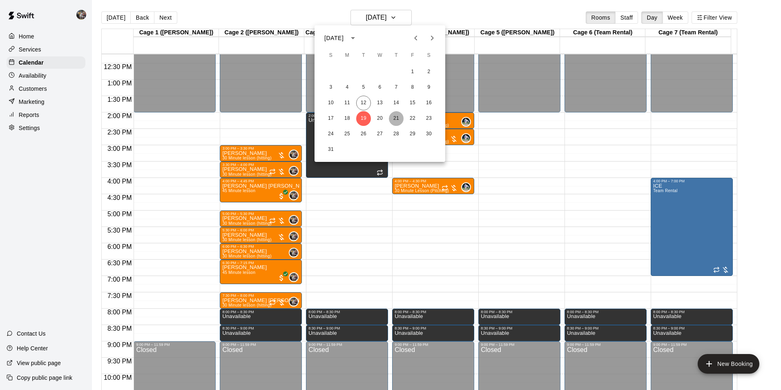
click at [397, 118] on button "21" at bounding box center [396, 118] width 15 height 15
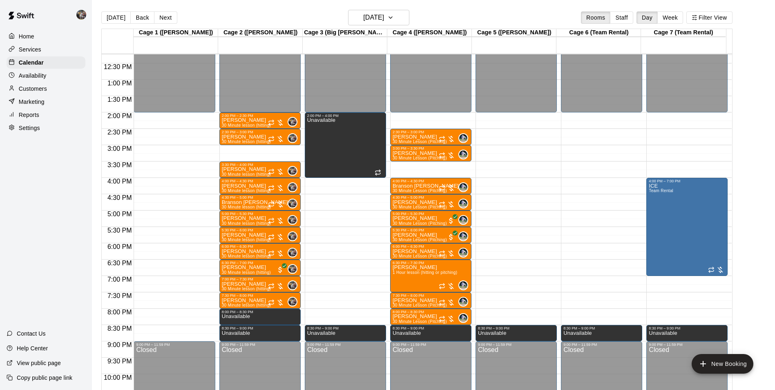
click at [246, 150] on div "12:00 AM – 2:00 PM Closed 2:00 PM – 2:30 PM [PERSON_NAME] 30 Minute lesson (hit…" at bounding box center [259, 47] width 81 height 785
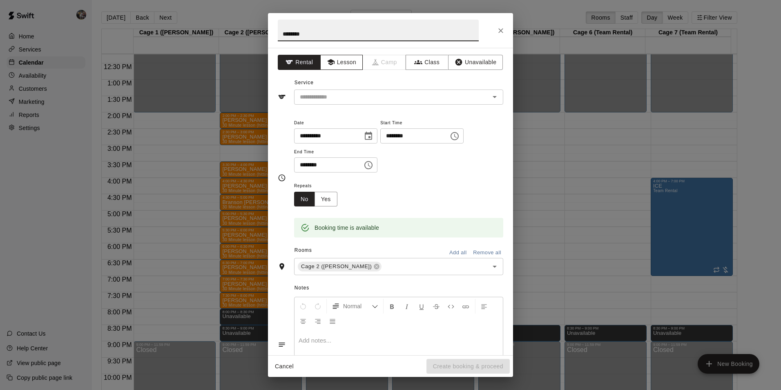
type input "********"
click at [333, 63] on button "Lesson" at bounding box center [341, 62] width 43 height 15
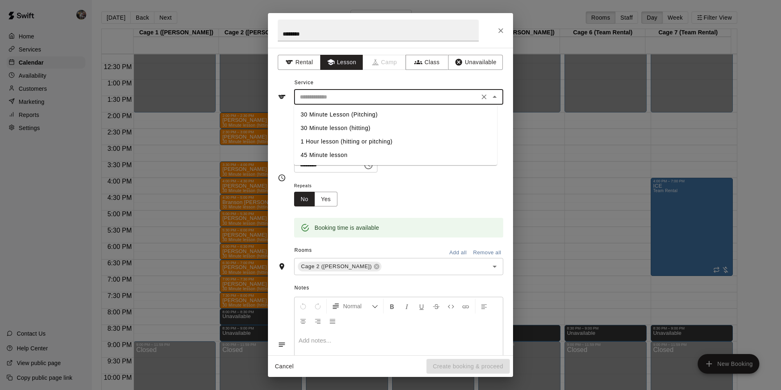
click at [336, 97] on input "text" at bounding box center [387, 97] width 180 height 10
click at [355, 112] on li "30 Minute Lesson (Pitching)" at bounding box center [395, 114] width 203 height 13
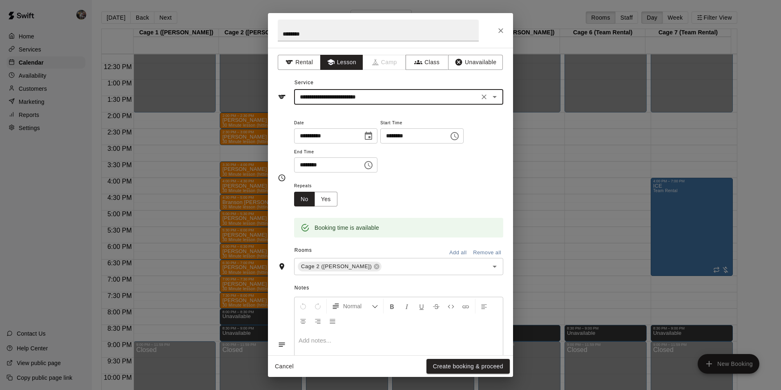
click at [386, 95] on input "**********" at bounding box center [387, 97] width 180 height 10
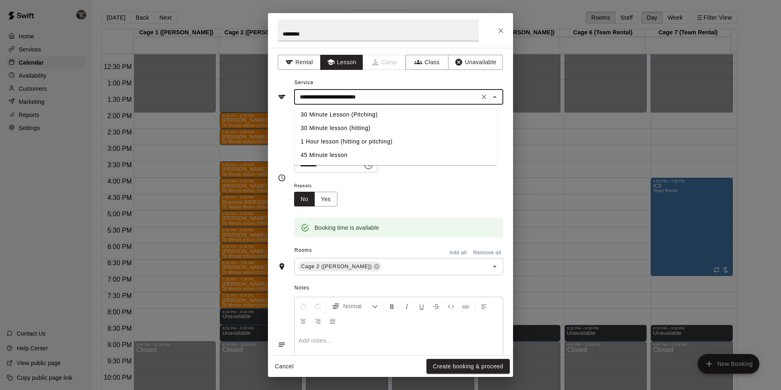
click at [371, 127] on li "30 Minute lesson (hitting)" at bounding box center [395, 127] width 203 height 13
type input "**********"
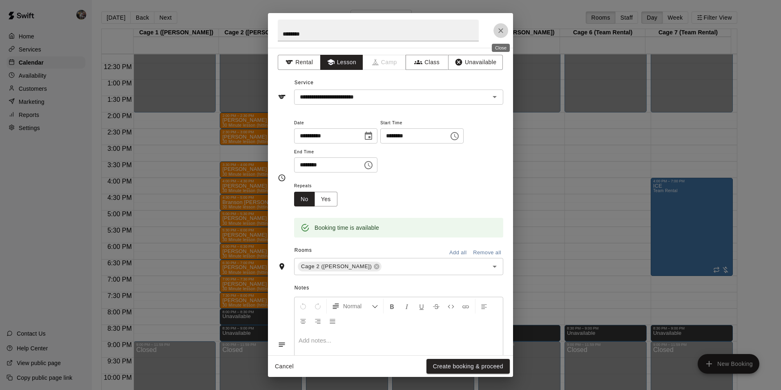
click at [500, 29] on icon "Close" at bounding box center [500, 30] width 5 height 5
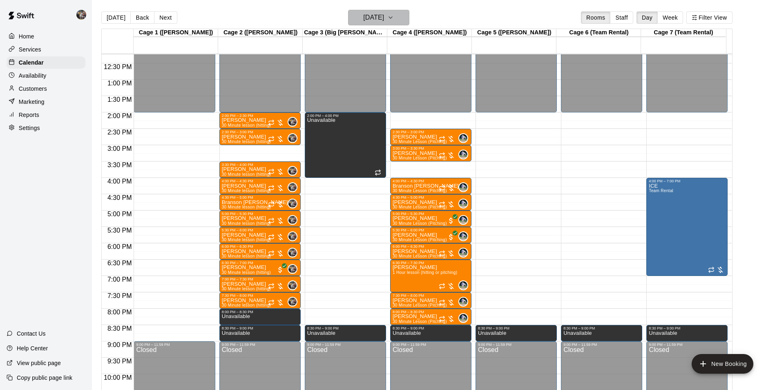
click at [371, 17] on h6 "[DATE]" at bounding box center [373, 17] width 21 height 11
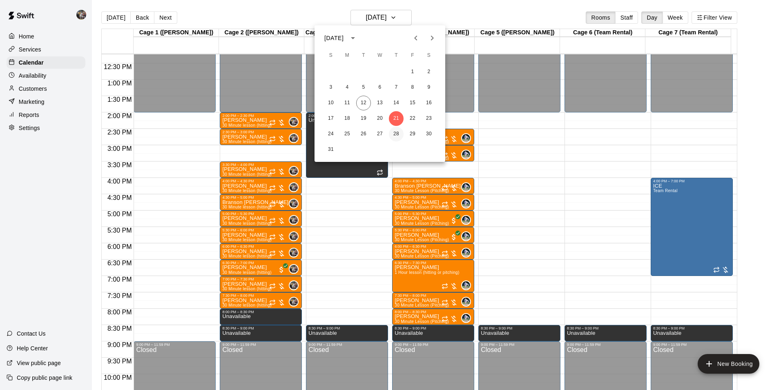
click at [398, 133] on button "28" at bounding box center [396, 134] width 15 height 15
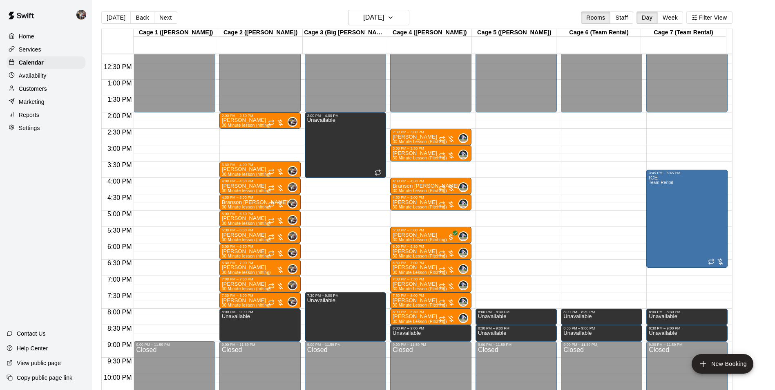
click at [238, 150] on div "12:00 AM – 2:00 PM Closed 2:00 PM – 2:30 PM [PERSON_NAME] 30 Minute lesson (hit…" at bounding box center [259, 47] width 81 height 785
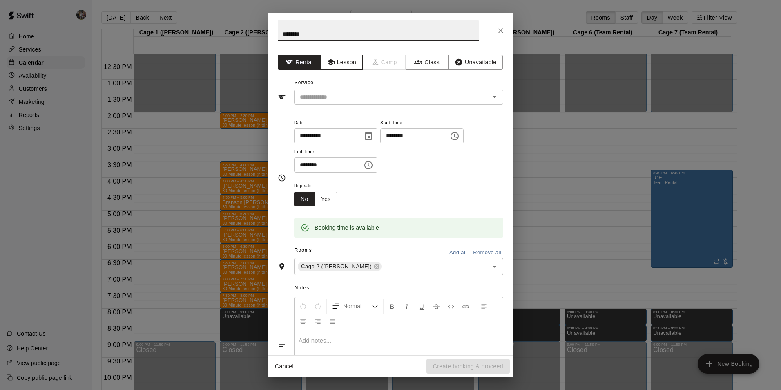
type input "********"
click at [338, 62] on button "Lesson" at bounding box center [341, 62] width 43 height 15
click at [355, 91] on div "​" at bounding box center [398, 96] width 209 height 15
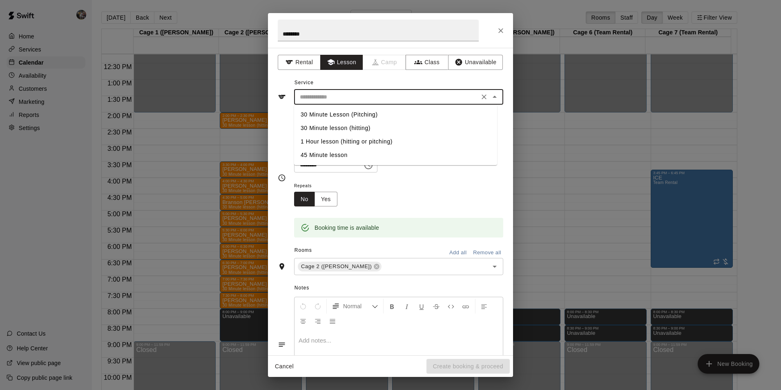
click at [350, 126] on li "30 Minute lesson (hitting)" at bounding box center [395, 127] width 203 height 13
type input "**********"
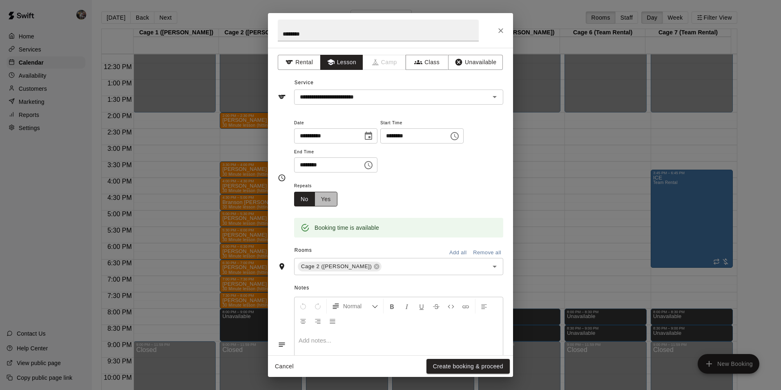
click at [331, 196] on button "Yes" at bounding box center [326, 199] width 23 height 15
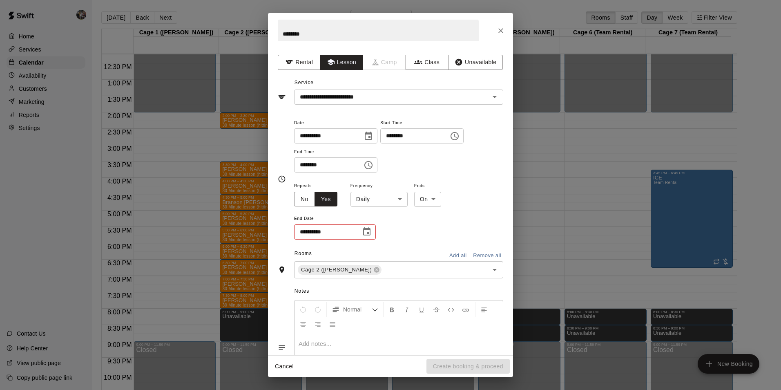
click at [389, 200] on body "Home Services Calendar Availability Customers Marketing Reports Settings Contac…" at bounding box center [390, 201] width 781 height 403
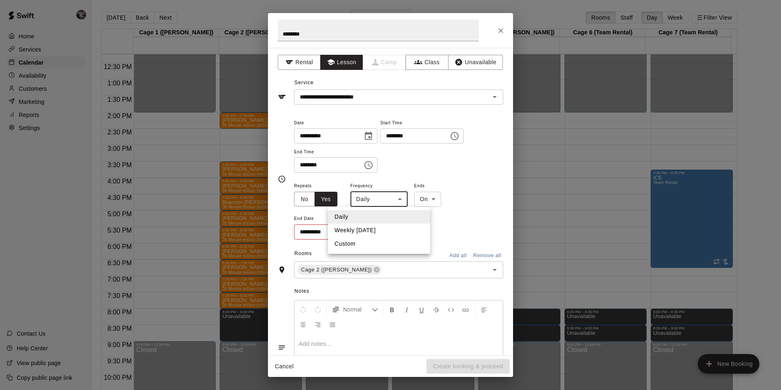
click at [365, 242] on li "Custom" at bounding box center [379, 243] width 102 height 13
type input "******"
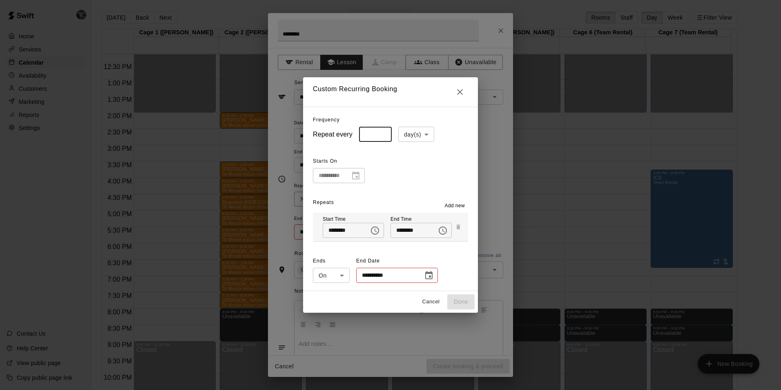
click at [380, 135] on input "*" at bounding box center [375, 134] width 33 height 15
type input "*"
click at [378, 131] on input "*" at bounding box center [375, 134] width 33 height 15
click at [424, 130] on body "Home Services Calendar Availability Customers Marketing Reports Settings Contac…" at bounding box center [390, 201] width 781 height 403
click at [407, 162] on li "week(s)" at bounding box center [412, 165] width 36 height 13
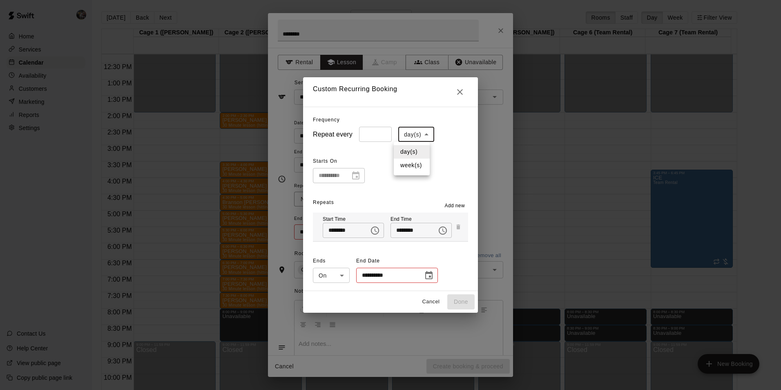
type input "******"
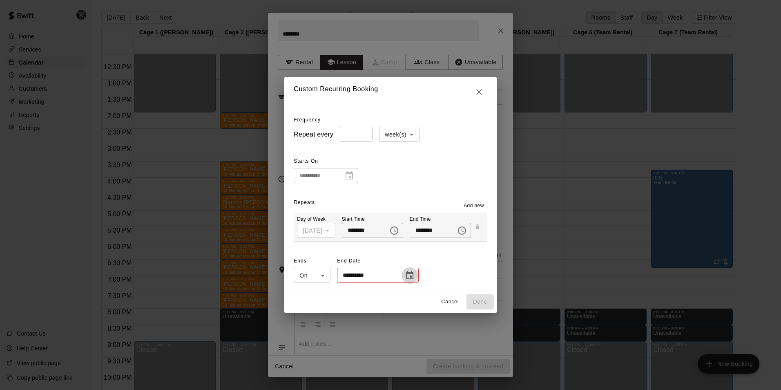
click at [405, 276] on icon "Choose date" at bounding box center [410, 275] width 10 height 10
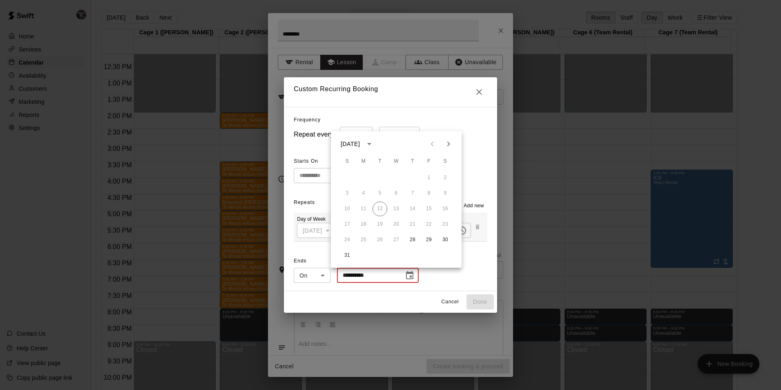
click at [449, 142] on icon "Next month" at bounding box center [448, 143] width 3 height 5
click at [396, 239] on button "31" at bounding box center [396, 239] width 15 height 15
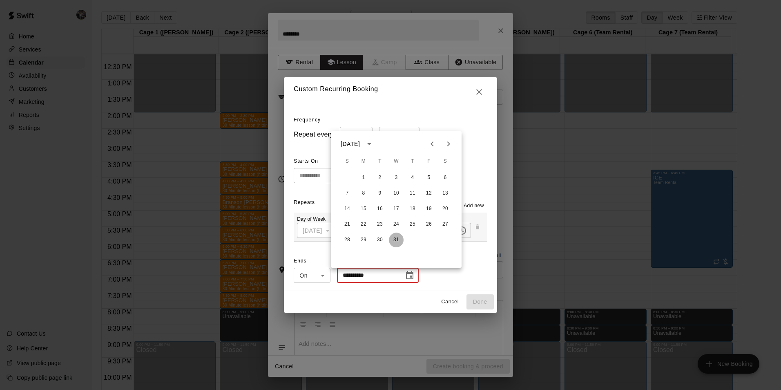
type input "**********"
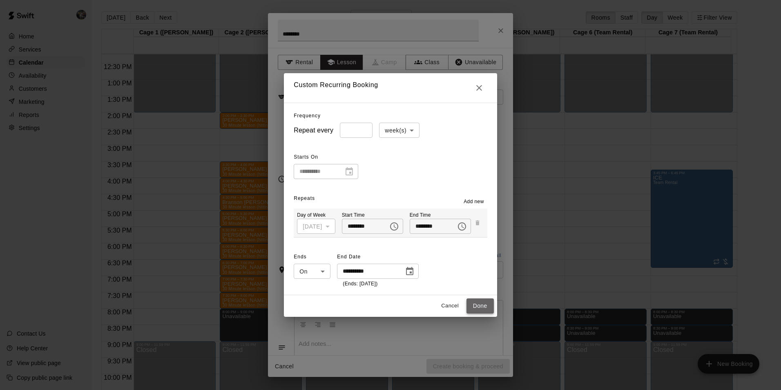
click at [483, 306] on button "Done" at bounding box center [480, 305] width 27 height 15
type input "**********"
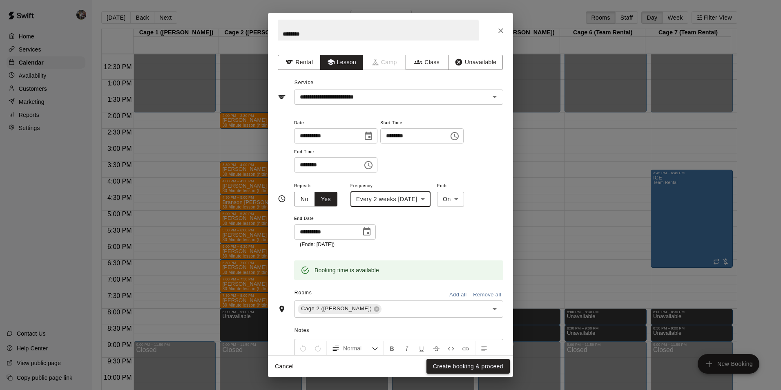
click at [447, 364] on button "Create booking & proceed" at bounding box center [468, 366] width 83 height 15
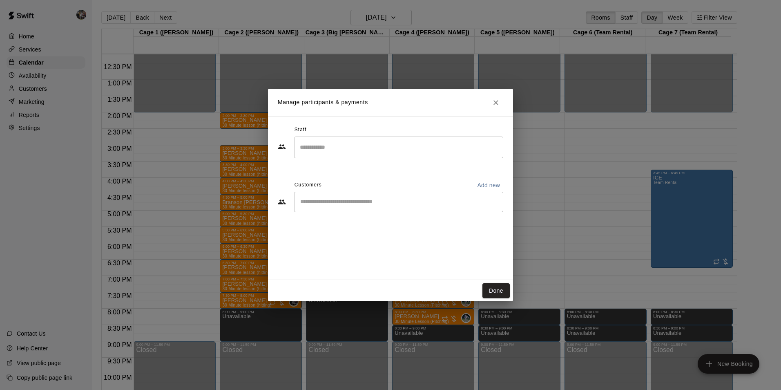
click at [346, 150] on input "Search staff" at bounding box center [399, 147] width 202 height 14
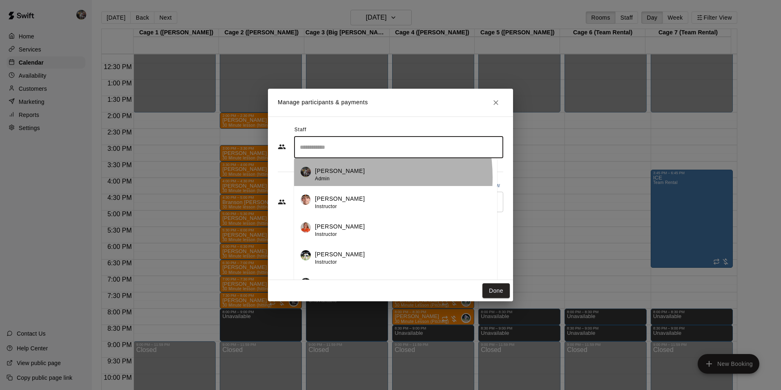
click at [331, 177] on div "[PERSON_NAME] Admin" at bounding box center [340, 175] width 50 height 16
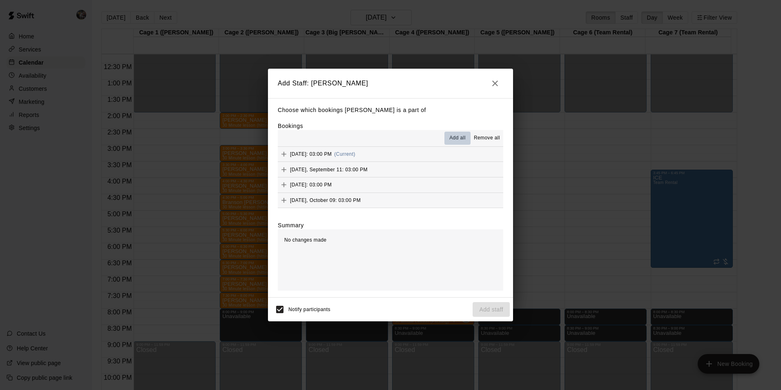
click at [455, 137] on span "Add all" at bounding box center [457, 138] width 16 height 8
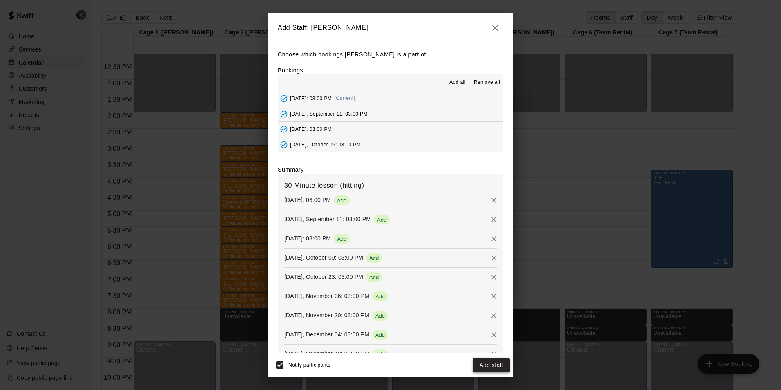
click at [491, 361] on button "Add staff" at bounding box center [491, 365] width 37 height 15
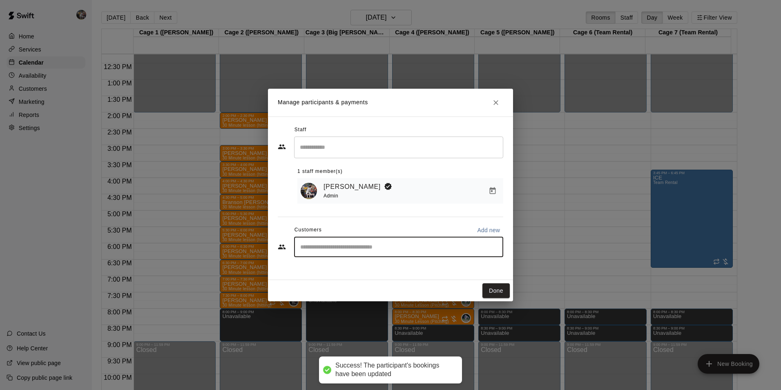
click at [329, 249] on input "Start typing to search customers..." at bounding box center [399, 247] width 202 height 8
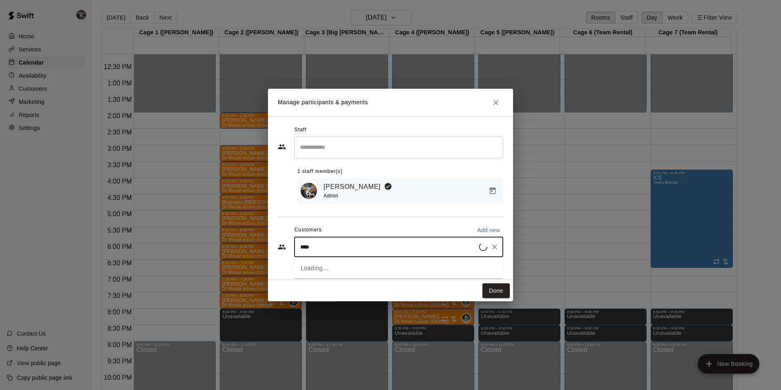
type input "*****"
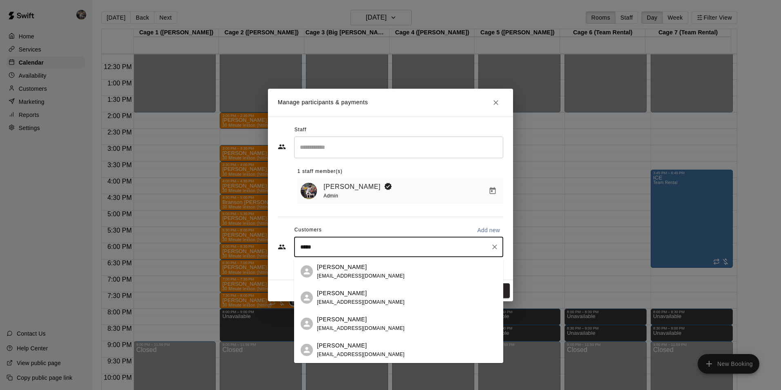
click at [340, 300] on span "[EMAIL_ADDRESS][DOMAIN_NAME]" at bounding box center [361, 302] width 88 height 6
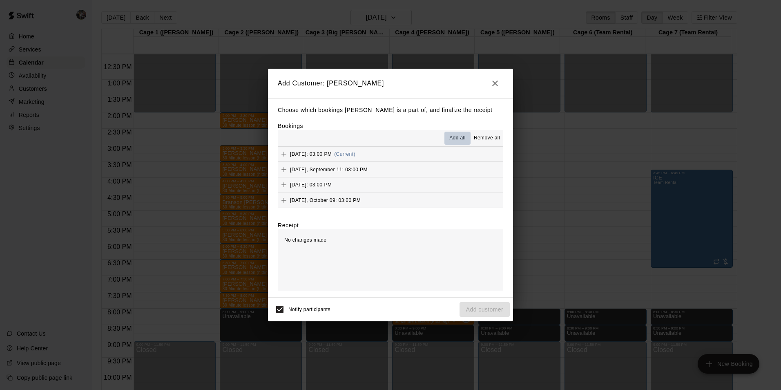
click at [456, 137] on span "Add all" at bounding box center [457, 138] width 16 height 8
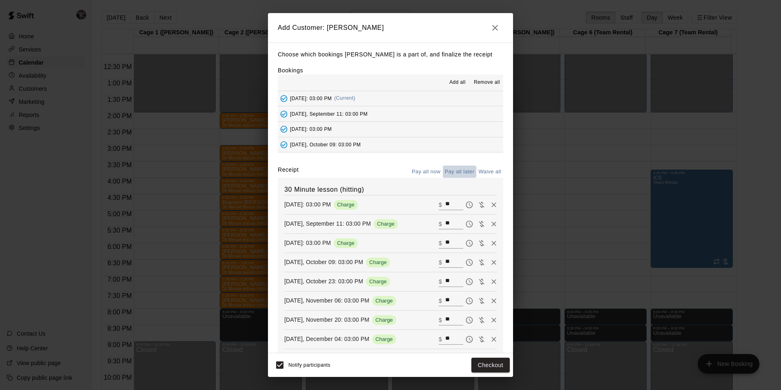
click at [455, 172] on button "Pay all later" at bounding box center [460, 171] width 34 height 13
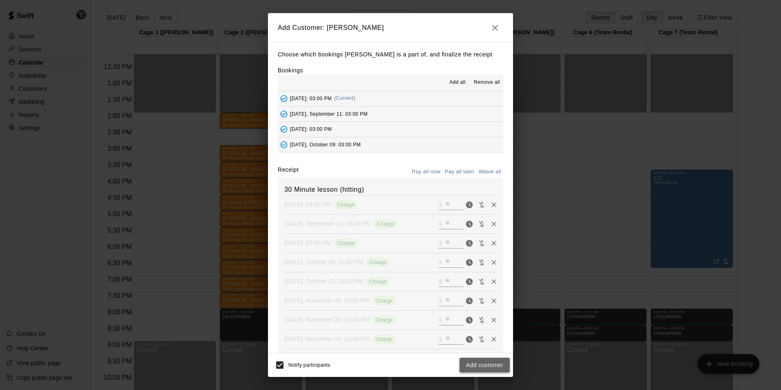
click at [476, 363] on button "Add customer" at bounding box center [485, 365] width 50 height 15
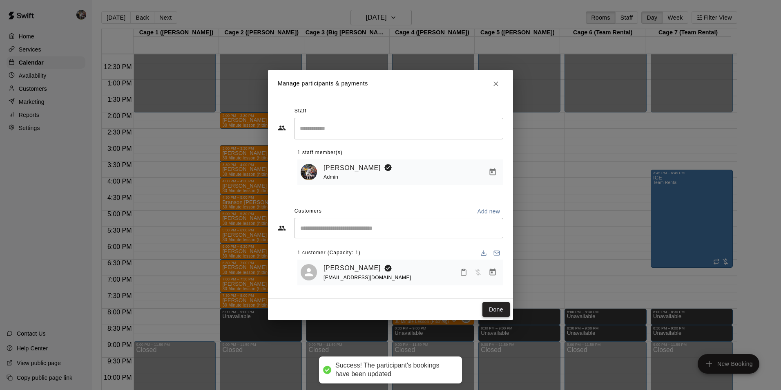
click at [496, 310] on button "Done" at bounding box center [496, 309] width 27 height 15
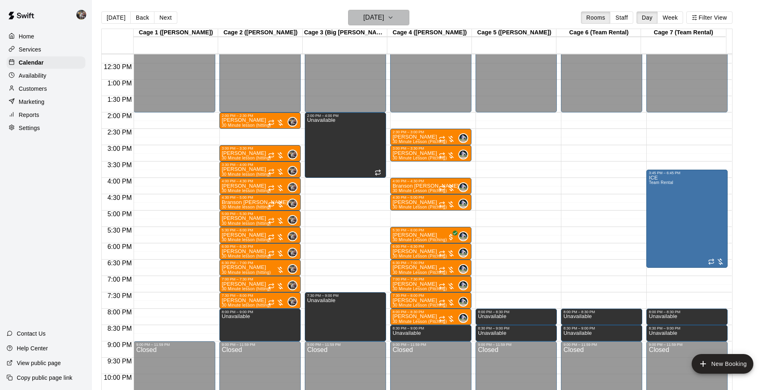
click at [377, 18] on h6 "[DATE]" at bounding box center [373, 17] width 21 height 11
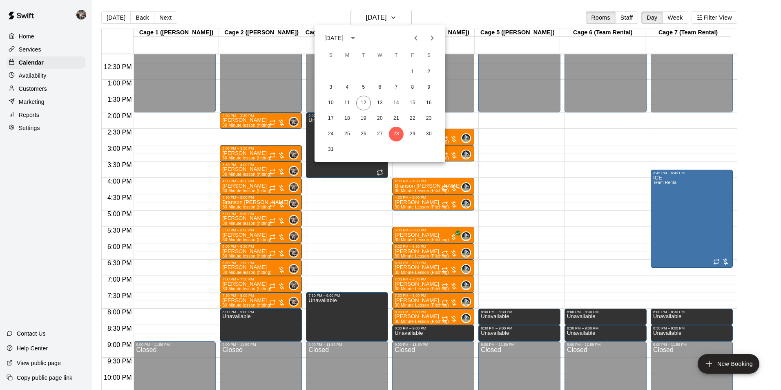
click at [440, 9] on div at bounding box center [390, 195] width 781 height 390
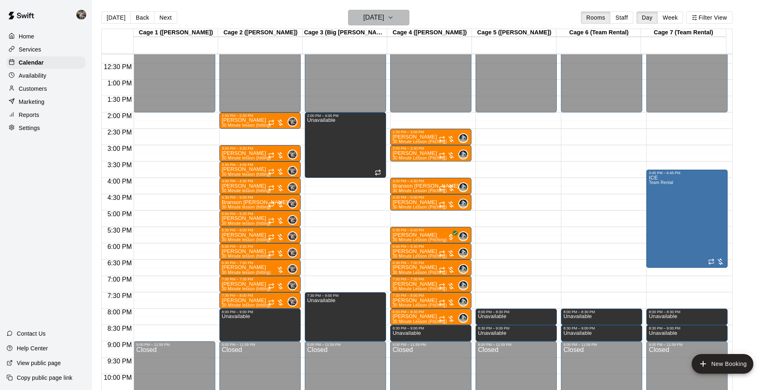
click at [363, 15] on h6 "[DATE]" at bounding box center [373, 17] width 21 height 11
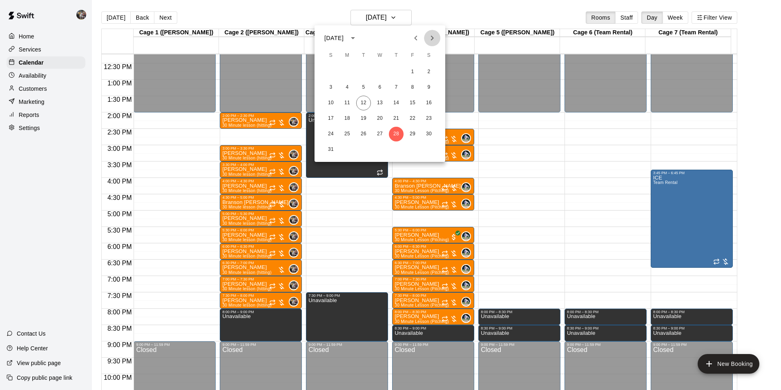
click at [431, 37] on icon "Next month" at bounding box center [432, 38] width 10 height 10
click at [395, 69] on button "4" at bounding box center [396, 72] width 15 height 15
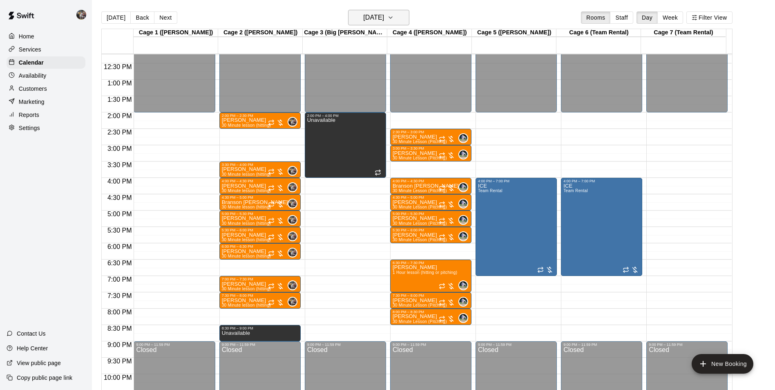
click at [384, 16] on h6 "[DATE]" at bounding box center [373, 17] width 21 height 11
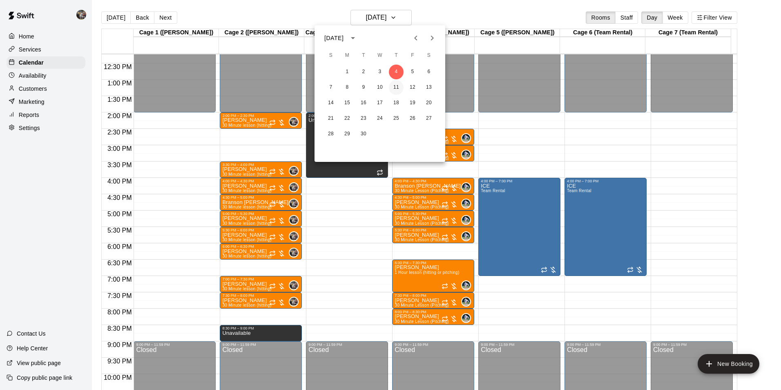
click at [396, 85] on button "11" at bounding box center [396, 87] width 15 height 15
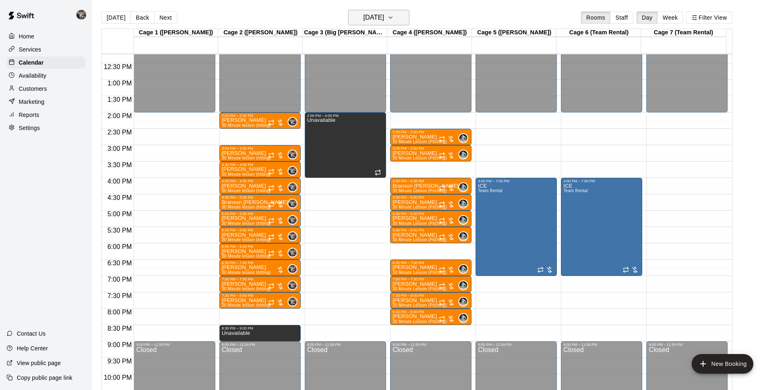
click at [379, 18] on h6 "[DATE]" at bounding box center [373, 17] width 21 height 11
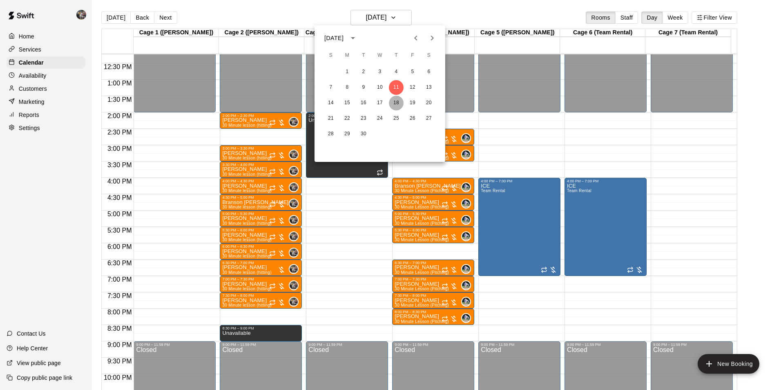
click at [396, 99] on button "18" at bounding box center [396, 103] width 15 height 15
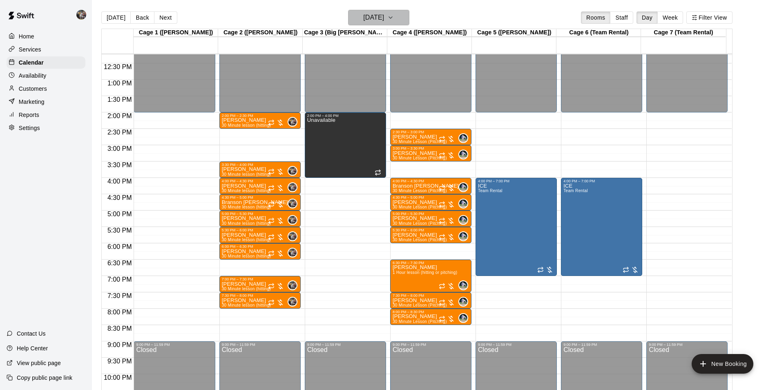
click at [380, 16] on h6 "[DATE]" at bounding box center [373, 17] width 21 height 11
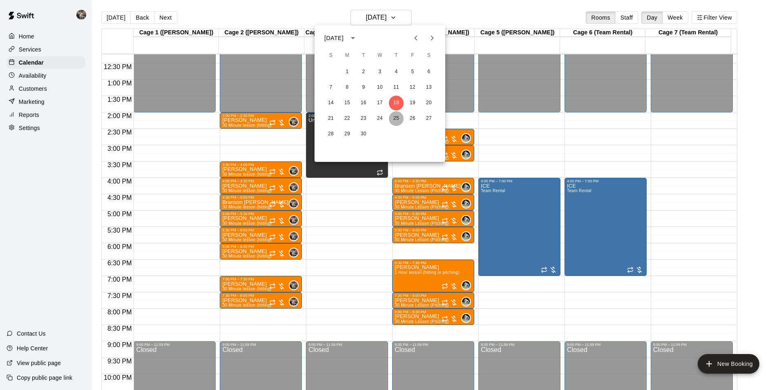
click at [395, 117] on button "25" at bounding box center [396, 118] width 15 height 15
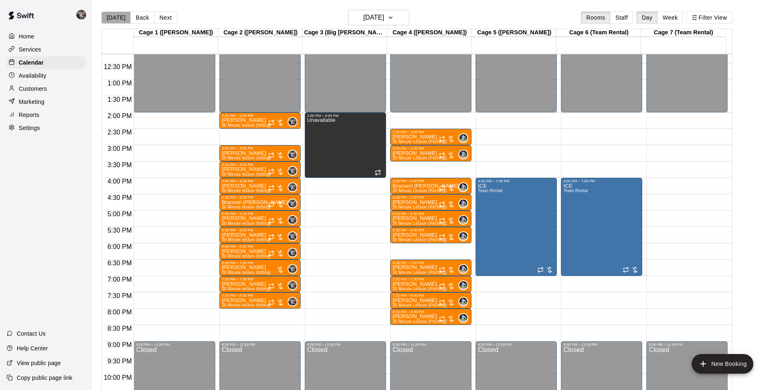
click at [118, 17] on button "[DATE]" at bounding box center [115, 17] width 29 height 12
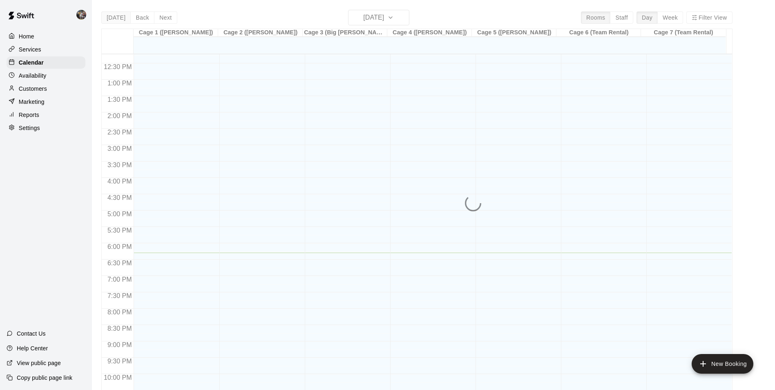
click at [118, 17] on div "[DATE] Back [DATE][DATE] Rooms Staff Day Week Filter View Cage 1 ([PERSON_NAME]…" at bounding box center [416, 205] width 631 height 390
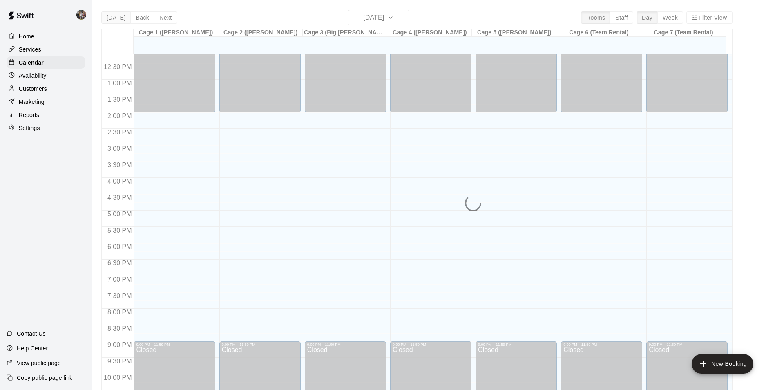
click at [118, 17] on div "[DATE] Back [DATE][DATE] Rooms Staff Day Week Filter View Cage 1 ([PERSON_NAME]…" at bounding box center [416, 205] width 631 height 390
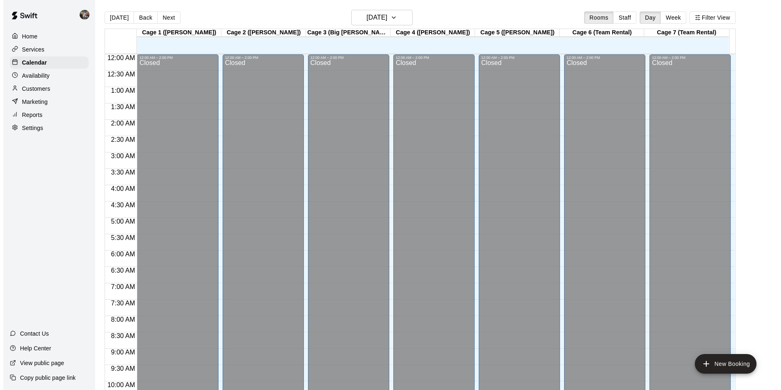
scroll to position [400, 0]
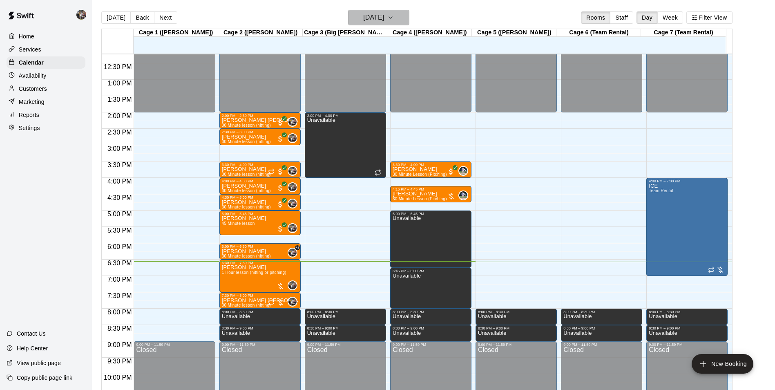
click at [363, 18] on h6 "[DATE]" at bounding box center [373, 17] width 21 height 11
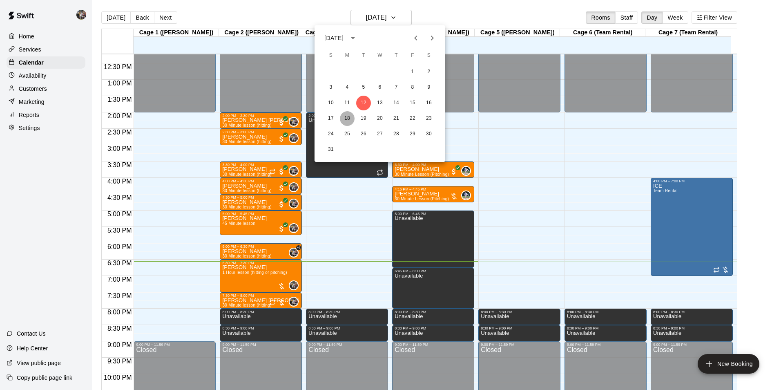
click at [345, 118] on button "18" at bounding box center [347, 118] width 15 height 15
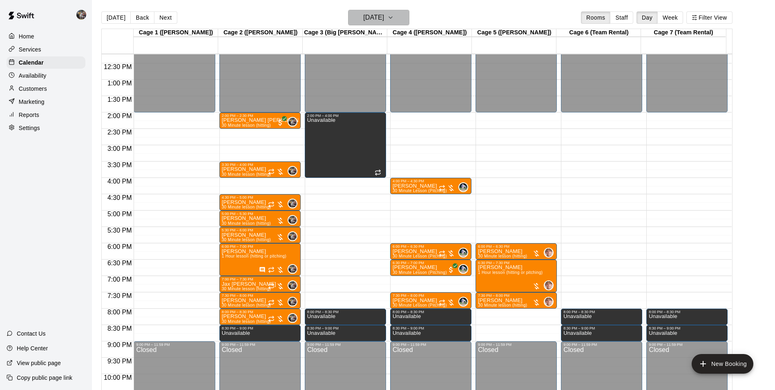
click at [378, 19] on h6 "[DATE]" at bounding box center [373, 17] width 21 height 11
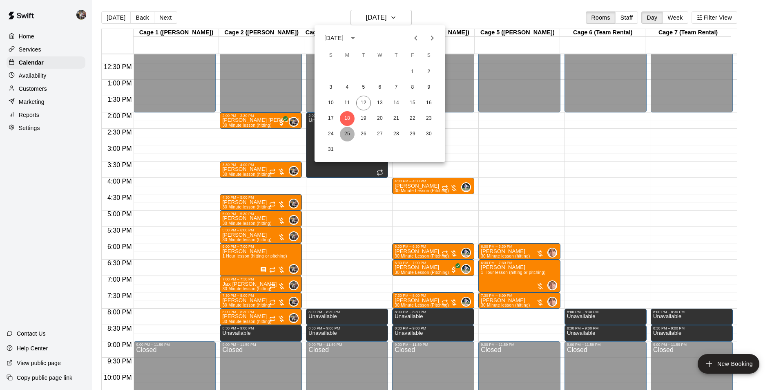
click at [348, 134] on button "25" at bounding box center [347, 134] width 15 height 15
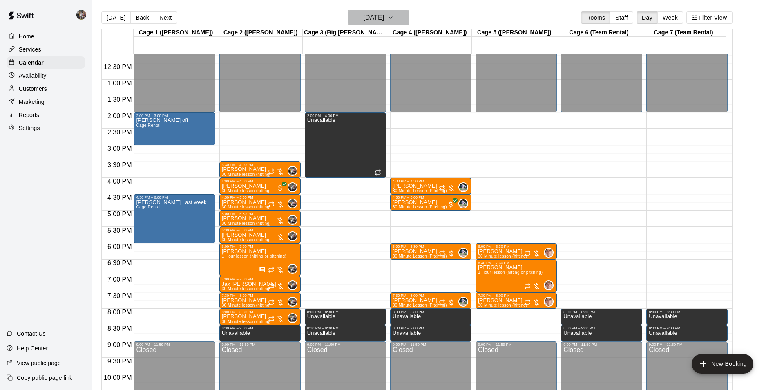
click at [363, 17] on h6 "[DATE]" at bounding box center [373, 17] width 21 height 11
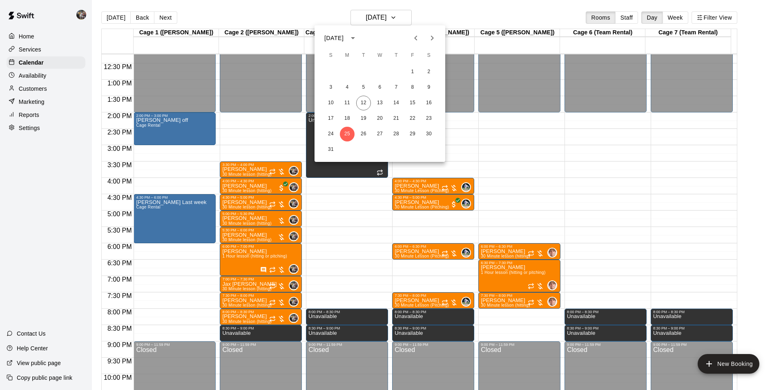
click at [279, 10] on div at bounding box center [390, 195] width 781 height 390
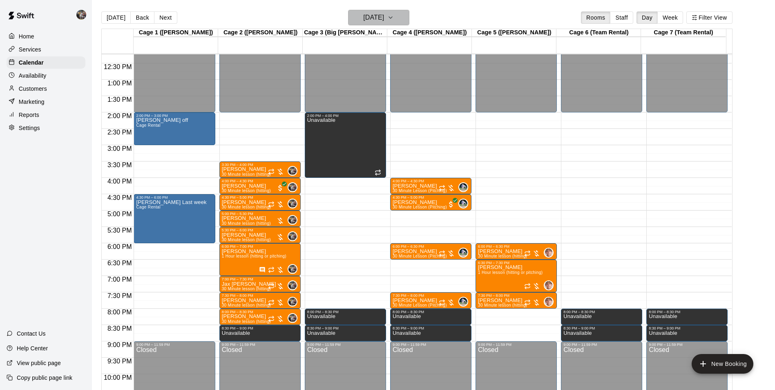
click at [363, 17] on h6 "[DATE]" at bounding box center [373, 17] width 21 height 11
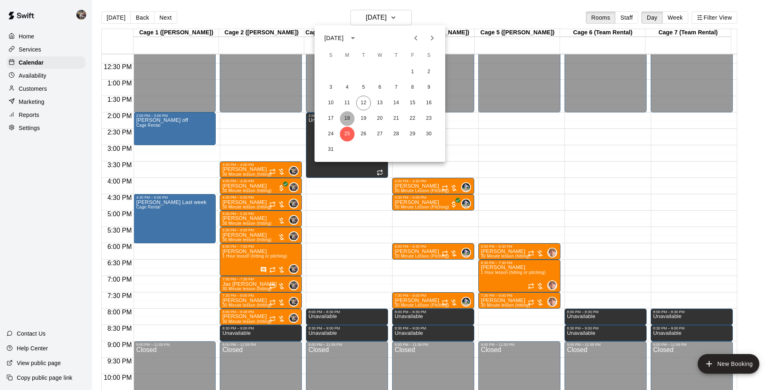
click at [346, 119] on button "18" at bounding box center [347, 118] width 15 height 15
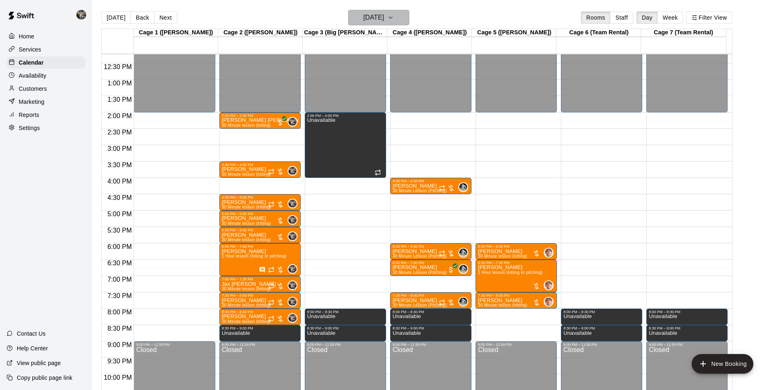
click at [363, 19] on h6 "[DATE]" at bounding box center [373, 17] width 21 height 11
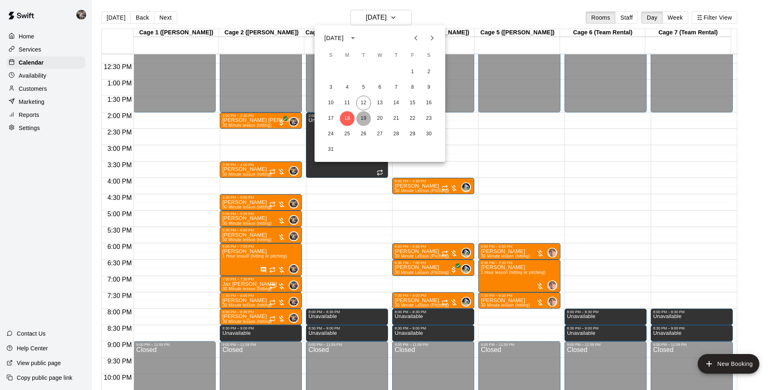
click at [364, 116] on button "19" at bounding box center [363, 118] width 15 height 15
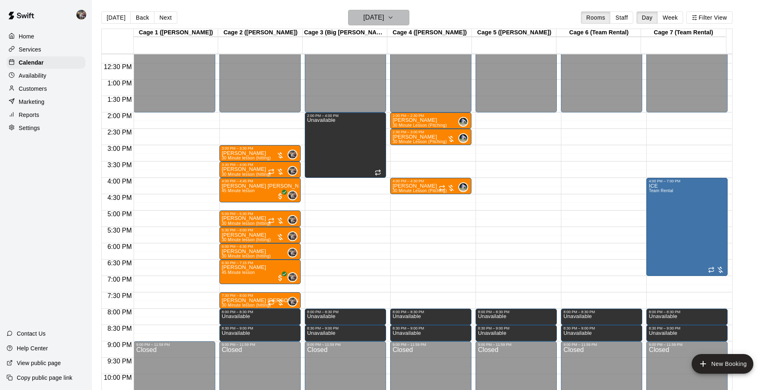
click at [370, 19] on h6 "[DATE]" at bounding box center [373, 17] width 21 height 11
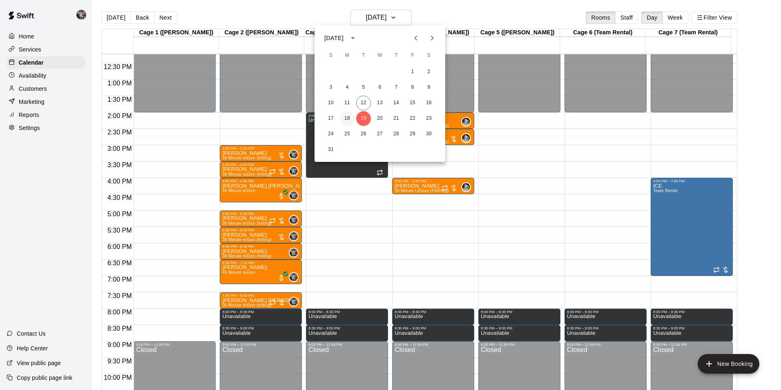
click at [347, 116] on button "18" at bounding box center [347, 118] width 15 height 15
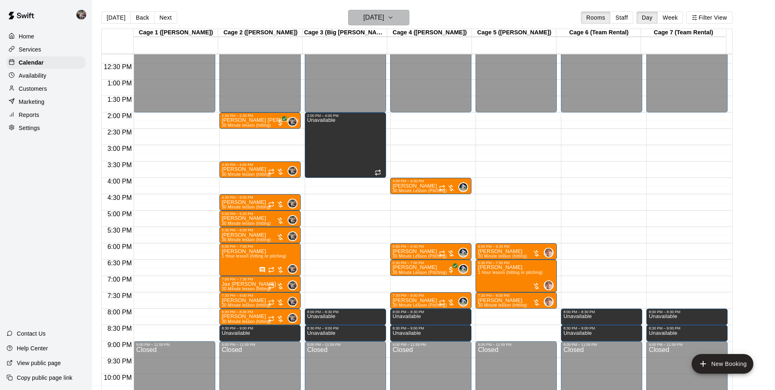
click at [373, 14] on h6 "[DATE]" at bounding box center [373, 17] width 21 height 11
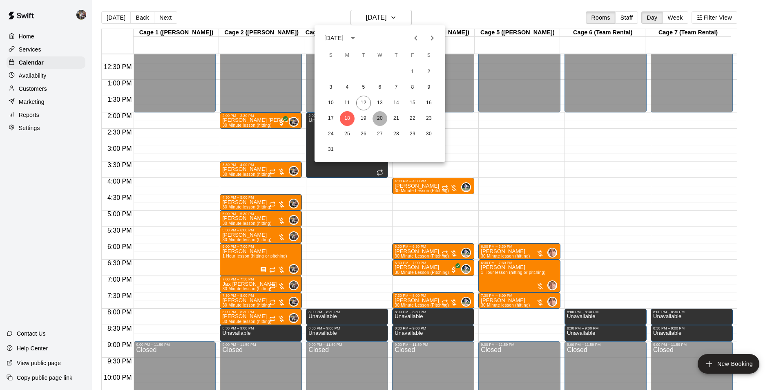
click at [381, 117] on button "20" at bounding box center [380, 118] width 15 height 15
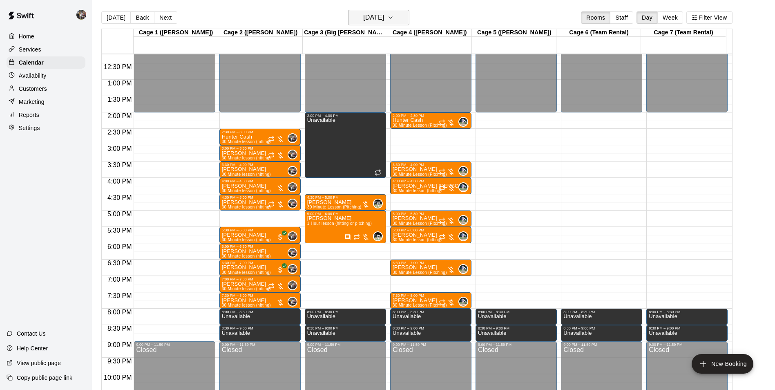
click at [374, 20] on h6 "[DATE]" at bounding box center [373, 17] width 21 height 11
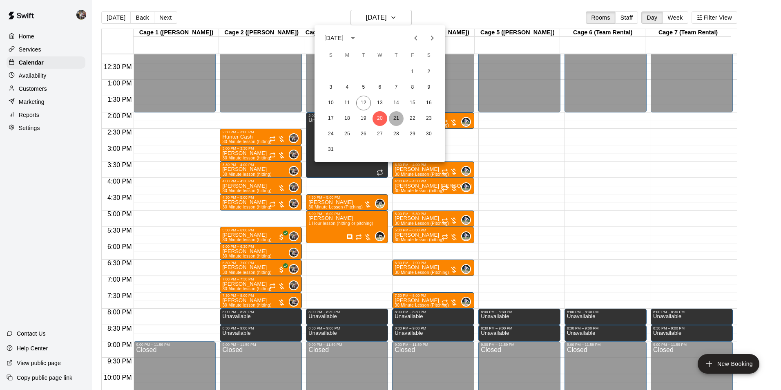
click at [394, 118] on button "21" at bounding box center [396, 118] width 15 height 15
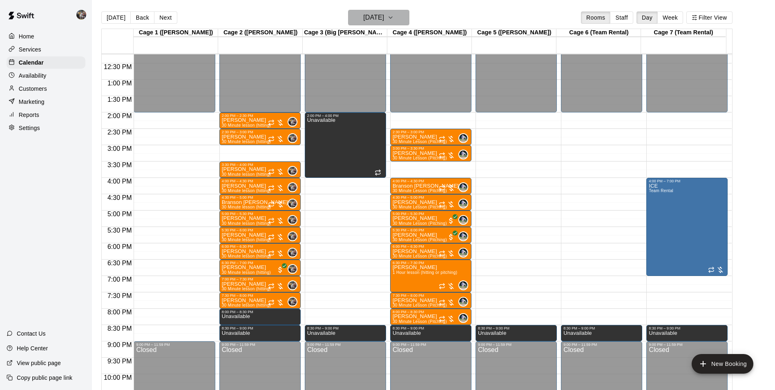
drag, startPoint x: 368, startPoint y: 20, endPoint x: 384, endPoint y: 47, distance: 31.3
click at [380, 36] on div "Today Back Next Thursday Aug 21 Rooms Staff Day Week Filter View Cage 1 (Olivia…" at bounding box center [416, 205] width 631 height 390
click at [373, 18] on h6 "[DATE]" at bounding box center [373, 17] width 21 height 11
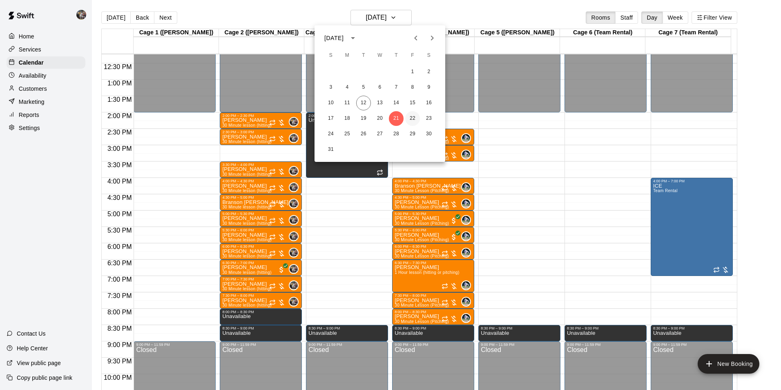
click at [411, 114] on button "22" at bounding box center [412, 118] width 15 height 15
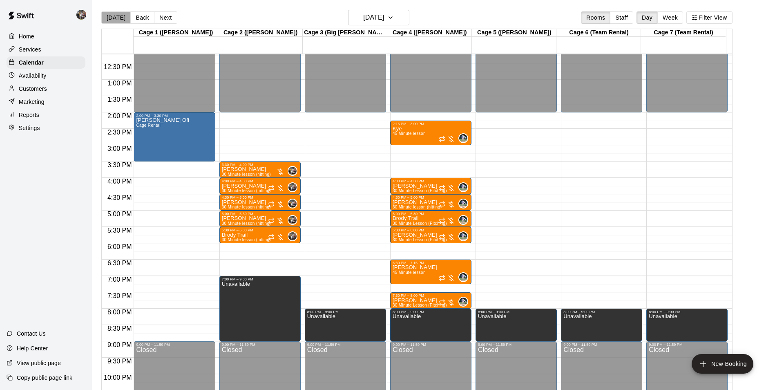
click at [118, 17] on button "[DATE]" at bounding box center [115, 17] width 29 height 12
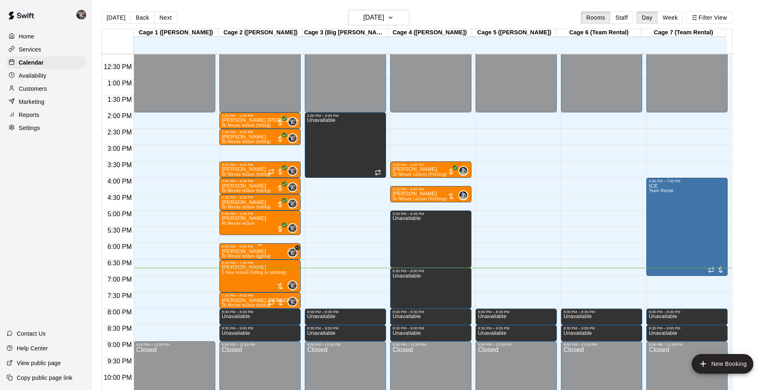
click at [272, 246] on div "6:00 PM – 6:30 PM" at bounding box center [260, 246] width 76 height 4
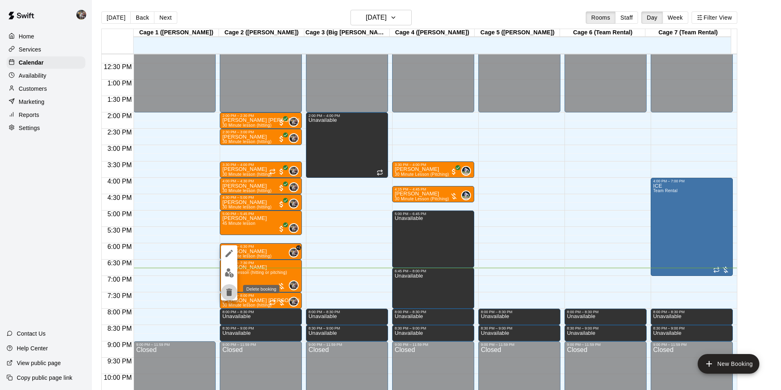
click at [229, 289] on icon "delete" at bounding box center [229, 291] width 6 height 7
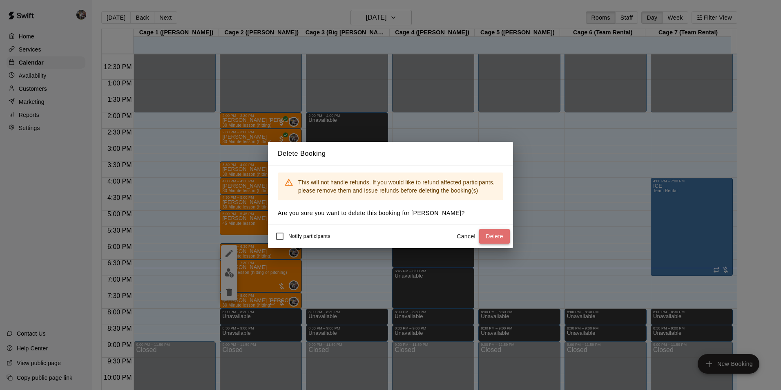
click at [496, 232] on button "Delete" at bounding box center [494, 236] width 31 height 15
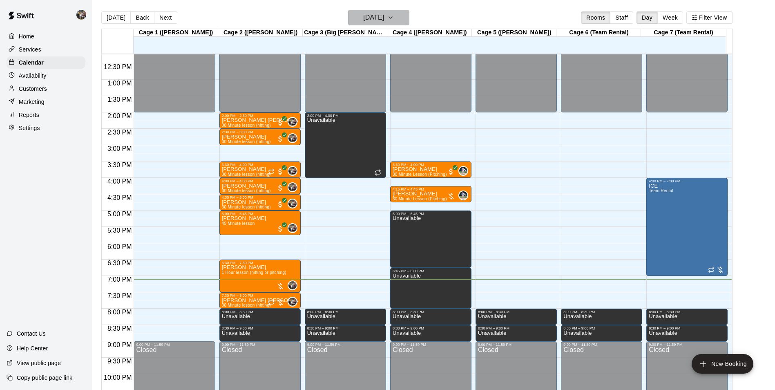
click at [363, 18] on h6 "[DATE]" at bounding box center [373, 17] width 21 height 11
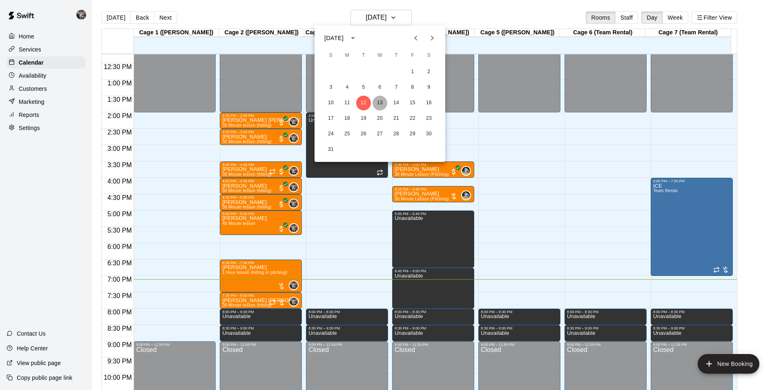
click at [379, 102] on button "13" at bounding box center [380, 103] width 15 height 15
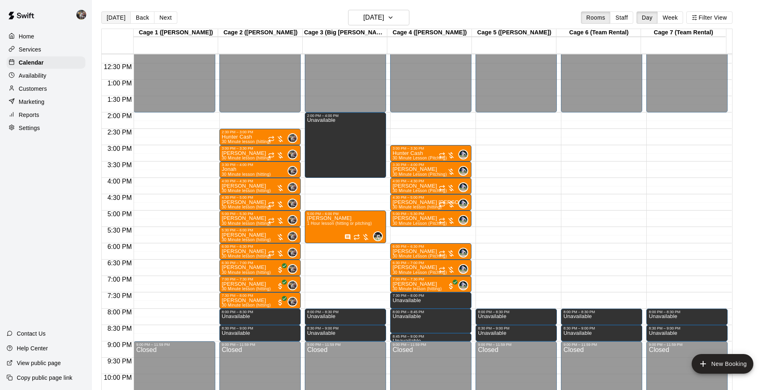
click at [119, 15] on button "[DATE]" at bounding box center [115, 17] width 29 height 12
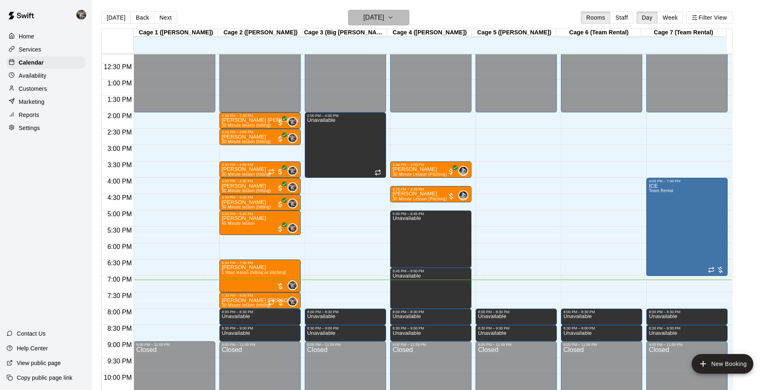
click at [368, 18] on h6 "[DATE]" at bounding box center [373, 17] width 21 height 11
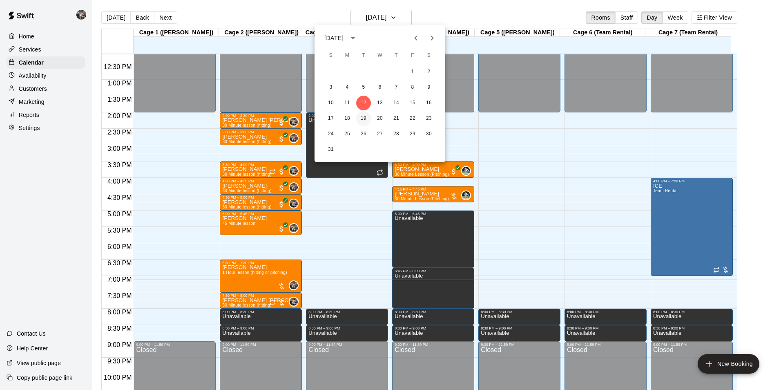
click at [365, 120] on button "19" at bounding box center [363, 118] width 15 height 15
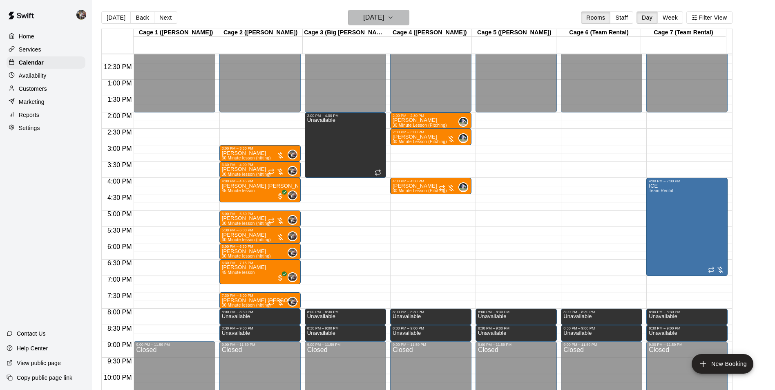
click at [375, 20] on h6 "[DATE]" at bounding box center [373, 17] width 21 height 11
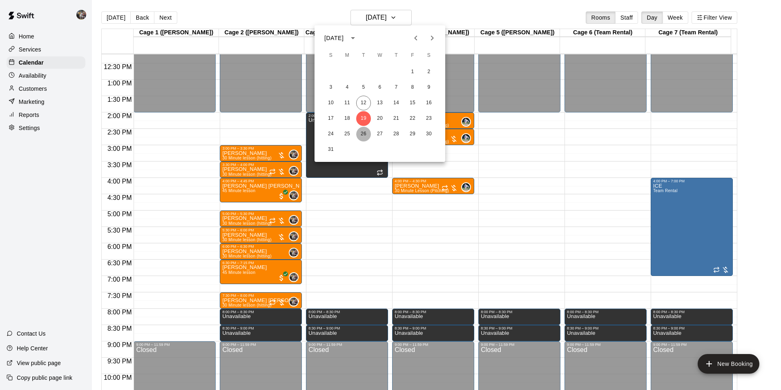
click at [360, 134] on button "26" at bounding box center [363, 134] width 15 height 15
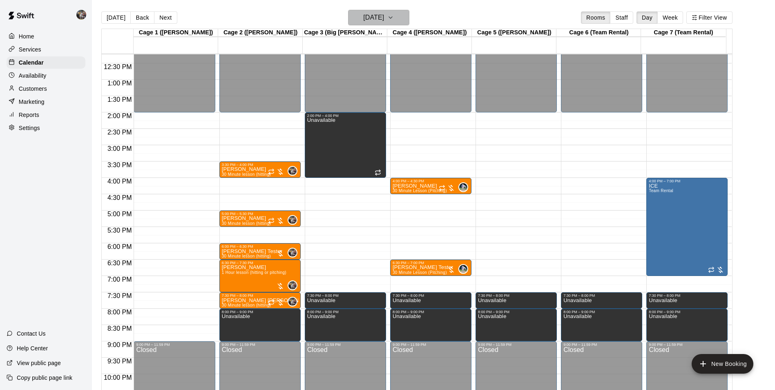
click at [371, 18] on h6 "[DATE]" at bounding box center [373, 17] width 21 height 11
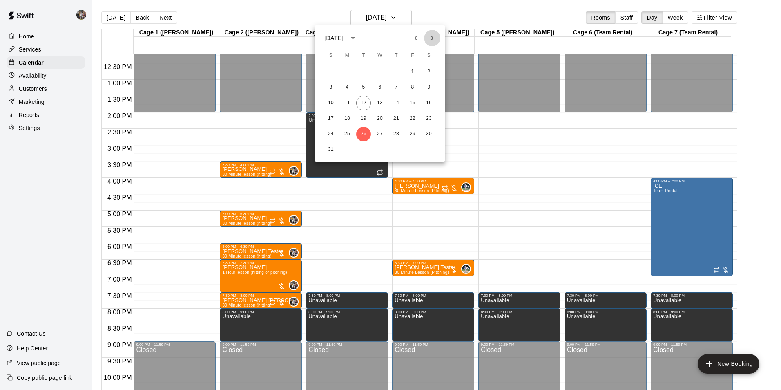
click at [432, 37] on icon "Next month" at bounding box center [432, 38] width 3 height 5
click at [363, 70] on button "2" at bounding box center [363, 72] width 15 height 15
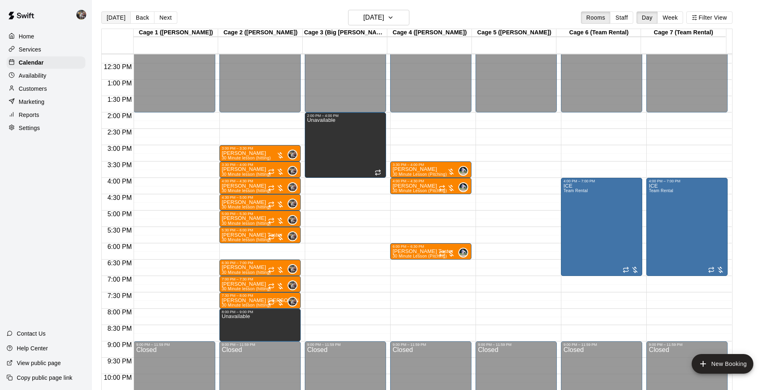
click at [115, 18] on button "[DATE]" at bounding box center [115, 17] width 29 height 12
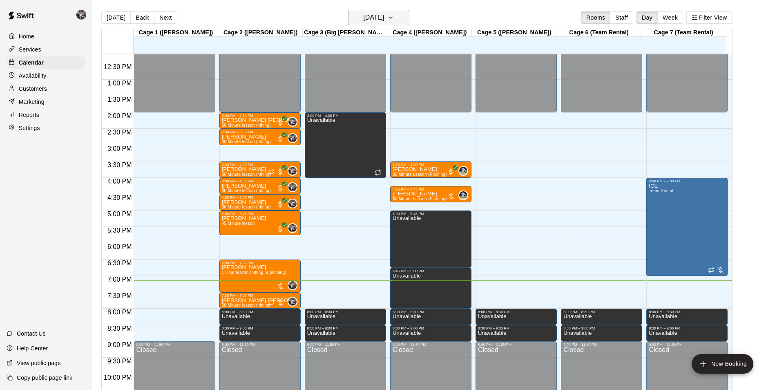
click at [364, 16] on h6 "[DATE]" at bounding box center [373, 17] width 21 height 11
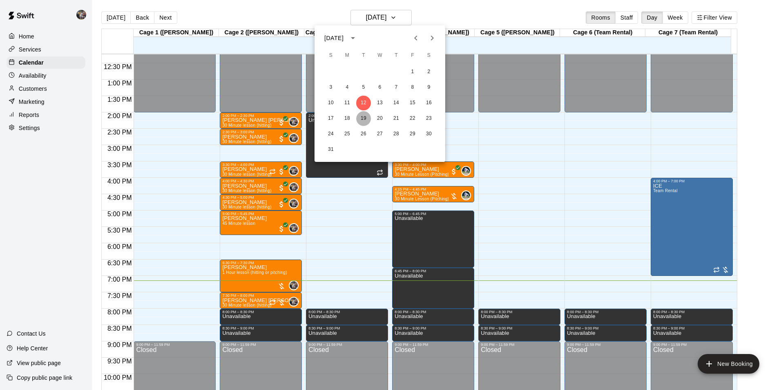
click at [361, 115] on button "19" at bounding box center [363, 118] width 15 height 15
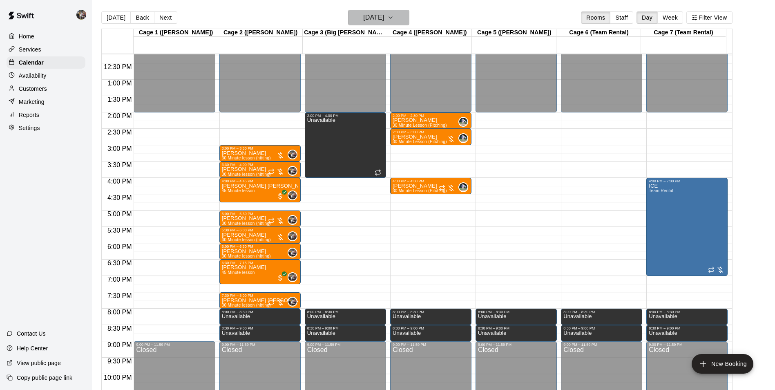
click at [370, 14] on h6 "[DATE]" at bounding box center [373, 17] width 21 height 11
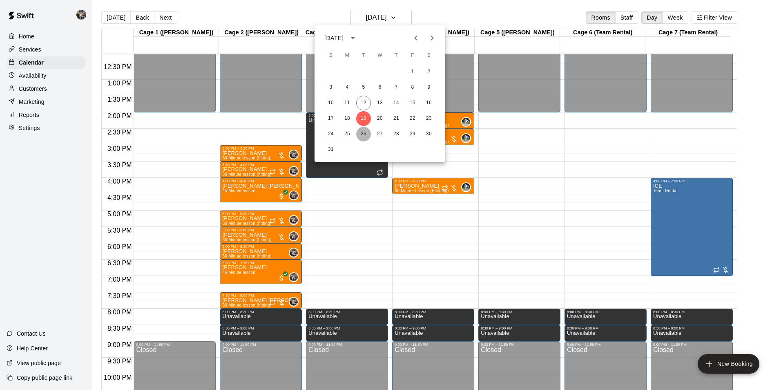
click at [361, 134] on button "26" at bounding box center [363, 134] width 15 height 15
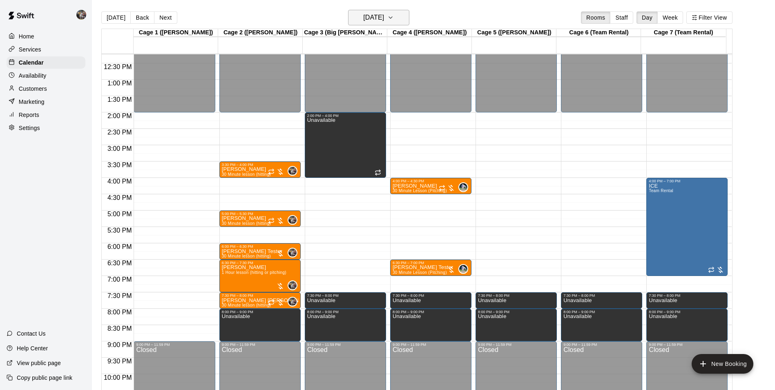
click at [369, 19] on h6 "[DATE]" at bounding box center [373, 17] width 21 height 11
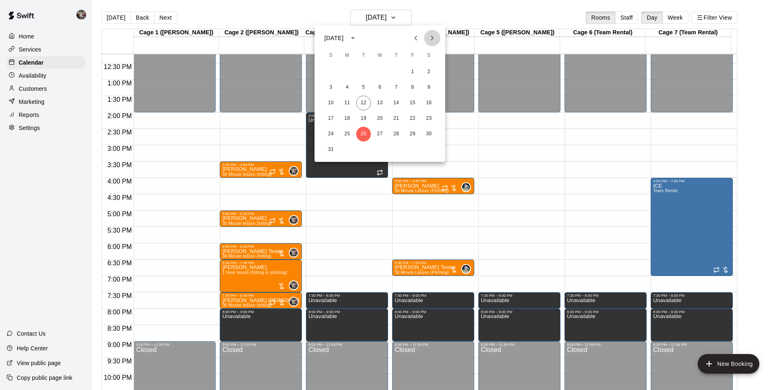
click at [431, 38] on icon "Next month" at bounding box center [432, 38] width 10 height 10
click at [363, 70] on button "2" at bounding box center [363, 72] width 15 height 15
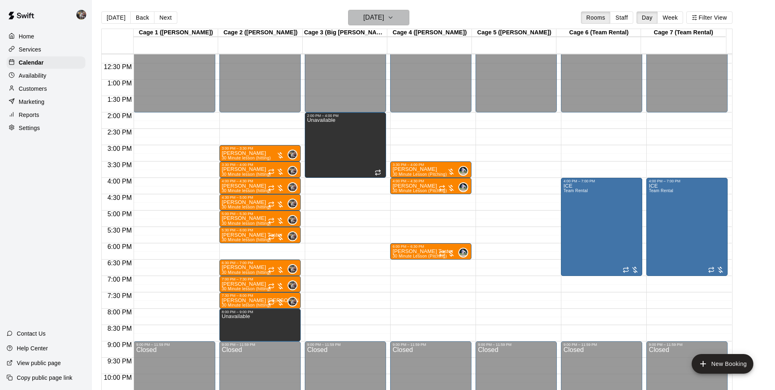
click at [370, 16] on h6 "[DATE]" at bounding box center [373, 17] width 21 height 11
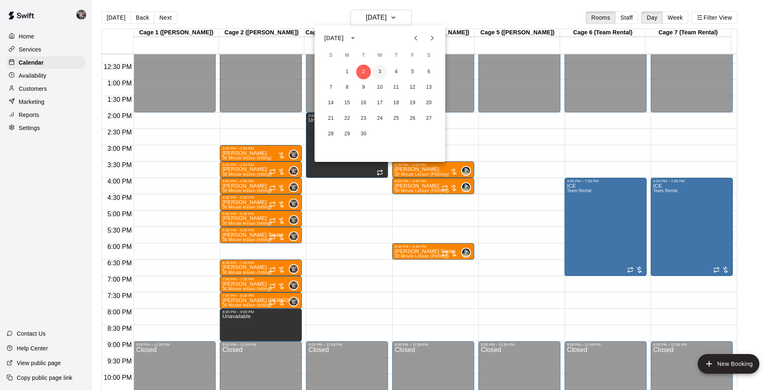
click at [380, 72] on button "3" at bounding box center [380, 72] width 15 height 15
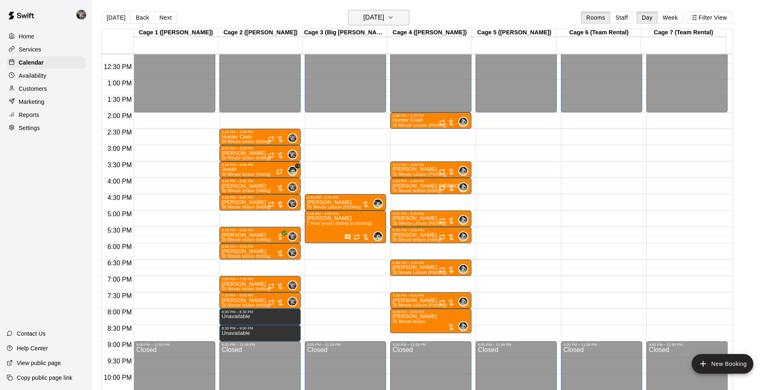
click at [369, 18] on h6 "[DATE]" at bounding box center [373, 17] width 21 height 11
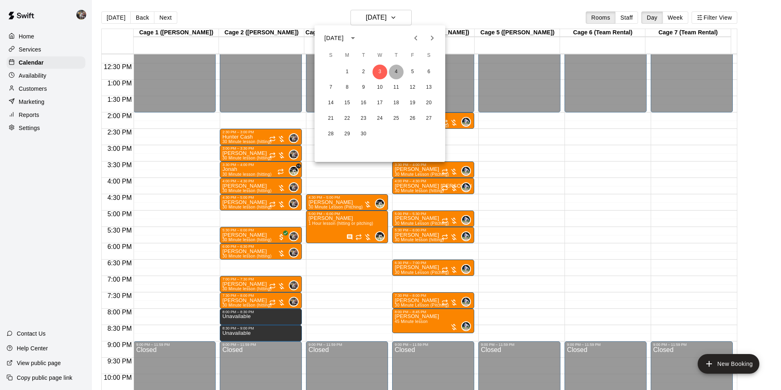
click at [398, 70] on button "4" at bounding box center [396, 72] width 15 height 15
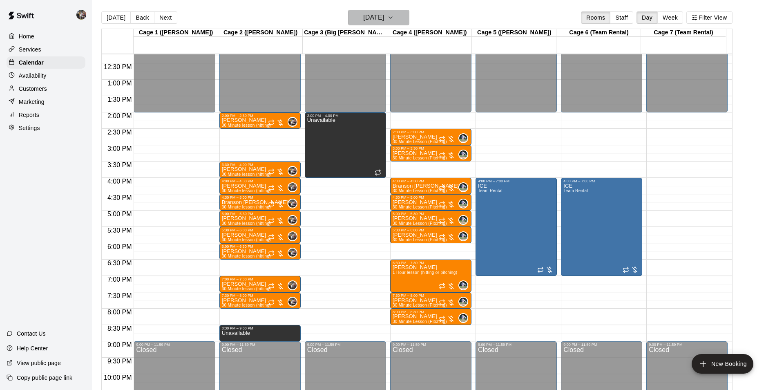
click at [373, 19] on h6 "[DATE]" at bounding box center [373, 17] width 21 height 11
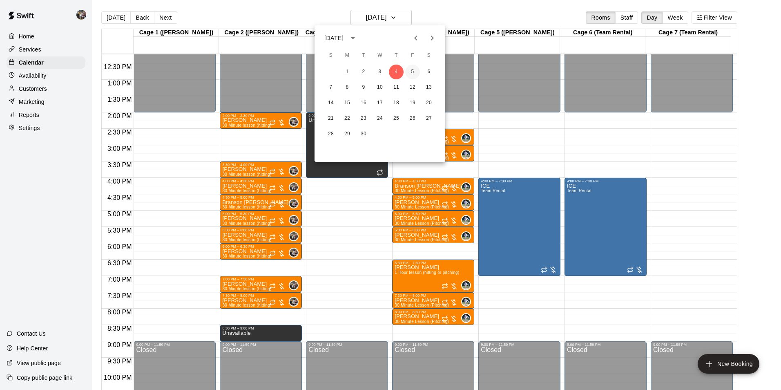
click at [411, 70] on button "5" at bounding box center [412, 72] width 15 height 15
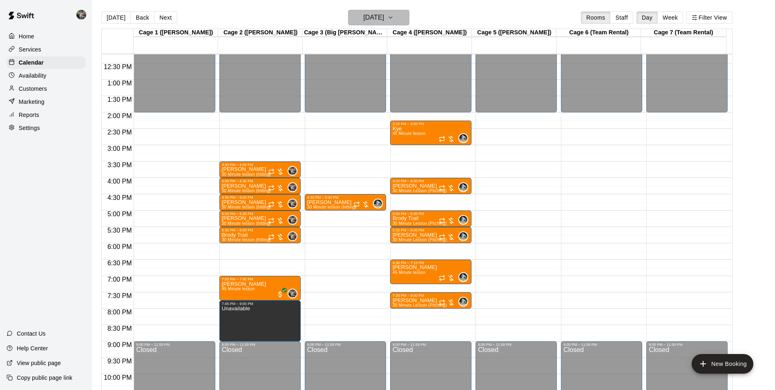
click at [369, 19] on h6 "[DATE]" at bounding box center [373, 17] width 21 height 11
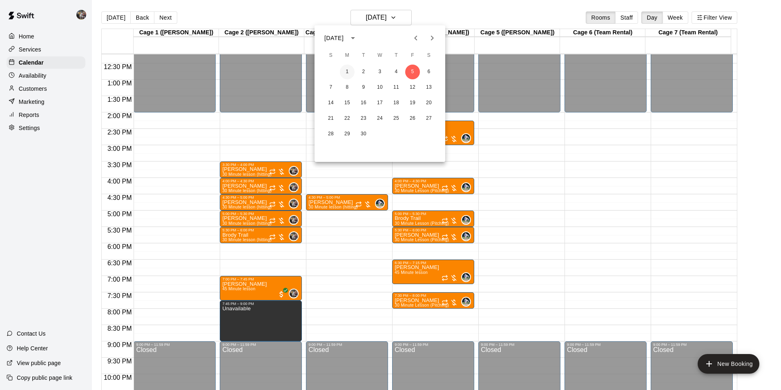
click at [347, 69] on button "1" at bounding box center [347, 72] width 15 height 15
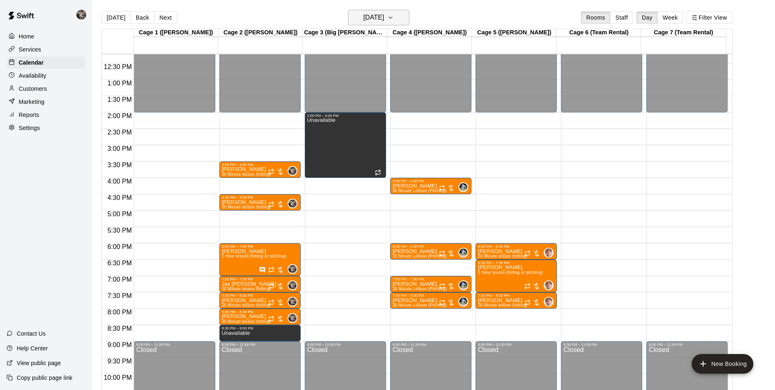
click at [363, 18] on h6 "[DATE]" at bounding box center [373, 17] width 21 height 11
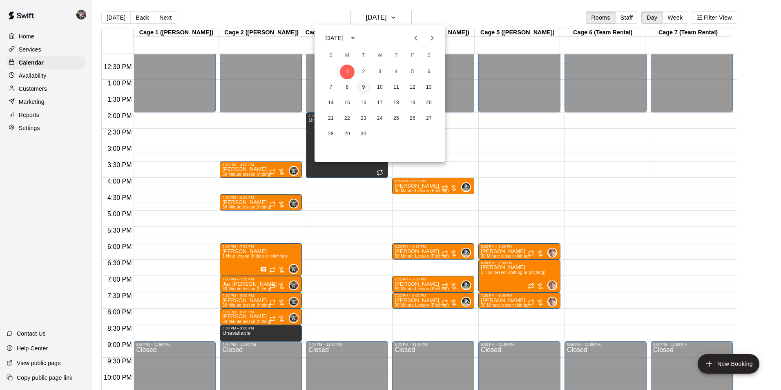
click at [364, 84] on button "9" at bounding box center [363, 87] width 15 height 15
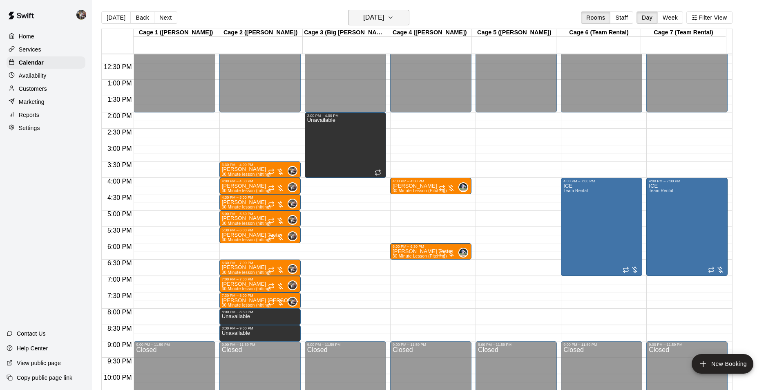
click at [363, 21] on h6 "[DATE]" at bounding box center [373, 17] width 21 height 11
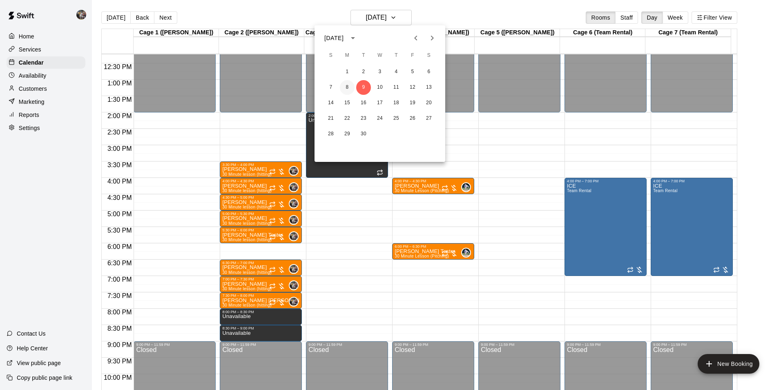
click at [346, 84] on button "8" at bounding box center [347, 87] width 15 height 15
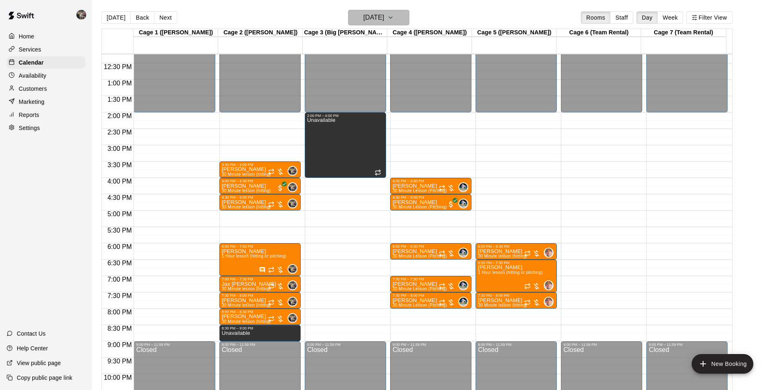
click at [363, 20] on h6 "[DATE]" at bounding box center [373, 17] width 21 height 11
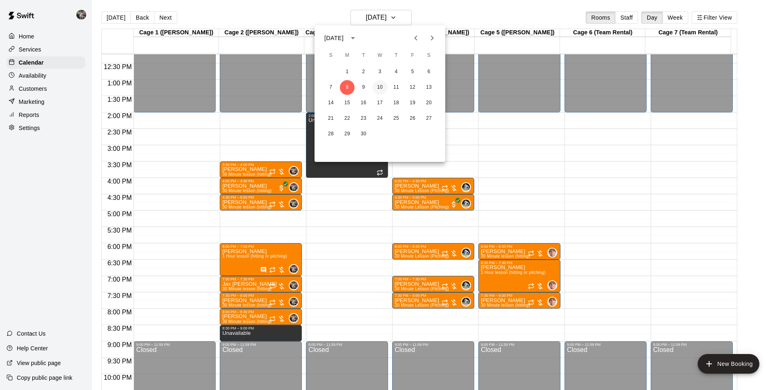
click at [379, 87] on button "10" at bounding box center [380, 87] width 15 height 15
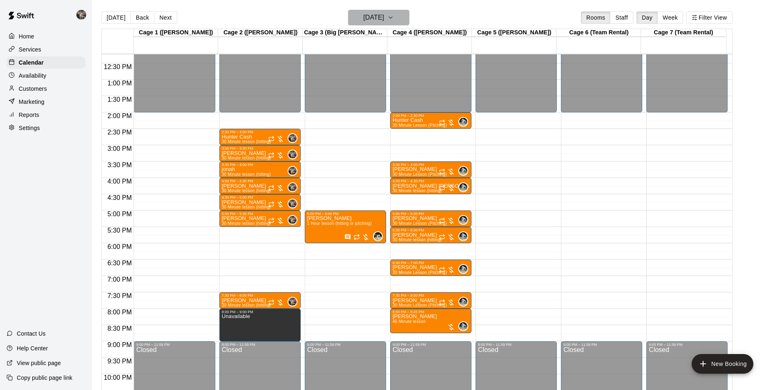
click at [378, 15] on h6 "[DATE]" at bounding box center [373, 17] width 21 height 11
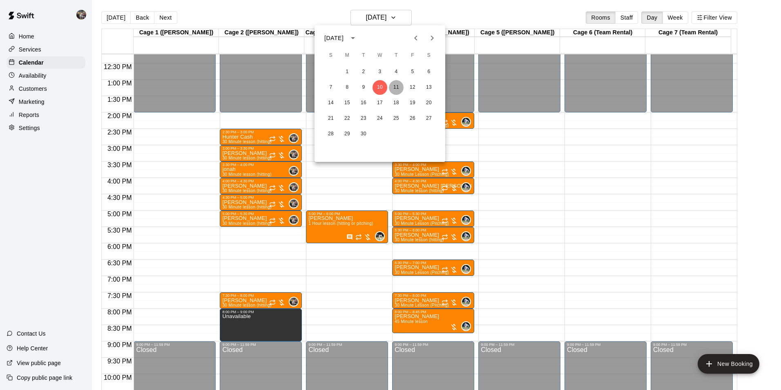
click at [395, 85] on button "11" at bounding box center [396, 87] width 15 height 15
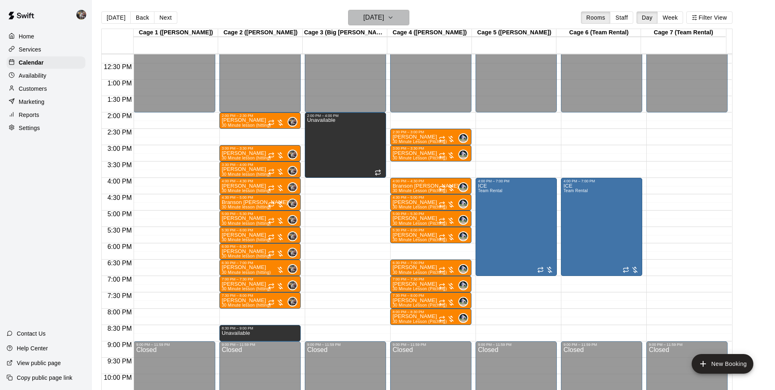
click at [370, 15] on h6 "[DATE]" at bounding box center [373, 17] width 21 height 11
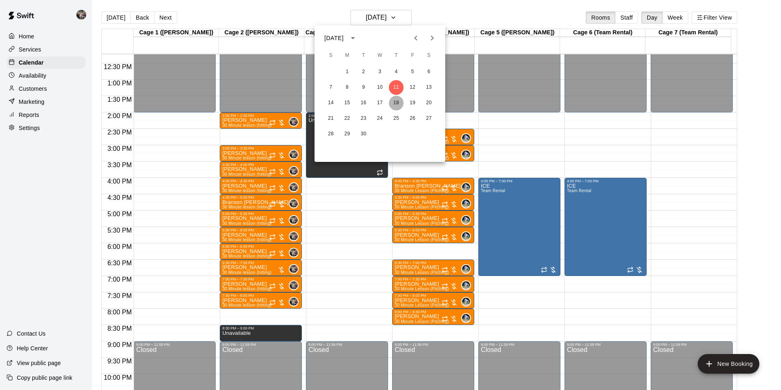
click at [396, 103] on button "18" at bounding box center [396, 103] width 15 height 15
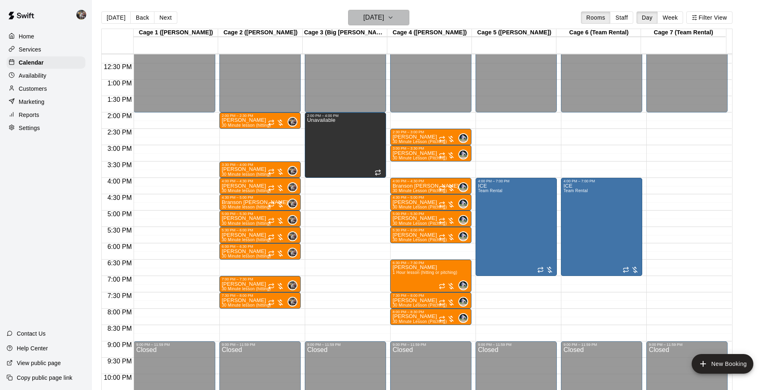
click at [384, 19] on h6 "[DATE]" at bounding box center [373, 17] width 21 height 11
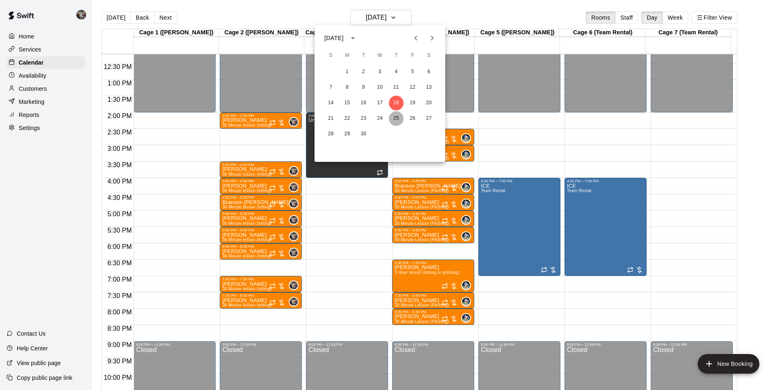
click at [396, 119] on button "25" at bounding box center [396, 118] width 15 height 15
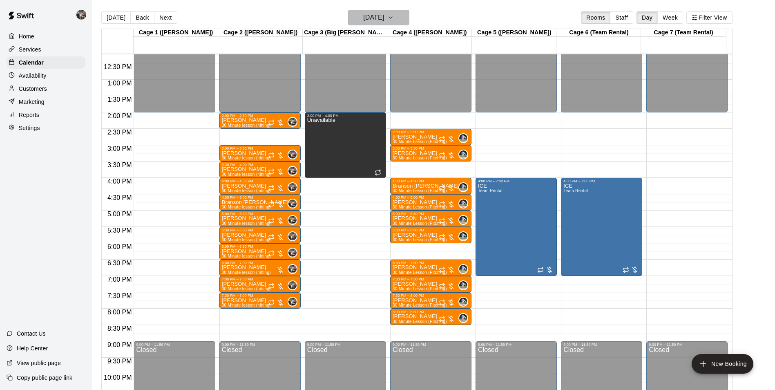
click at [373, 19] on h6 "[DATE]" at bounding box center [373, 17] width 21 height 11
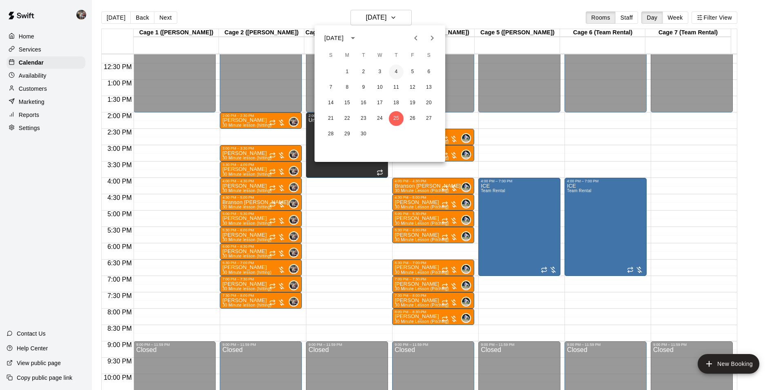
click at [398, 72] on button "4" at bounding box center [396, 72] width 15 height 15
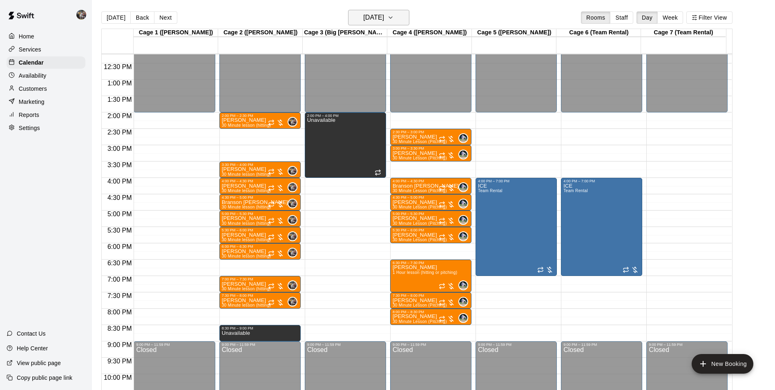
click at [384, 16] on h6 "[DATE]" at bounding box center [373, 17] width 21 height 11
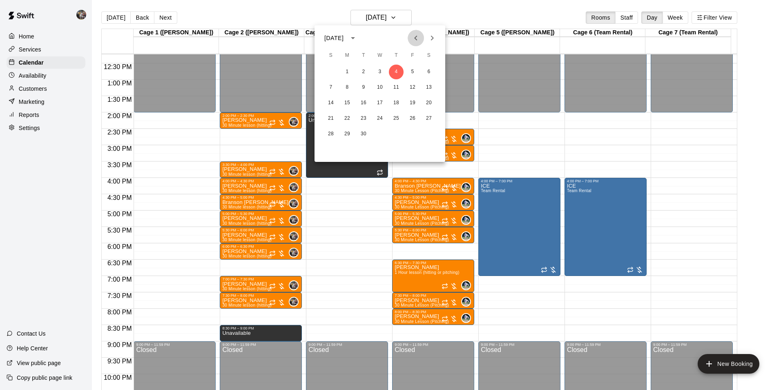
click at [417, 36] on icon "Previous month" at bounding box center [416, 38] width 10 height 10
click at [398, 131] on button "28" at bounding box center [396, 134] width 15 height 15
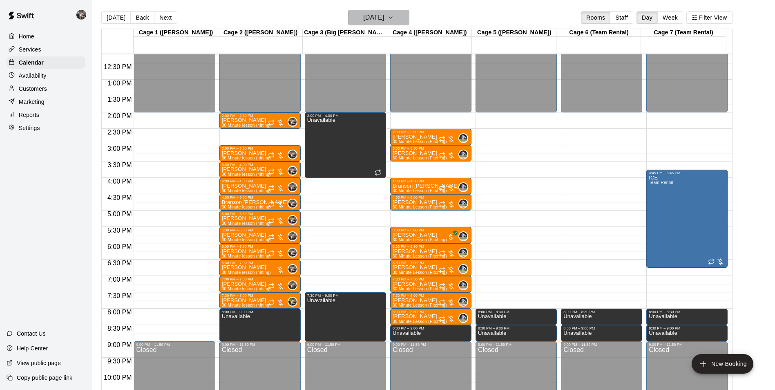
click at [372, 18] on h6 "[DATE]" at bounding box center [373, 17] width 21 height 11
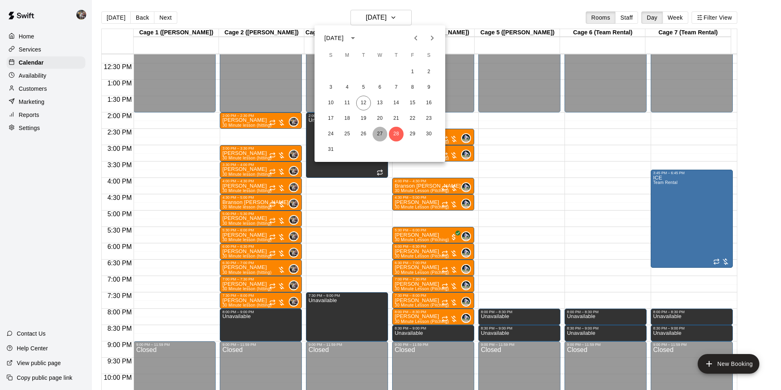
click at [378, 134] on button "27" at bounding box center [380, 134] width 15 height 15
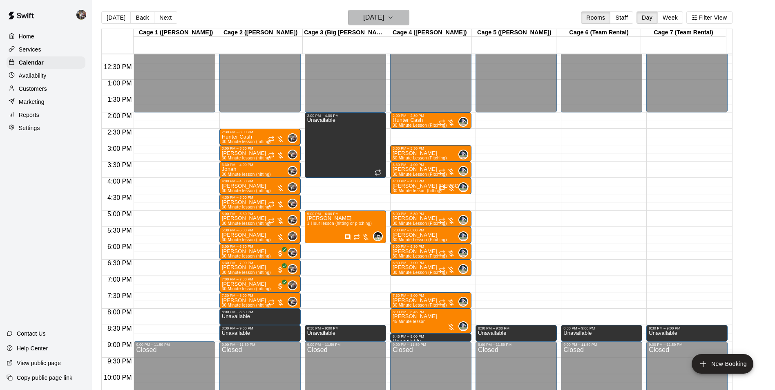
click at [370, 20] on h6 "[DATE]" at bounding box center [373, 17] width 21 height 11
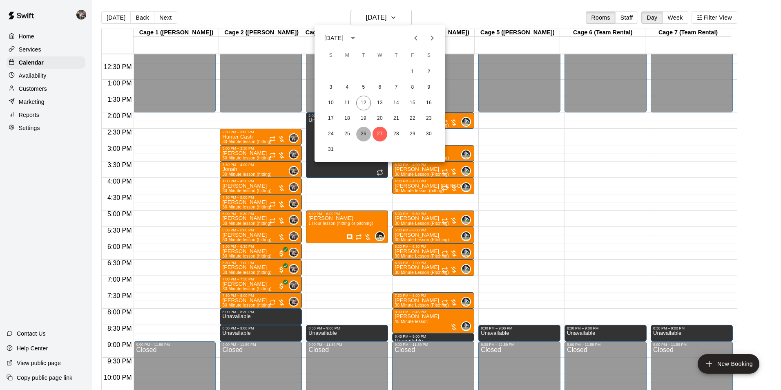
click at [363, 134] on button "26" at bounding box center [363, 134] width 15 height 15
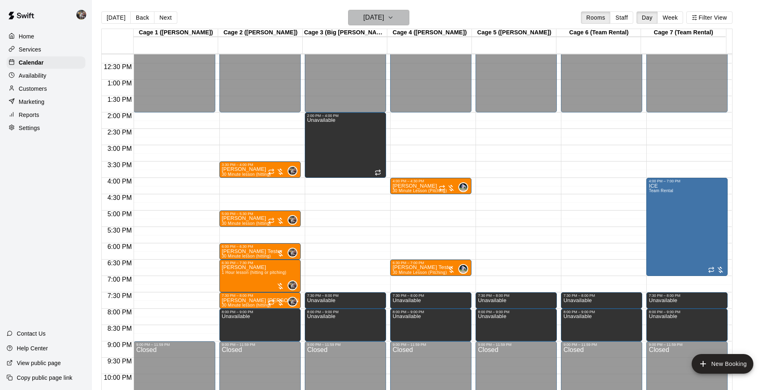
click at [370, 21] on h6 "[DATE]" at bounding box center [373, 17] width 21 height 11
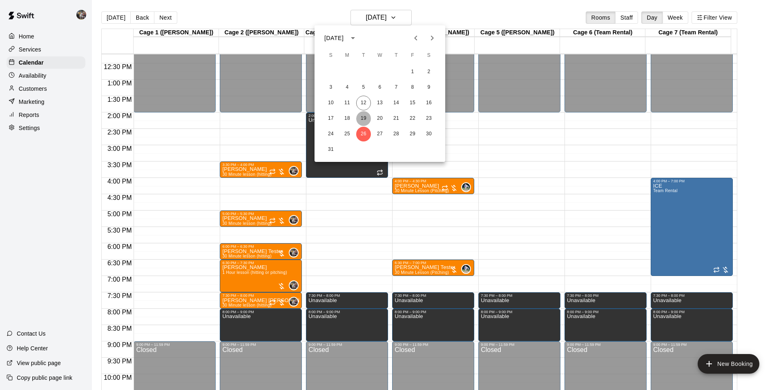
click at [363, 118] on button "19" at bounding box center [363, 118] width 15 height 15
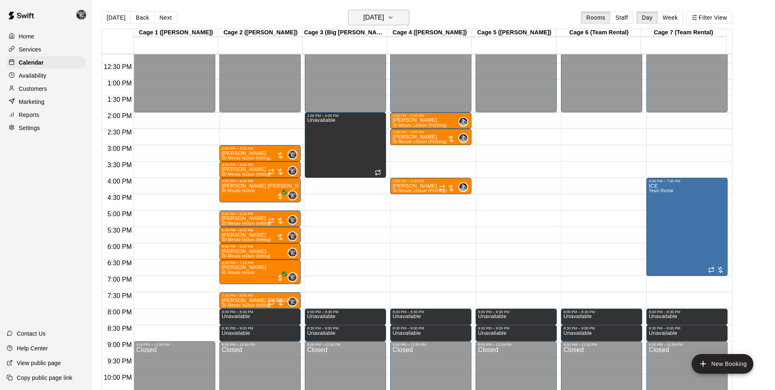
click at [375, 20] on h6 "[DATE]" at bounding box center [373, 17] width 21 height 11
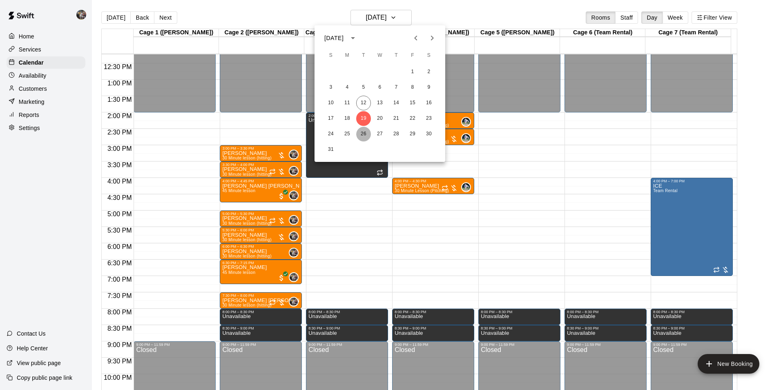
click at [365, 134] on button "26" at bounding box center [363, 134] width 15 height 15
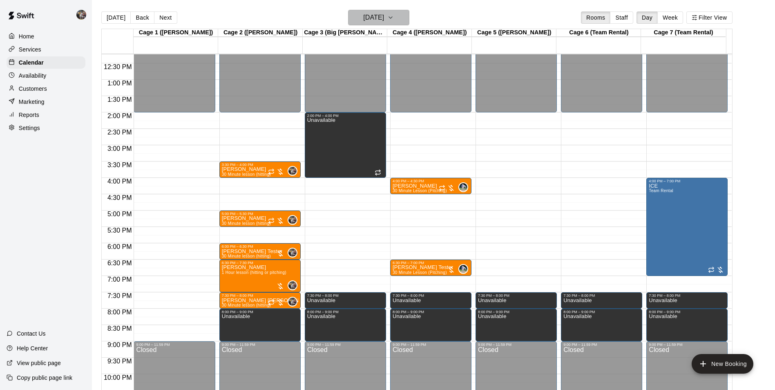
click at [369, 18] on h6 "[DATE]" at bounding box center [373, 17] width 21 height 11
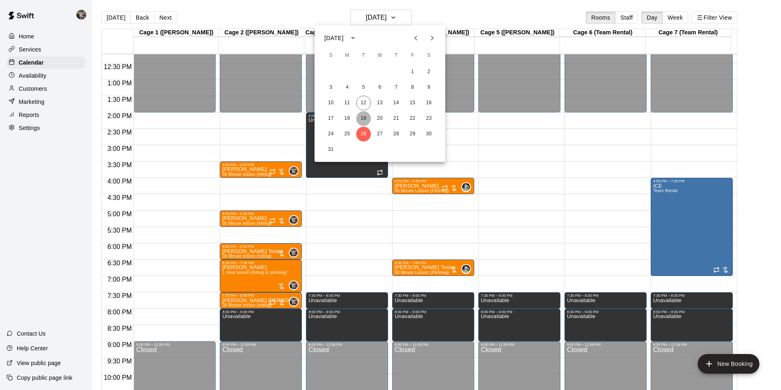
click at [364, 114] on button "19" at bounding box center [363, 118] width 15 height 15
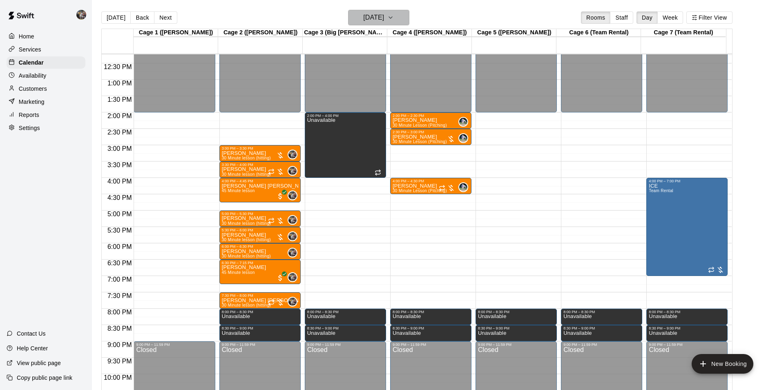
click at [364, 20] on h6 "[DATE]" at bounding box center [373, 17] width 21 height 11
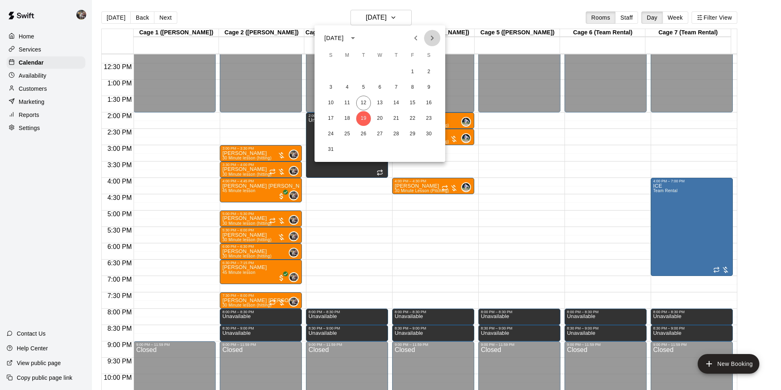
click at [431, 40] on icon "Next month" at bounding box center [432, 38] width 3 height 5
click at [364, 70] on button "2" at bounding box center [363, 72] width 15 height 15
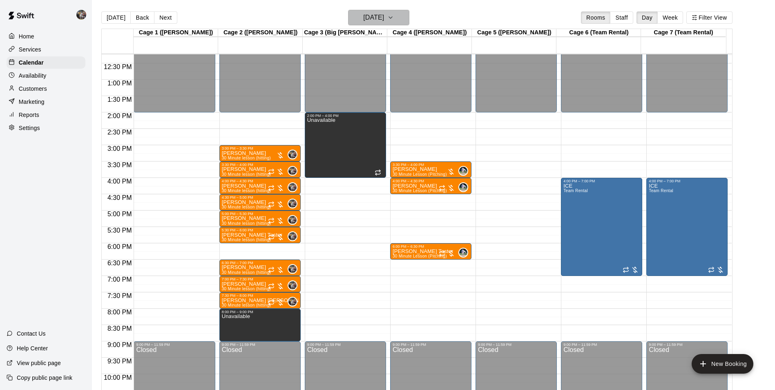
click at [363, 17] on h6 "[DATE]" at bounding box center [373, 17] width 21 height 11
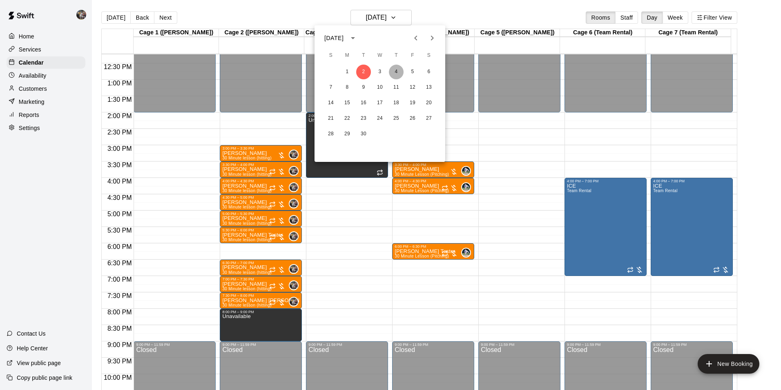
click at [396, 69] on button "4" at bounding box center [396, 72] width 15 height 15
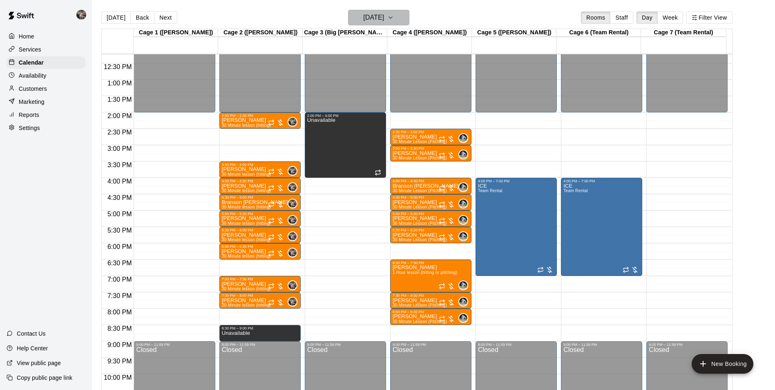
click at [370, 14] on h6 "[DATE]" at bounding box center [373, 17] width 21 height 11
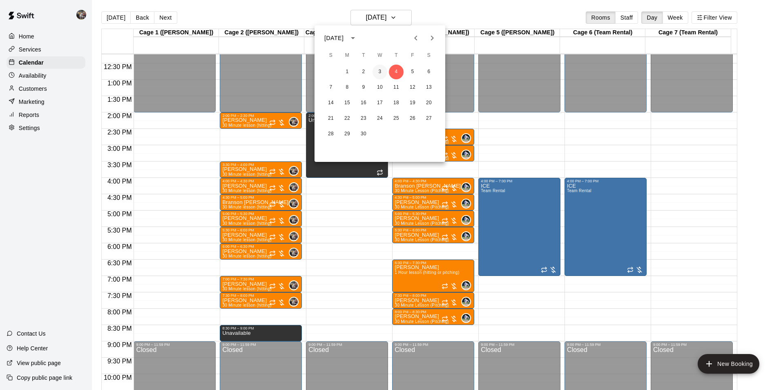
click at [378, 69] on button "3" at bounding box center [380, 72] width 15 height 15
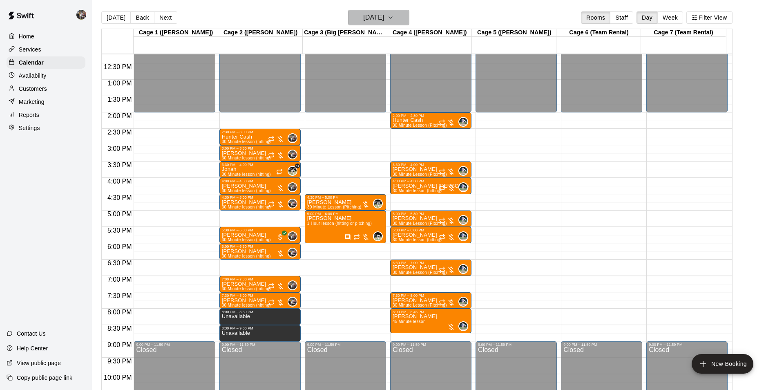
click at [368, 18] on h6 "[DATE]" at bounding box center [373, 17] width 21 height 11
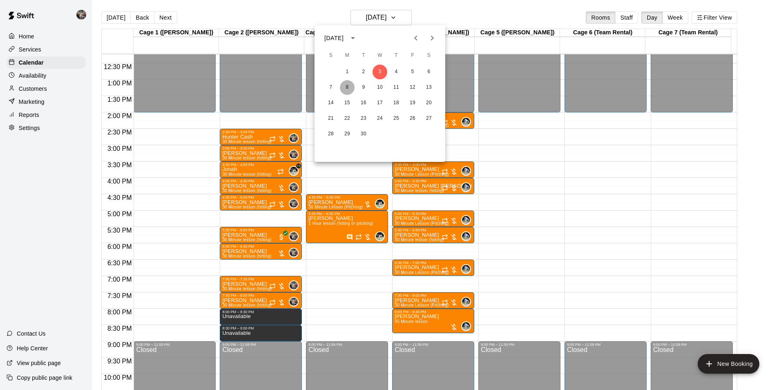
click at [348, 87] on button "8" at bounding box center [347, 87] width 15 height 15
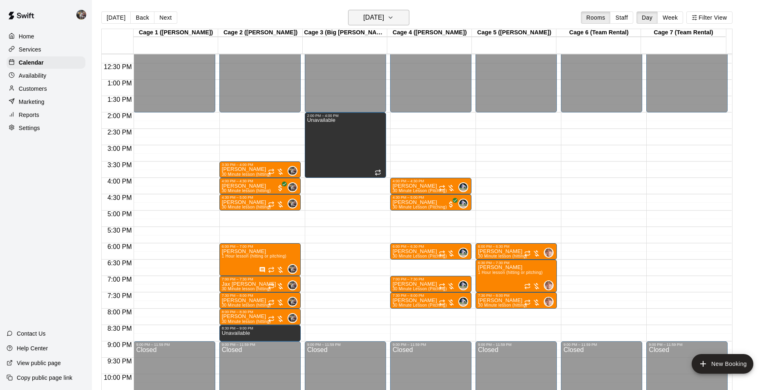
click at [363, 18] on h6 "[DATE]" at bounding box center [373, 17] width 21 height 11
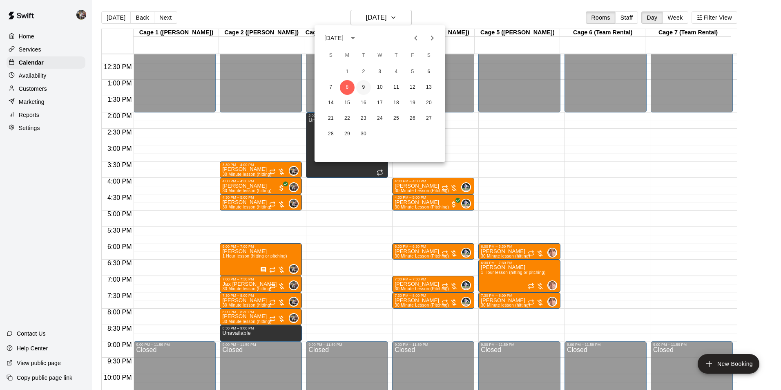
click at [362, 83] on button "9" at bounding box center [363, 87] width 15 height 15
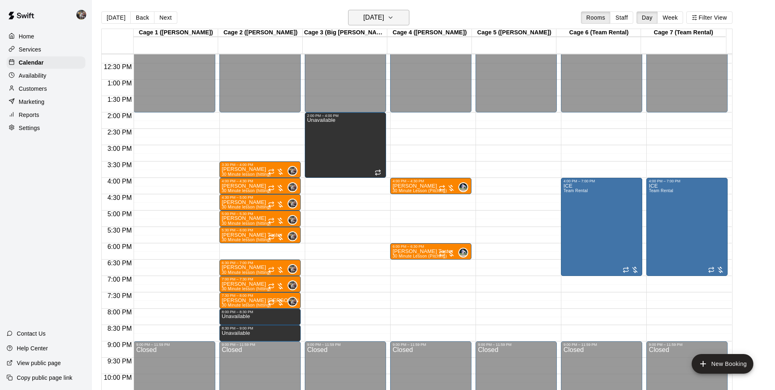
click at [367, 17] on h6 "[DATE]" at bounding box center [373, 17] width 21 height 11
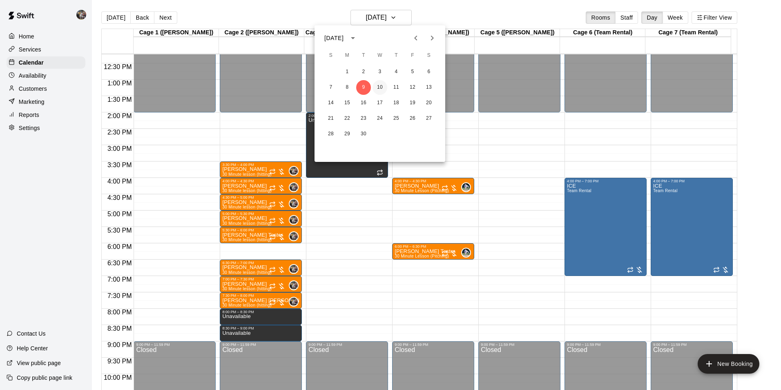
click at [382, 83] on button "10" at bounding box center [380, 87] width 15 height 15
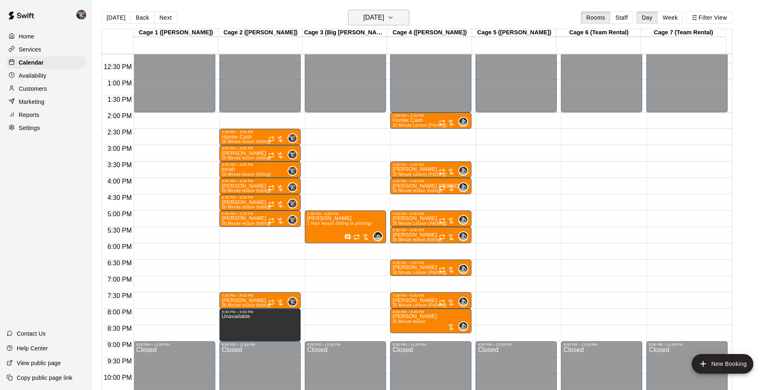
click at [373, 16] on h6 "[DATE]" at bounding box center [373, 17] width 21 height 11
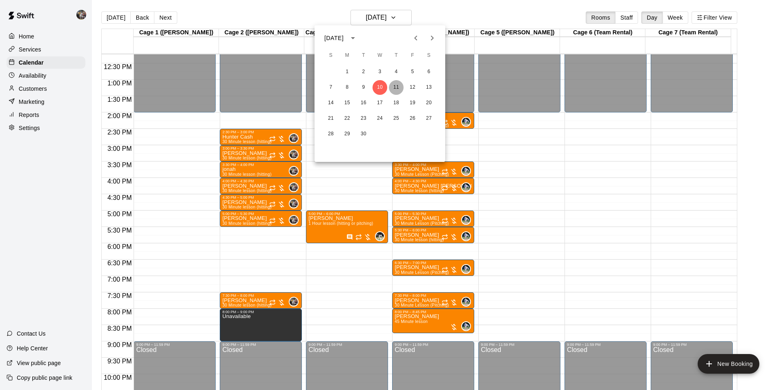
click at [396, 85] on button "11" at bounding box center [396, 87] width 15 height 15
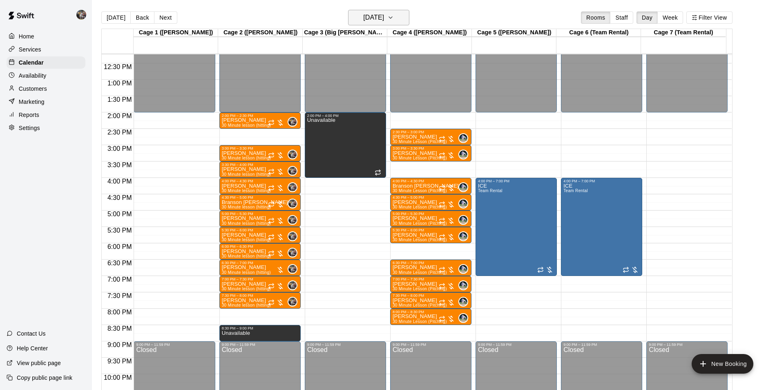
click at [384, 17] on h6 "[DATE]" at bounding box center [373, 17] width 21 height 11
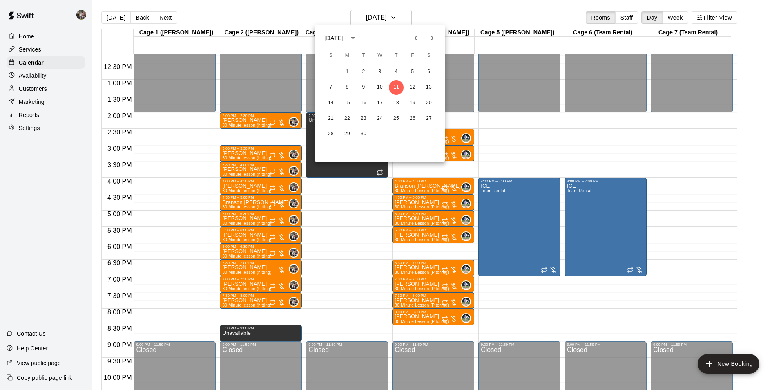
click at [415, 36] on icon "Previous month" at bounding box center [416, 38] width 10 height 10
click at [365, 116] on button "19" at bounding box center [363, 118] width 15 height 15
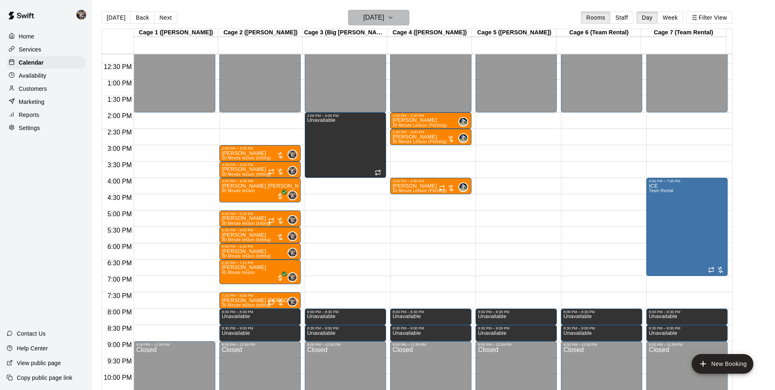
click at [367, 20] on h6 "[DATE]" at bounding box center [373, 17] width 21 height 11
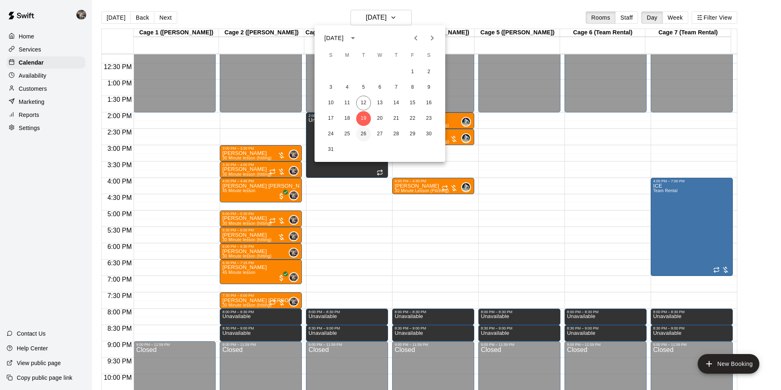
click at [363, 136] on button "26" at bounding box center [363, 134] width 15 height 15
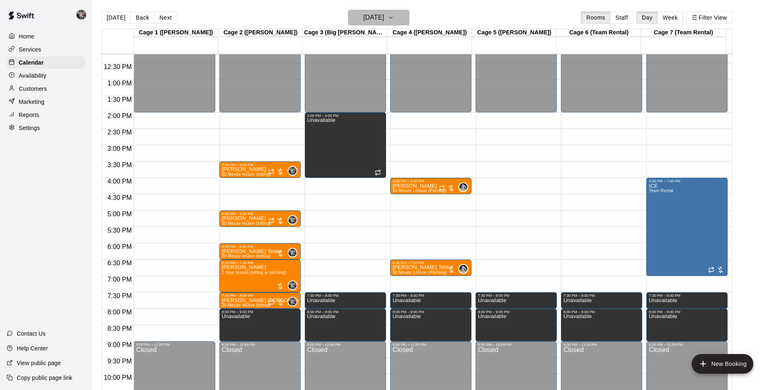
click at [373, 17] on h6 "[DATE]" at bounding box center [373, 17] width 21 height 11
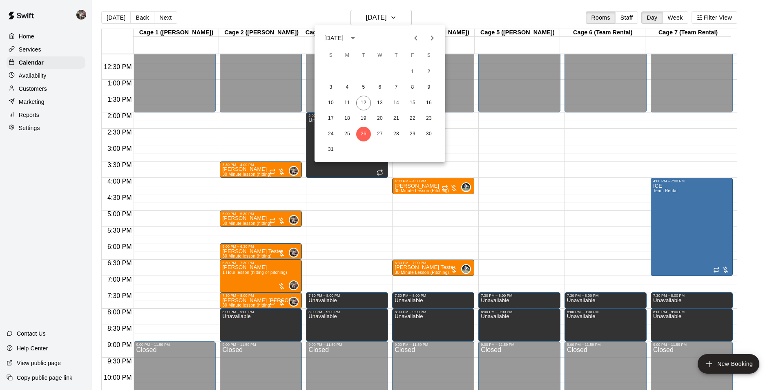
click at [251, 13] on div at bounding box center [390, 195] width 781 height 390
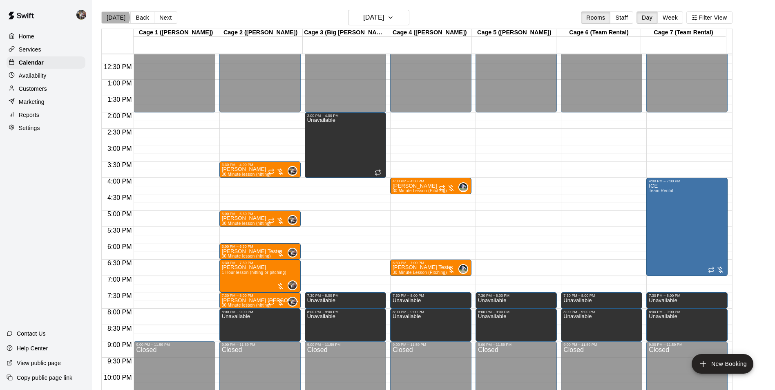
click at [115, 17] on button "[DATE]" at bounding box center [115, 17] width 29 height 12
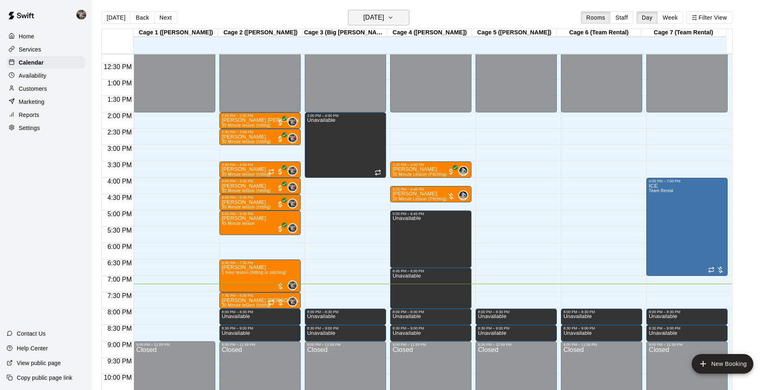
click at [363, 20] on h6 "[DATE]" at bounding box center [373, 17] width 21 height 11
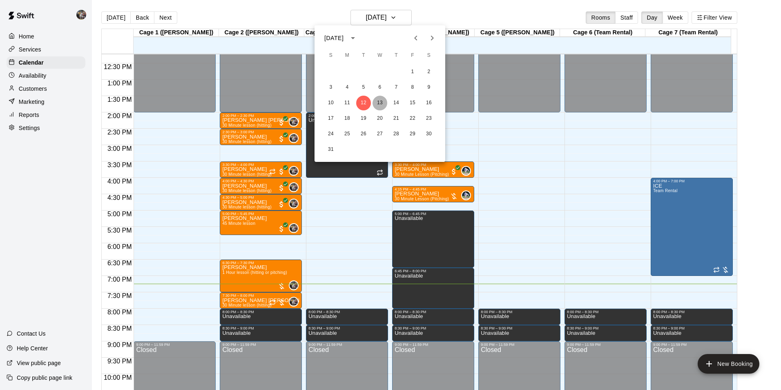
click at [378, 101] on button "13" at bounding box center [380, 103] width 15 height 15
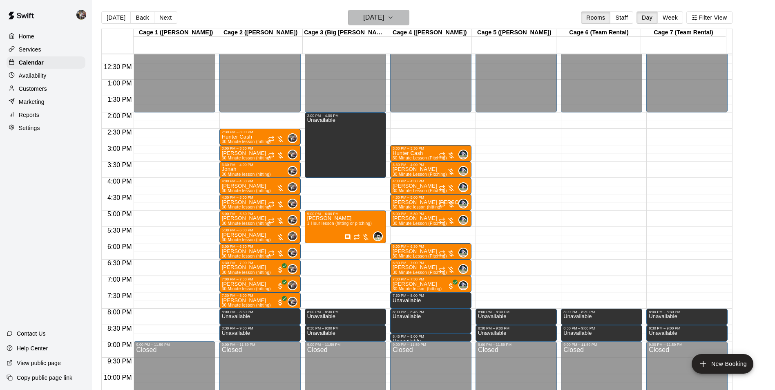
click at [380, 22] on h6 "[DATE]" at bounding box center [373, 17] width 21 height 11
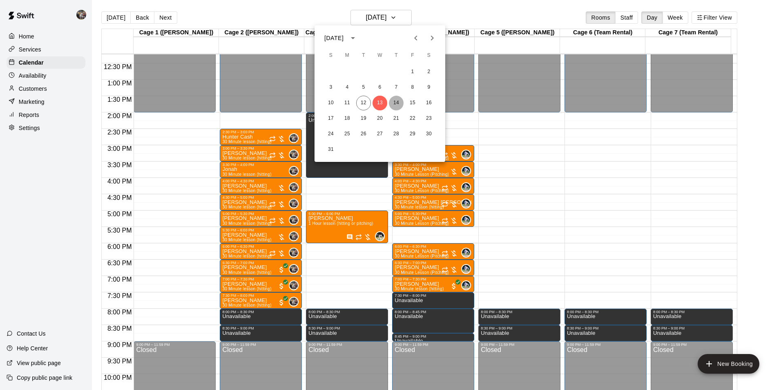
click at [394, 101] on button "14" at bounding box center [396, 103] width 15 height 15
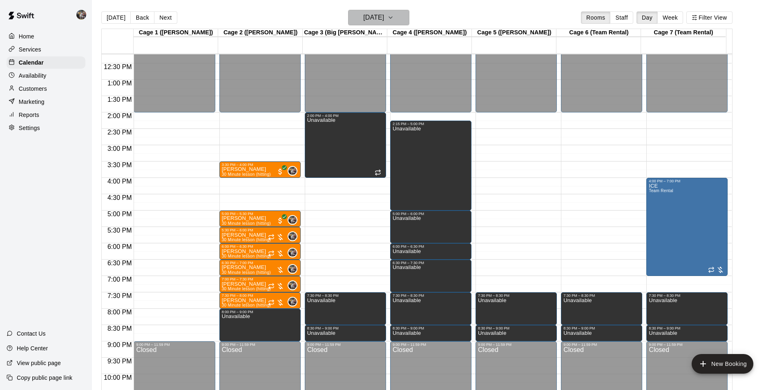
click at [378, 21] on h6 "[DATE]" at bounding box center [373, 17] width 21 height 11
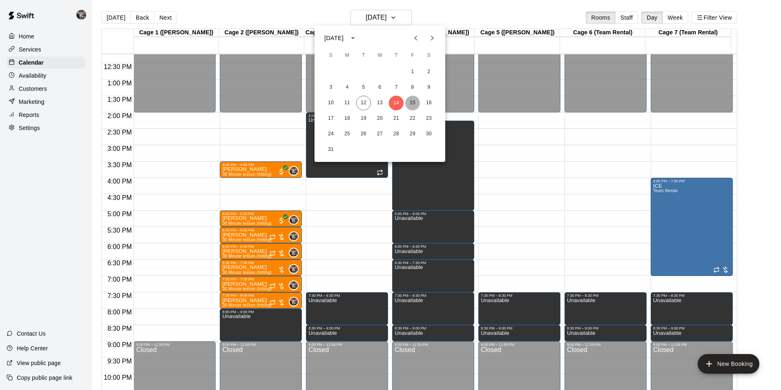
click at [413, 101] on button "15" at bounding box center [412, 103] width 15 height 15
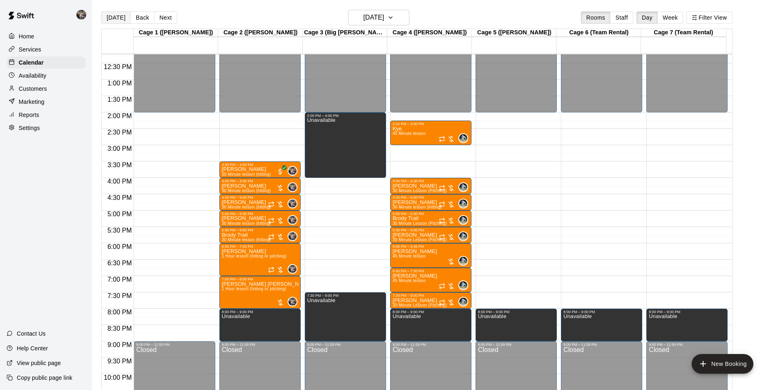
click at [116, 16] on button "[DATE]" at bounding box center [115, 17] width 29 height 12
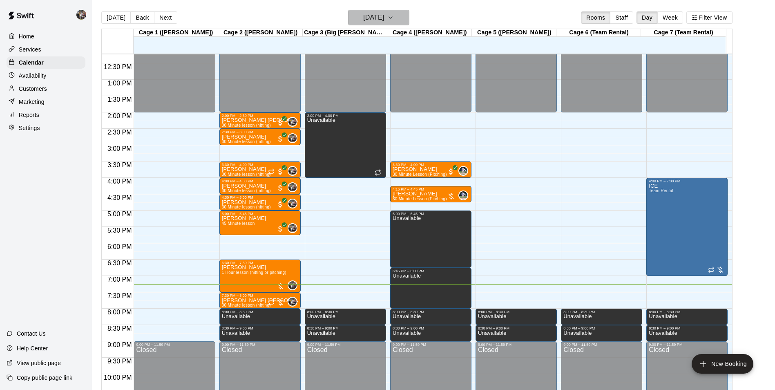
click at [363, 18] on h6 "[DATE]" at bounding box center [373, 17] width 21 height 11
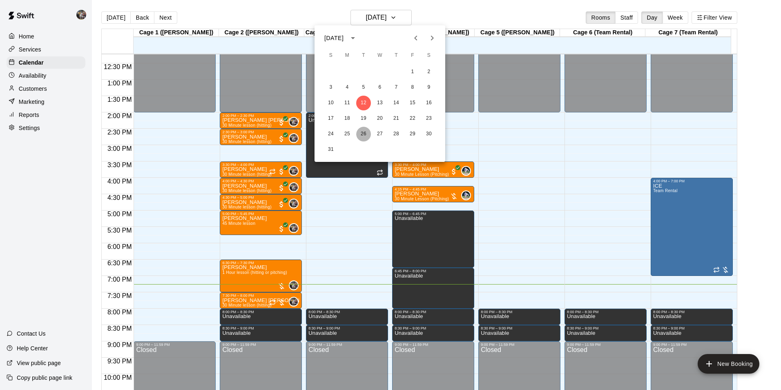
click at [365, 132] on button "26" at bounding box center [363, 134] width 15 height 15
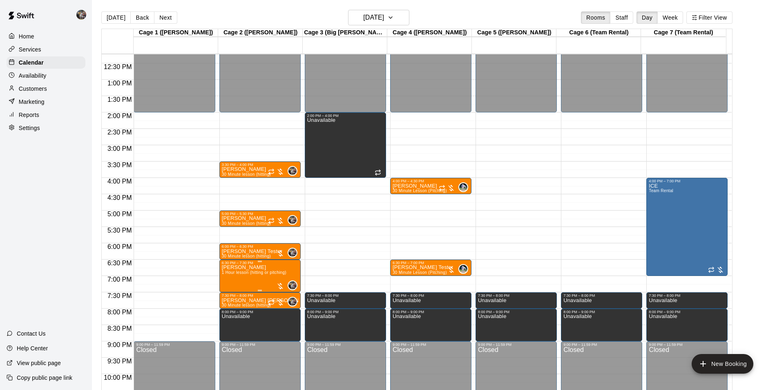
click at [254, 273] on span "1 Hour lesson (hitting or pitching)" at bounding box center [254, 272] width 65 height 4
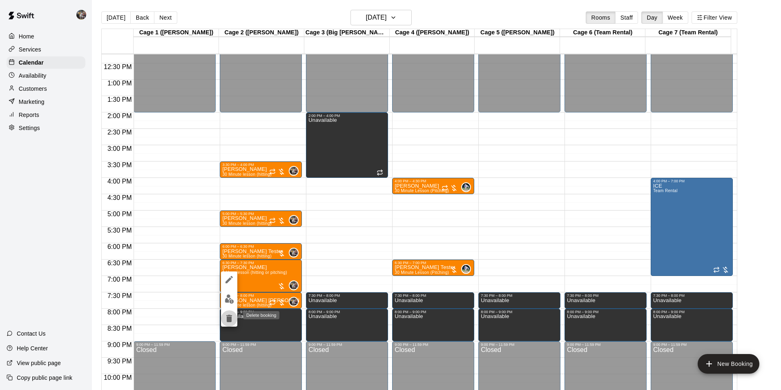
click at [231, 317] on icon "delete" at bounding box center [229, 318] width 6 height 7
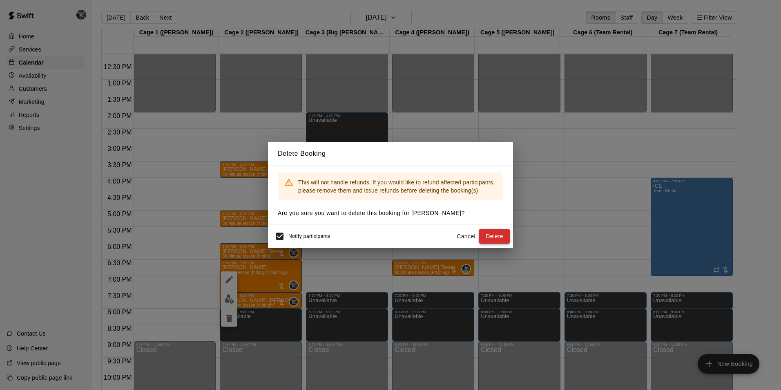
click at [492, 236] on button "Delete" at bounding box center [494, 236] width 31 height 15
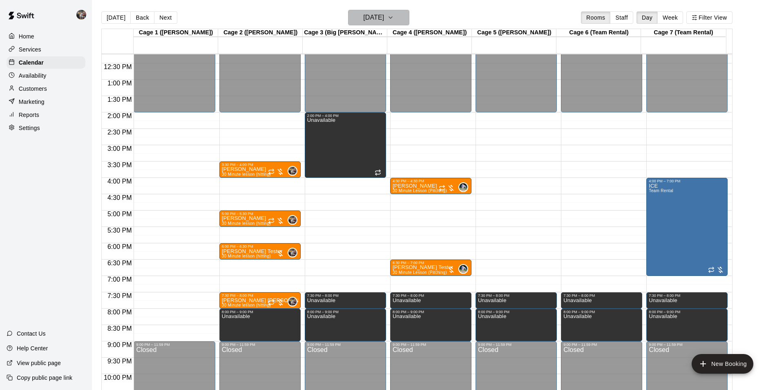
click at [364, 20] on h6 "[DATE]" at bounding box center [373, 17] width 21 height 11
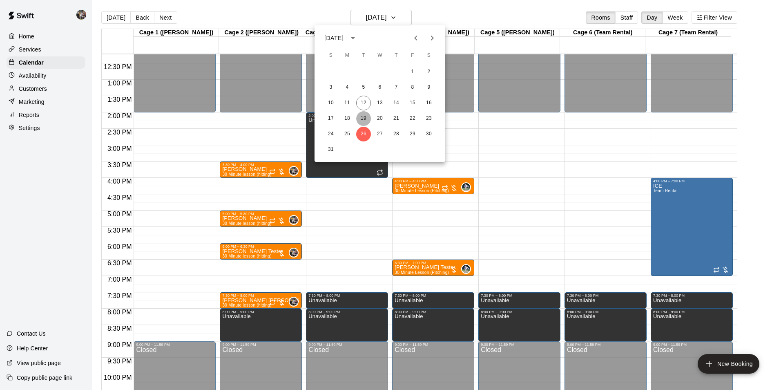
click at [362, 118] on button "19" at bounding box center [363, 118] width 15 height 15
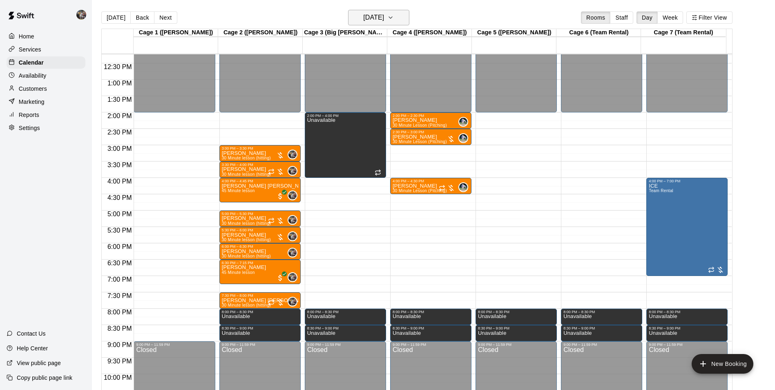
click at [374, 18] on h6 "[DATE]" at bounding box center [373, 17] width 21 height 11
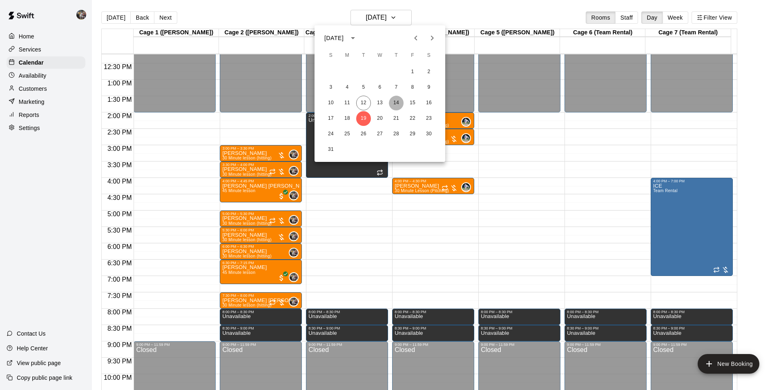
click at [397, 101] on button "14" at bounding box center [396, 103] width 15 height 15
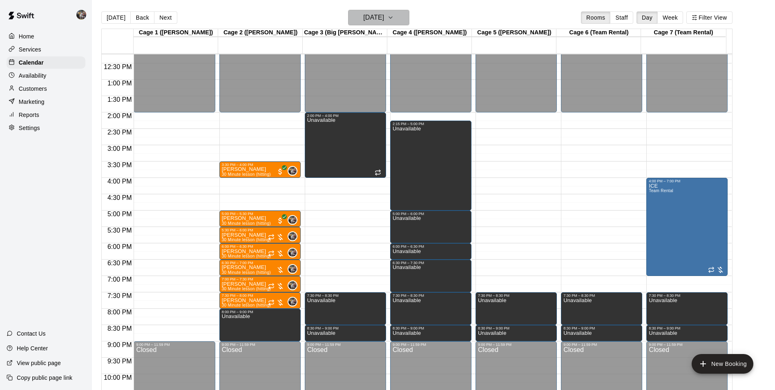
click at [380, 19] on h6 "[DATE]" at bounding box center [373, 17] width 21 height 11
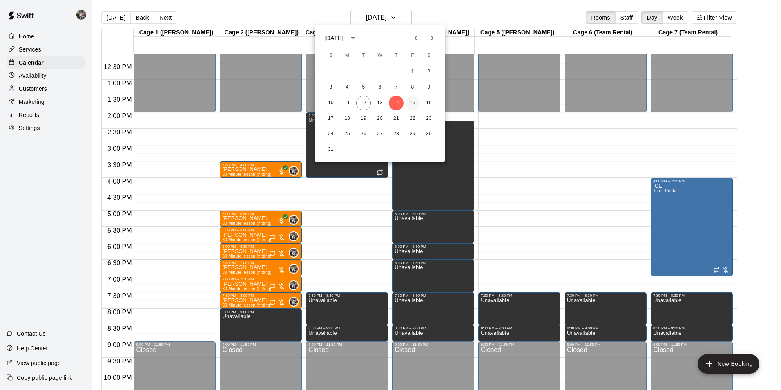
click at [416, 101] on button "15" at bounding box center [412, 103] width 15 height 15
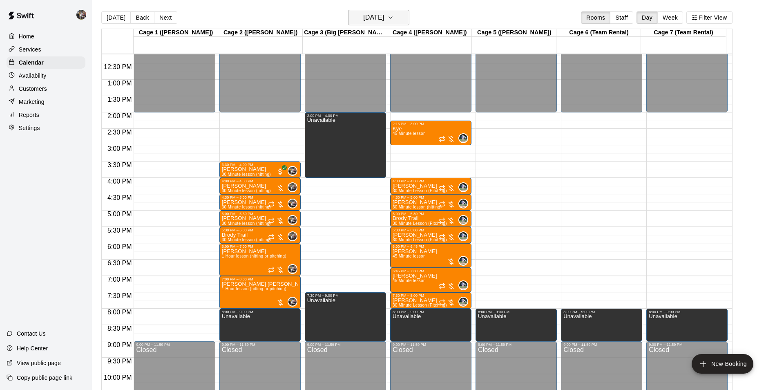
click at [368, 16] on h6 "[DATE]" at bounding box center [373, 17] width 21 height 11
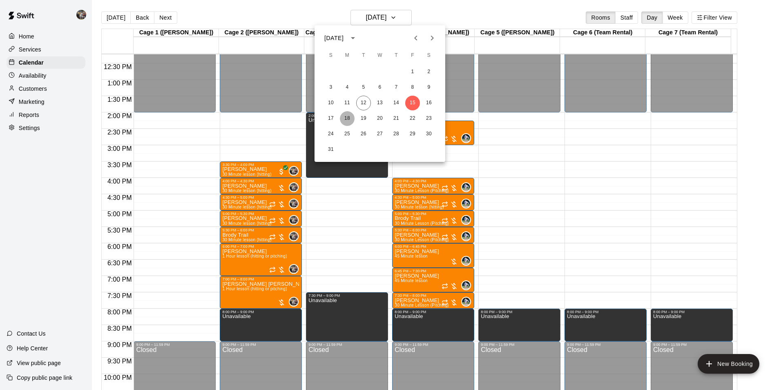
click at [345, 117] on button "18" at bounding box center [347, 118] width 15 height 15
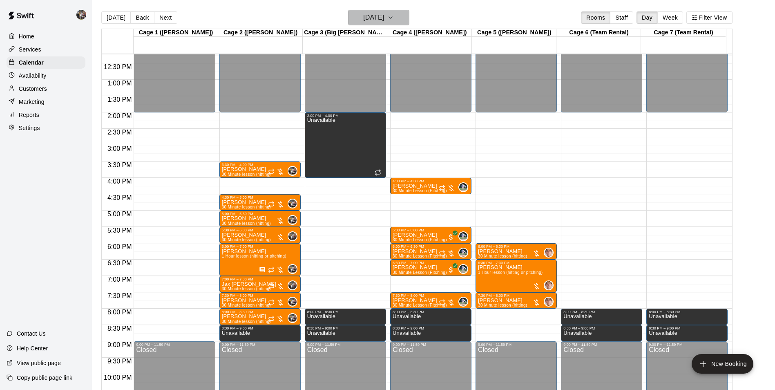
click at [363, 16] on h6 "[DATE]" at bounding box center [373, 17] width 21 height 11
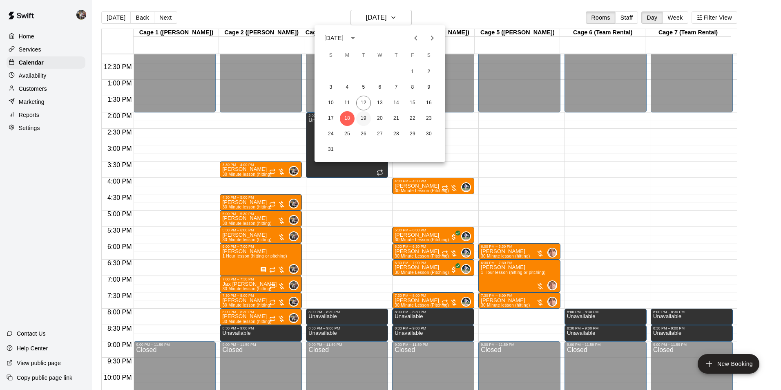
click at [362, 117] on button "19" at bounding box center [363, 118] width 15 height 15
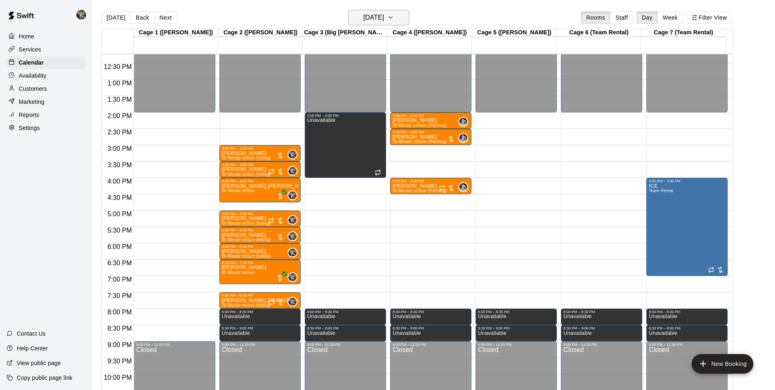
click at [373, 18] on h6 "[DATE]" at bounding box center [373, 17] width 21 height 11
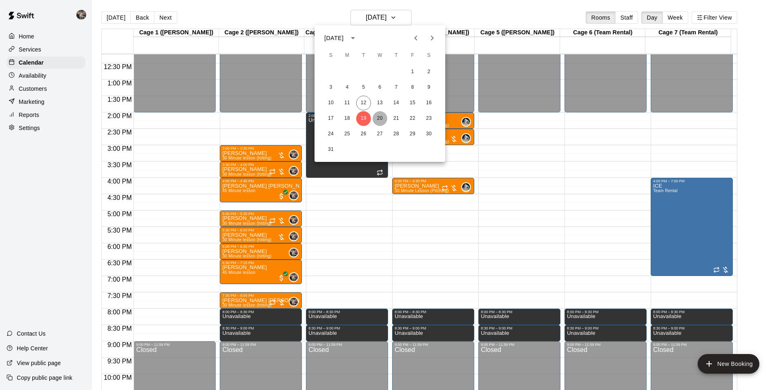
click at [379, 117] on button "20" at bounding box center [380, 118] width 15 height 15
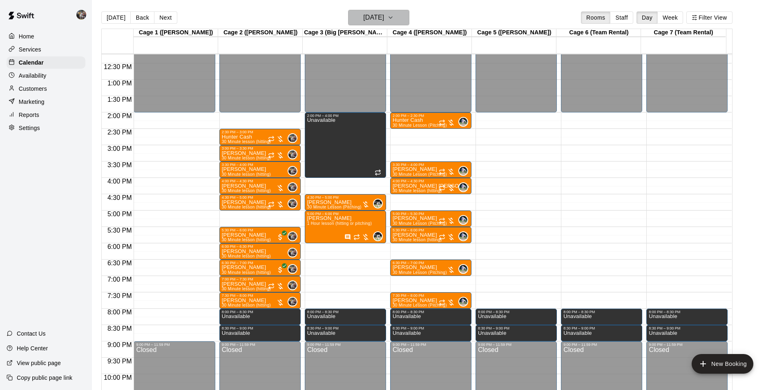
click at [372, 16] on h6 "[DATE]" at bounding box center [373, 17] width 21 height 11
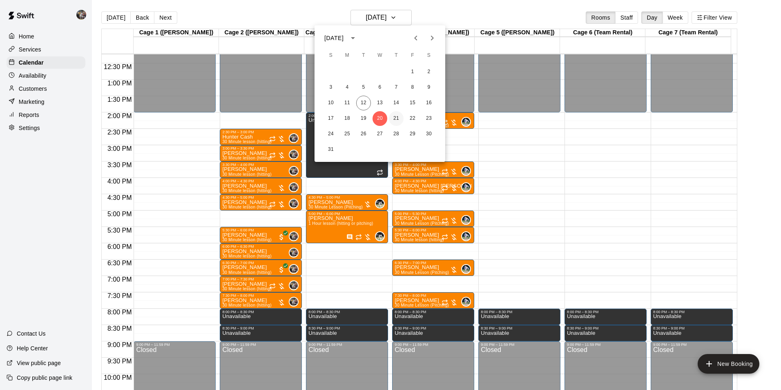
click at [395, 116] on button "21" at bounding box center [396, 118] width 15 height 15
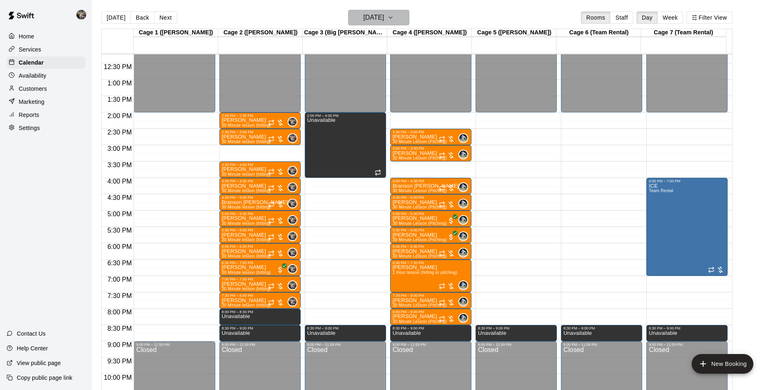
click at [378, 16] on h6 "[DATE]" at bounding box center [373, 17] width 21 height 11
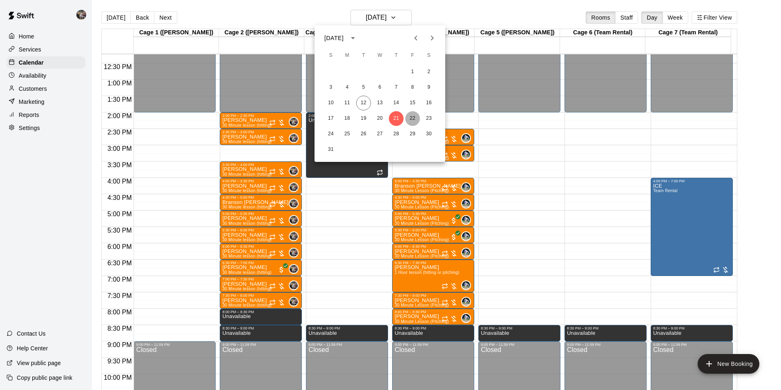
click at [413, 115] on button "22" at bounding box center [412, 118] width 15 height 15
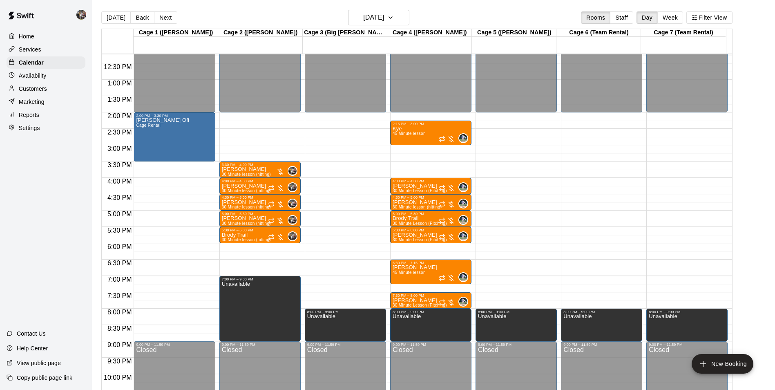
click at [253, 264] on div "12:00 AM – 2:00 PM Closed 3:30 PM – 4:00 PM Branson Morton 30 Minute lesson (hi…" at bounding box center [259, 47] width 81 height 785
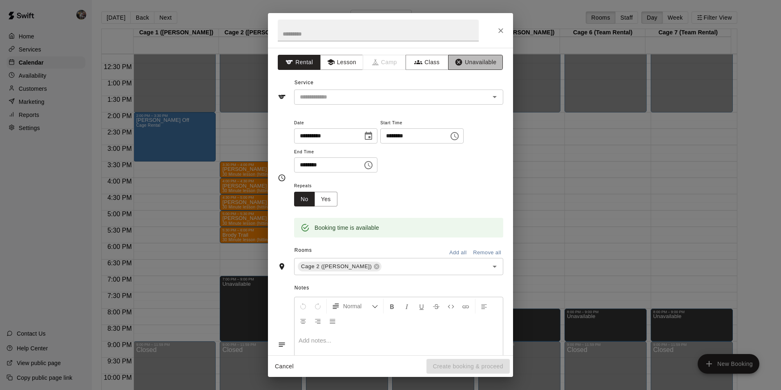
click at [474, 62] on button "Unavailable" at bounding box center [475, 62] width 55 height 15
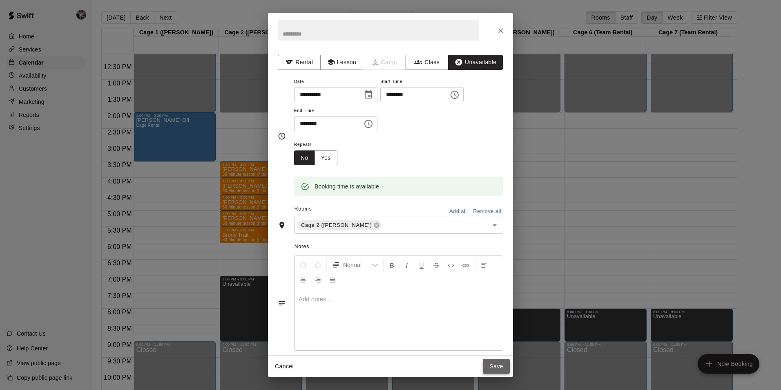
click at [496, 365] on button "Save" at bounding box center [496, 366] width 27 height 15
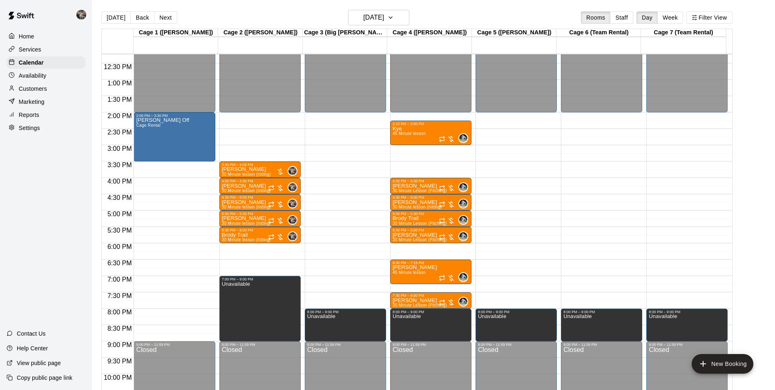
click at [251, 266] on div "12:00 AM – 2:00 PM Closed 3:30 PM – 4:00 PM Branson Morton 30 Minute lesson (hi…" at bounding box center [259, 47] width 81 height 785
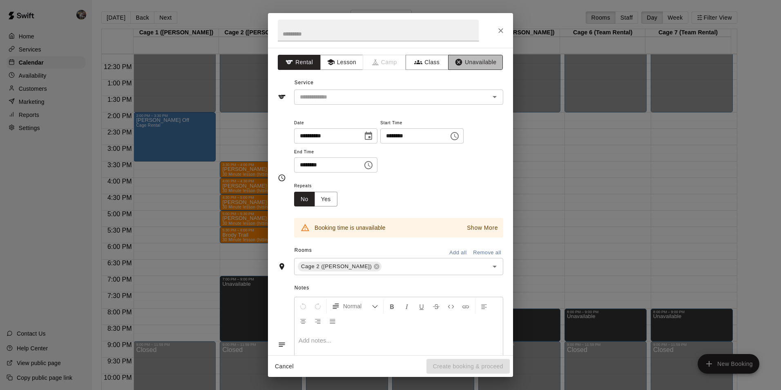
click at [472, 60] on button "Unavailable" at bounding box center [475, 62] width 55 height 15
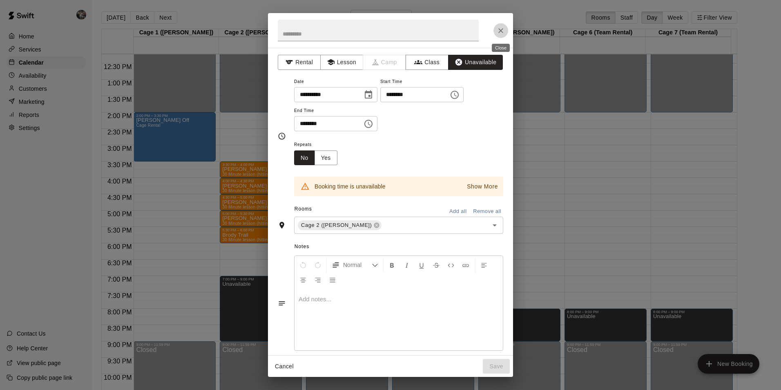
click at [498, 29] on icon "Close" at bounding box center [501, 31] width 8 height 8
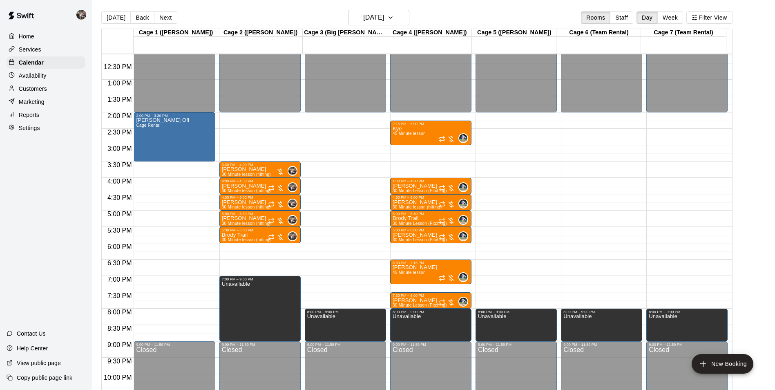
click at [240, 264] on div "12:00 AM – 2:00 PM Closed 3:30 PM – 4:00 PM Branson Morton 30 Minute lesson (hi…" at bounding box center [259, 47] width 81 height 785
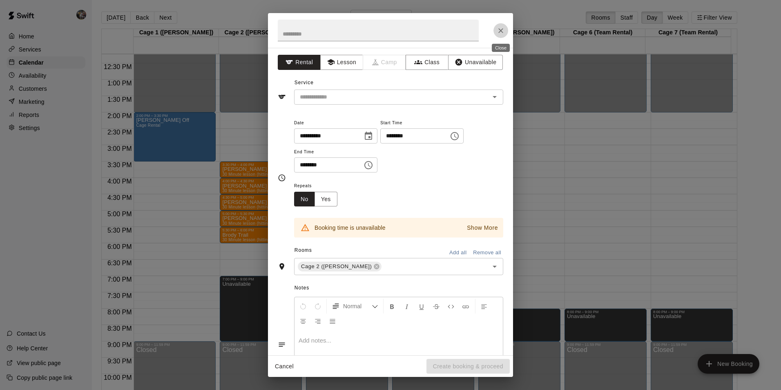
click at [501, 29] on icon "Close" at bounding box center [501, 31] width 8 height 8
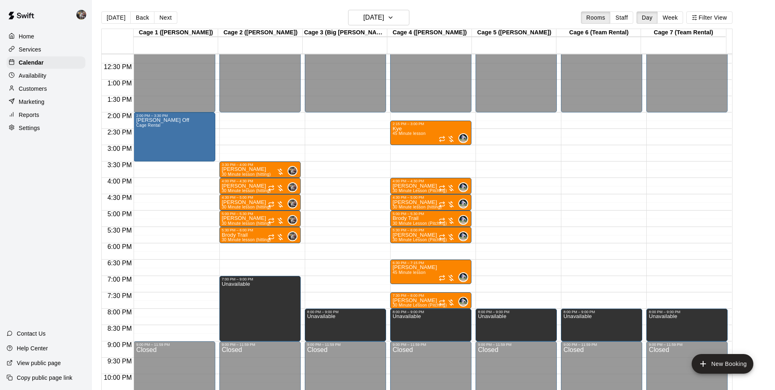
click at [244, 248] on div "12:00 AM – 2:00 PM Closed 3:30 PM – 4:00 PM Branson Morton 30 Minute lesson (hi…" at bounding box center [259, 47] width 81 height 785
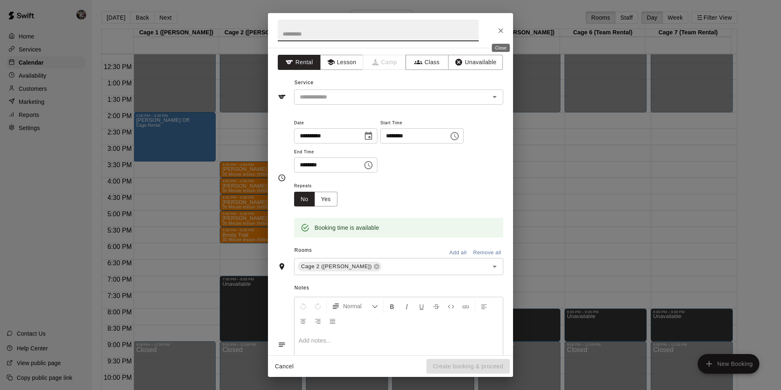
click at [499, 30] on icon "Close" at bounding box center [501, 31] width 8 height 8
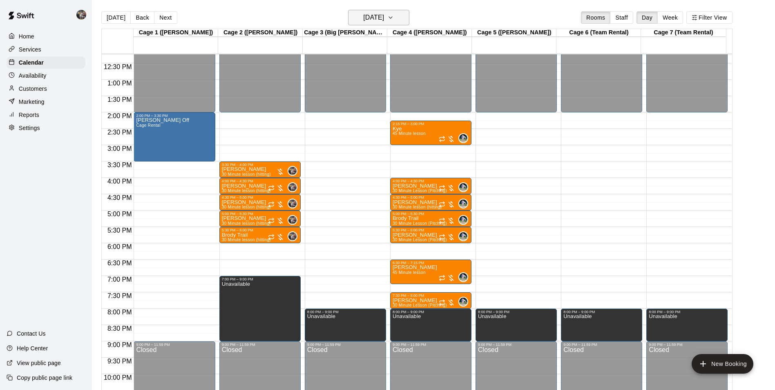
click at [381, 18] on h6 "[DATE]" at bounding box center [373, 17] width 21 height 11
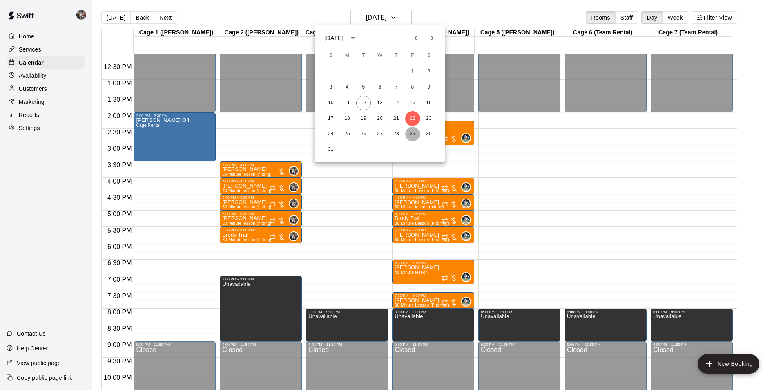
click at [414, 134] on button "29" at bounding box center [412, 134] width 15 height 15
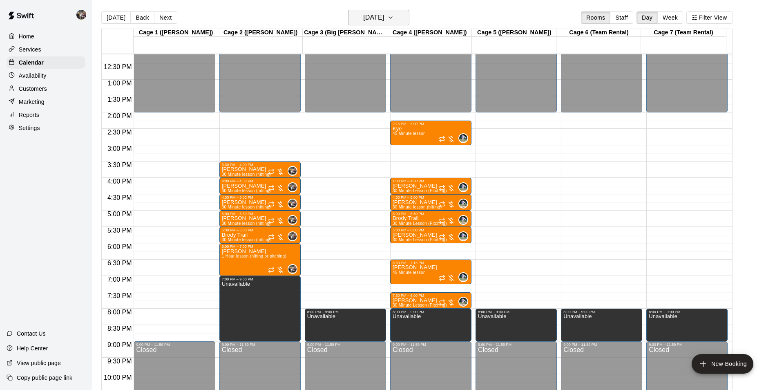
click at [384, 16] on h6 "[DATE]" at bounding box center [373, 17] width 21 height 11
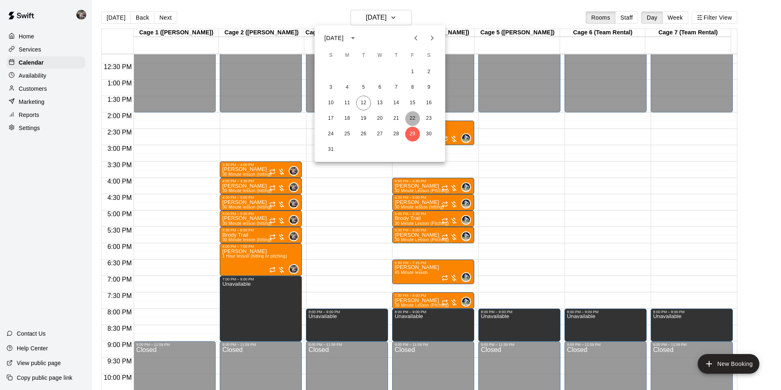
click at [410, 117] on button "22" at bounding box center [412, 118] width 15 height 15
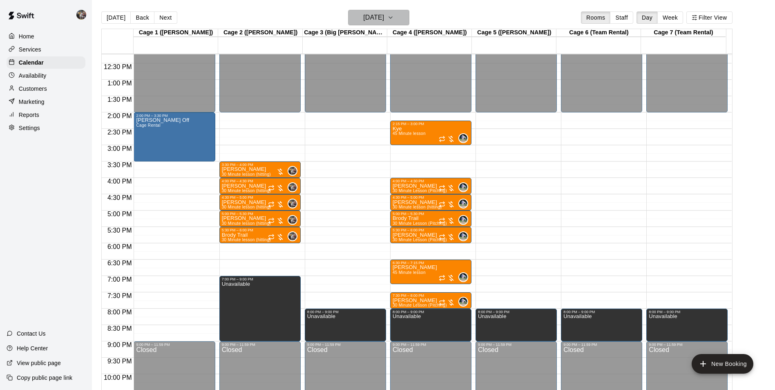
click at [384, 22] on h6 "[DATE]" at bounding box center [373, 17] width 21 height 11
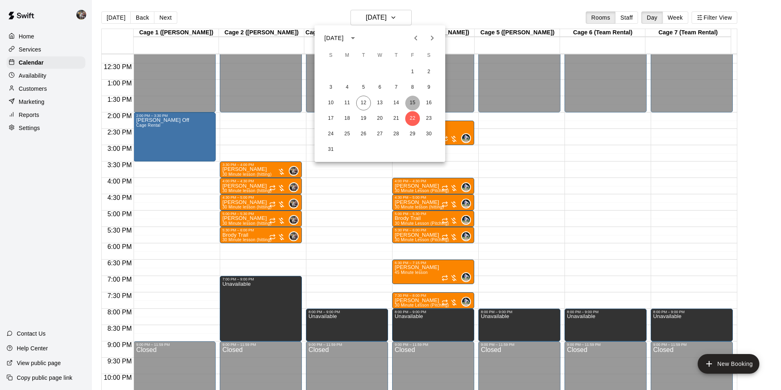
click at [412, 101] on button "15" at bounding box center [412, 103] width 15 height 15
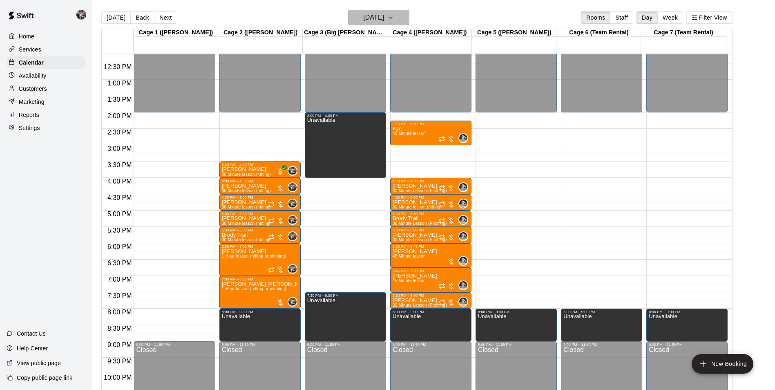
click at [378, 20] on h6 "[DATE]" at bounding box center [373, 17] width 21 height 11
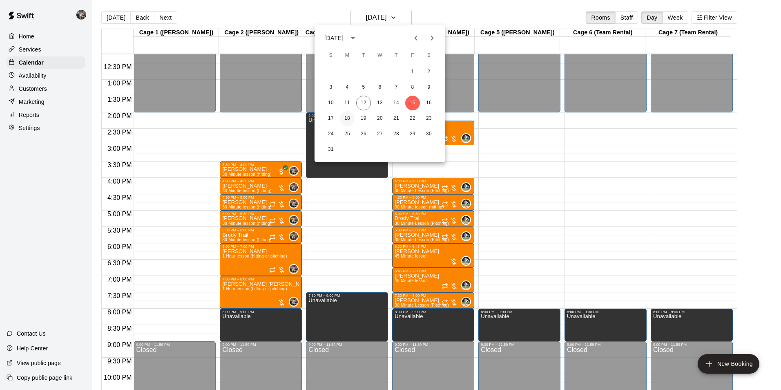
click at [346, 118] on button "18" at bounding box center [347, 118] width 15 height 15
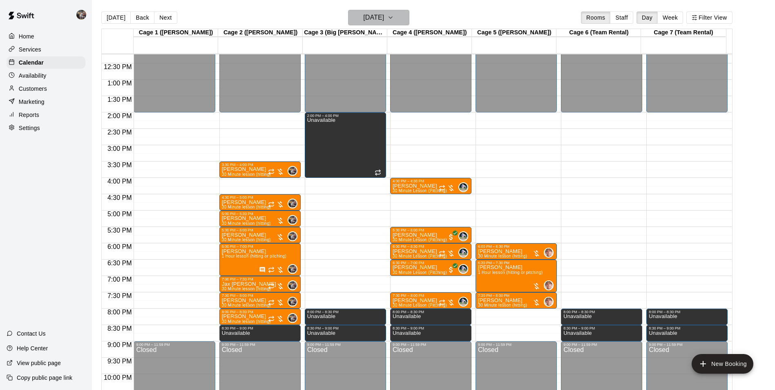
click at [376, 17] on h6 "[DATE]" at bounding box center [373, 17] width 21 height 11
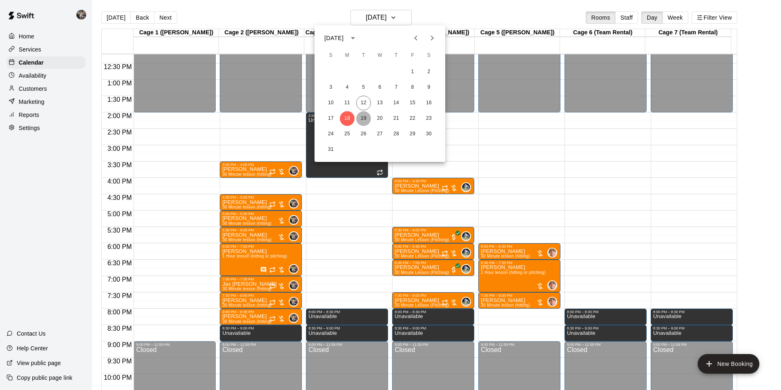
click at [364, 117] on button "19" at bounding box center [363, 118] width 15 height 15
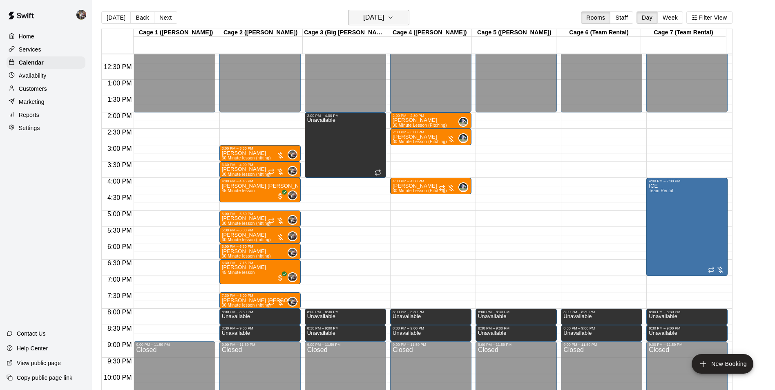
click at [367, 17] on h6 "[DATE]" at bounding box center [373, 17] width 21 height 11
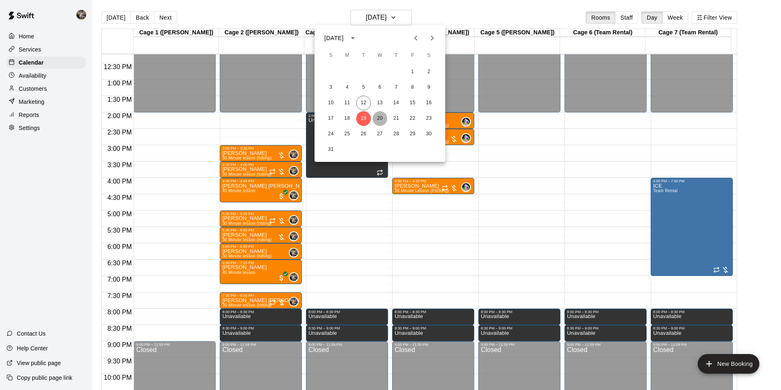
click at [379, 118] on button "20" at bounding box center [380, 118] width 15 height 15
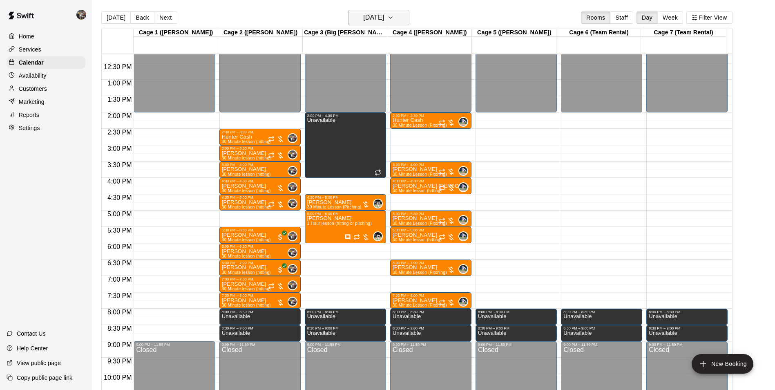
click at [380, 16] on h6 "[DATE]" at bounding box center [373, 17] width 21 height 11
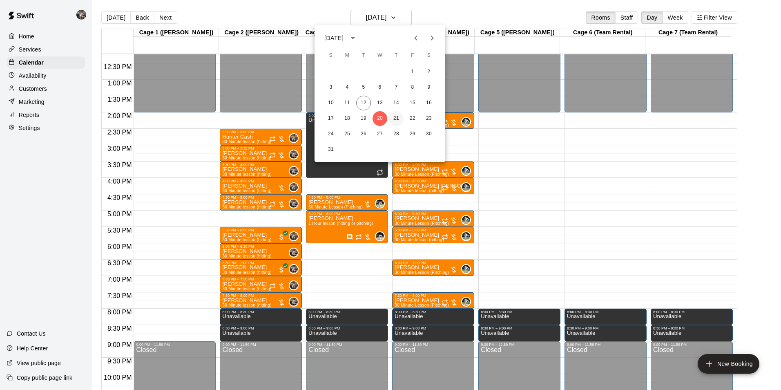
click at [397, 120] on button "21" at bounding box center [396, 118] width 15 height 15
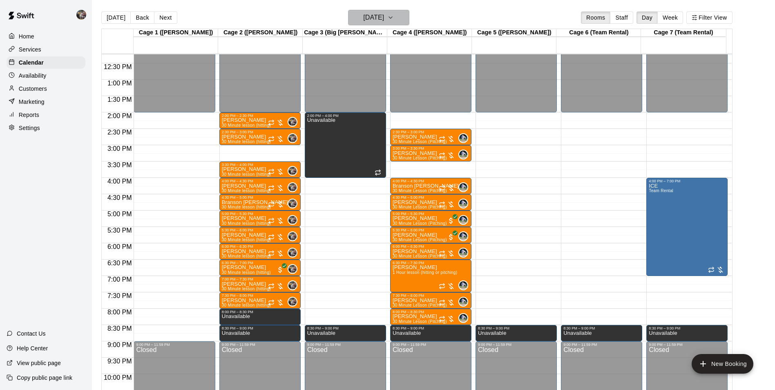
click at [384, 16] on h6 "[DATE]" at bounding box center [373, 17] width 21 height 11
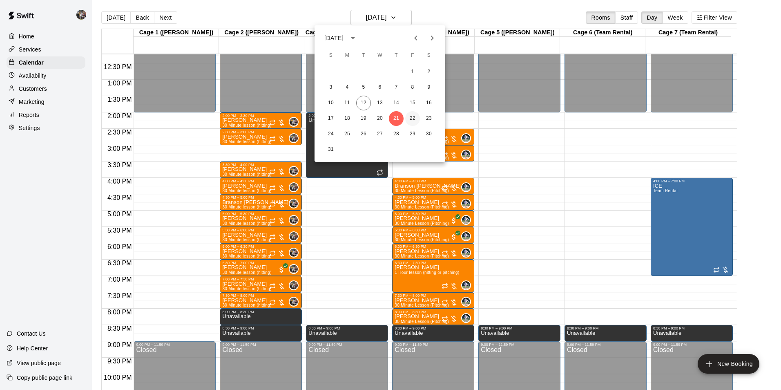
click at [414, 117] on button "22" at bounding box center [412, 118] width 15 height 15
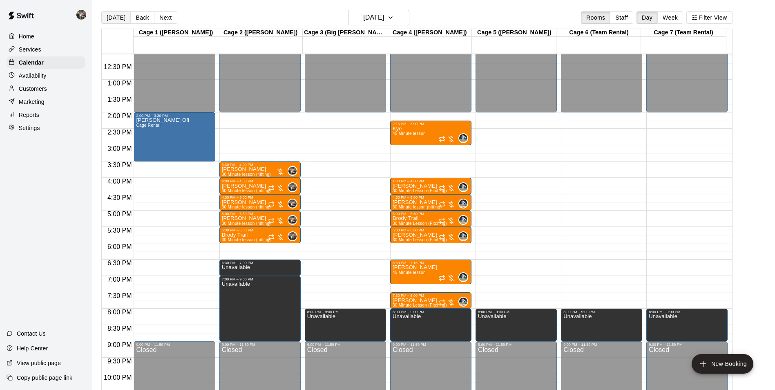
click at [119, 14] on button "[DATE]" at bounding box center [115, 17] width 29 height 12
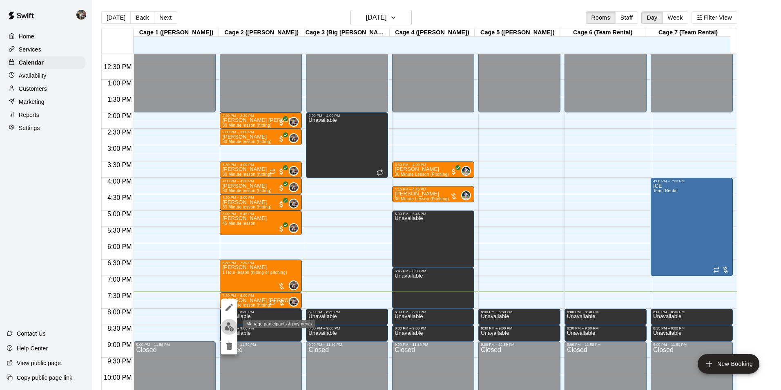
click at [233, 323] on img "edit" at bounding box center [229, 326] width 9 height 9
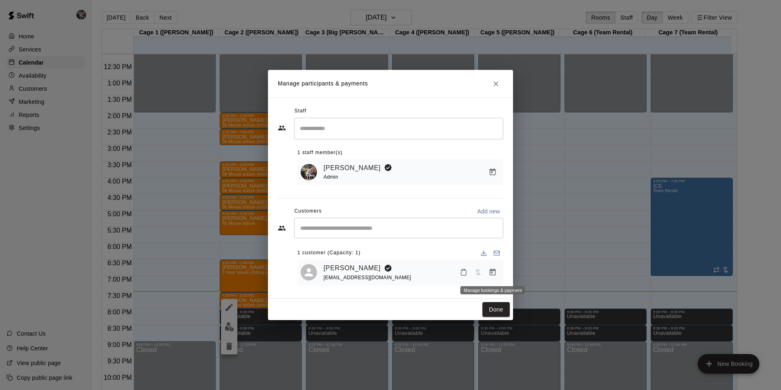
click at [492, 271] on icon "Manage bookings & payment" at bounding box center [493, 271] width 6 height 7
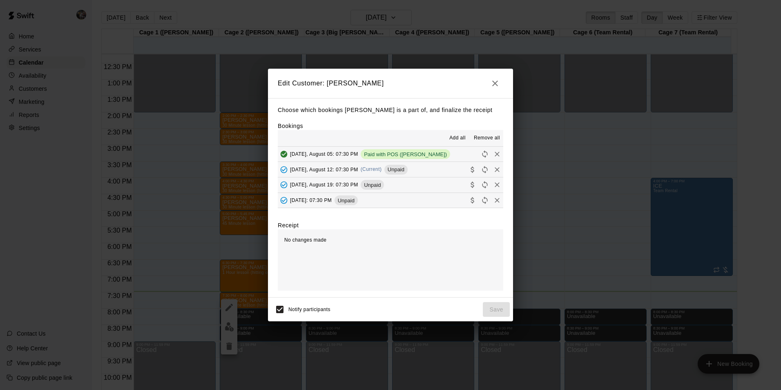
click at [425, 170] on button "Tuesday, August 12: 07:30 PM (Current) Unpaid" at bounding box center [391, 169] width 226 height 15
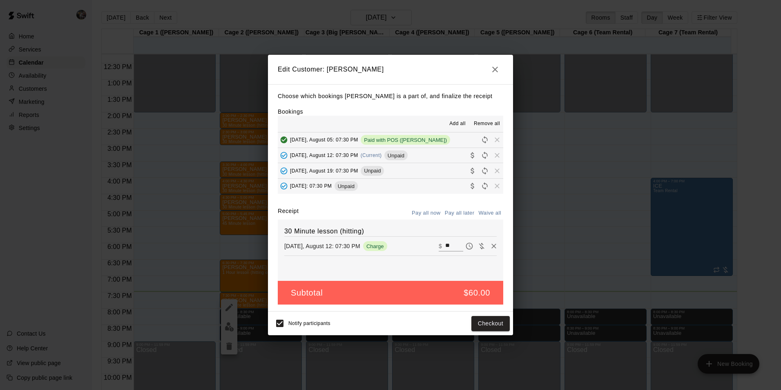
click at [450, 246] on input "**" at bounding box center [454, 246] width 18 height 11
type input "*"
type input "**"
click at [477, 322] on button "Checkout" at bounding box center [491, 323] width 38 height 15
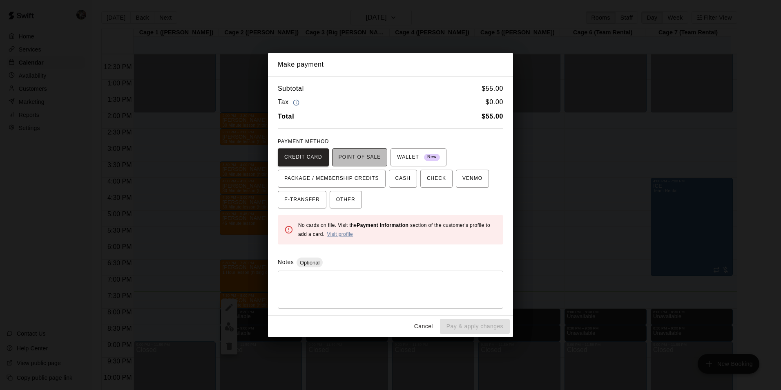
click at [364, 155] on span "POINT OF SALE" at bounding box center [360, 157] width 42 height 13
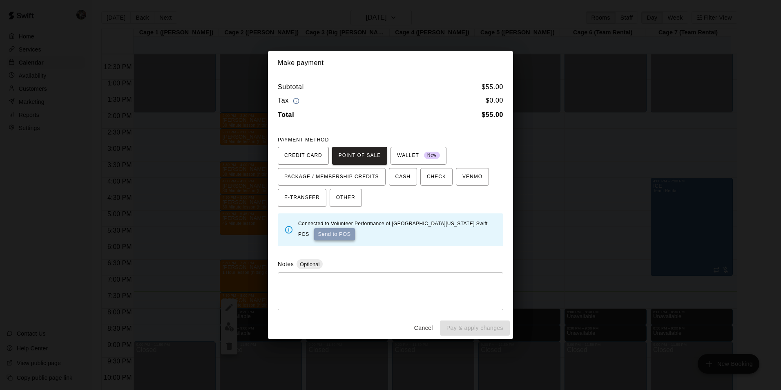
click at [330, 234] on button "Send to POS" at bounding box center [334, 234] width 41 height 12
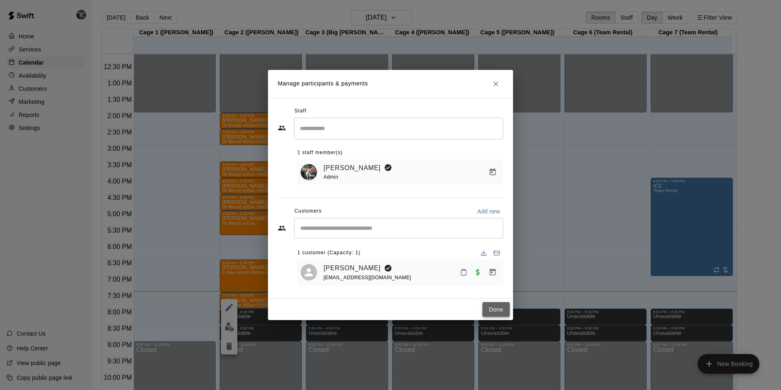
click at [497, 307] on button "Done" at bounding box center [496, 309] width 27 height 15
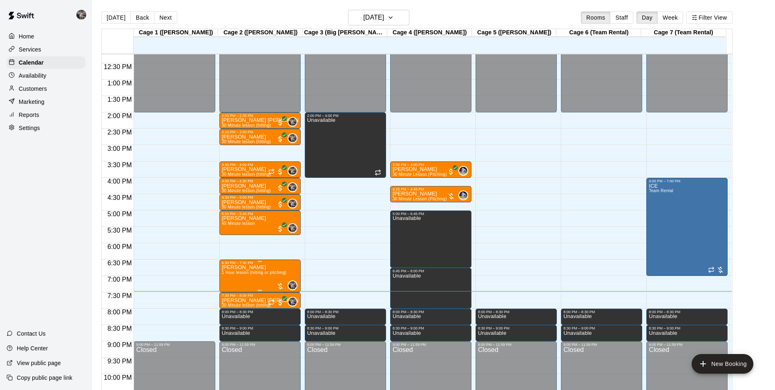
click at [250, 275] on span "1 Hour lesson (hitting or pitching)" at bounding box center [254, 272] width 65 height 4
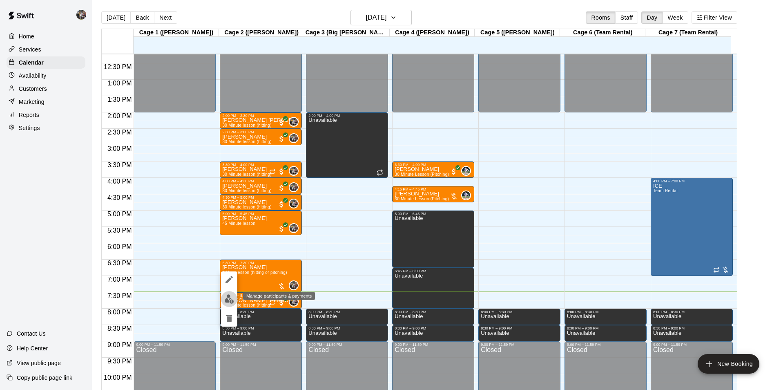
click at [232, 300] on img "edit" at bounding box center [229, 298] width 9 height 9
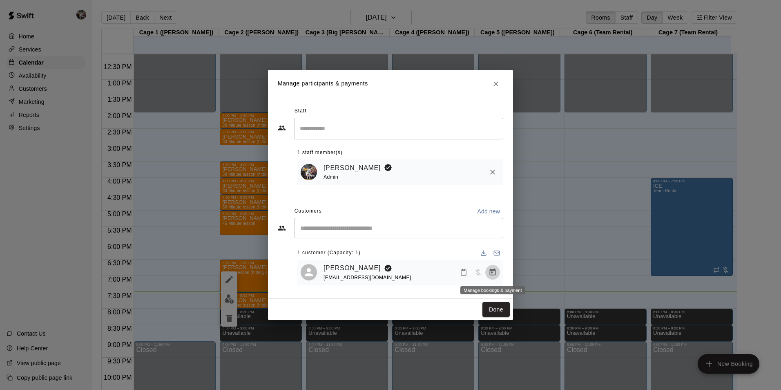
click at [493, 273] on icon "Manage bookings & payment" at bounding box center [493, 271] width 6 height 7
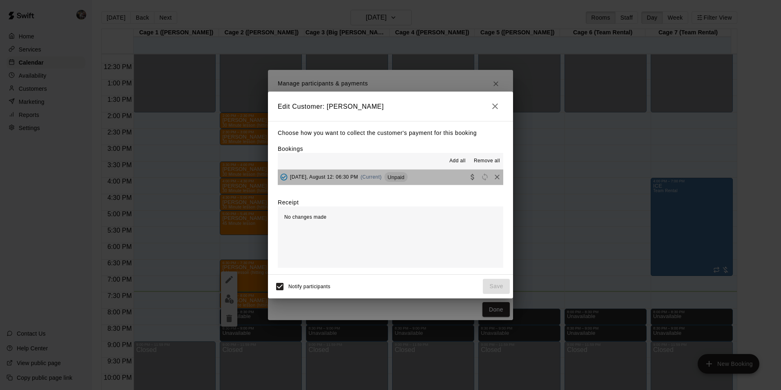
click at [420, 177] on button "Tuesday, August 12: 06:30 PM (Current) Unpaid" at bounding box center [391, 177] width 226 height 15
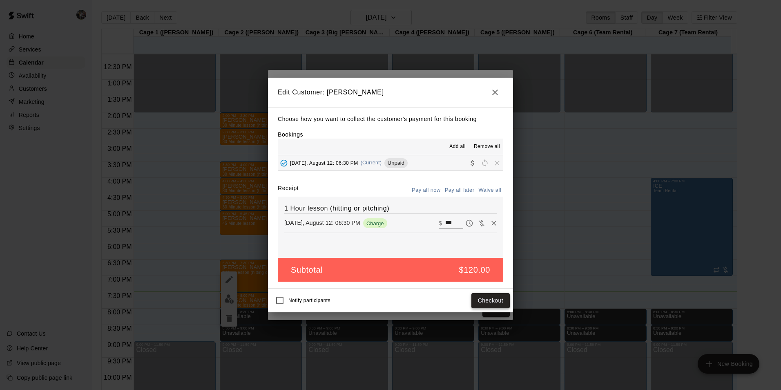
click at [475, 300] on button "Checkout" at bounding box center [491, 300] width 38 height 15
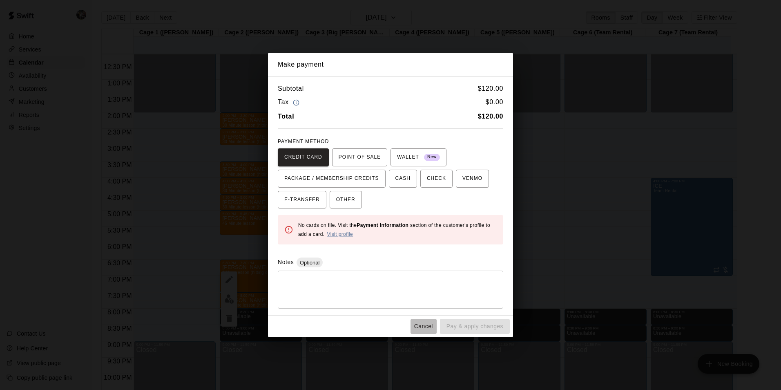
click at [422, 327] on button "Cancel" at bounding box center [424, 326] width 26 height 15
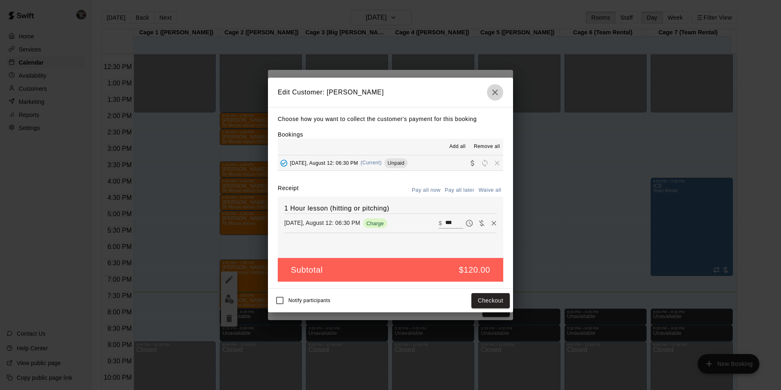
click at [497, 92] on icon "button" at bounding box center [495, 92] width 10 height 10
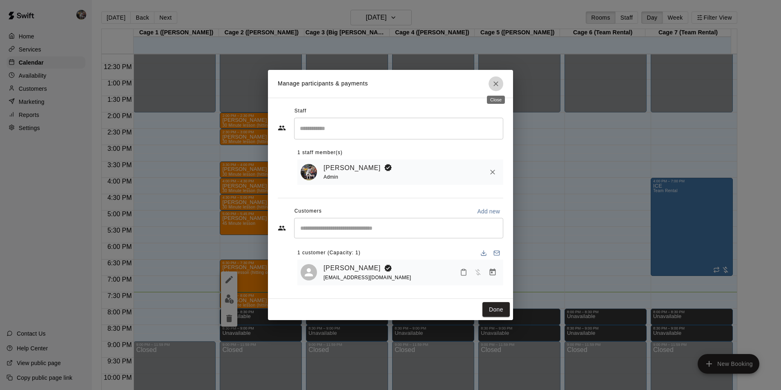
click at [493, 82] on icon "Close" at bounding box center [496, 84] width 8 height 8
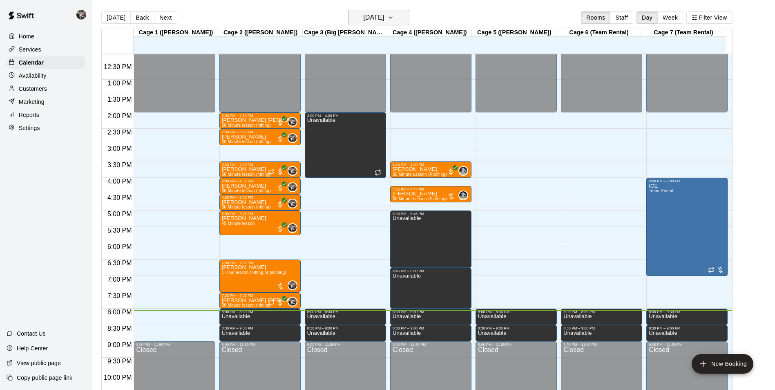
click at [367, 13] on h6 "[DATE]" at bounding box center [373, 17] width 21 height 11
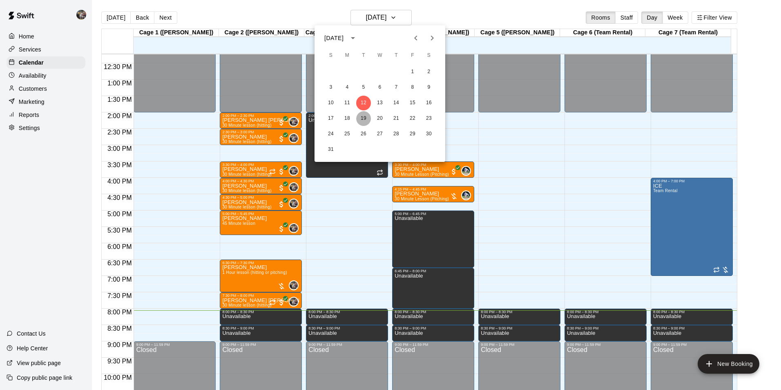
click at [364, 119] on button "19" at bounding box center [363, 118] width 15 height 15
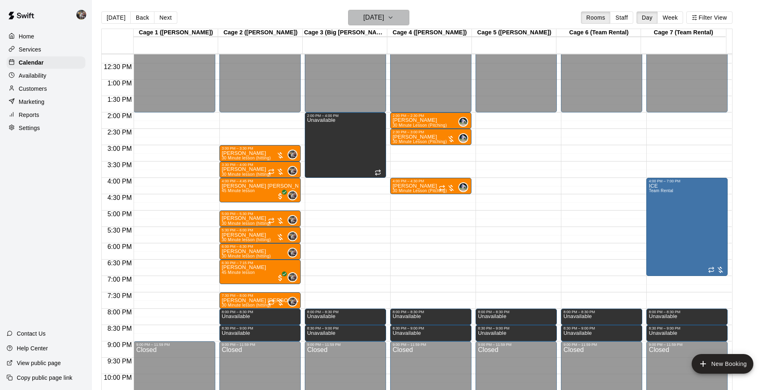
click at [363, 18] on h6 "[DATE]" at bounding box center [373, 17] width 21 height 11
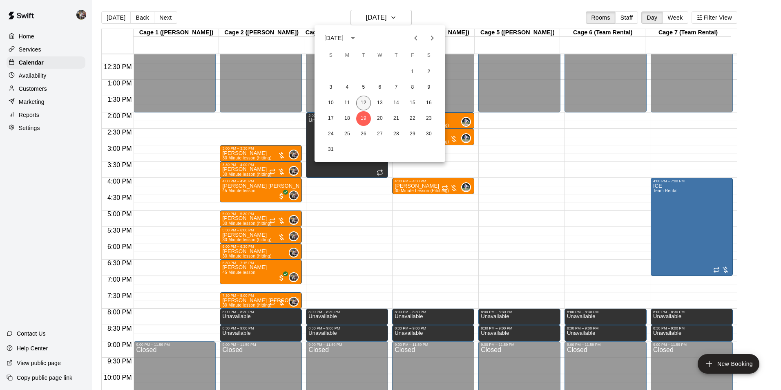
click at [366, 101] on button "12" at bounding box center [363, 103] width 15 height 15
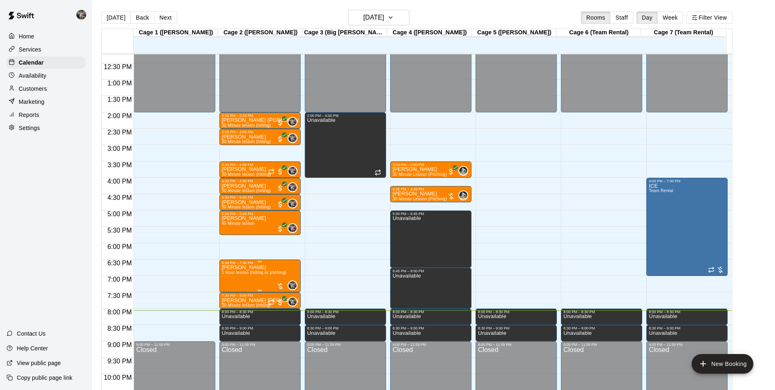
click at [248, 275] on span "1 Hour lesson (hitting or pitching)" at bounding box center [254, 272] width 65 height 4
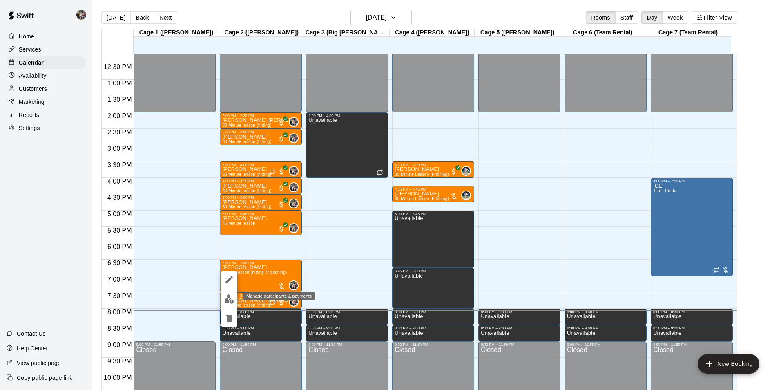
click at [228, 297] on img "edit" at bounding box center [229, 298] width 9 height 9
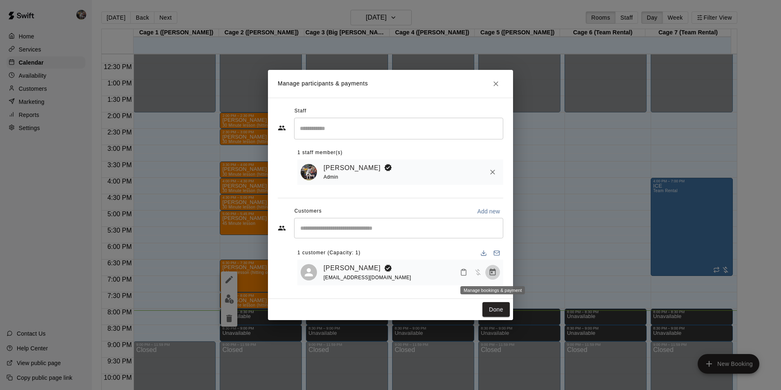
click at [493, 270] on icon "Manage bookings & payment" at bounding box center [493, 271] width 6 height 7
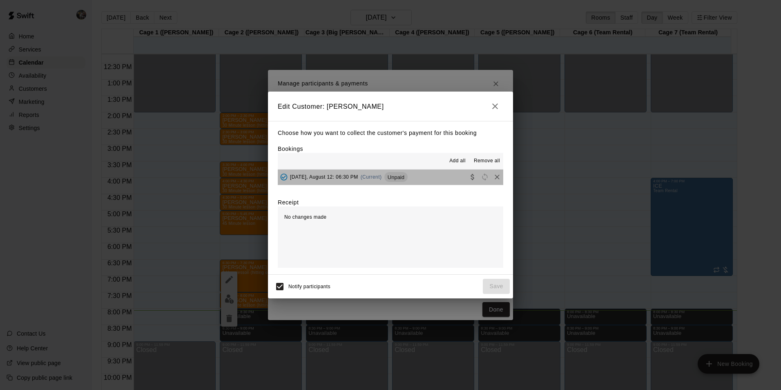
click at [423, 173] on button "Tuesday, August 12: 06:30 PM (Current) Unpaid" at bounding box center [391, 177] width 226 height 15
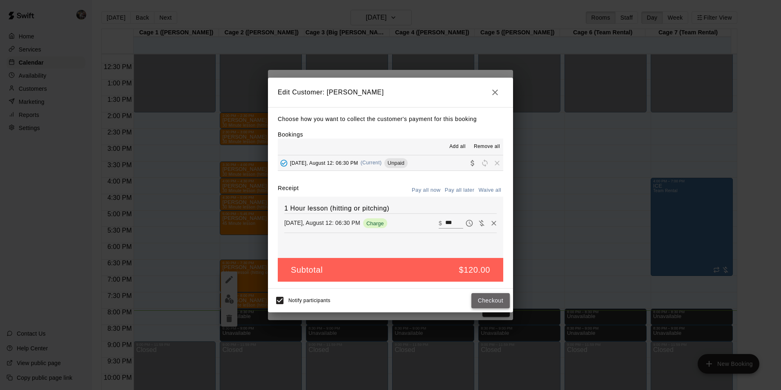
click at [486, 297] on button "Checkout" at bounding box center [491, 300] width 38 height 15
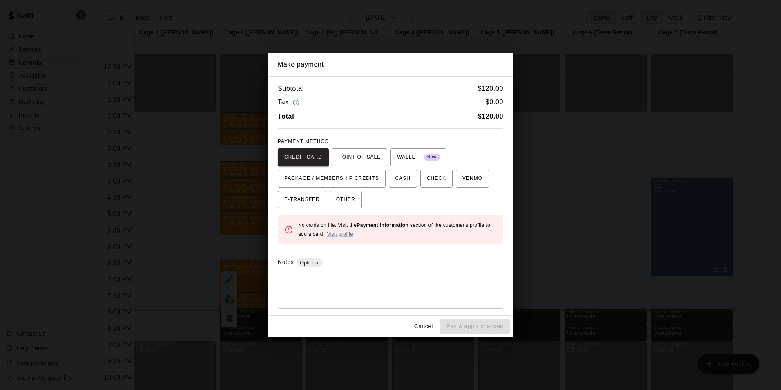
click at [426, 324] on button "Cancel" at bounding box center [424, 326] width 26 height 15
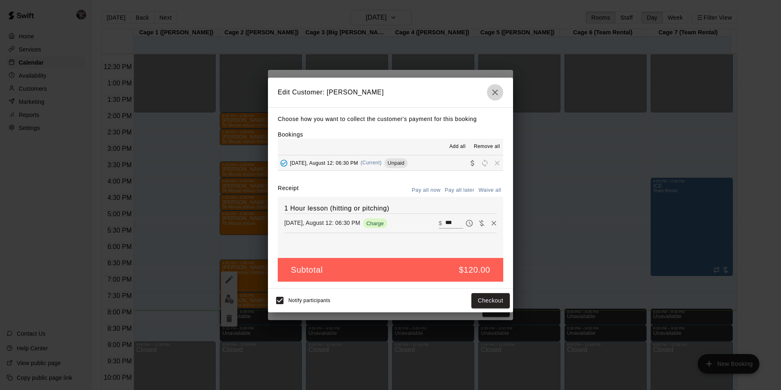
click at [496, 91] on icon "button" at bounding box center [495, 92] width 6 height 6
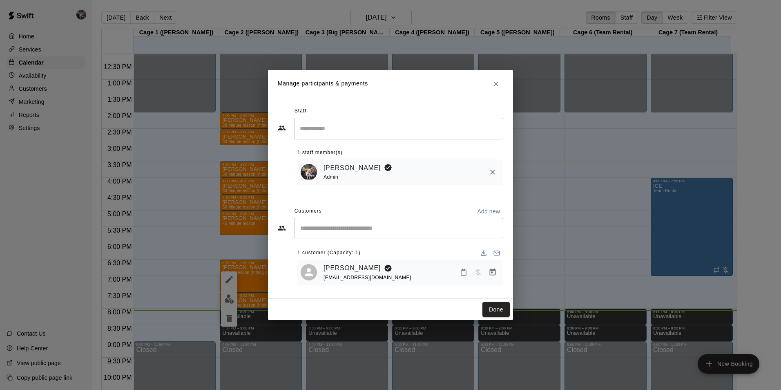
click at [497, 82] on icon "Close" at bounding box center [496, 83] width 5 height 5
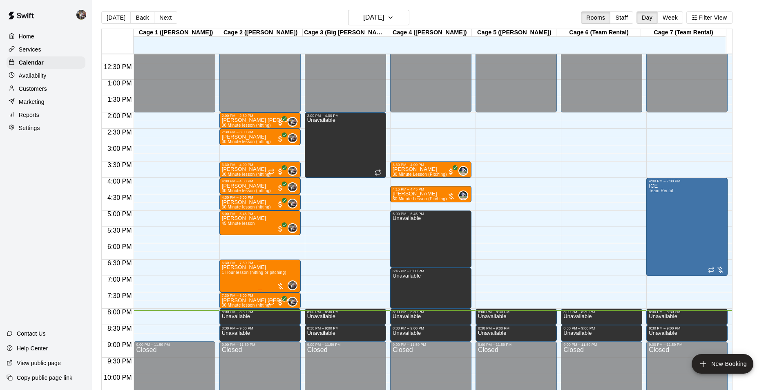
click at [270, 272] on span "1 Hour lesson (hitting or pitching)" at bounding box center [254, 272] width 65 height 4
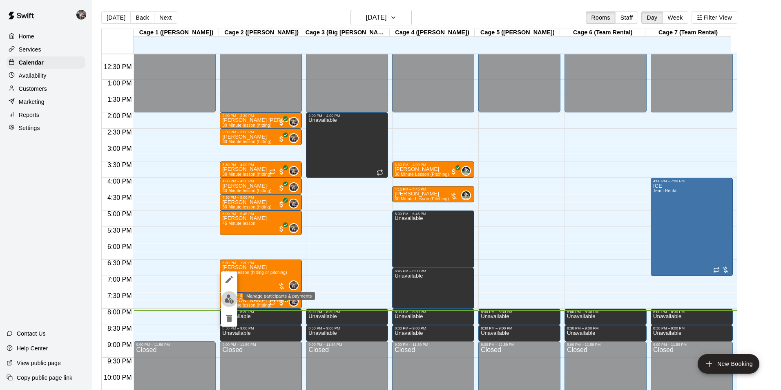
click at [228, 299] on img "edit" at bounding box center [229, 298] width 9 height 9
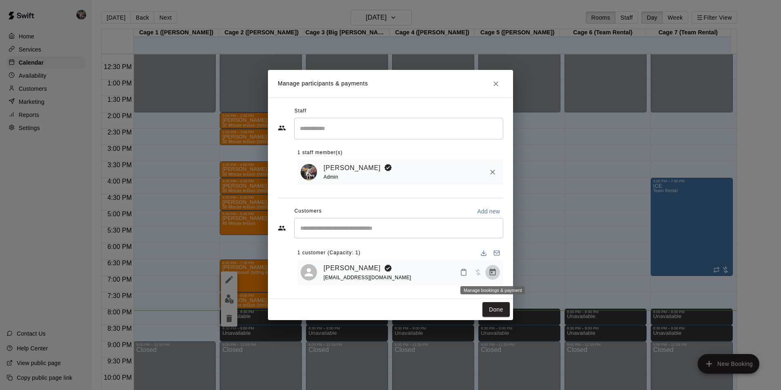
click at [494, 272] on icon "Manage bookings & payment" at bounding box center [493, 272] width 8 height 8
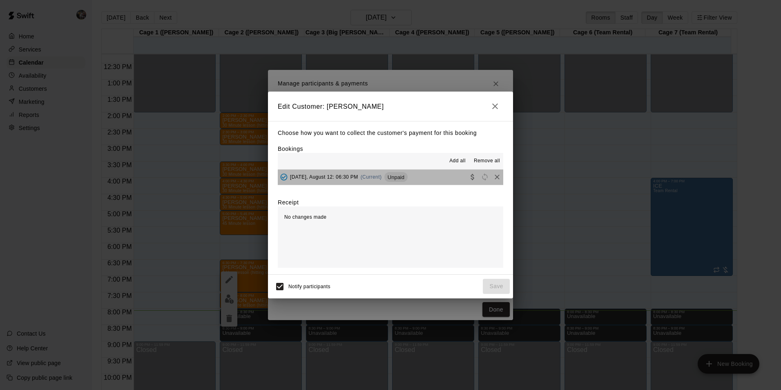
click at [418, 179] on button "Tuesday, August 12: 06:30 PM (Current) Unpaid" at bounding box center [391, 177] width 226 height 15
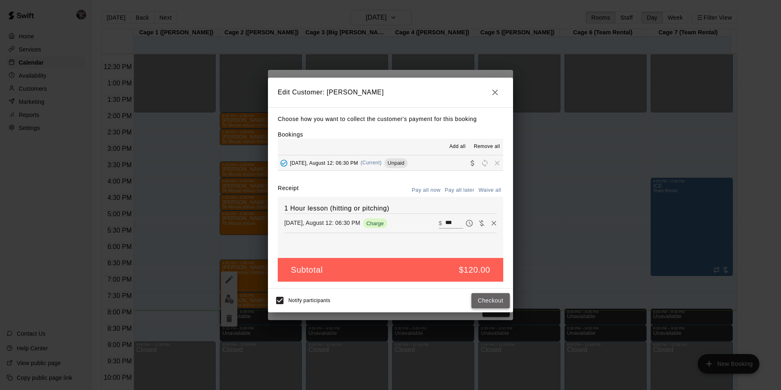
click at [479, 302] on button "Checkout" at bounding box center [491, 300] width 38 height 15
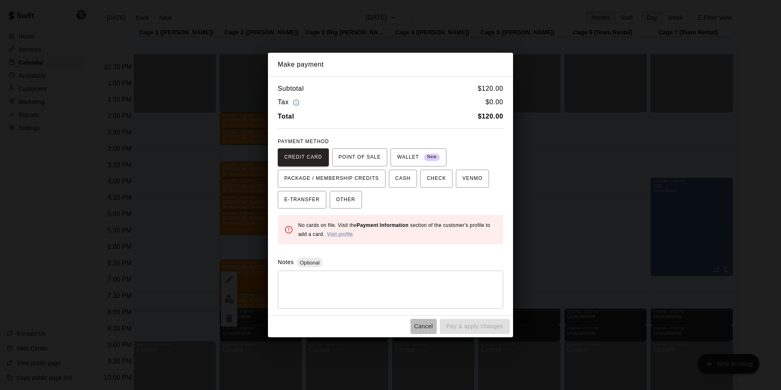
click at [423, 327] on button "Cancel" at bounding box center [424, 326] width 26 height 15
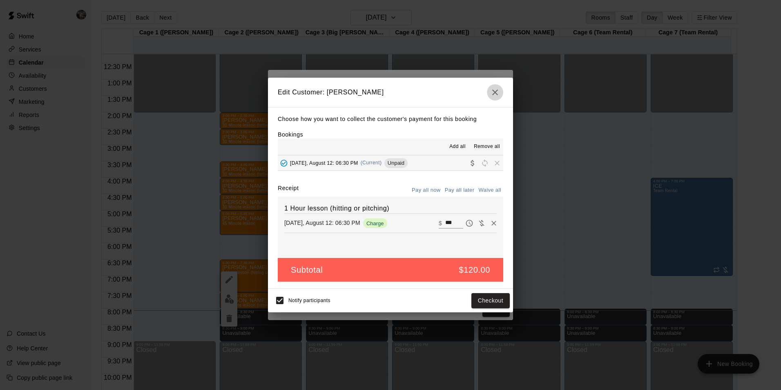
click at [494, 90] on icon "button" at bounding box center [495, 92] width 6 height 6
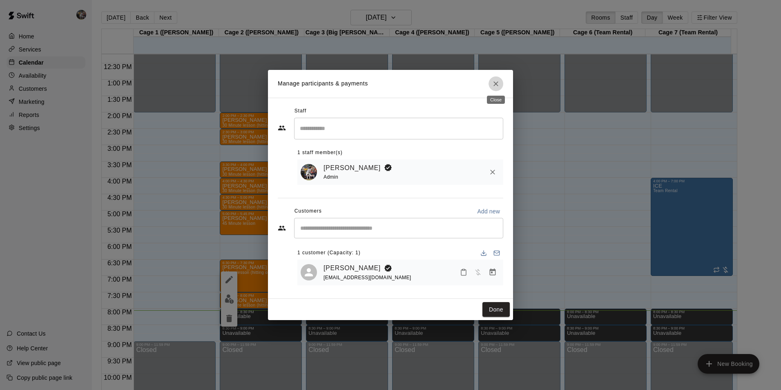
click at [497, 83] on icon "Close" at bounding box center [496, 83] width 5 height 5
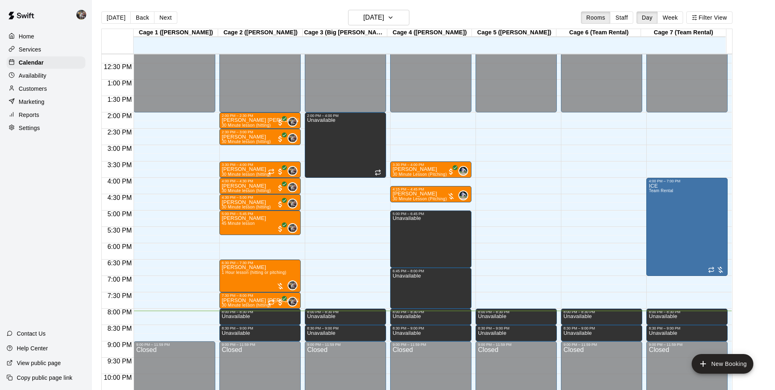
click at [59, 87] on div "Customers" at bounding box center [46, 89] width 79 height 12
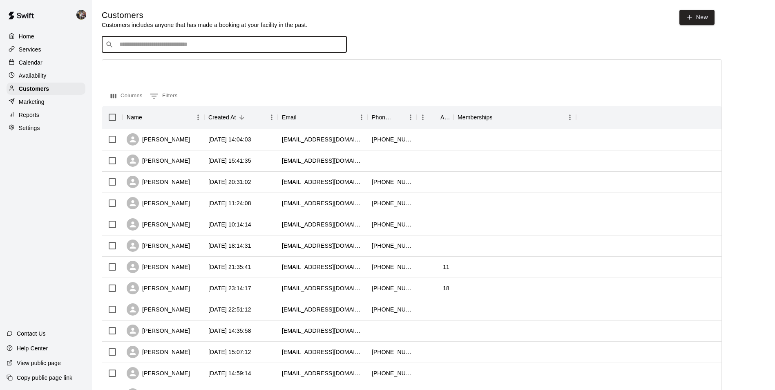
click at [188, 44] on input "Search customers by name or email" at bounding box center [230, 44] width 226 height 8
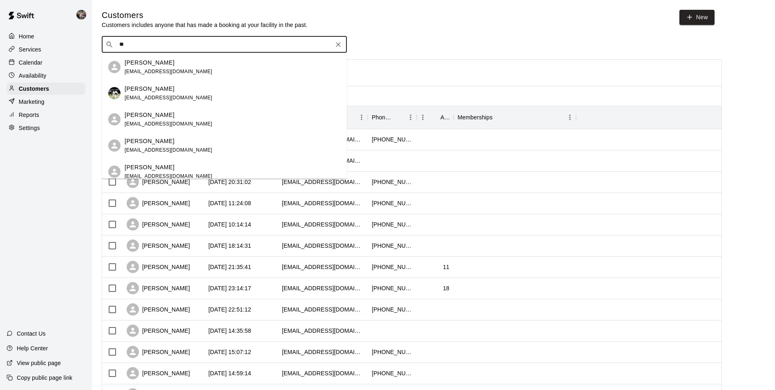
type input "*"
click at [165, 120] on div "Alex Finch finchfamily2010@yahoo.com" at bounding box center [169, 120] width 88 height 18
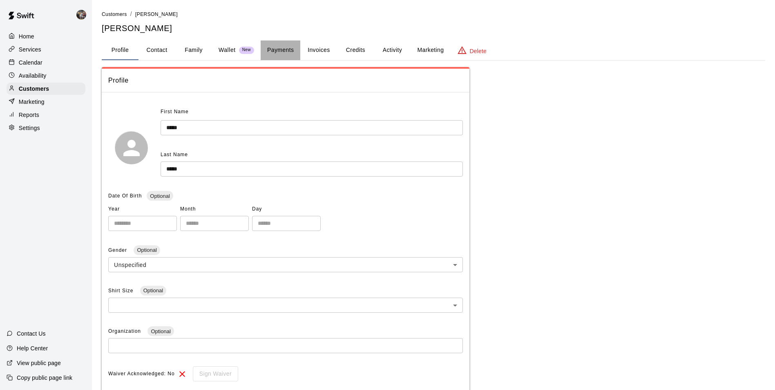
click at [288, 48] on button "Payments" at bounding box center [281, 50] width 40 height 20
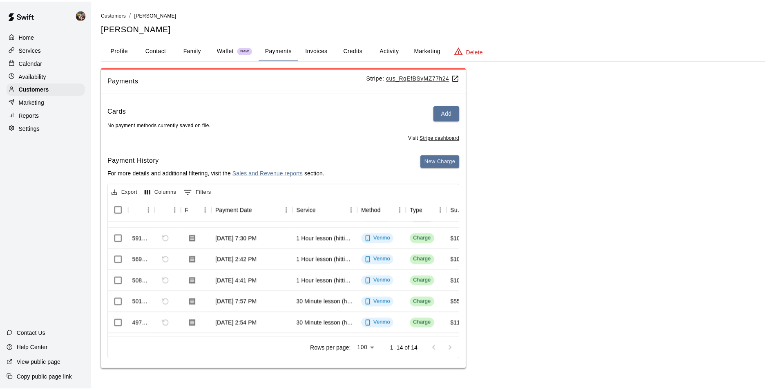
scroll to position [194, 0]
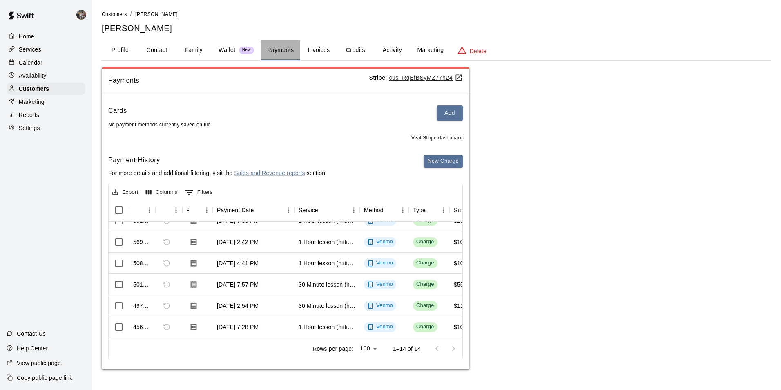
click at [279, 50] on button "Payments" at bounding box center [281, 50] width 40 height 20
click at [276, 51] on button "Payments" at bounding box center [281, 50] width 40 height 20
click at [319, 49] on button "Invoices" at bounding box center [318, 50] width 37 height 20
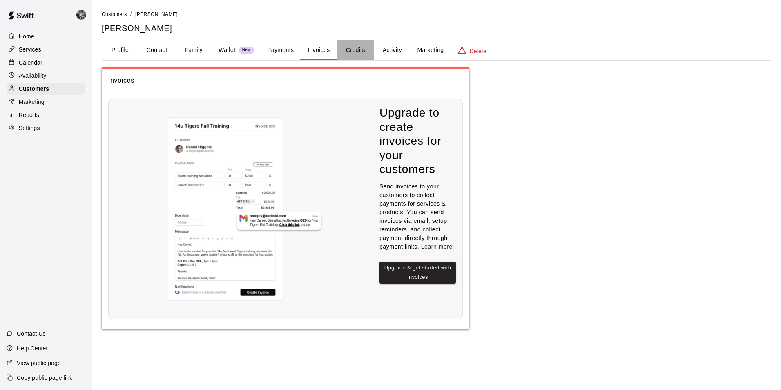
click at [353, 50] on button "Credits" at bounding box center [355, 50] width 37 height 20
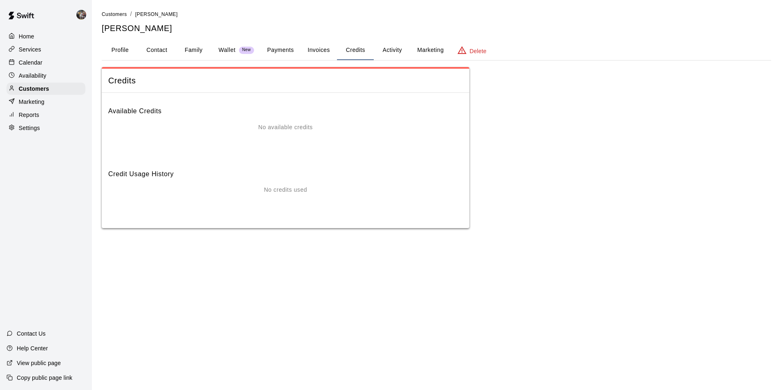
click at [118, 50] on button "Profile" at bounding box center [120, 50] width 37 height 20
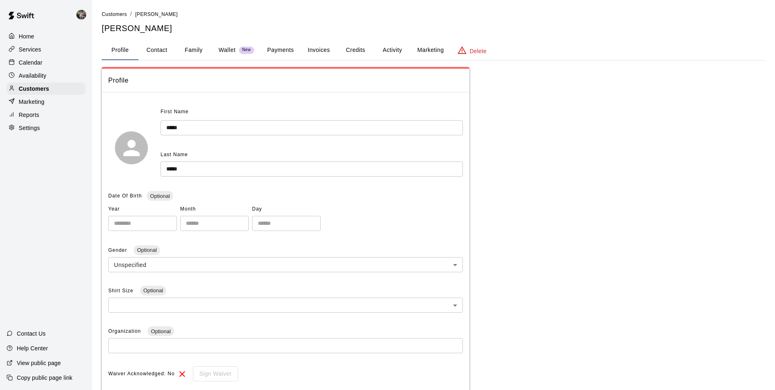
click at [38, 35] on div "Home" at bounding box center [46, 36] width 79 height 12
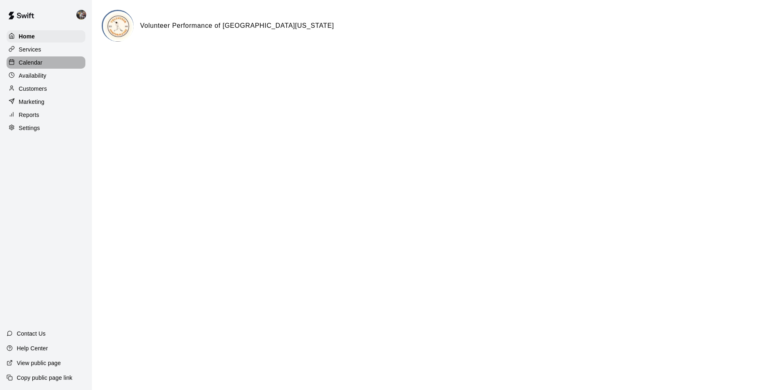
click at [49, 62] on div "Calendar" at bounding box center [46, 62] width 79 height 12
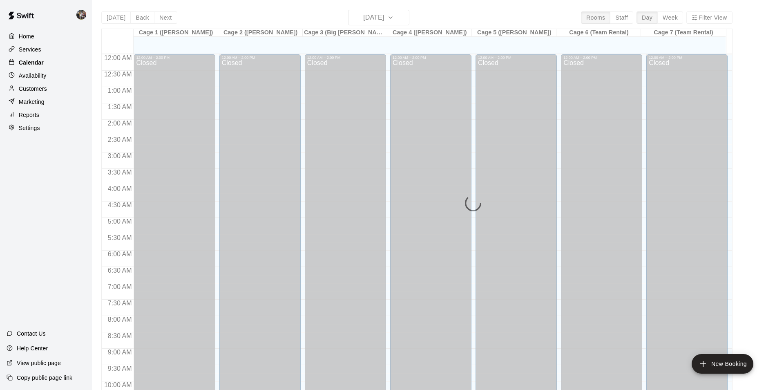
scroll to position [415, 0]
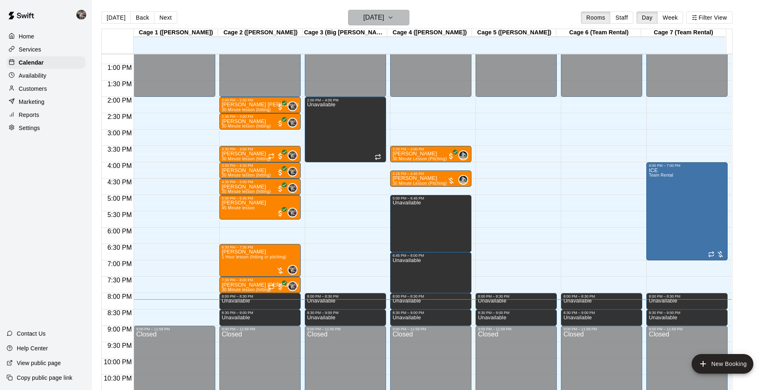
click at [377, 22] on h6 "[DATE]" at bounding box center [373, 17] width 21 height 11
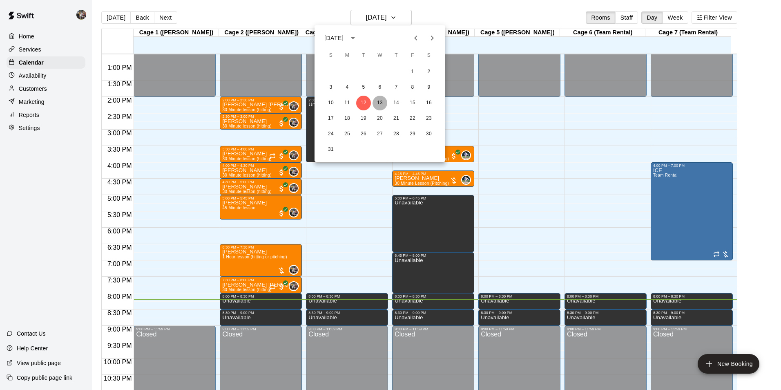
click at [381, 103] on button "13" at bounding box center [380, 103] width 15 height 15
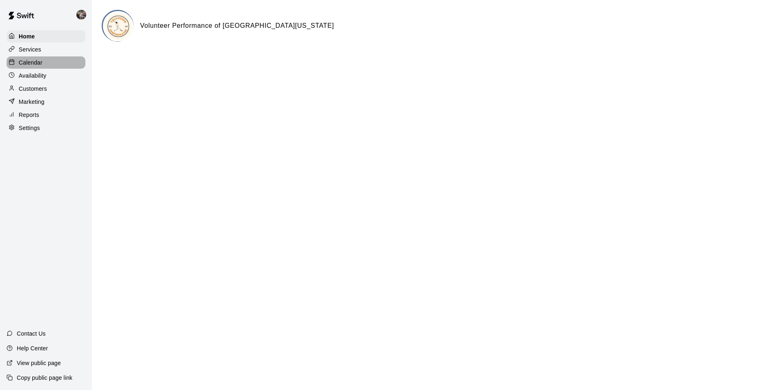
click at [47, 65] on div "Calendar" at bounding box center [46, 62] width 79 height 12
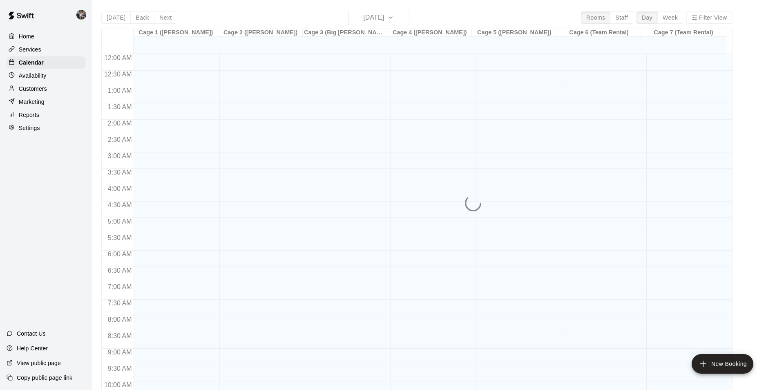
scroll to position [415, 0]
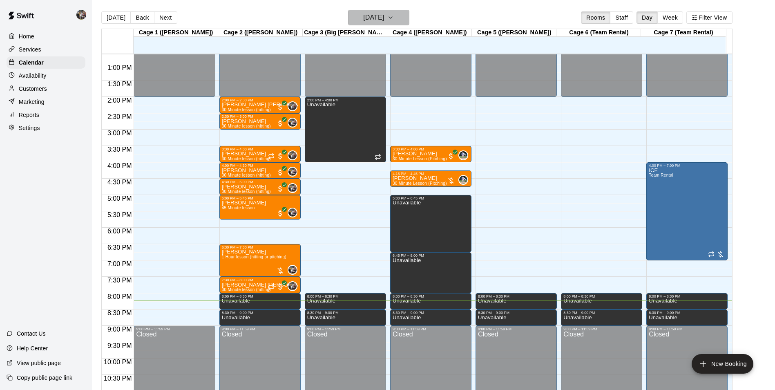
click at [384, 18] on h6 "[DATE]" at bounding box center [373, 17] width 21 height 11
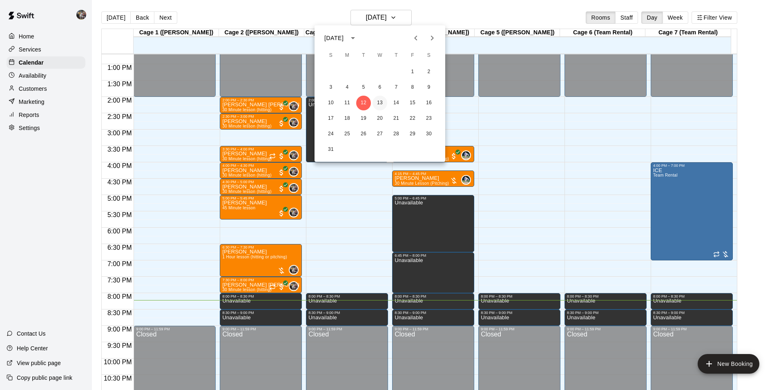
click at [379, 101] on button "13" at bounding box center [380, 103] width 15 height 15
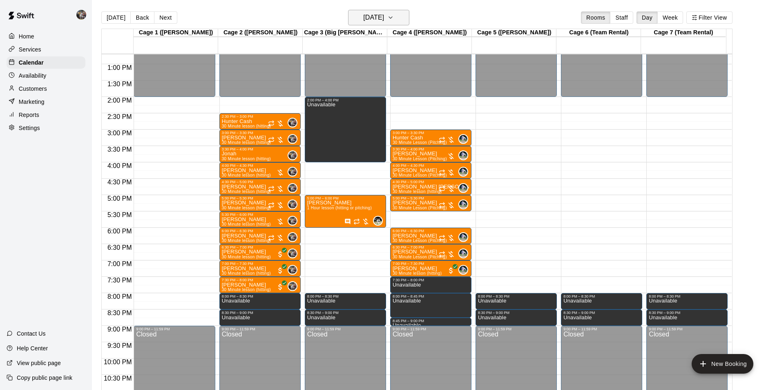
click at [384, 13] on h6 "[DATE]" at bounding box center [373, 17] width 21 height 11
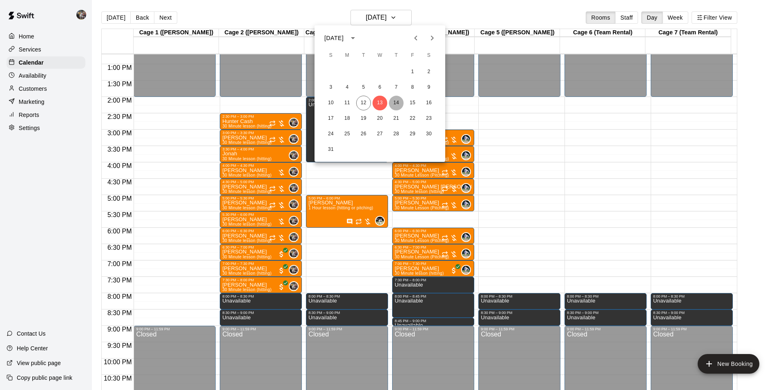
click at [394, 97] on button "14" at bounding box center [396, 103] width 15 height 15
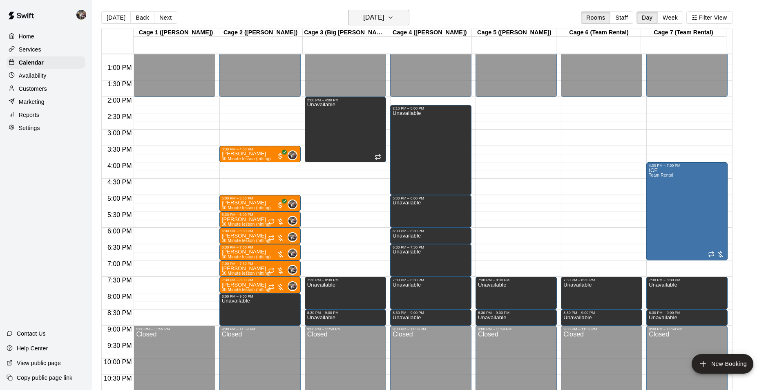
click at [407, 10] on button "[DATE]" at bounding box center [378, 18] width 61 height 16
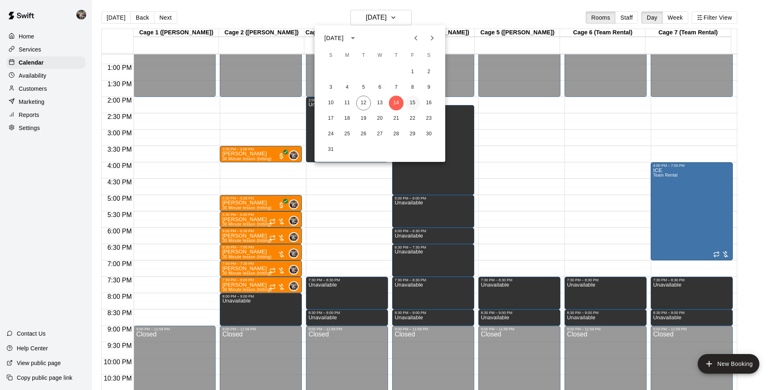
click at [416, 105] on button "15" at bounding box center [412, 103] width 15 height 15
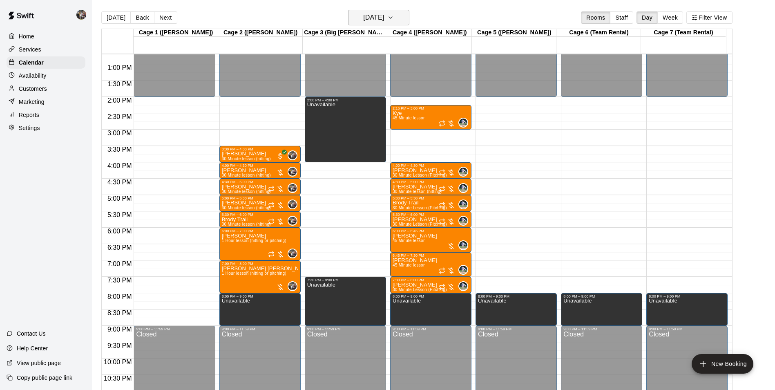
click at [384, 20] on h6 "[DATE]" at bounding box center [373, 17] width 21 height 11
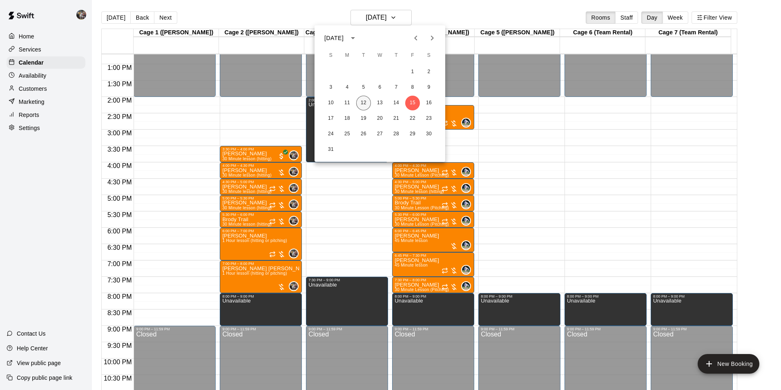
click at [363, 99] on button "12" at bounding box center [363, 103] width 15 height 15
